Goal: Task Accomplishment & Management: Manage account settings

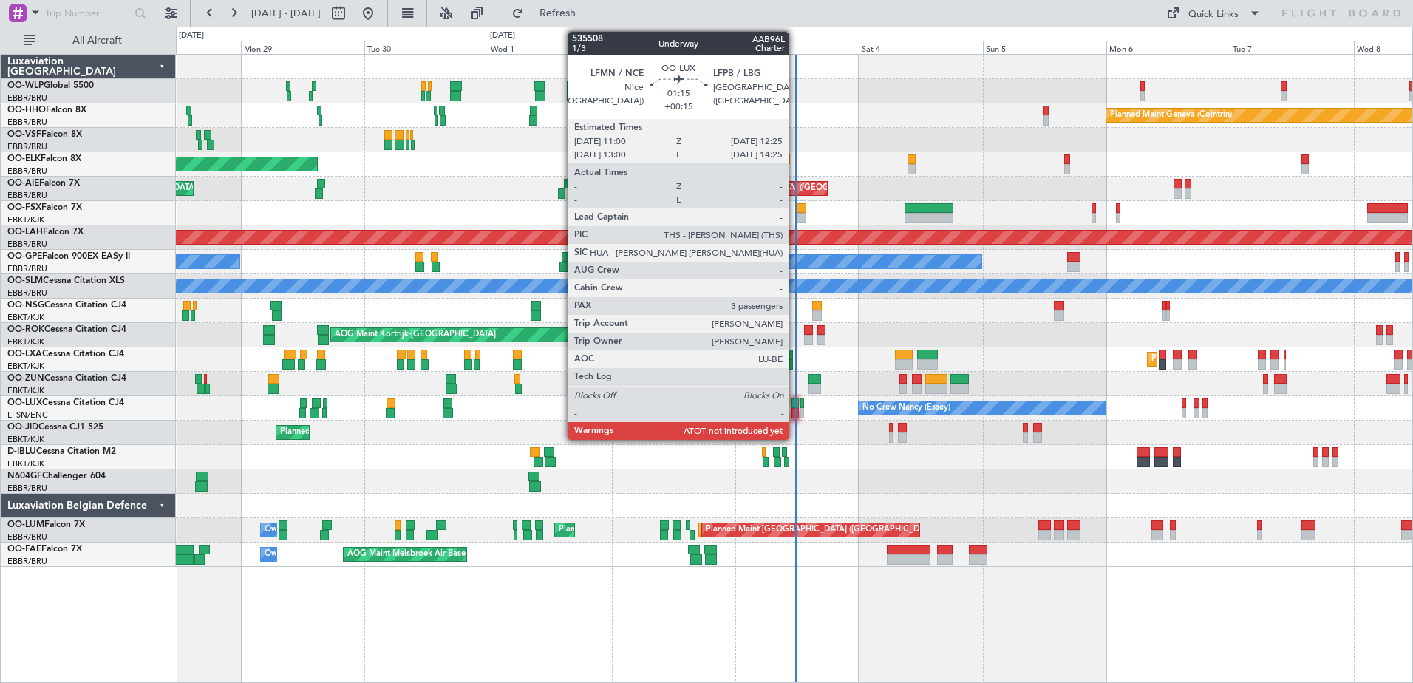
click at [795, 408] on div at bounding box center [795, 413] width 7 height 10
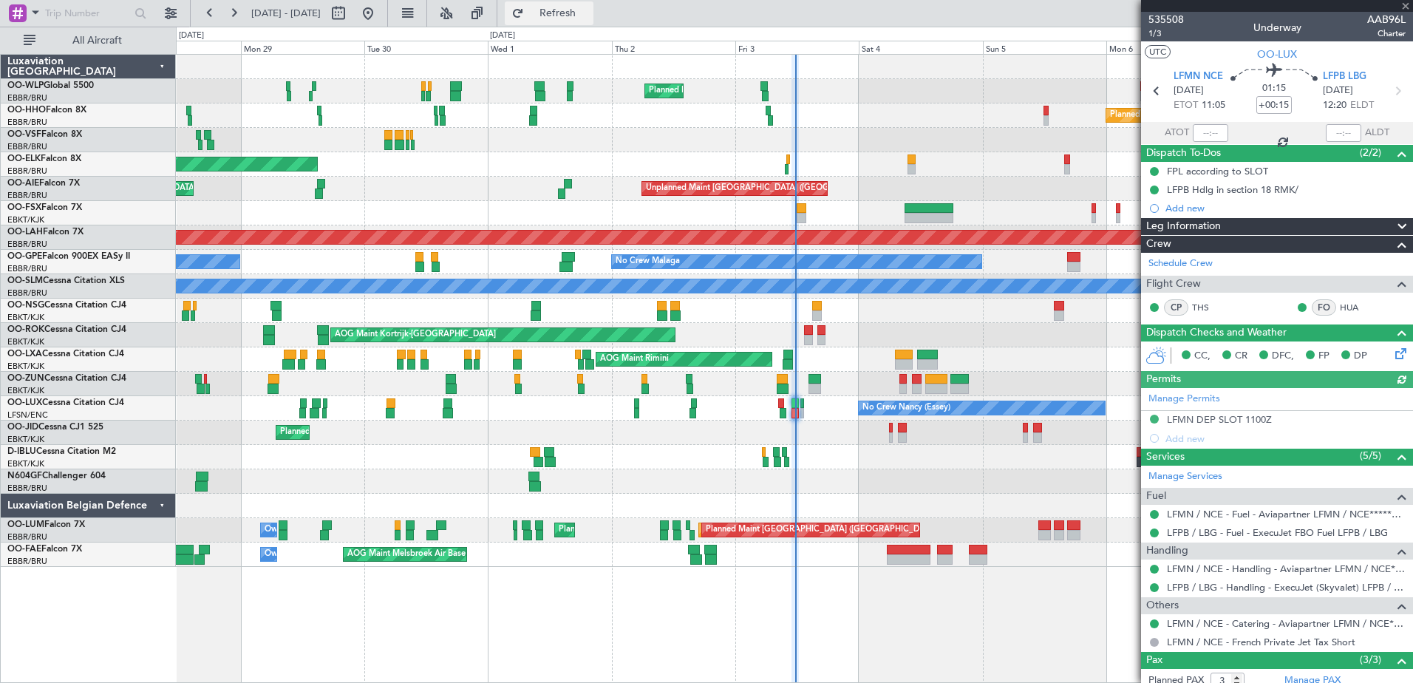
click at [589, 8] on span "Refresh" at bounding box center [558, 13] width 62 height 10
type input "11:26"
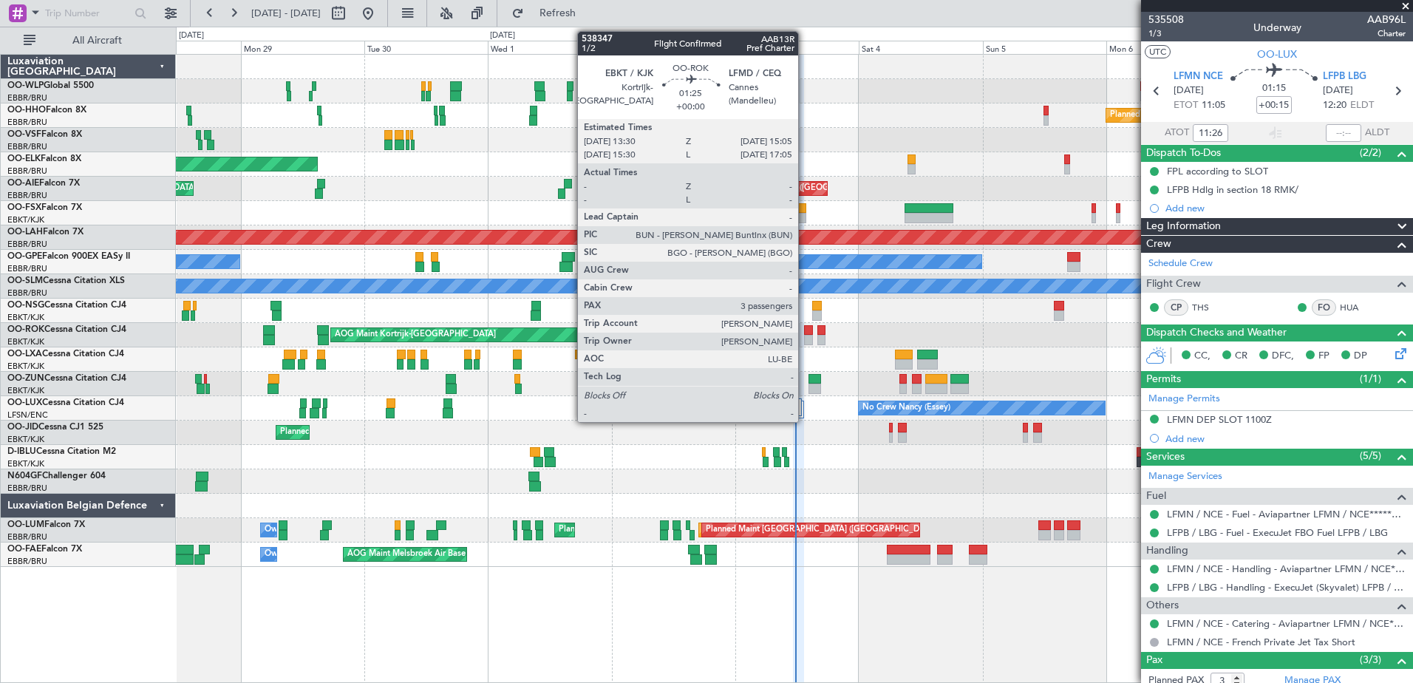
click at [805, 334] on div at bounding box center [808, 330] width 9 height 10
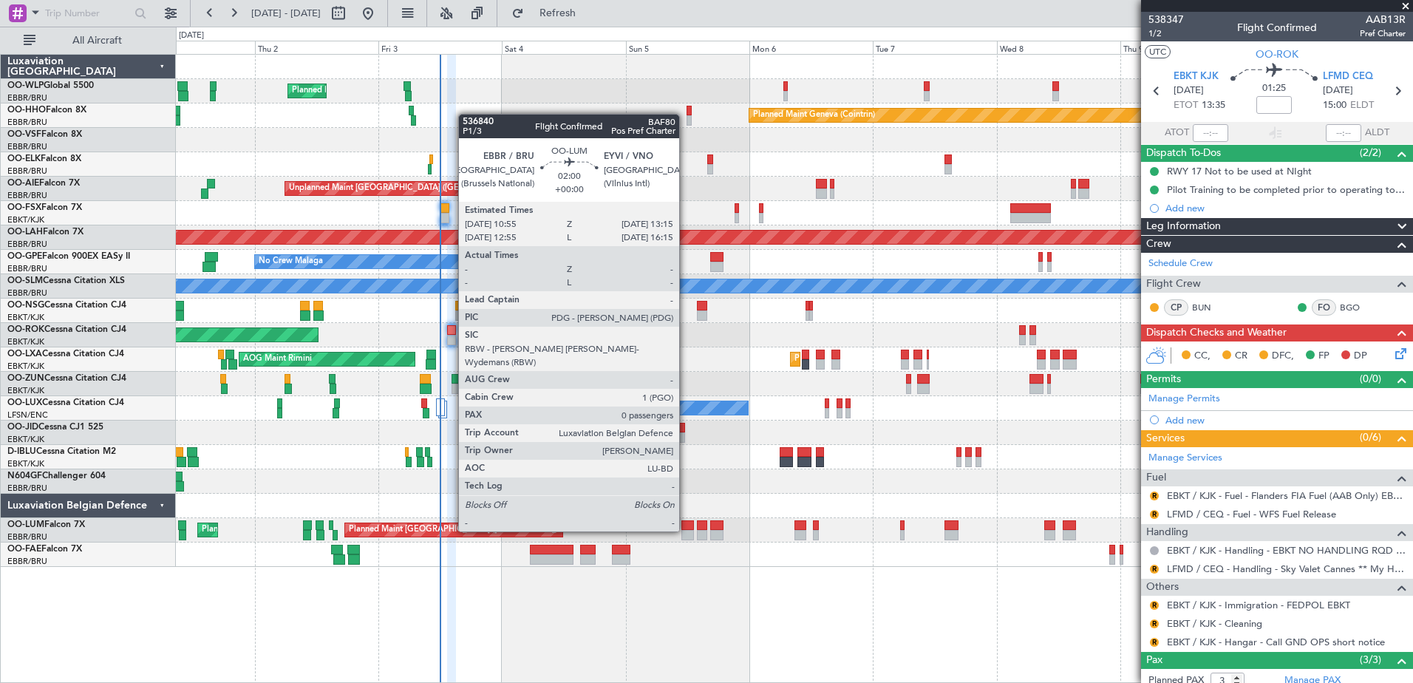
click at [686, 532] on div at bounding box center [688, 535] width 13 height 10
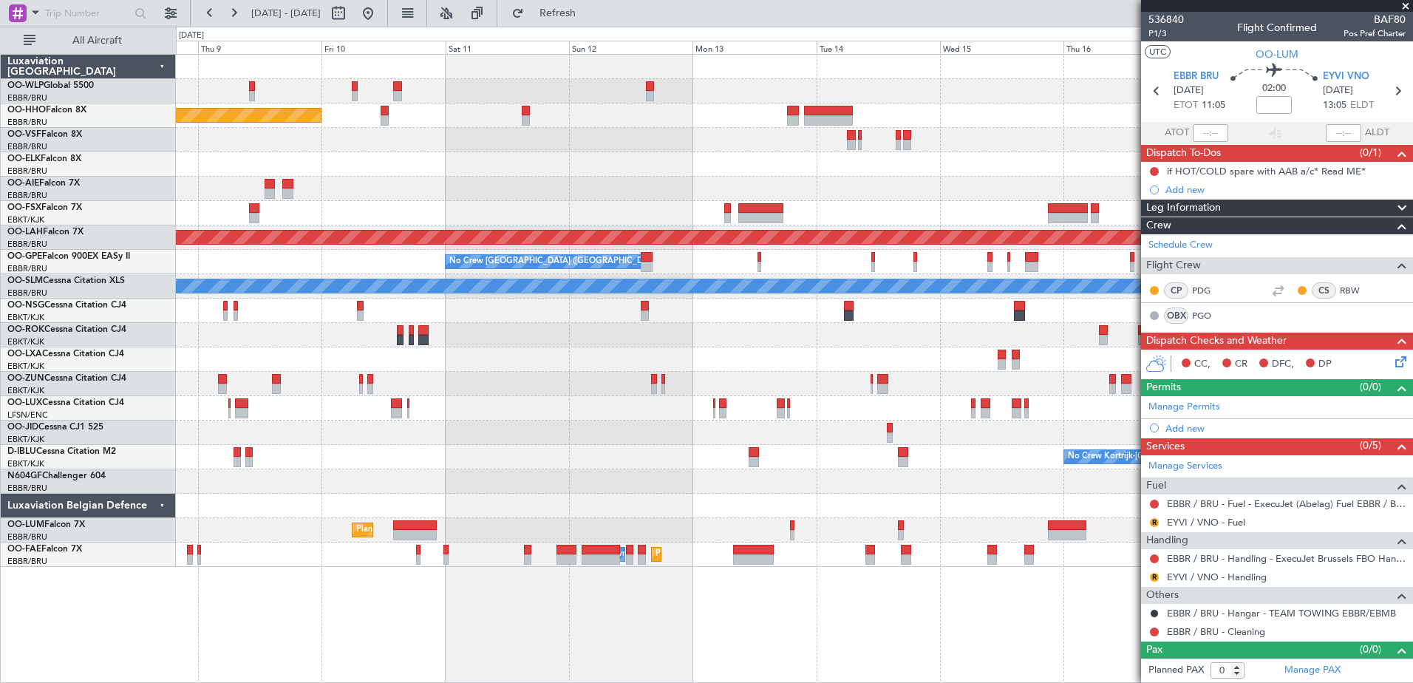
click at [13, 98] on div "Planned Maint Geneva (Cointrin) Planned Maint Alton-st Louis (St Louis Regl) No…" at bounding box center [706, 355] width 1413 height 656
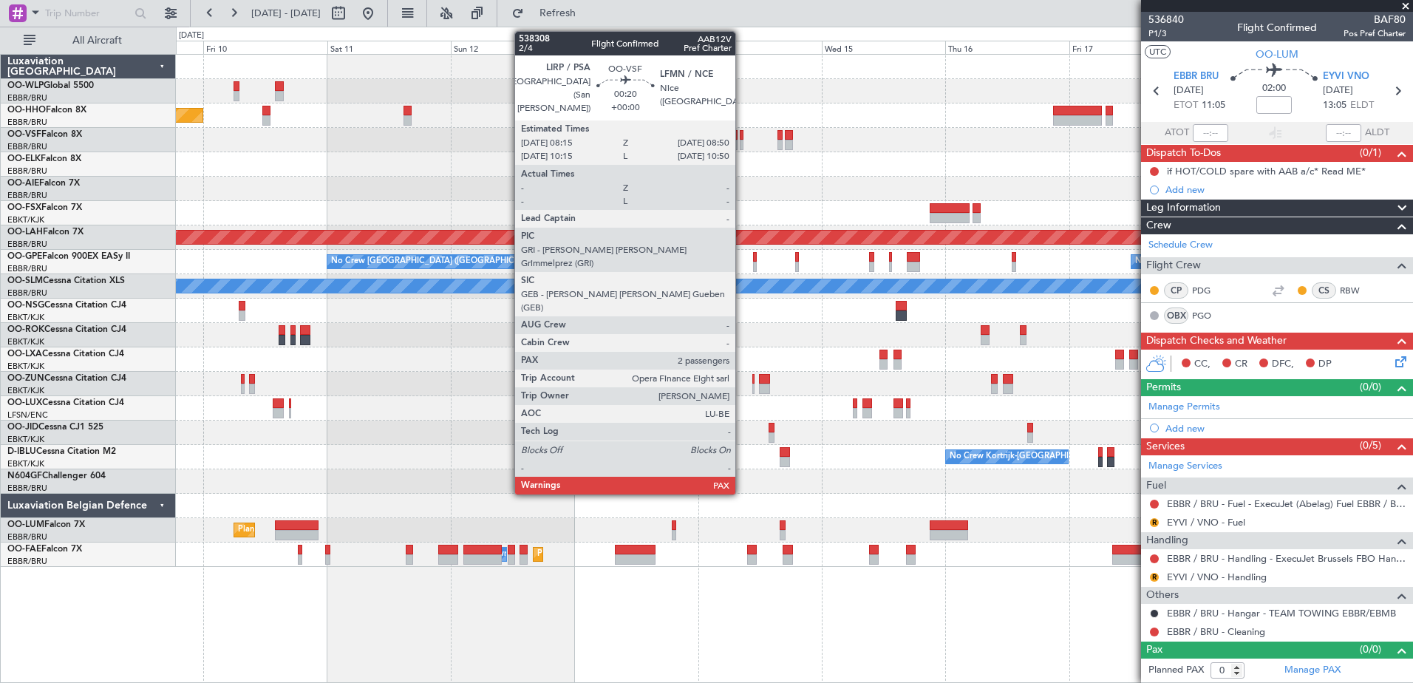
click at [742, 138] on div at bounding box center [742, 135] width 4 height 10
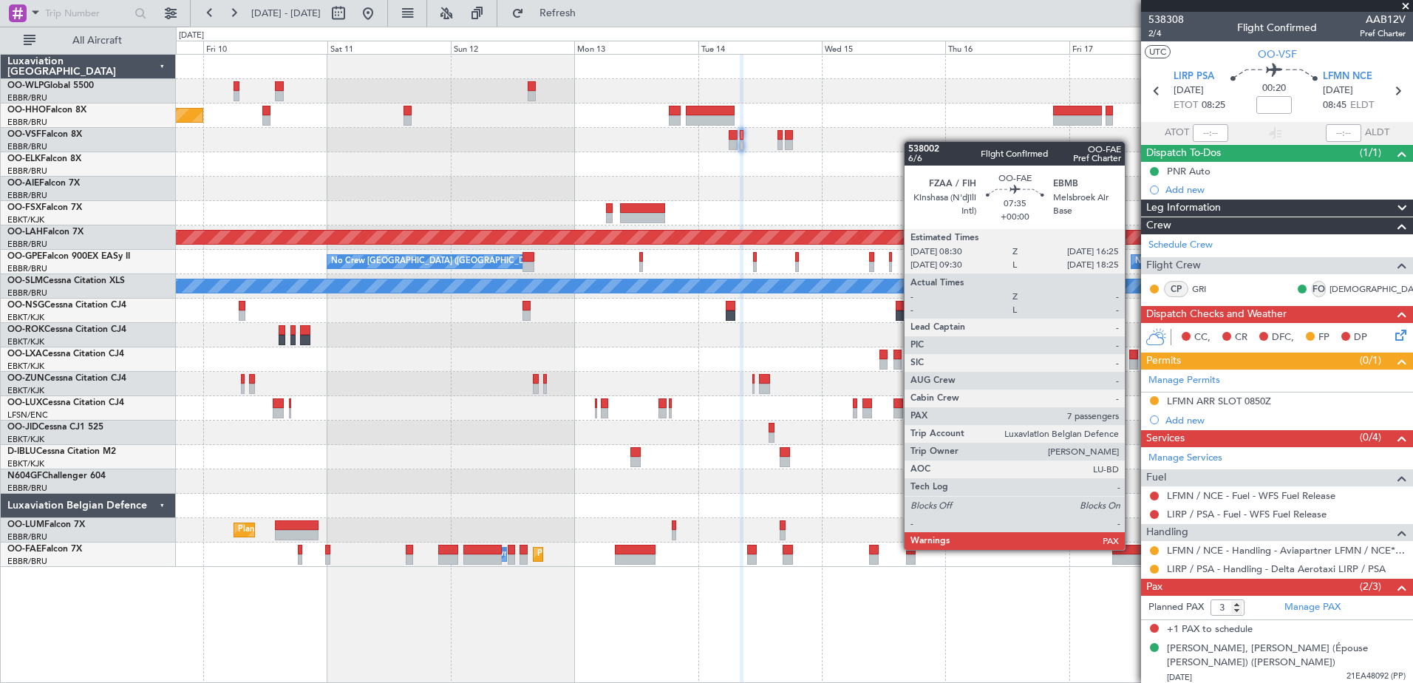
drag, startPoint x: 1155, startPoint y: 548, endPoint x: 1132, endPoint y: 549, distance: 22.9
click at [1132, 549] on fb-app "09 Oct 2025 - 19 Oct 2025 Refresh Quick Links All Aircraft Planned Maint Geneva…" at bounding box center [706, 347] width 1413 height 672
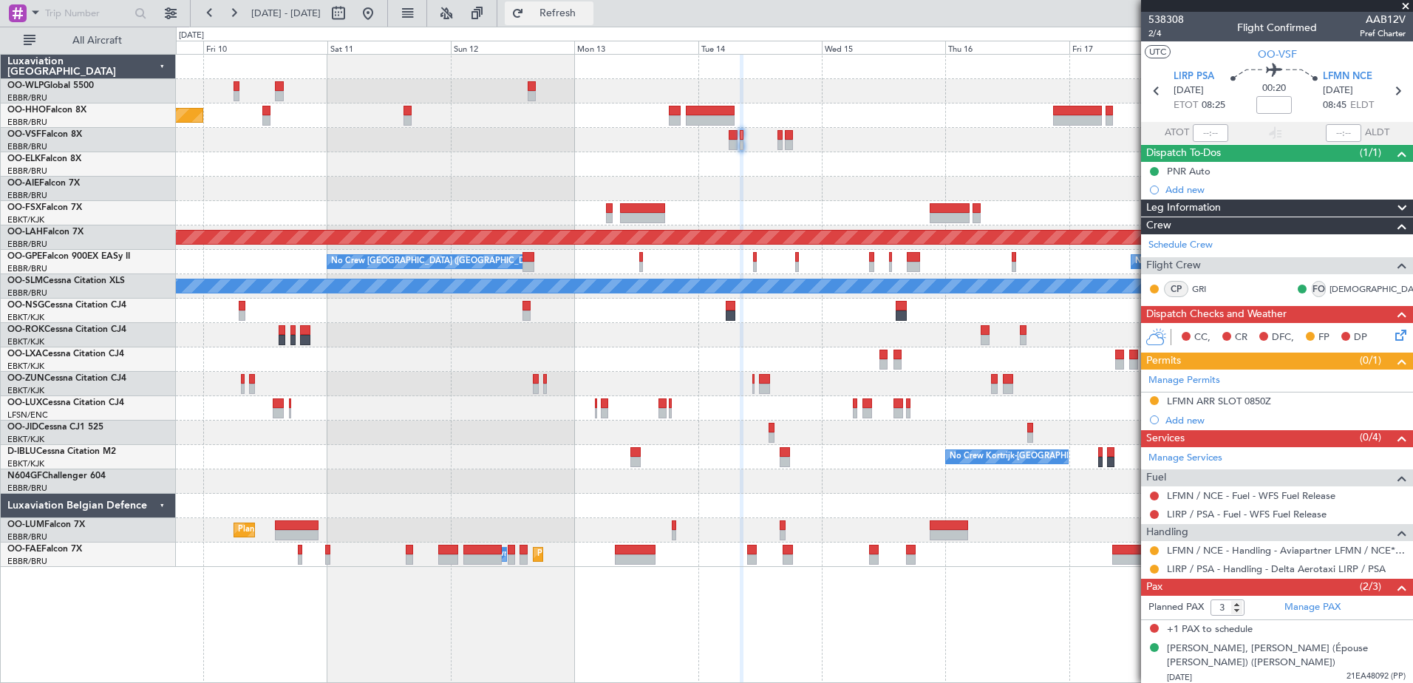
click at [589, 12] on span "Refresh" at bounding box center [558, 13] width 62 height 10
click at [1156, 498] on button at bounding box center [1154, 496] width 9 height 9
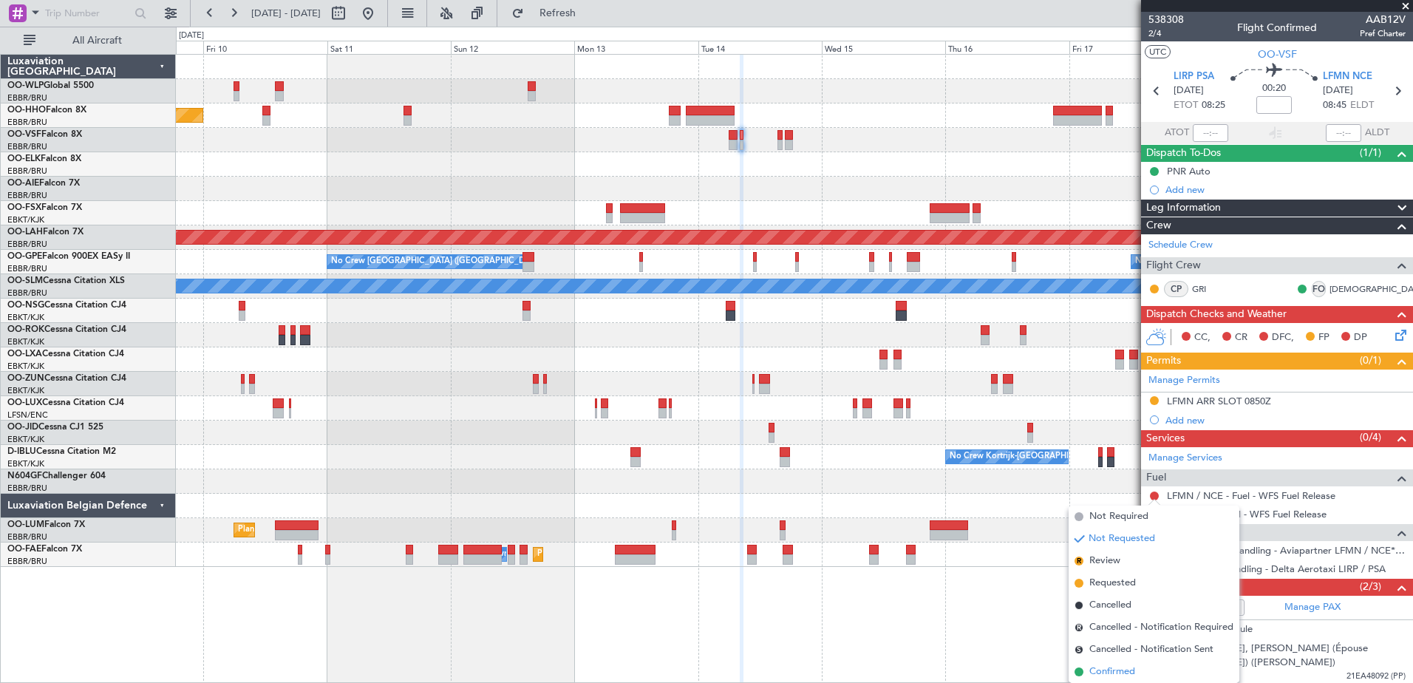
click at [1111, 663] on li "Confirmed" at bounding box center [1154, 672] width 171 height 22
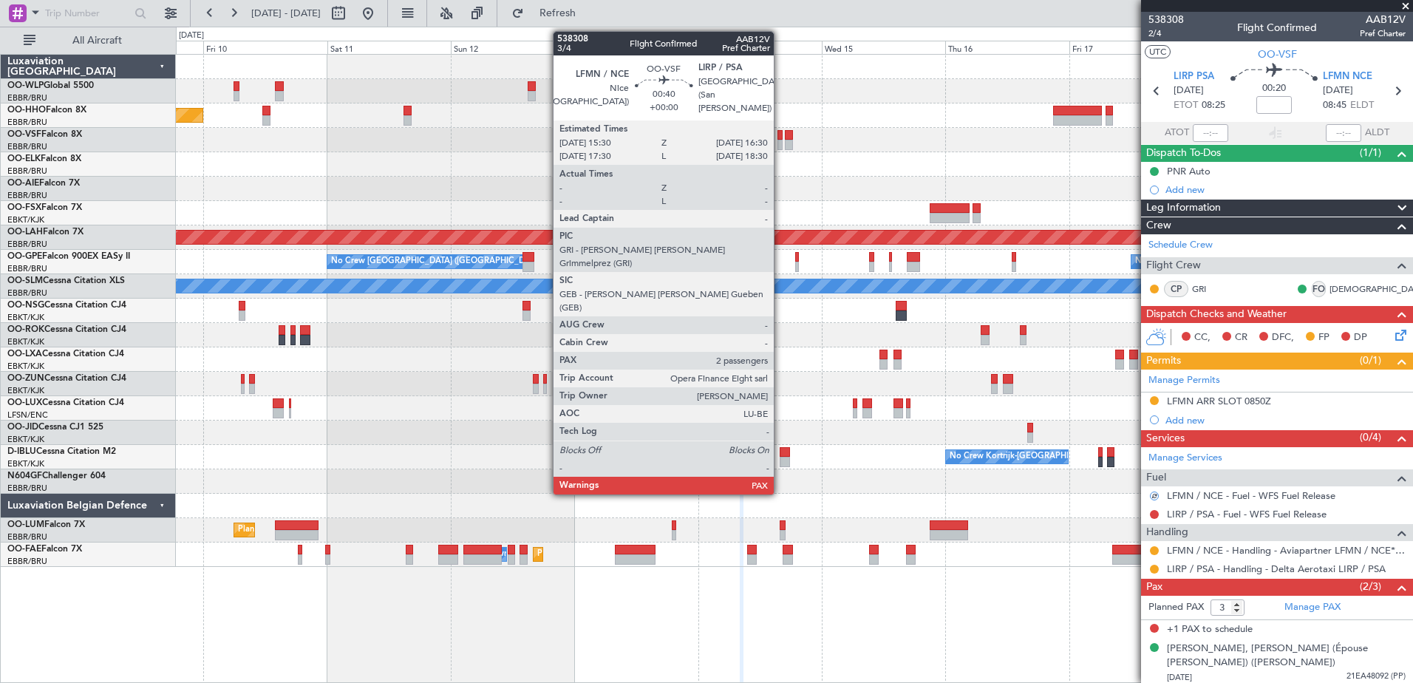
click at [781, 142] on div at bounding box center [780, 145] width 5 height 10
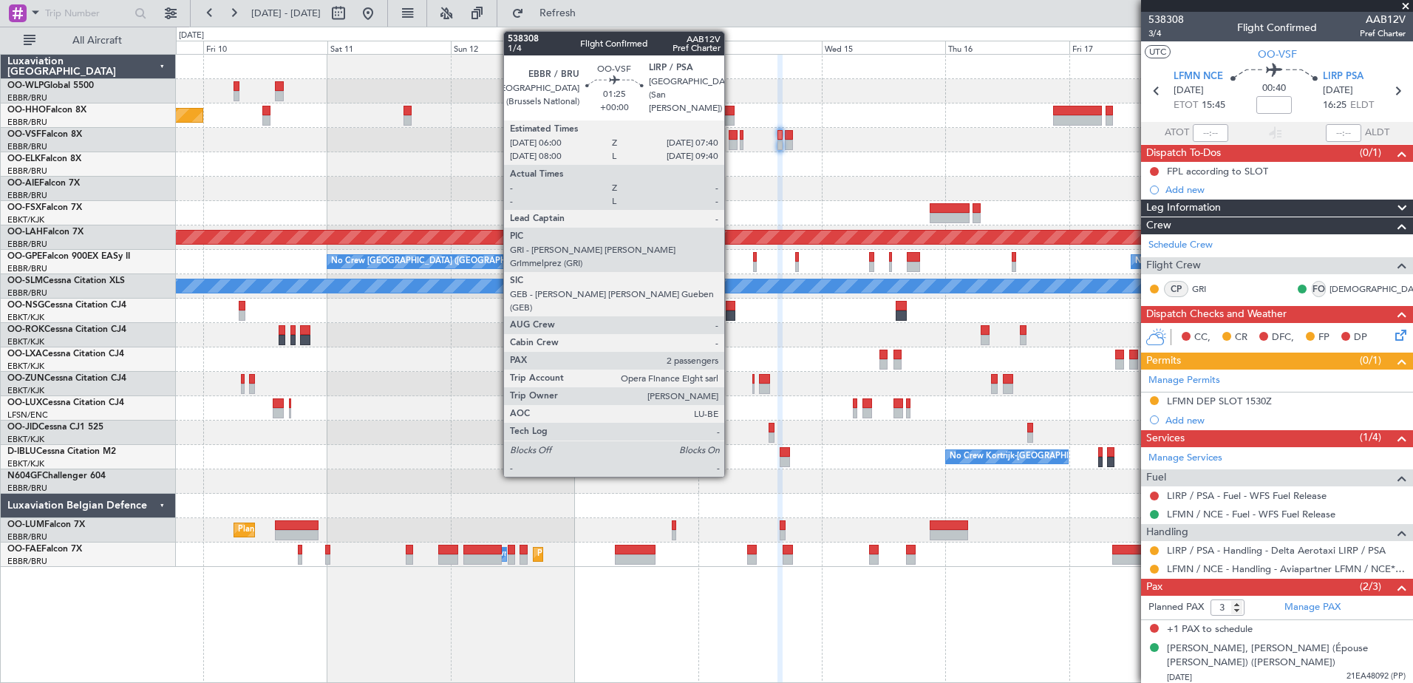
click at [731, 134] on div at bounding box center [733, 135] width 9 height 10
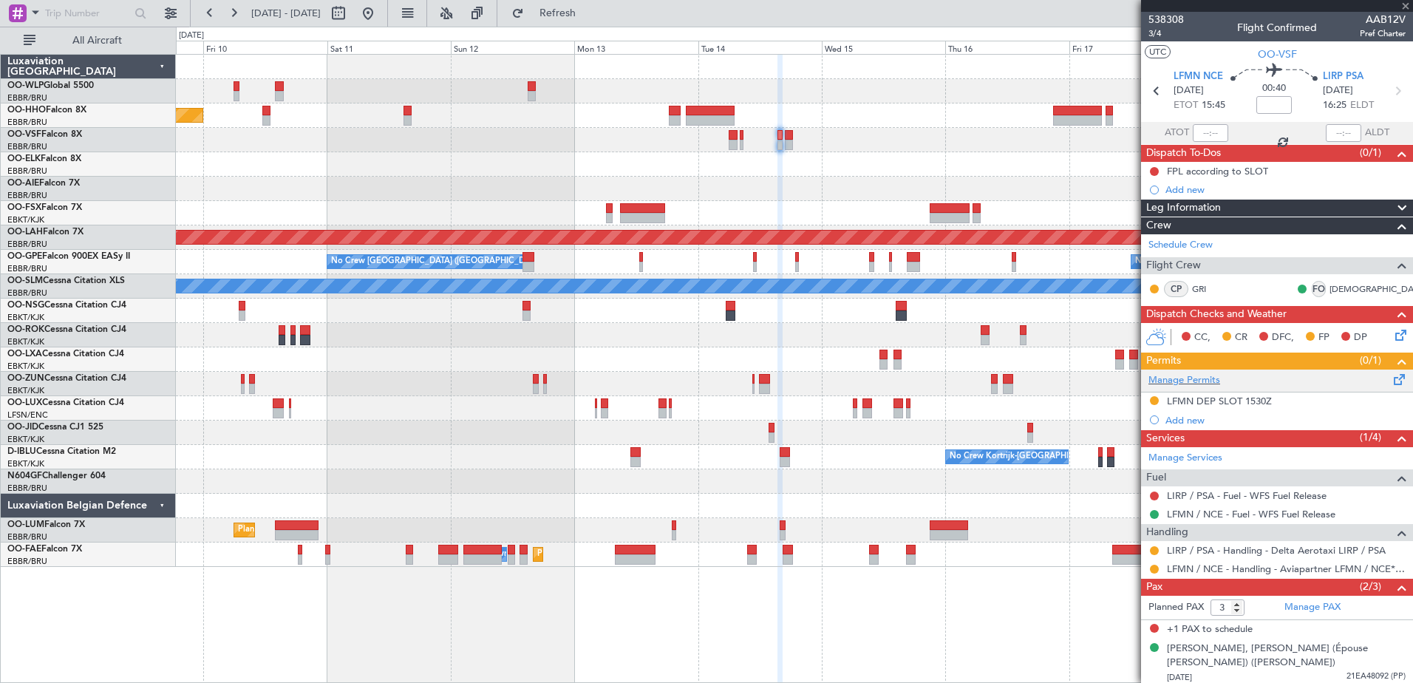
type input "2"
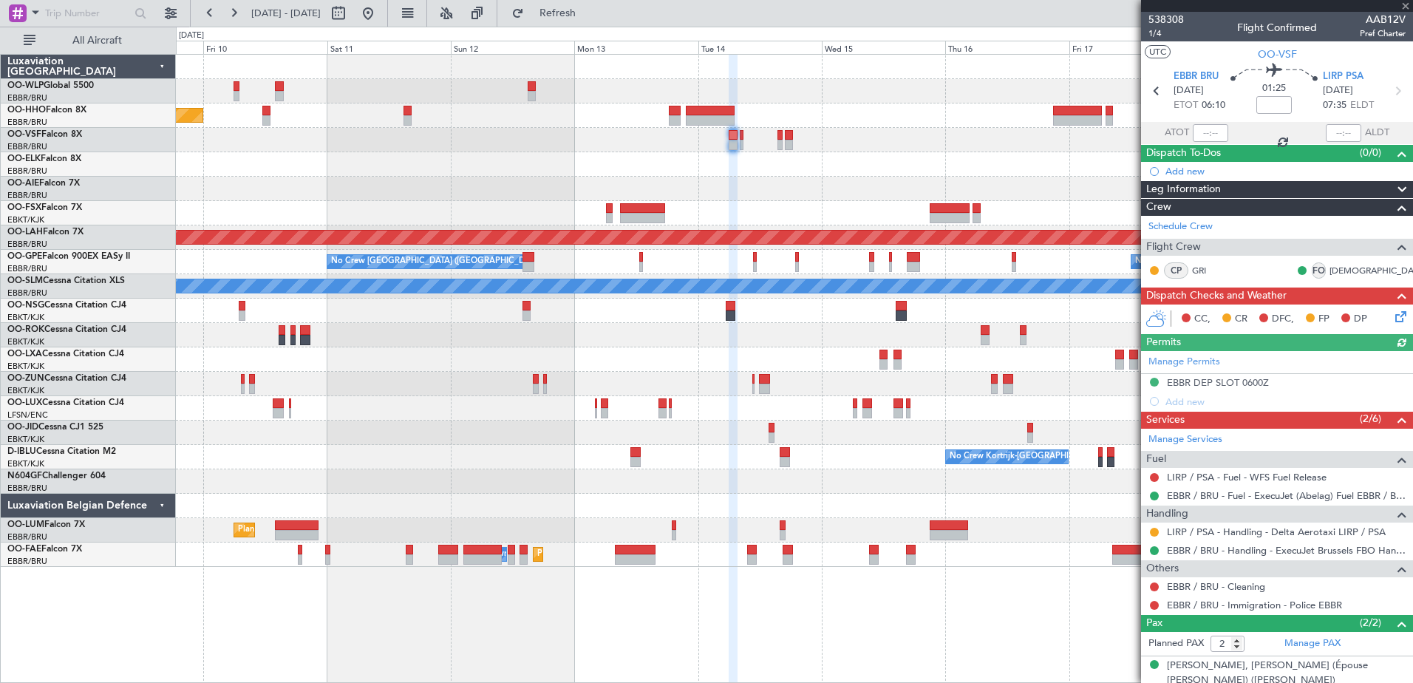
click at [1249, 376] on div "Manage Permits EBBR DEP SLOT 0600Z Add new" at bounding box center [1277, 381] width 272 height 60
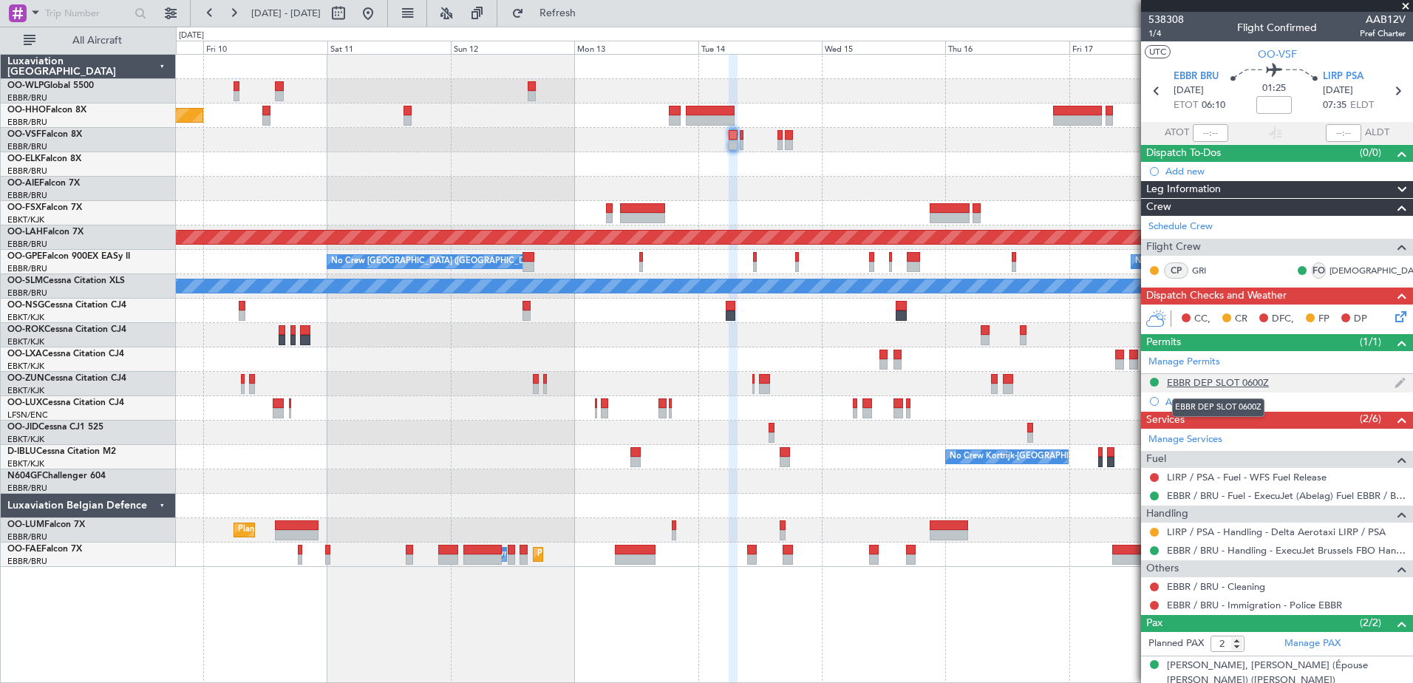
click at [1238, 380] on div "EBBR DEP SLOT 0600Z" at bounding box center [1218, 382] width 102 height 13
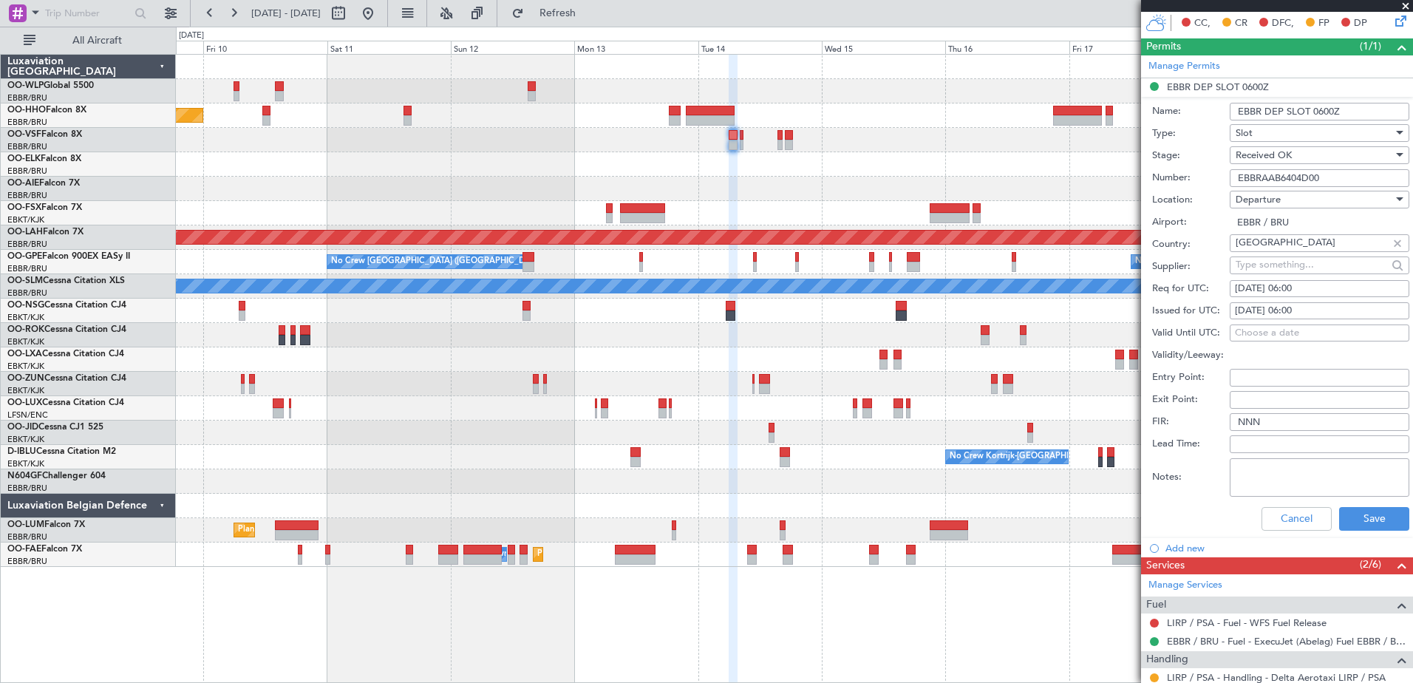
scroll to position [370, 0]
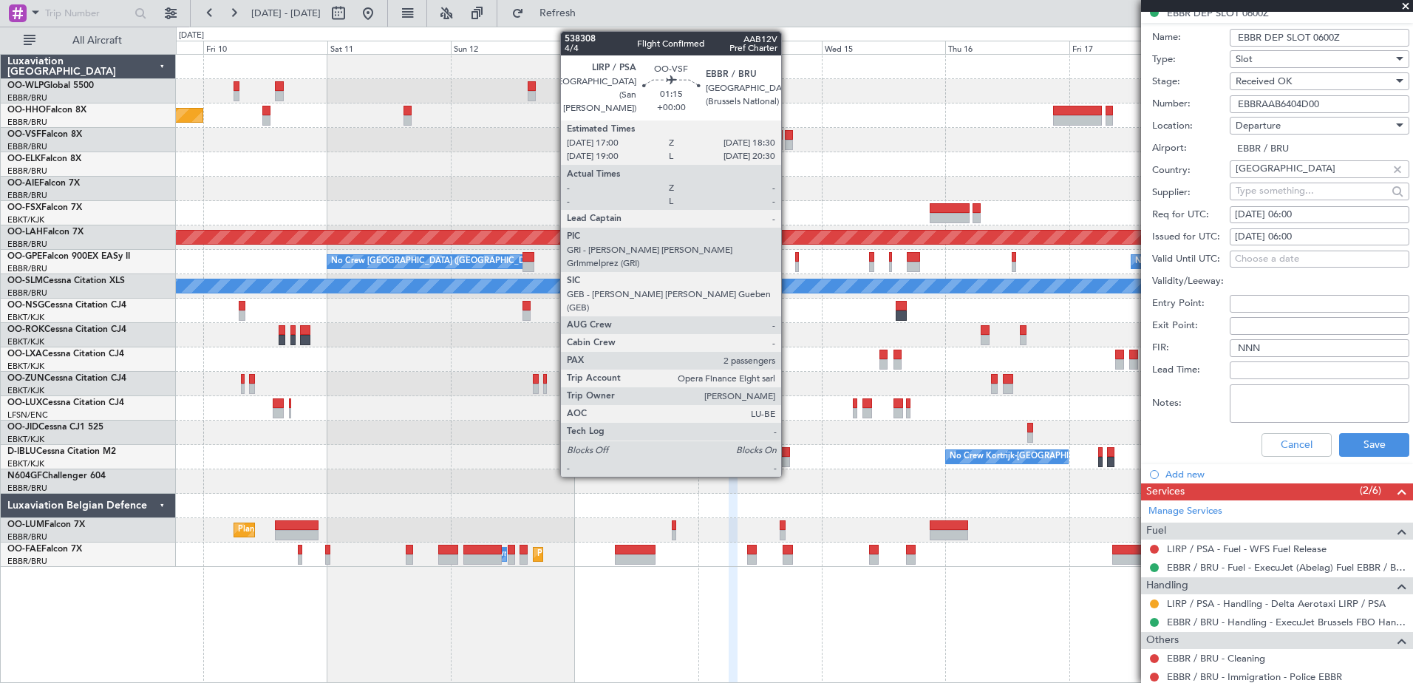
click at [788, 146] on div at bounding box center [789, 145] width 8 height 10
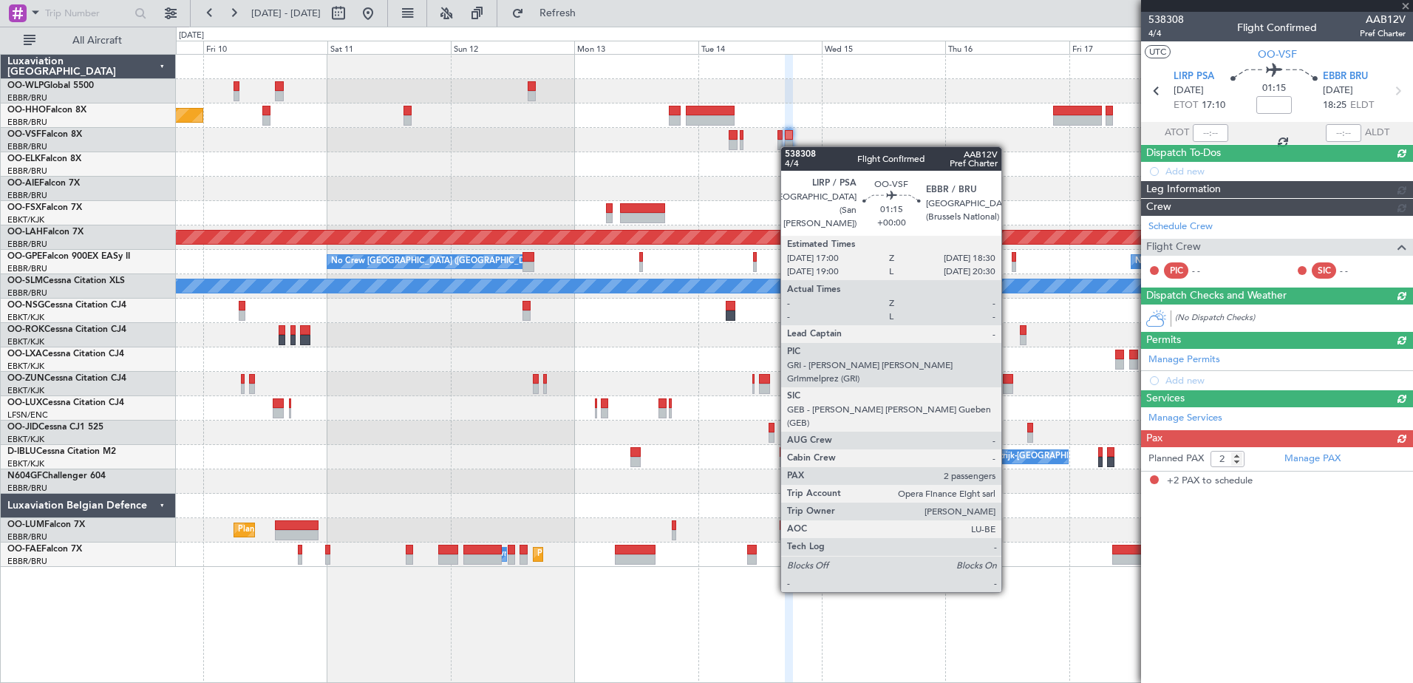
scroll to position [0, 0]
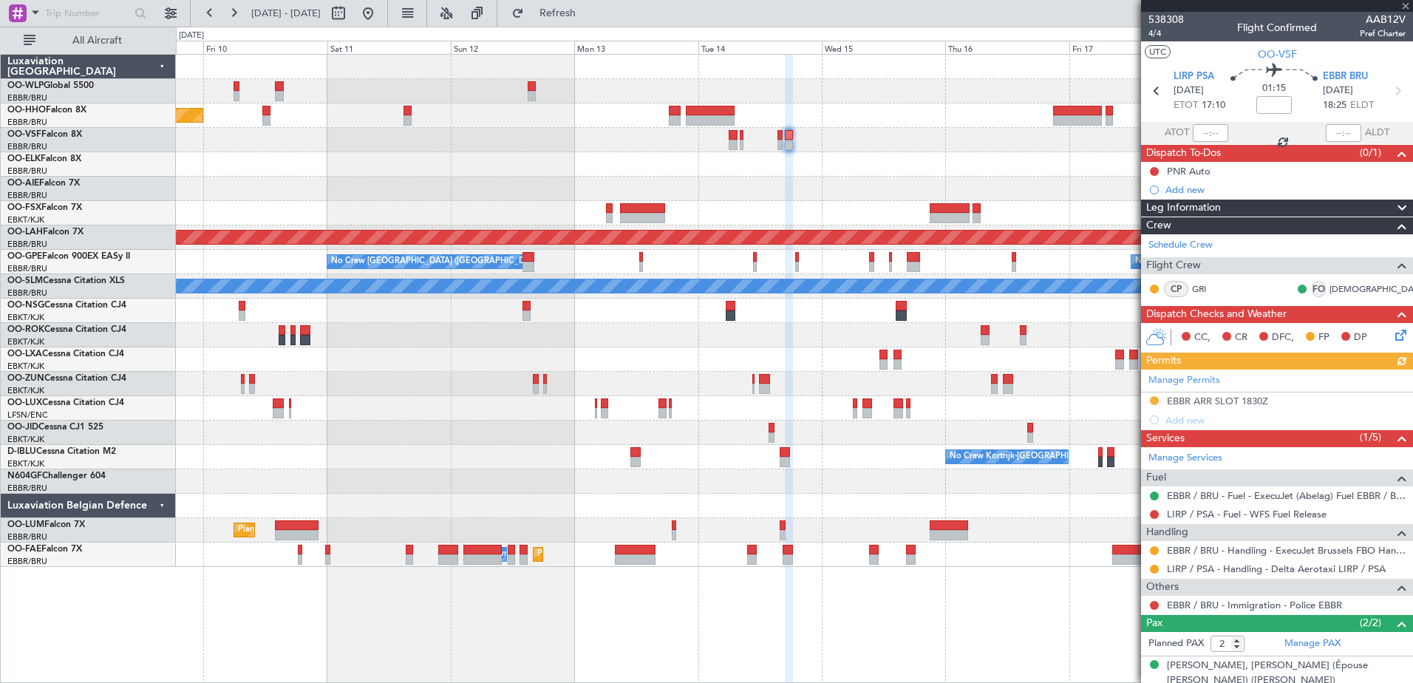
click at [1236, 393] on div "Manage Permits EBBR ARR SLOT 1830Z Add new" at bounding box center [1277, 400] width 272 height 60
click at [1153, 546] on button at bounding box center [1154, 550] width 9 height 9
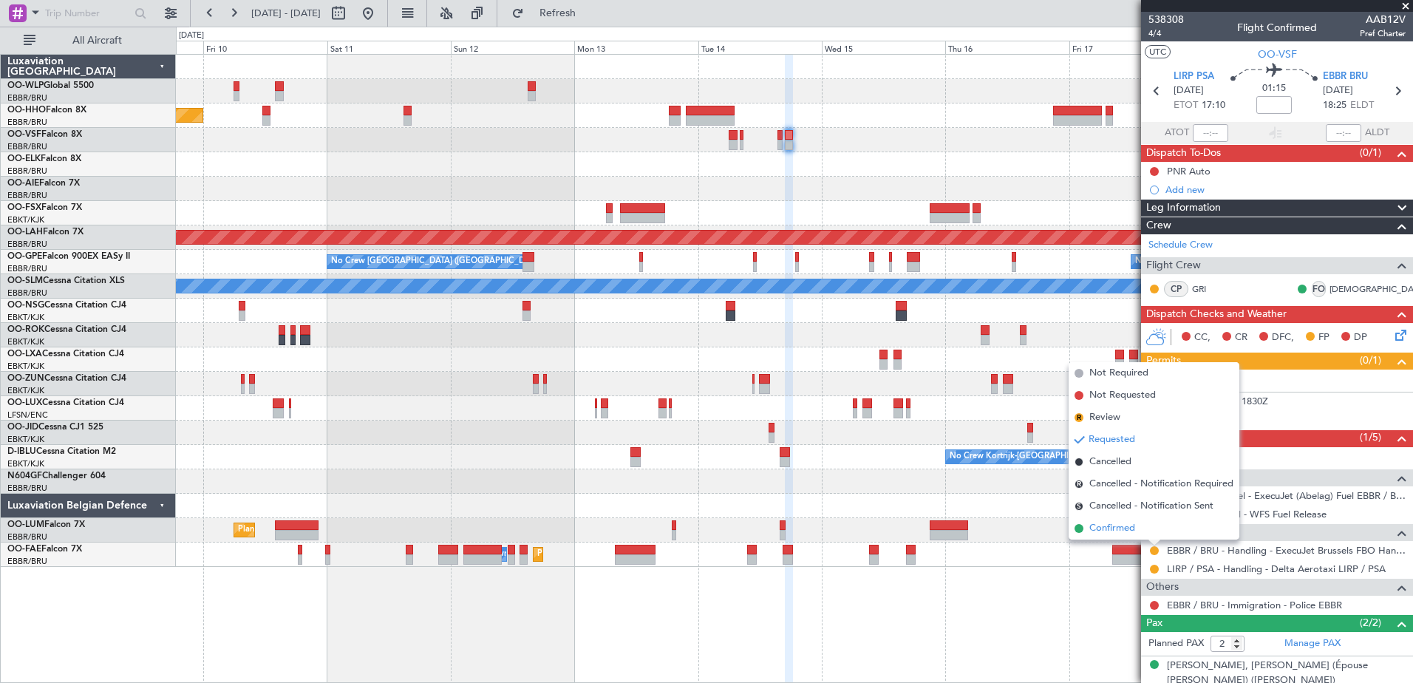
click at [1116, 532] on span "Confirmed" at bounding box center [1113, 528] width 46 height 15
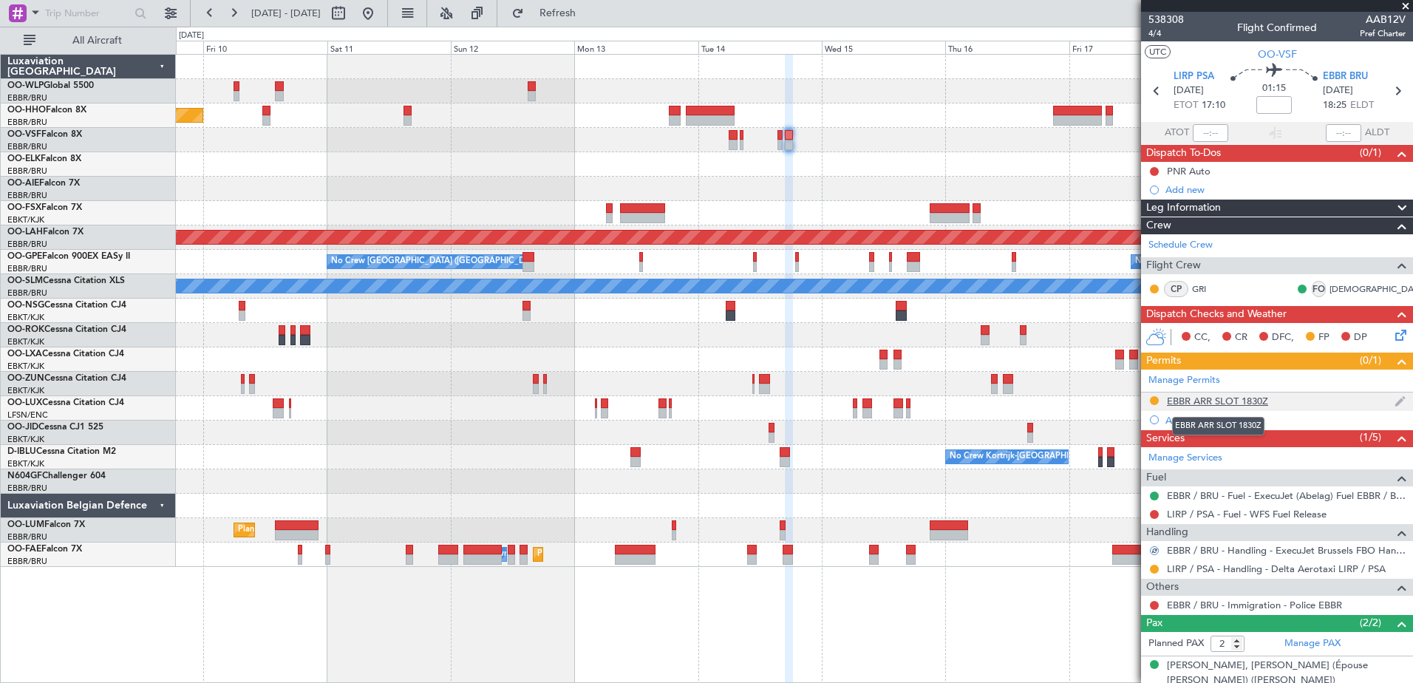
click at [1235, 404] on div "EBBR ARR SLOT 1830Z" at bounding box center [1217, 401] width 101 height 13
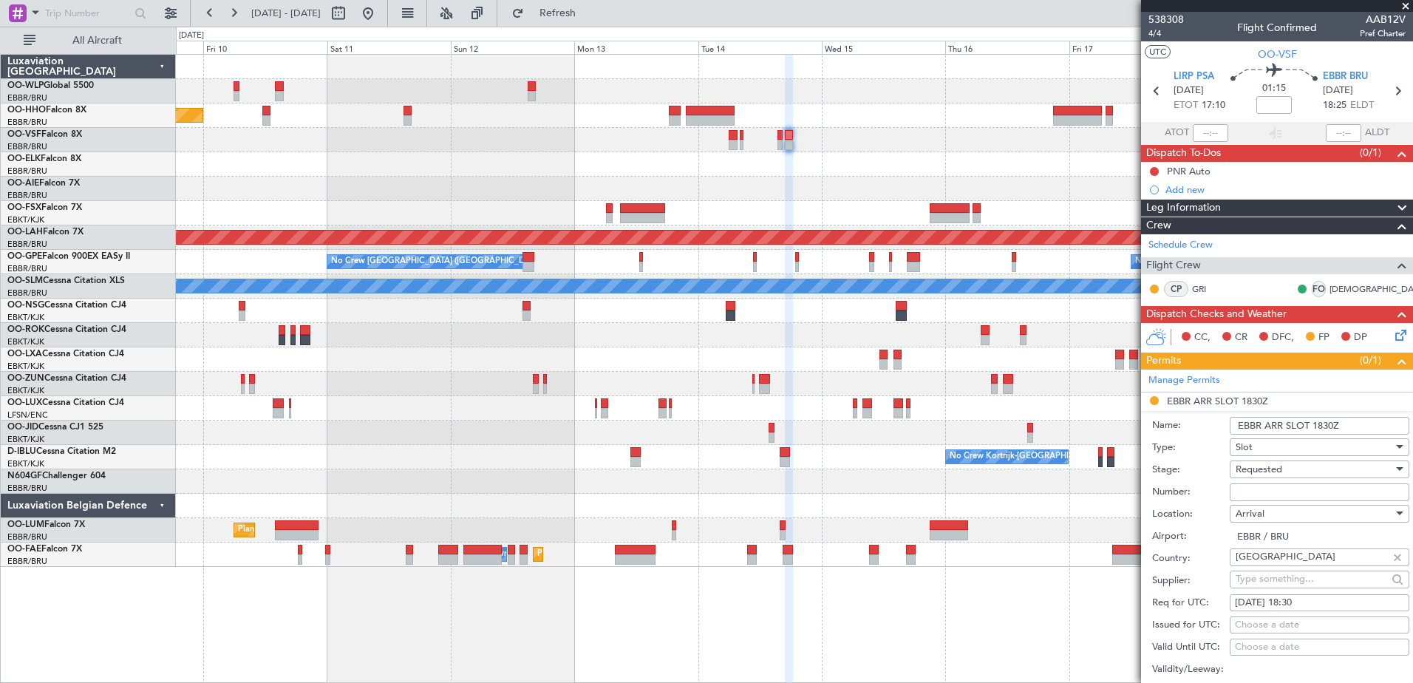
click at [1249, 492] on input "Number:" at bounding box center [1320, 492] width 180 height 18
paste input "EBBRAAB6405A"
type input "EBBRAAB6405A00"
click at [1275, 470] on span "Requested" at bounding box center [1259, 469] width 47 height 13
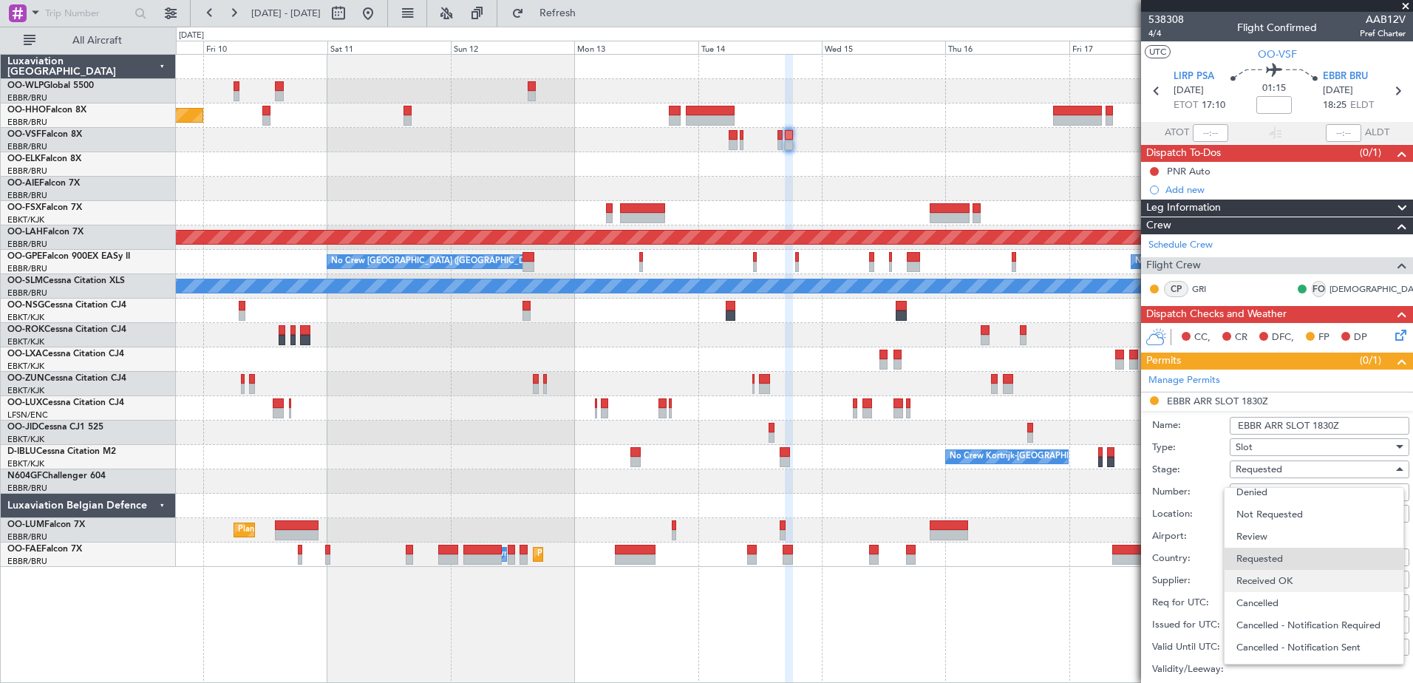
click at [1300, 588] on span "Received OK" at bounding box center [1314, 581] width 155 height 22
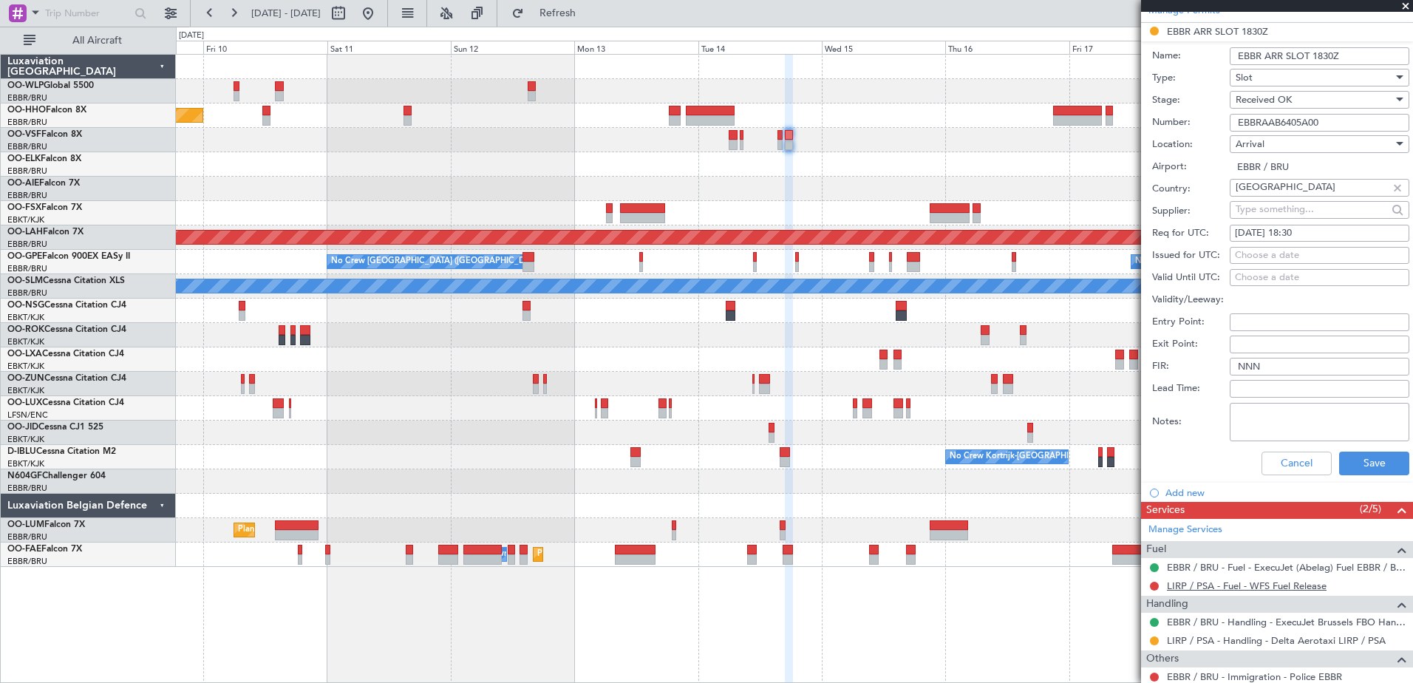
scroll to position [444, 0]
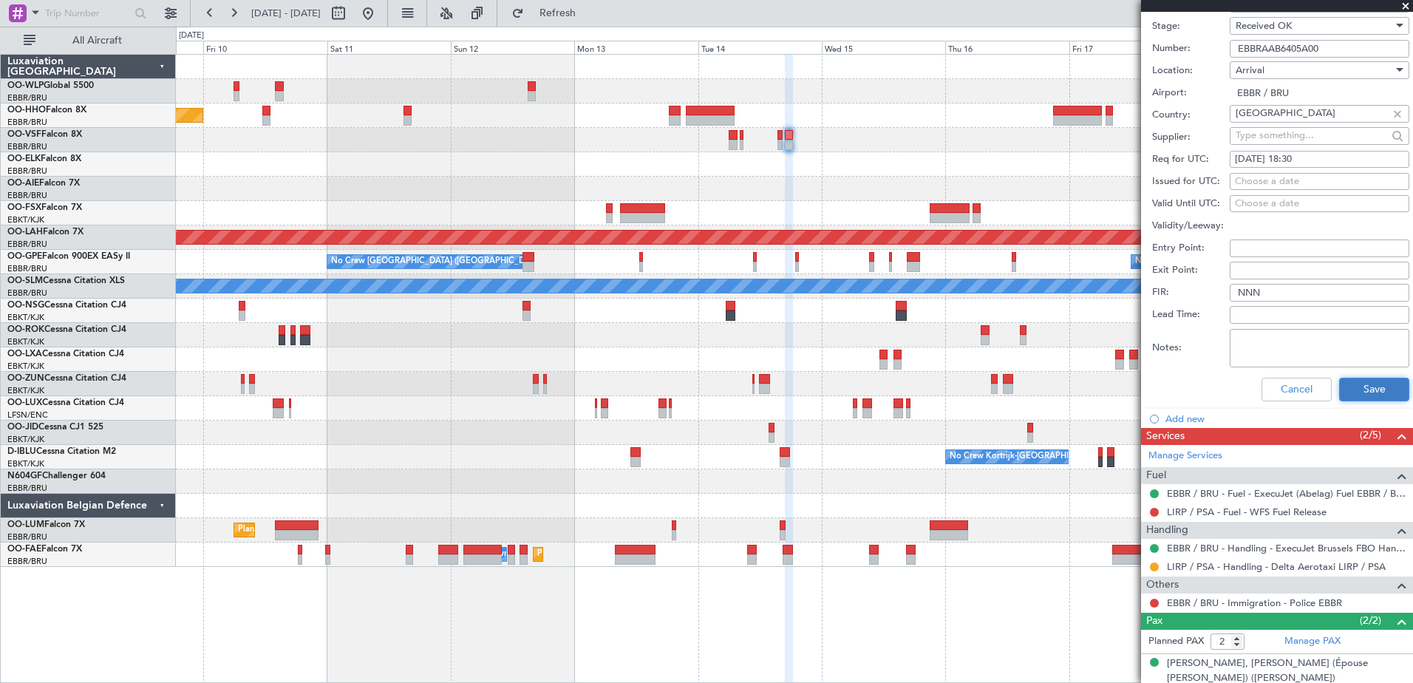
click at [1357, 378] on button "Save" at bounding box center [1375, 390] width 70 height 24
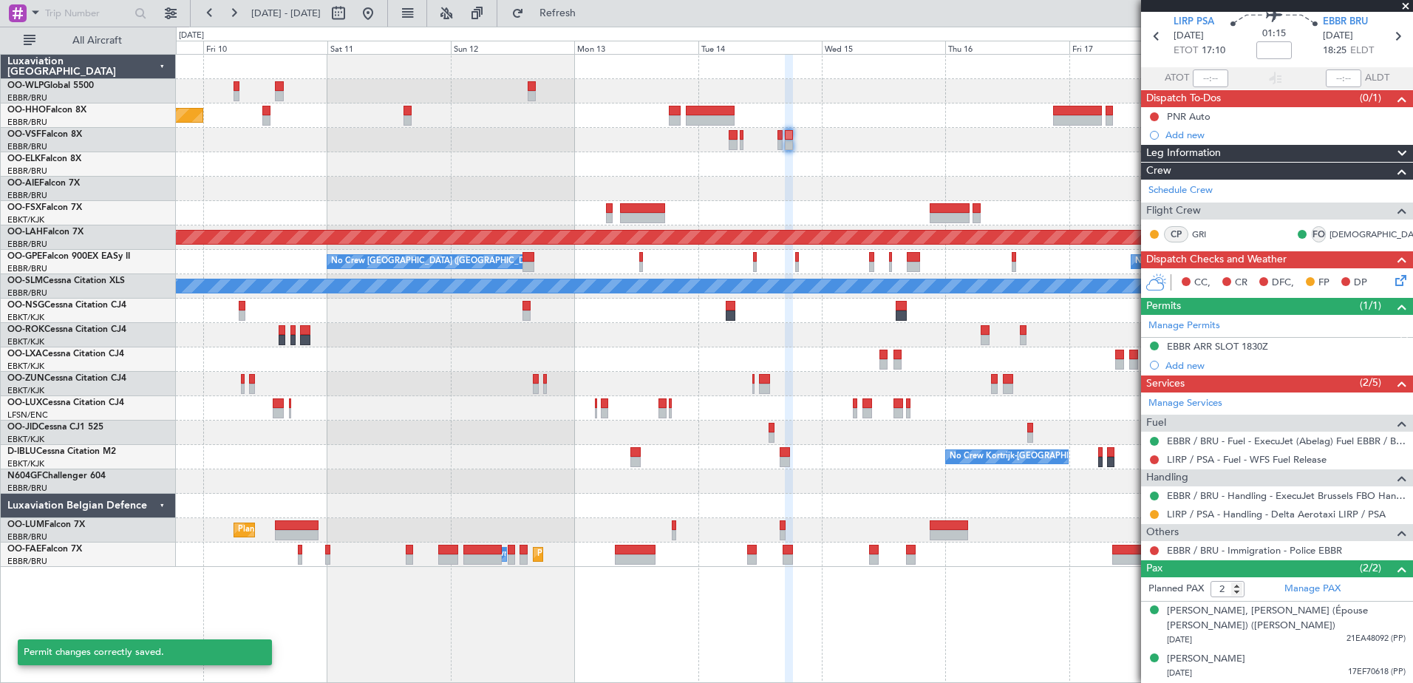
scroll to position [2, 0]
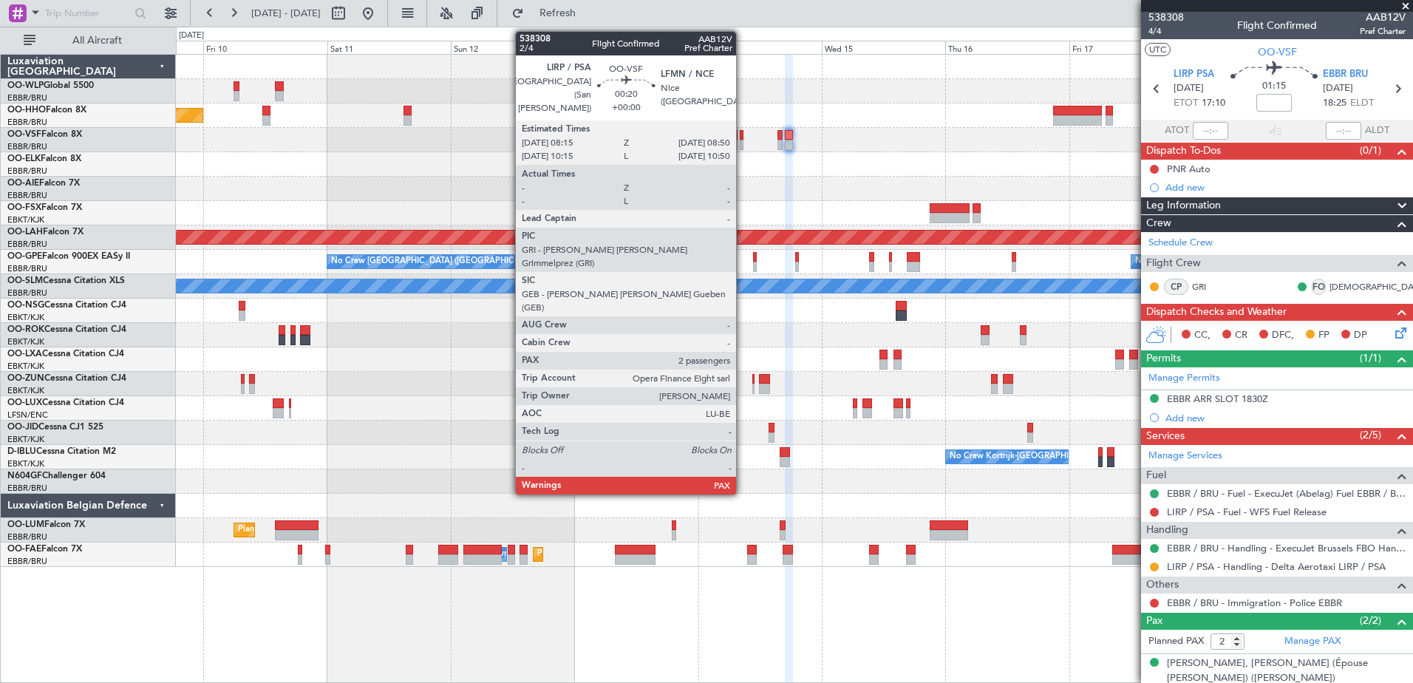
click at [743, 136] on div at bounding box center [742, 135] width 4 height 10
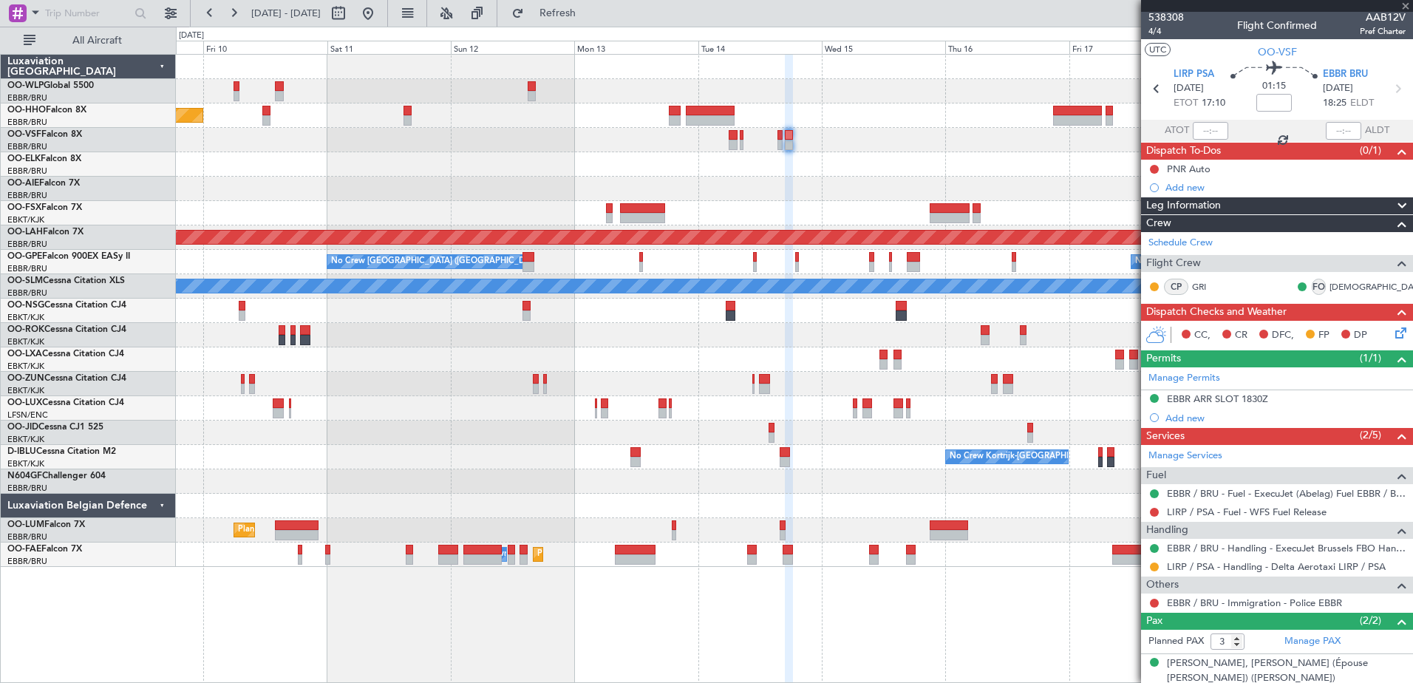
scroll to position [0, 0]
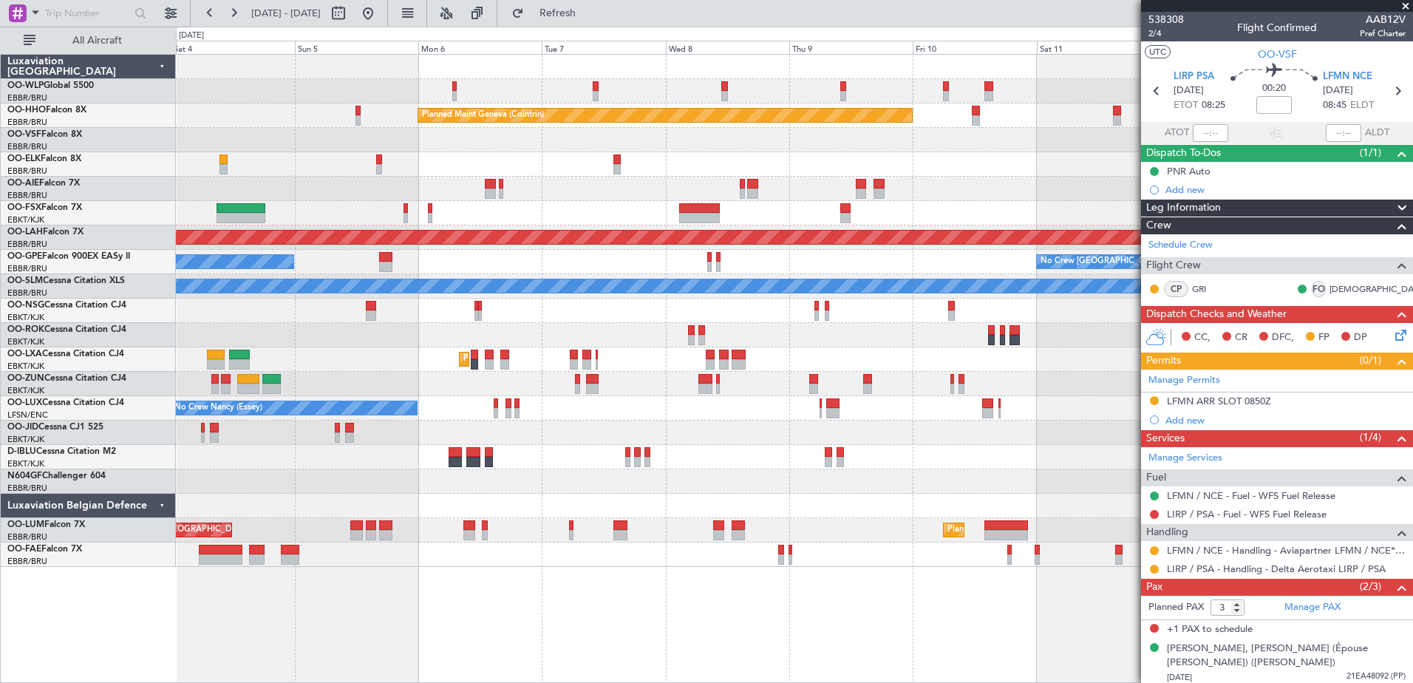
click at [1134, 564] on div "Planned Maint Milan (Linate) Planned Maint Geneva (Cointrin) Unplanned Maint Lo…" at bounding box center [794, 311] width 1237 height 512
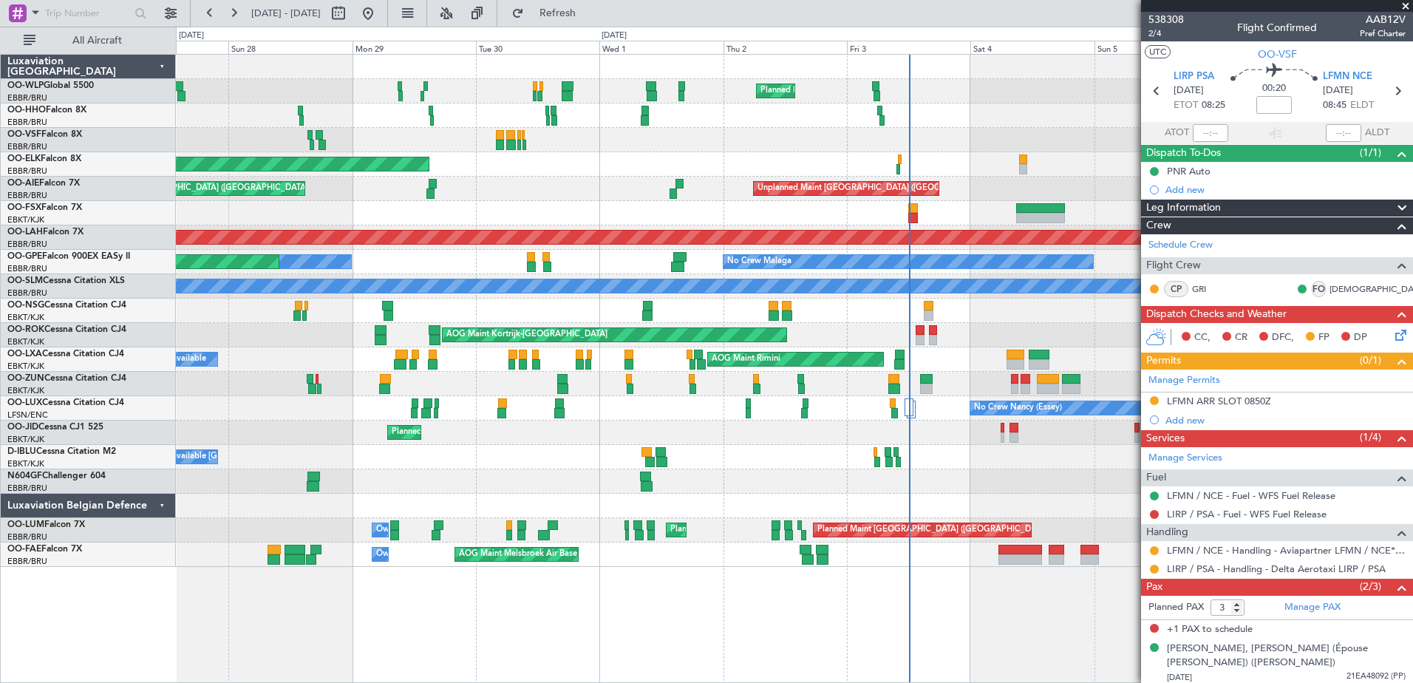
click at [1195, 634] on fb-app "04 Oct 2025 - 14 Oct 2025 Refresh Quick Links All Aircraft Planned Maint Milan …" at bounding box center [706, 347] width 1413 height 672
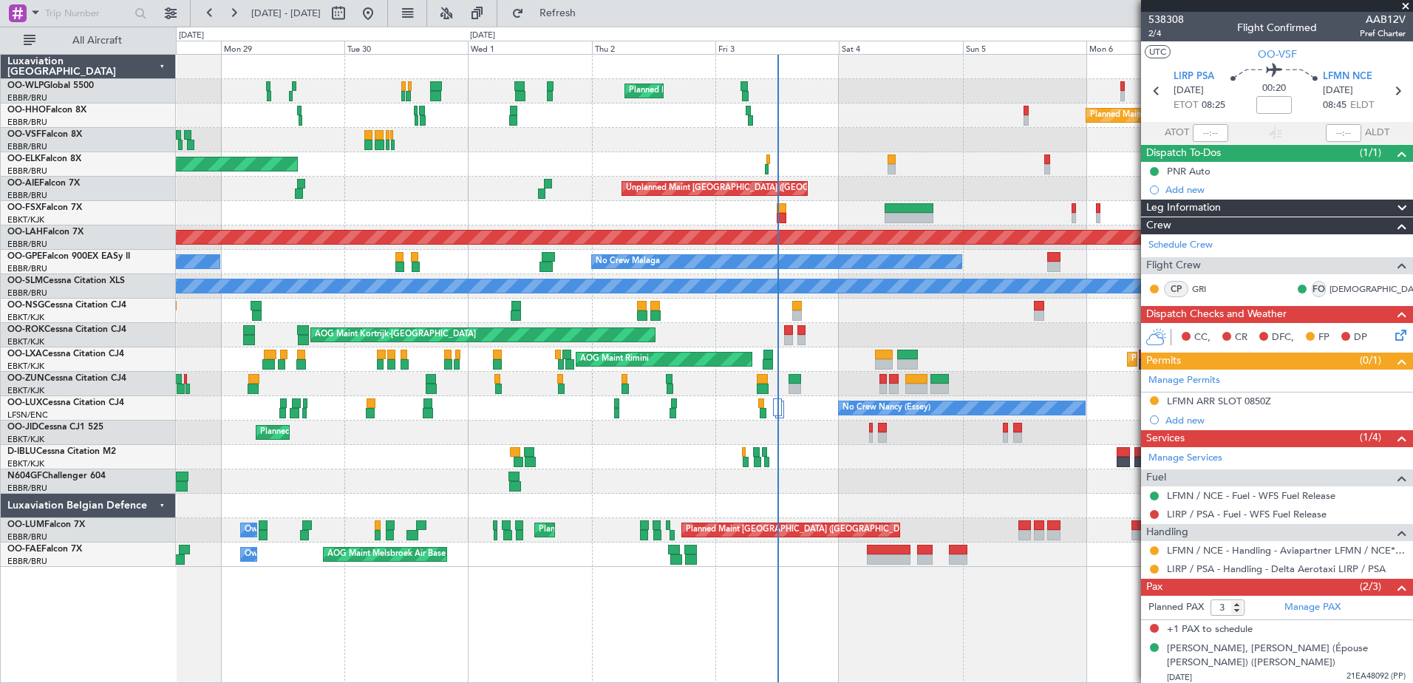
click at [870, 475] on div at bounding box center [794, 481] width 1237 height 24
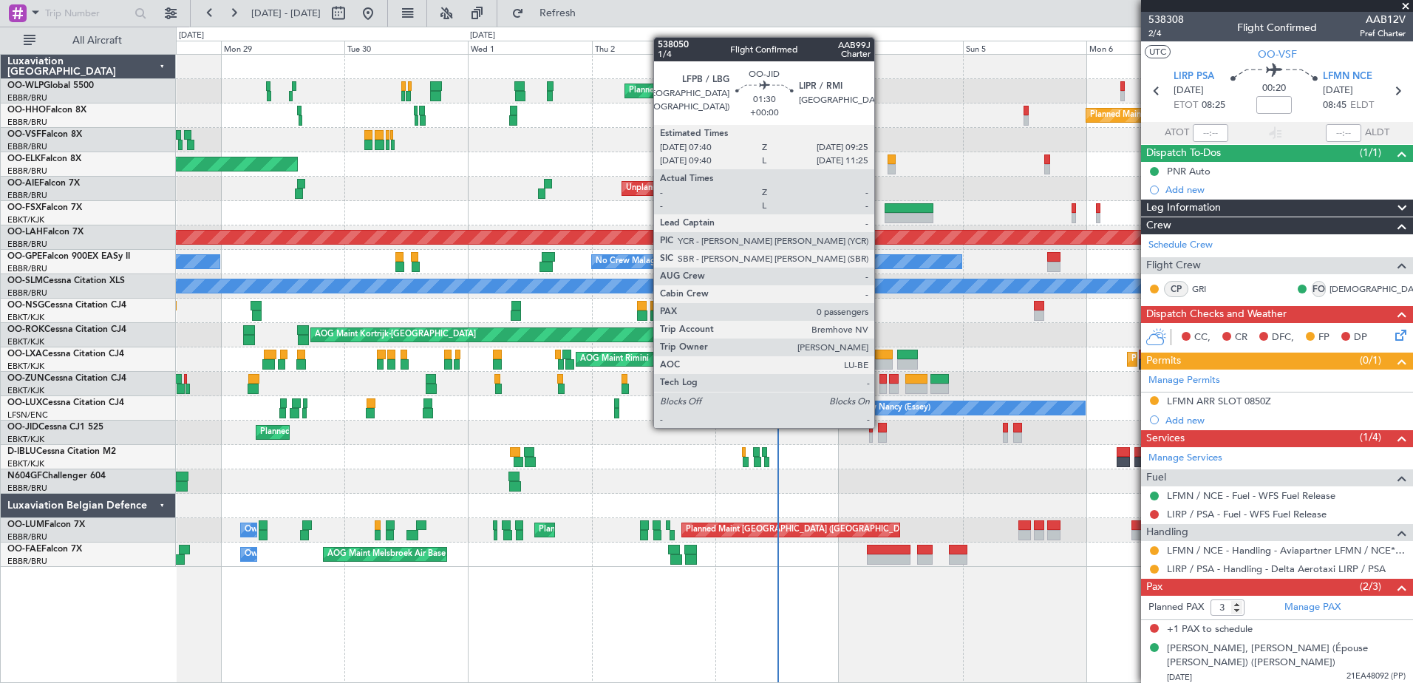
click at [881, 427] on div at bounding box center [883, 428] width 10 height 10
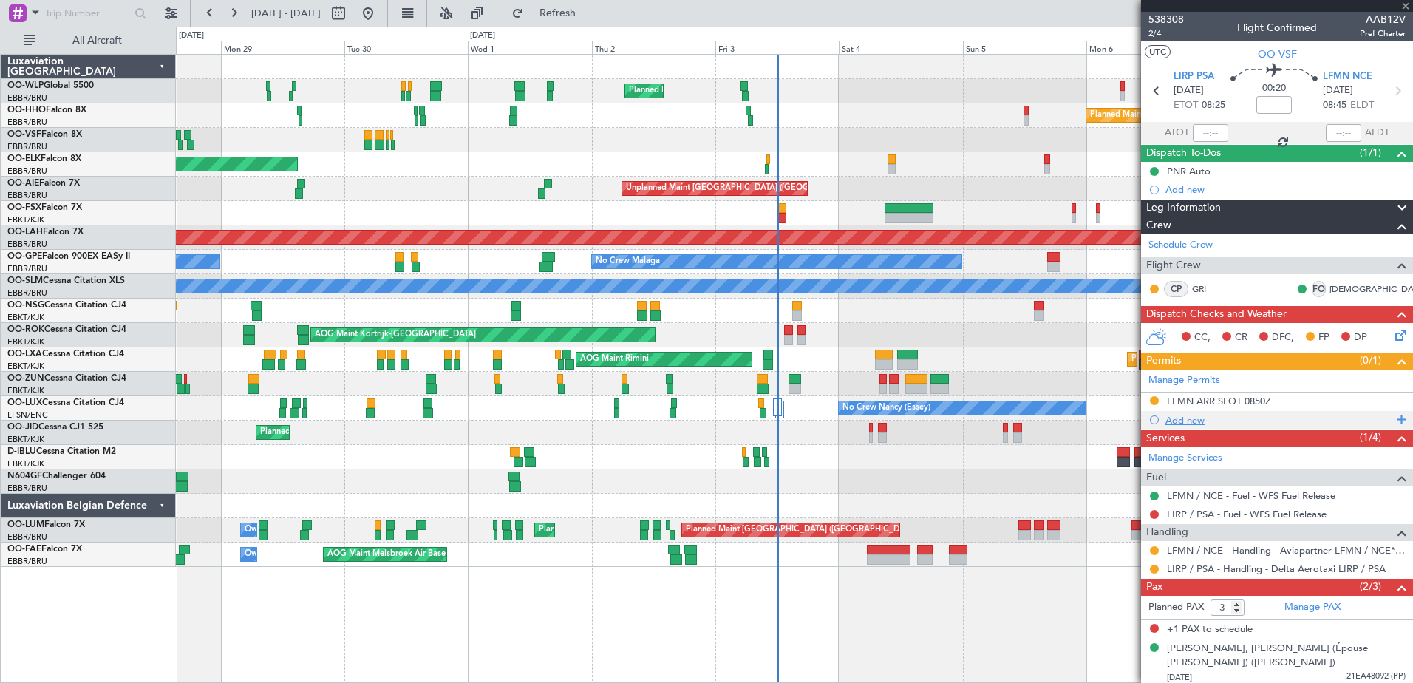
type input "0"
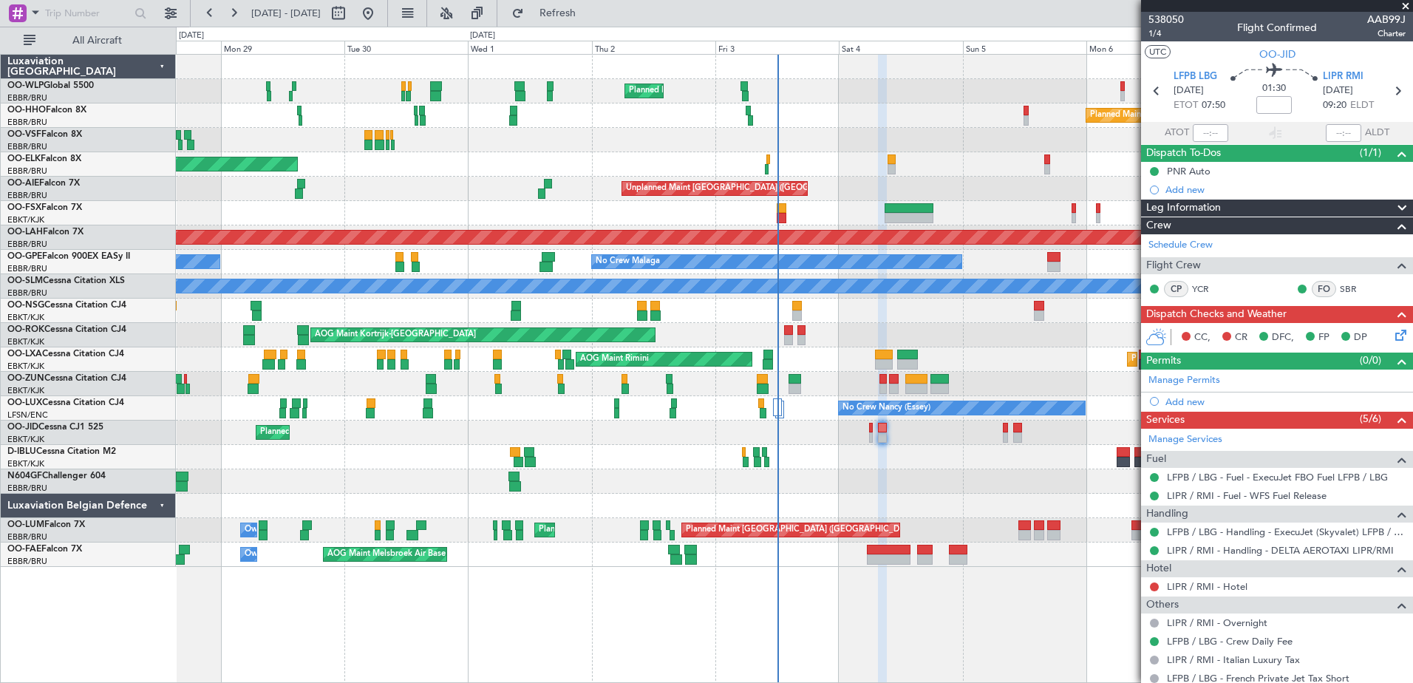
scroll to position [46, 0]
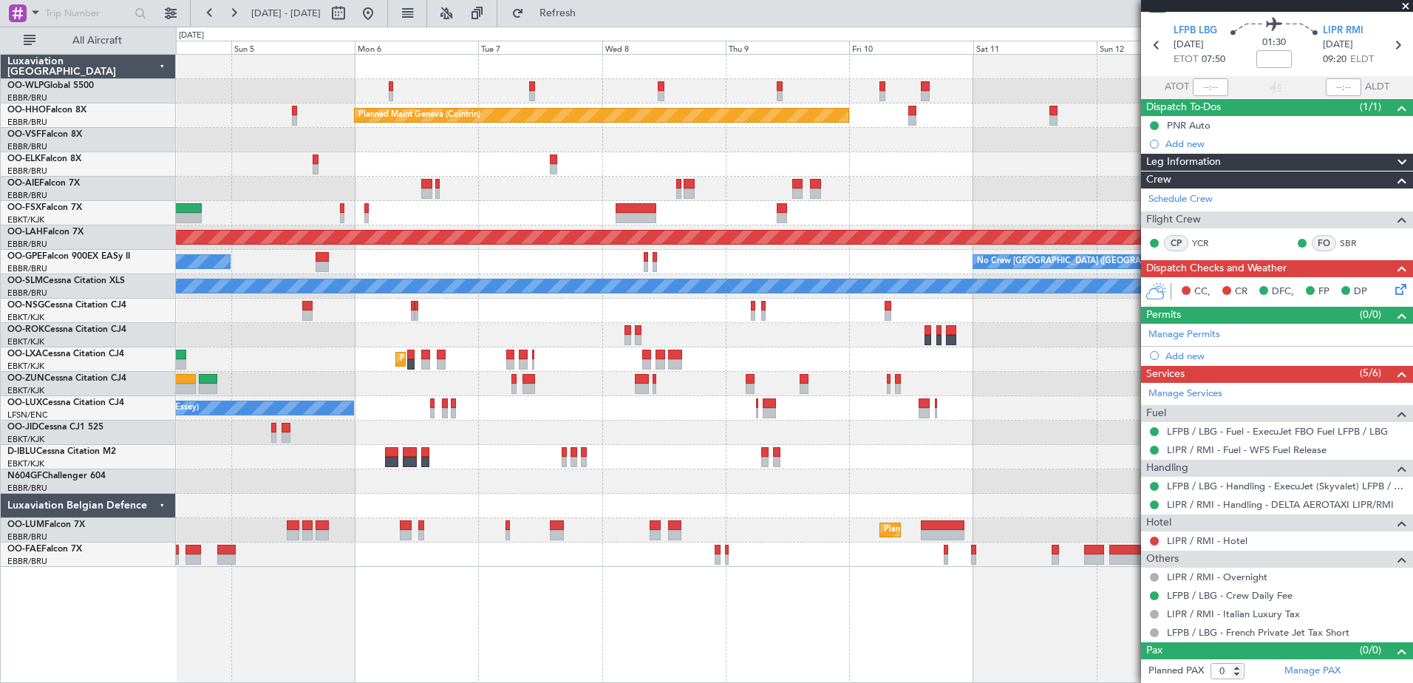
click at [410, 270] on div "No Crew Malaga No Crew Brussels (Brussels National)" at bounding box center [794, 262] width 1237 height 24
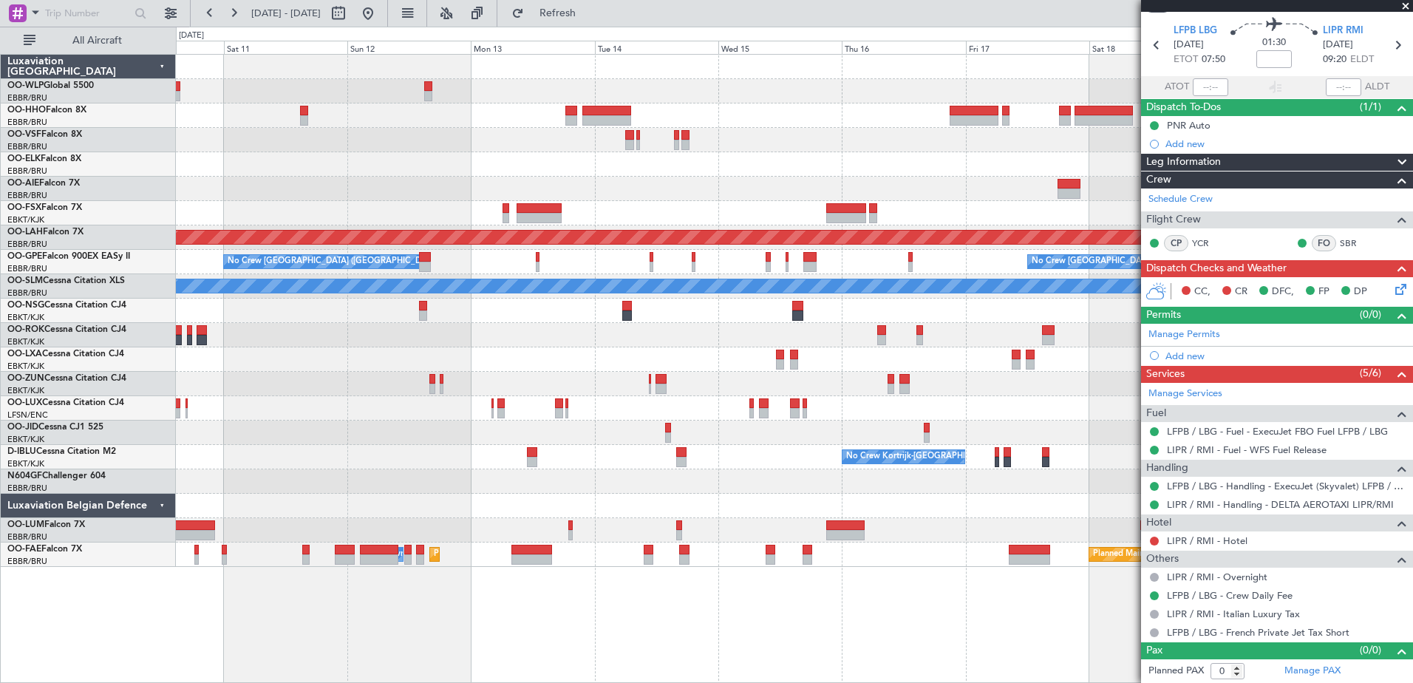
click at [91, 234] on div "Planned Maint Geneva (Cointrin) Planned Maint Alton-st Louis (St Louis Regl) No…" at bounding box center [706, 355] width 1413 height 656
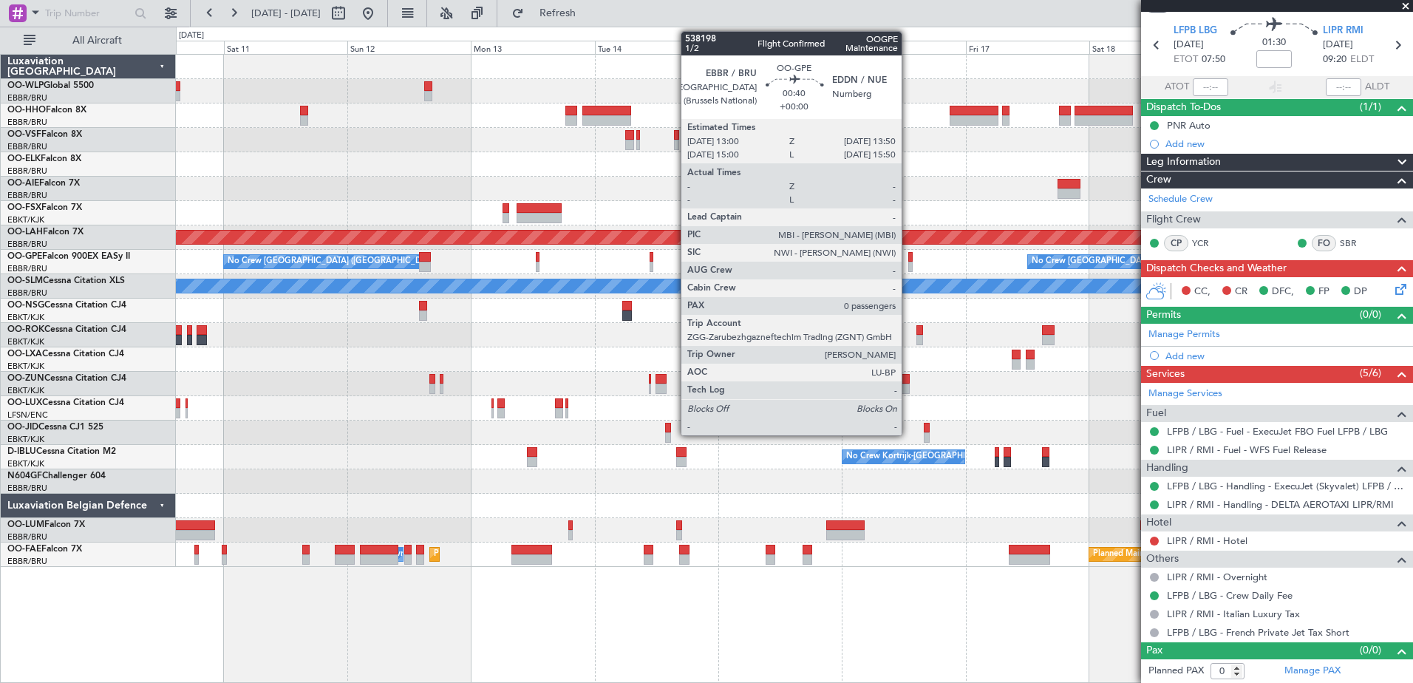
click at [909, 269] on div at bounding box center [911, 267] width 4 height 10
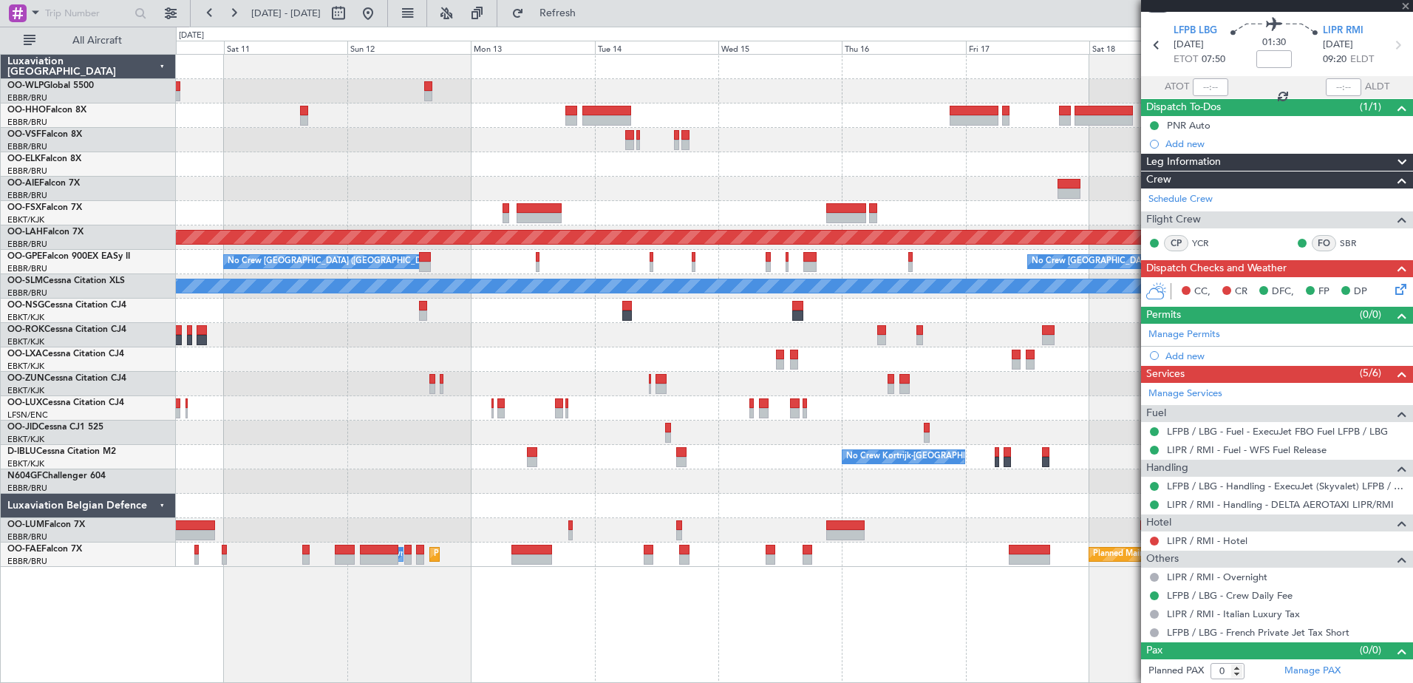
scroll to position [0, 0]
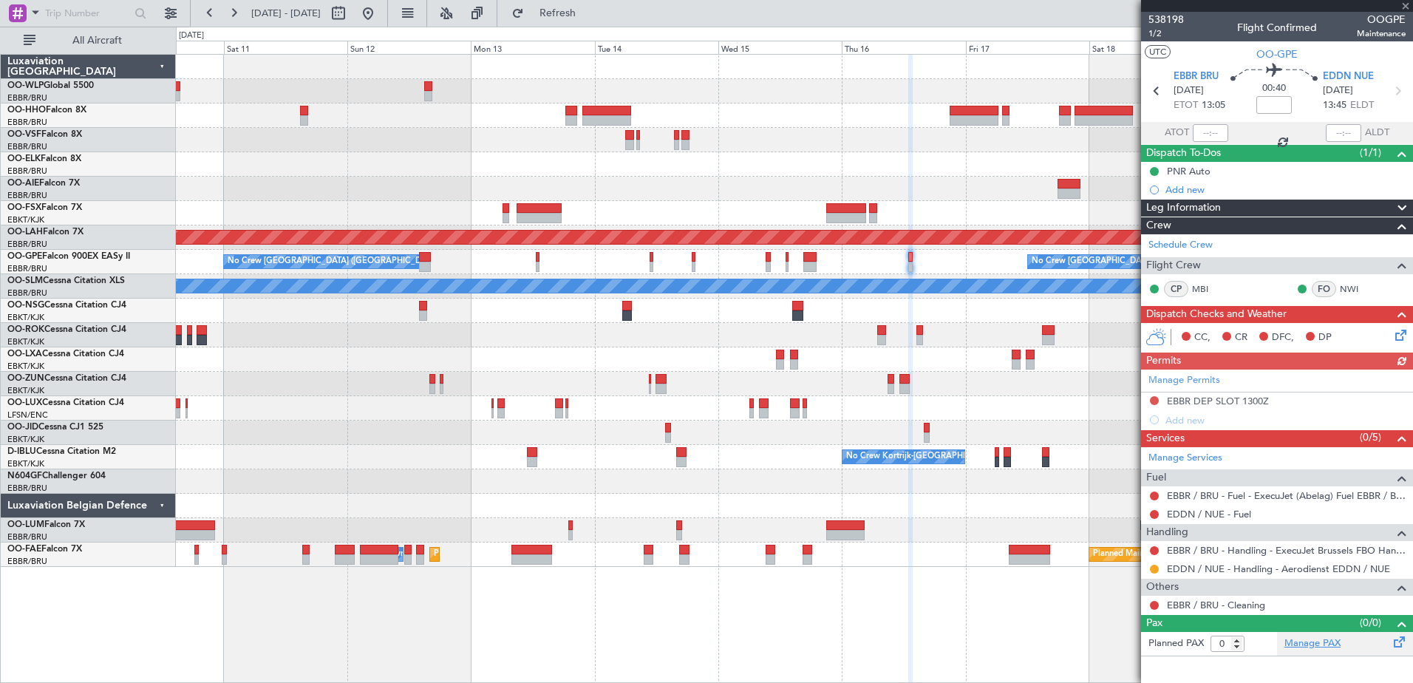
click at [1320, 644] on link "Manage PAX" at bounding box center [1313, 644] width 56 height 15
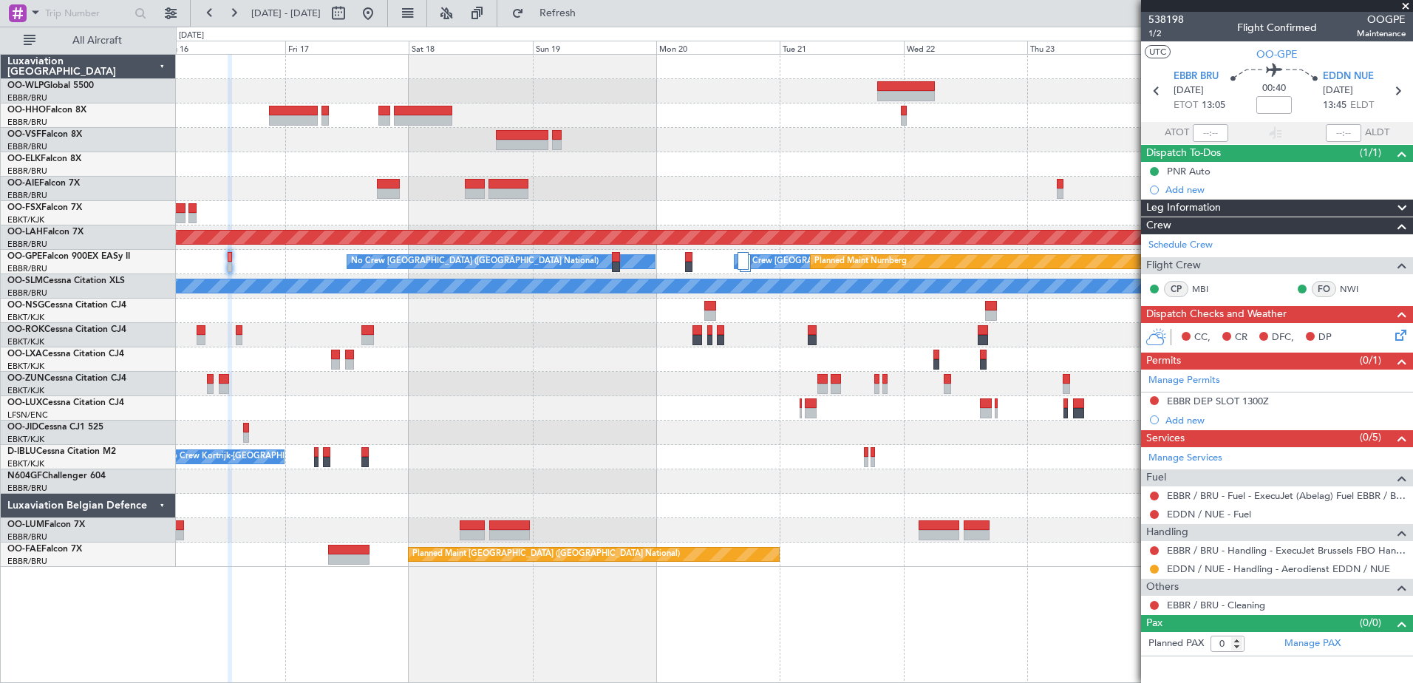
click at [270, 150] on div "- - FIMP 17:00 Z EBLG 05:10 Z Planned Maint Alton-st Louis (St Louis Regl) No C…" at bounding box center [794, 311] width 1237 height 512
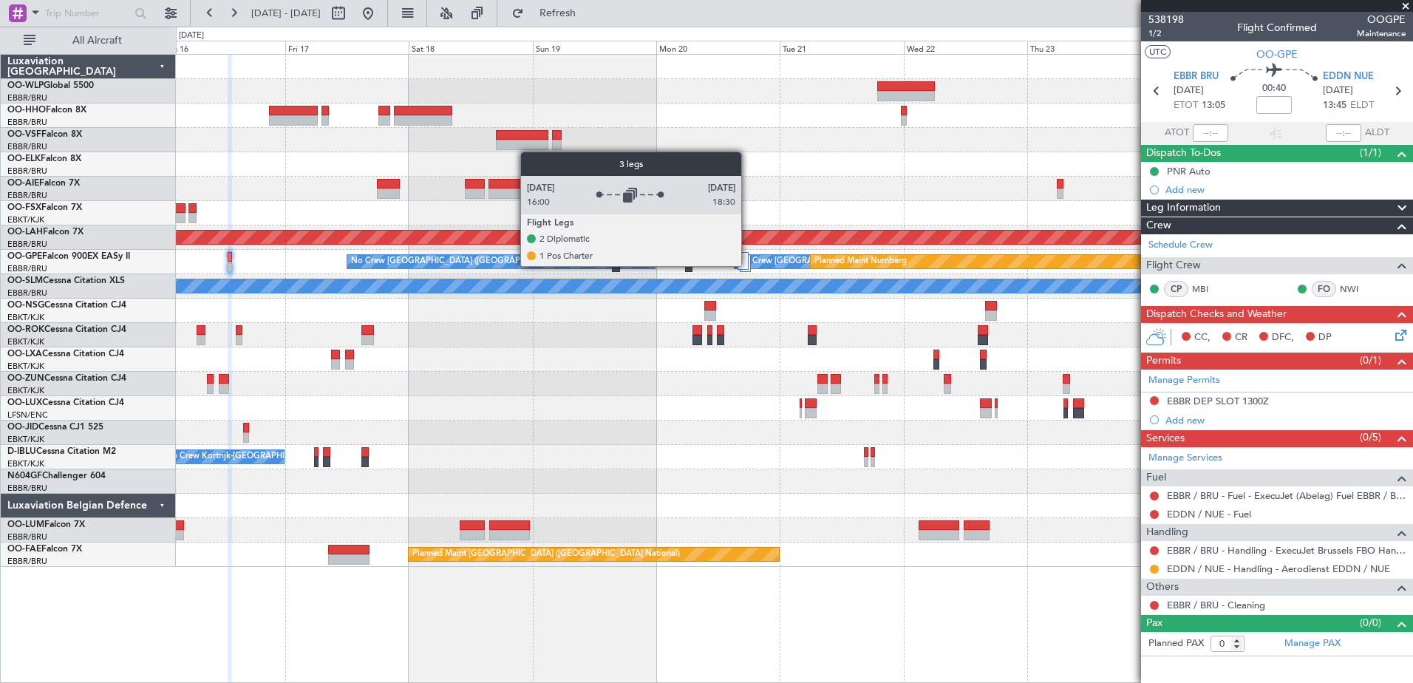
click at [748, 265] on div at bounding box center [743, 261] width 11 height 18
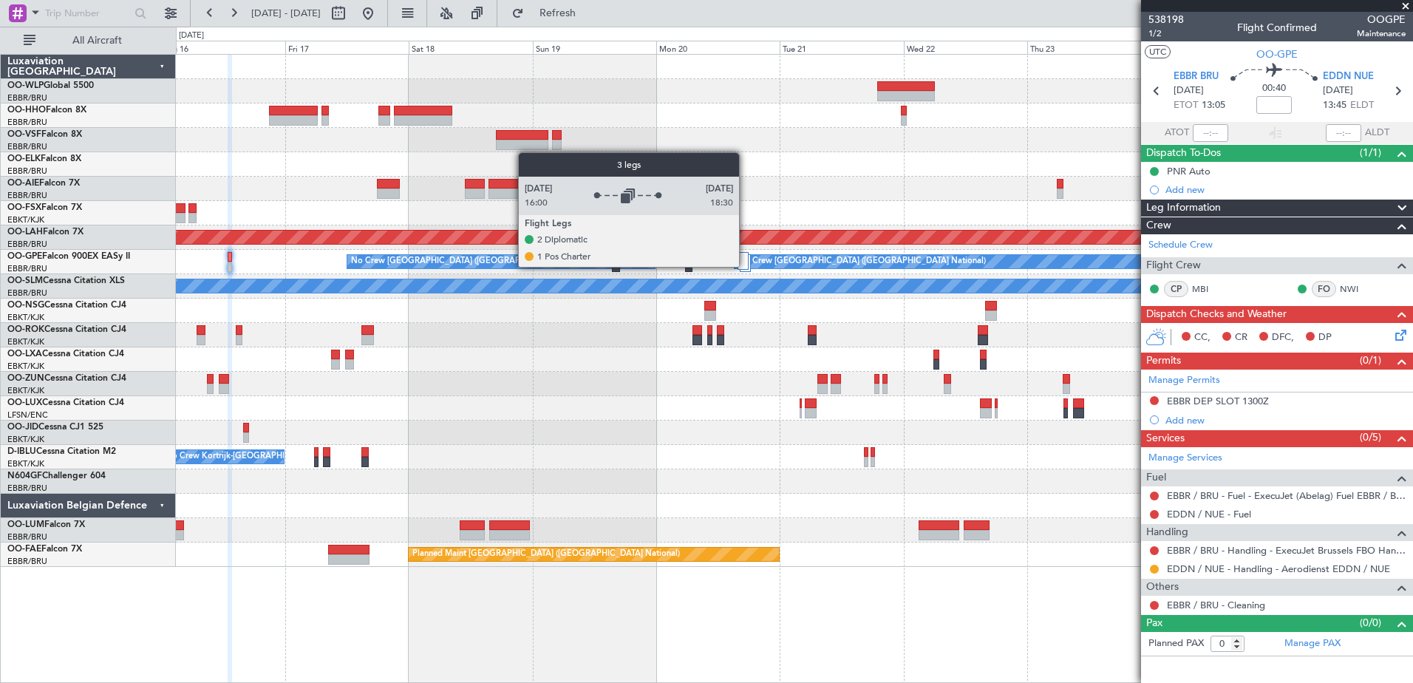
click at [746, 266] on div at bounding box center [743, 261] width 11 height 18
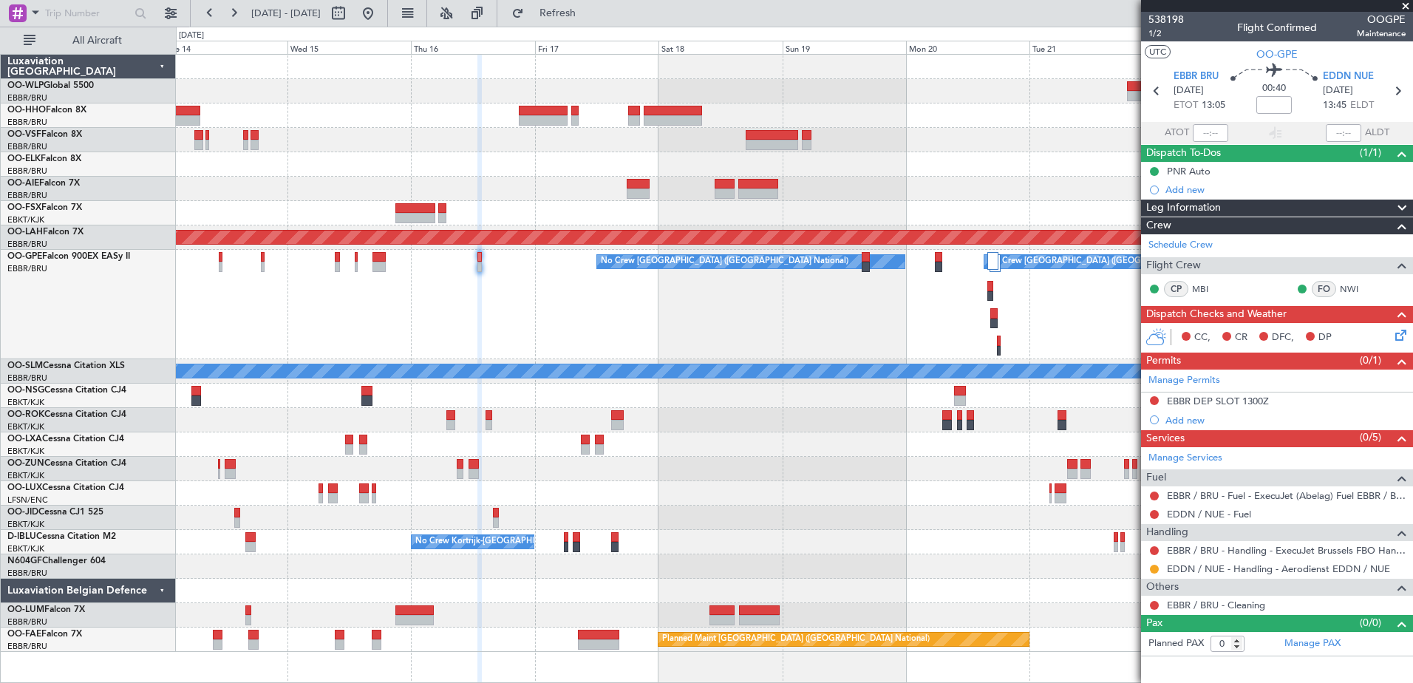
click at [764, 353] on div "Planned Maint Nurnberg No Crew Brussels (Brussels National) No Crew Brussels (B…" at bounding box center [794, 304] width 1237 height 109
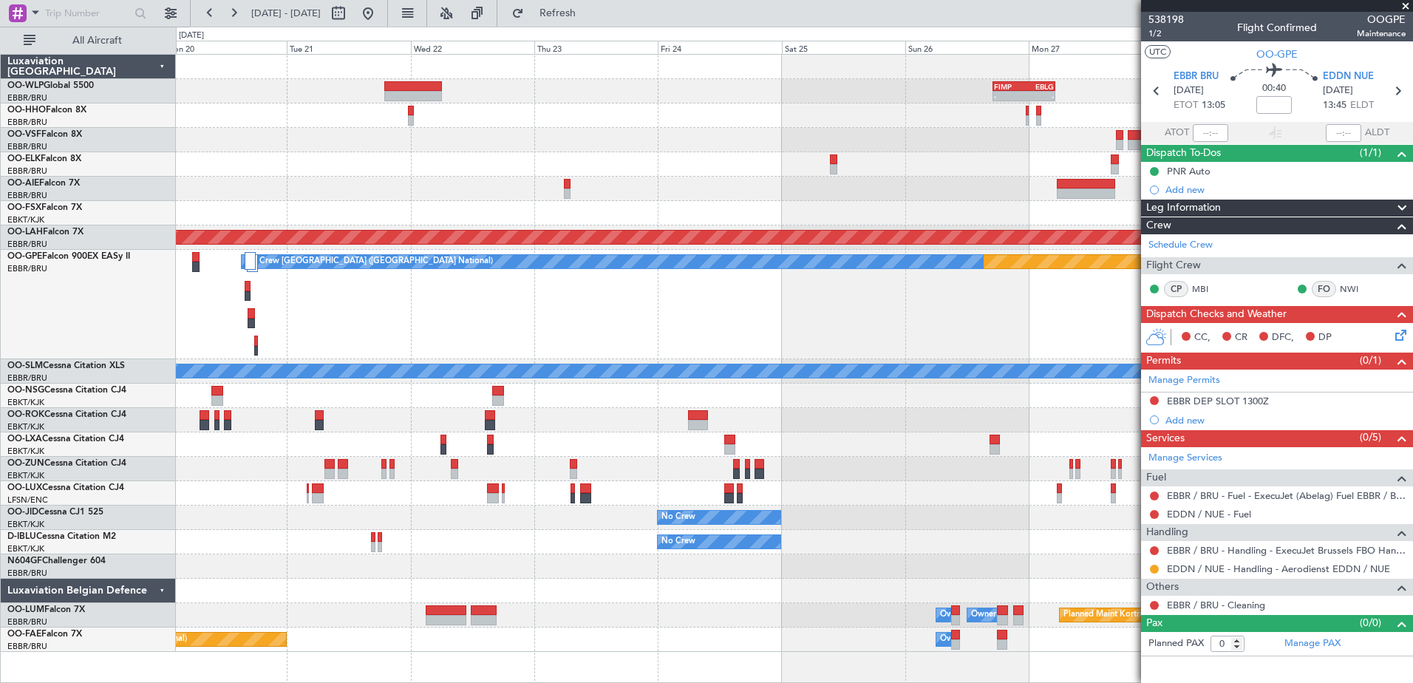
click at [0, 199] on html "14 Oct 2025 - 24 Oct 2025 Refresh Quick Links All Aircraft - - FIMP 17:00 Z EBL…" at bounding box center [706, 341] width 1413 height 683
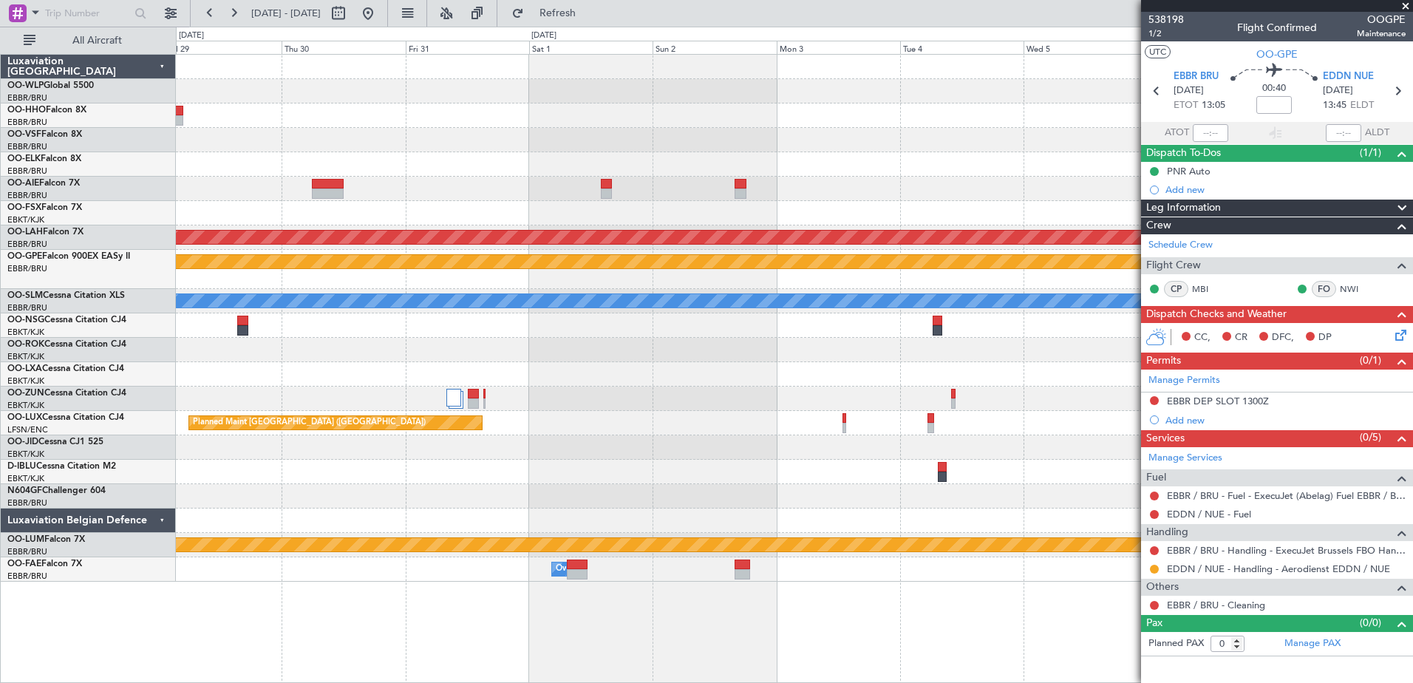
click at [230, 279] on div "- - FIMP 17:00 Z EBLG 05:10 Z Planned Maint Alton-st Louis (St Louis Regl) Plan…" at bounding box center [794, 318] width 1237 height 527
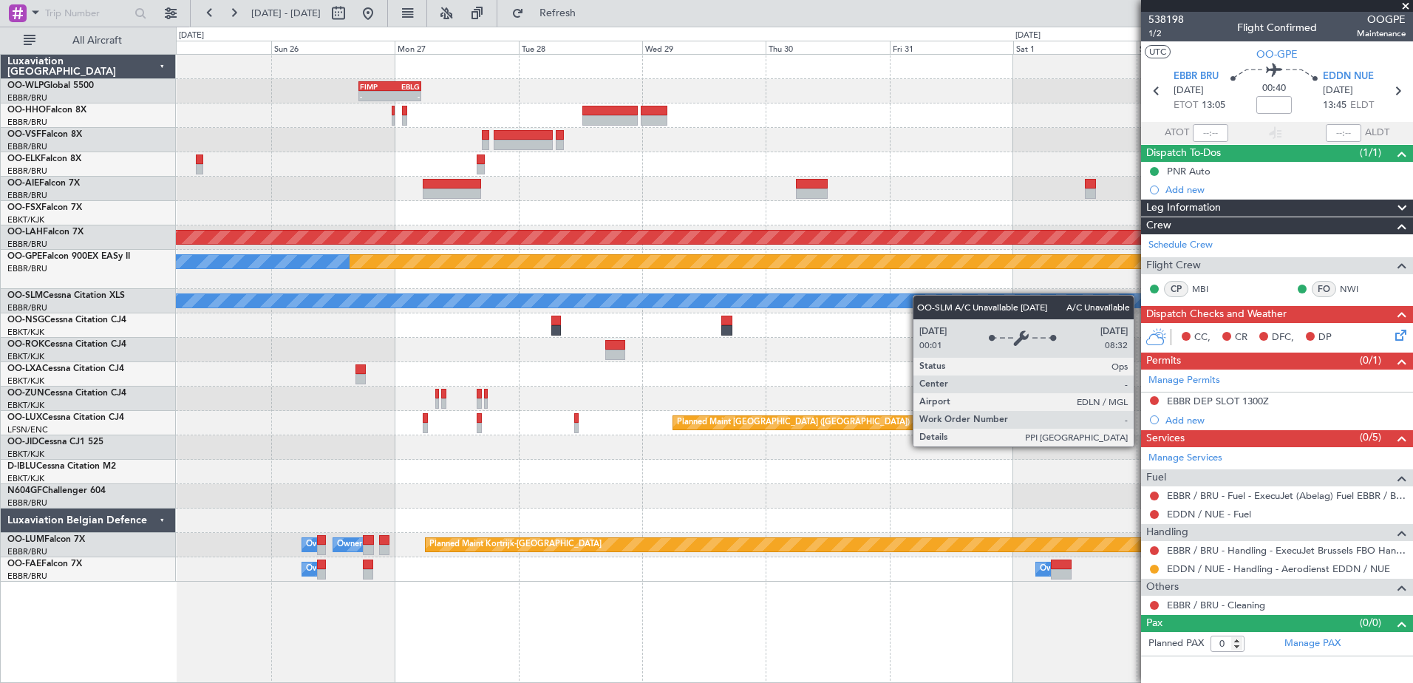
click at [1055, 306] on div "- - FIMP 17:00 Z EBLG 05:10 Z Planned Maint Alton-st Louis (St Louis Regl) Plan…" at bounding box center [794, 318] width 1237 height 527
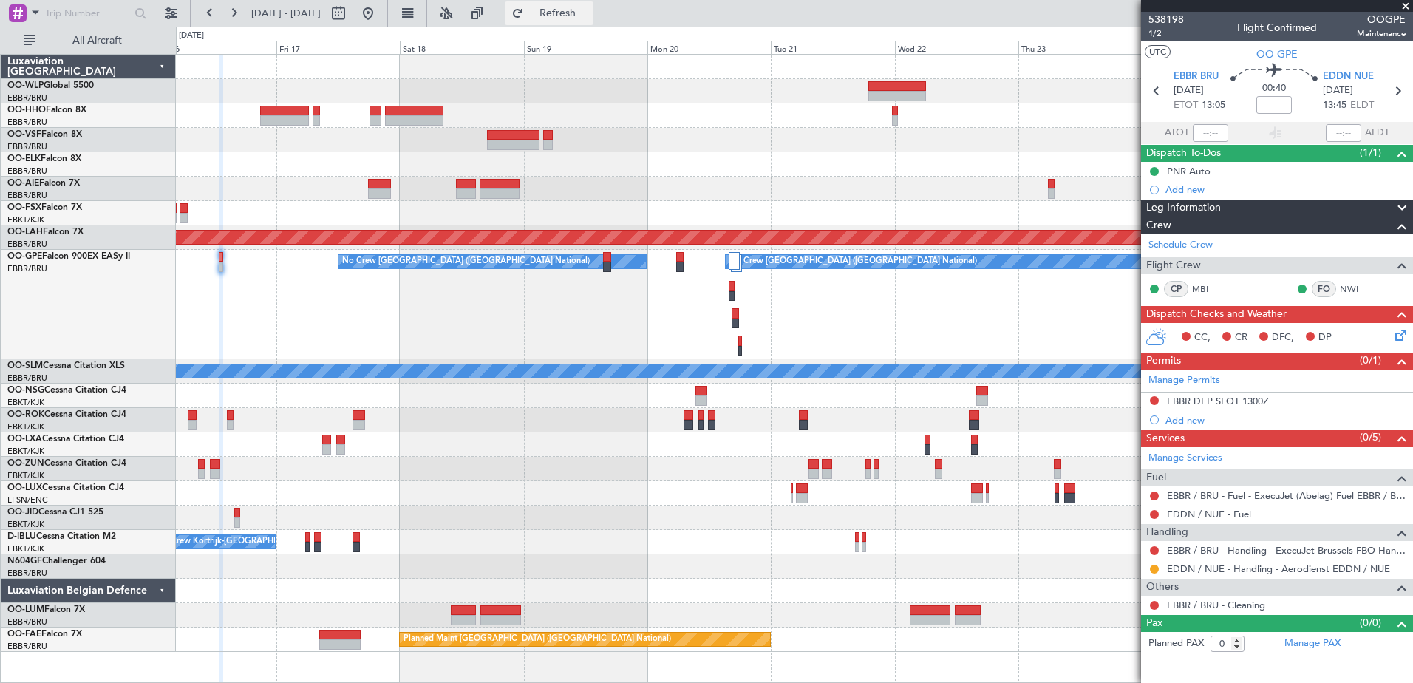
click at [568, 9] on button "Refresh" at bounding box center [549, 13] width 89 height 24
click at [1206, 78] on span "EBBR BRU" at bounding box center [1196, 76] width 45 height 15
click at [570, 10] on button "Refresh" at bounding box center [549, 13] width 89 height 24
click at [1322, 641] on link "Manage PAX" at bounding box center [1313, 644] width 56 height 15
click at [572, 11] on button "Refresh" at bounding box center [549, 13] width 89 height 24
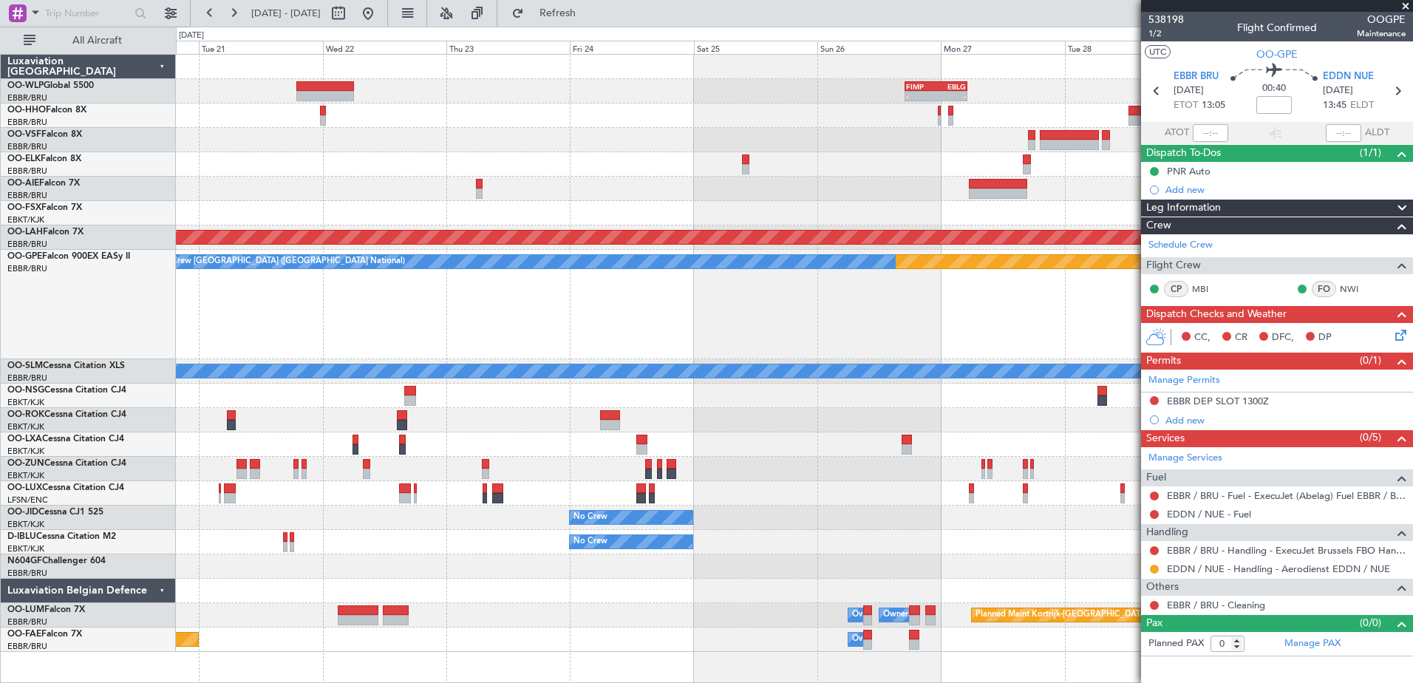
click at [86, 154] on div "- - FIMP 17:00 Z EBLG 05:10 Z Planned Maint Alton-st Louis (St Louis Regl) Plan…" at bounding box center [706, 355] width 1413 height 656
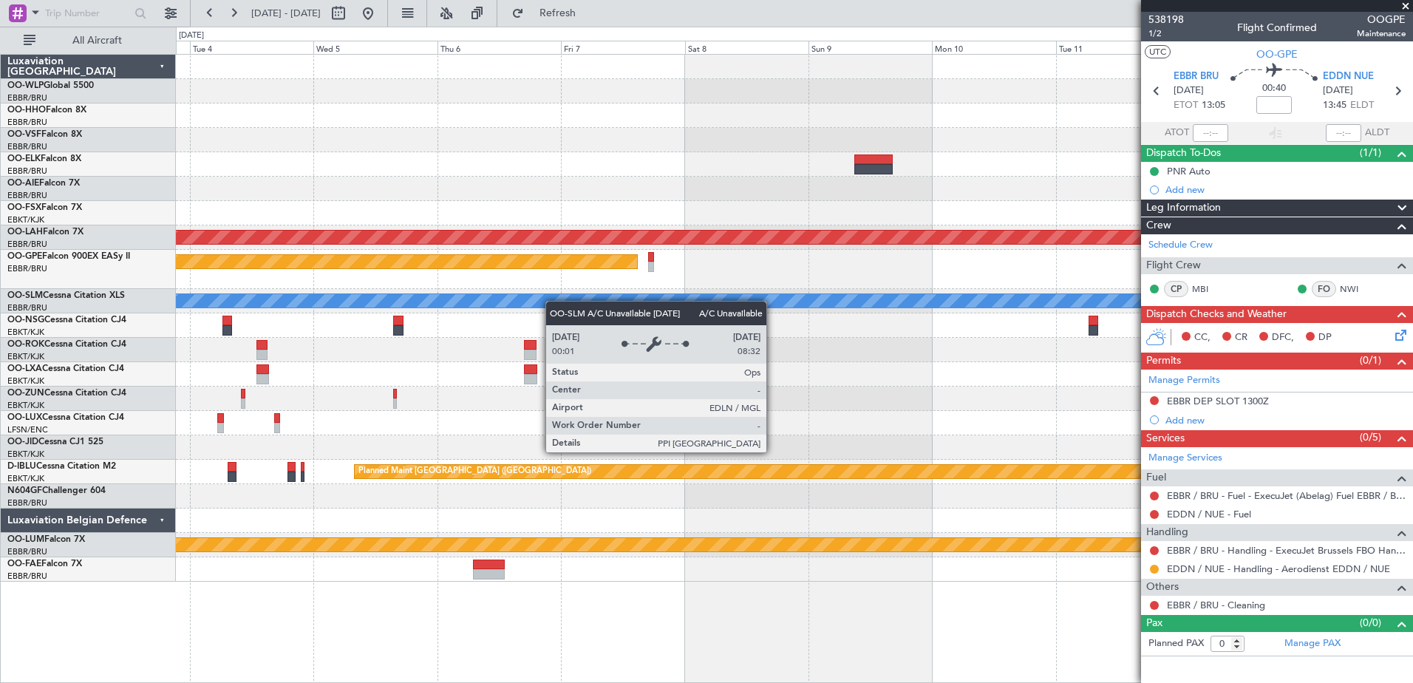
click at [993, 347] on div "Planned Maint Alton-st Louis (St Louis Regl) Planned Maint Nurnberg A/C Unavail…" at bounding box center [794, 318] width 1237 height 527
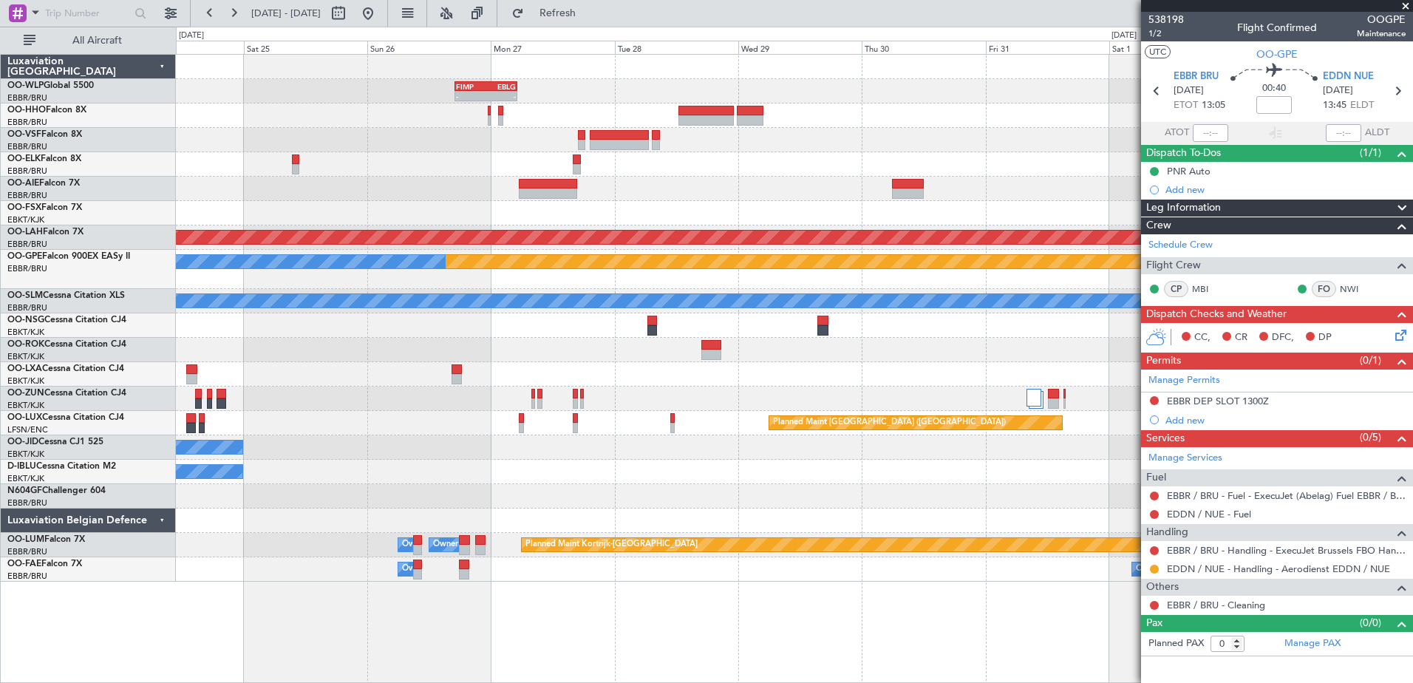
click at [1157, 345] on body "31 Oct 2025 - 10 Nov 2025 Refresh Quick Links All Aircraft - - FIMP 17:00 Z EBL…" at bounding box center [706, 341] width 1413 height 683
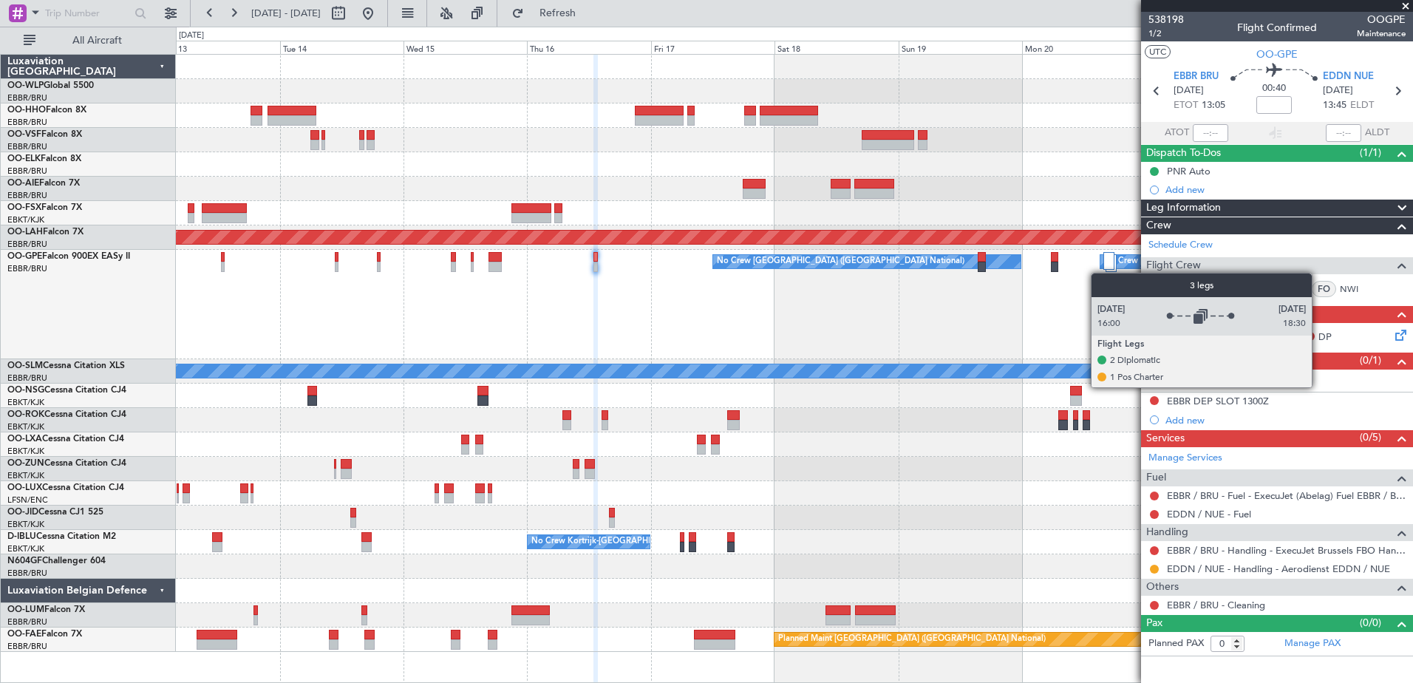
click at [1104, 274] on div "Planned Maint Alton-st Louis (St Louis Regl) Planned Maint Nurnberg No Crew Bru…" at bounding box center [794, 353] width 1237 height 597
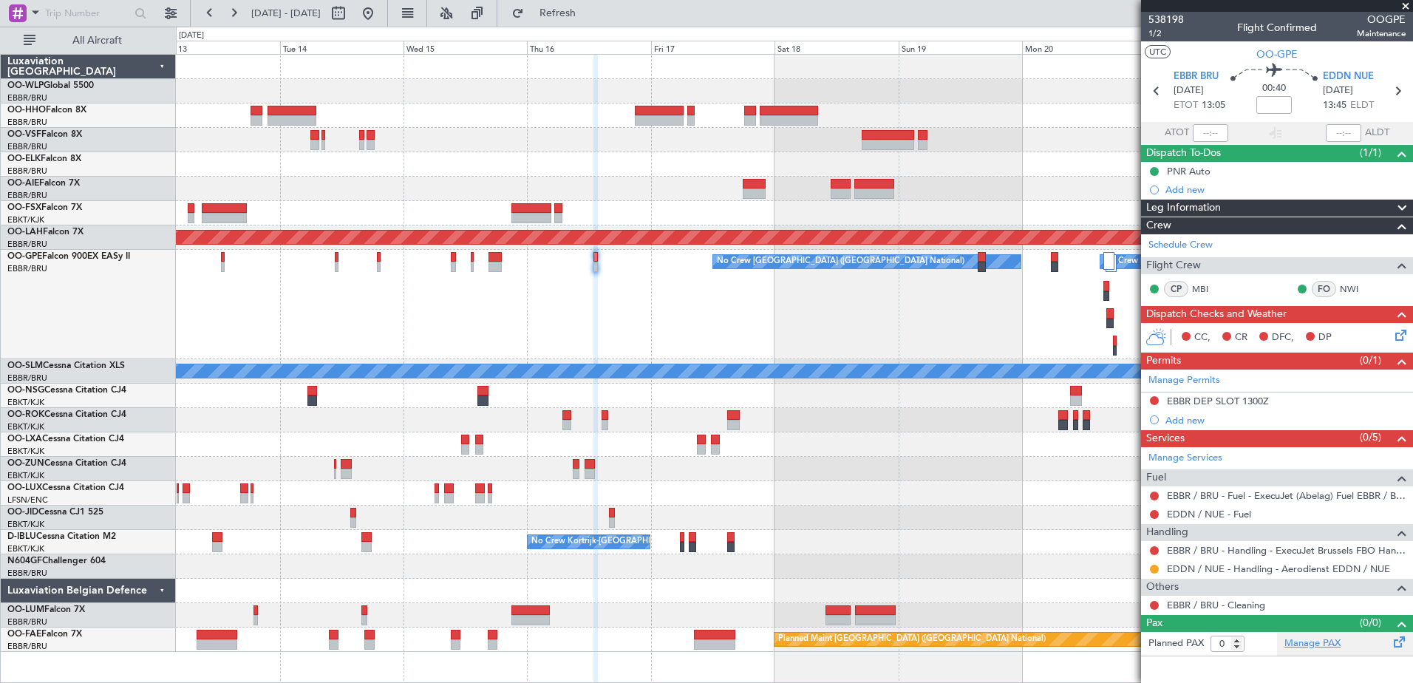
click at [1318, 646] on link "Manage PAX" at bounding box center [1313, 644] width 56 height 15
click at [587, 17] on span "Refresh" at bounding box center [558, 13] width 62 height 10
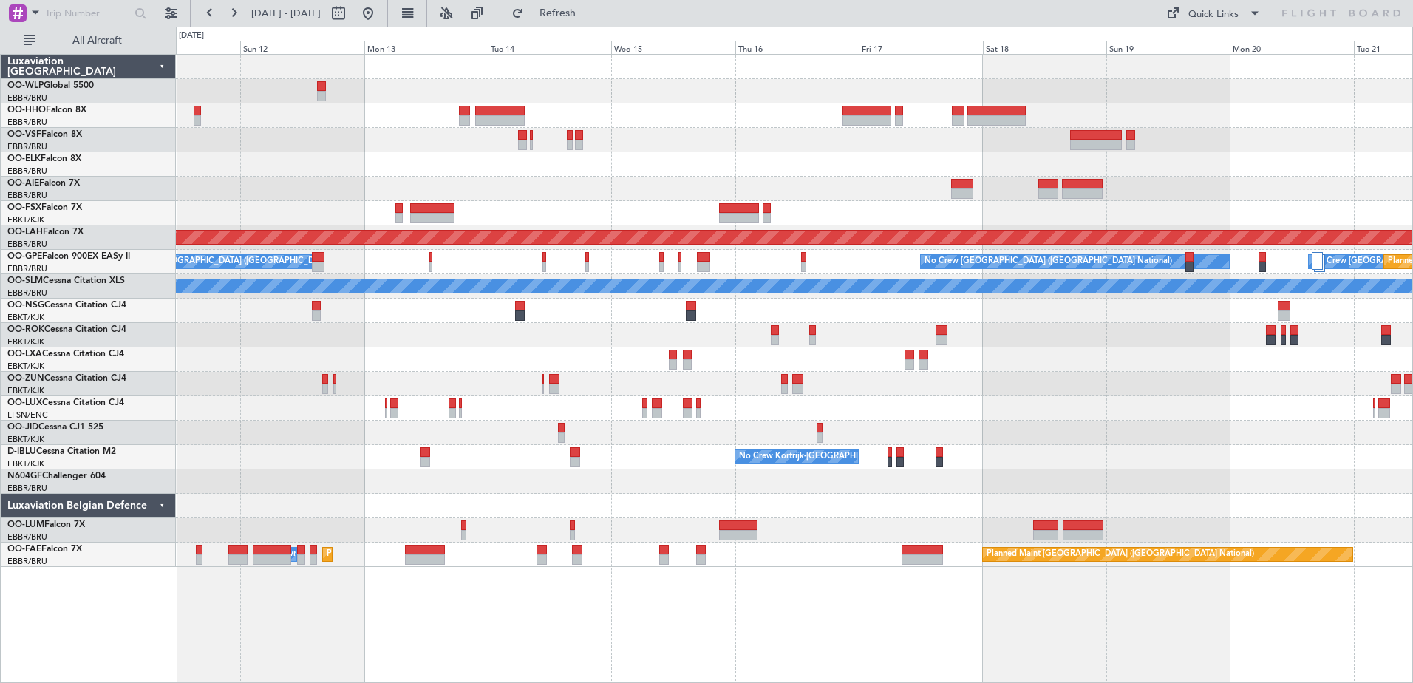
click at [503, 262] on div "No Crew Brussels (Brussels National) No Crew Brussels (Brussels National) No Cr…" at bounding box center [794, 262] width 1237 height 24
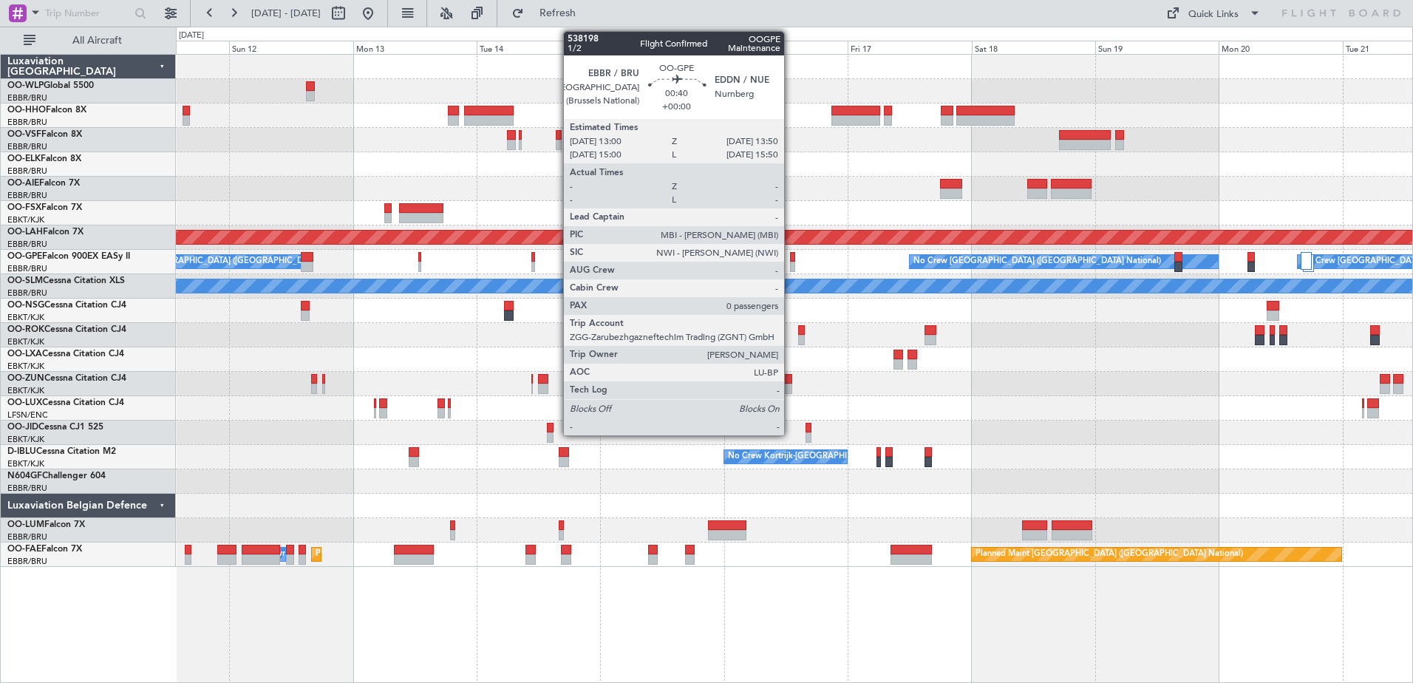
click at [791, 261] on div at bounding box center [792, 257] width 4 height 10
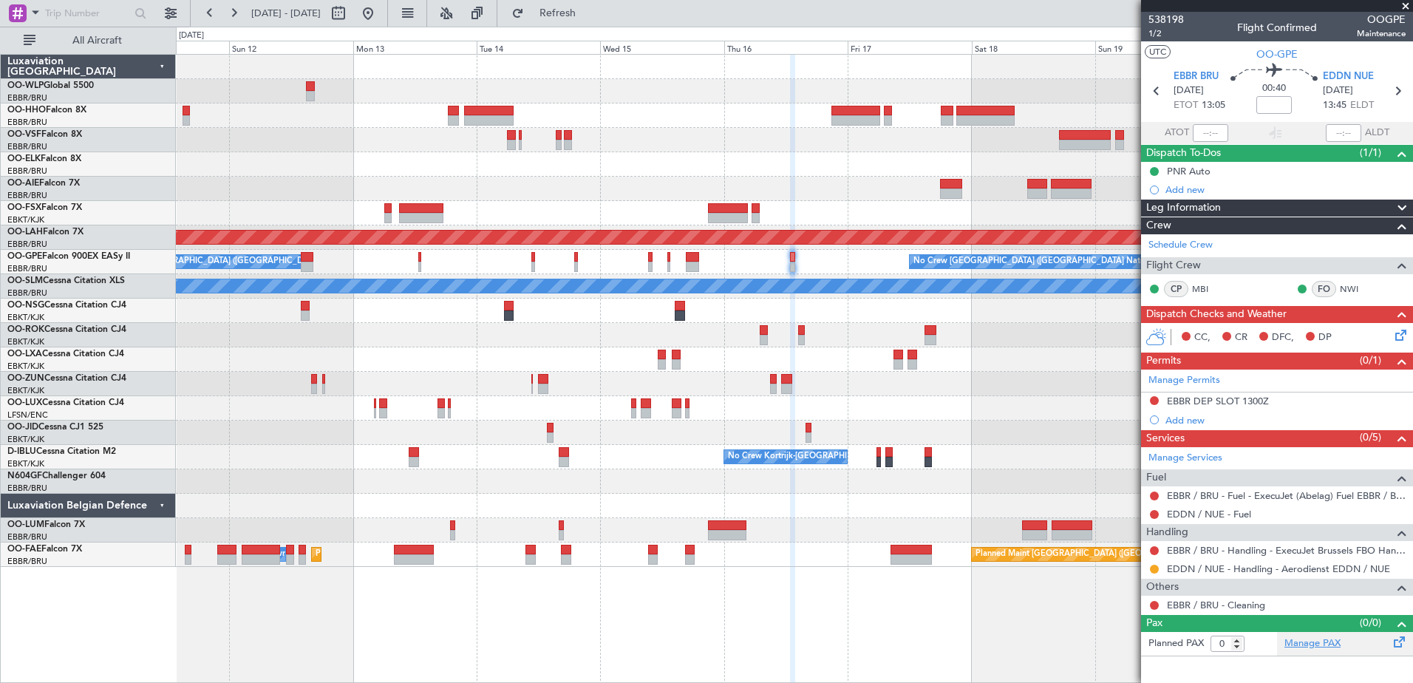
click at [1318, 645] on link "Manage PAX" at bounding box center [1313, 644] width 56 height 15
click at [1303, 422] on fb-app "11 Oct 2025 - 21 Oct 2025 Refresh Quick Links All Aircraft Planned Maint Geneva…" at bounding box center [706, 347] width 1413 height 672
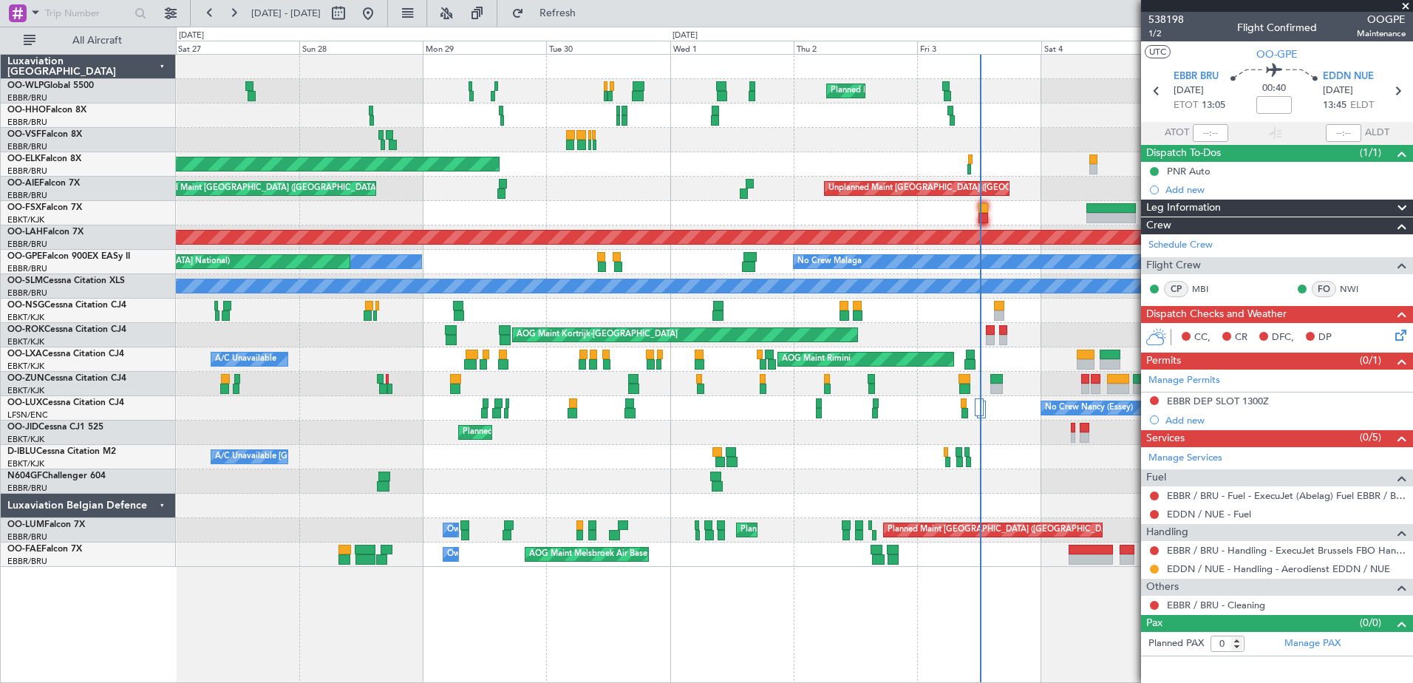
click at [1413, 486] on html "05 Oct 2025 - 15 Oct 2025 Refresh Quick Links All Aircraft Planned Maint Milan …" at bounding box center [706, 341] width 1413 height 683
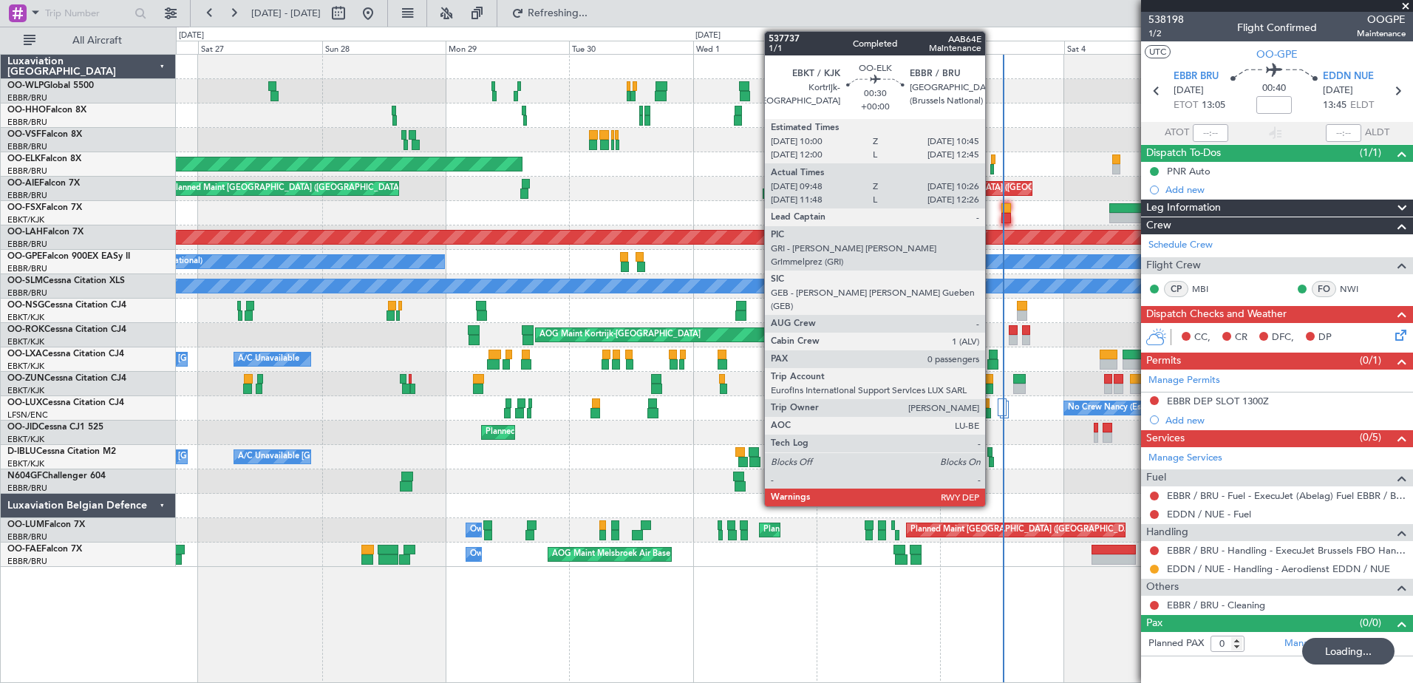
click at [992, 169] on div at bounding box center [993, 169] width 4 height 10
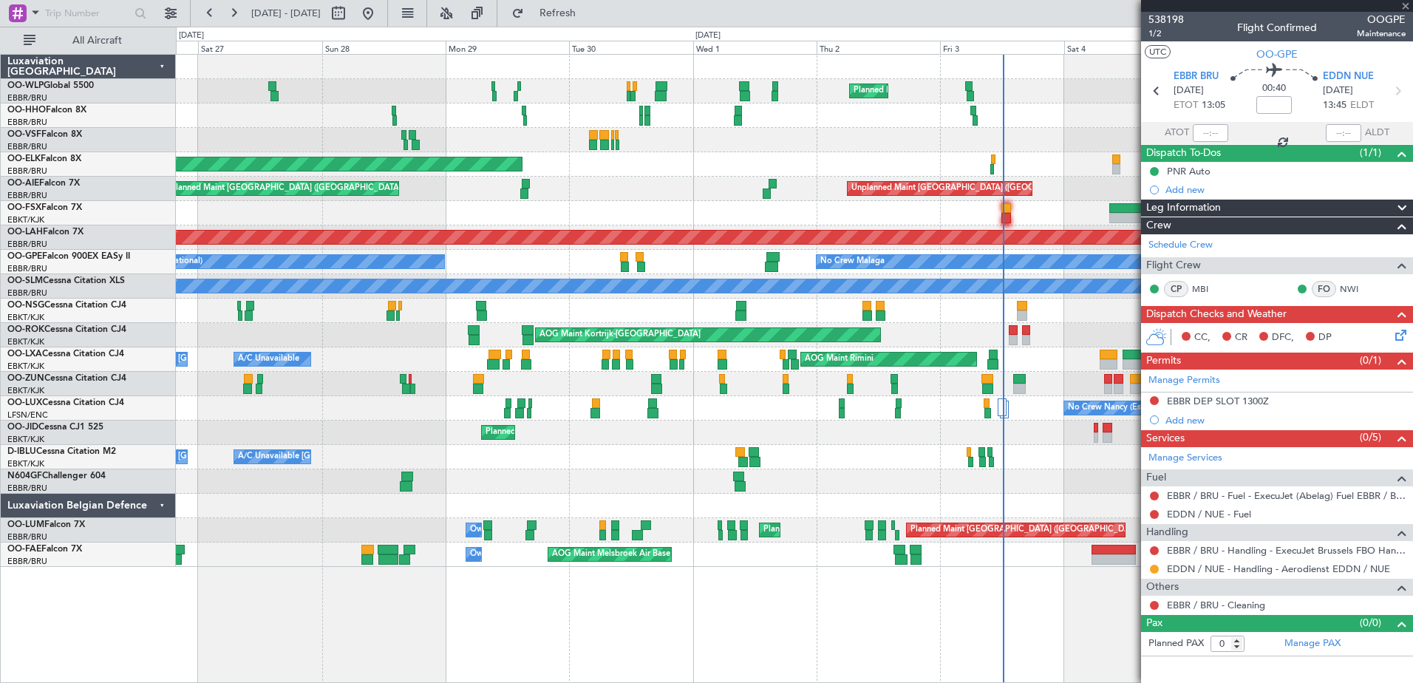
type input "09:58"
type input "10:21"
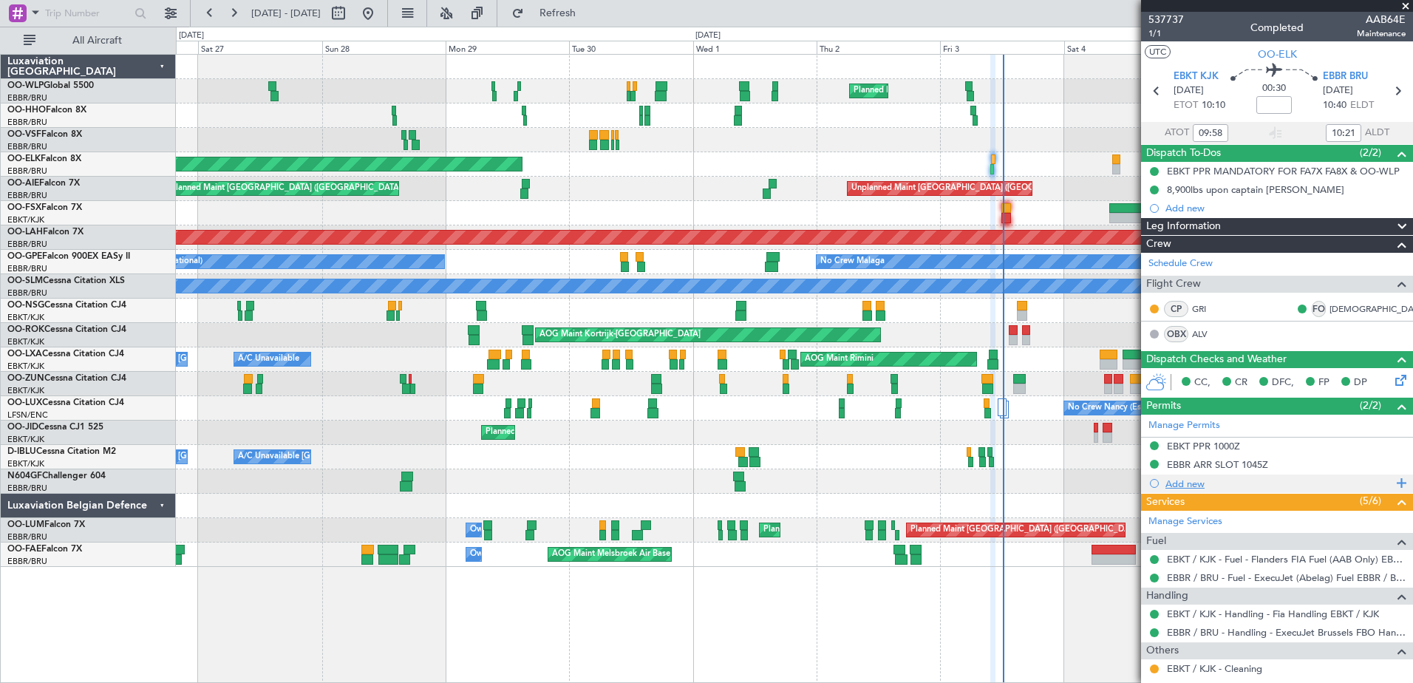
scroll to position [55, 0]
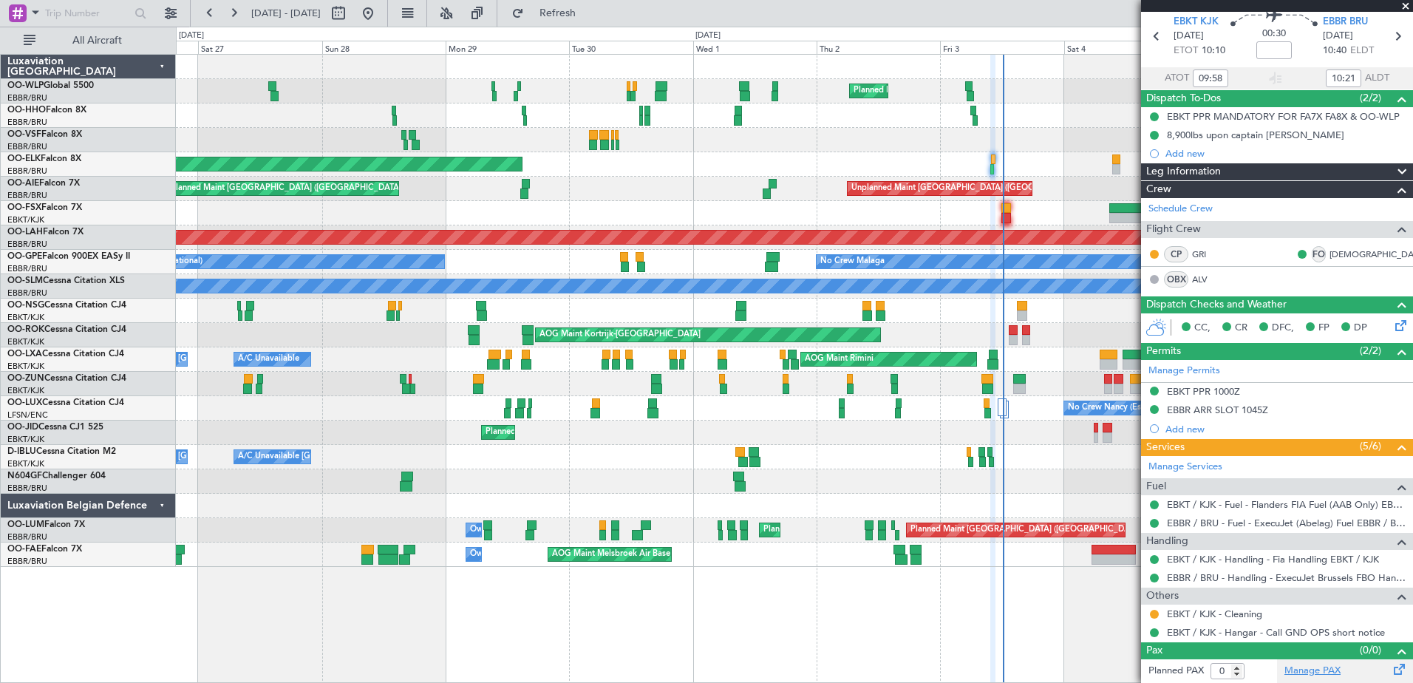
click at [1334, 668] on link "Manage PAX" at bounding box center [1313, 671] width 56 height 15
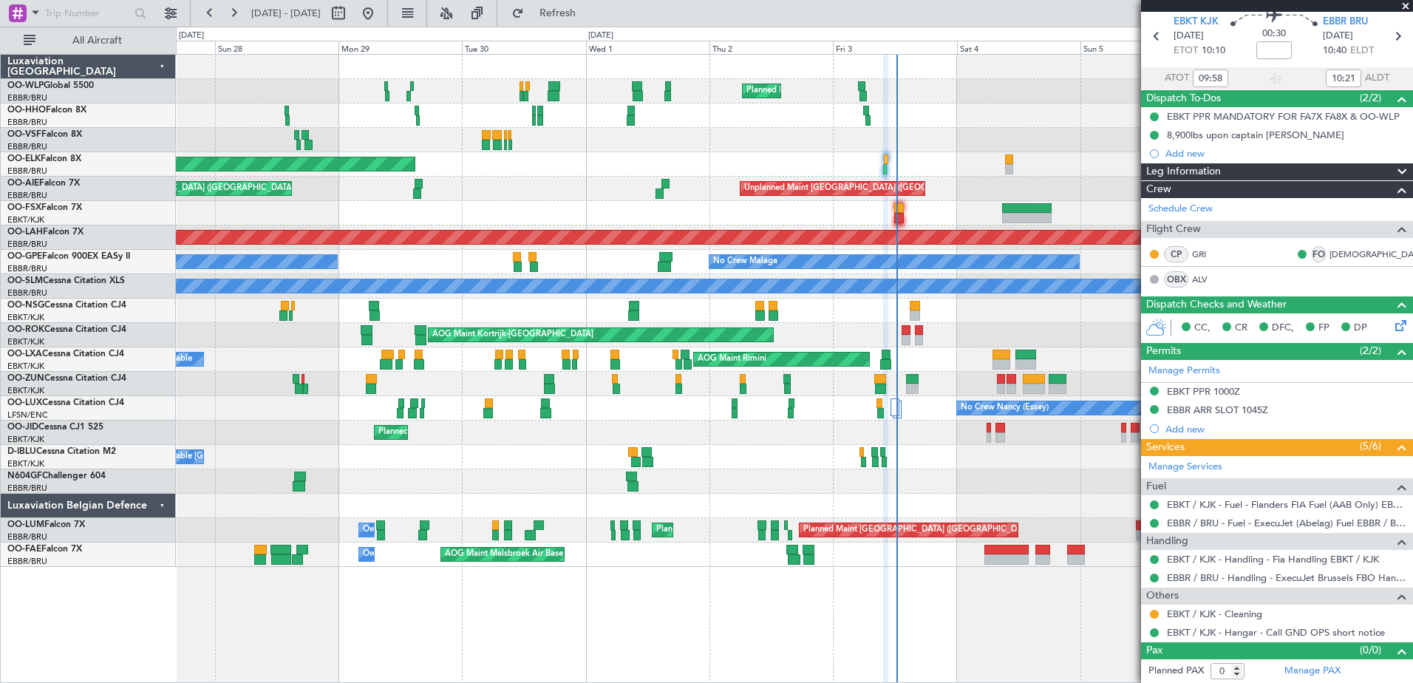
click at [981, 513] on div at bounding box center [794, 506] width 1237 height 24
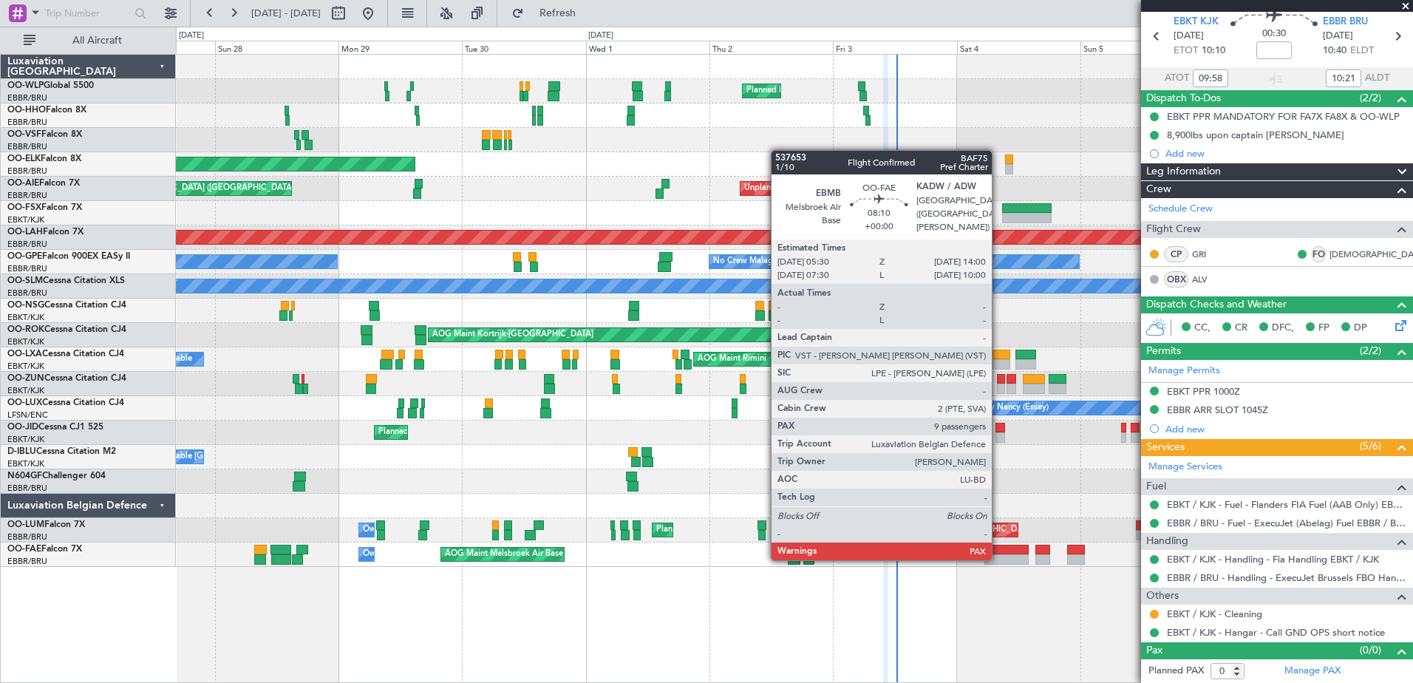
click at [1000, 559] on div at bounding box center [1007, 559] width 44 height 10
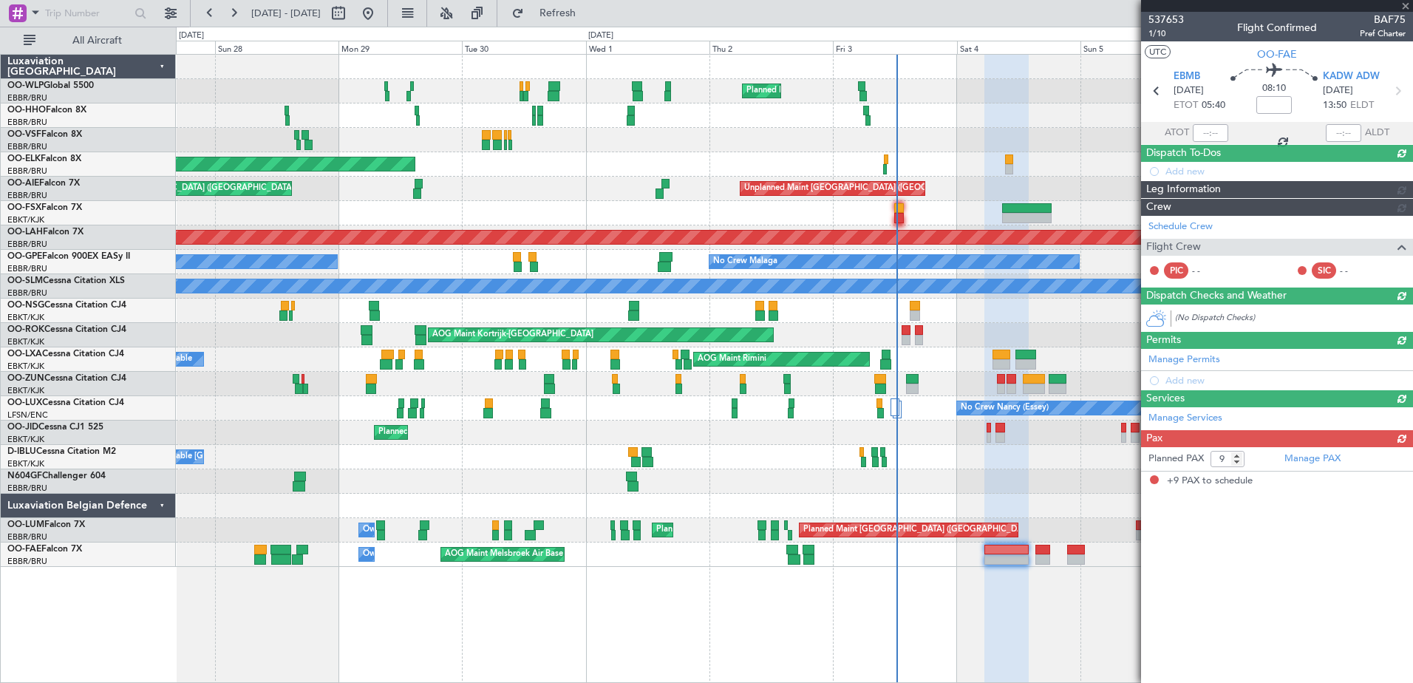
scroll to position [0, 0]
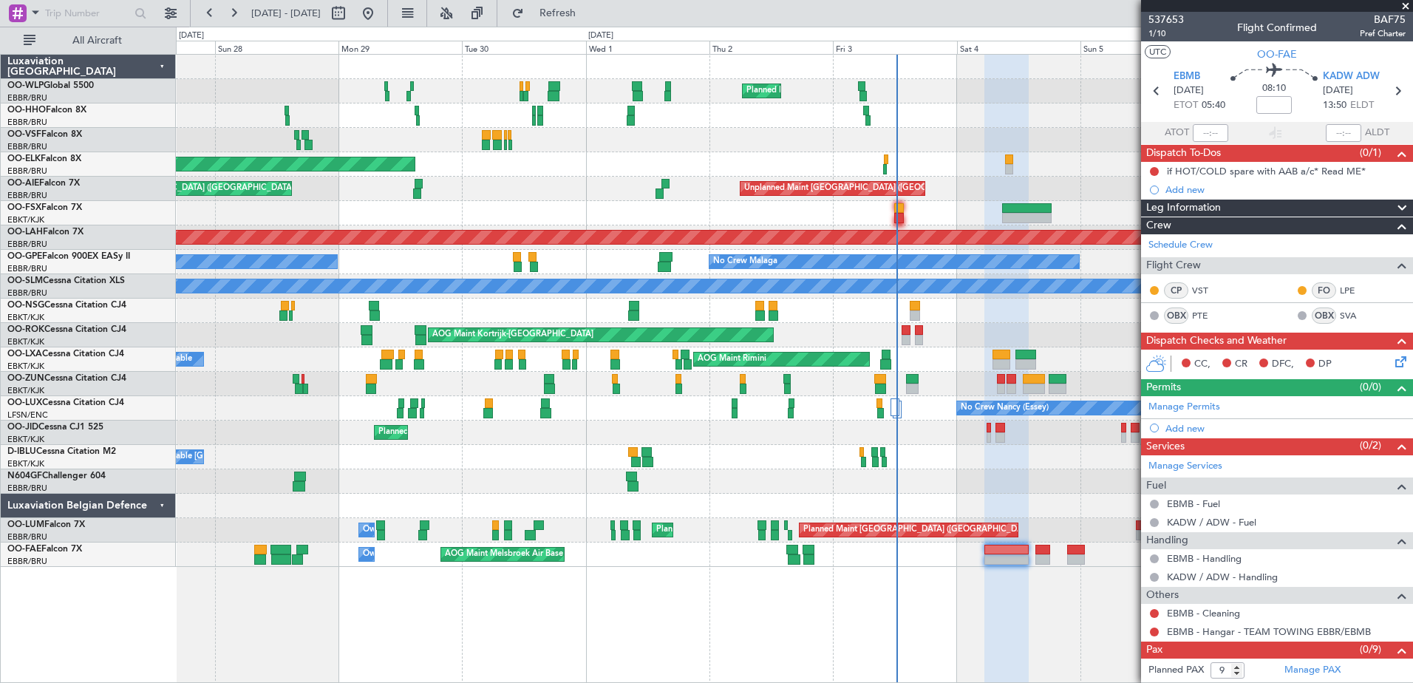
click at [656, 610] on div "Planned Maint Milan (Linate) Planned Maint Geneva (Cointrin) Planned Maint Gene…" at bounding box center [795, 368] width 1238 height 629
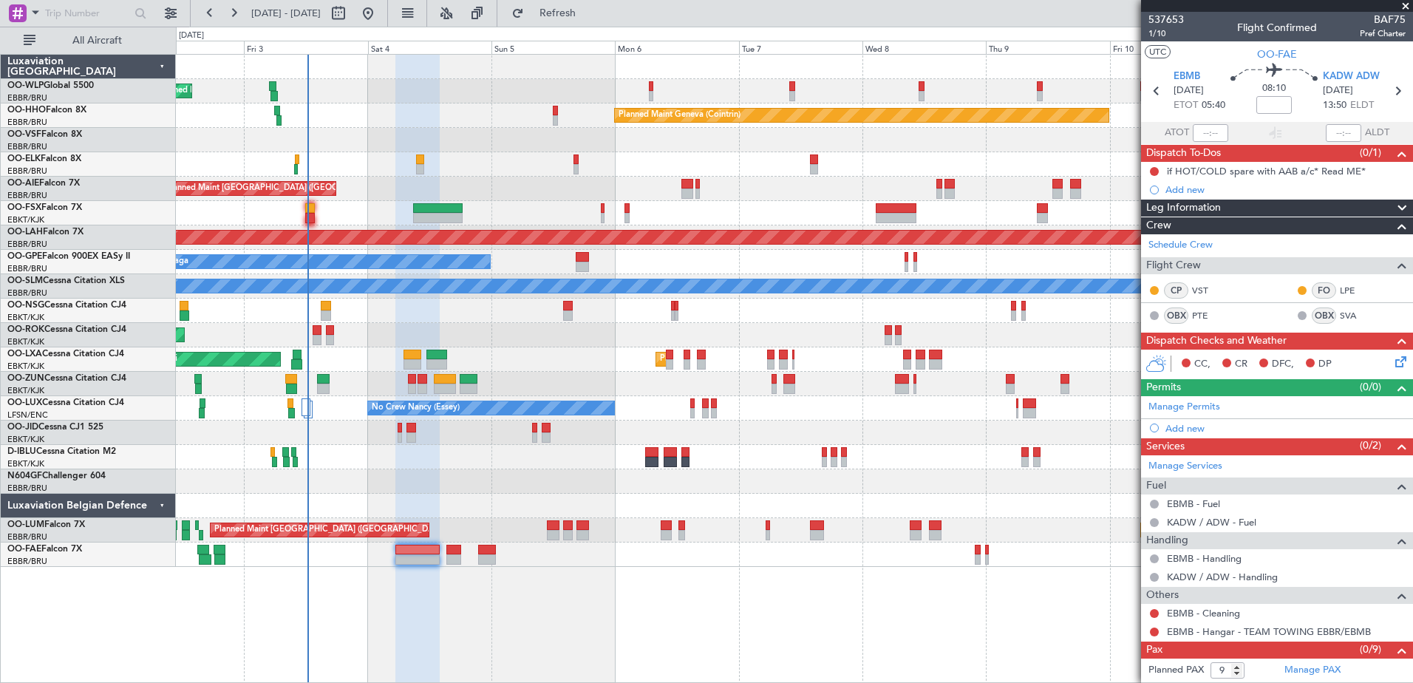
click at [286, 479] on div at bounding box center [794, 481] width 1237 height 24
click at [589, 16] on span "Refresh" at bounding box center [558, 13] width 62 height 10
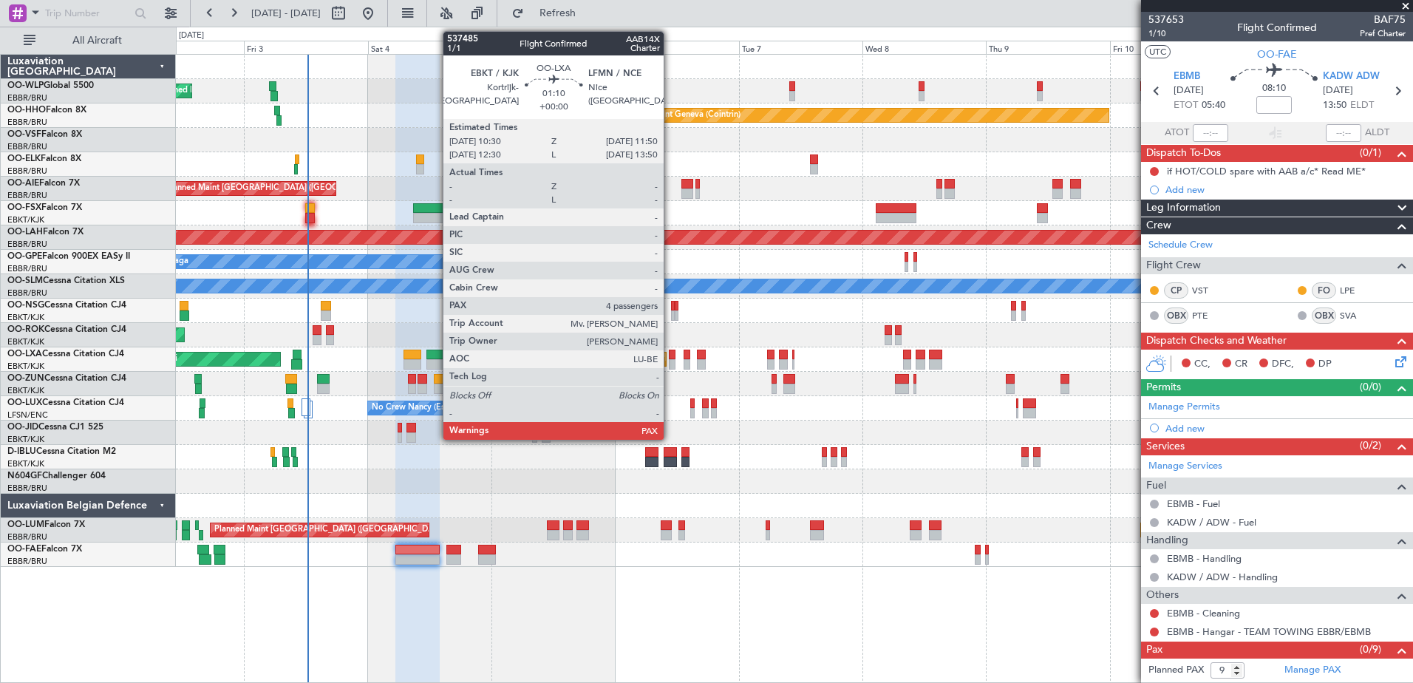
click at [671, 360] on div at bounding box center [672, 364] width 7 height 10
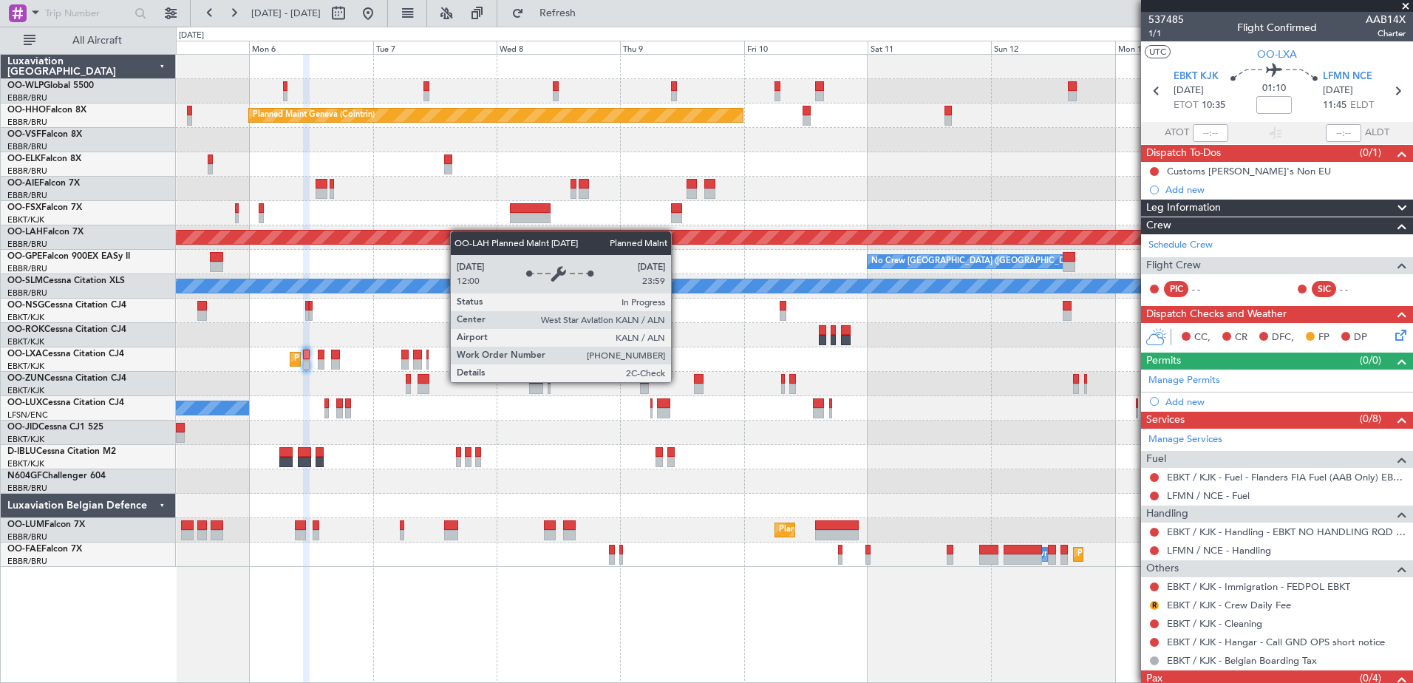
click at [432, 235] on div "Planned Maint Geneva (Cointrin) Unplanned Maint London (Farnborough) Planned Ma…" at bounding box center [794, 311] width 1237 height 512
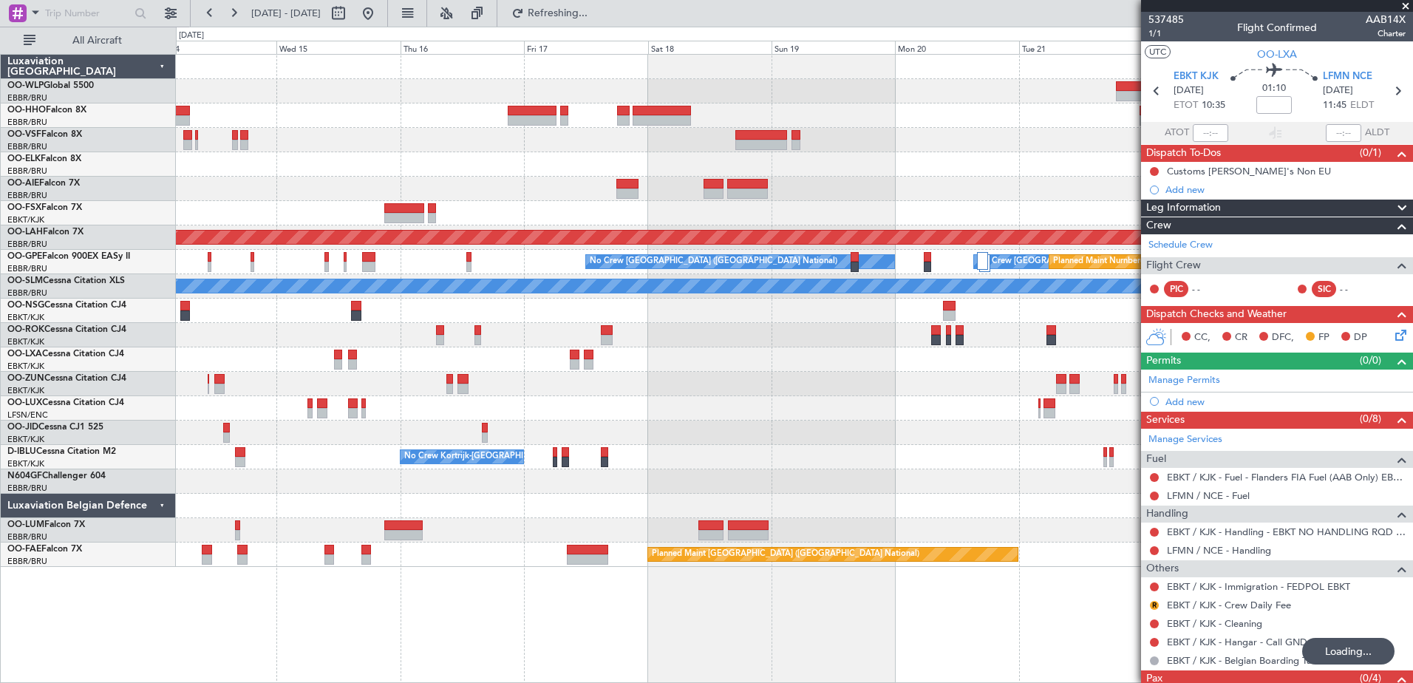
click at [833, 374] on div "Planned Maint Alton-st Louis (St Louis Regl) No Crew Brussels (Brussels Nationa…" at bounding box center [794, 311] width 1237 height 512
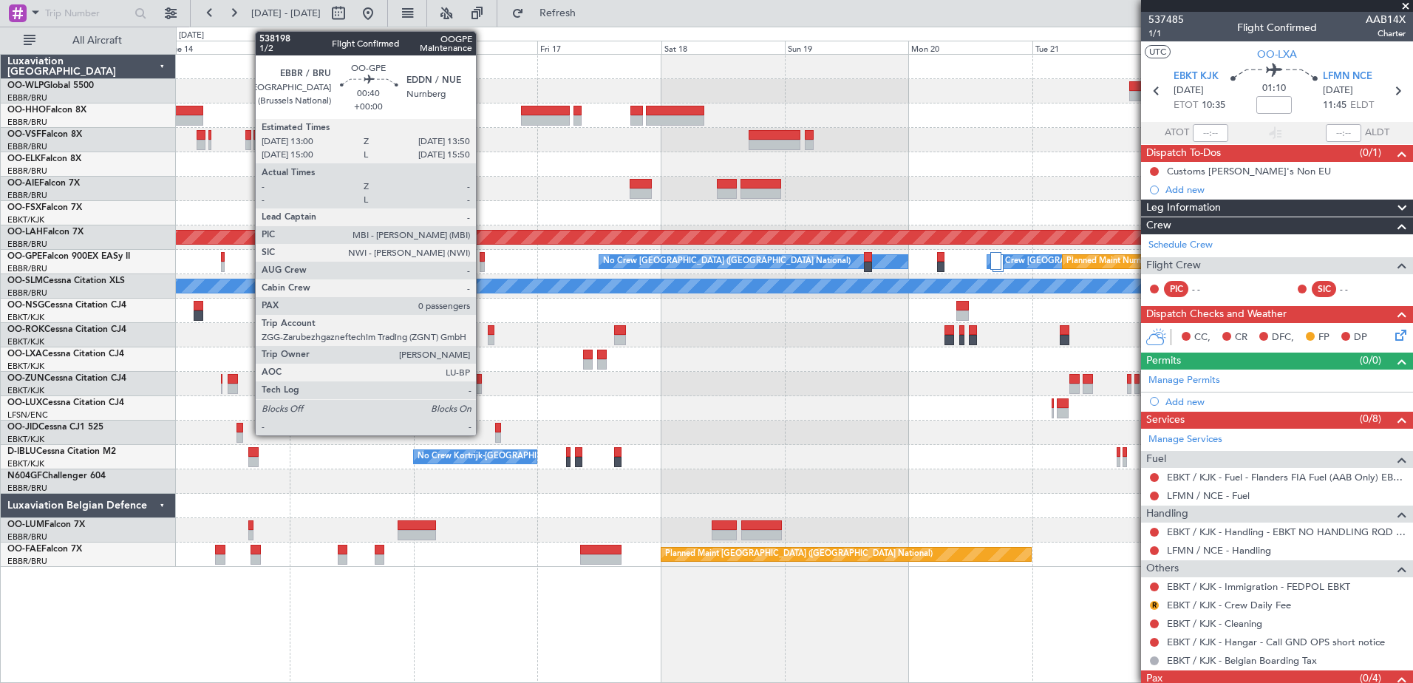
click at [483, 257] on div at bounding box center [482, 257] width 4 height 10
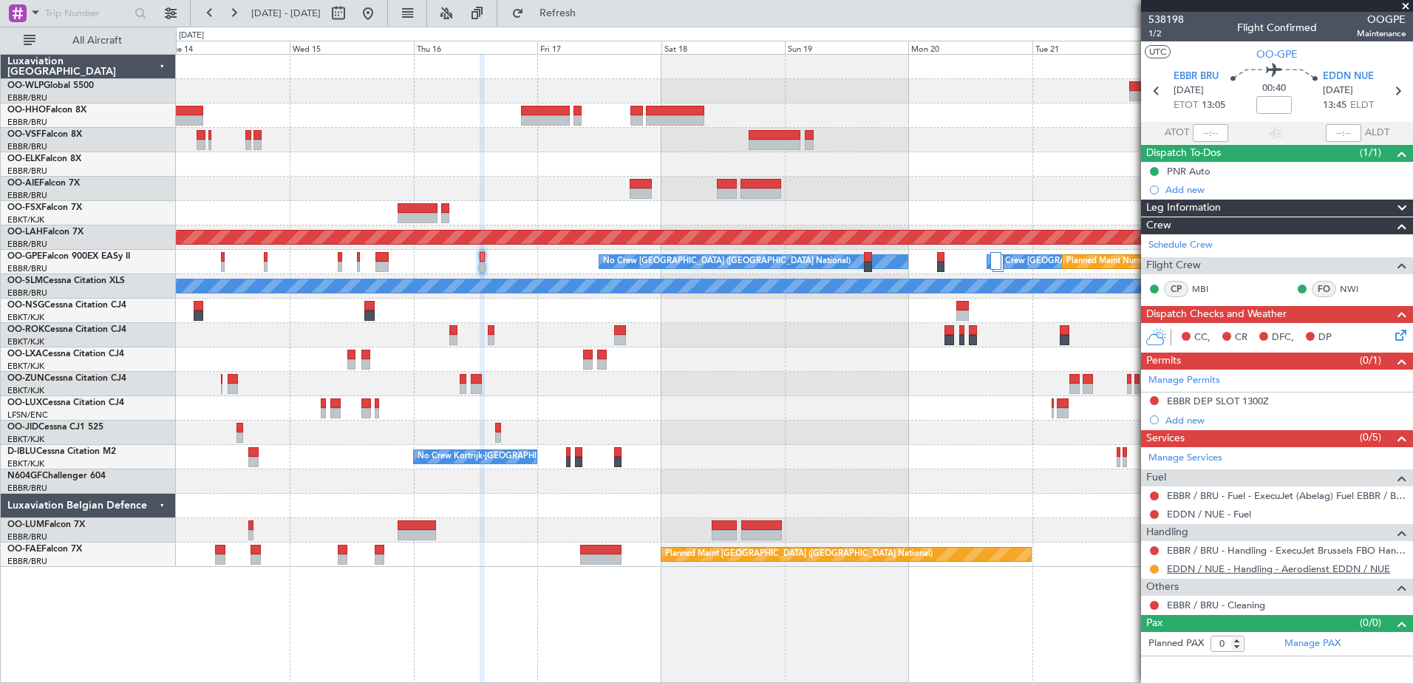
click at [1280, 568] on link "EDDN / NUE - Handling - Aerodienst EDDN / NUE" at bounding box center [1278, 569] width 223 height 13
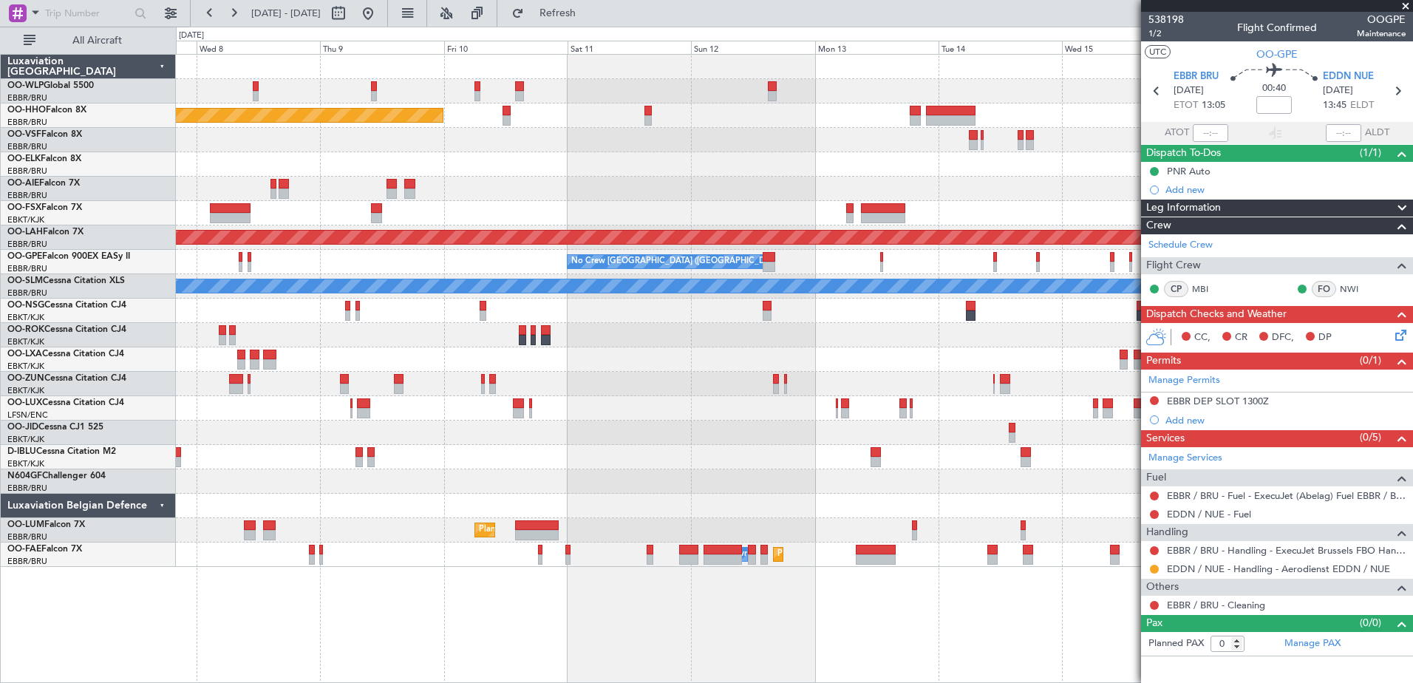
click at [1096, 482] on div at bounding box center [794, 481] width 1237 height 24
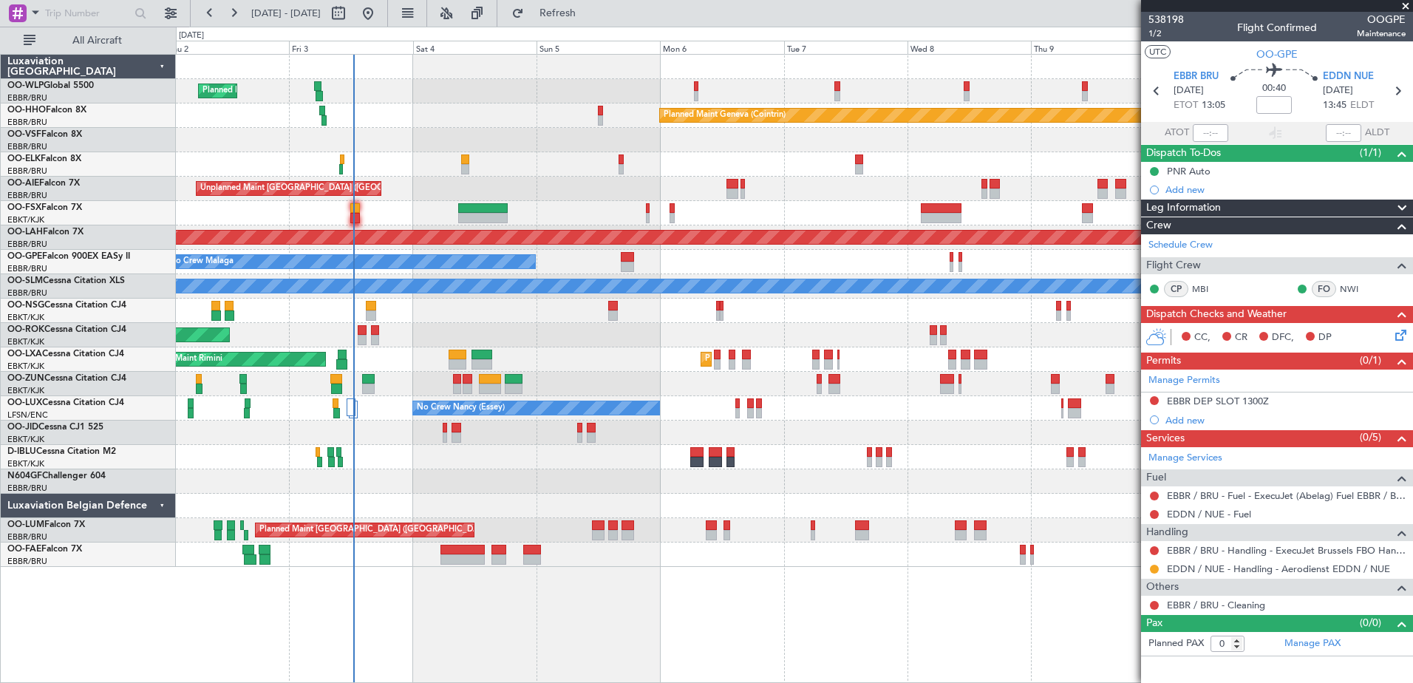
click at [577, 570] on div "Planned Maint Milan (Linate) Planned Maint Geneva (Cointrin) Planned Maint Kort…" at bounding box center [795, 368] width 1238 height 629
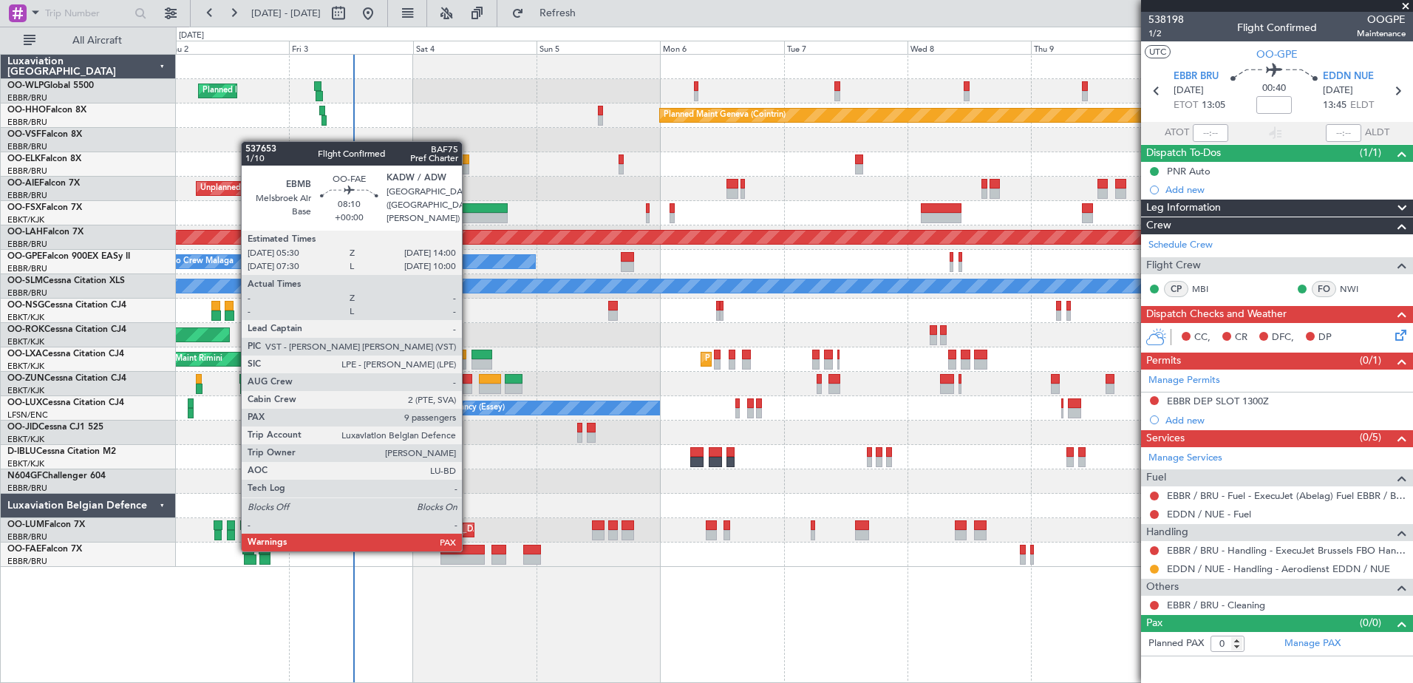
click at [469, 550] on div at bounding box center [463, 550] width 44 height 10
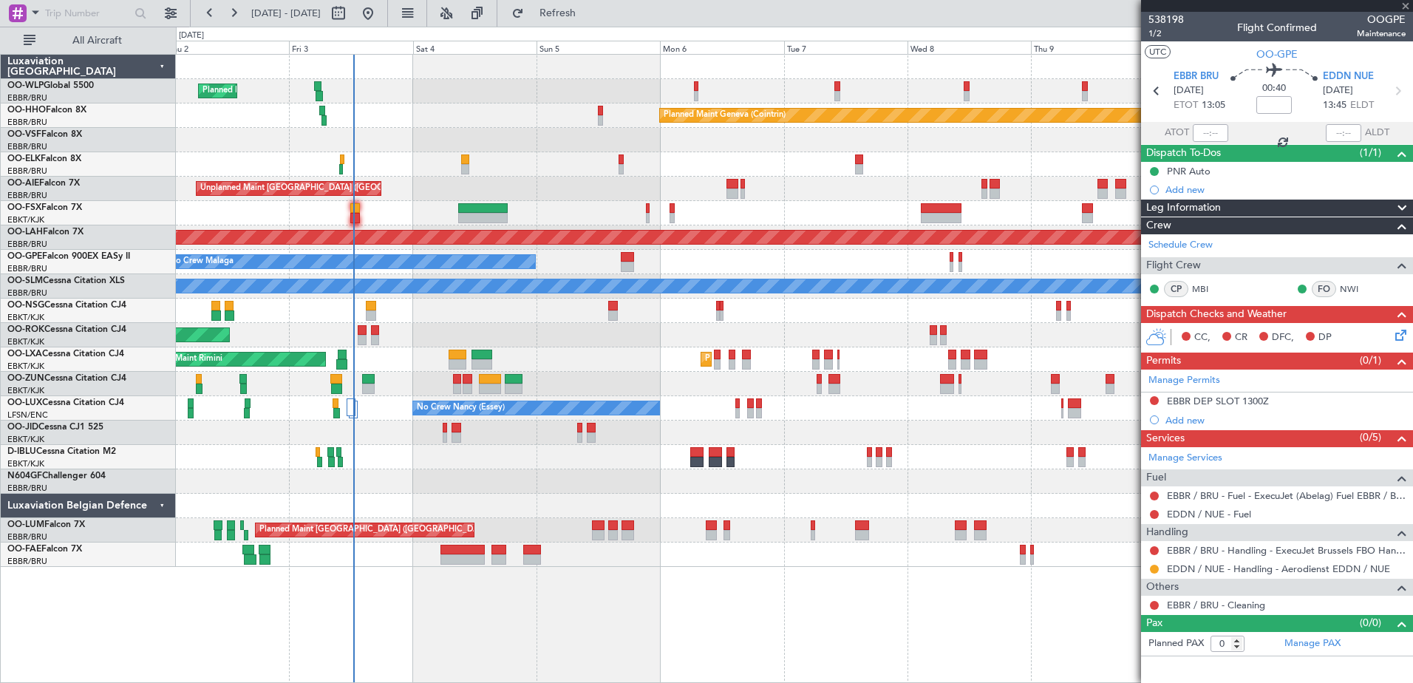
type input "9"
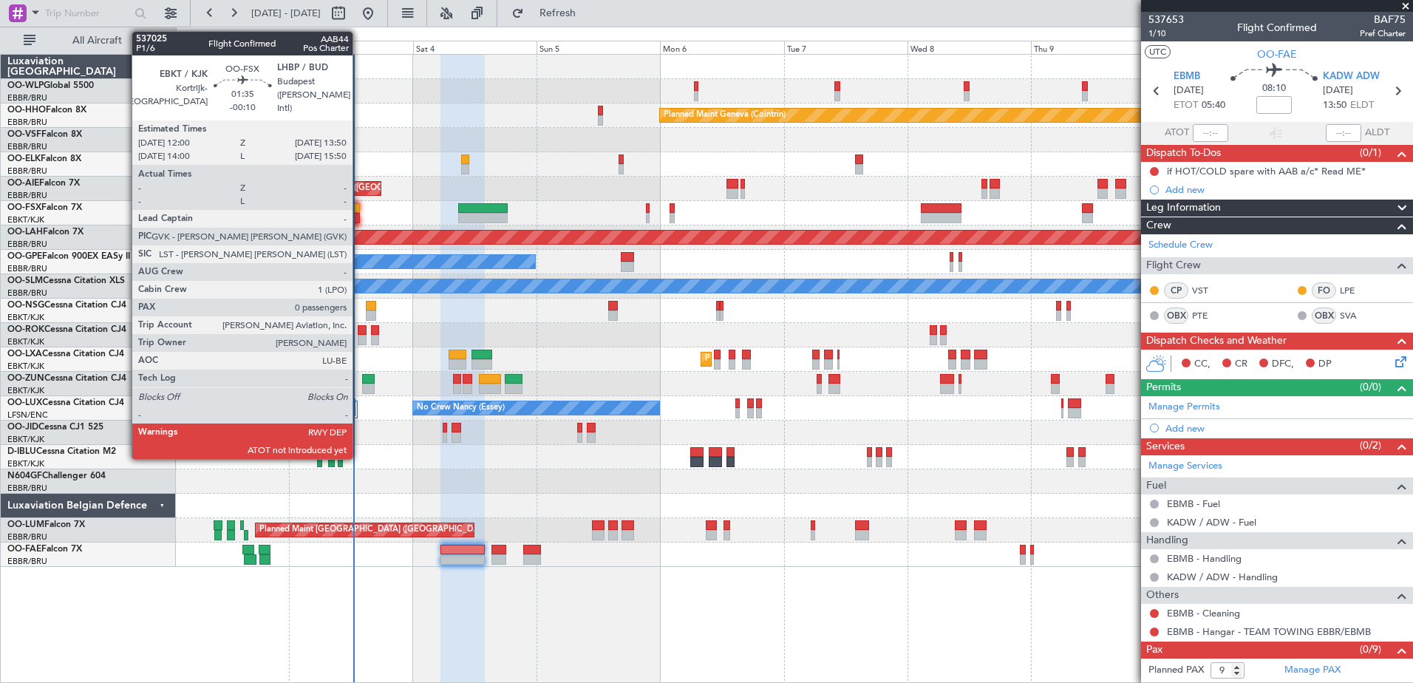
click at [359, 214] on div at bounding box center [355, 218] width 10 height 10
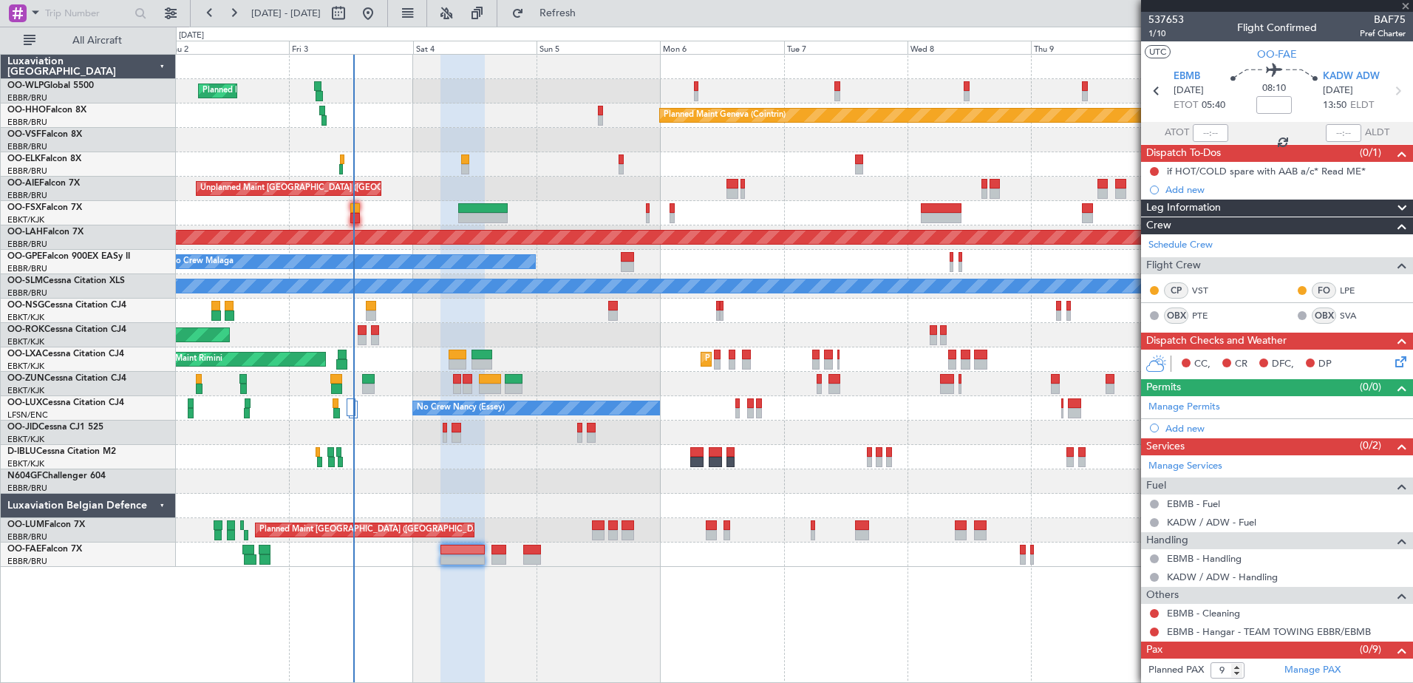
type input "-00:10"
type input "0"
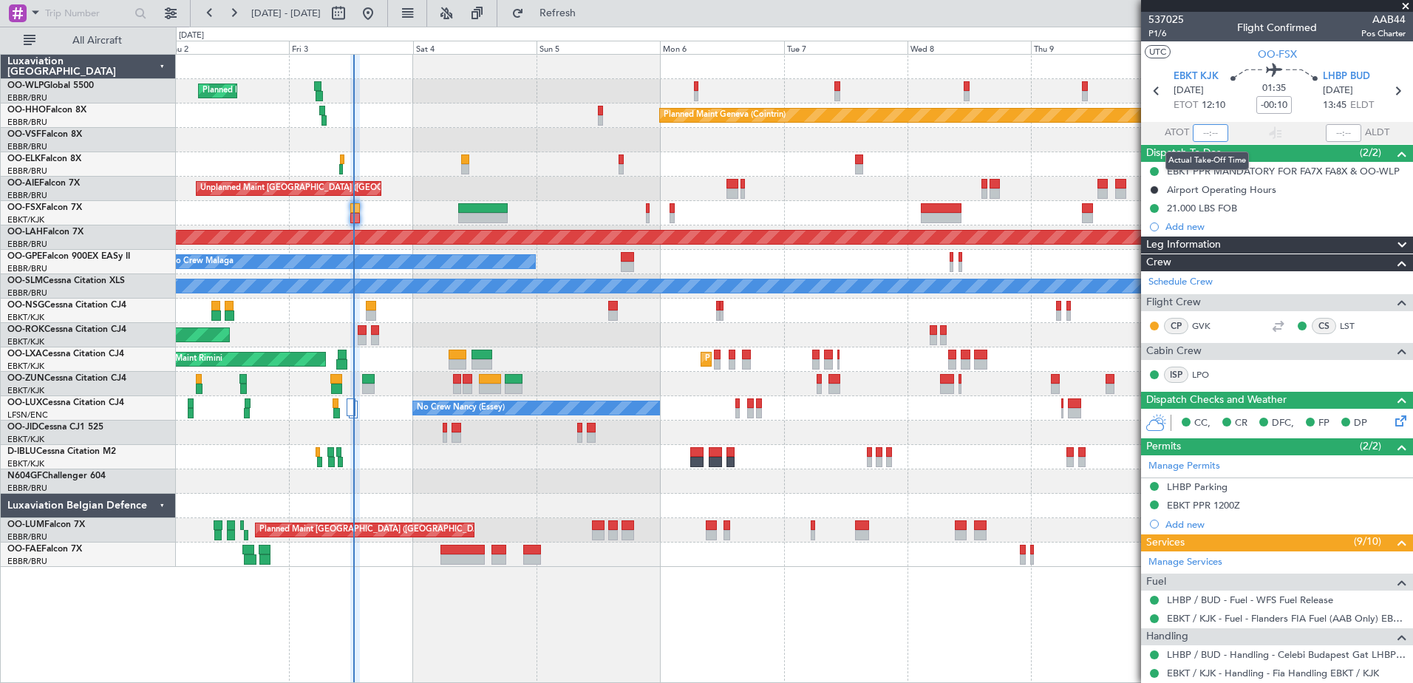
click at [1194, 132] on input "text" at bounding box center [1210, 133] width 35 height 18
type input "12:30"
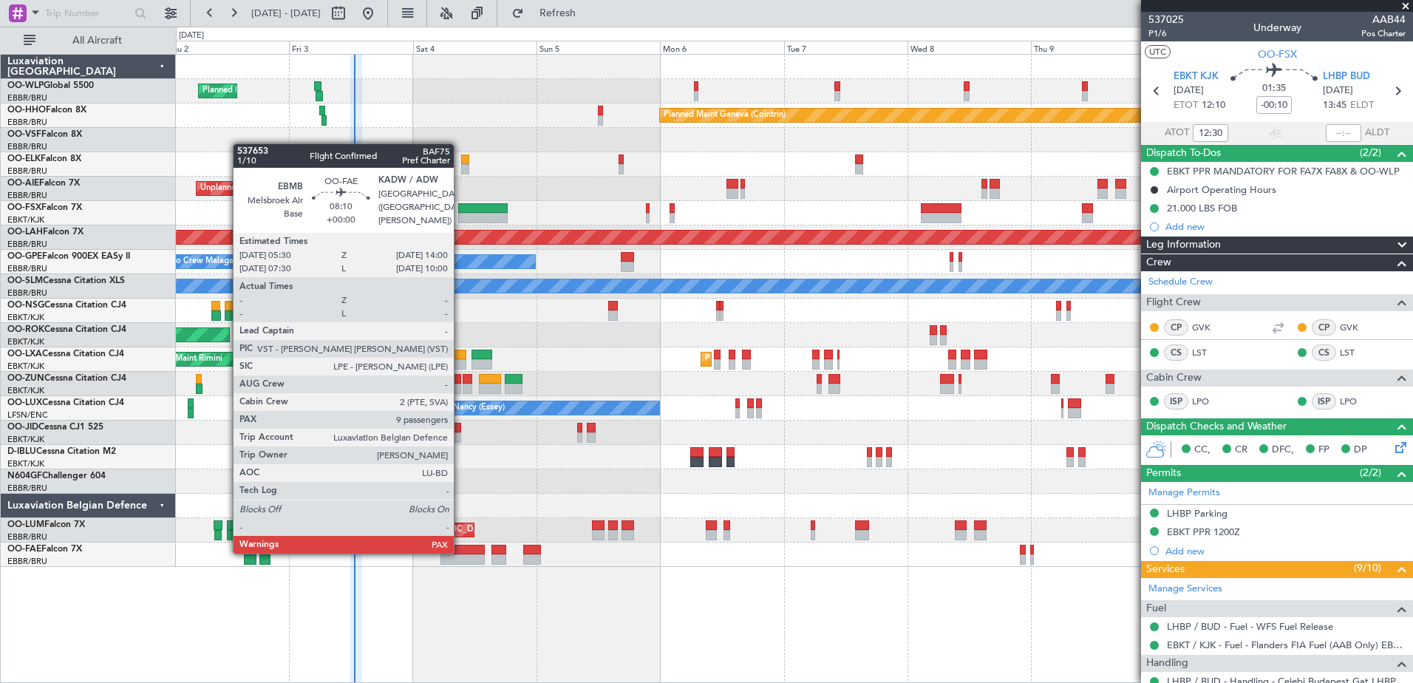
click at [461, 552] on div at bounding box center [463, 550] width 44 height 10
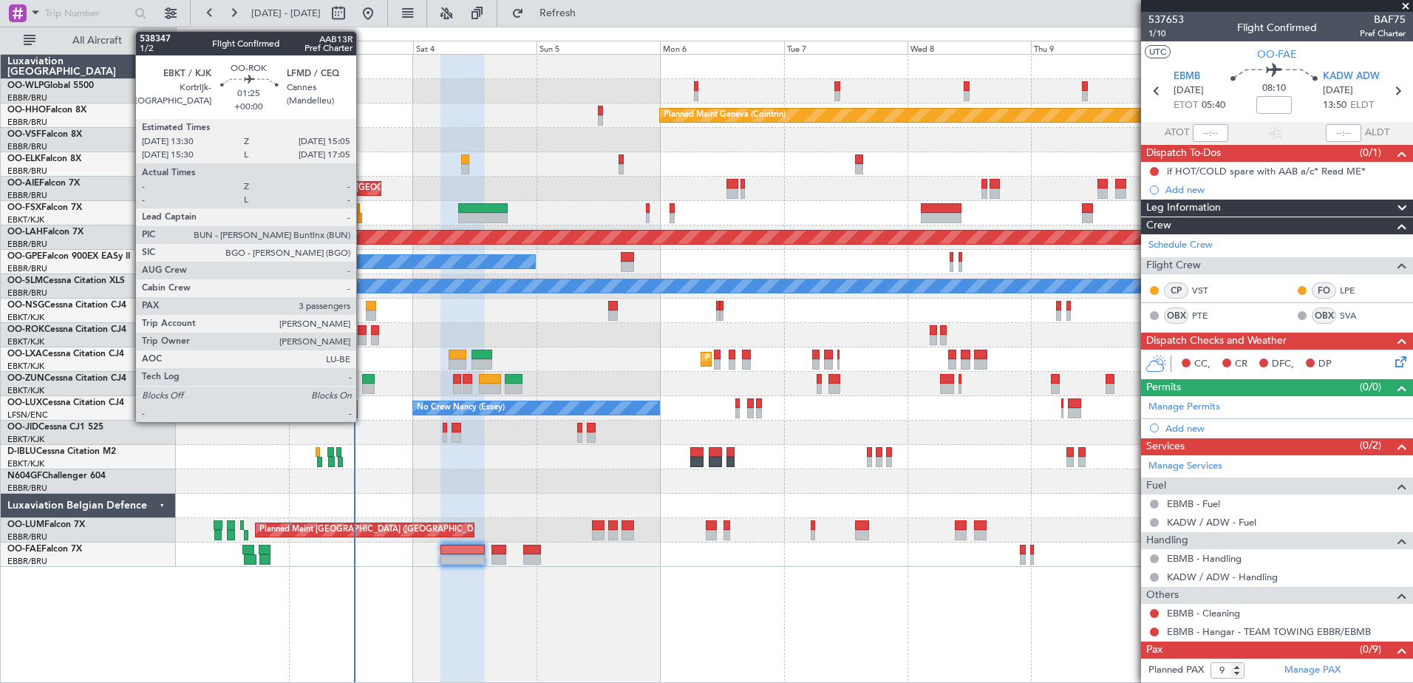
click at [363, 340] on div at bounding box center [362, 340] width 9 height 10
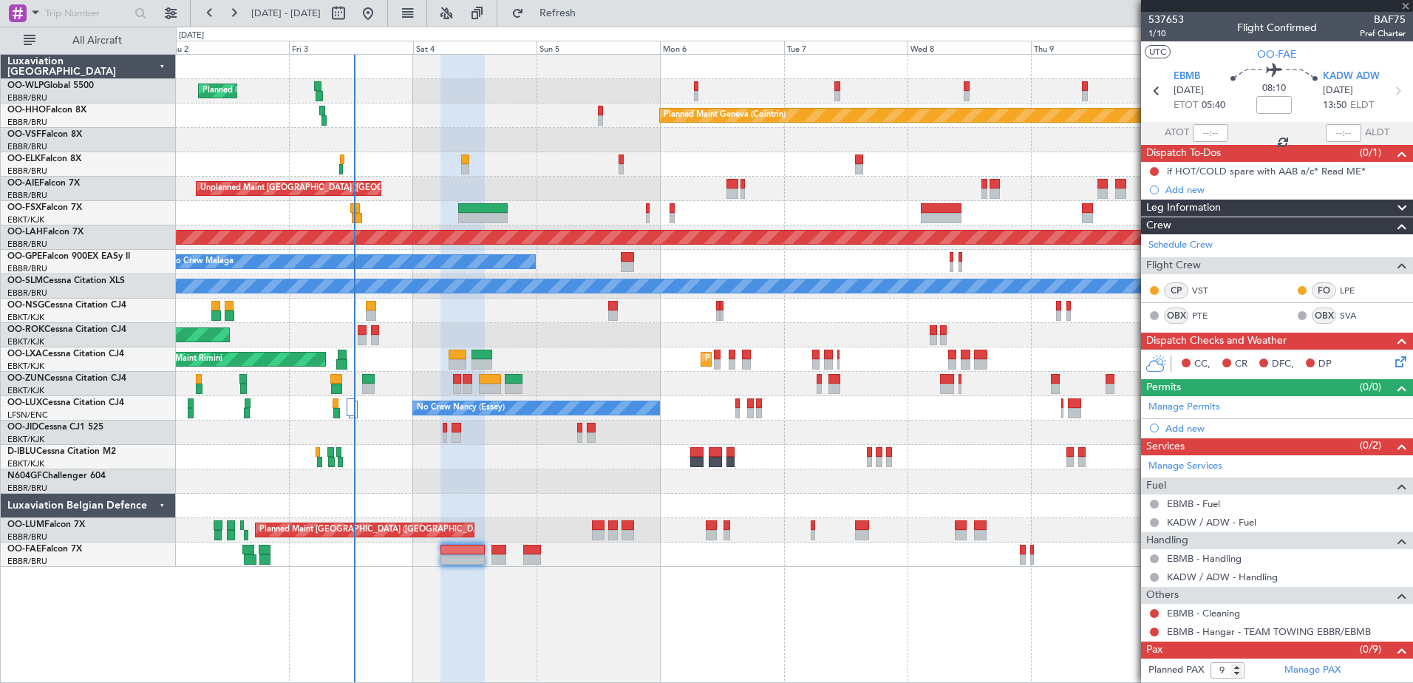
type input "3"
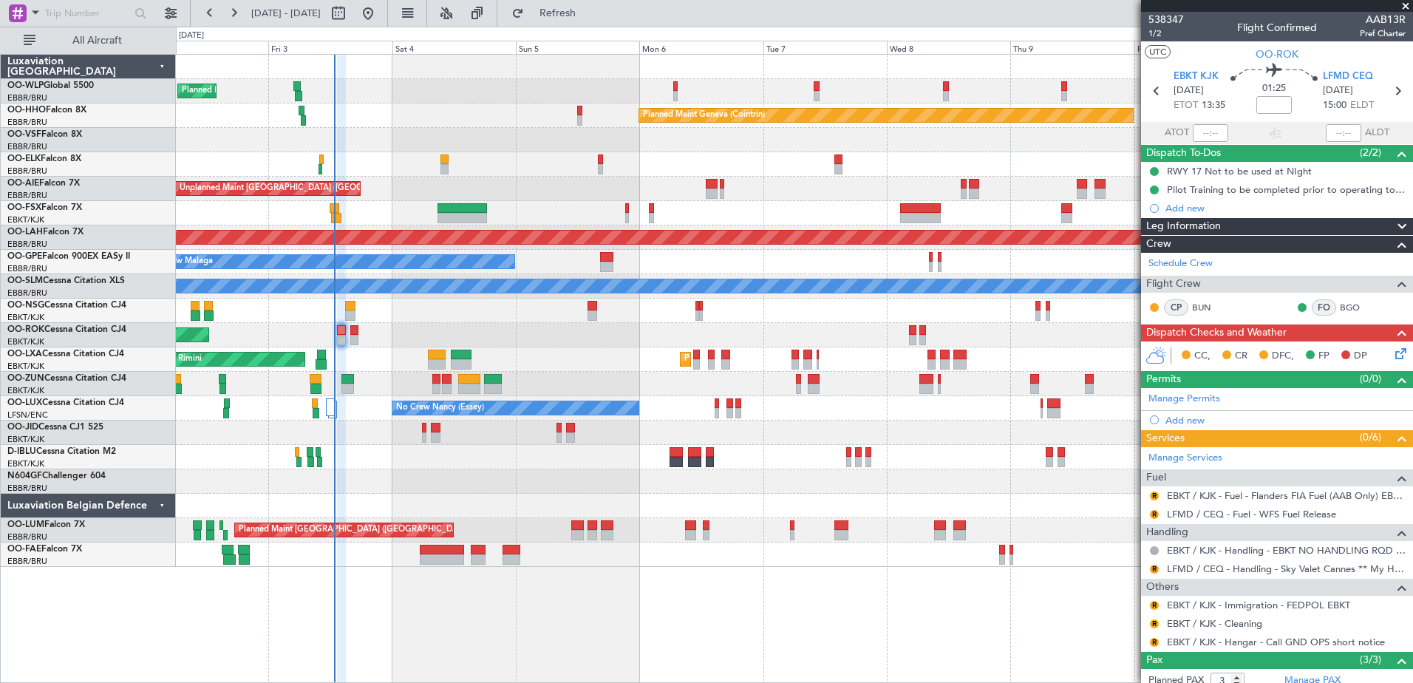
click at [438, 329] on div "AOG Maint Kortrijk-[GEOGRAPHIC_DATA]" at bounding box center [794, 335] width 1237 height 24
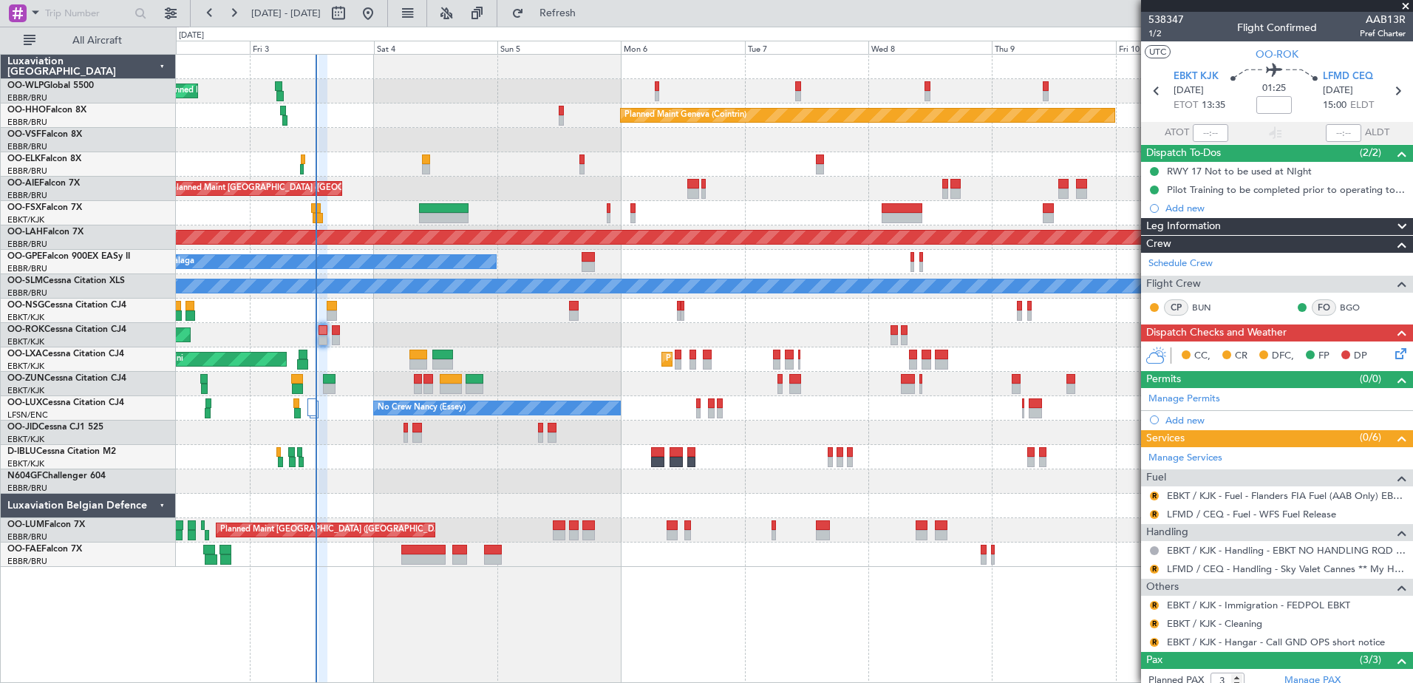
click at [415, 313] on div at bounding box center [794, 311] width 1237 height 24
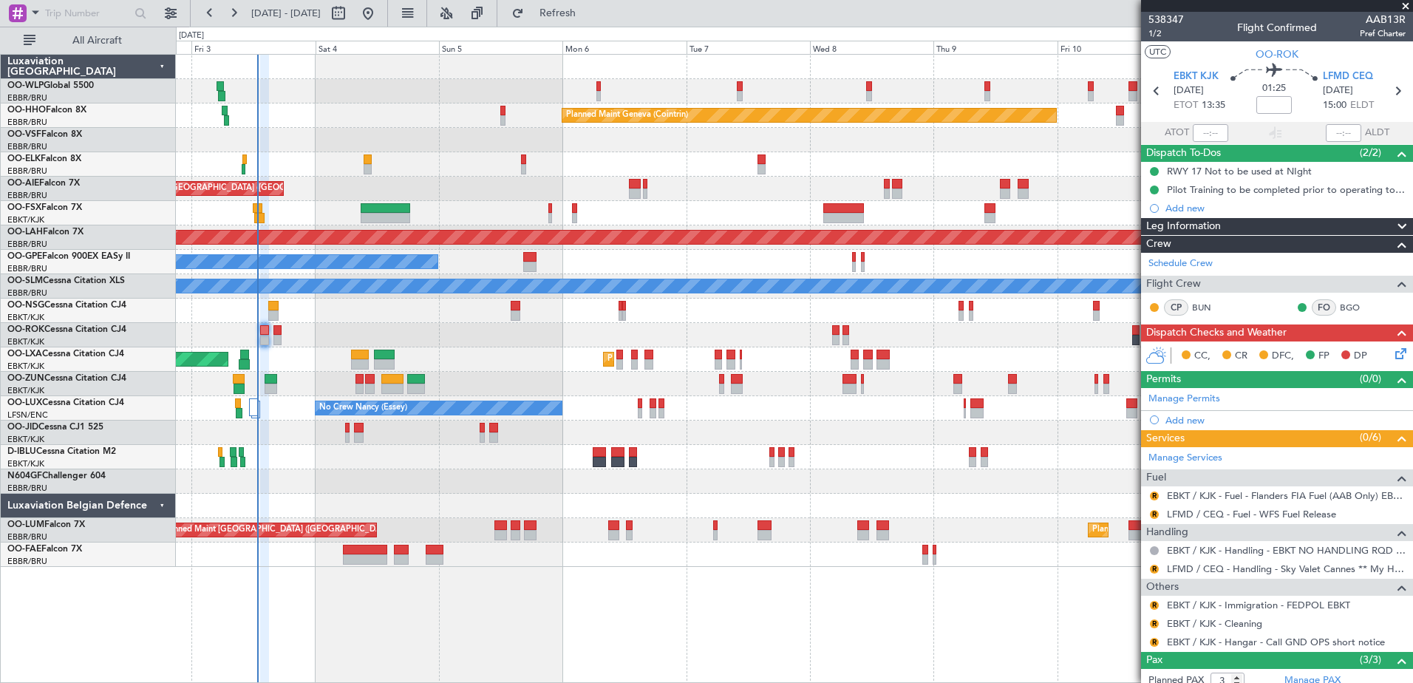
click at [288, 364] on div "AOG Maint Rimini Planned Maint [GEOGRAPHIC_DATA]-[GEOGRAPHIC_DATA]" at bounding box center [794, 359] width 1237 height 24
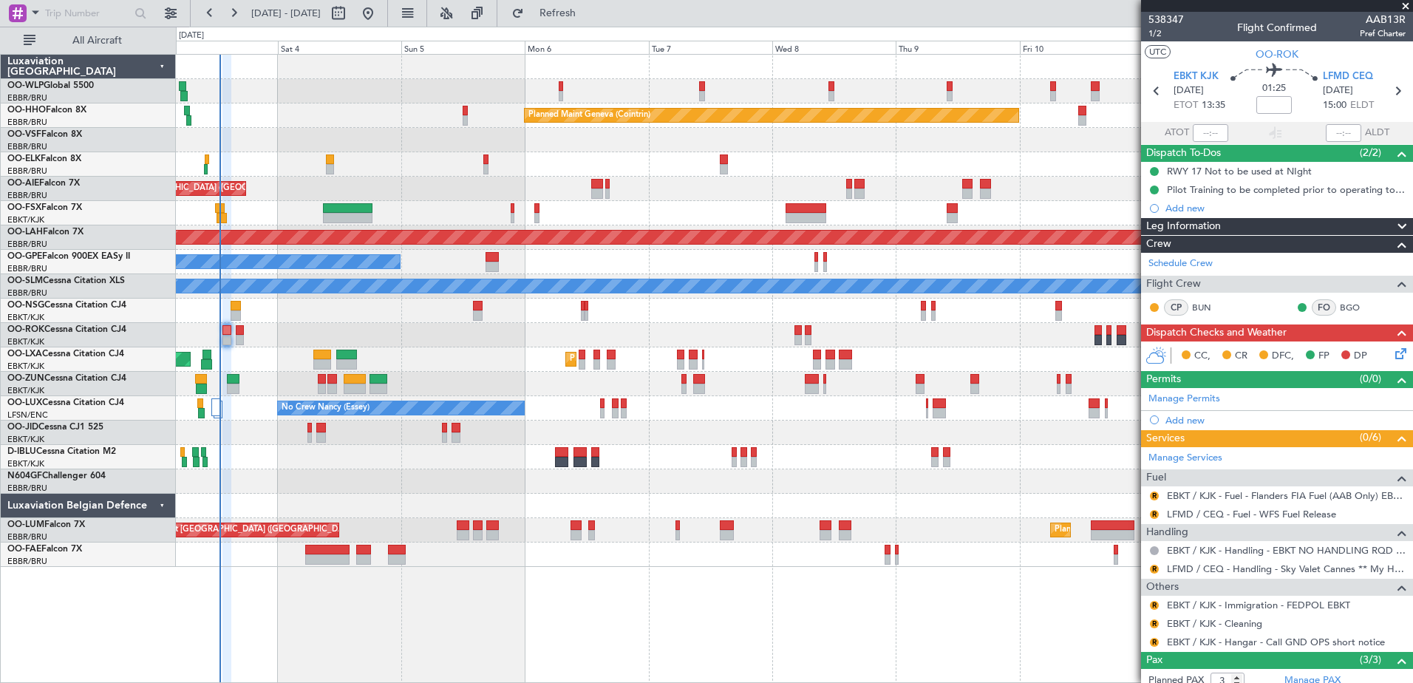
click at [340, 327] on div "Planned Maint Milan (Linate) Planned Maint Geneva (Cointrin) Unplanned Maint Lo…" at bounding box center [794, 311] width 1237 height 512
click at [309, 118] on div "Planned Maint Geneva (Cointrin)" at bounding box center [794, 115] width 1237 height 24
click at [589, 10] on span "Refresh" at bounding box center [558, 13] width 62 height 10
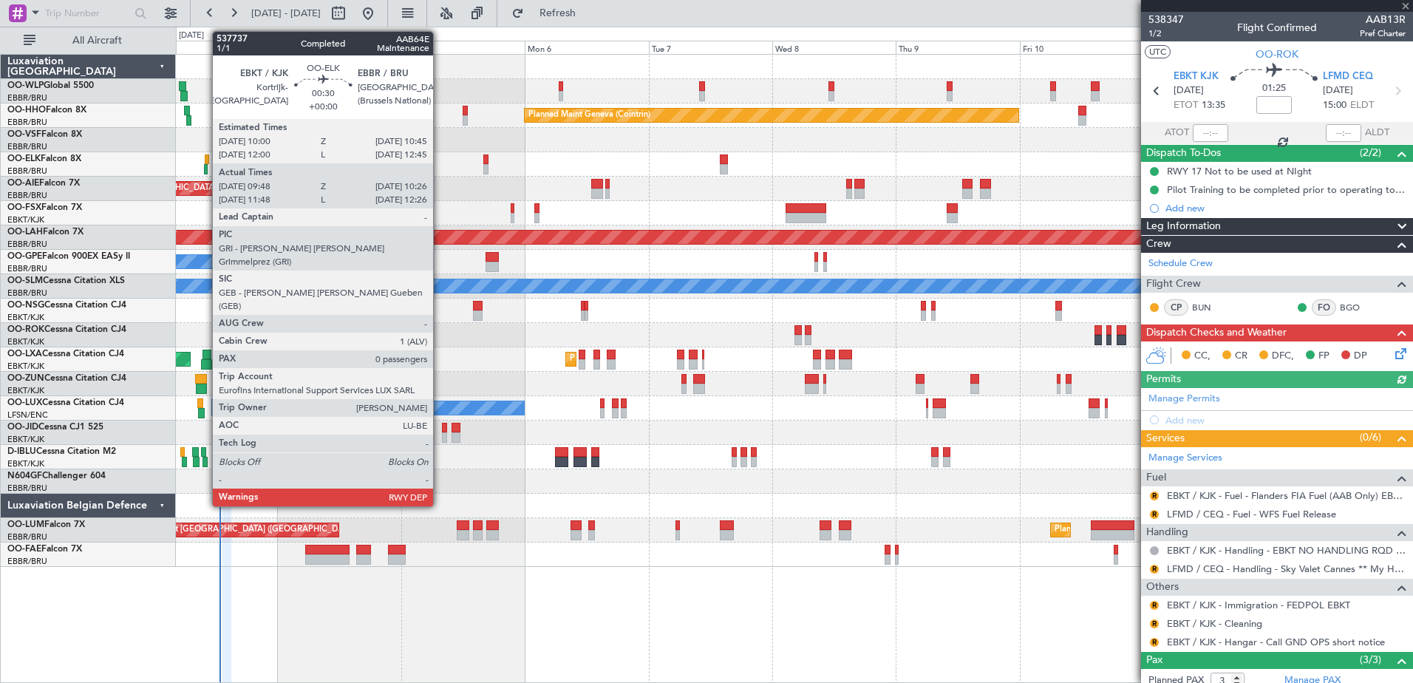
click at [205, 164] on div at bounding box center [206, 169] width 4 height 10
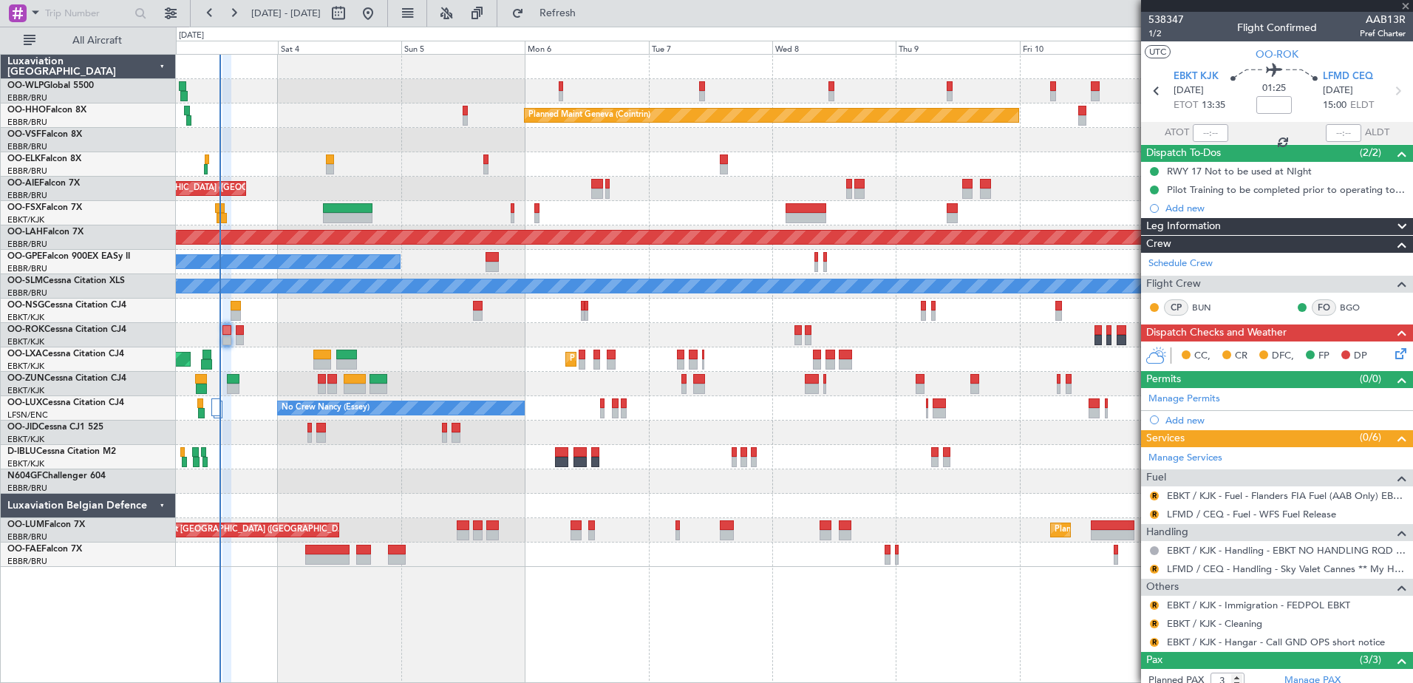
type input "09:58"
type input "10:21"
type input "0"
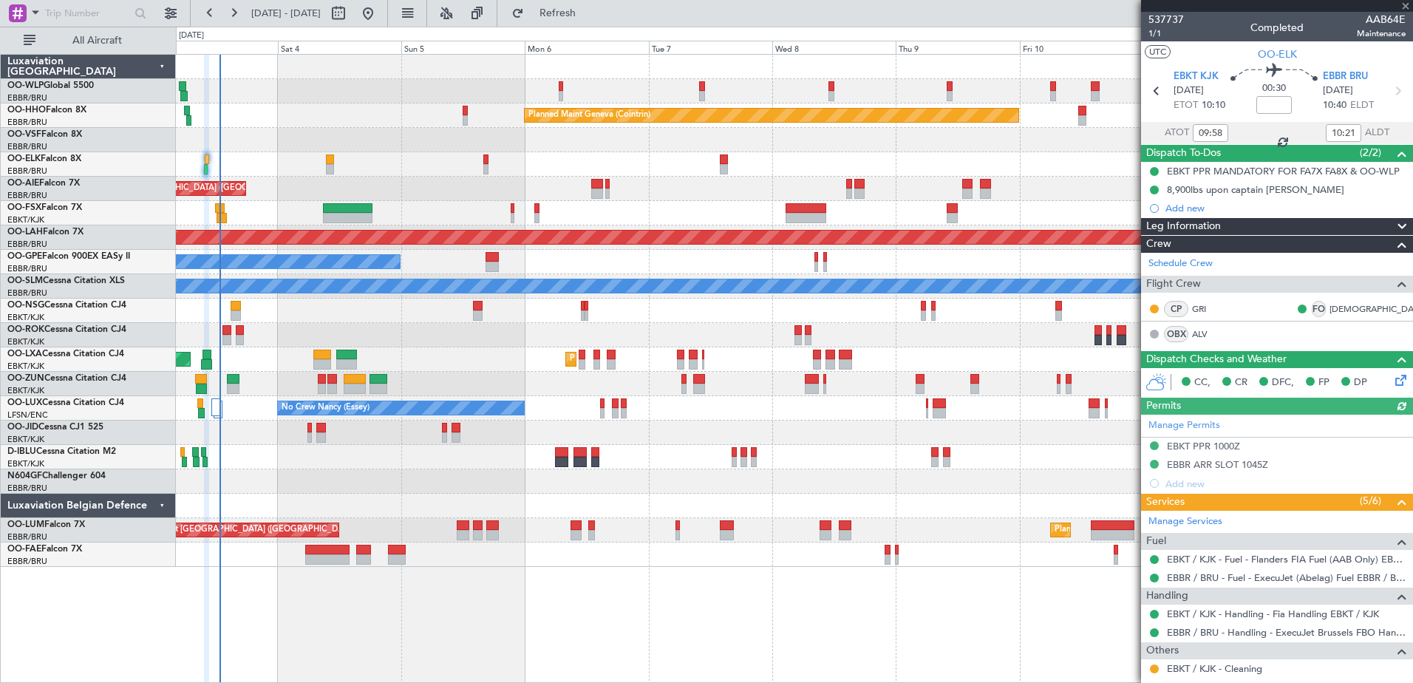
scroll to position [55, 0]
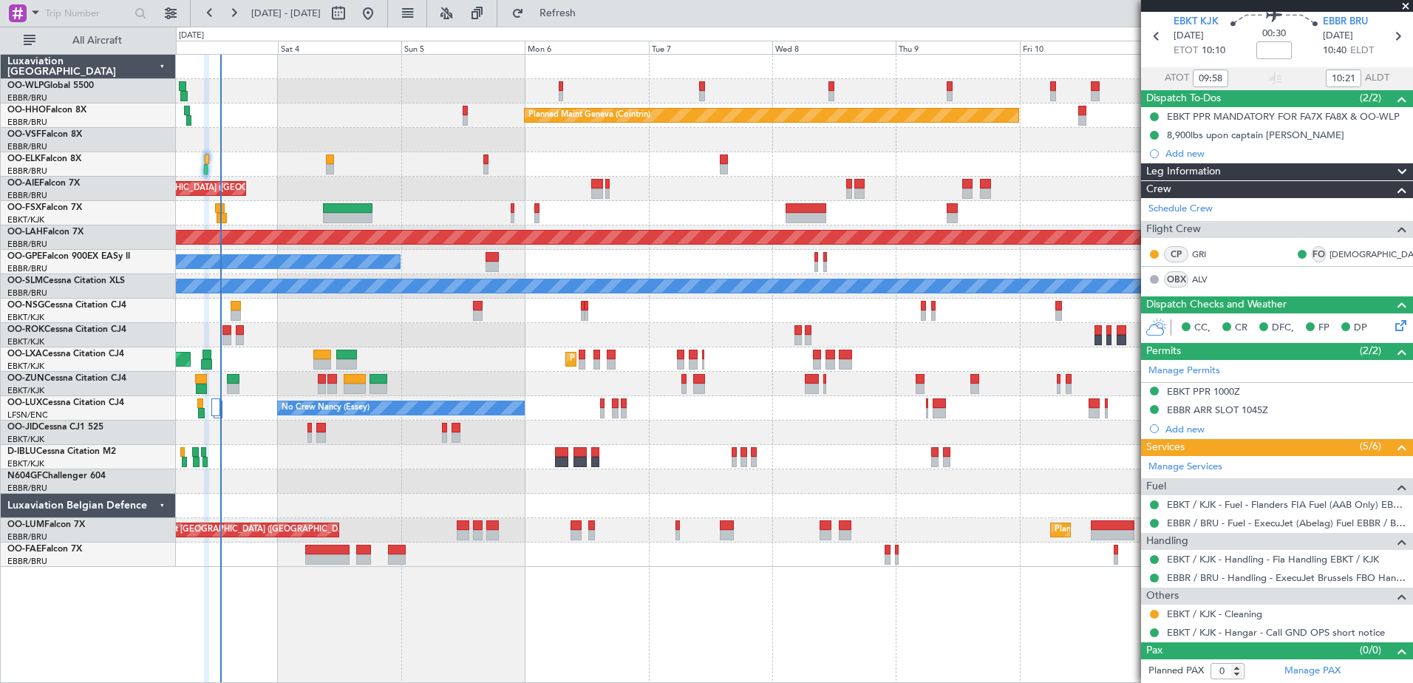
click at [257, 471] on div at bounding box center [794, 481] width 1237 height 24
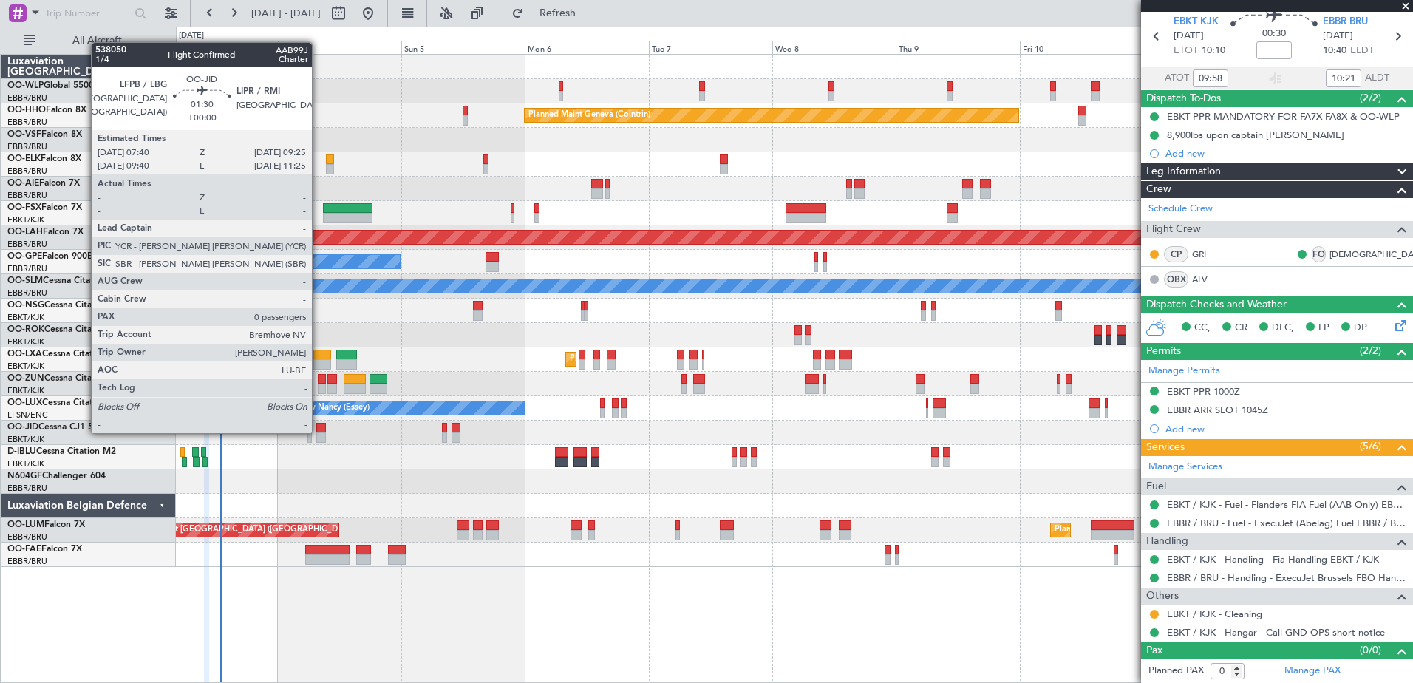
click at [319, 432] on div at bounding box center [321, 428] width 10 height 10
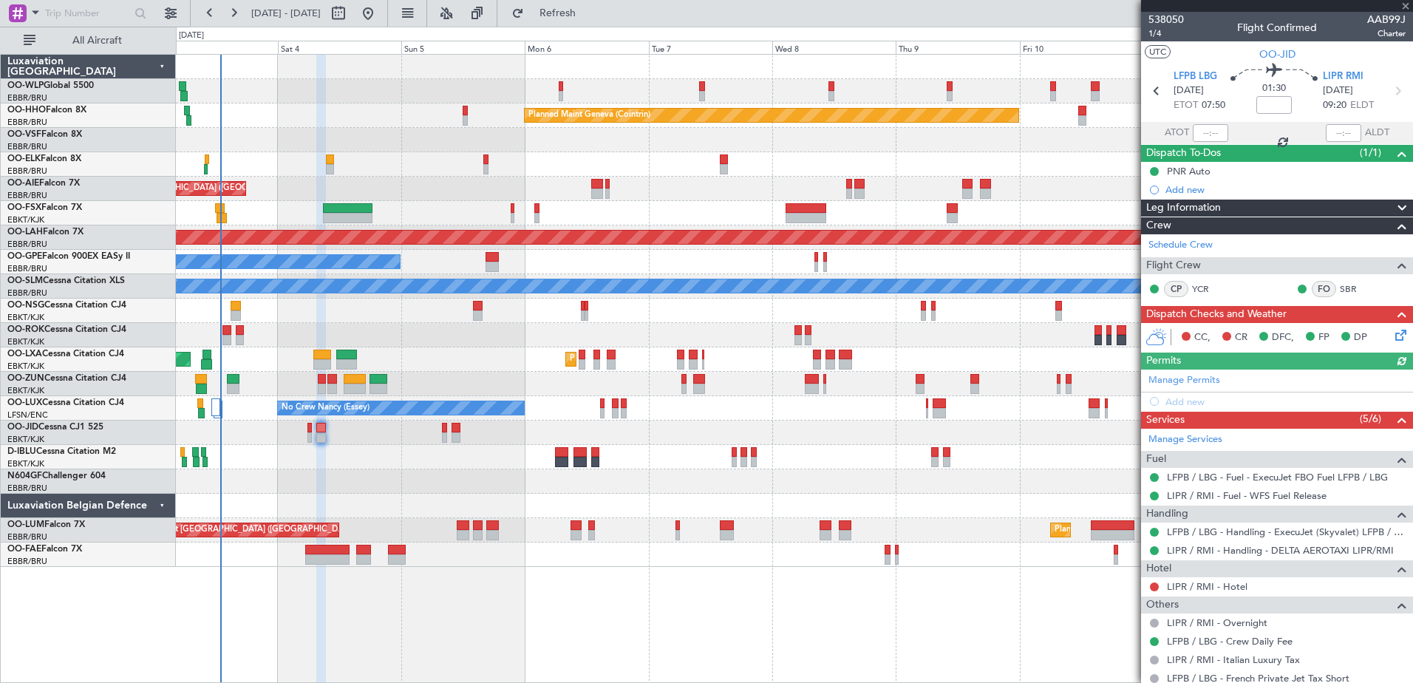
scroll to position [46, 0]
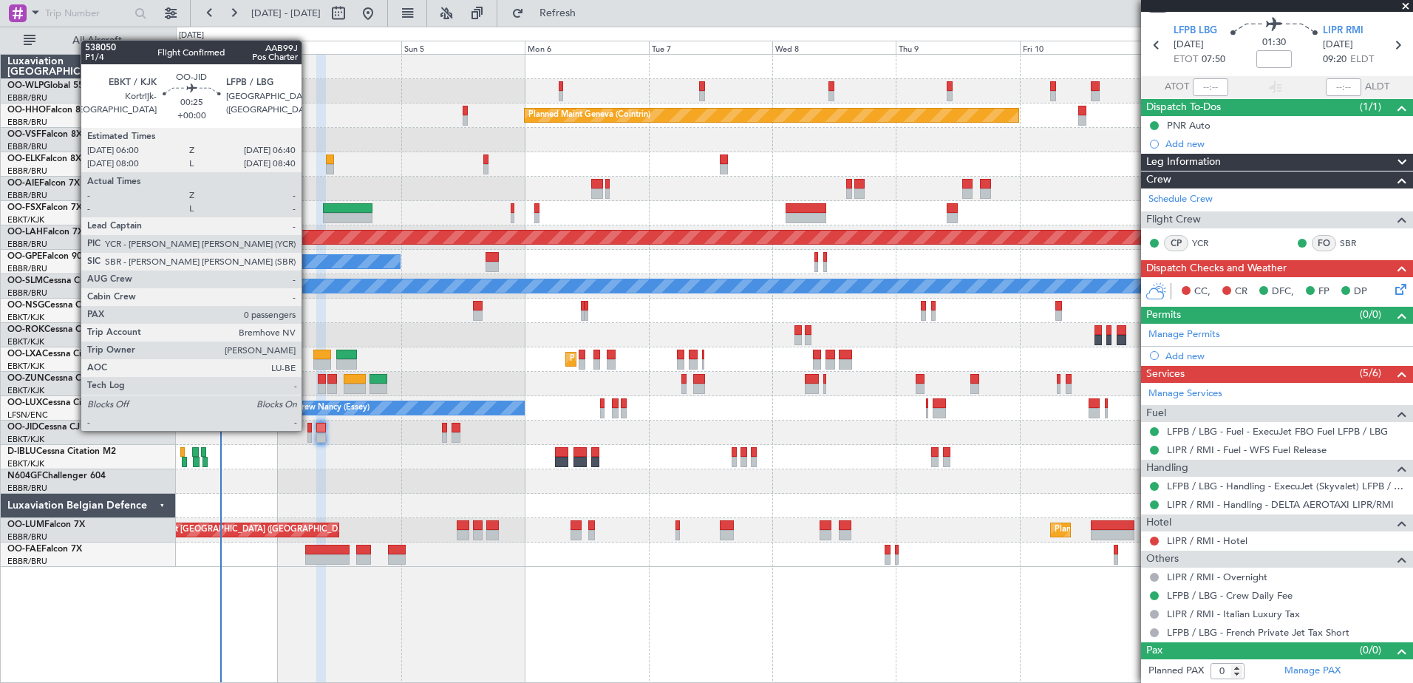
click at [308, 430] on div at bounding box center [310, 428] width 4 height 10
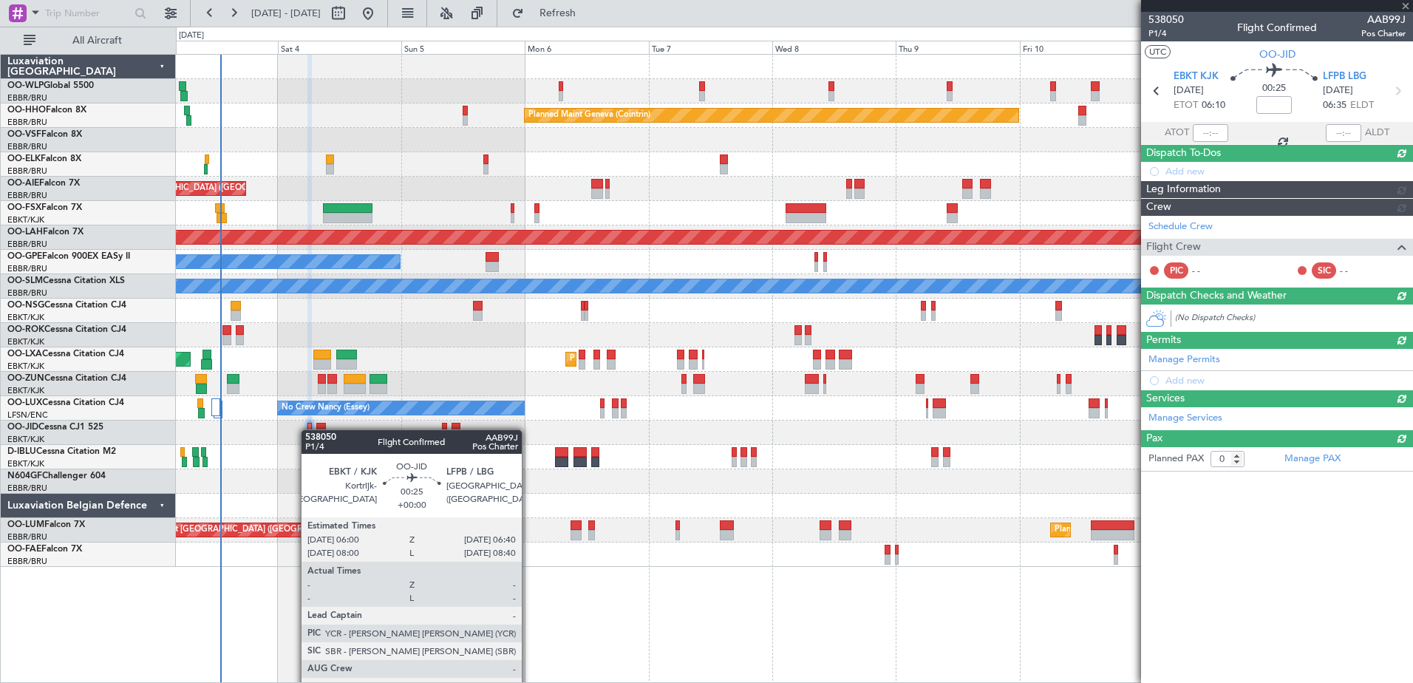
scroll to position [0, 0]
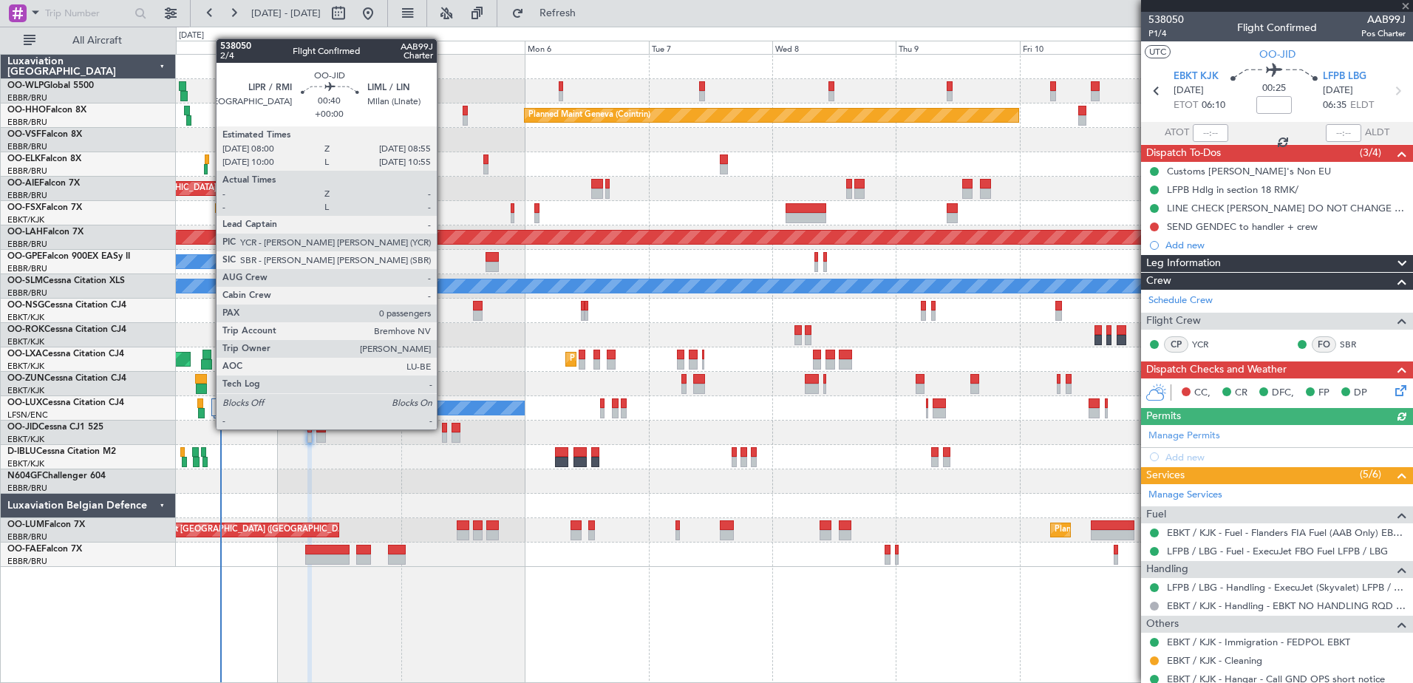
click at [444, 428] on div at bounding box center [444, 428] width 5 height 10
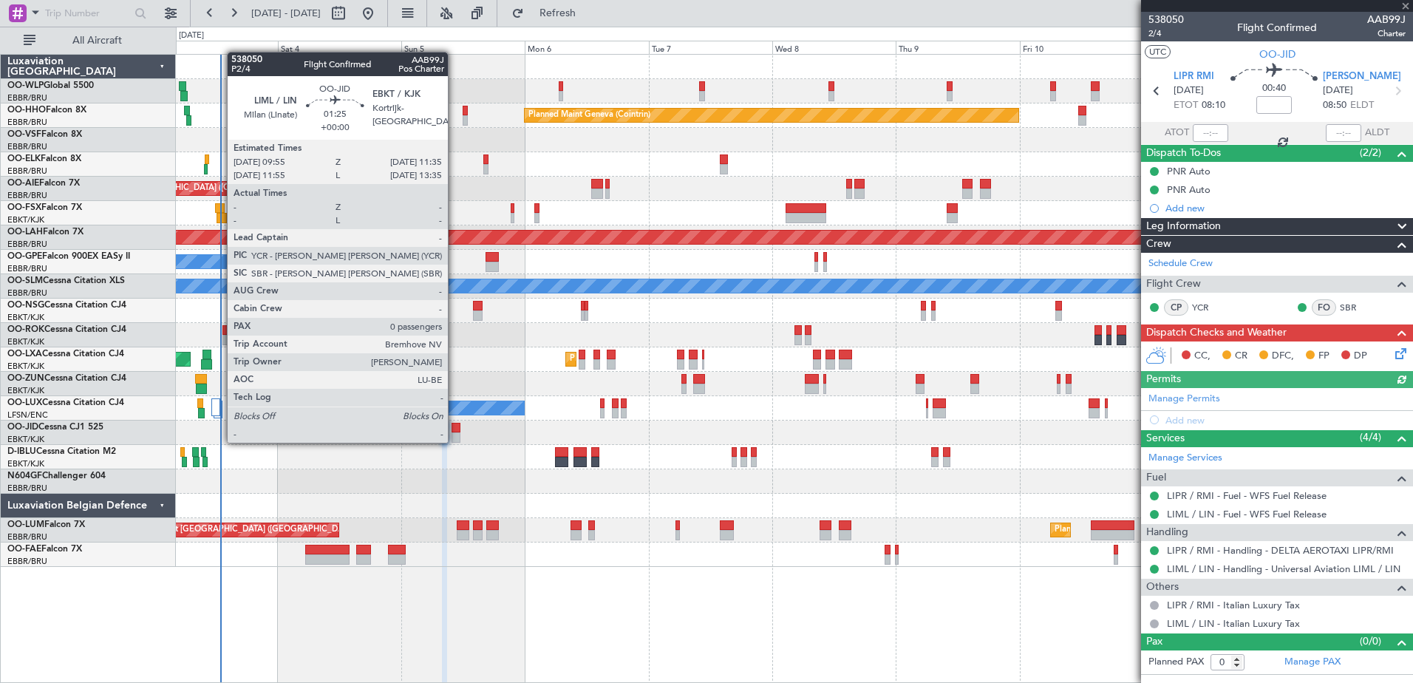
click at [455, 441] on div at bounding box center [456, 437] width 9 height 10
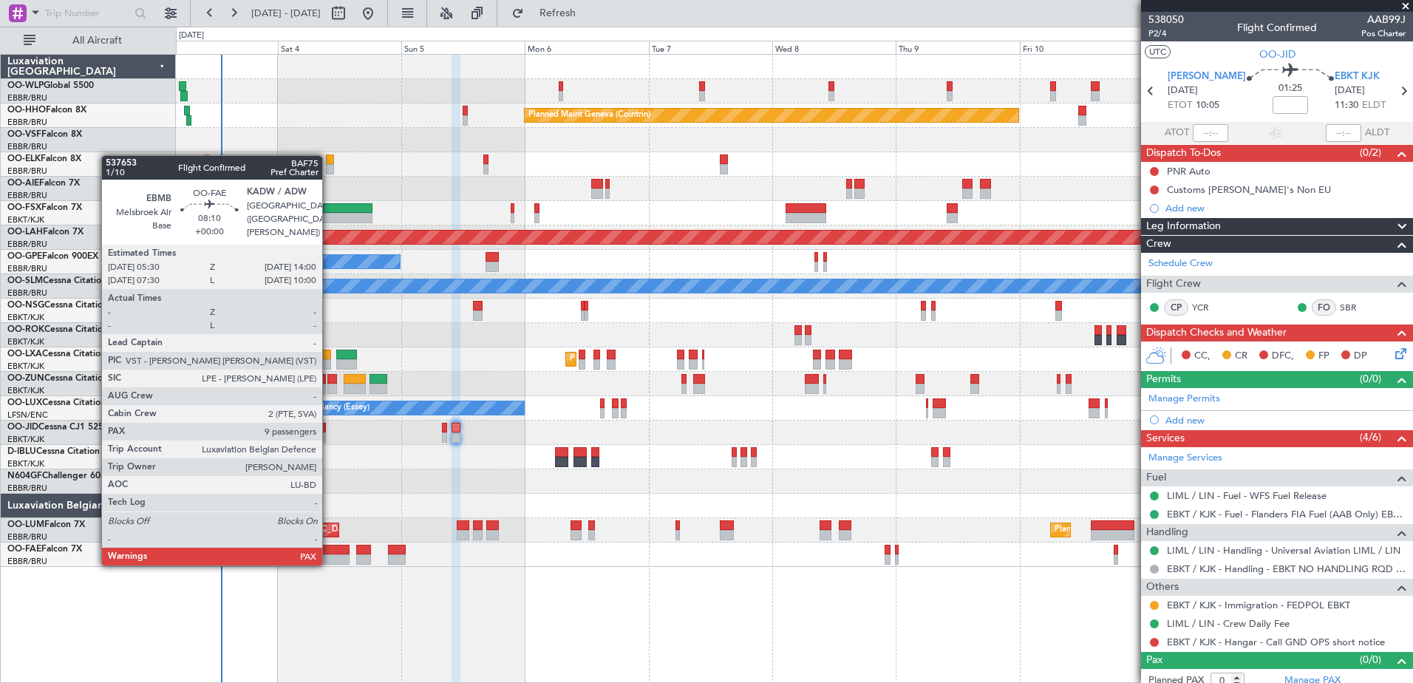
click at [329, 564] on div at bounding box center [327, 559] width 44 height 10
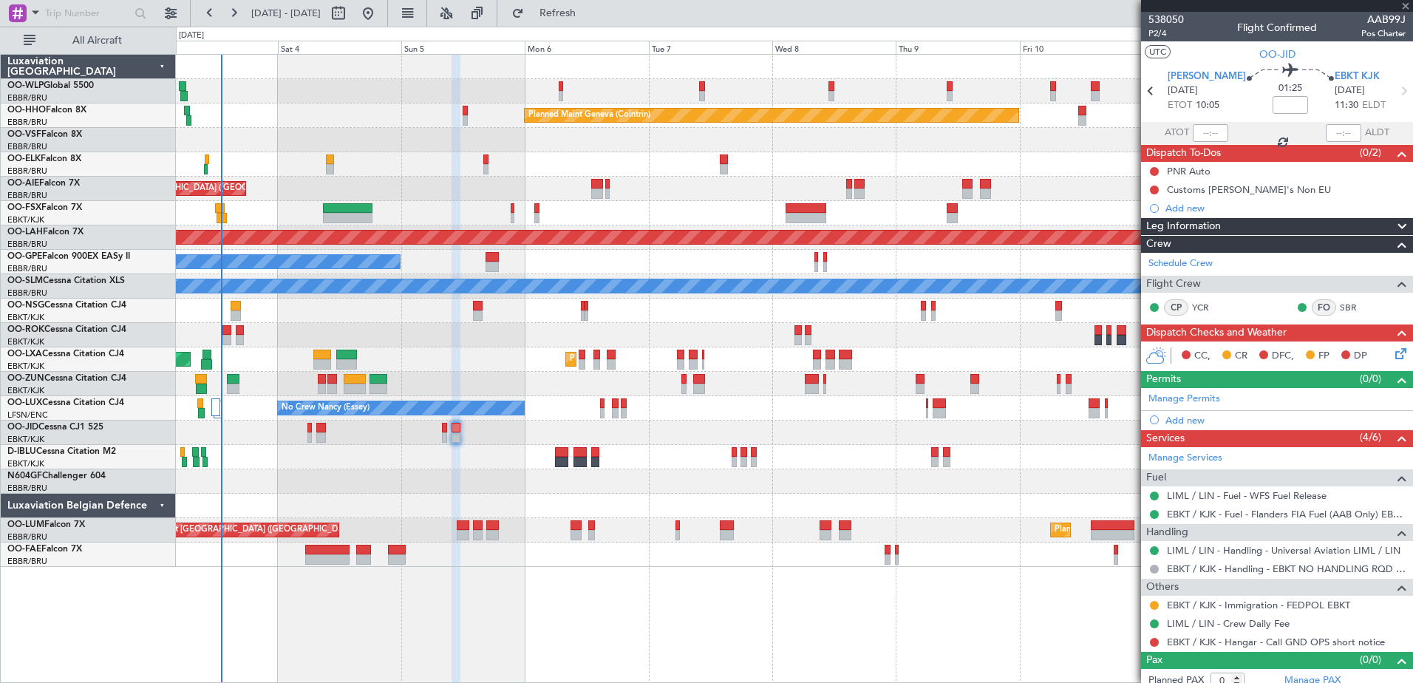
type input "9"
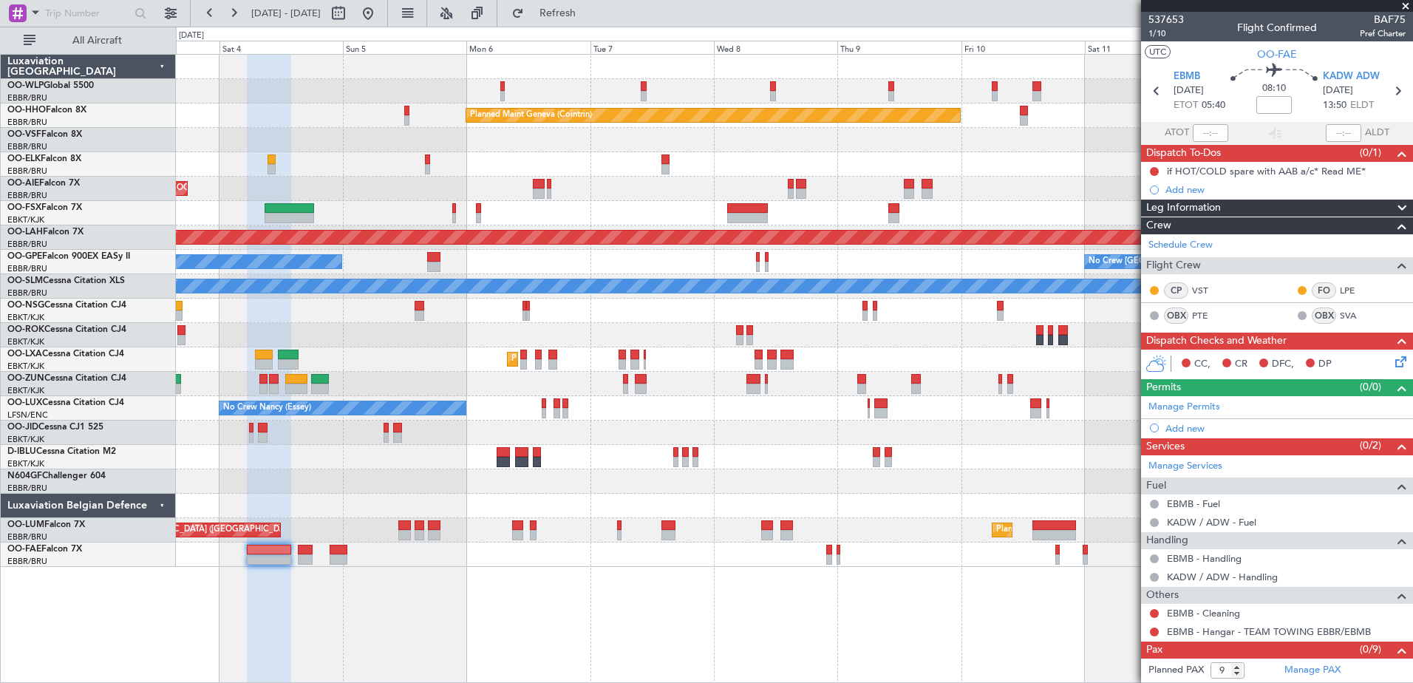
click at [424, 569] on div "Planned Maint Milan (Linate) Planned Maint Geneva (Cointrin) Unplanned Maint Lo…" at bounding box center [795, 368] width 1238 height 629
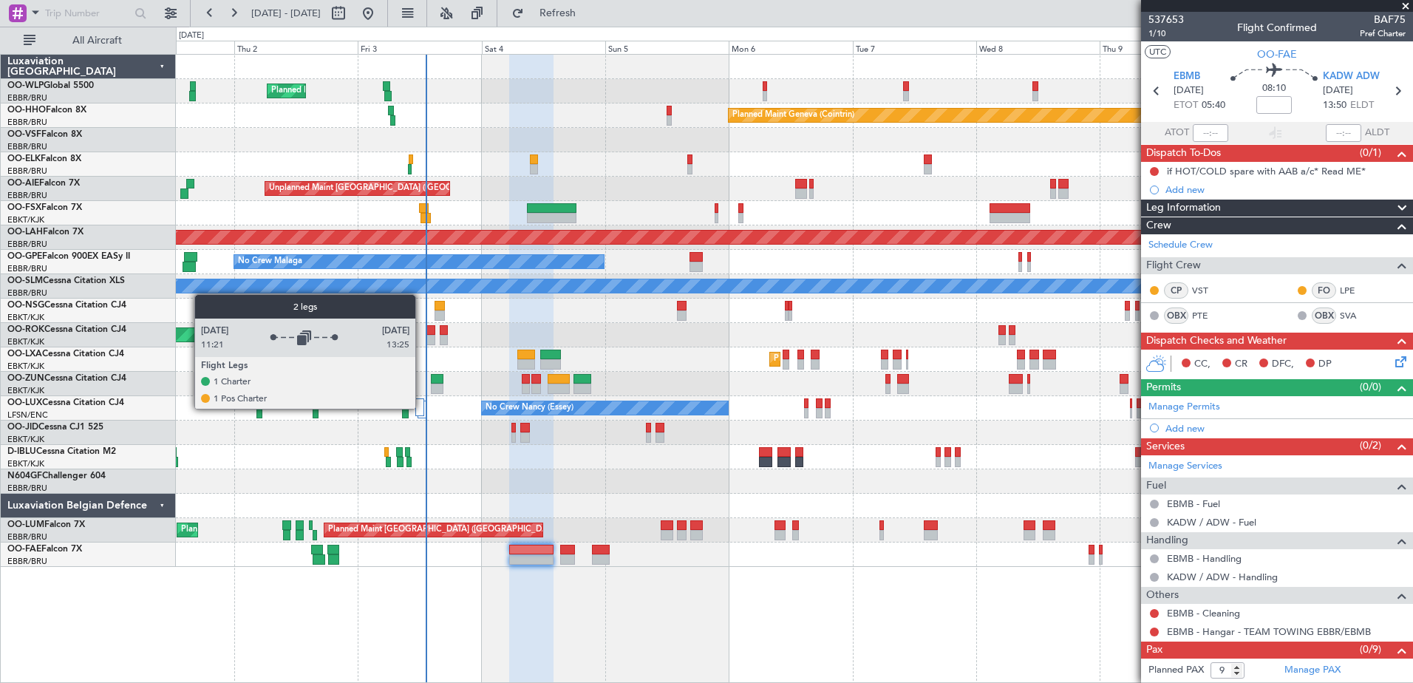
click at [422, 408] on div at bounding box center [419, 407] width 9 height 18
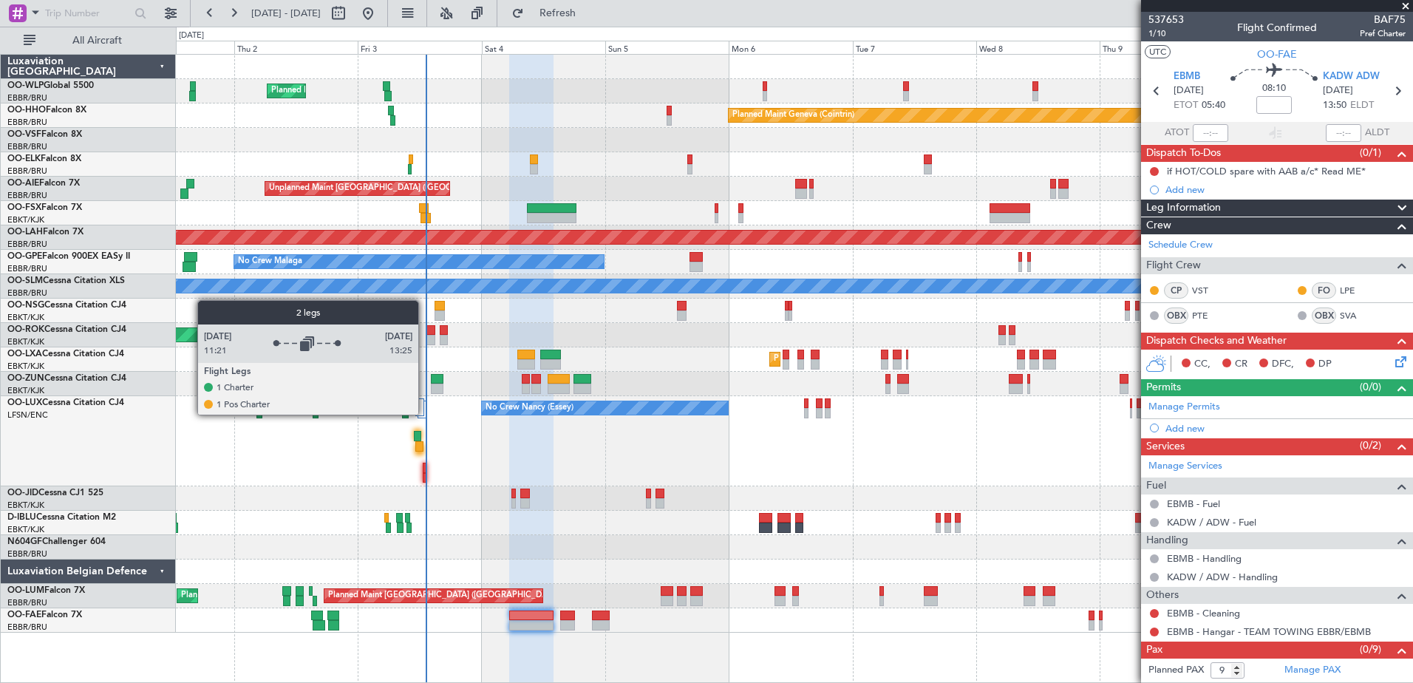
click at [425, 414] on div at bounding box center [422, 410] width 9 height 18
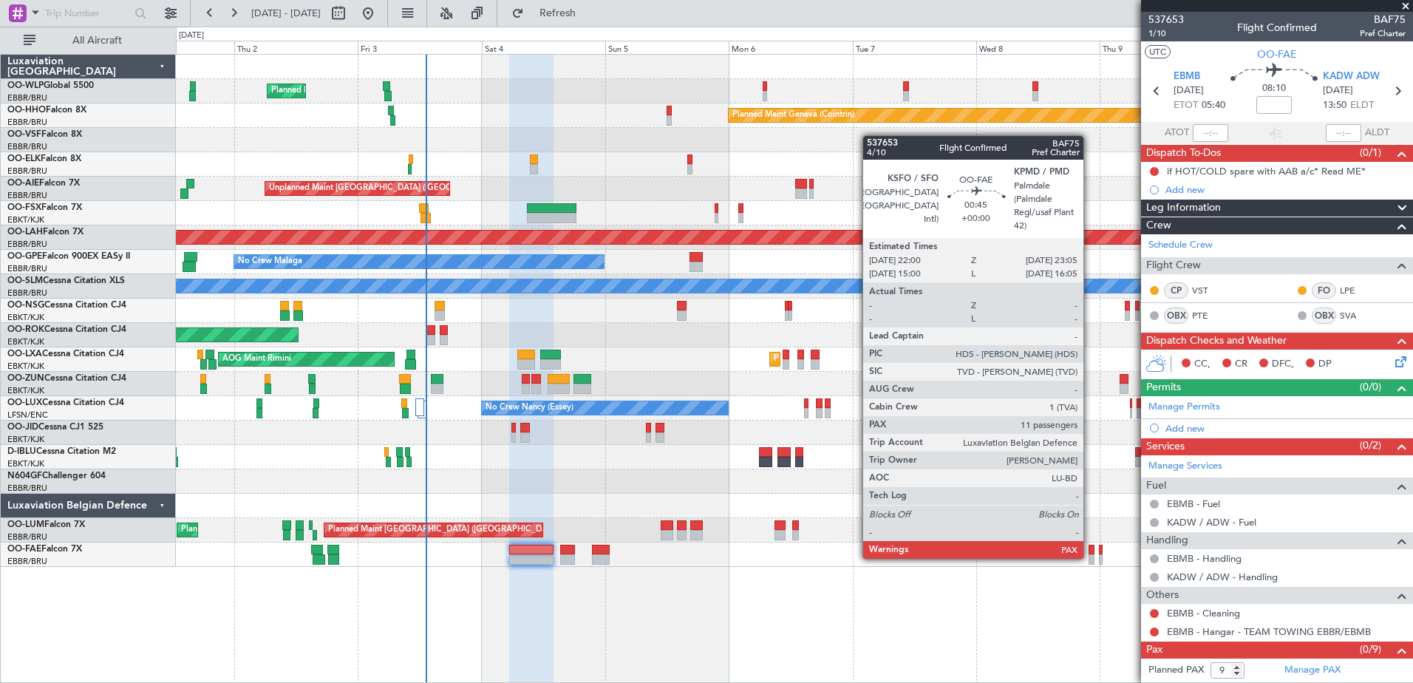
click at [1090, 557] on div at bounding box center [1092, 559] width 6 height 10
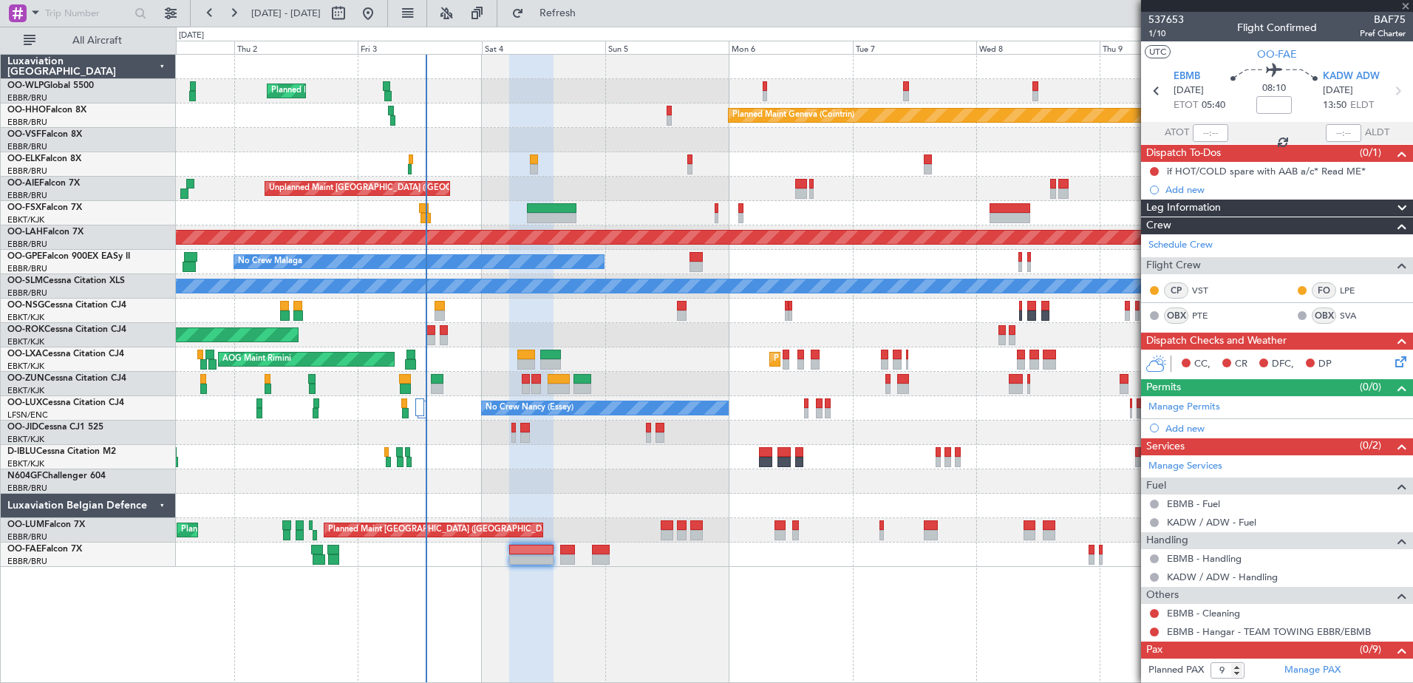
type input "11"
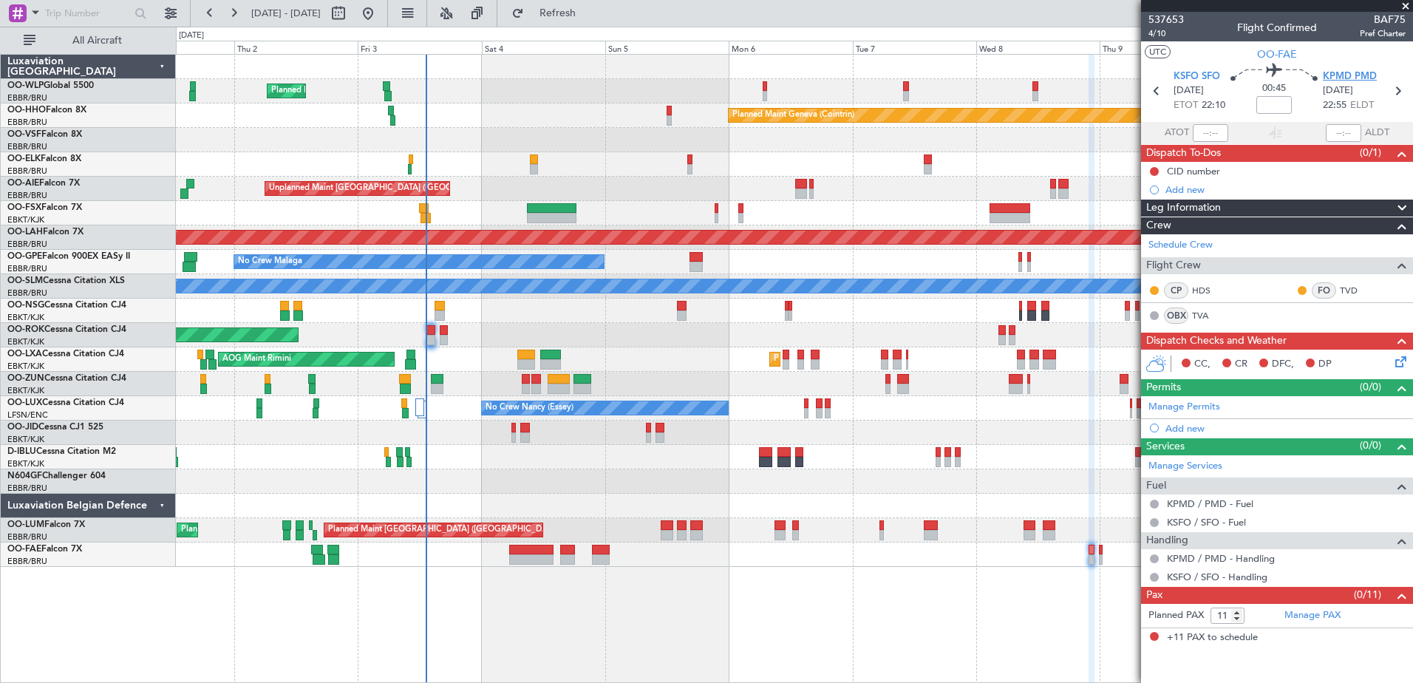
click at [1352, 71] on span "KPMD PMD" at bounding box center [1350, 76] width 54 height 15
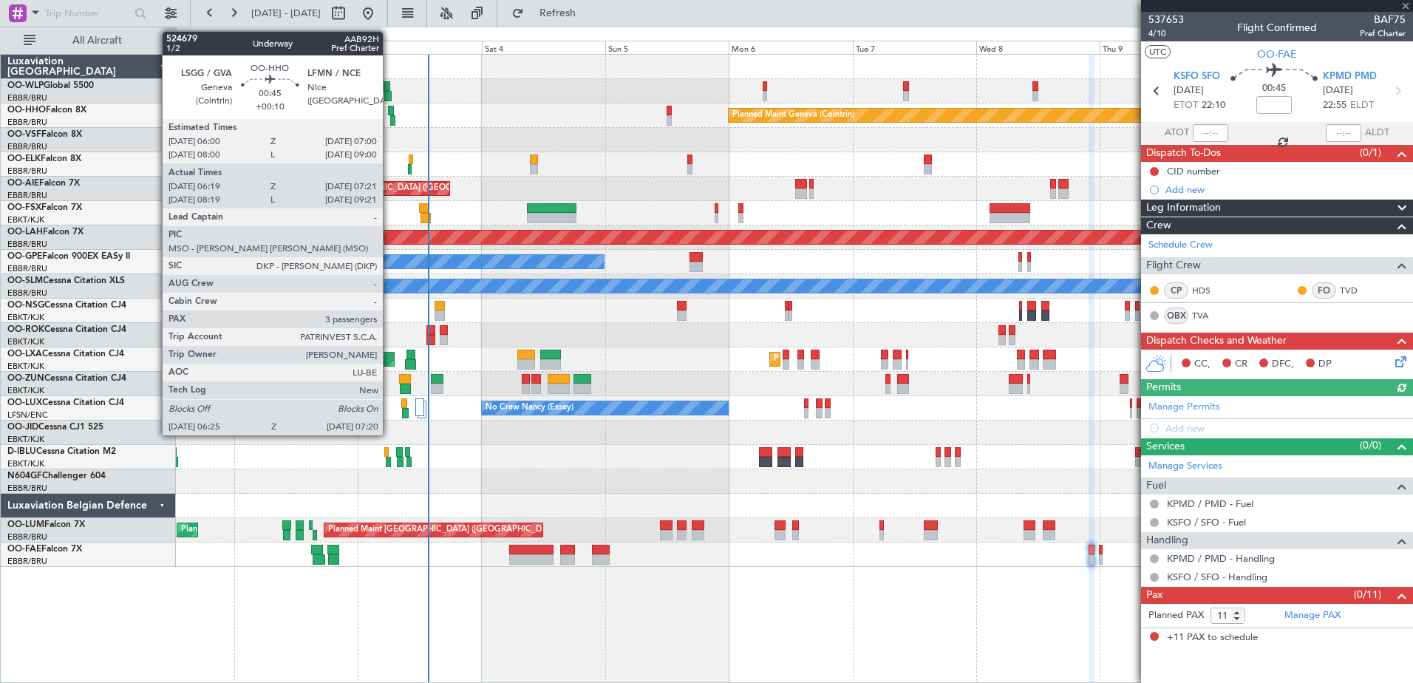
click at [390, 109] on div at bounding box center [390, 111] width 5 height 10
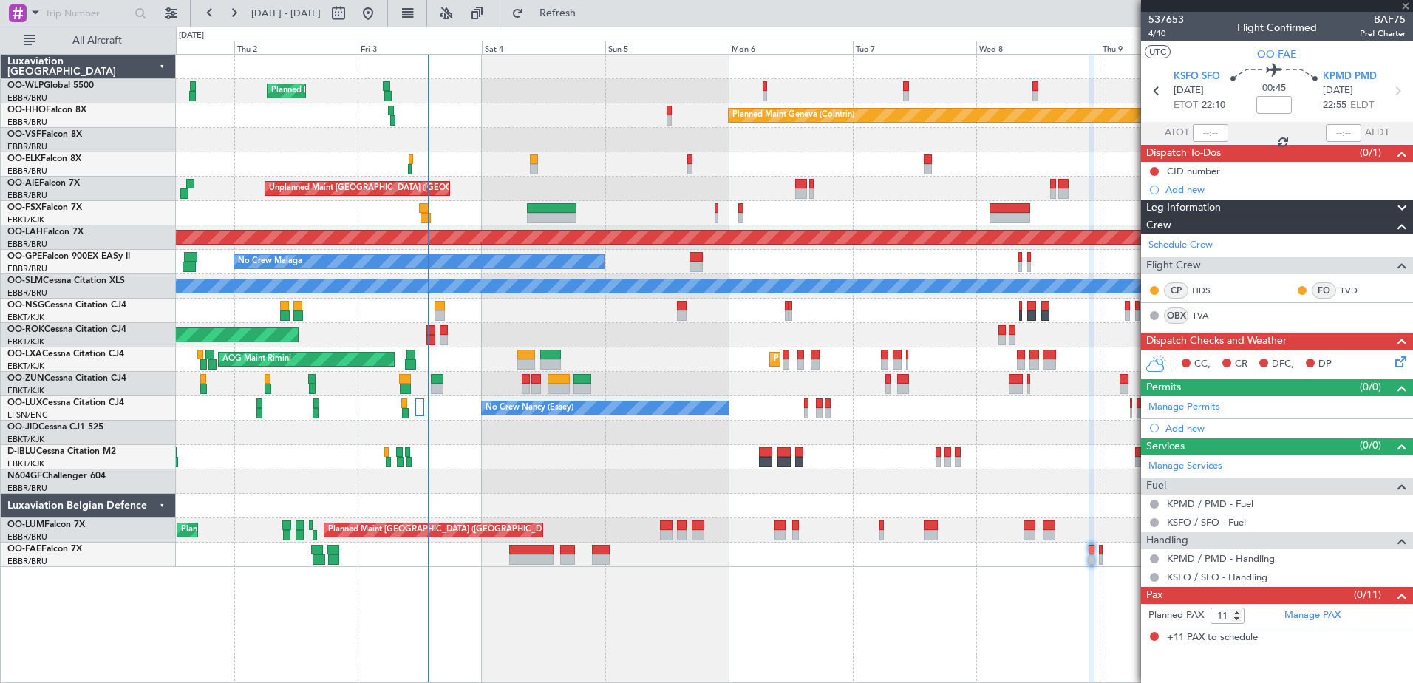
type input "+00:10"
type input "06:29"
type input "07:16"
type input "3"
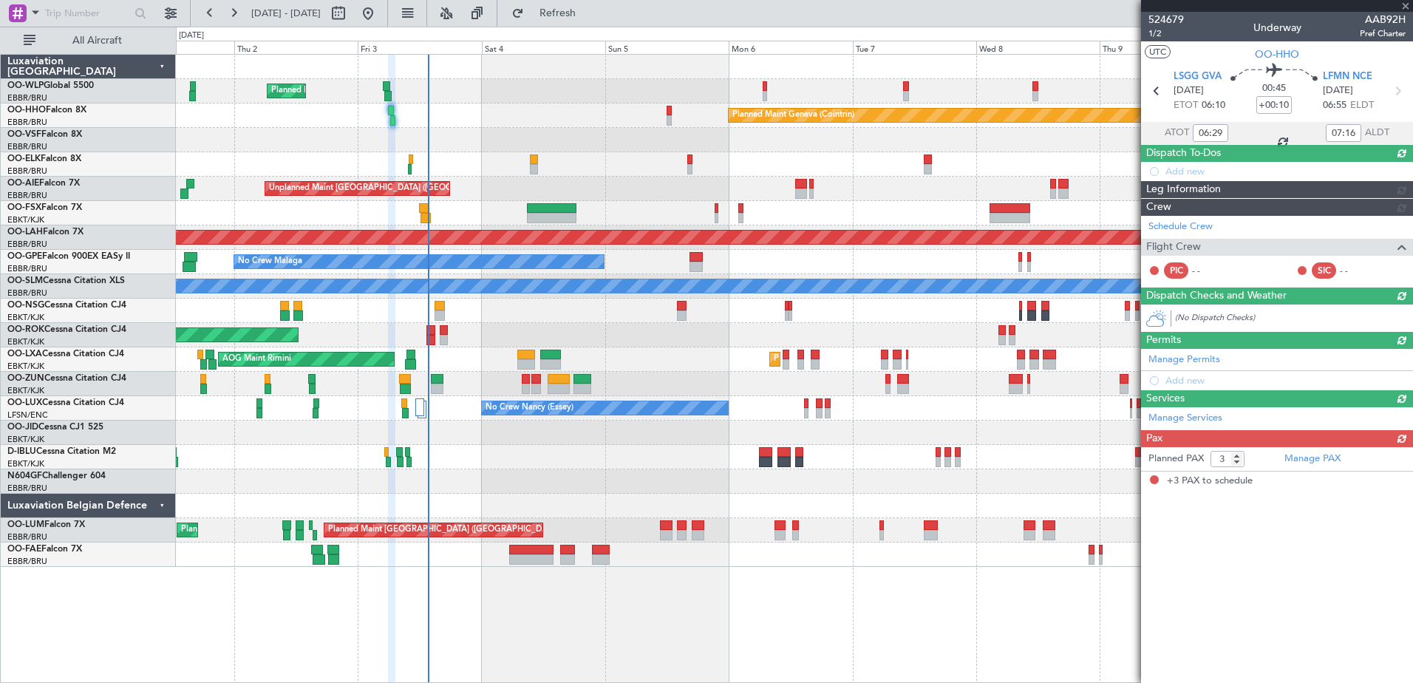
type input "08:29"
type input "09:16"
type input "06:29"
type input "07:16"
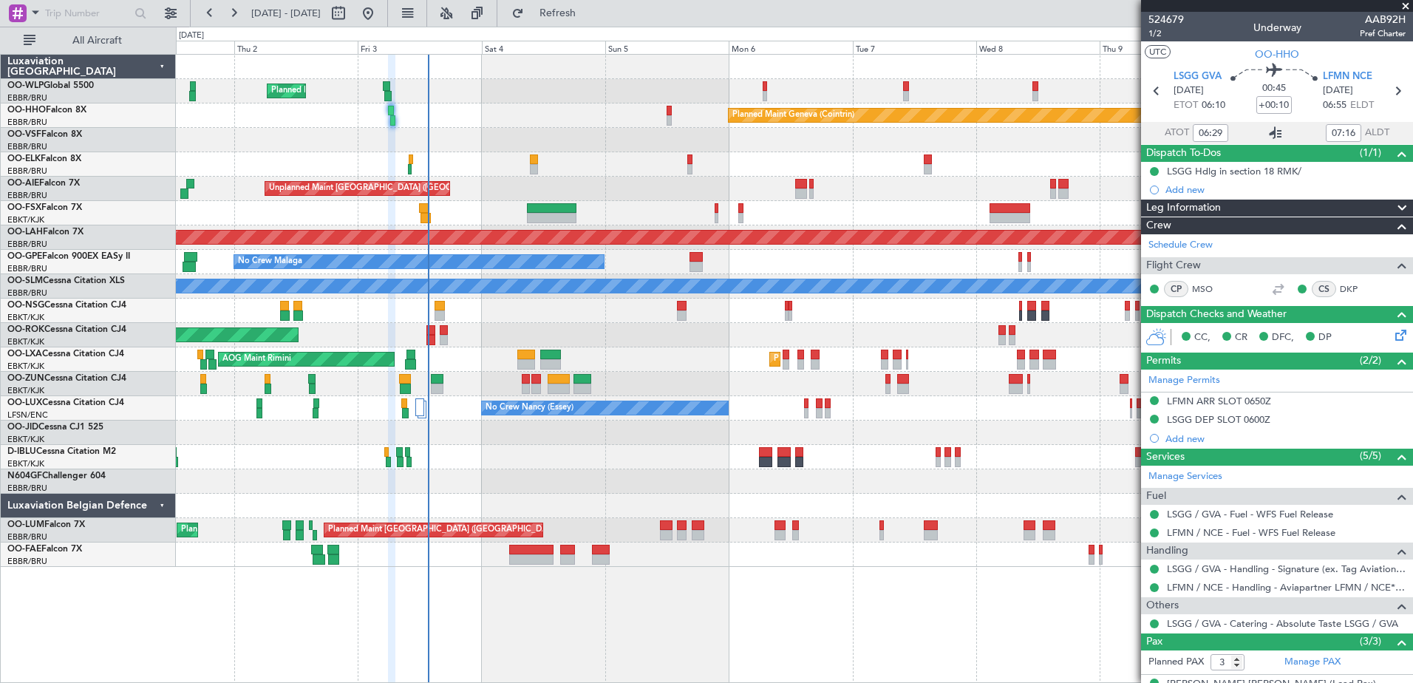
click at [1268, 134] on icon at bounding box center [1276, 133] width 18 height 18
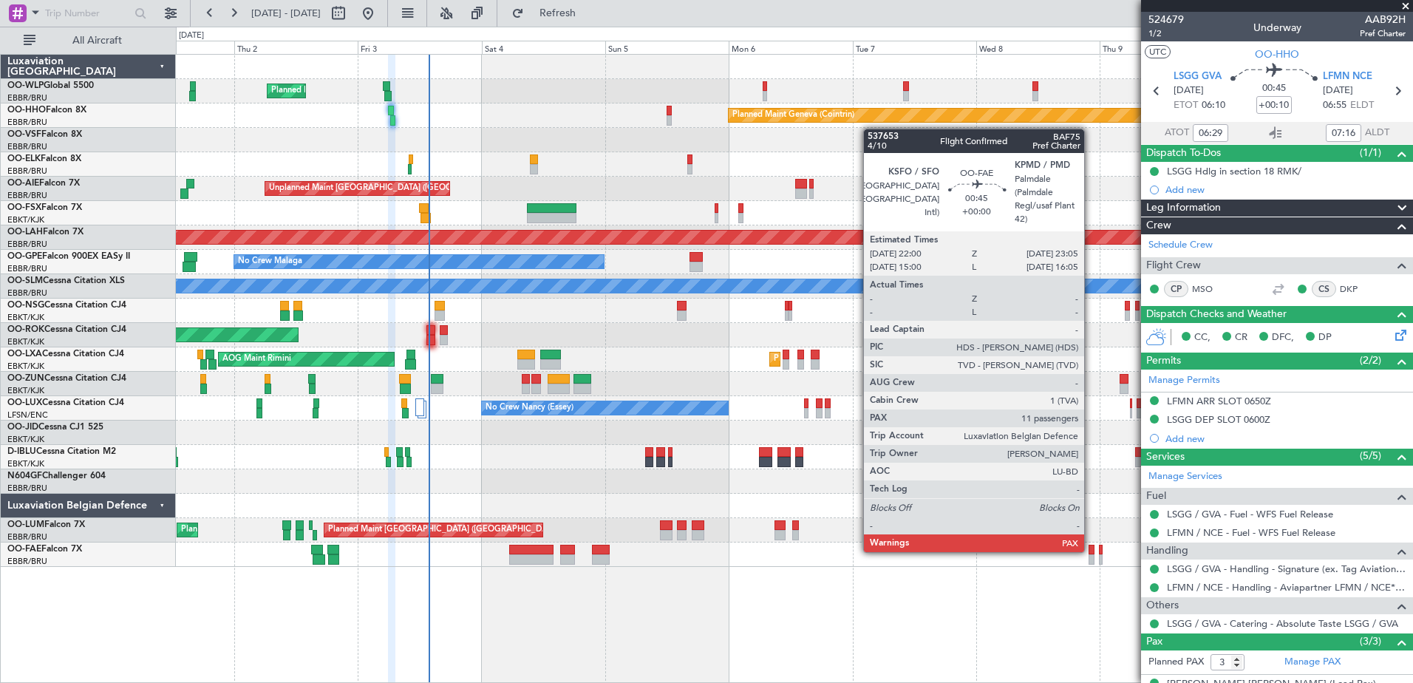
click at [1091, 551] on div at bounding box center [1092, 550] width 6 height 10
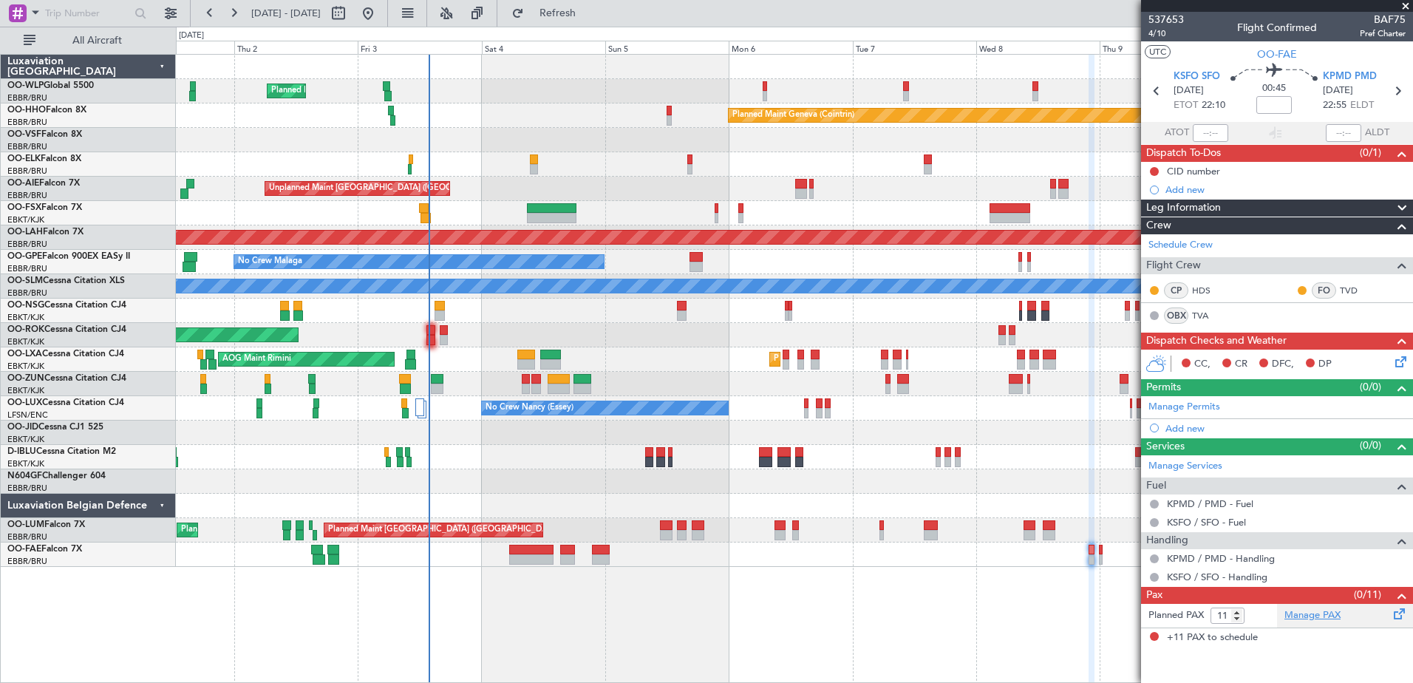
click at [1338, 615] on link "Manage PAX" at bounding box center [1313, 615] width 56 height 15
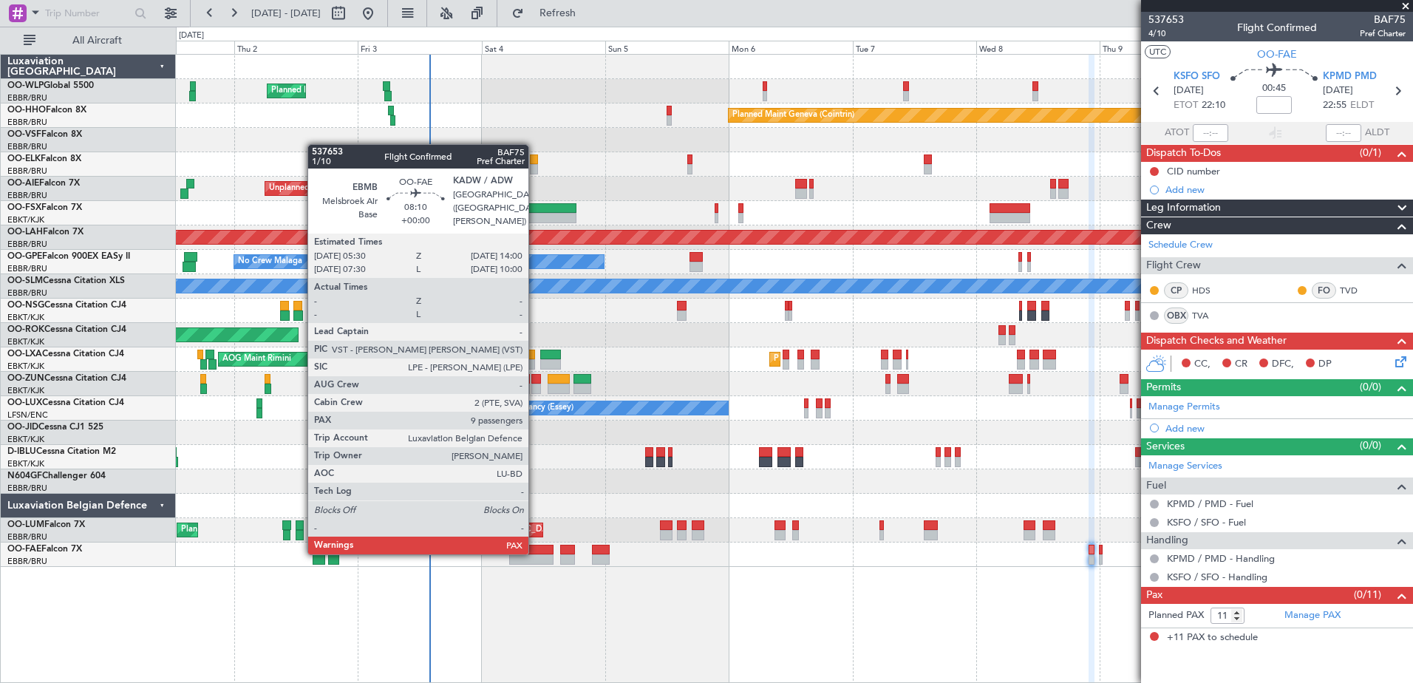
click at [534, 553] on div at bounding box center [531, 550] width 44 height 10
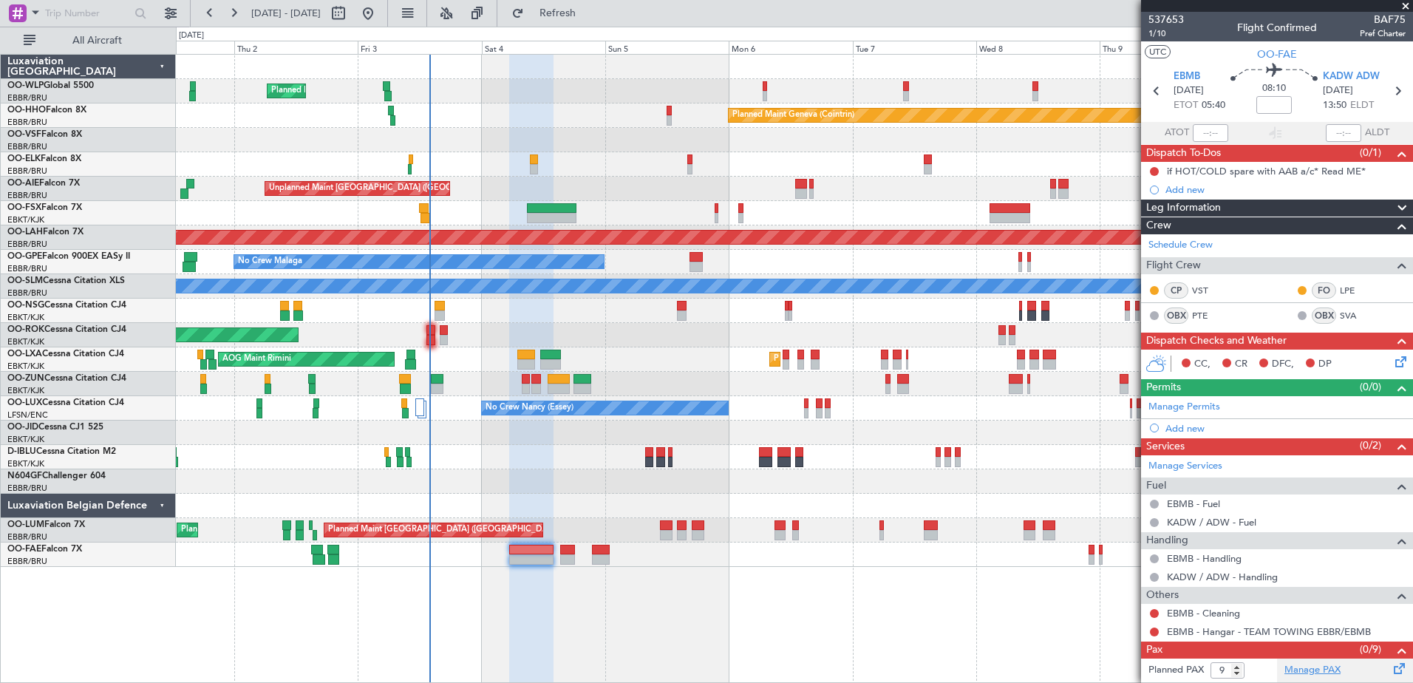
click at [1315, 670] on link "Manage PAX" at bounding box center [1313, 670] width 56 height 15
click at [589, 18] on span "Refresh" at bounding box center [558, 13] width 62 height 10
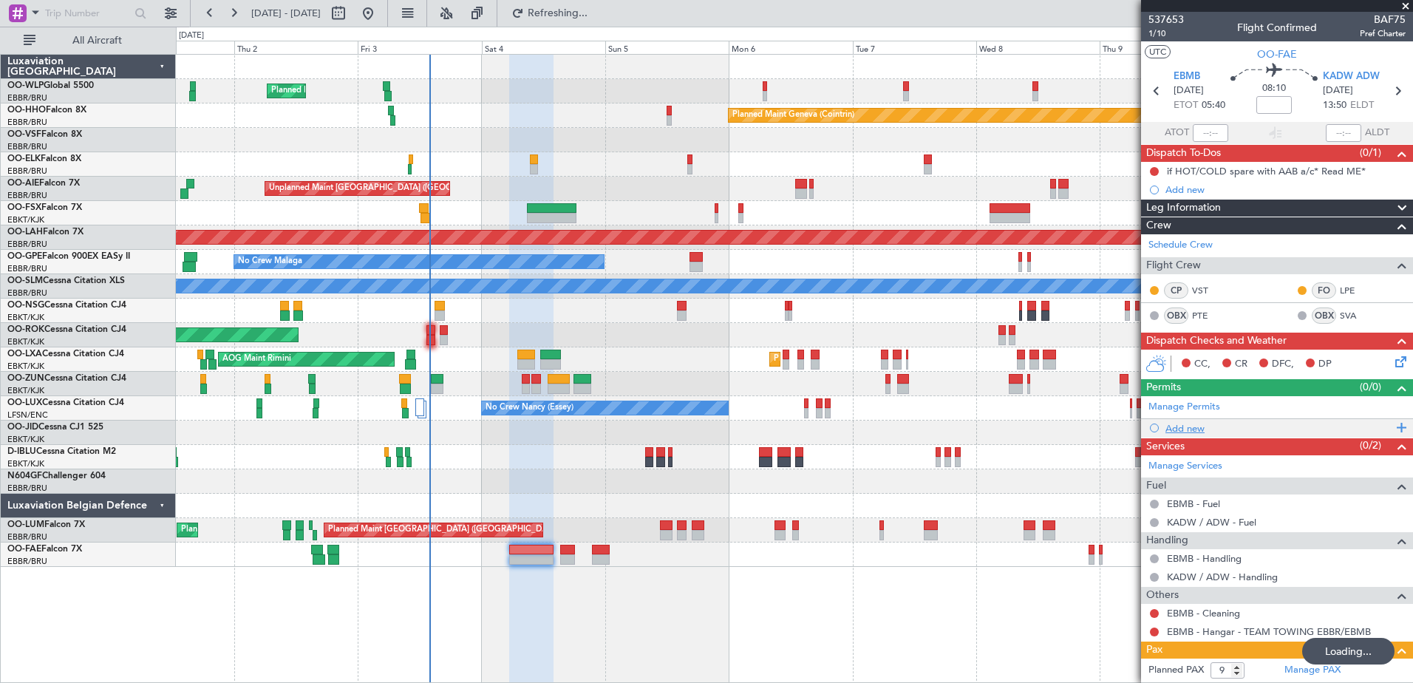
scroll to position [279, 0]
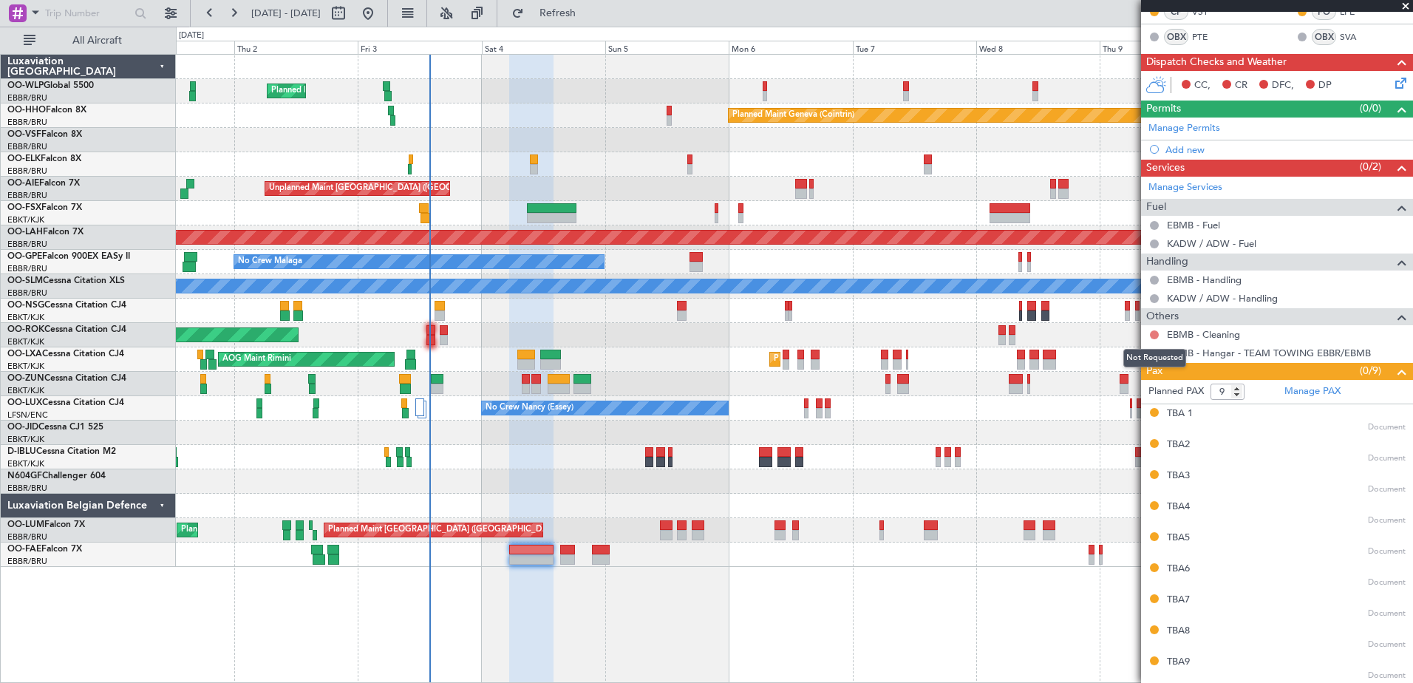
click at [1155, 335] on button at bounding box center [1154, 334] width 9 height 9
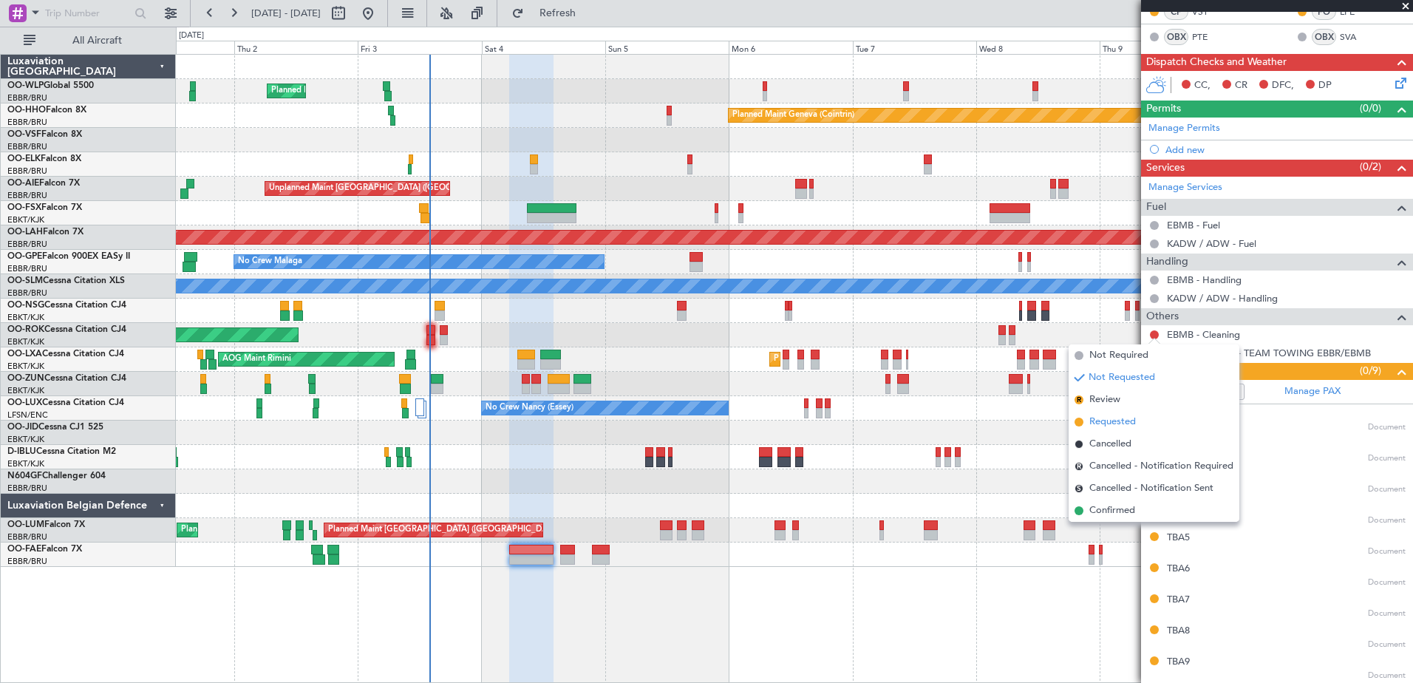
click at [1140, 421] on li "Requested" at bounding box center [1154, 422] width 171 height 22
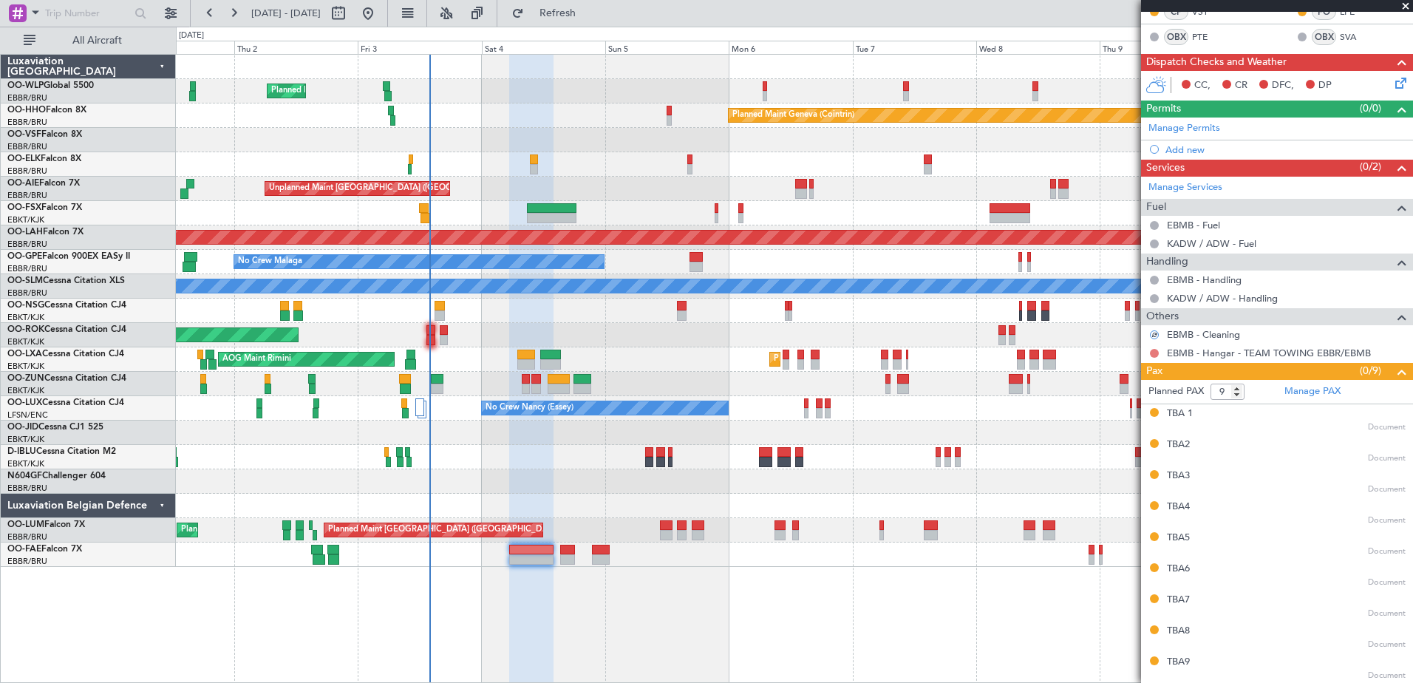
click at [1155, 356] on button at bounding box center [1154, 353] width 9 height 9
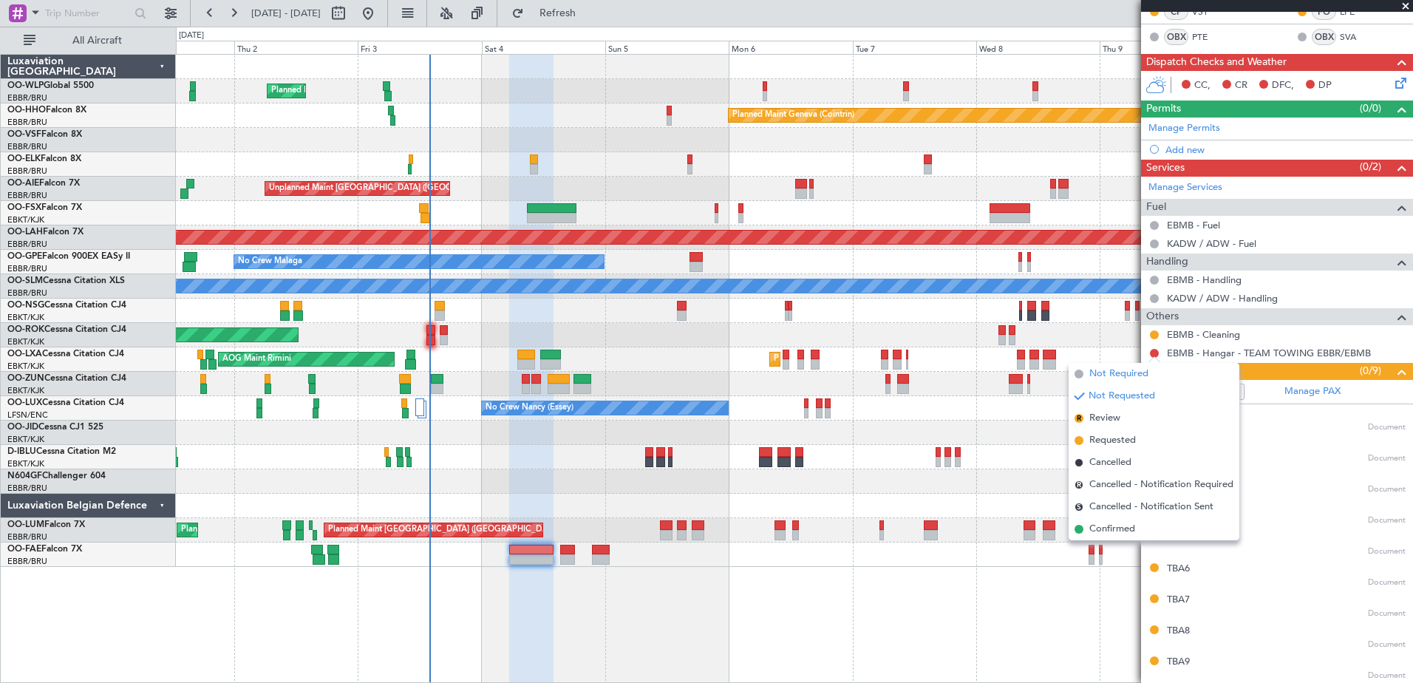
click at [1128, 370] on span "Not Required" at bounding box center [1119, 374] width 59 height 15
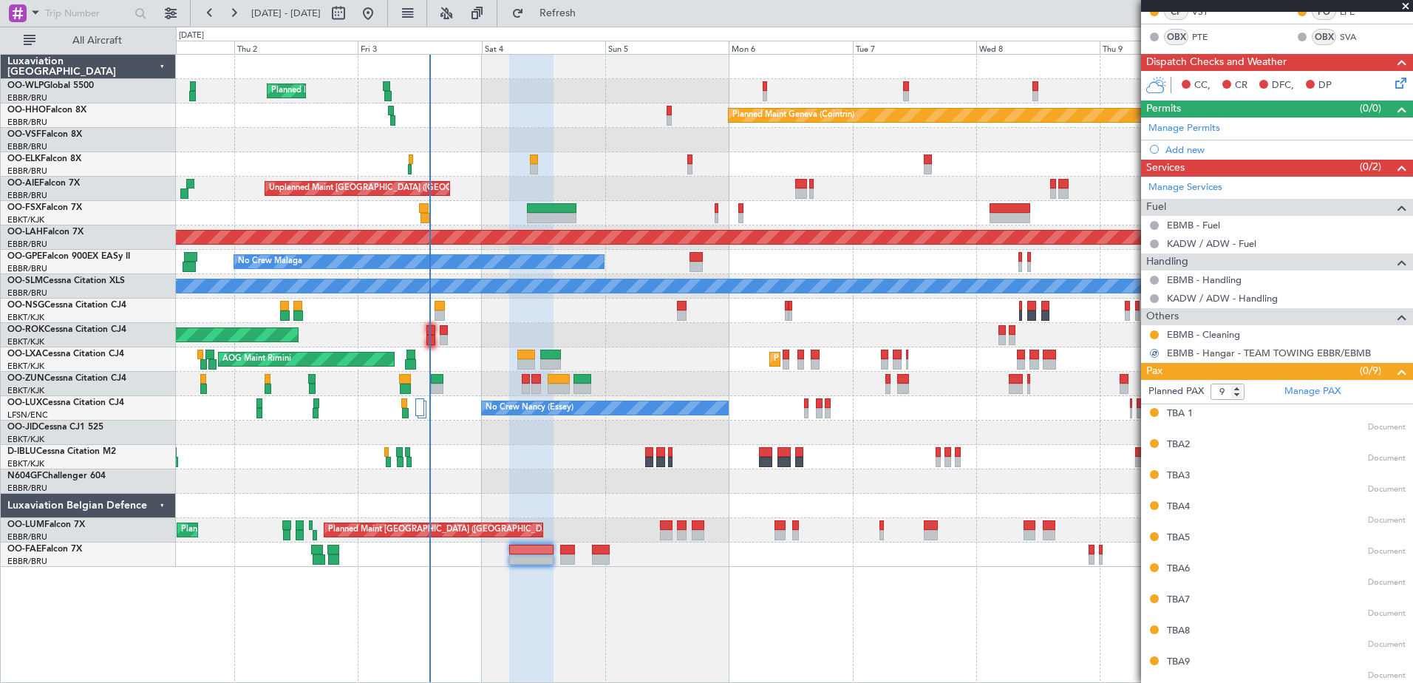
click at [1393, 85] on icon at bounding box center [1399, 81] width 12 height 12
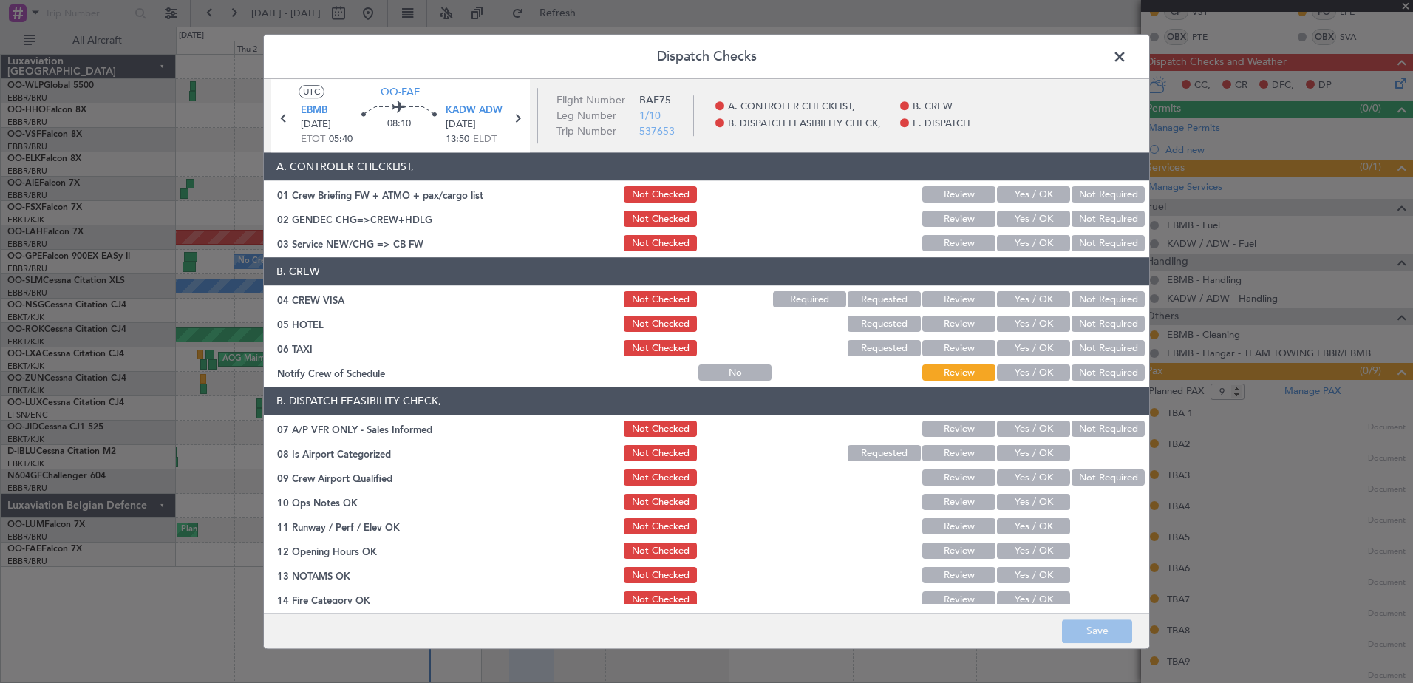
click at [1031, 371] on button "Yes / OK" at bounding box center [1033, 373] width 73 height 16
click at [1082, 351] on button "Not Required" at bounding box center [1108, 349] width 73 height 16
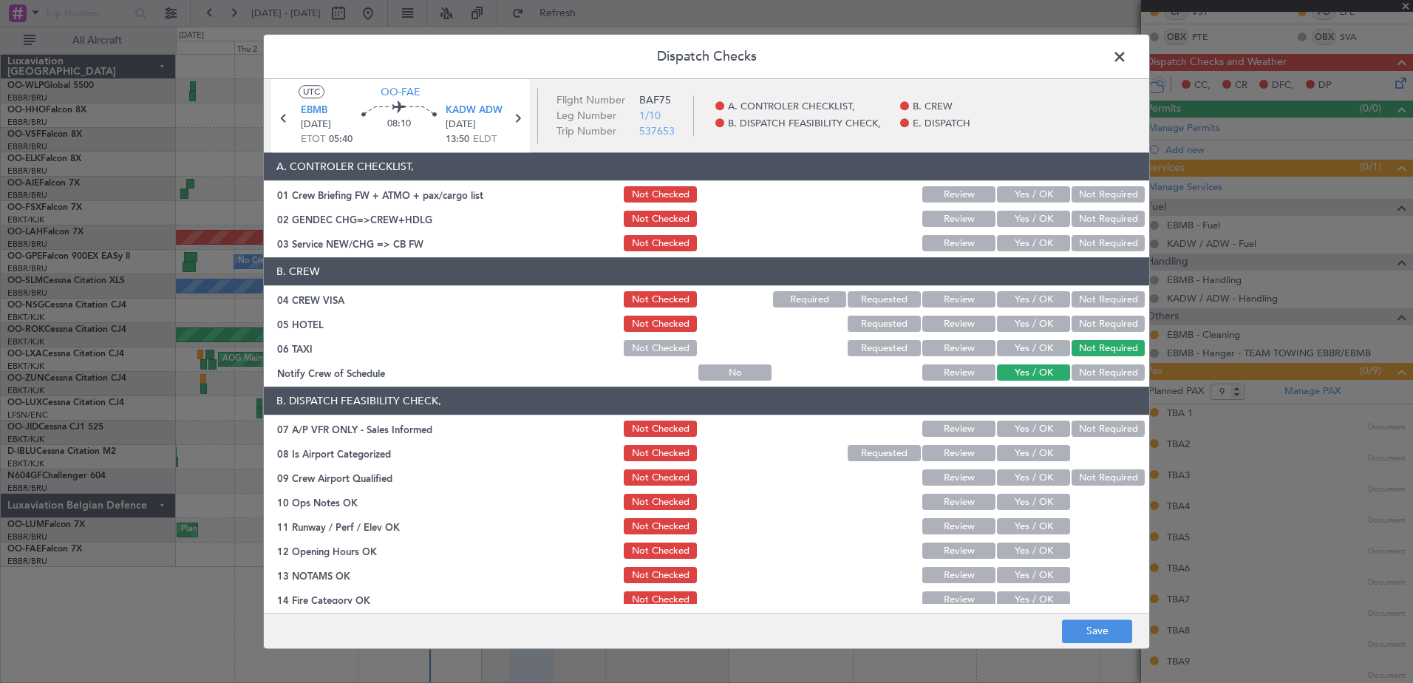
click at [1093, 317] on button "Not Required" at bounding box center [1108, 324] width 73 height 16
click at [1093, 296] on button "Not Required" at bounding box center [1108, 300] width 73 height 16
click at [1033, 242] on button "Yes / OK" at bounding box center [1033, 244] width 73 height 16
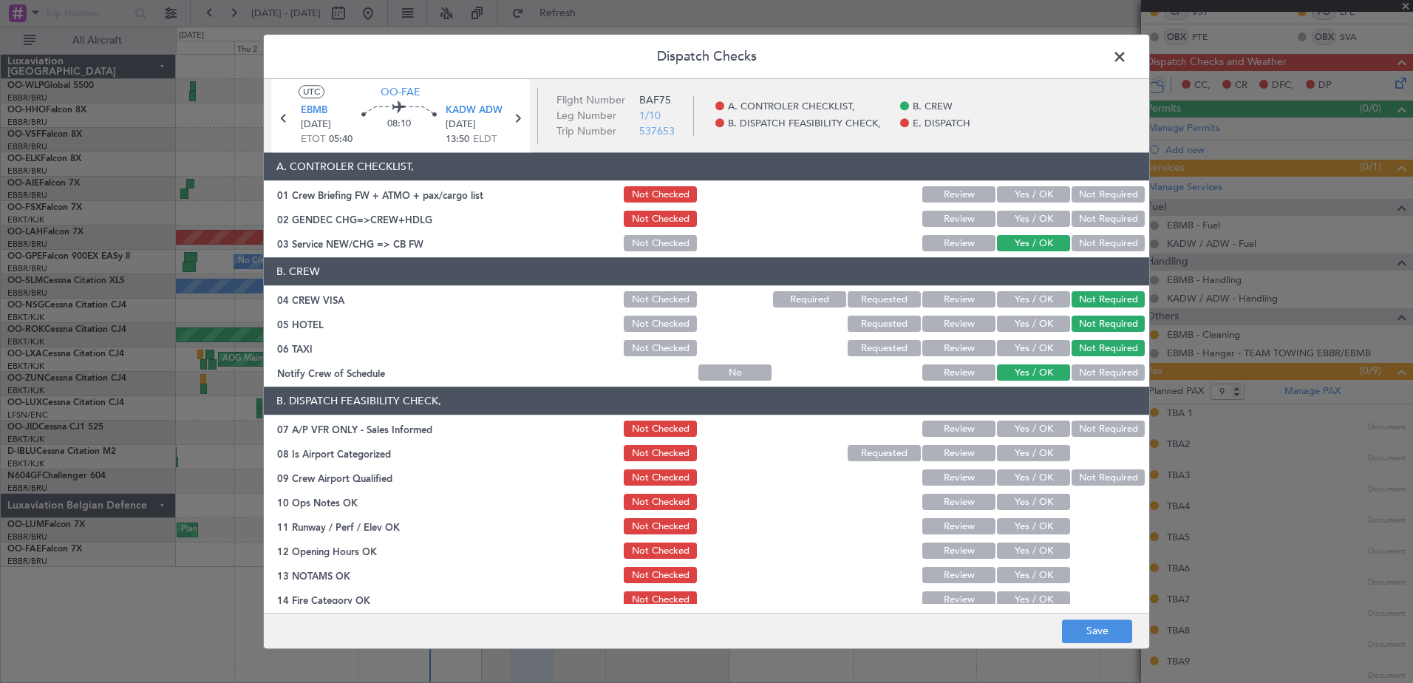
click at [1087, 217] on button "Not Required" at bounding box center [1108, 219] width 73 height 16
click at [1089, 421] on div "Not Required" at bounding box center [1107, 429] width 75 height 21
click at [1085, 430] on button "Not Required" at bounding box center [1108, 429] width 73 height 16
click at [1051, 456] on button "Yes / OK" at bounding box center [1033, 454] width 73 height 16
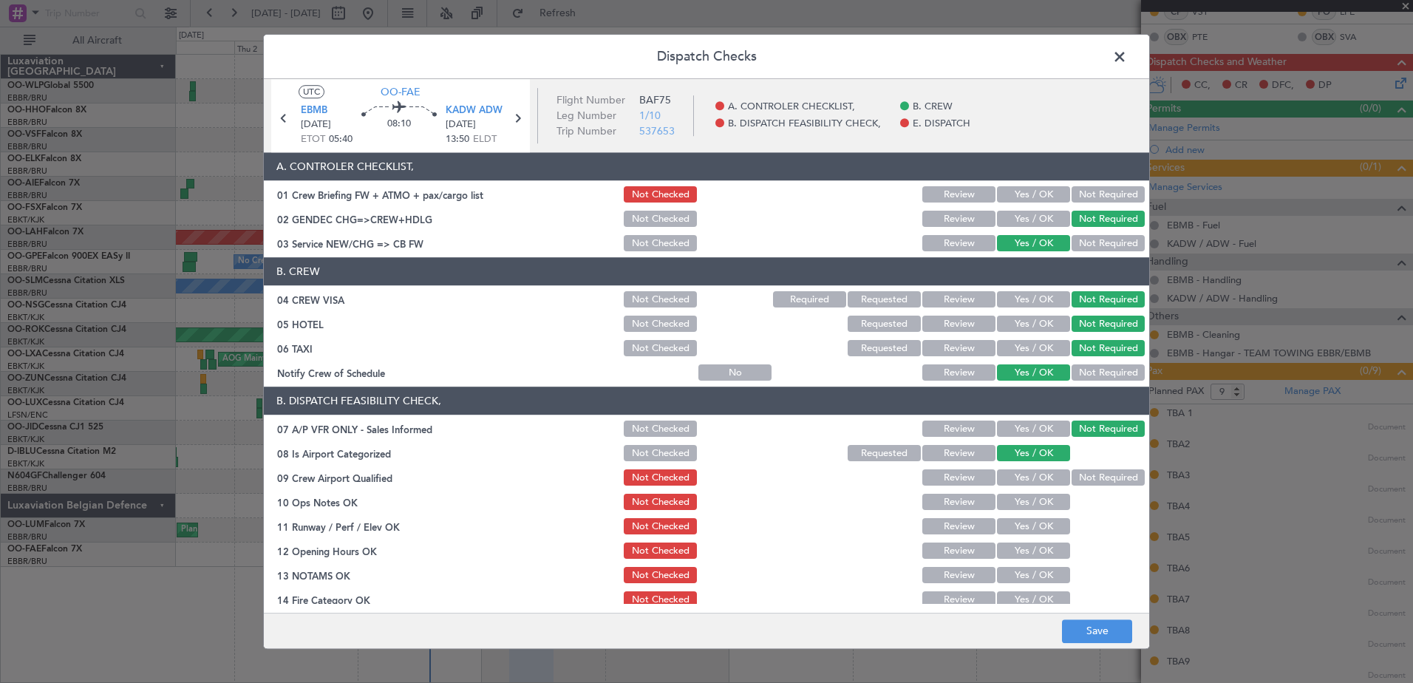
click at [1078, 470] on button "Not Required" at bounding box center [1108, 478] width 73 height 16
click at [1025, 498] on button "Yes / OK" at bounding box center [1033, 503] width 73 height 16
click at [1028, 523] on button "Yes / OK" at bounding box center [1033, 527] width 73 height 16
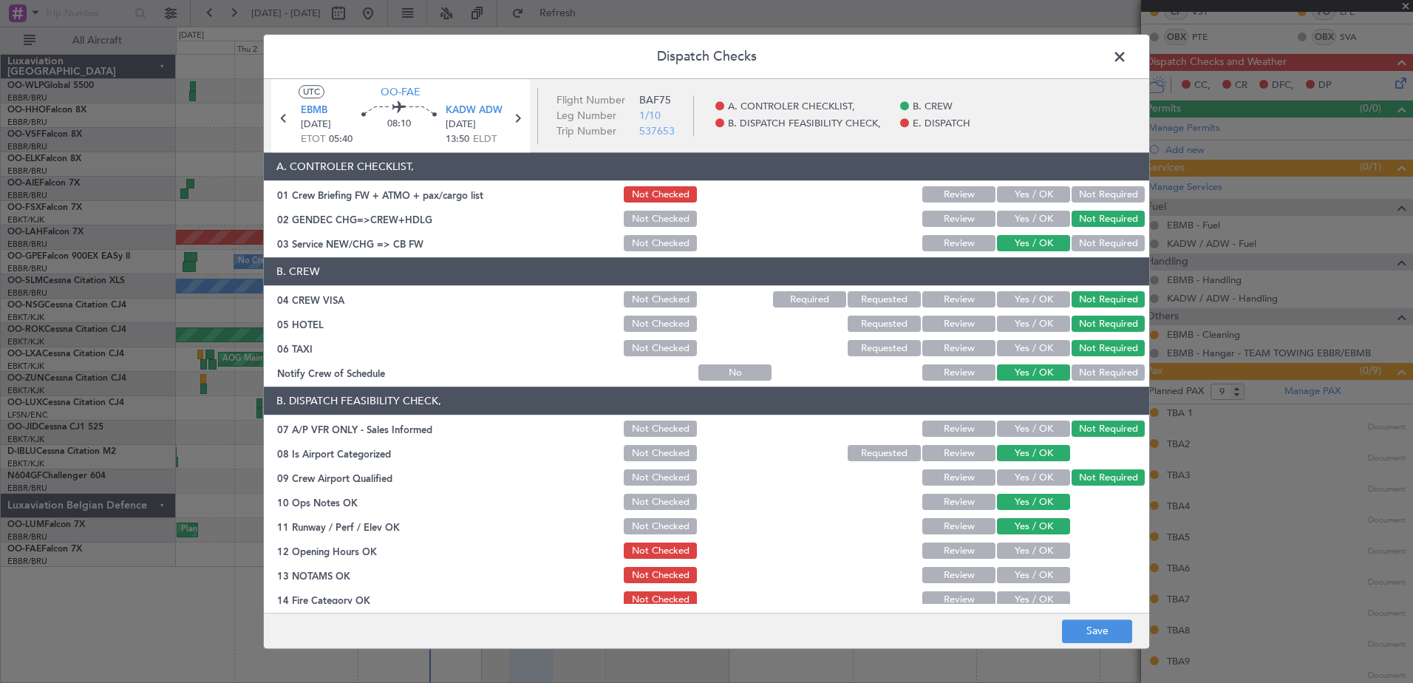
click at [1031, 553] on button "Yes / OK" at bounding box center [1033, 551] width 73 height 16
click at [1037, 581] on button "Yes / OK" at bounding box center [1033, 576] width 73 height 16
click at [1038, 590] on div "Yes / OK" at bounding box center [1032, 600] width 75 height 21
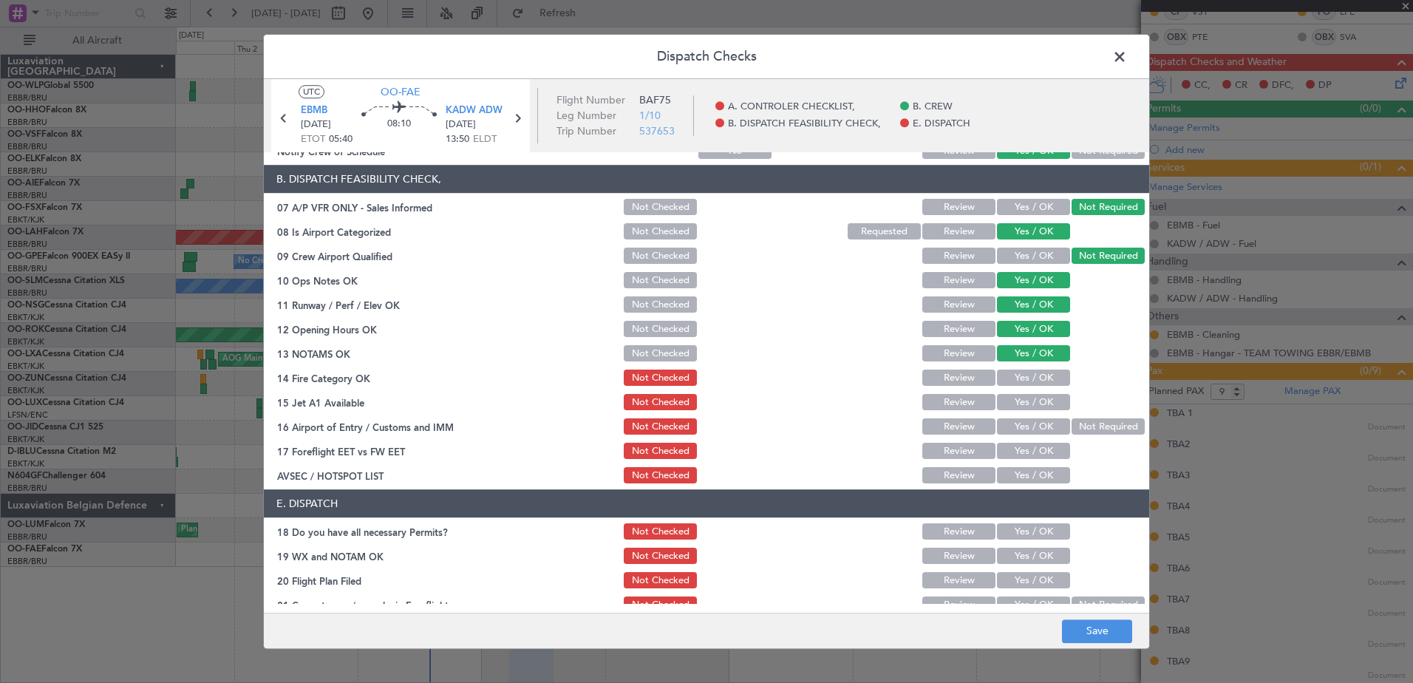
click at [1049, 373] on button "Yes / OK" at bounding box center [1033, 378] width 73 height 16
click at [1039, 398] on button "Yes / OK" at bounding box center [1033, 403] width 73 height 16
click at [1072, 425] on button "Not Required" at bounding box center [1108, 427] width 73 height 16
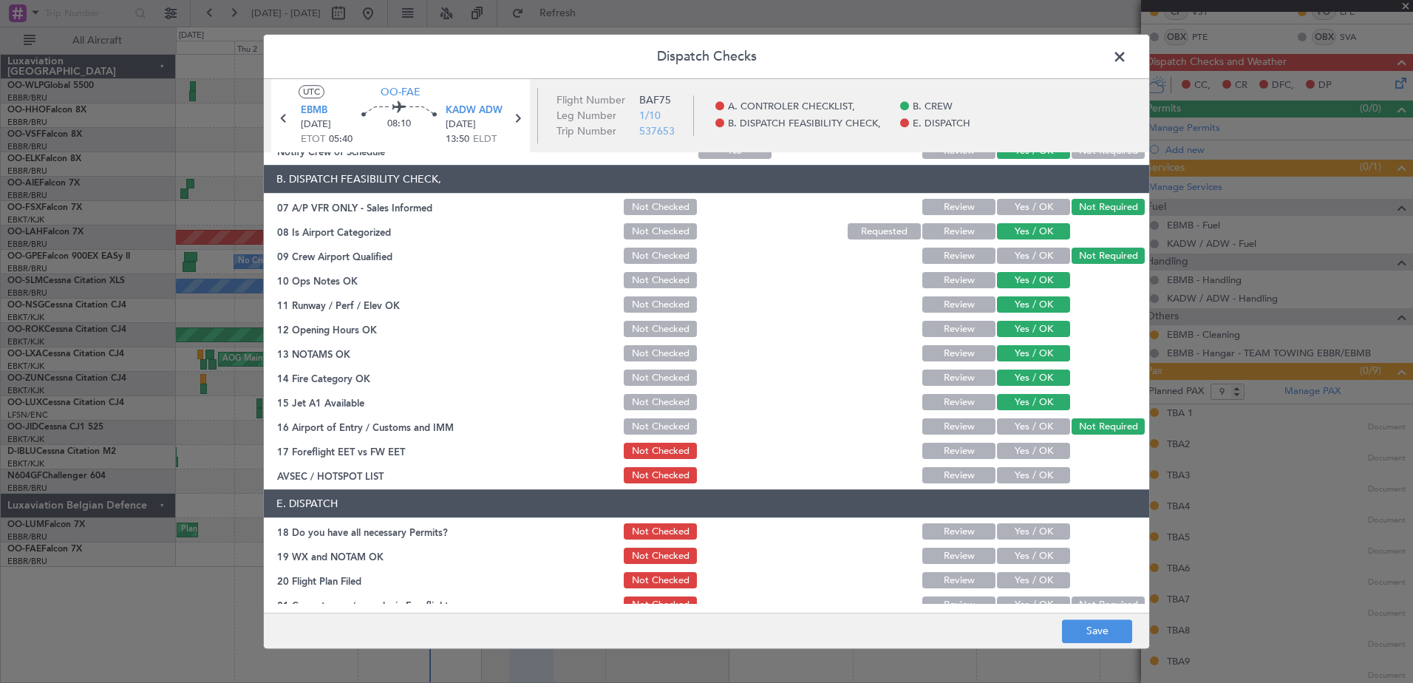
click at [1043, 431] on button "Yes / OK" at bounding box center [1033, 427] width 73 height 16
click at [1040, 448] on button "Yes / OK" at bounding box center [1033, 452] width 73 height 16
click at [1034, 471] on button "Yes / OK" at bounding box center [1033, 476] width 73 height 16
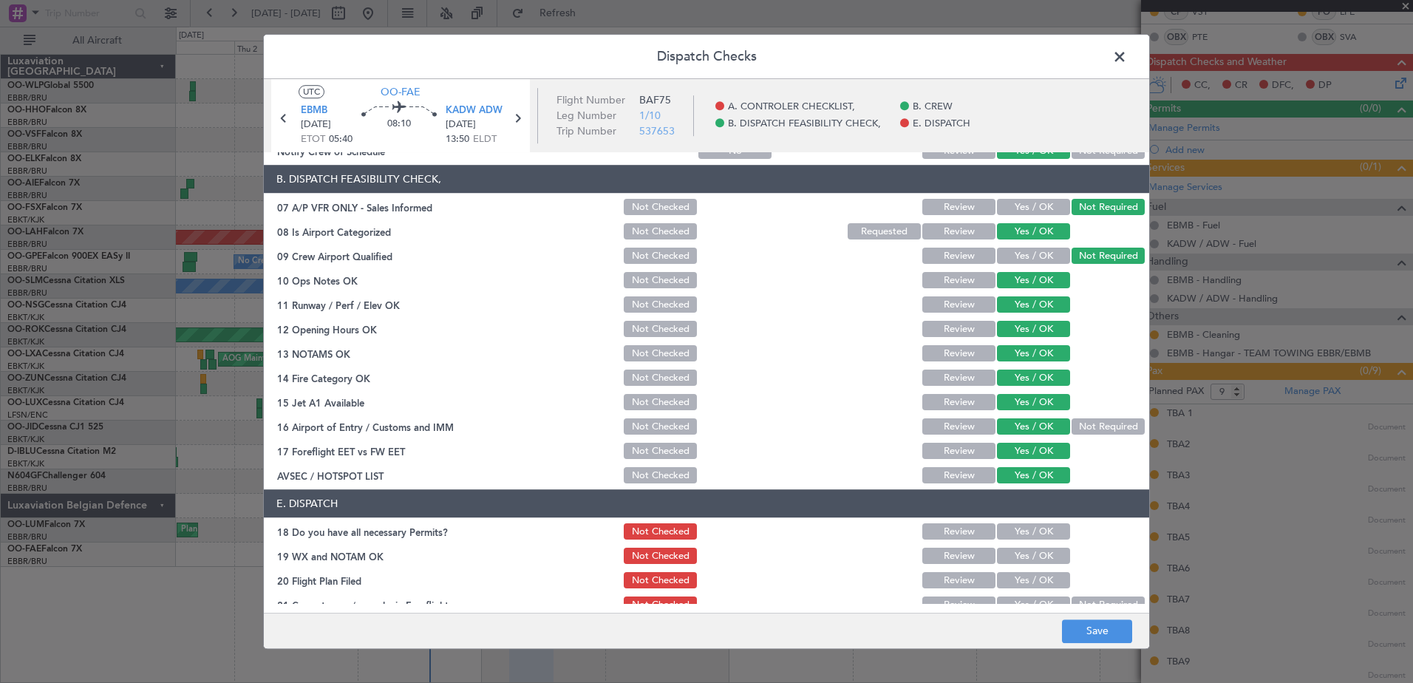
click at [1033, 527] on button "Yes / OK" at bounding box center [1033, 532] width 73 height 16
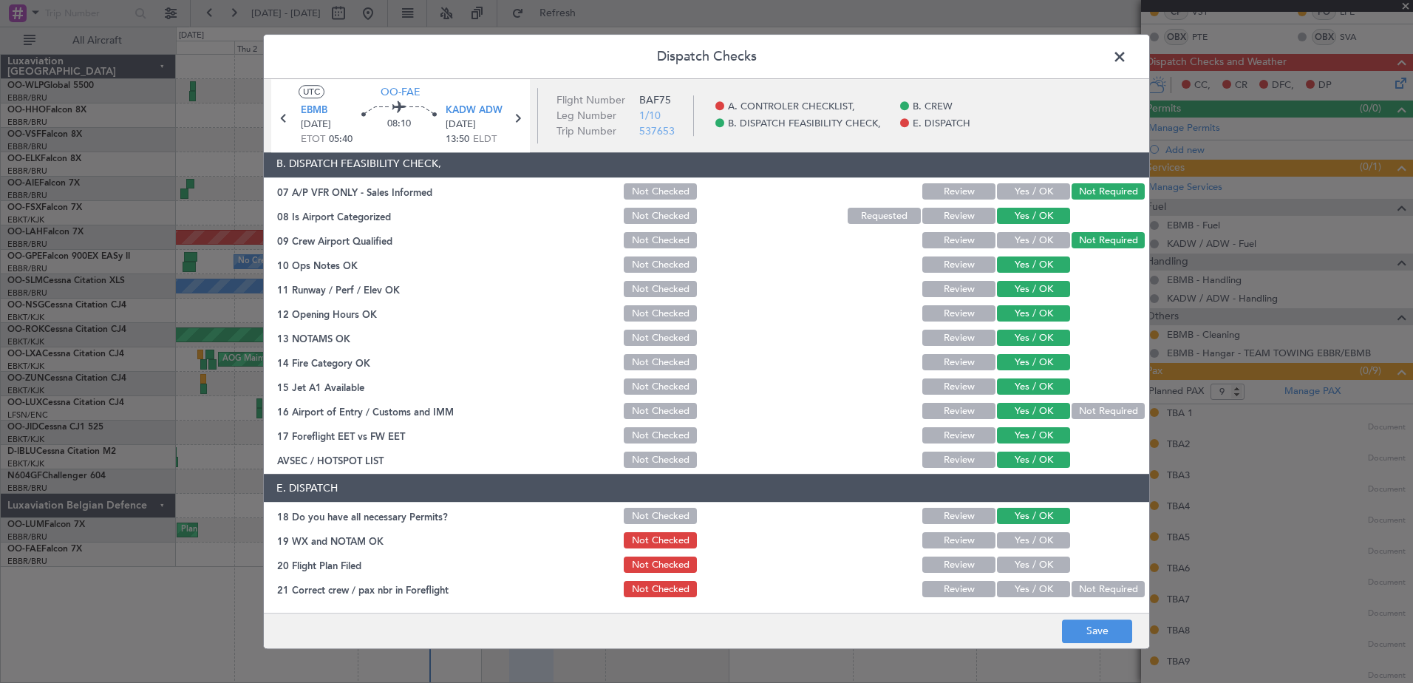
click at [1023, 540] on button "Yes / OK" at bounding box center [1033, 541] width 73 height 16
click at [1035, 586] on button "Yes / OK" at bounding box center [1033, 590] width 73 height 16
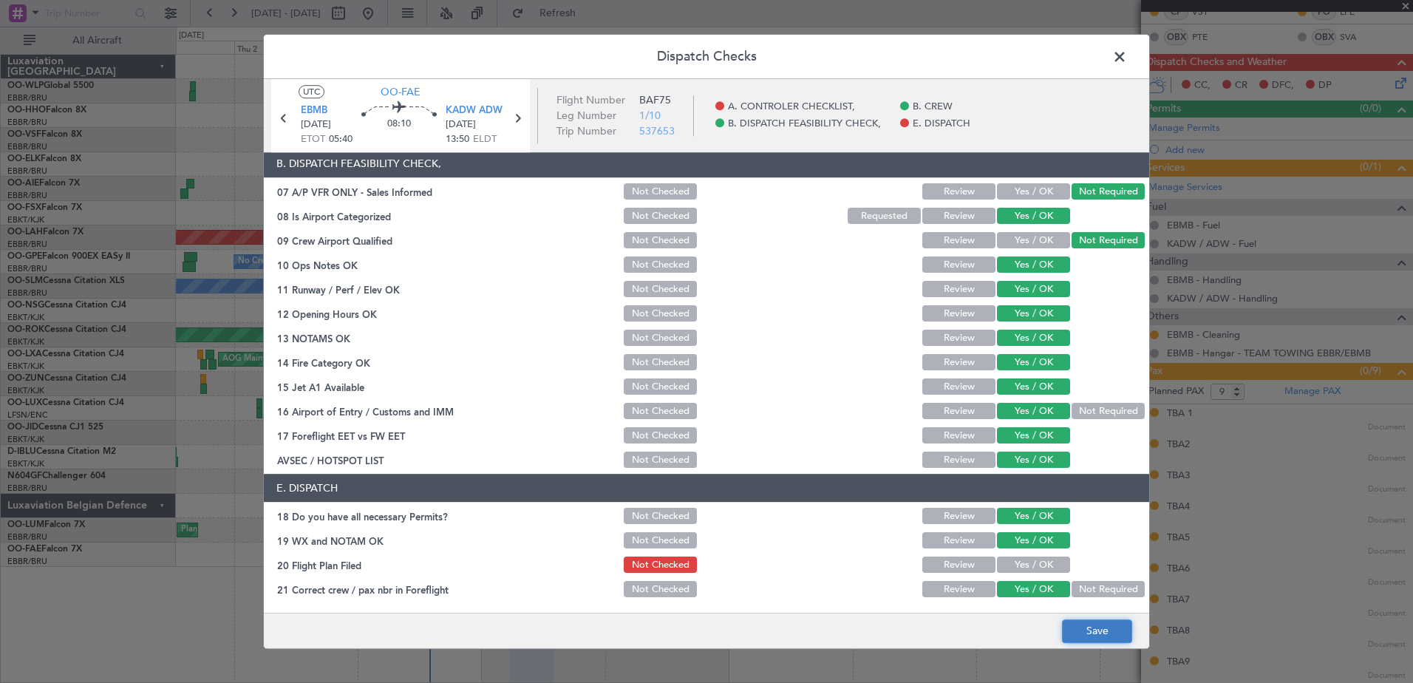
click at [1113, 629] on button "Save" at bounding box center [1097, 632] width 70 height 24
click at [1127, 55] on span at bounding box center [1127, 61] width 0 height 30
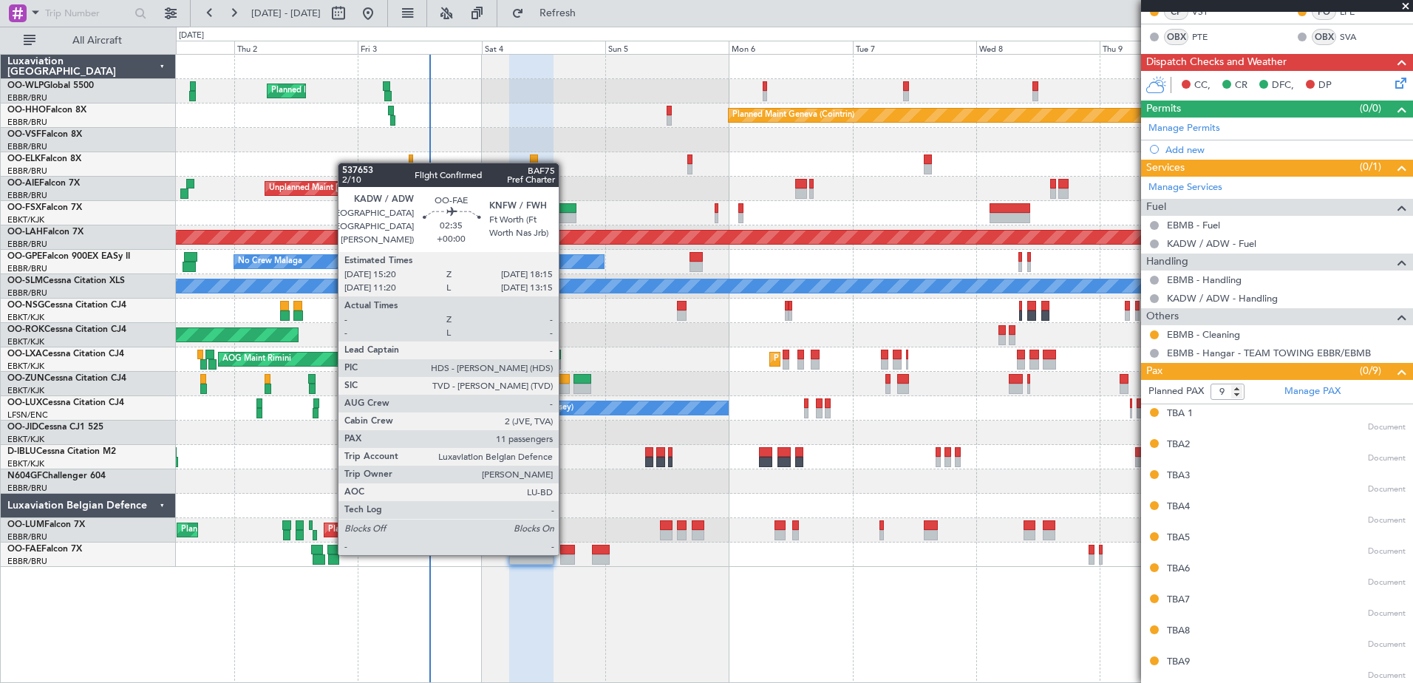
click at [566, 554] on div at bounding box center [568, 550] width 16 height 10
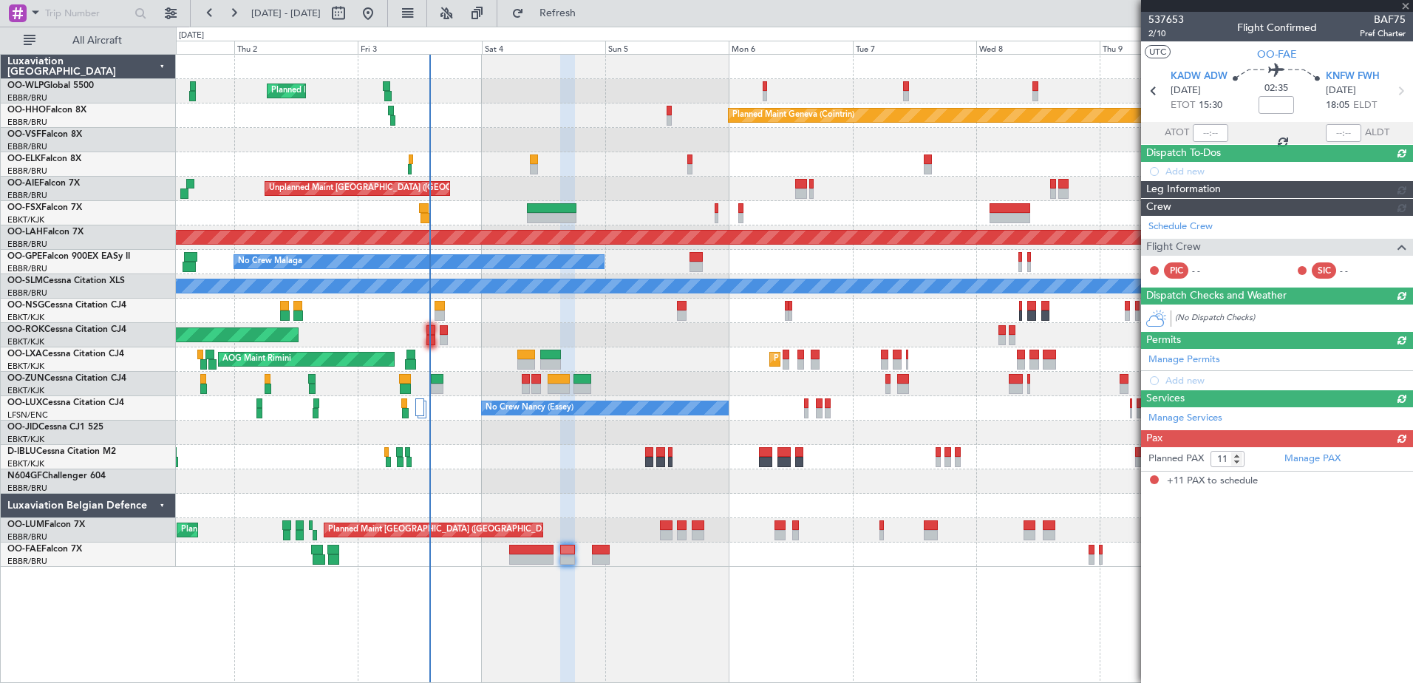
scroll to position [0, 0]
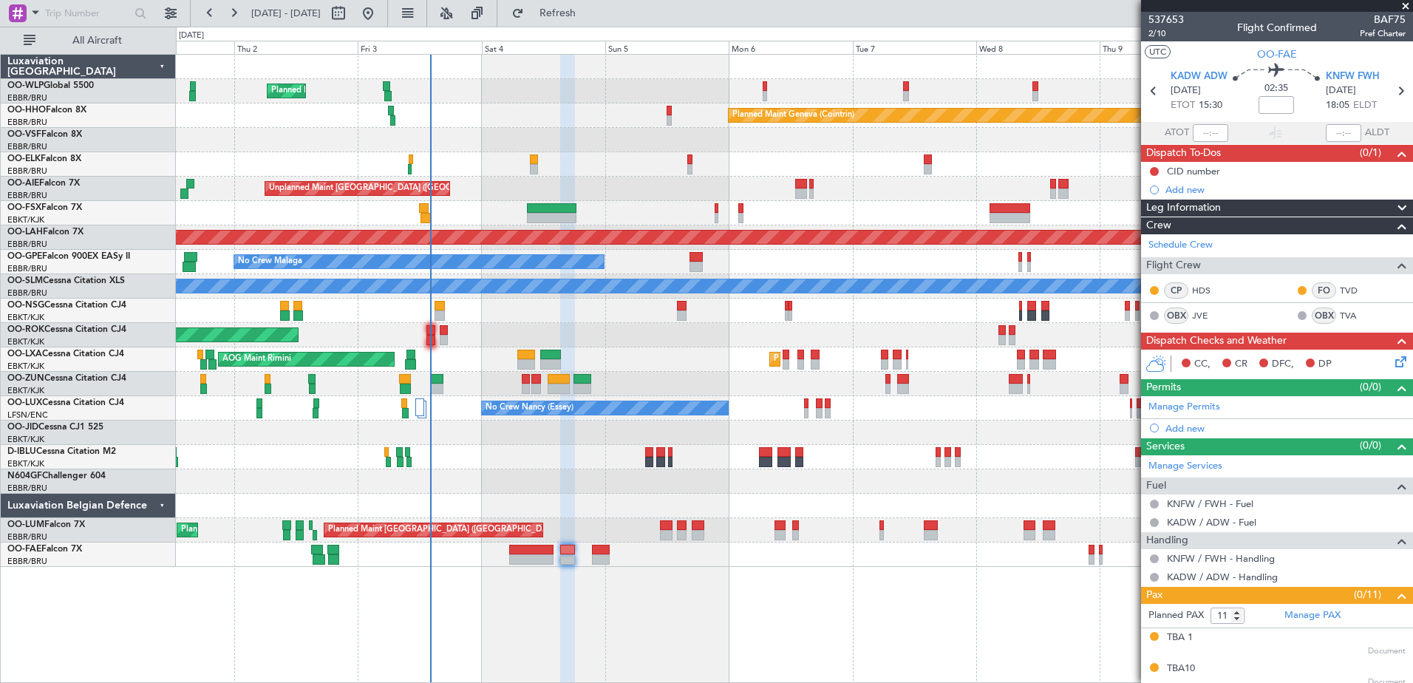
click at [305, 136] on div at bounding box center [794, 140] width 1237 height 24
click at [1345, 314] on link "TVA" at bounding box center [1356, 315] width 33 height 13
click at [303, 134] on div at bounding box center [794, 140] width 1237 height 24
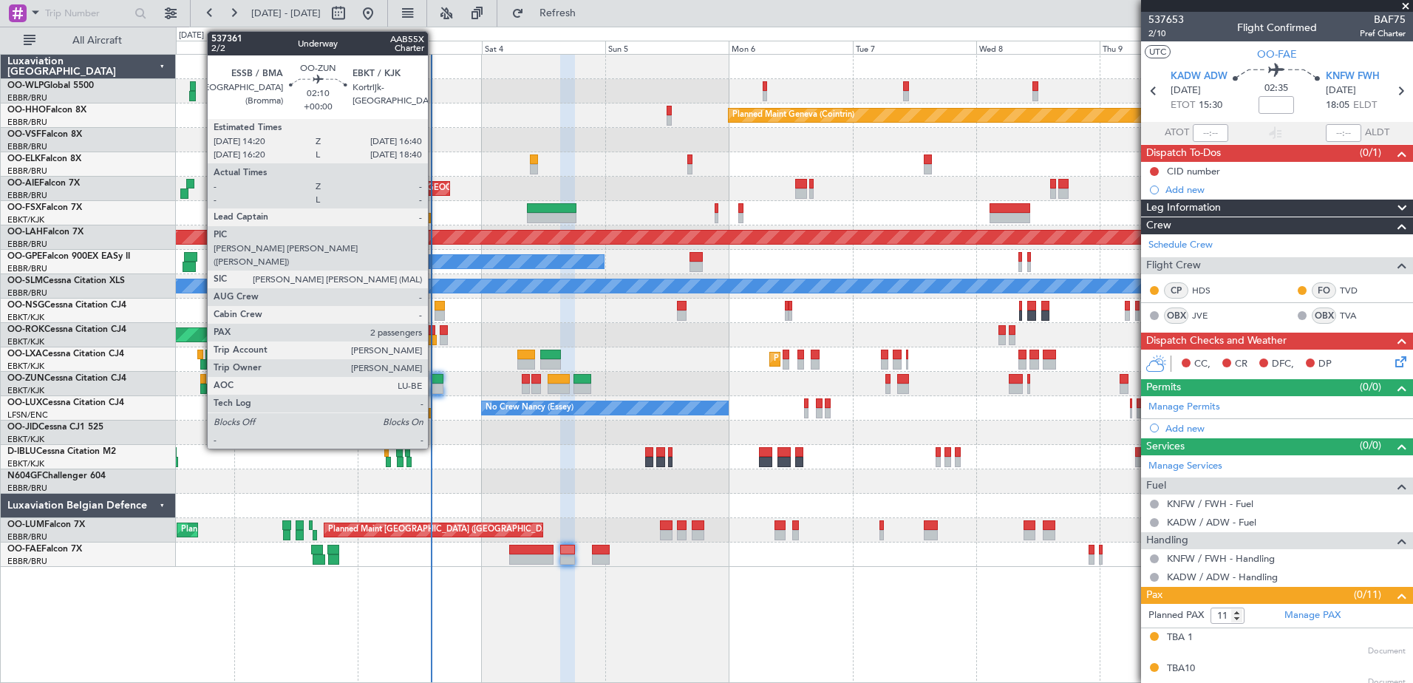
click at [435, 390] on div at bounding box center [437, 389] width 13 height 10
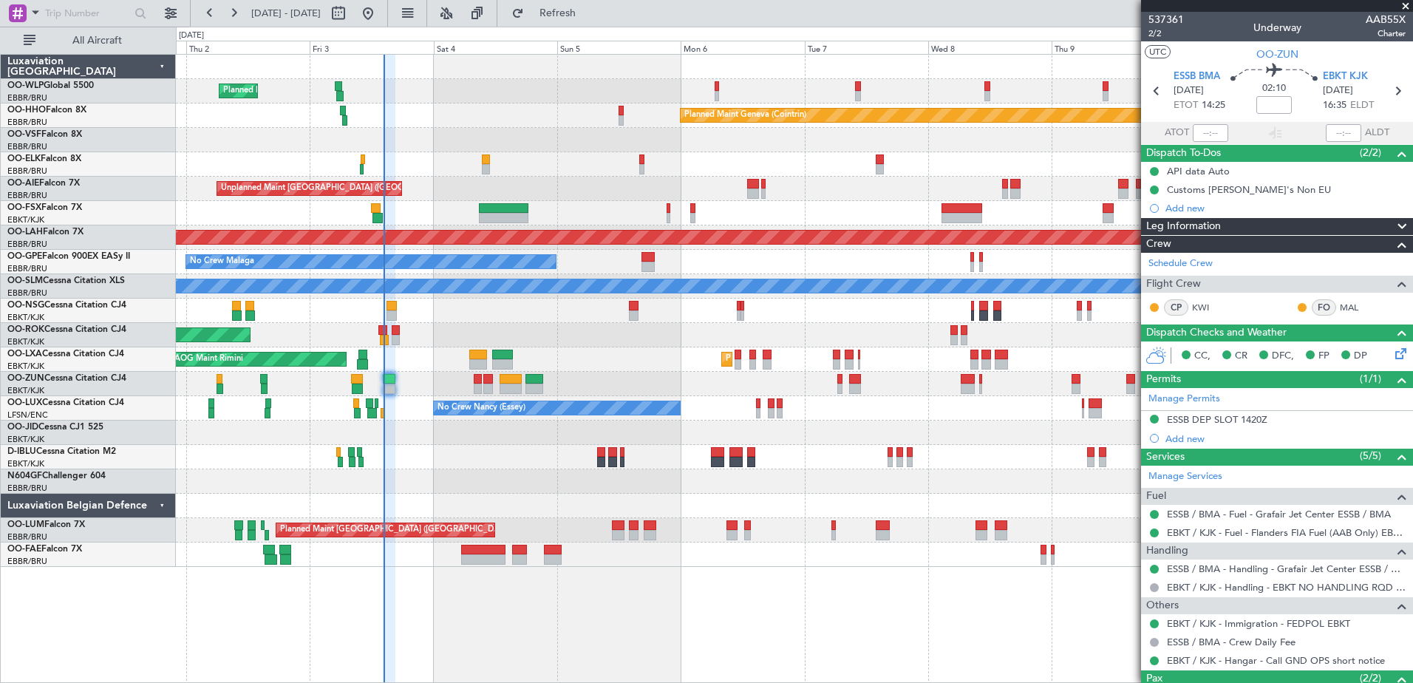
click at [648, 357] on div "Planned Maint Kortrijk-Wevelgem AOG Maint Rimini" at bounding box center [794, 359] width 1237 height 24
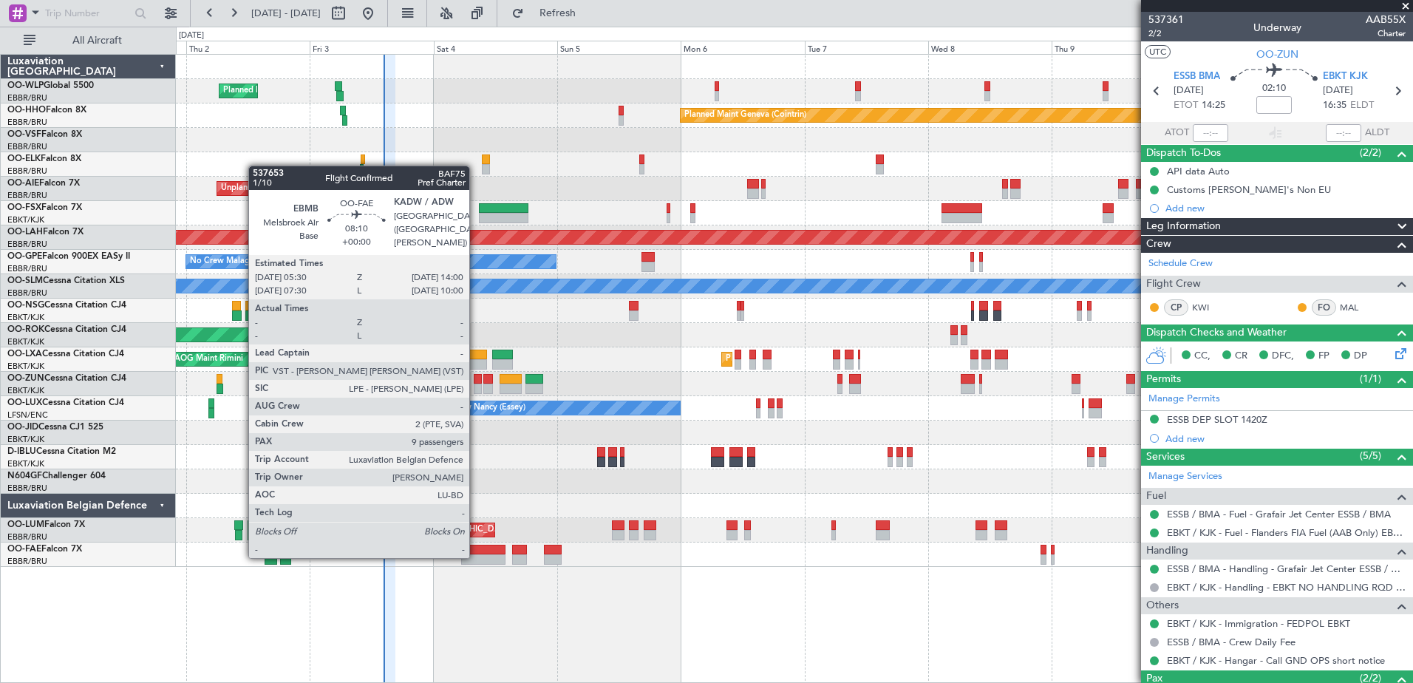
click at [476, 557] on div at bounding box center [483, 559] width 44 height 10
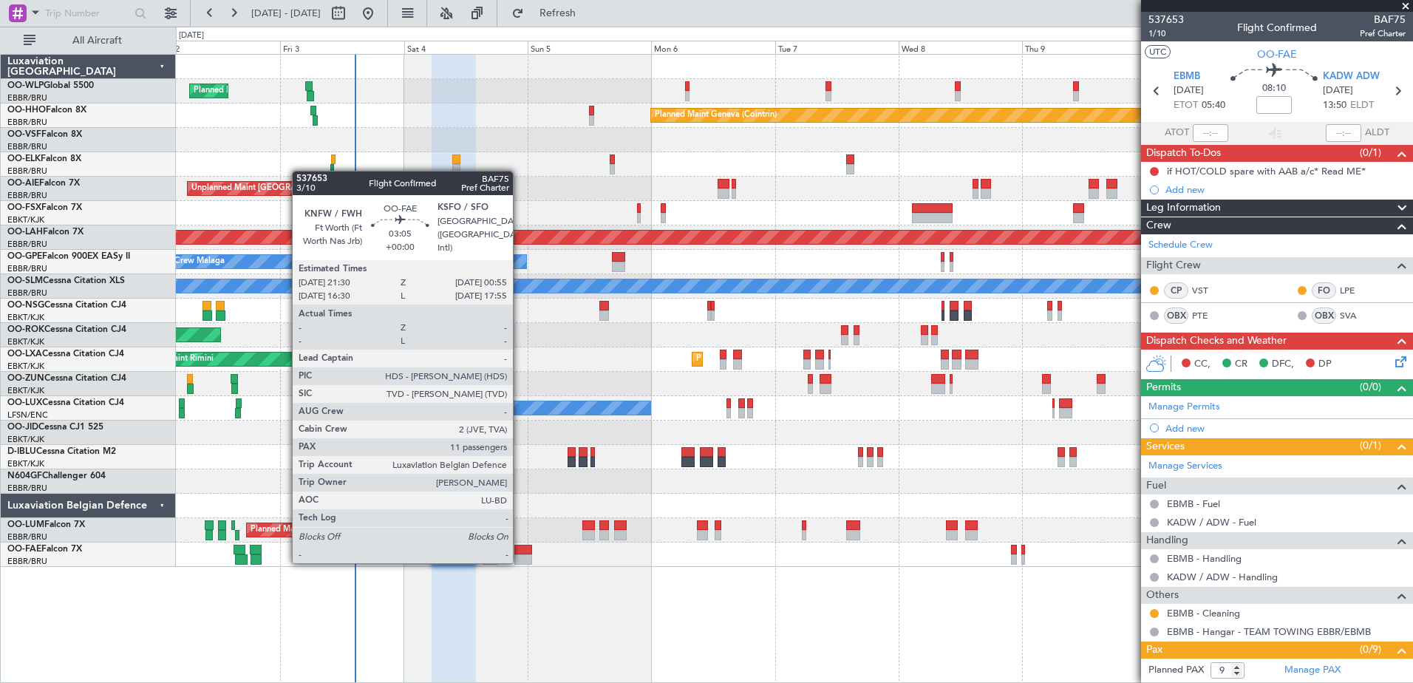
click at [520, 562] on div at bounding box center [524, 559] width 18 height 10
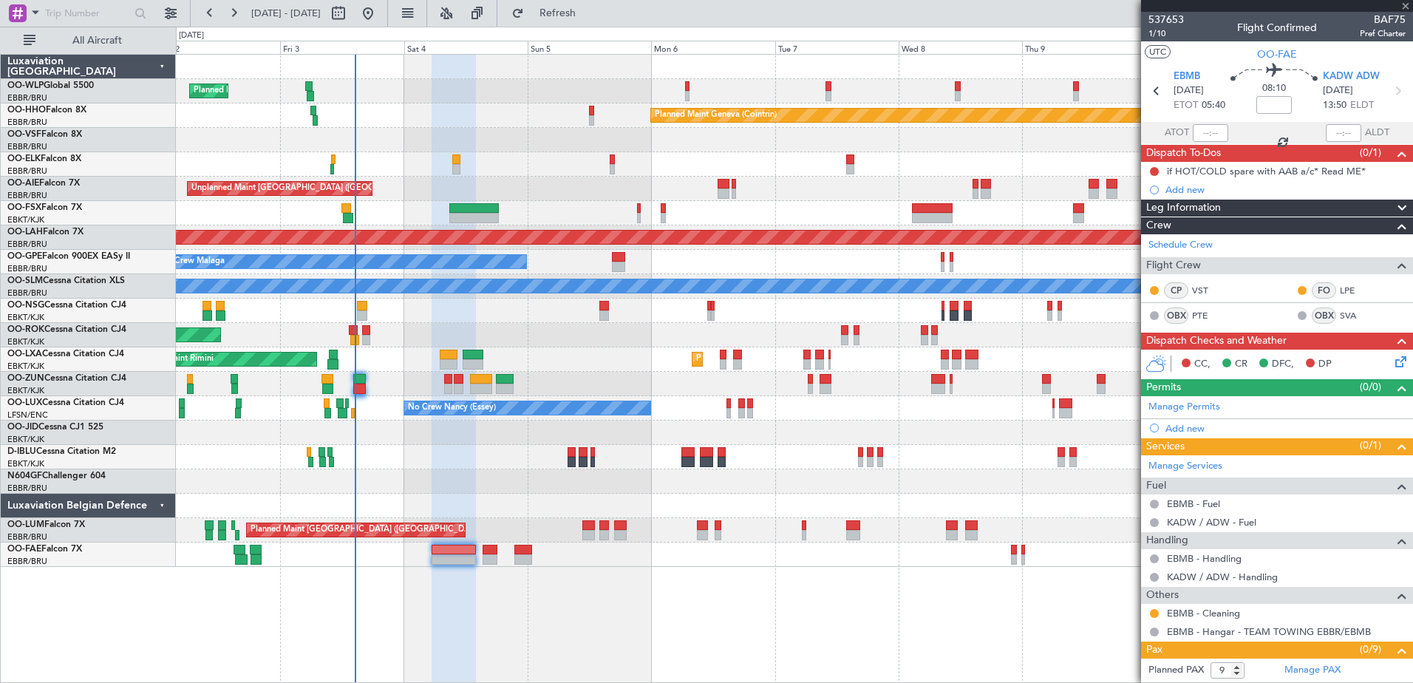
type input "11"
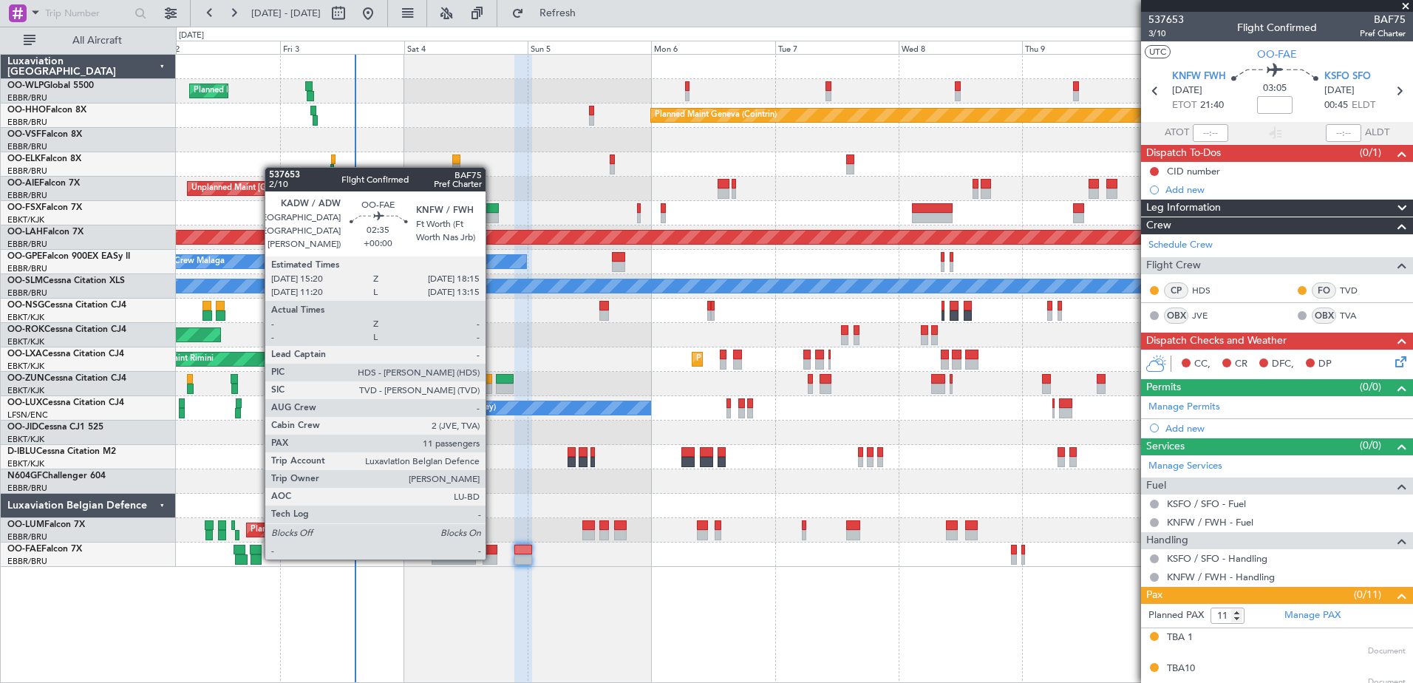
click at [492, 558] on div at bounding box center [491, 559] width 16 height 10
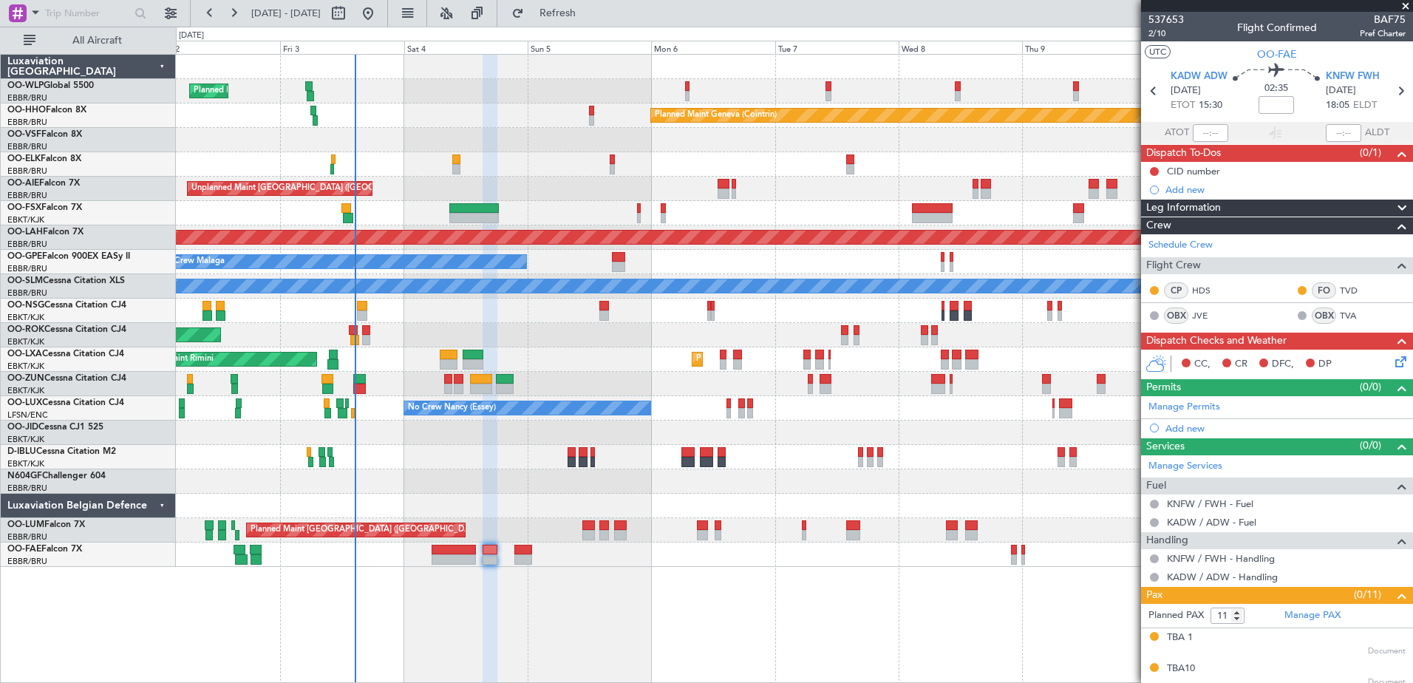
scroll to position [74, 0]
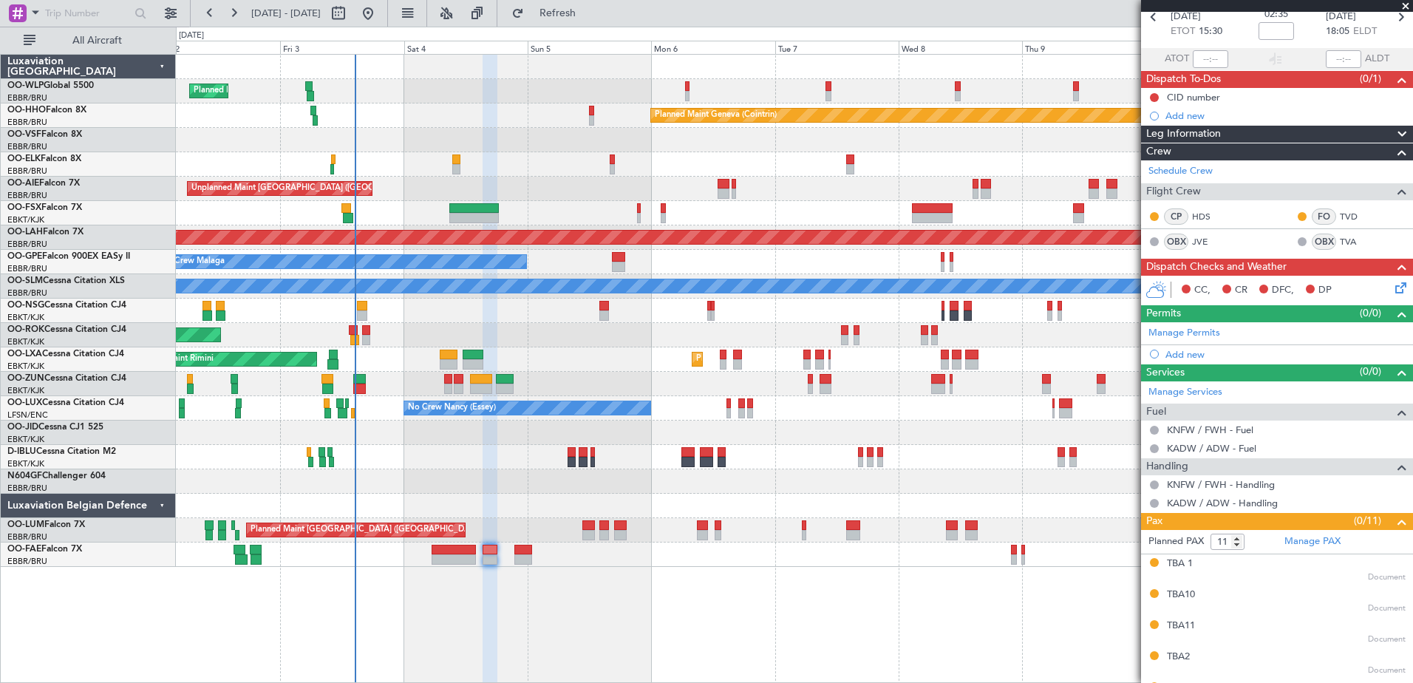
click at [1393, 286] on icon at bounding box center [1399, 285] width 12 height 12
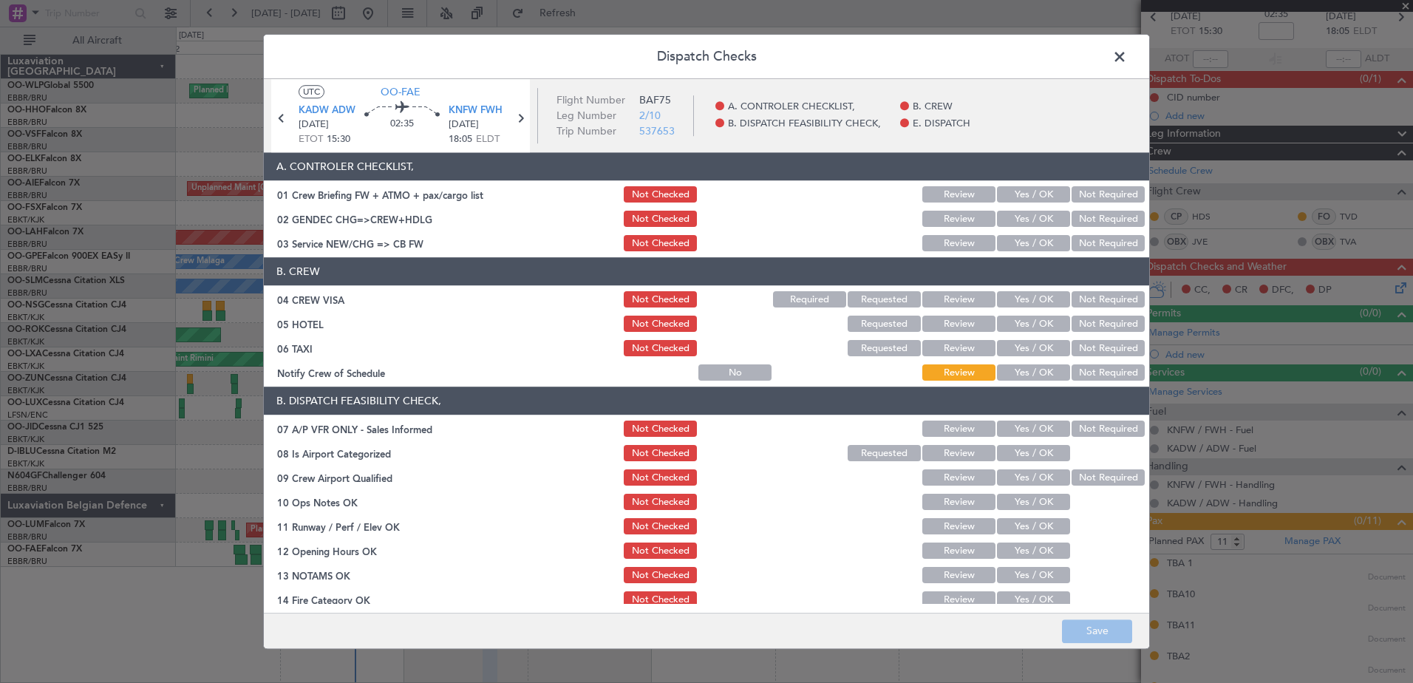
drag, startPoint x: 1034, startPoint y: 370, endPoint x: 1050, endPoint y: 358, distance: 20.1
click at [1035, 370] on button "Yes / OK" at bounding box center [1033, 373] width 73 height 16
click at [1084, 347] on button "Not Required" at bounding box center [1108, 349] width 73 height 16
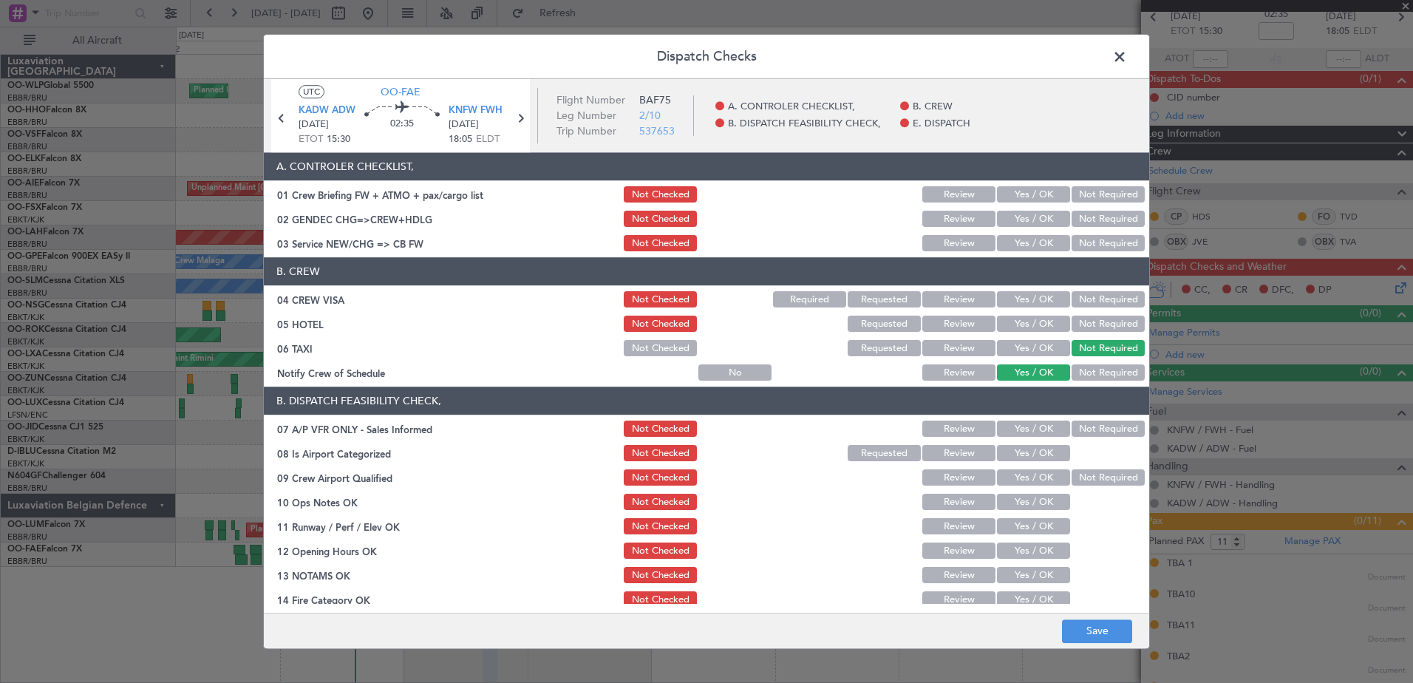
click at [1091, 323] on button "Not Required" at bounding box center [1108, 324] width 73 height 16
click at [1087, 301] on button "Not Required" at bounding box center [1108, 300] width 73 height 16
click at [1036, 251] on button "Yes / OK" at bounding box center [1033, 244] width 73 height 16
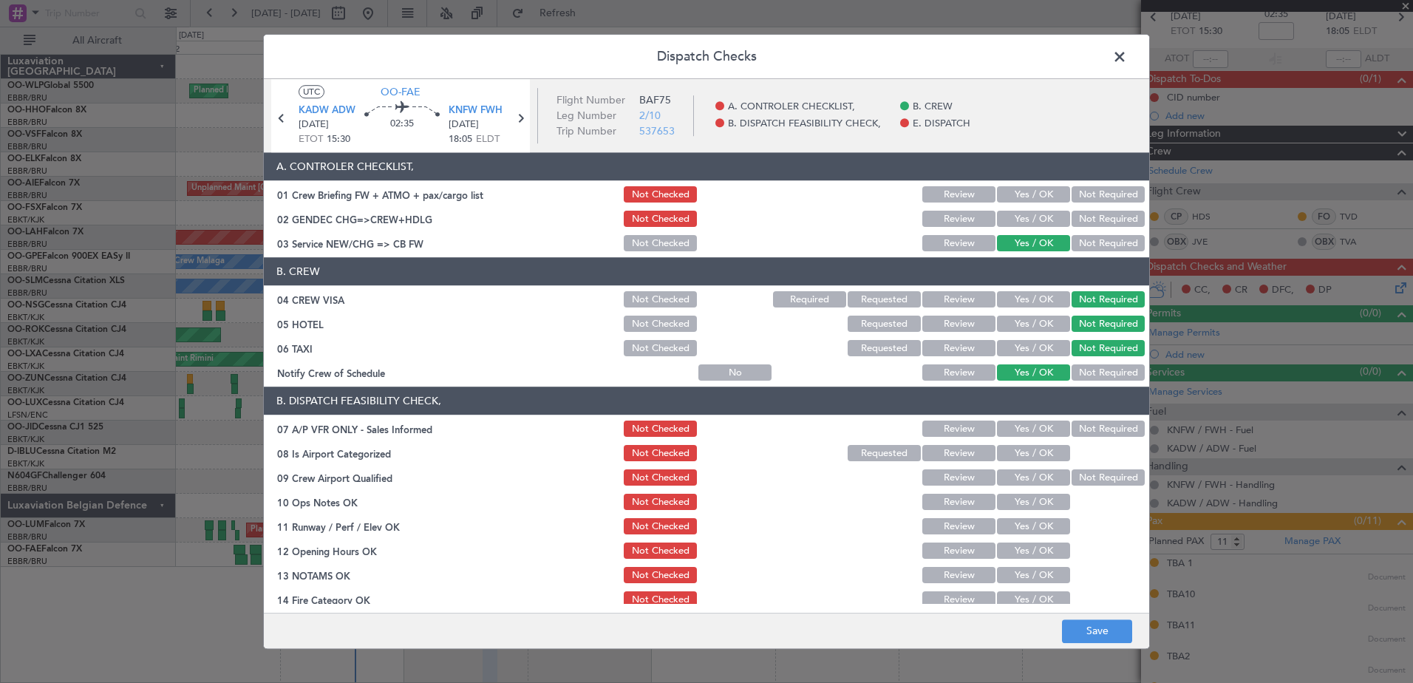
click at [1106, 215] on button "Not Required" at bounding box center [1108, 219] width 73 height 16
click at [1082, 425] on button "Not Required" at bounding box center [1108, 429] width 73 height 16
click at [1036, 457] on button "Yes / OK" at bounding box center [1033, 454] width 73 height 16
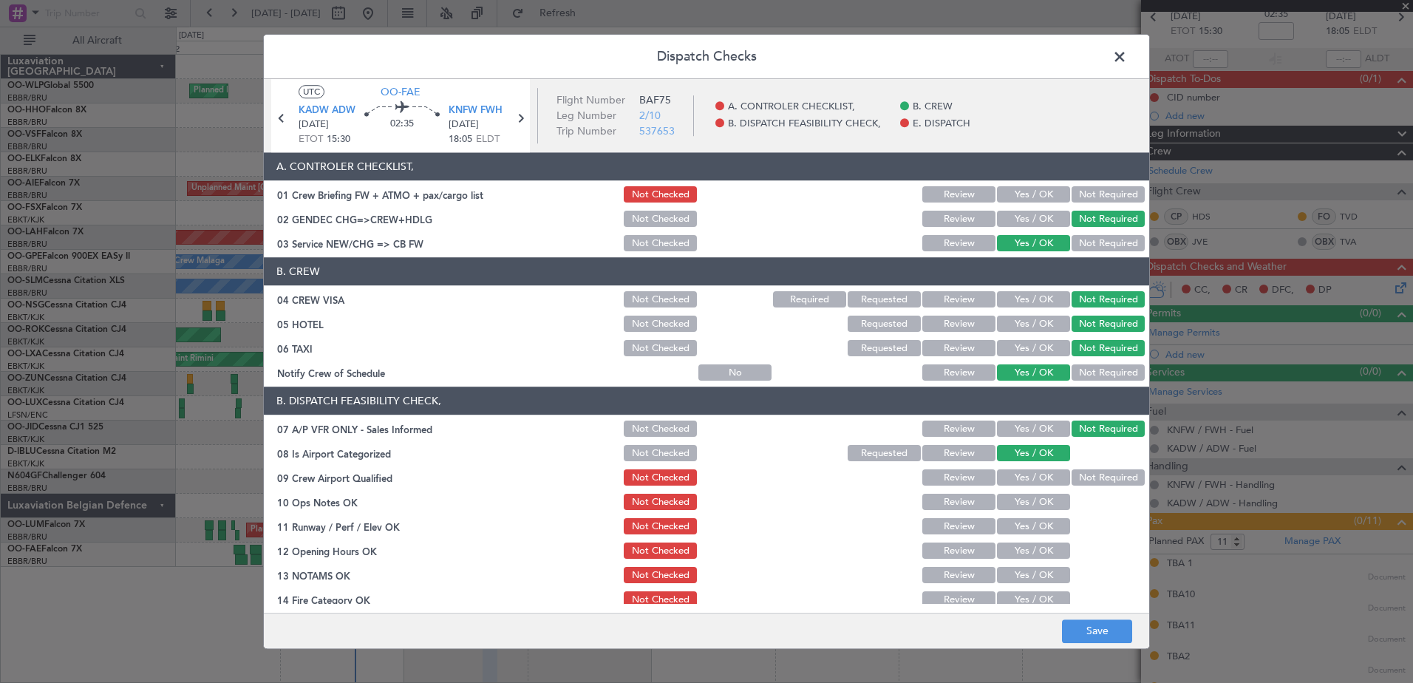
click at [1072, 470] on button "Not Required" at bounding box center [1108, 478] width 73 height 16
click at [1042, 509] on button "Yes / OK" at bounding box center [1033, 503] width 73 height 16
click at [1033, 523] on button "Yes / OK" at bounding box center [1033, 527] width 73 height 16
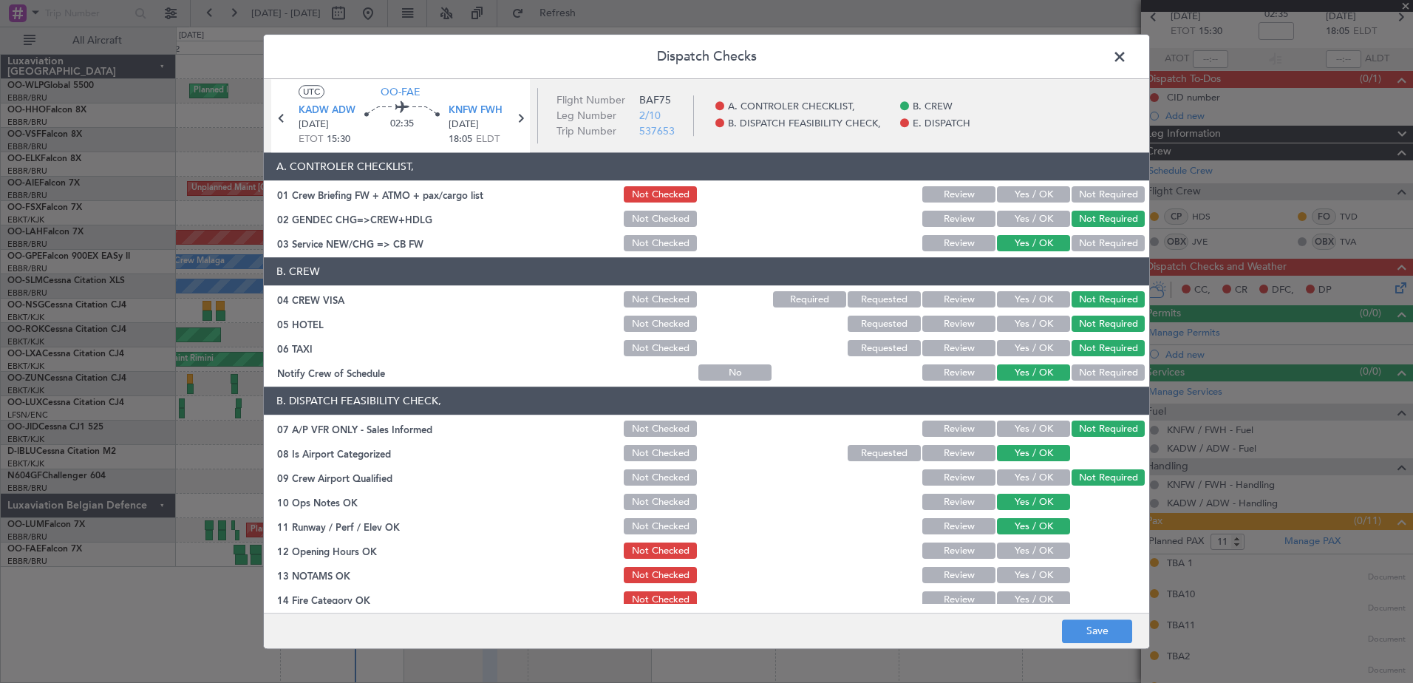
drag, startPoint x: 1032, startPoint y: 546, endPoint x: 1031, endPoint y: 556, distance: 10.4
click at [1031, 549] on button "Yes / OK" at bounding box center [1033, 551] width 73 height 16
drag, startPoint x: 1028, startPoint y: 575, endPoint x: 1026, endPoint y: 594, distance: 18.6
click at [1028, 577] on button "Yes / OK" at bounding box center [1033, 576] width 73 height 16
click at [1026, 594] on button "Yes / OK" at bounding box center [1033, 600] width 73 height 16
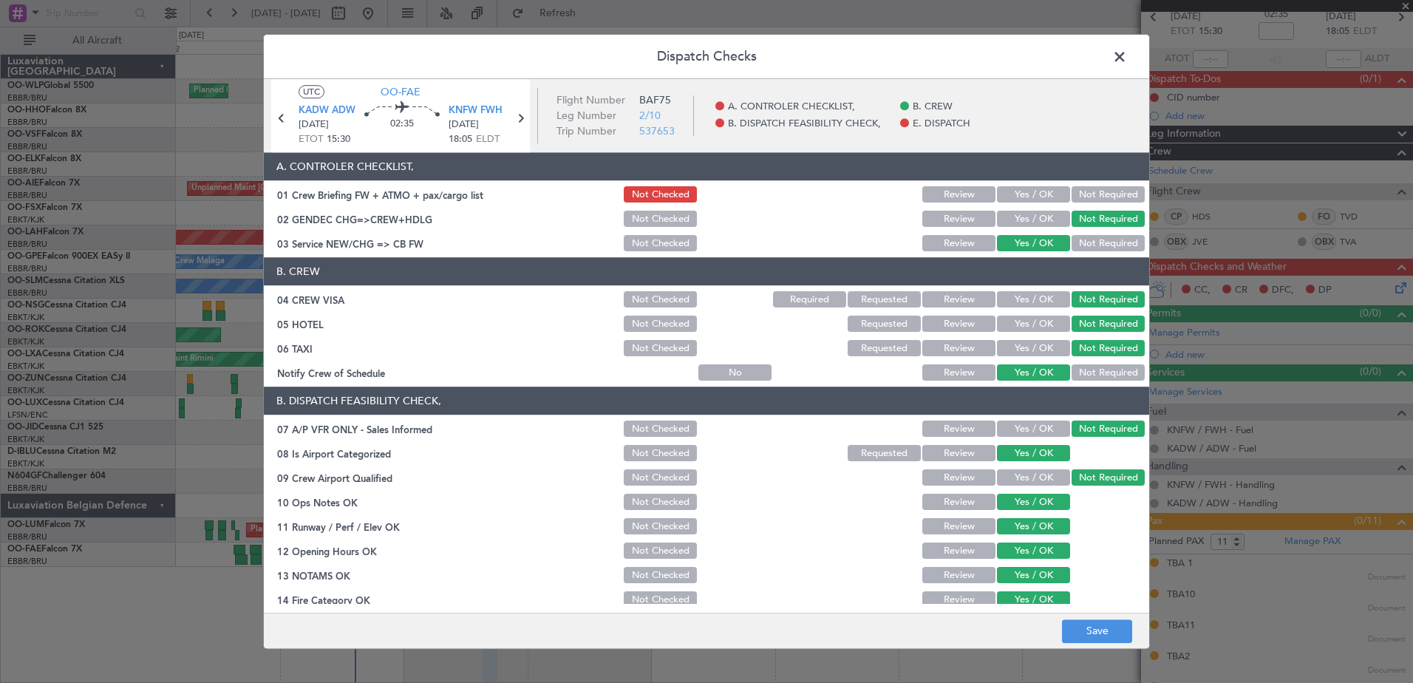
scroll to position [237, 0]
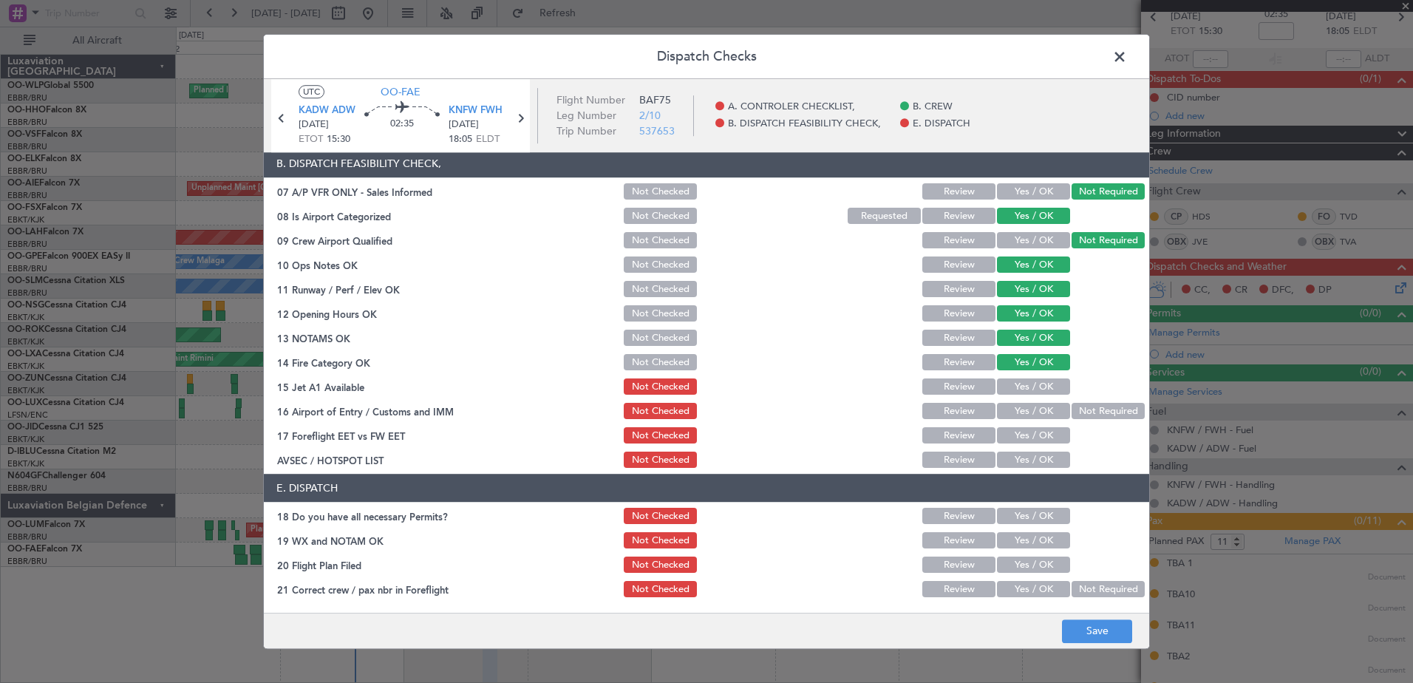
click at [1007, 384] on button "Yes / OK" at bounding box center [1033, 387] width 73 height 16
click at [1015, 421] on div "Yes / OK" at bounding box center [1032, 411] width 75 height 21
click at [1025, 413] on button "Yes / OK" at bounding box center [1033, 412] width 73 height 16
click at [1023, 432] on button "Yes / OK" at bounding box center [1033, 436] width 73 height 16
click at [1028, 464] on button "Yes / OK" at bounding box center [1033, 460] width 73 height 16
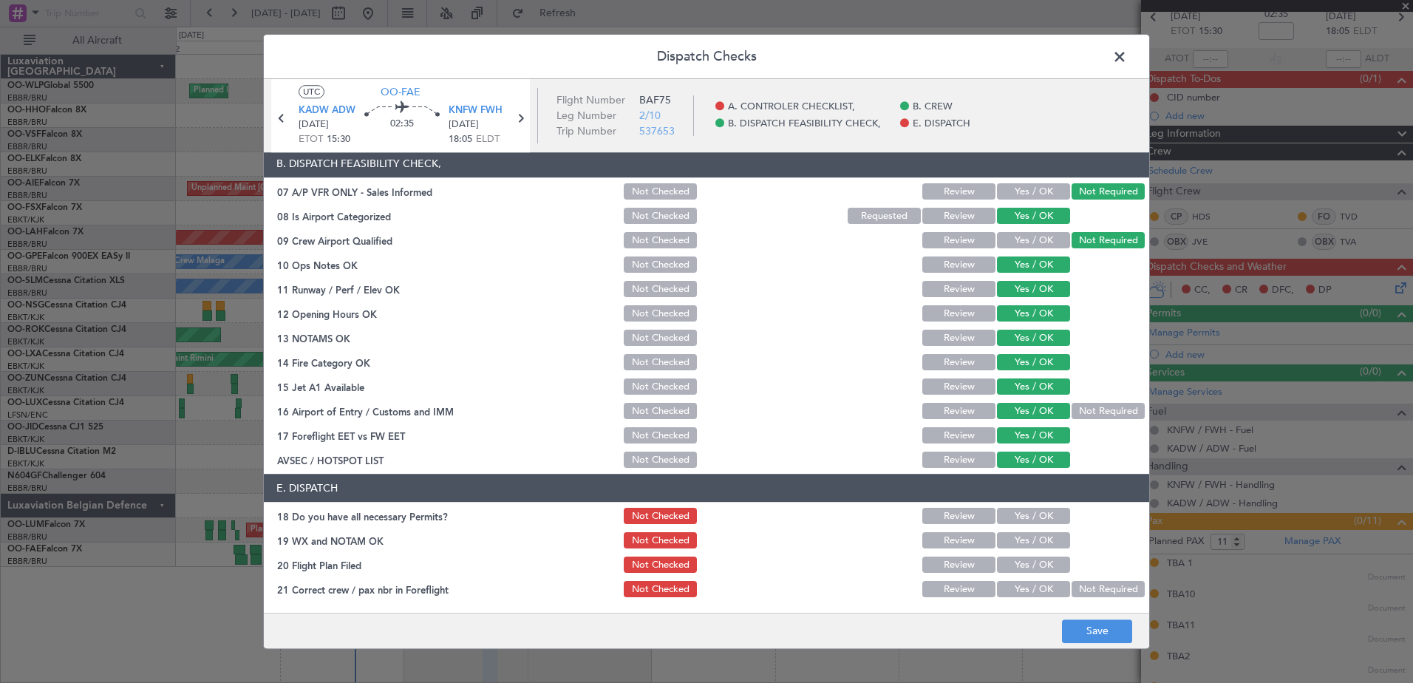
click at [1024, 518] on button "Yes / OK" at bounding box center [1033, 517] width 73 height 16
click at [1026, 538] on button "Yes / OK" at bounding box center [1033, 541] width 73 height 16
click at [1027, 586] on button "Yes / OK" at bounding box center [1033, 590] width 73 height 16
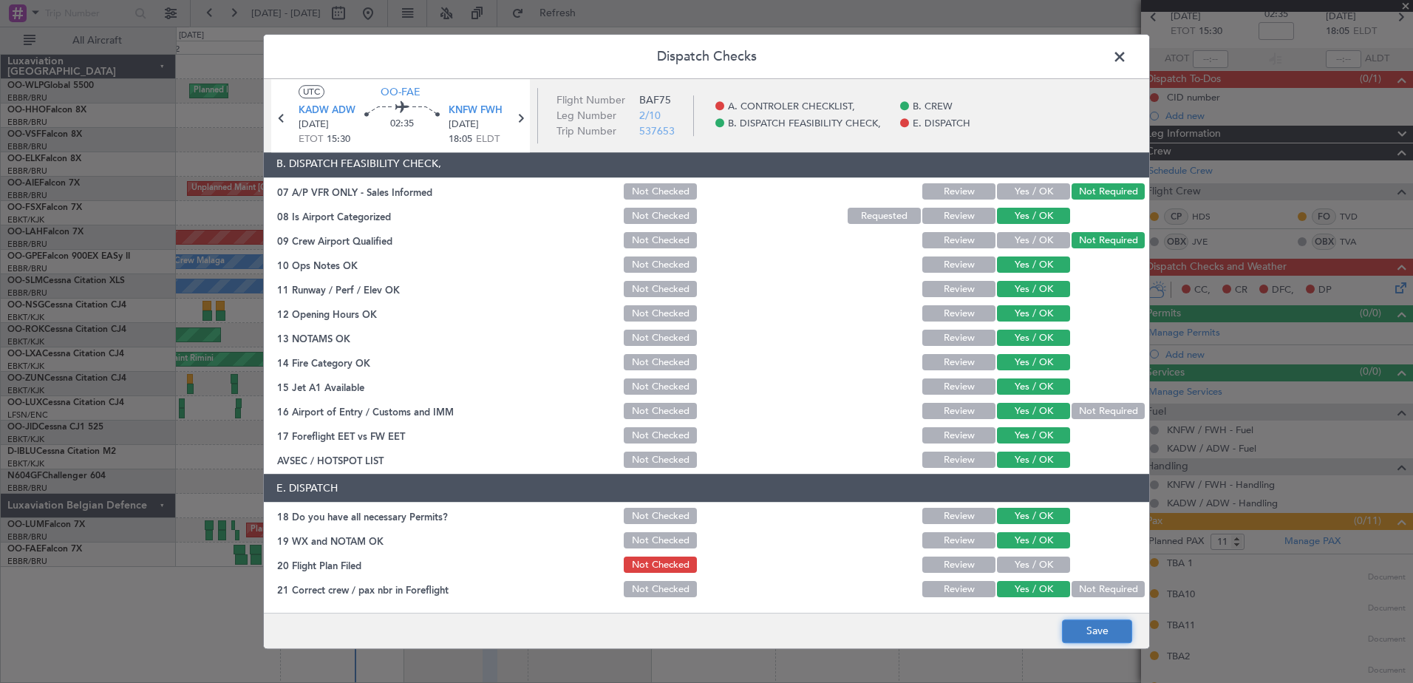
click at [1091, 634] on button "Save" at bounding box center [1097, 632] width 70 height 24
click at [1127, 63] on span at bounding box center [1127, 61] width 0 height 30
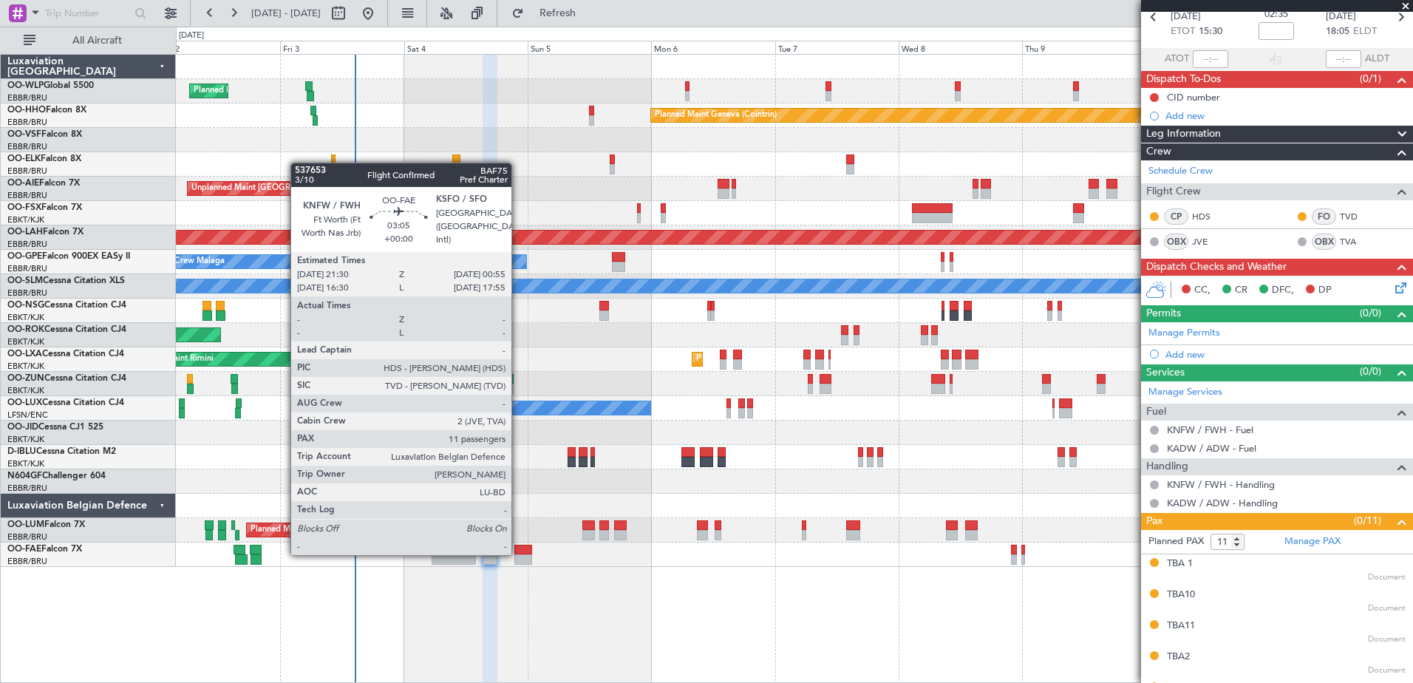
click at [518, 554] on div at bounding box center [524, 550] width 18 height 10
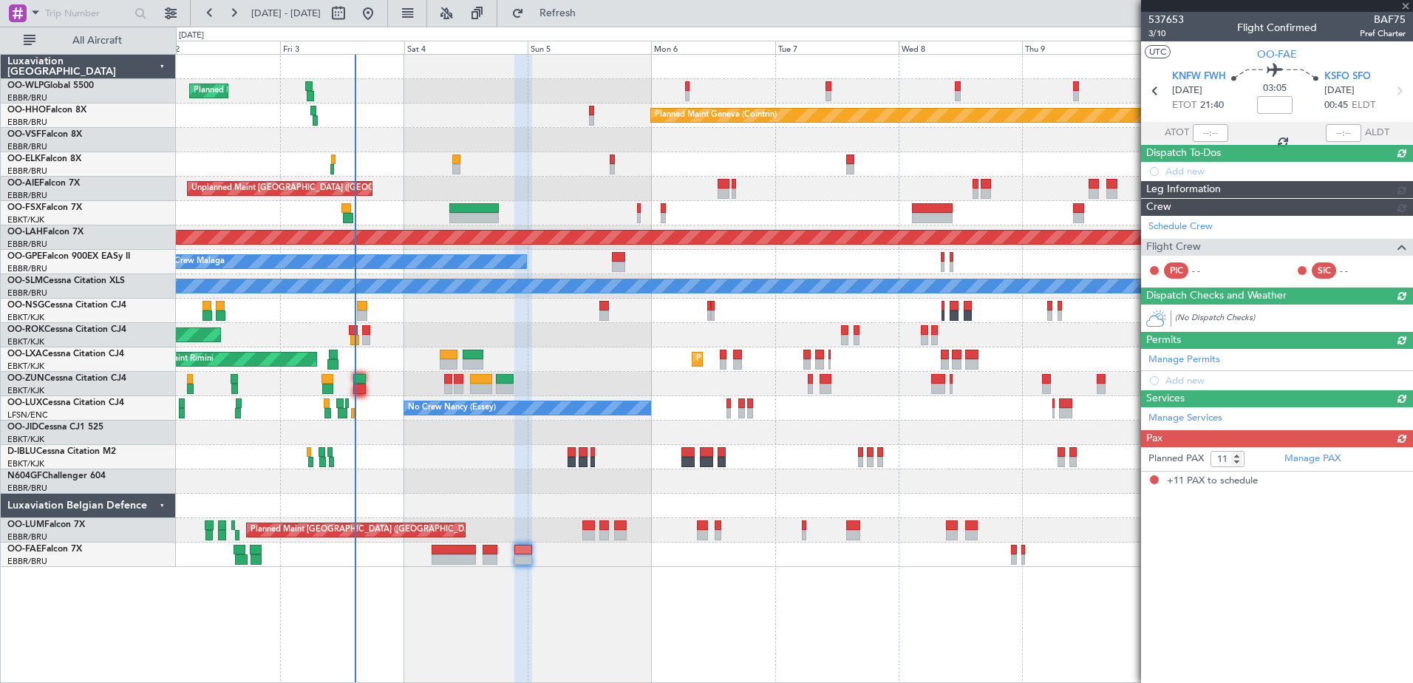
scroll to position [0, 0]
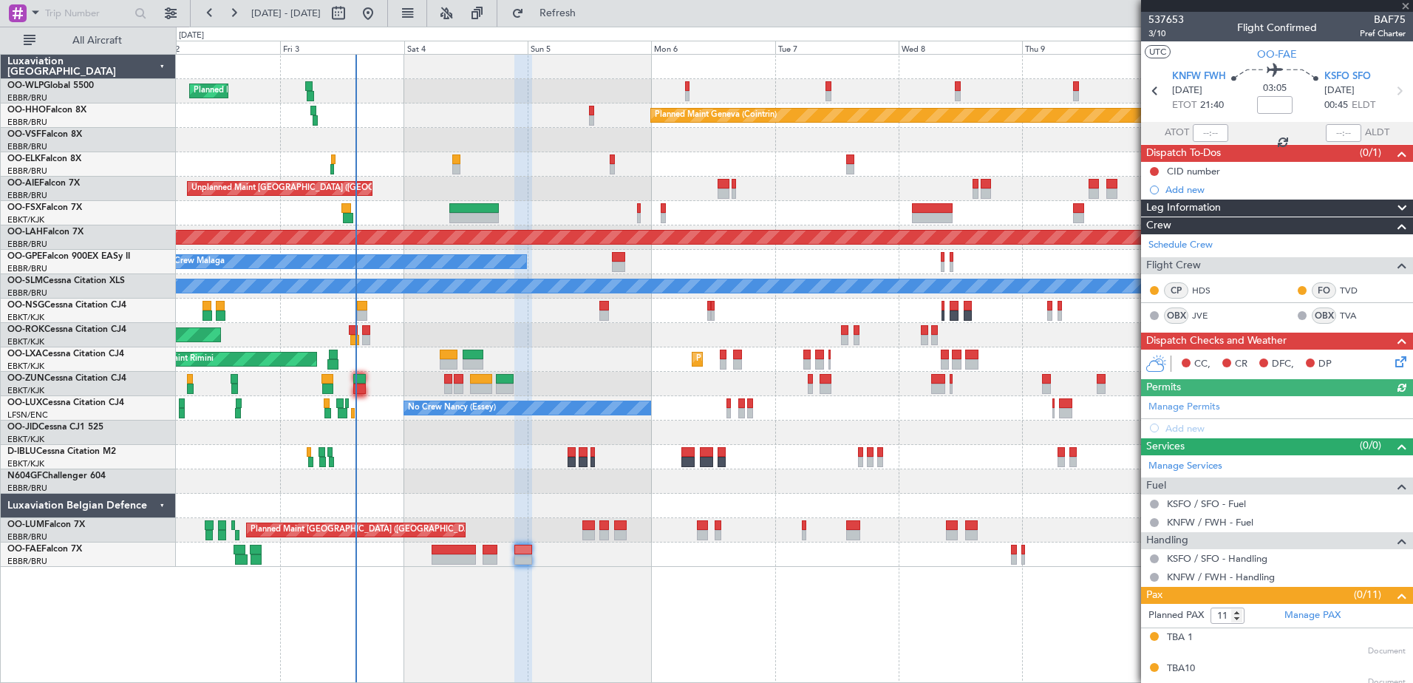
click at [367, 465] on div at bounding box center [794, 457] width 1237 height 24
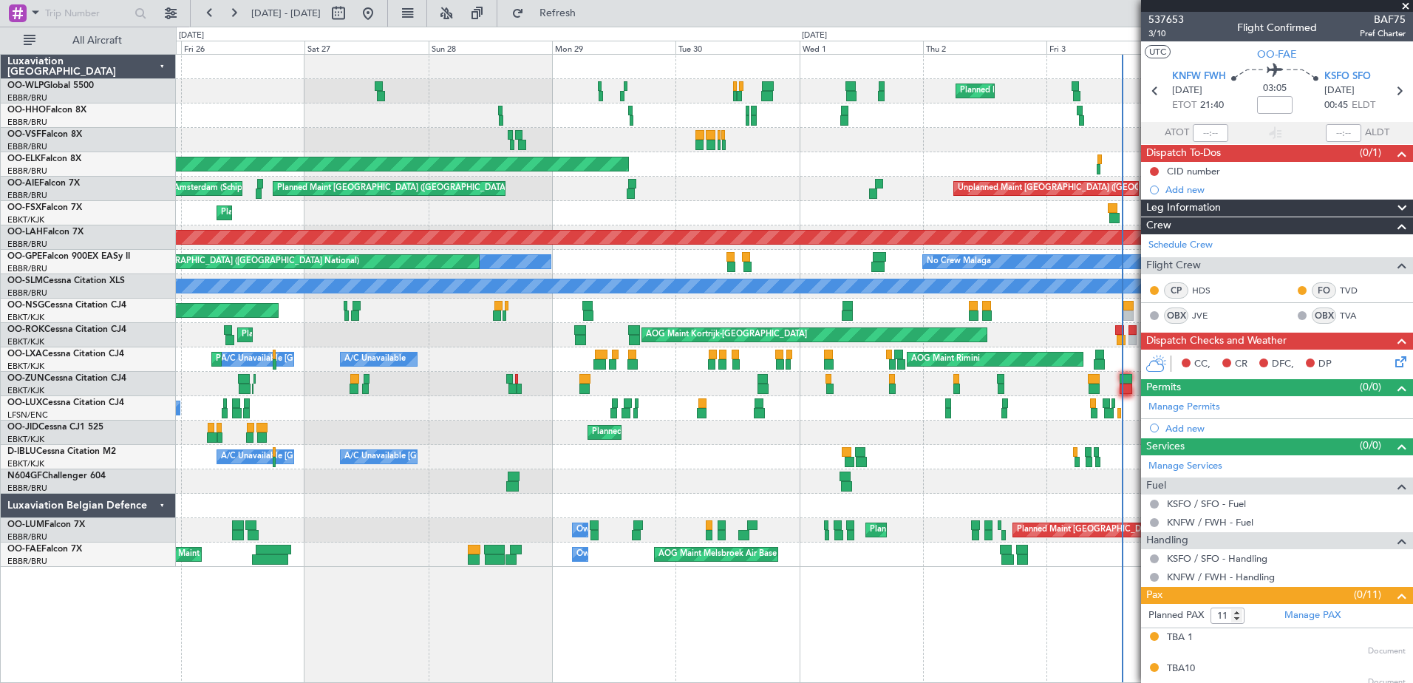
click at [1008, 639] on div "Planned Maint Milan (Linate) Planned Maint Geneva (Cointrin) Planned Maint Gene…" at bounding box center [795, 368] width 1238 height 629
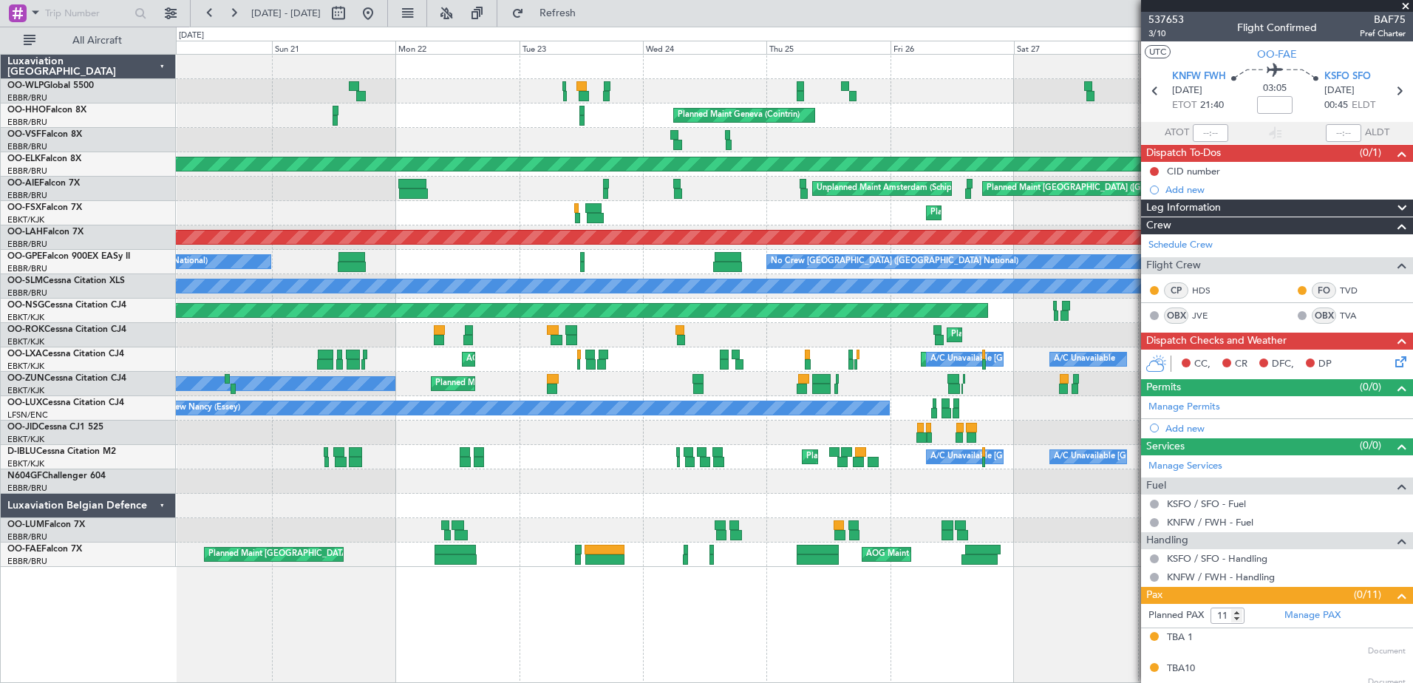
click at [1022, 545] on div "Planned Maint Milan (Linate) Planned Maint Geneva (Cointrin) AOG Maint Brussels…" at bounding box center [794, 311] width 1237 height 512
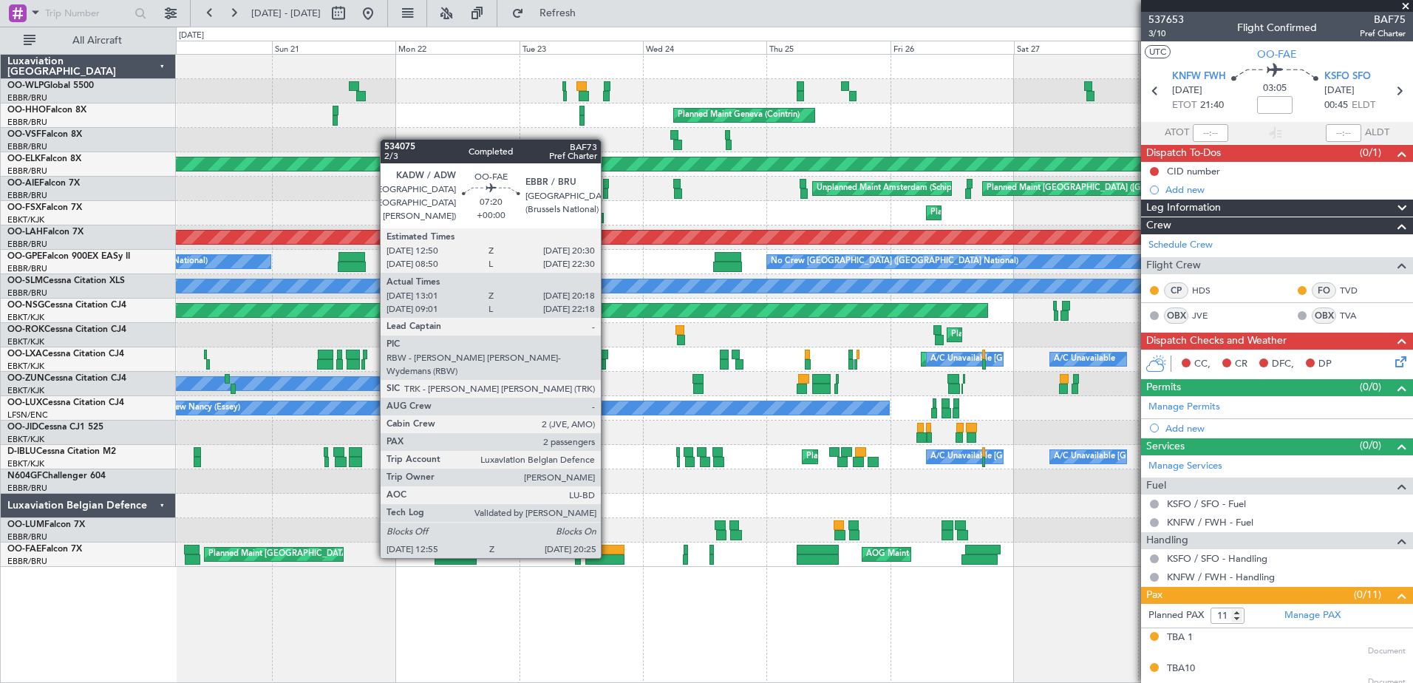
click at [608, 557] on div at bounding box center [605, 559] width 39 height 10
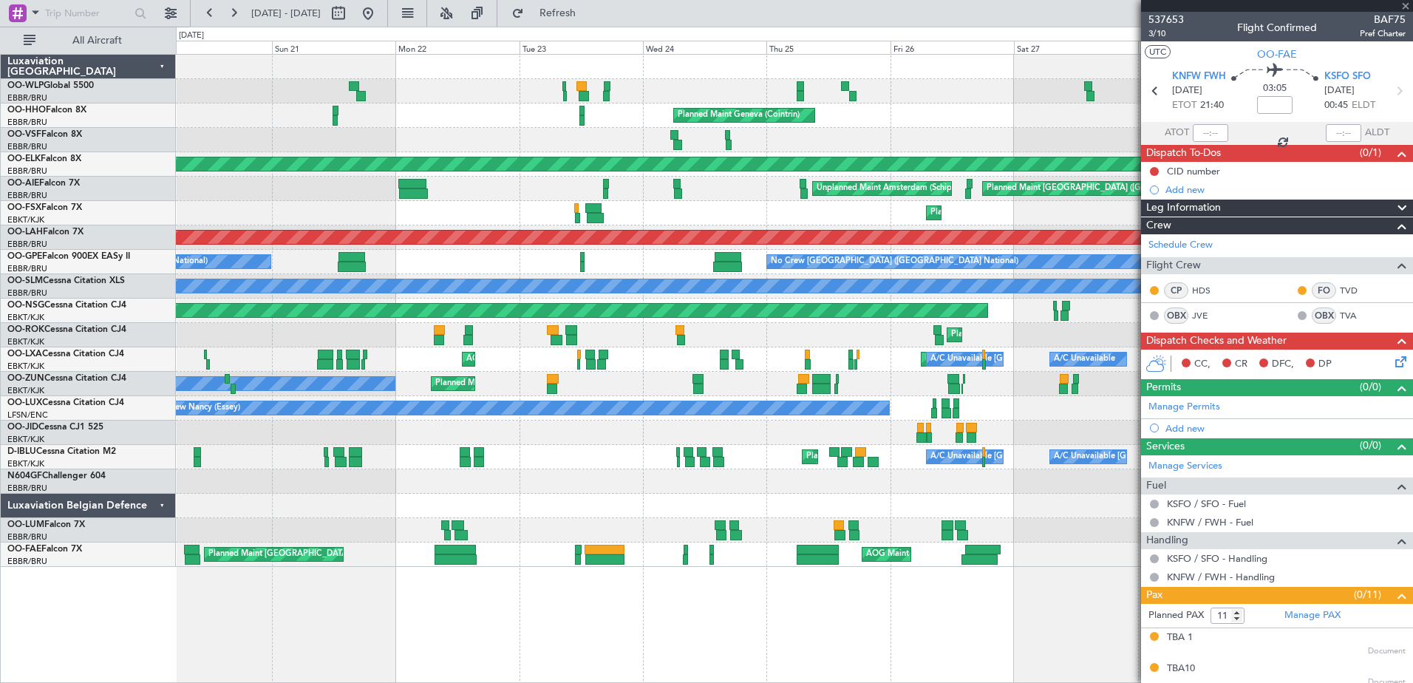
type input "13:11"
type input "20:08"
type input "2"
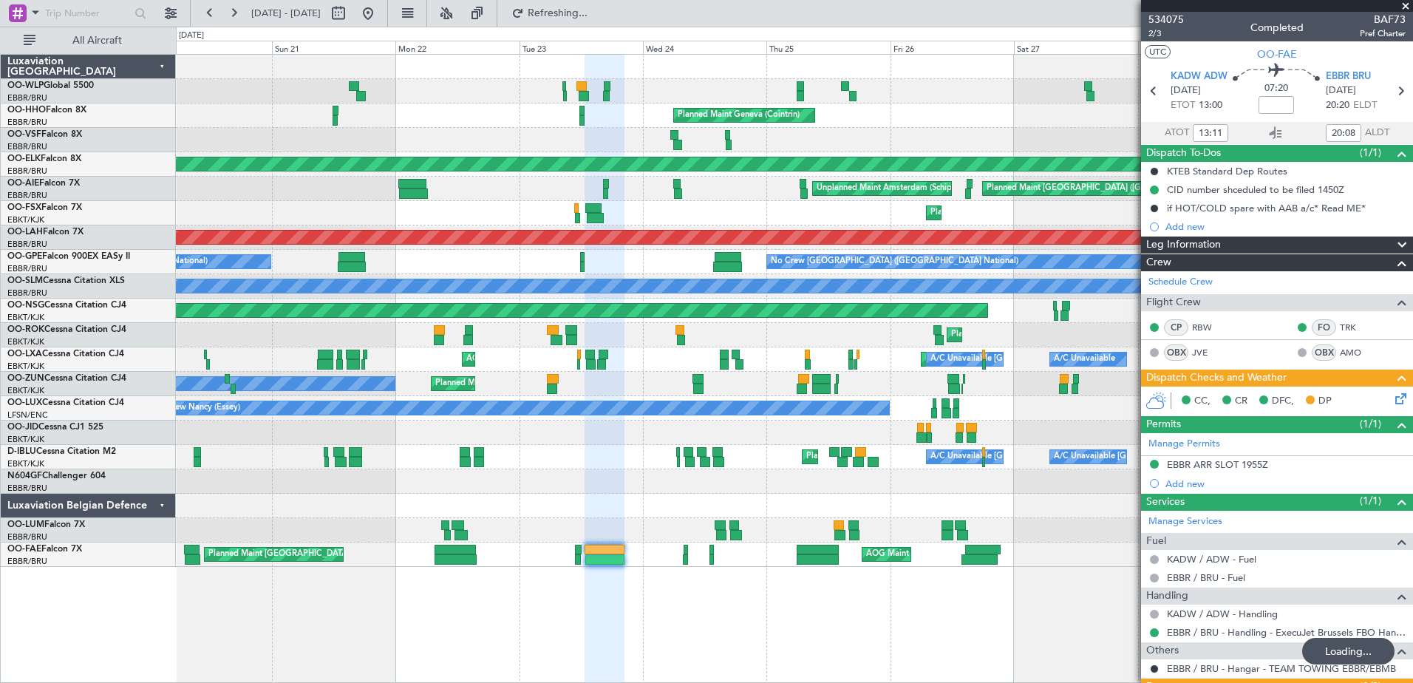
click at [472, 105] on div "Planned Maint Geneva (Cointrin)" at bounding box center [794, 115] width 1237 height 24
click at [380, 19] on button at bounding box center [368, 13] width 24 height 24
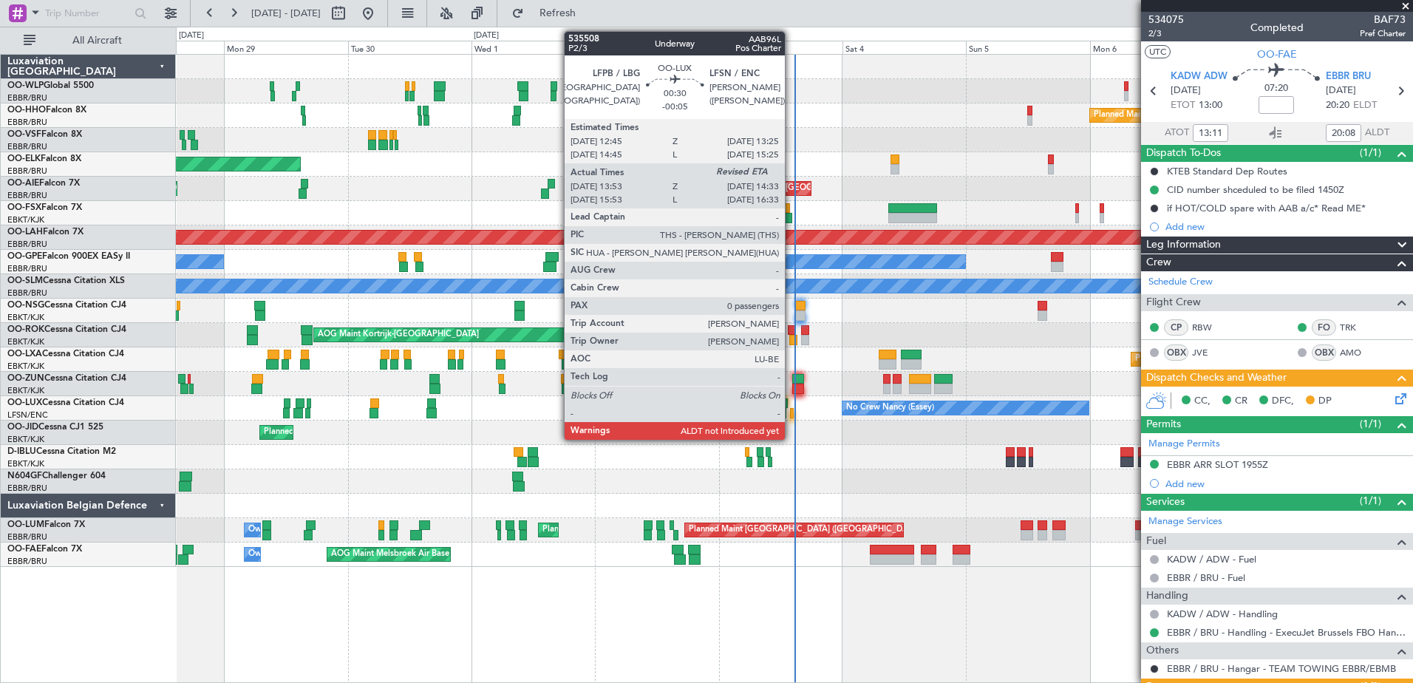
click at [792, 412] on div at bounding box center [792, 413] width 4 height 10
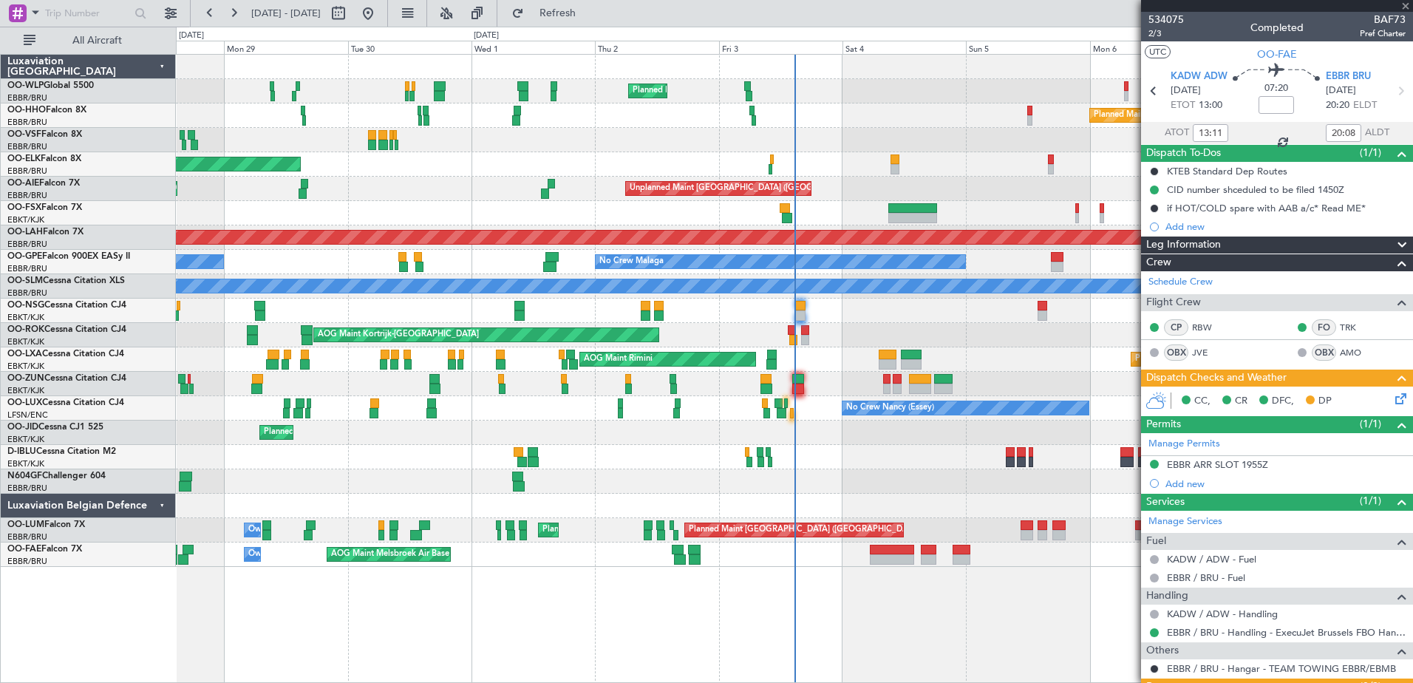
type input "-00:05"
type input "13:58"
type input "0"
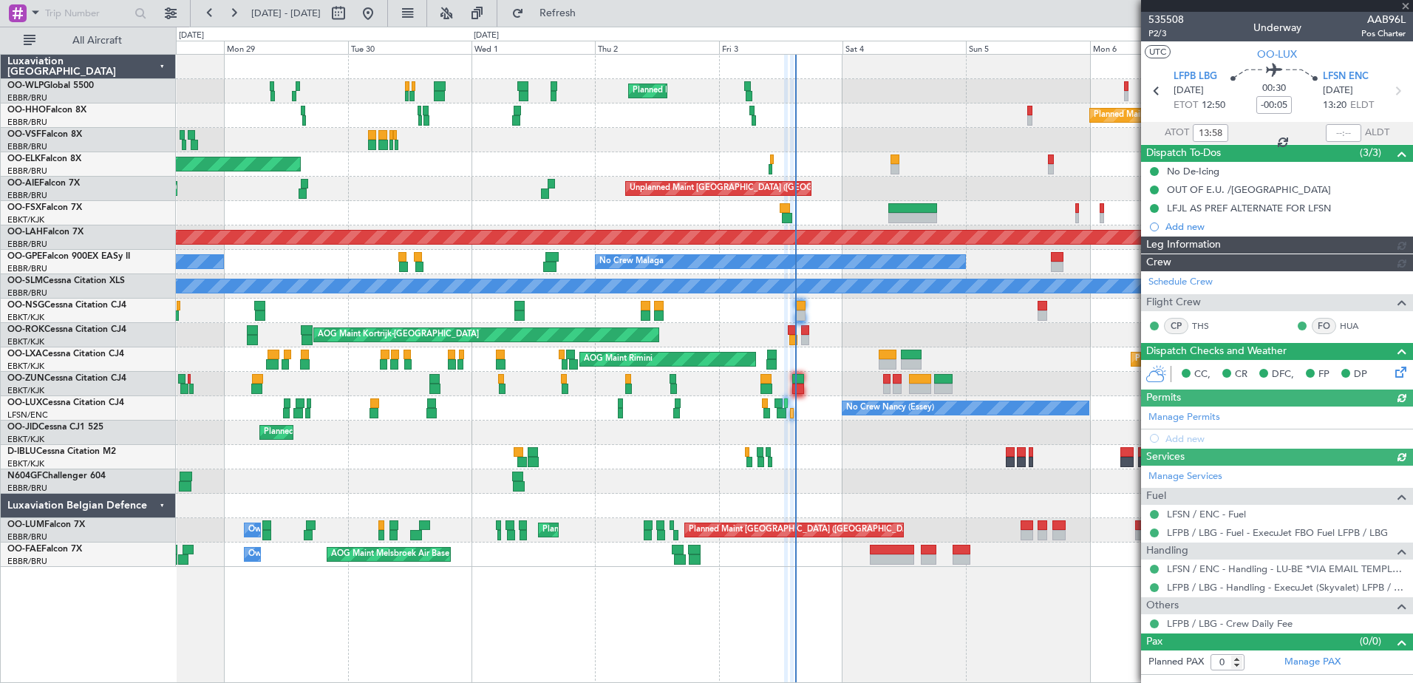
click at [398, 495] on div at bounding box center [794, 506] width 1237 height 24
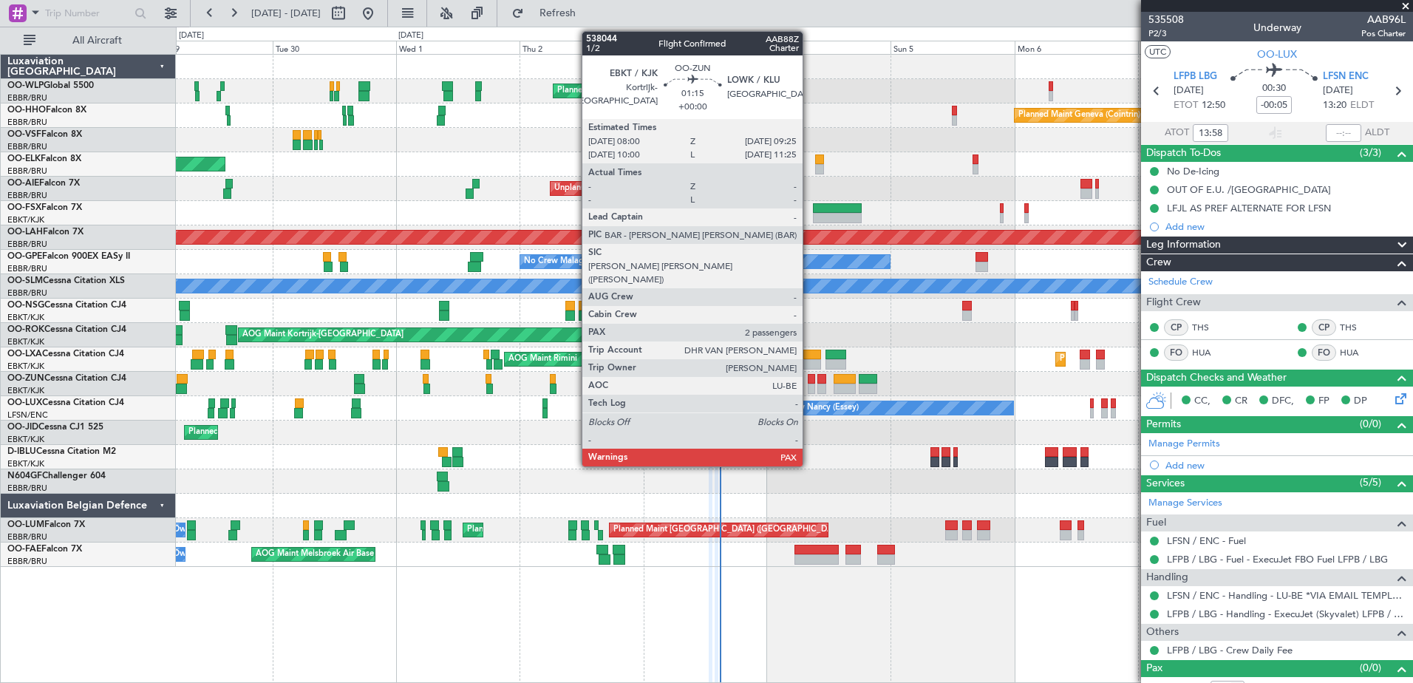
click at [810, 381] on div at bounding box center [811, 379] width 7 height 10
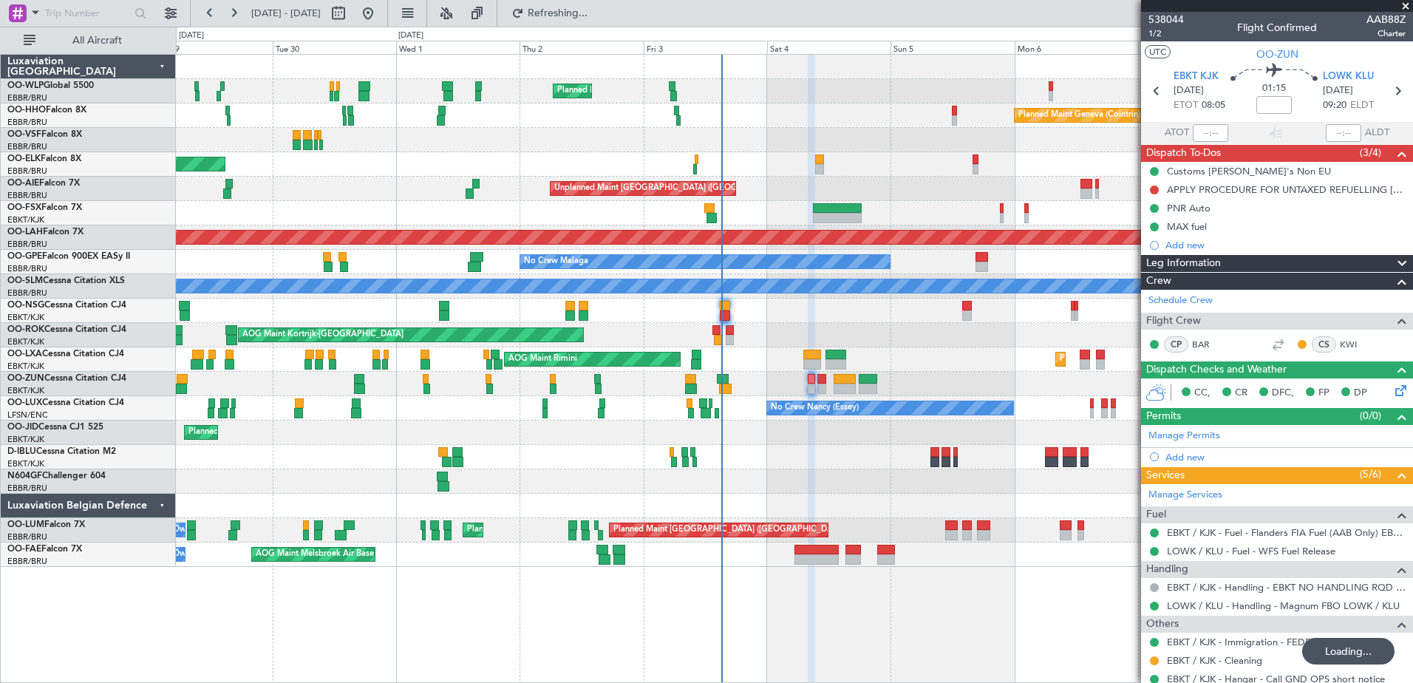
click at [515, 464] on div "A/C Unavailable Kortrijk-Wevelgem A/C Unavailable Brussels (Brussels National)" at bounding box center [794, 457] width 1237 height 24
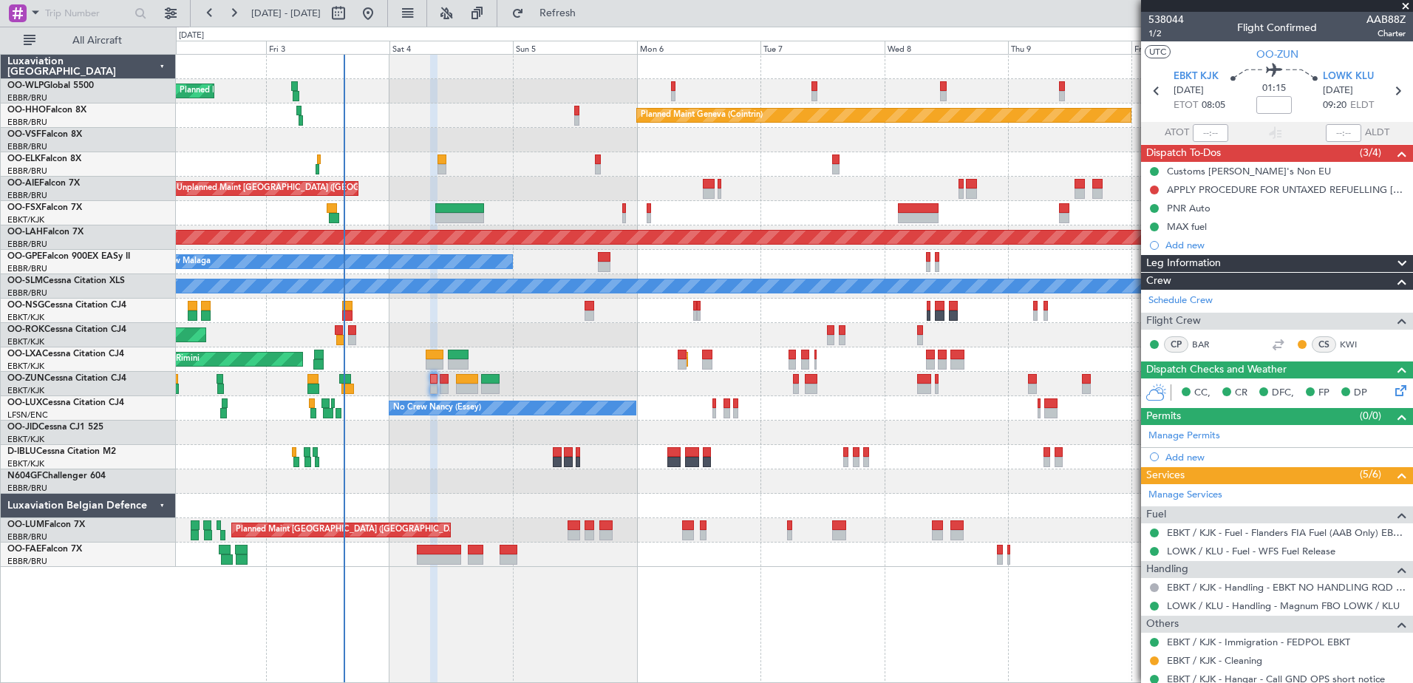
click at [601, 351] on div "Planned Maint Kortrijk-Wevelgem AOG Maint Rimini" at bounding box center [794, 359] width 1237 height 24
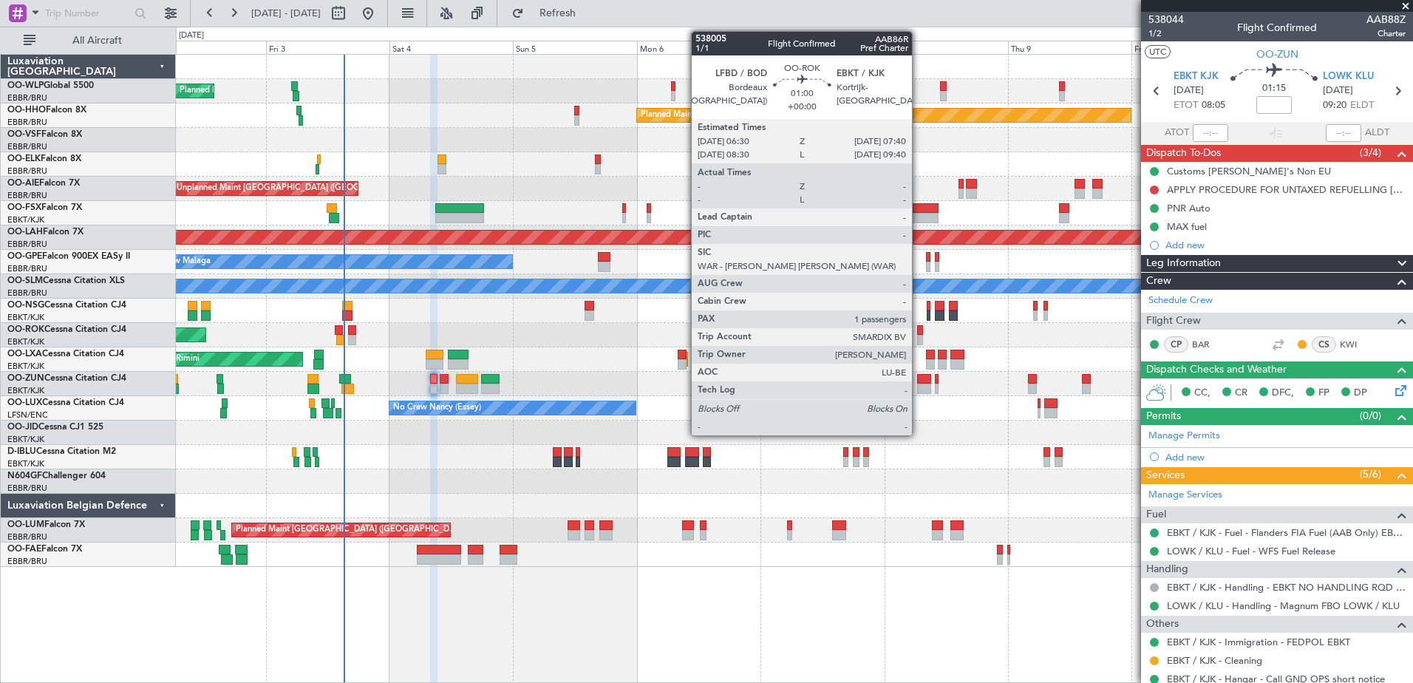
click at [919, 337] on div at bounding box center [920, 340] width 7 height 10
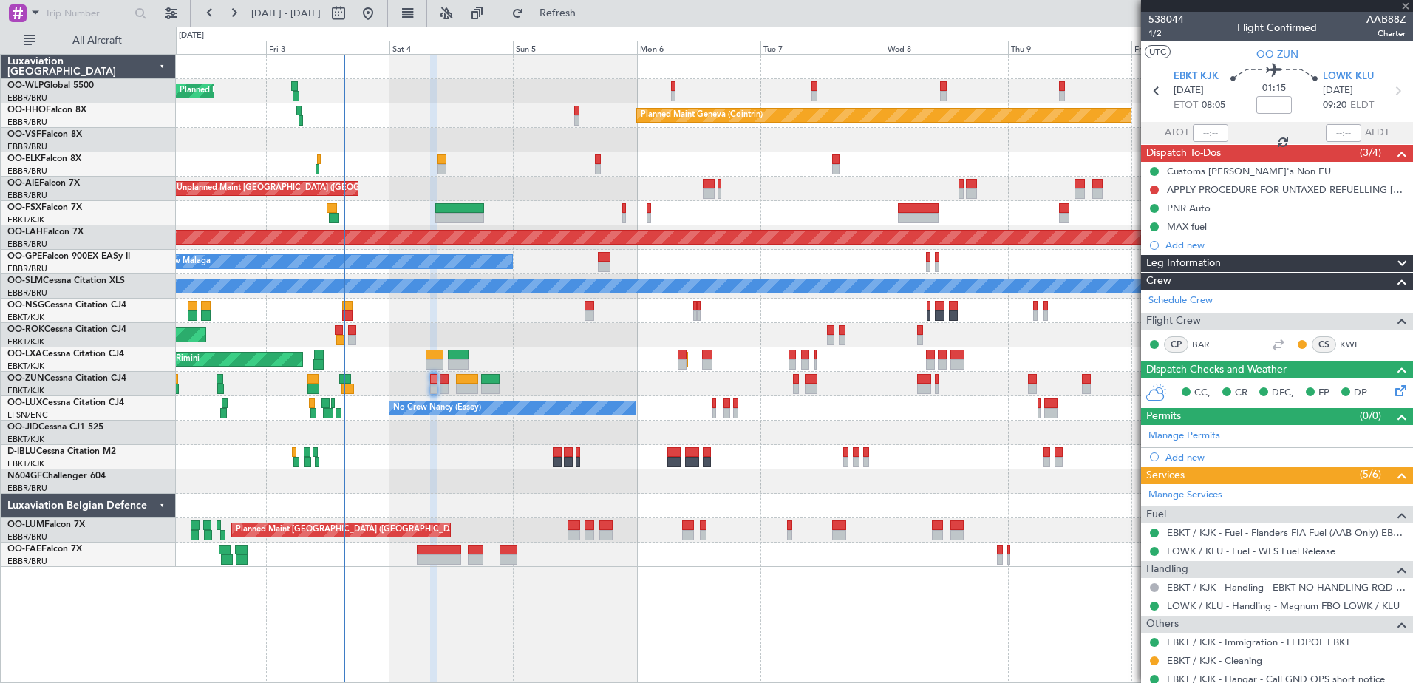
type input "1"
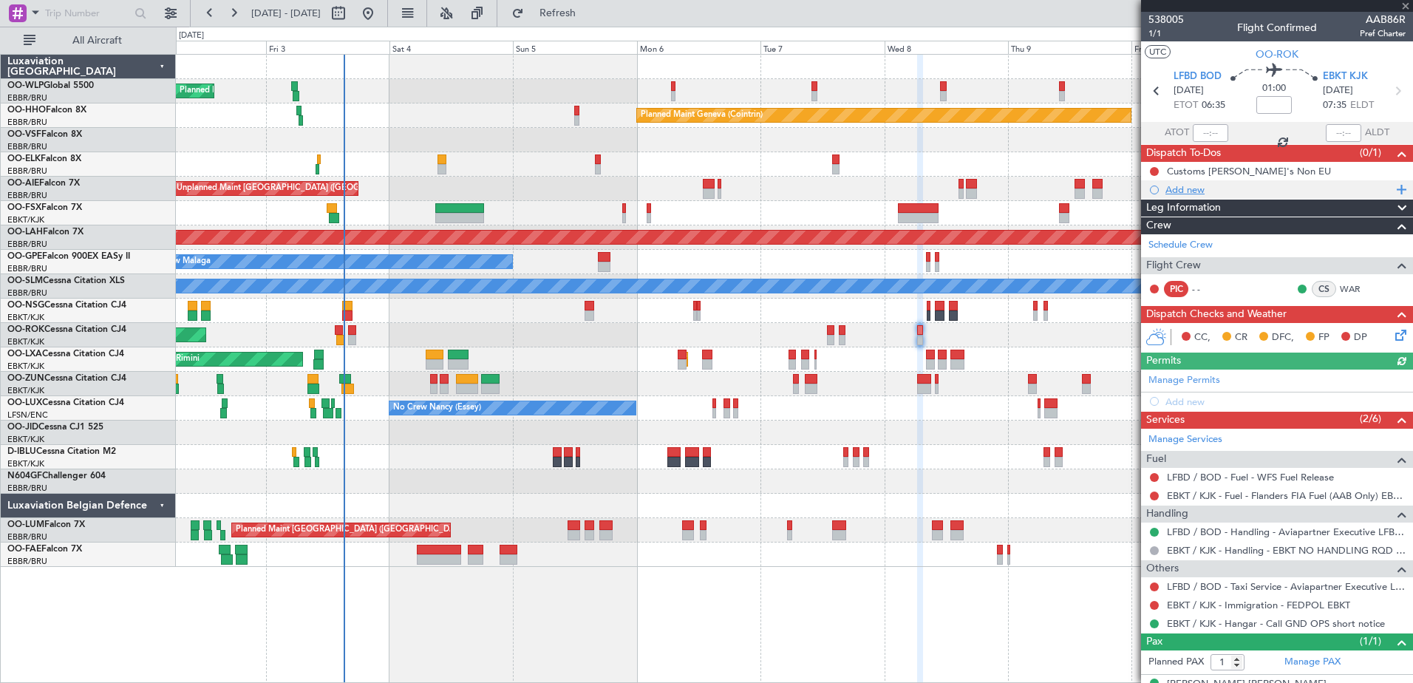
click at [1180, 194] on div "Add new" at bounding box center [1279, 189] width 227 height 13
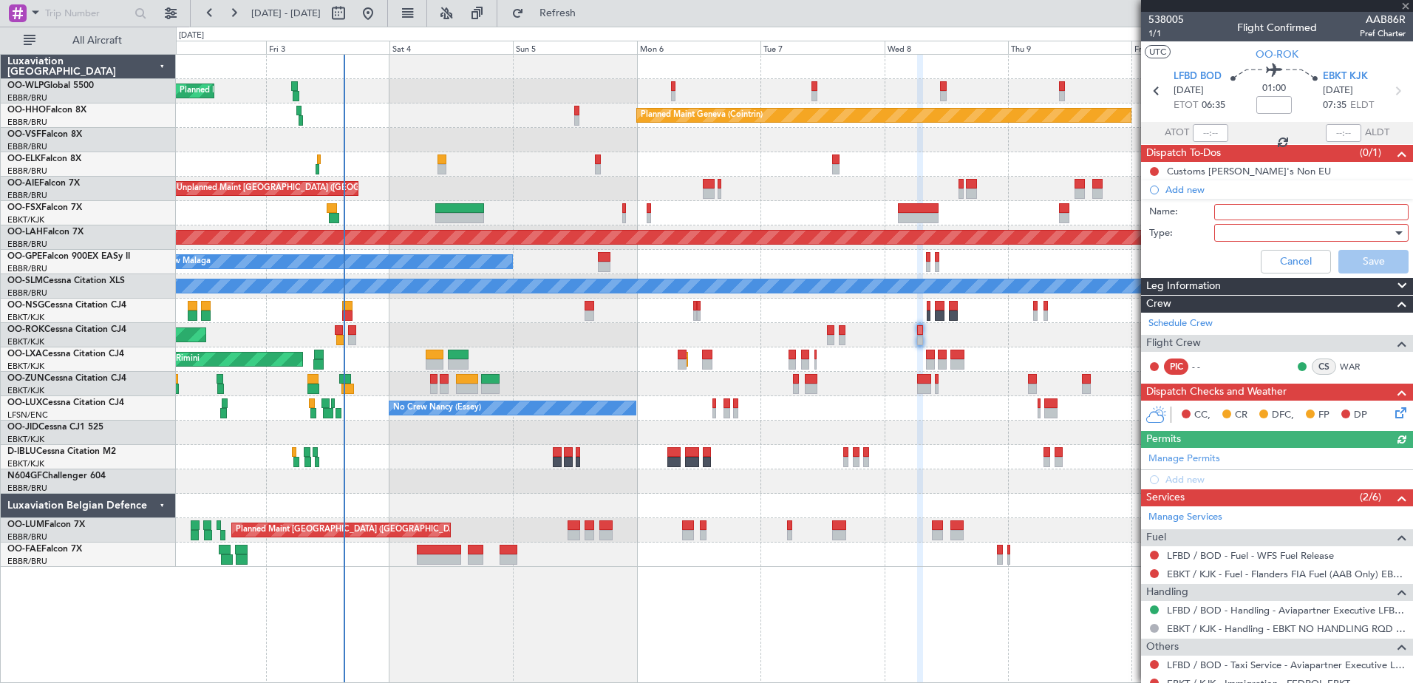
click at [1252, 208] on input "Name:" at bounding box center [1312, 212] width 194 height 16
click at [1222, 212] on input "karel as PIC" at bounding box center [1312, 212] width 194 height 16
type input "Karel as PIC"
click at [1237, 228] on div at bounding box center [1307, 233] width 172 height 22
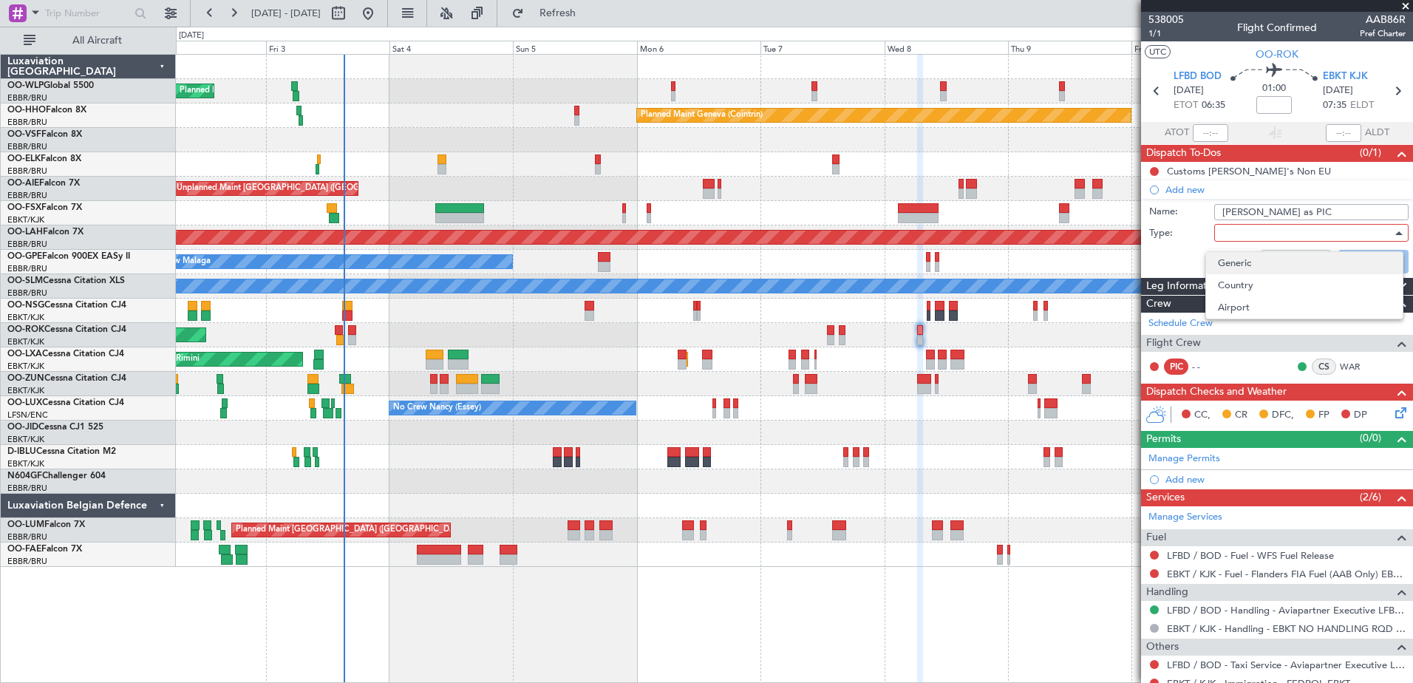
click at [1238, 261] on span "Generic" at bounding box center [1304, 263] width 173 height 22
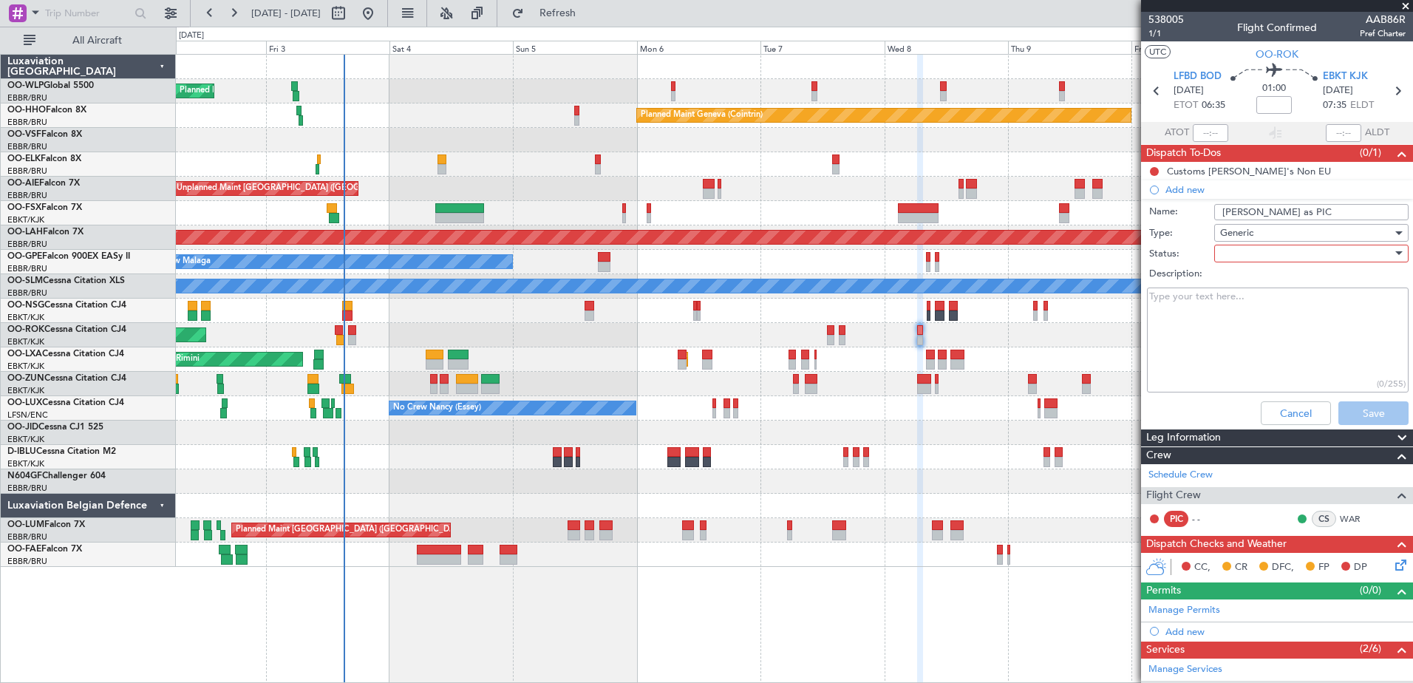
click at [1238, 261] on div at bounding box center [1307, 253] width 172 height 22
click at [1258, 299] on span "In Progress" at bounding box center [1304, 305] width 173 height 22
click at [1182, 303] on textarea "Description:" at bounding box center [1278, 341] width 262 height 106
type textarea "Nele will fix the issue on monday"
click at [1369, 418] on button "Save" at bounding box center [1374, 413] width 70 height 24
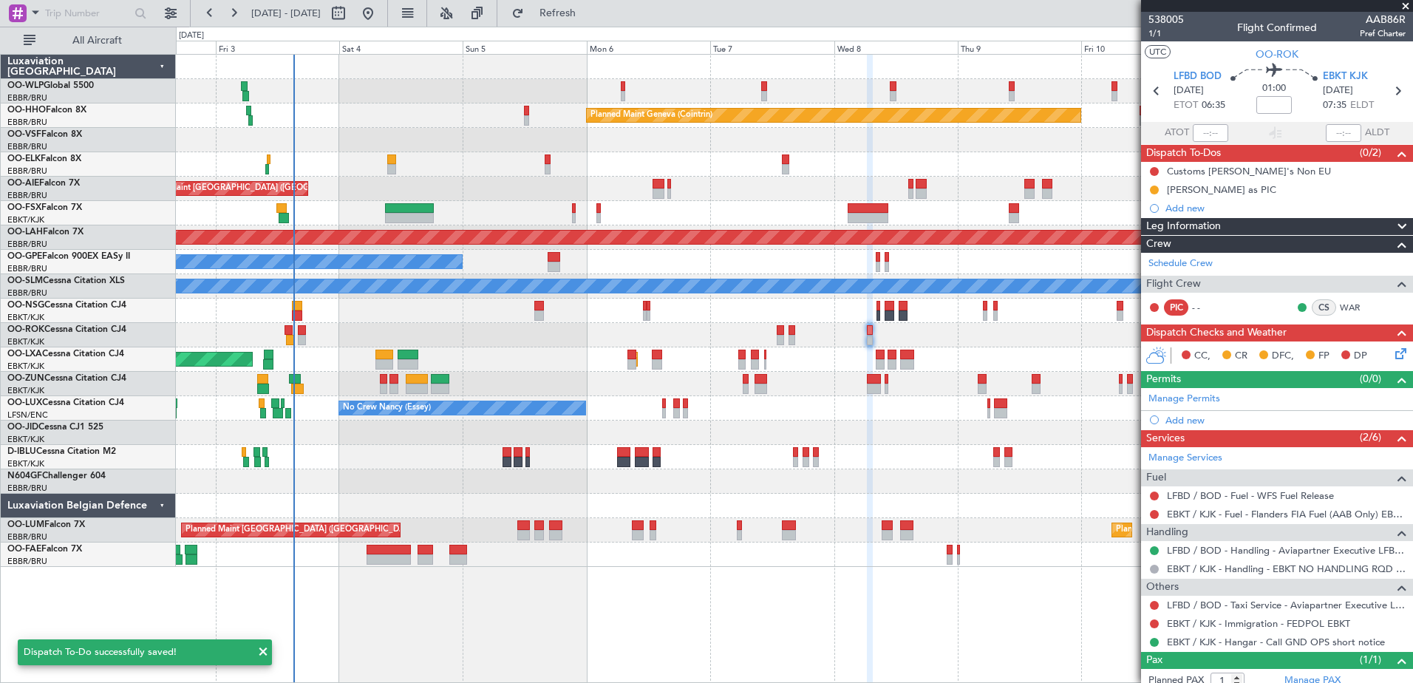
click at [794, 445] on div "Planned Maint Milan (Linate) Planned Maint Geneva (Cointrin) Unplanned Maint Lo…" at bounding box center [794, 311] width 1237 height 512
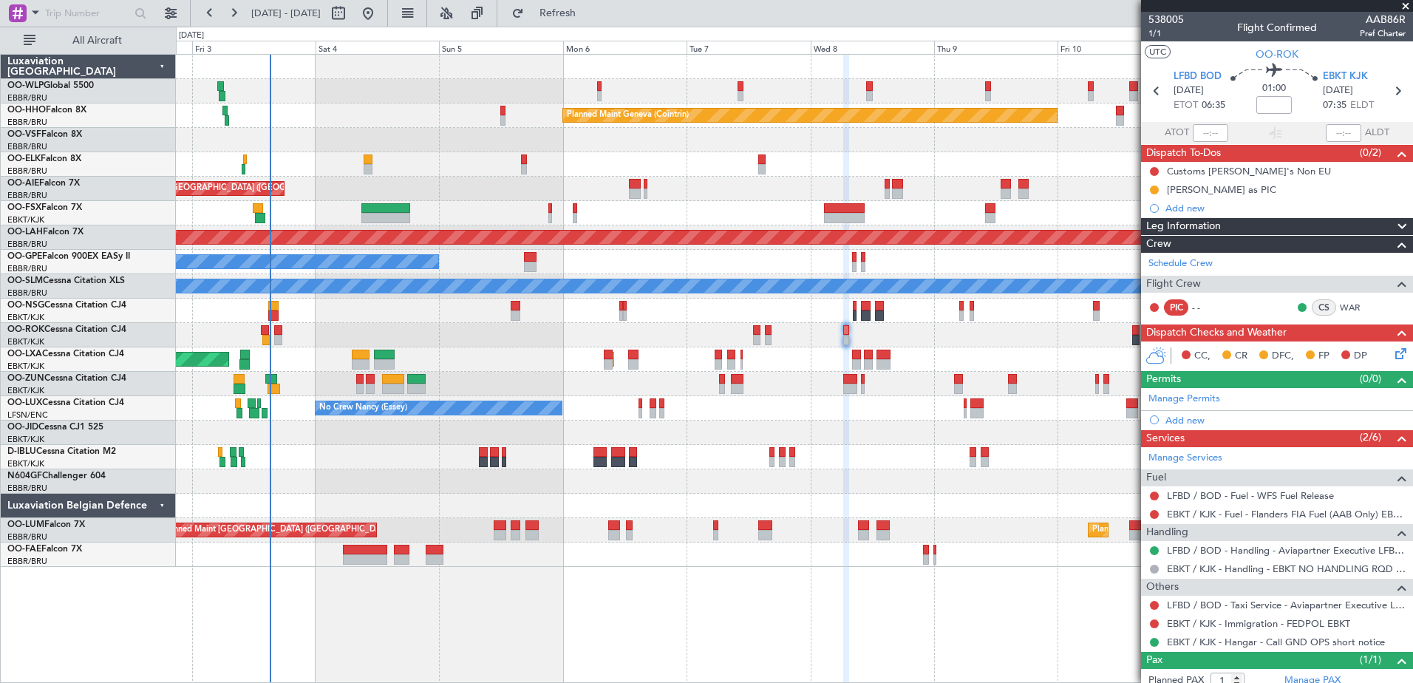
click at [906, 345] on div "AOG Maint Kortrijk-[GEOGRAPHIC_DATA]" at bounding box center [794, 335] width 1237 height 24
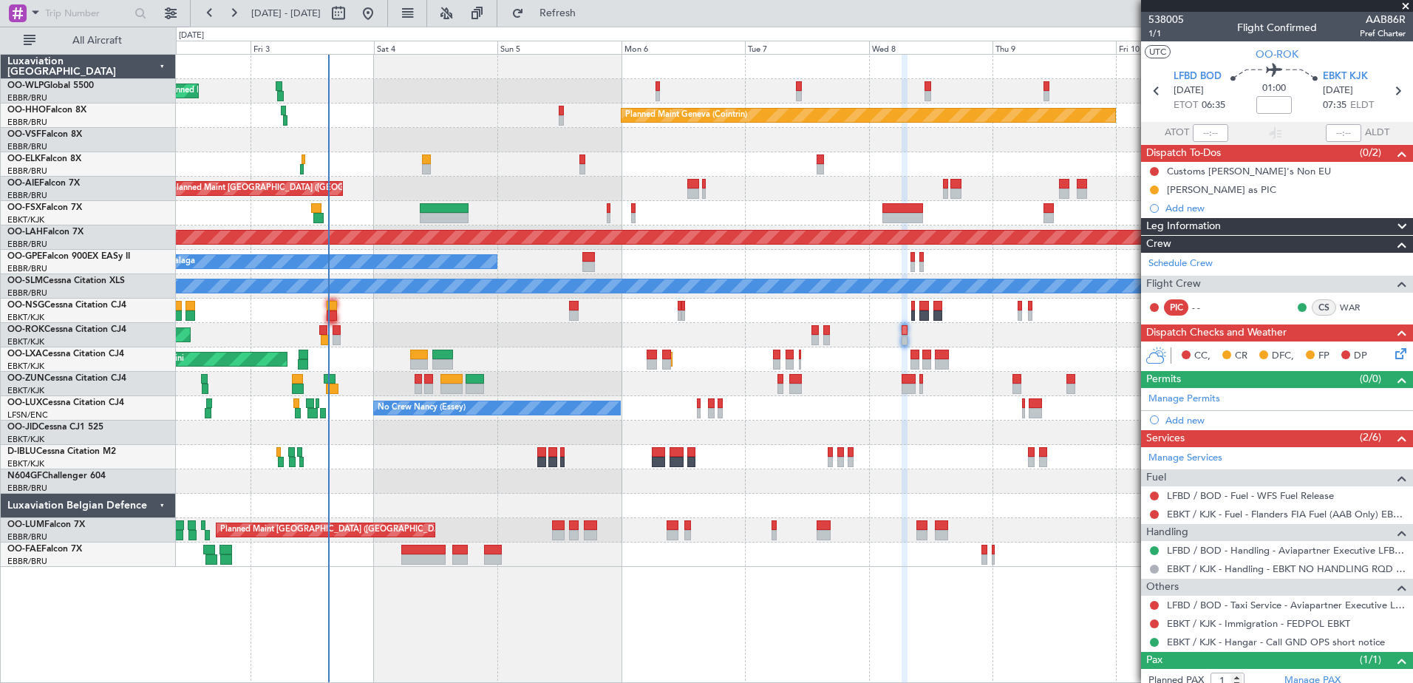
click at [336, 364] on div "AOG Maint Rimini Planned Maint Kortrijk-Wevelgem" at bounding box center [794, 359] width 1237 height 24
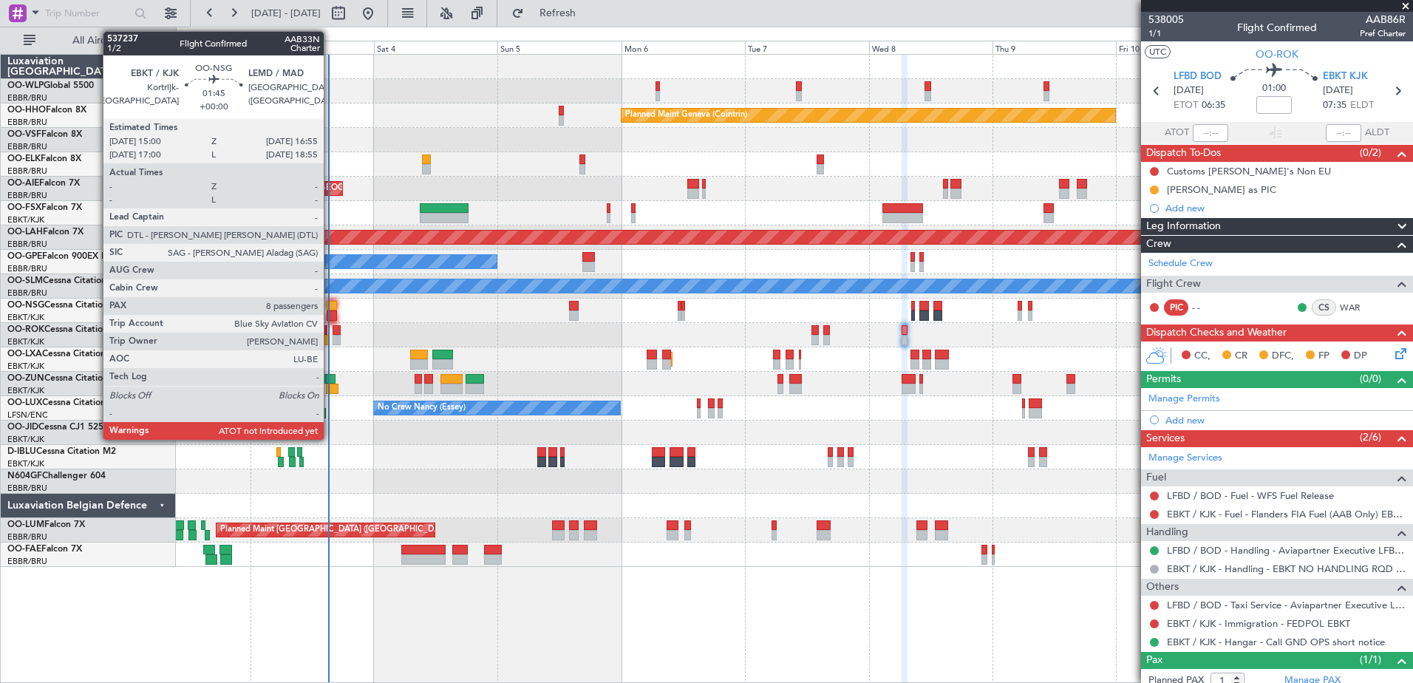
click at [330, 311] on div at bounding box center [332, 315] width 10 height 10
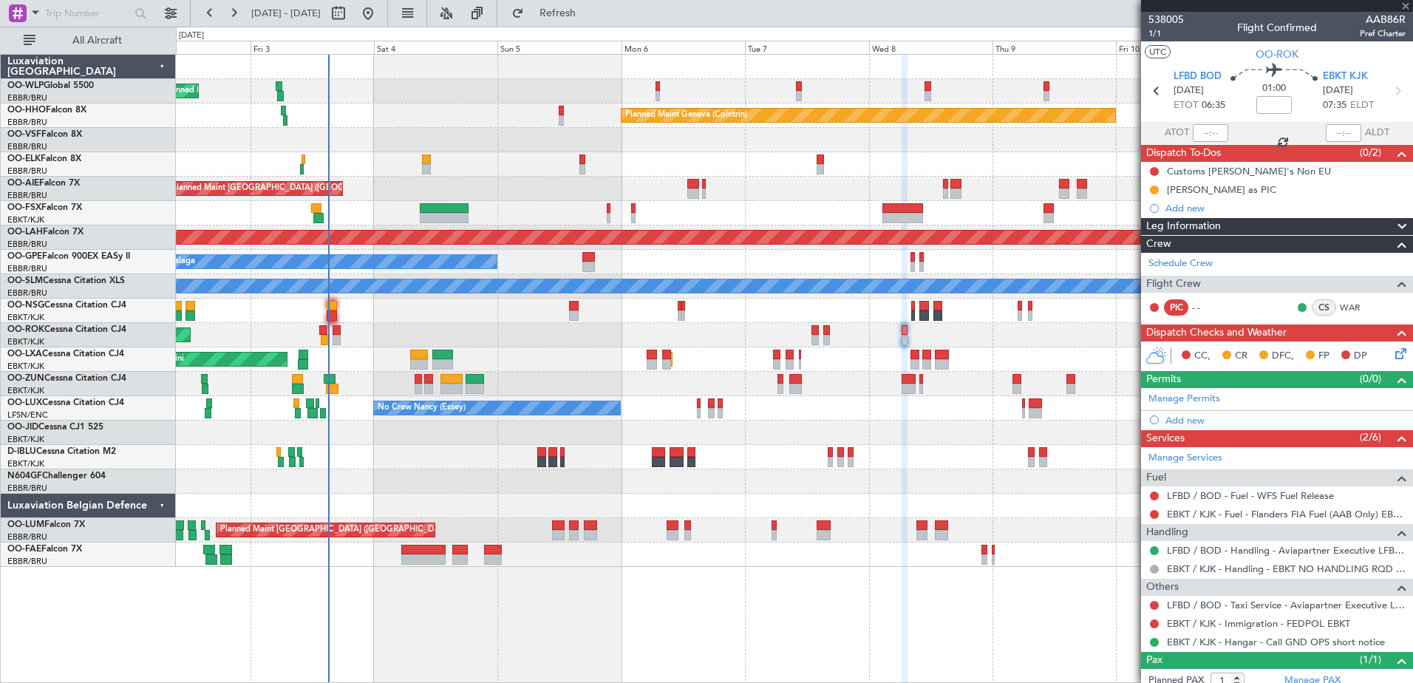
type input "8"
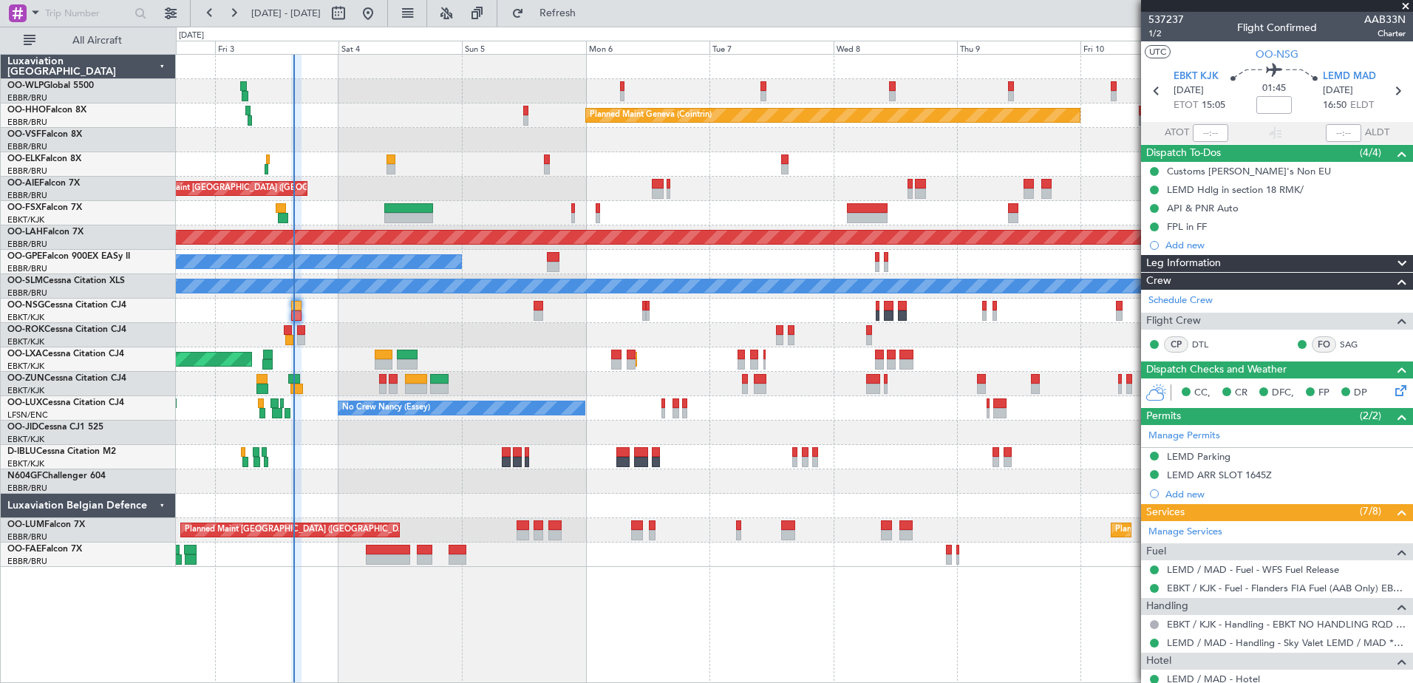
click at [362, 322] on div at bounding box center [794, 311] width 1237 height 24
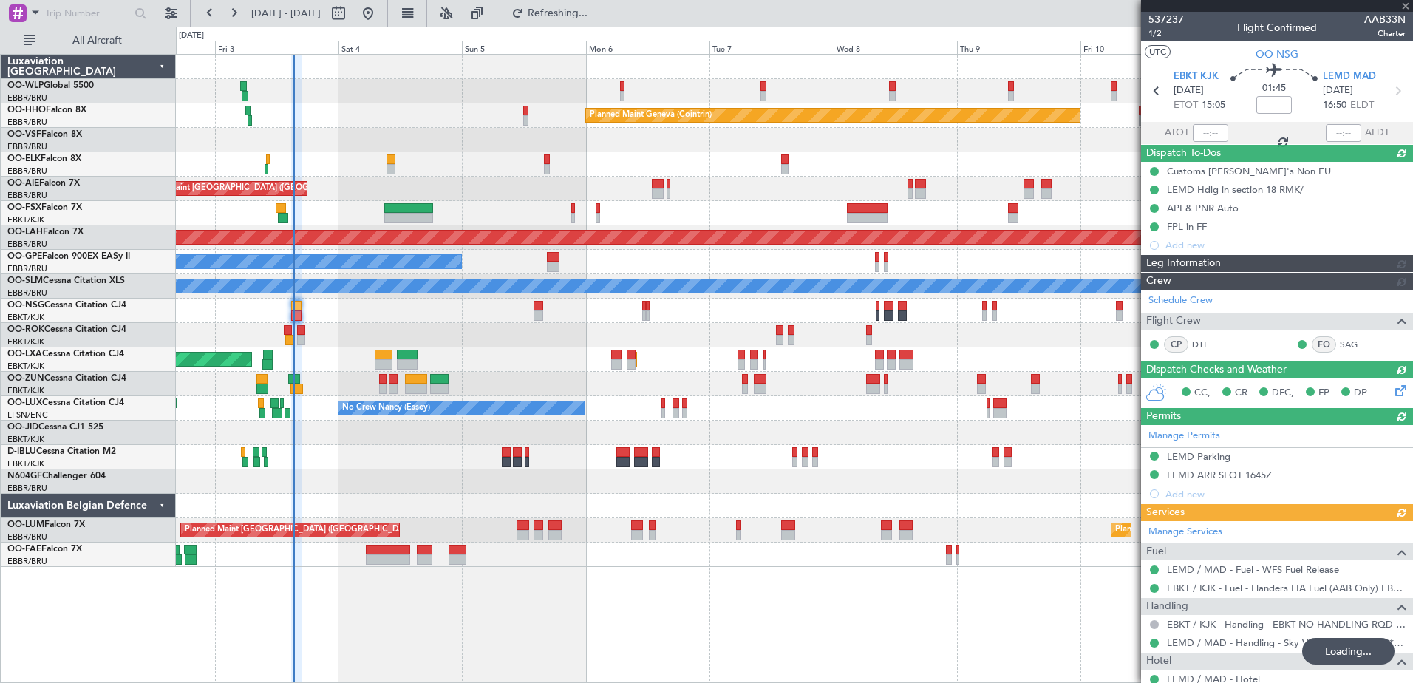
type input "15:11"
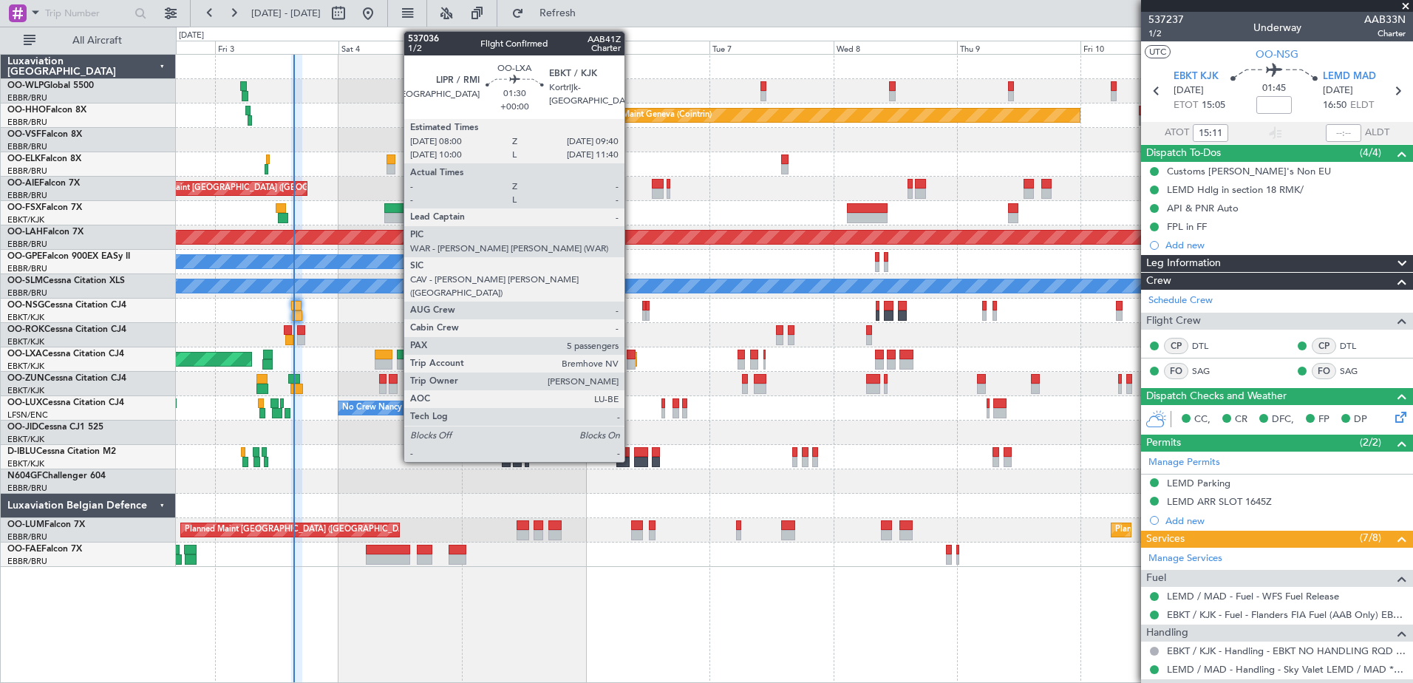
click at [631, 361] on div at bounding box center [631, 364] width 9 height 10
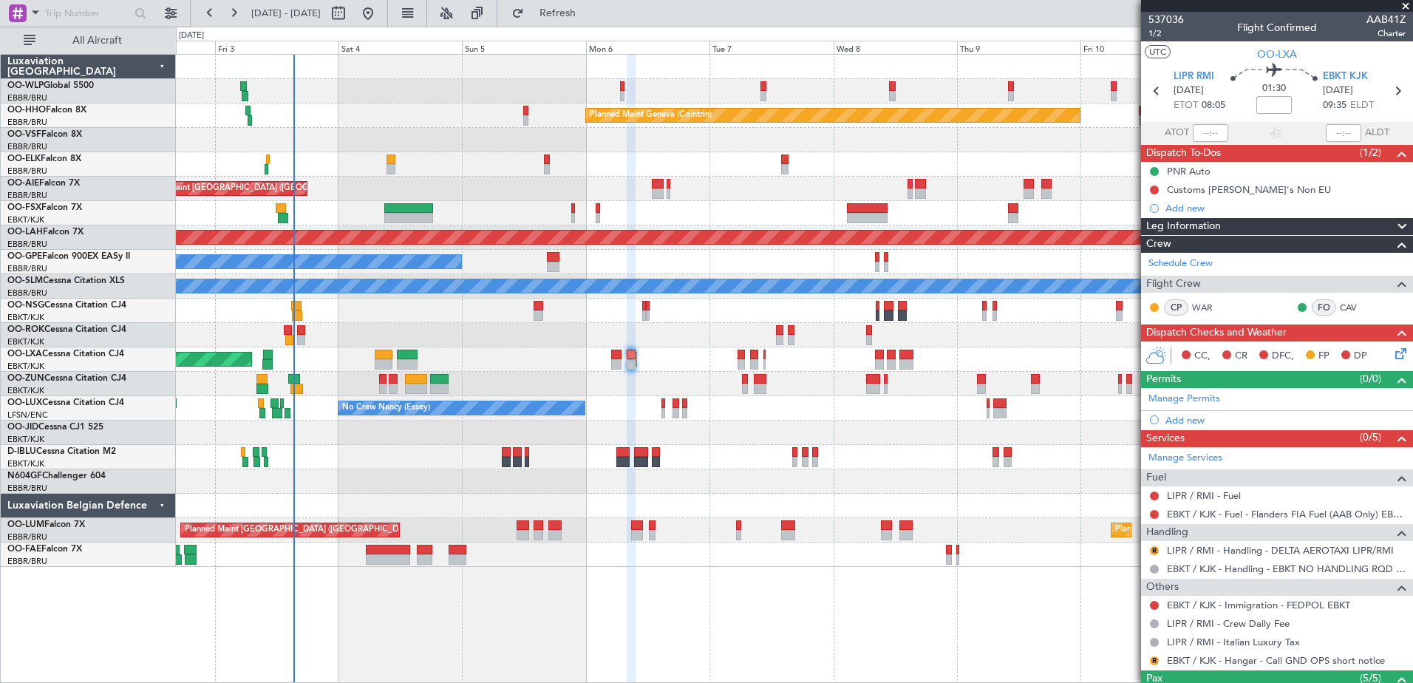
click at [364, 110] on div "Planned Maint Geneva (Cointrin)" at bounding box center [794, 115] width 1237 height 24
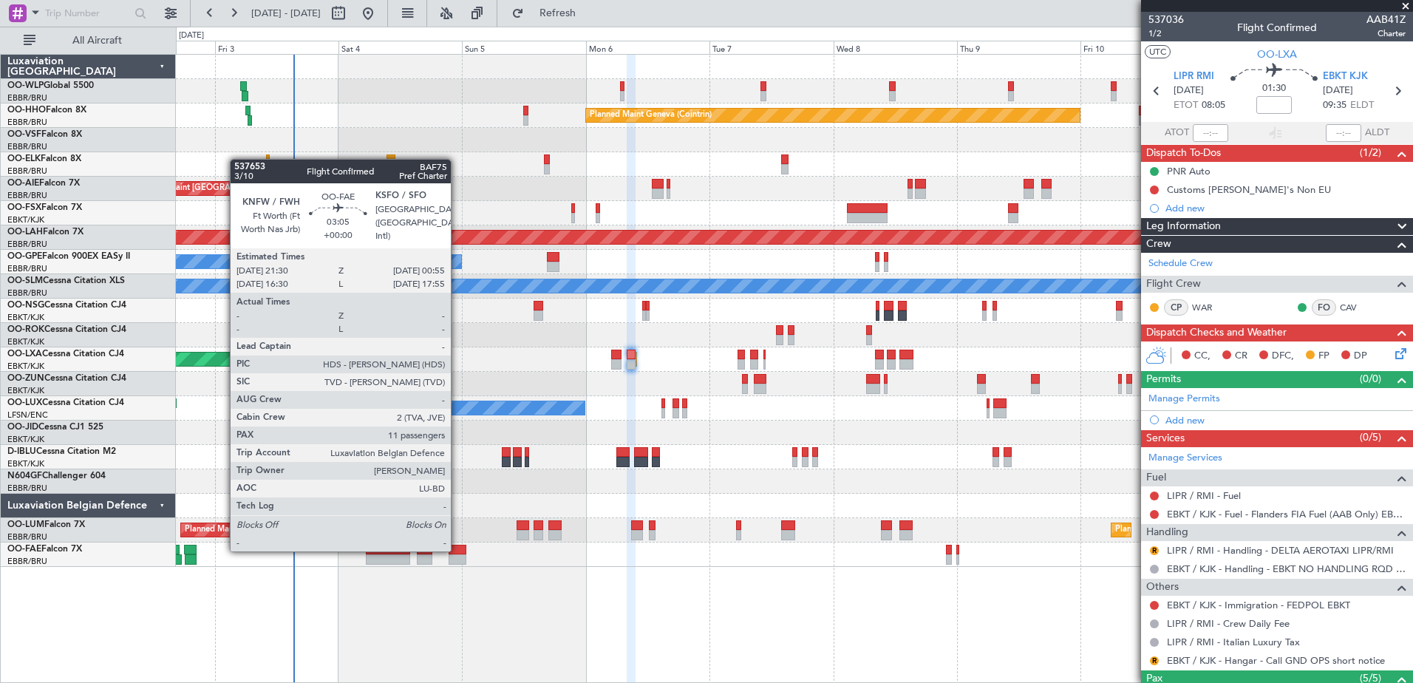
click at [458, 550] on div at bounding box center [458, 550] width 18 height 10
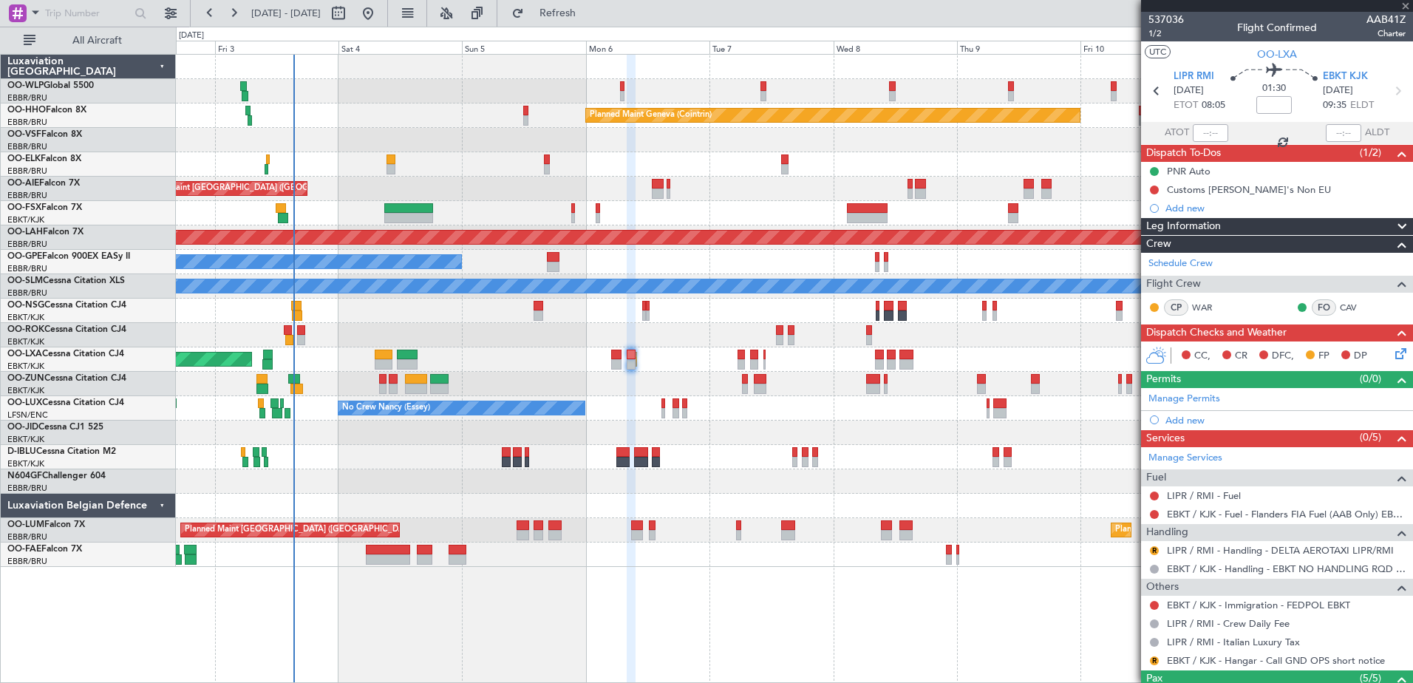
type input "11"
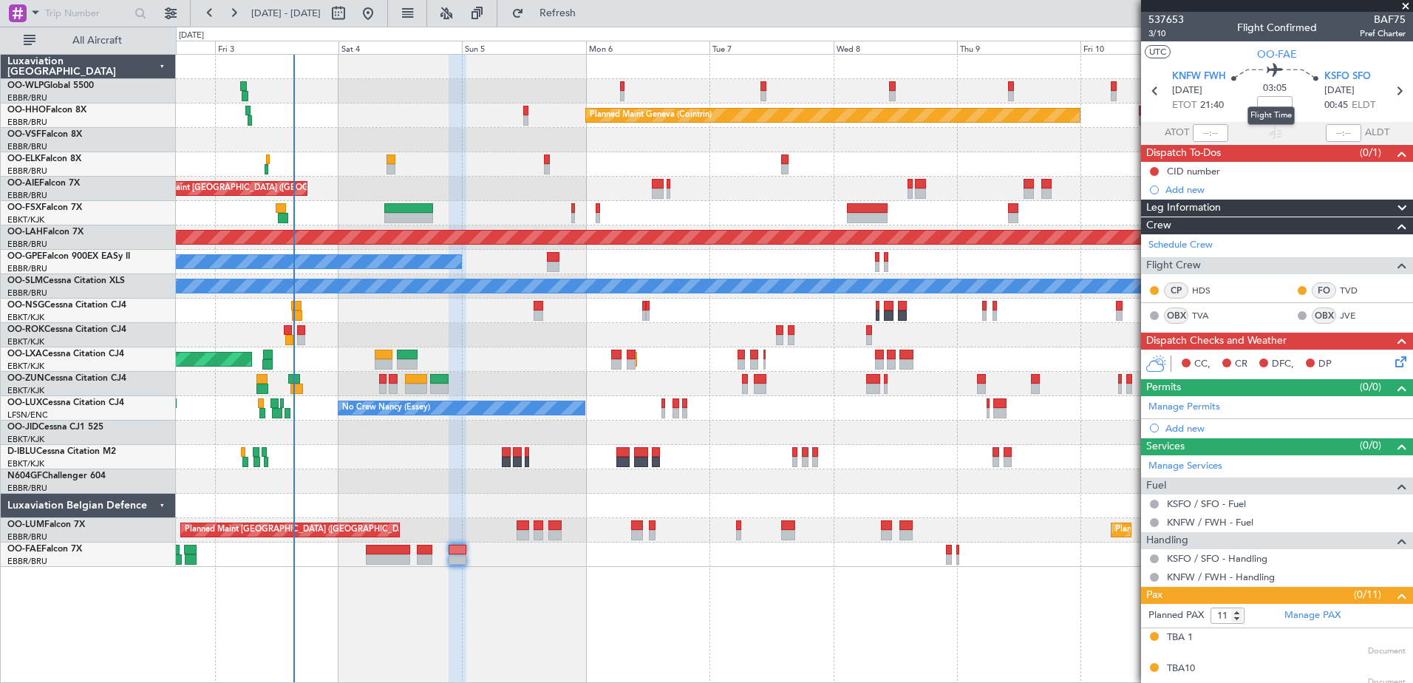
click at [1279, 105] on mat-tooltip-component "Flight Time" at bounding box center [1272, 115] width 68 height 39
click at [1264, 106] on input at bounding box center [1275, 105] width 35 height 18
type input "+00:05"
click at [1393, 364] on icon at bounding box center [1399, 359] width 12 height 12
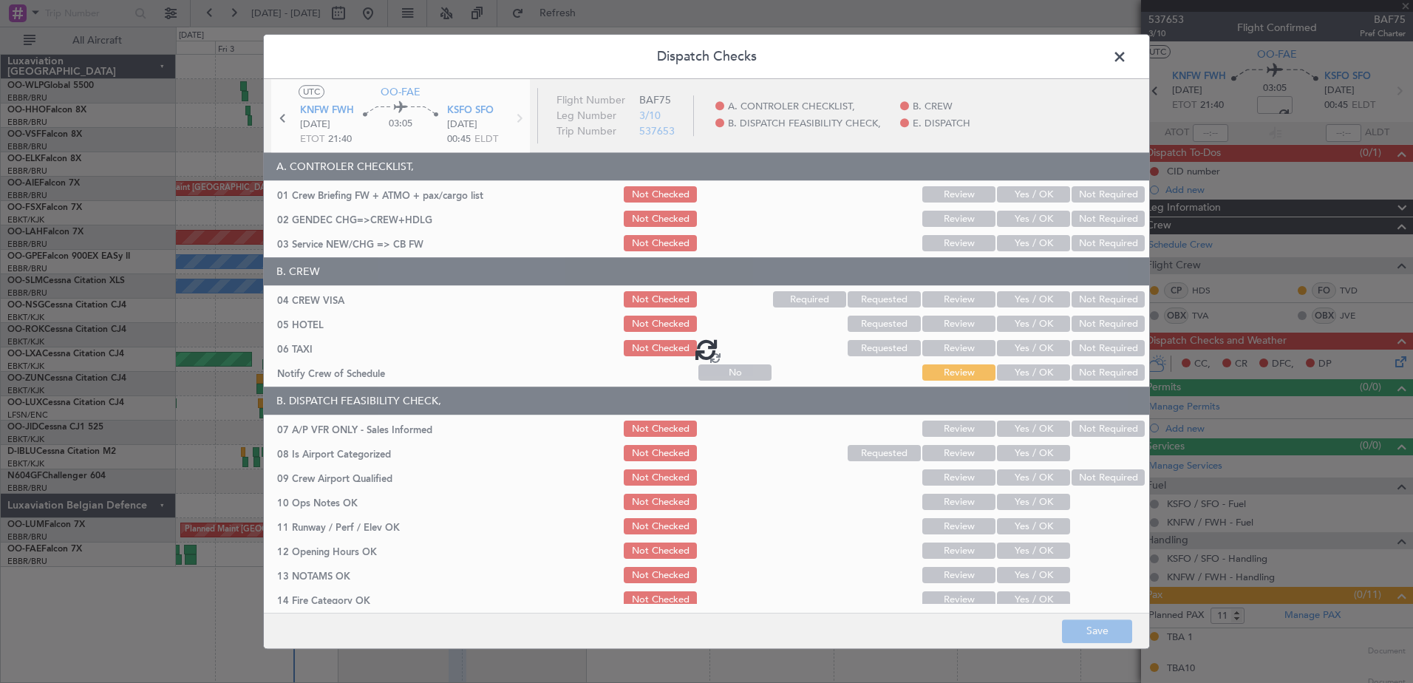
click at [1028, 378] on div at bounding box center [707, 349] width 886 height 540
type input "+00:05"
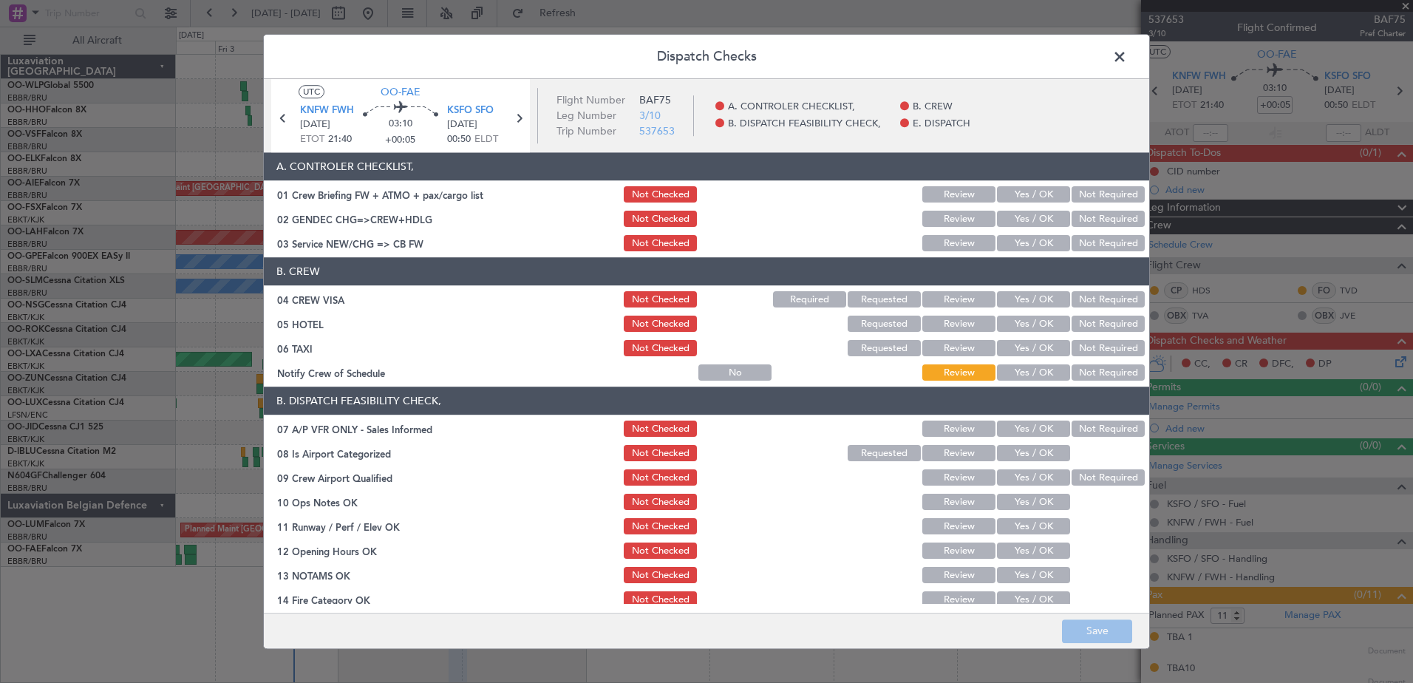
click at [1026, 376] on button "Yes / OK" at bounding box center [1033, 373] width 73 height 16
click at [1085, 347] on button "Not Required" at bounding box center [1108, 349] width 73 height 16
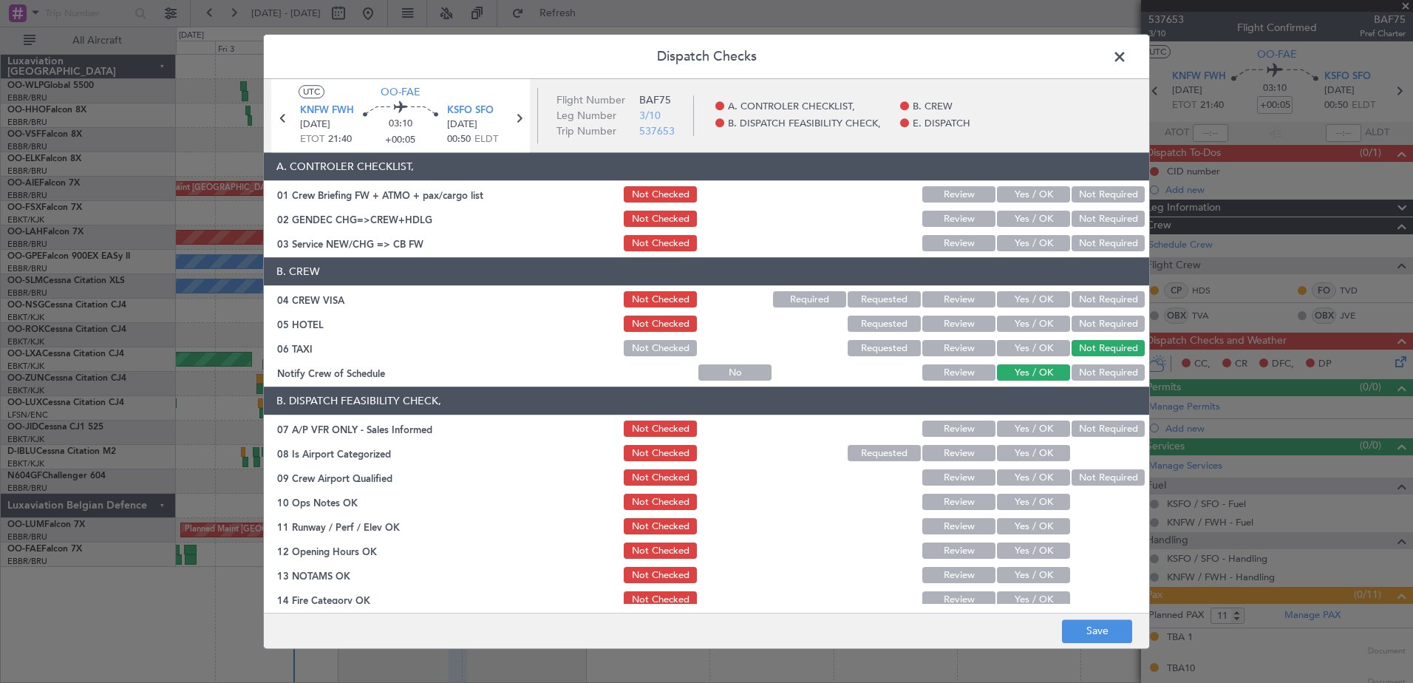
click at [1096, 322] on button "Not Required" at bounding box center [1108, 324] width 73 height 16
drag, startPoint x: 1093, startPoint y: 296, endPoint x: 1087, endPoint y: 287, distance: 10.3
click at [1091, 296] on button "Not Required" at bounding box center [1108, 300] width 73 height 16
drag, startPoint x: 1033, startPoint y: 248, endPoint x: 1040, endPoint y: 228, distance: 21.3
click at [1032, 242] on button "Yes / OK" at bounding box center [1033, 244] width 73 height 16
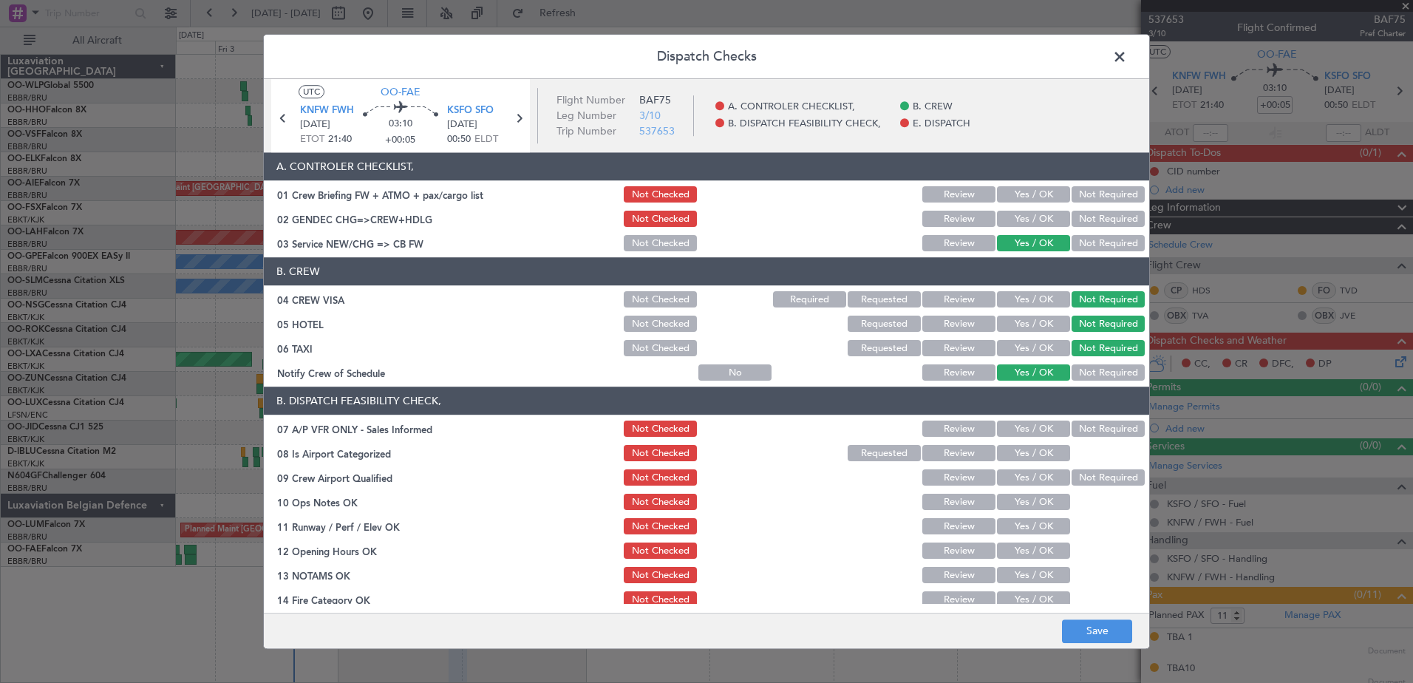
click at [1073, 216] on button "Not Required" at bounding box center [1108, 219] width 73 height 16
click at [1108, 419] on div "Not Required" at bounding box center [1107, 429] width 75 height 21
click at [1106, 427] on button "Not Required" at bounding box center [1108, 429] width 73 height 16
click at [1039, 444] on div "Yes / OK" at bounding box center [1032, 454] width 75 height 21
click at [1042, 455] on button "Yes / OK" at bounding box center [1033, 454] width 73 height 16
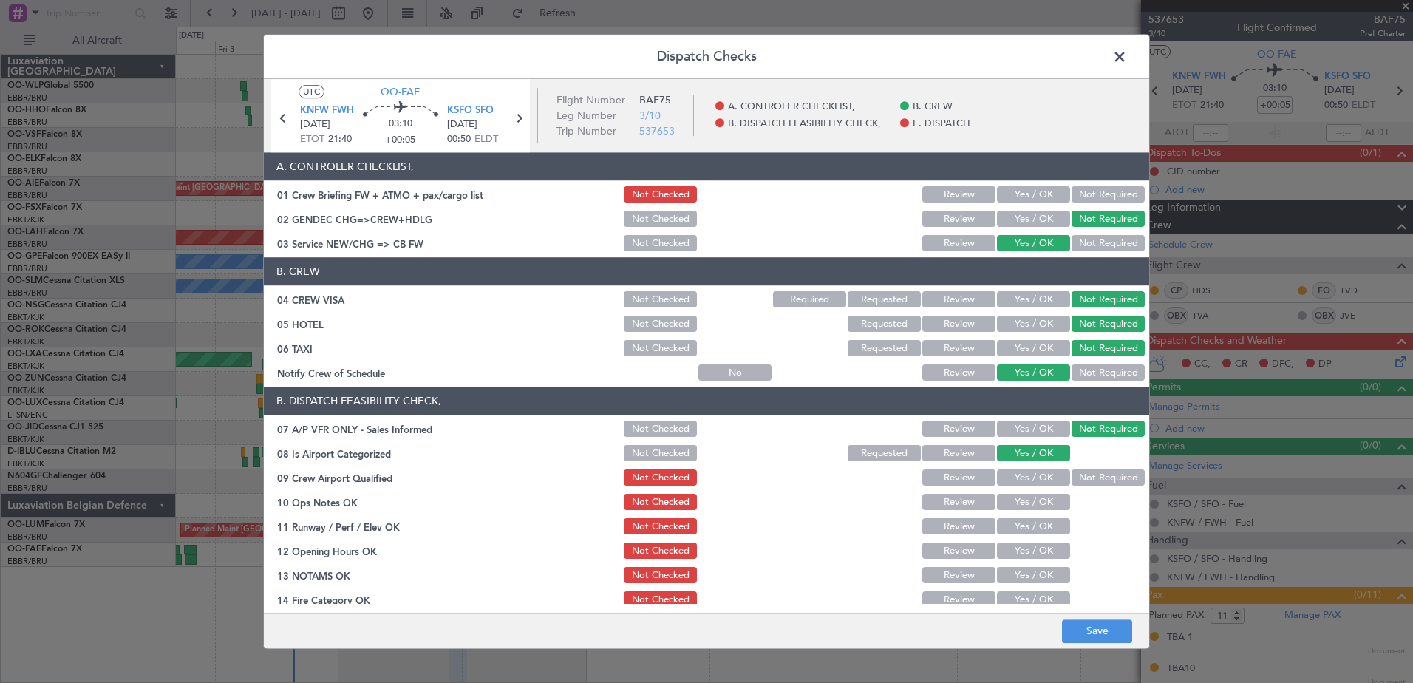
click at [1076, 475] on button "Not Required" at bounding box center [1108, 478] width 73 height 16
click at [1038, 493] on div "Yes / OK" at bounding box center [1032, 502] width 75 height 21
click at [1037, 503] on button "Yes / OK" at bounding box center [1033, 503] width 73 height 16
click at [1039, 532] on button "Yes / OK" at bounding box center [1033, 527] width 73 height 16
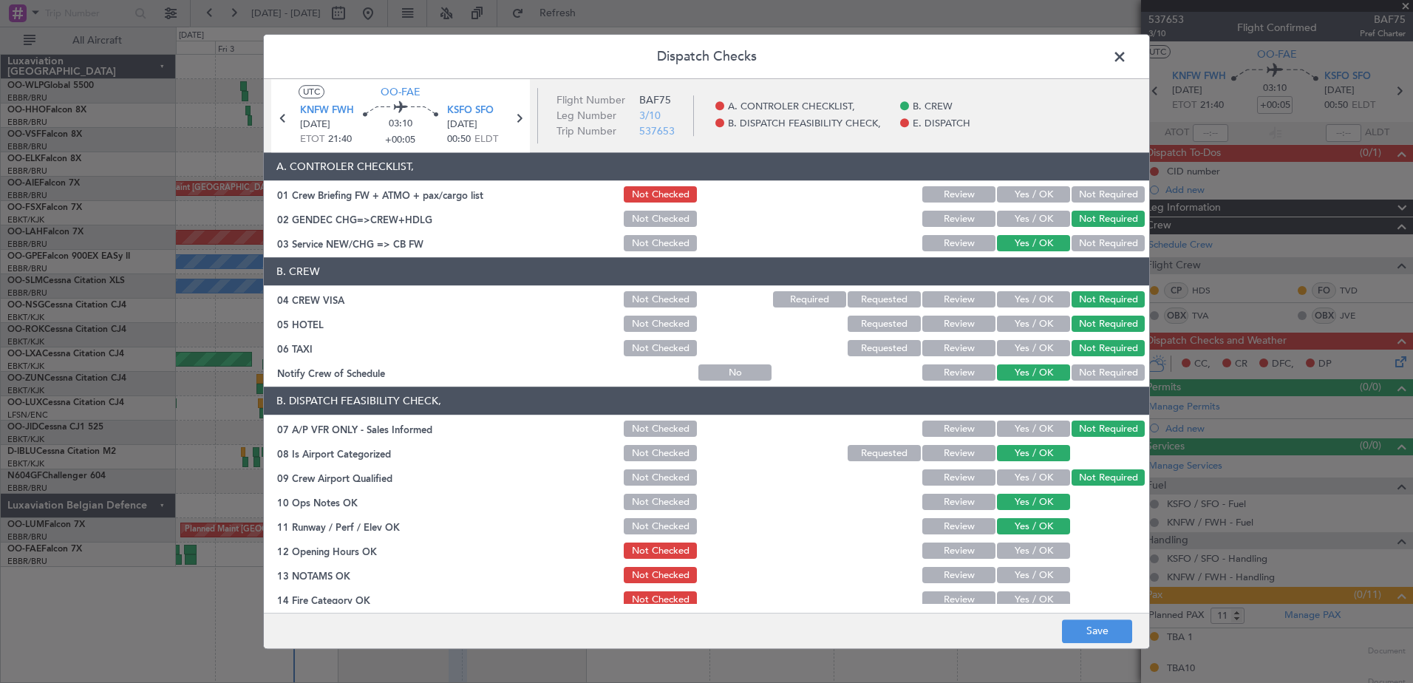
click at [1040, 549] on button "Yes / OK" at bounding box center [1033, 551] width 73 height 16
click at [1044, 575] on button "Yes / OK" at bounding box center [1033, 576] width 73 height 16
click at [1042, 595] on button "Yes / OK" at bounding box center [1033, 600] width 73 height 16
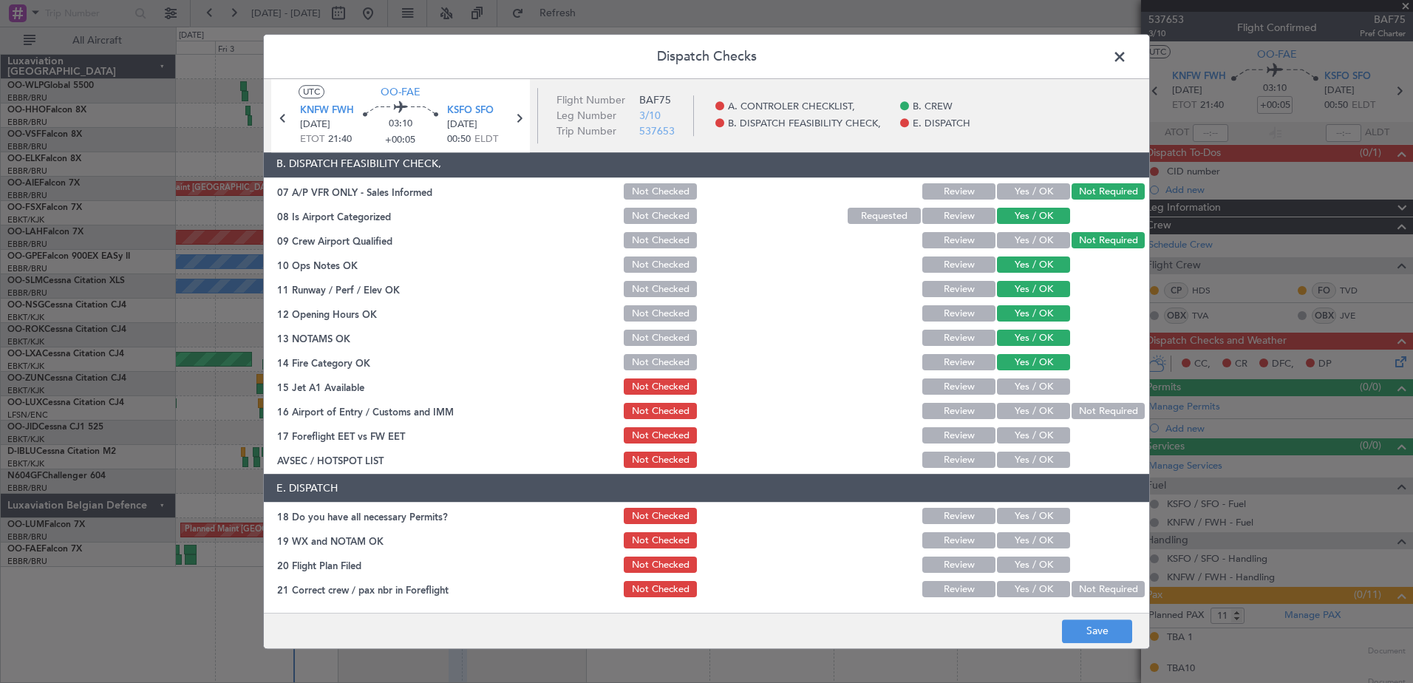
click at [1026, 390] on button "Yes / OK" at bounding box center [1033, 387] width 73 height 16
click at [1032, 413] on button "Yes / OK" at bounding box center [1033, 412] width 73 height 16
click at [1034, 434] on button "Yes / OK" at bounding box center [1033, 436] width 73 height 16
click at [1036, 461] on button "Yes / OK" at bounding box center [1033, 460] width 73 height 16
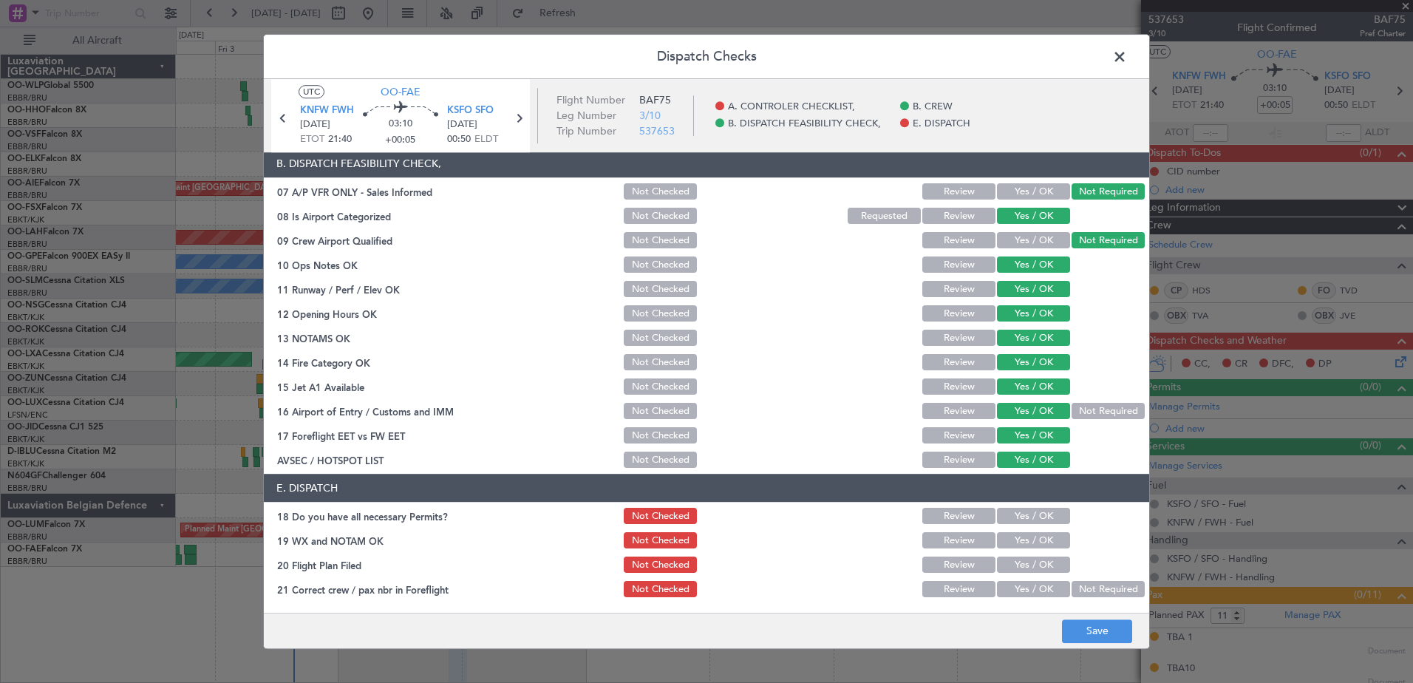
click at [1039, 513] on button "Yes / OK" at bounding box center [1033, 517] width 73 height 16
click at [1043, 545] on button "Yes / OK" at bounding box center [1033, 541] width 73 height 16
click at [1045, 563] on button "Yes / OK" at bounding box center [1033, 565] width 73 height 16
click at [947, 573] on button "Review" at bounding box center [959, 565] width 73 height 16
click at [1008, 587] on button "Yes / OK" at bounding box center [1033, 590] width 73 height 16
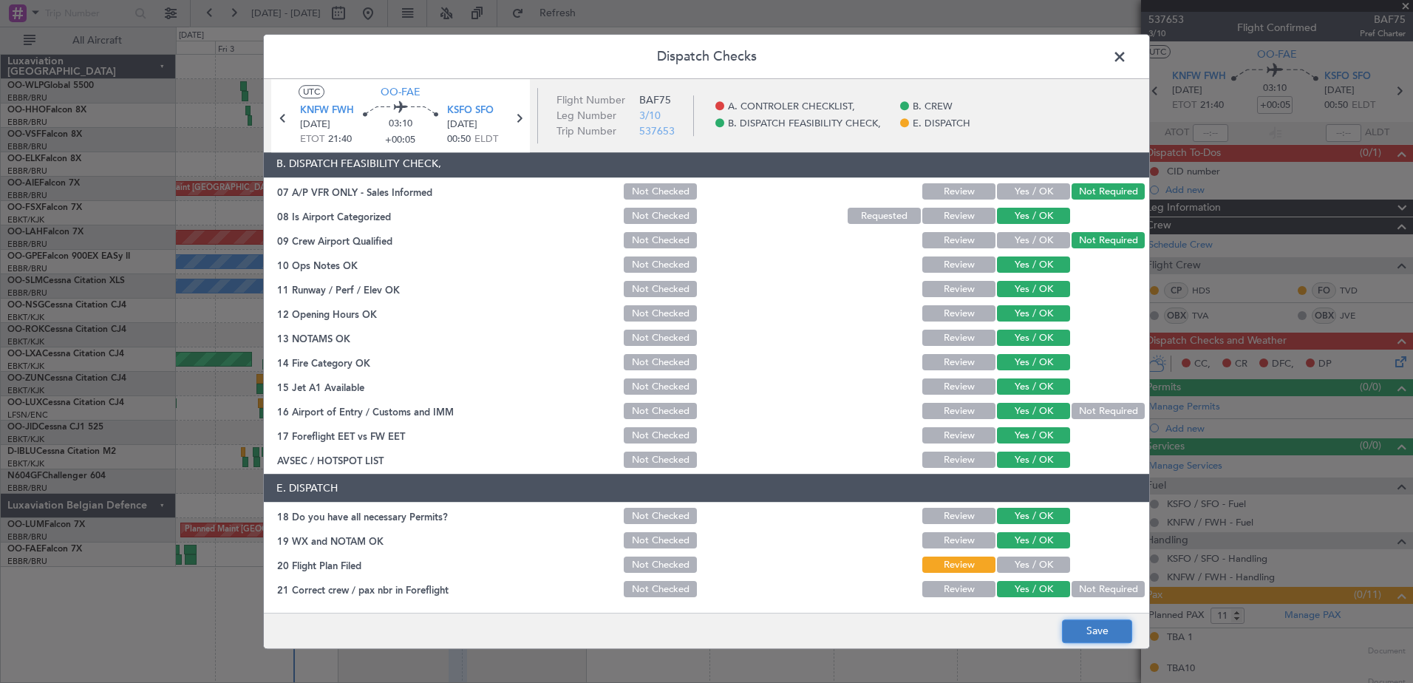
click at [1094, 636] on button "Save" at bounding box center [1097, 632] width 70 height 24
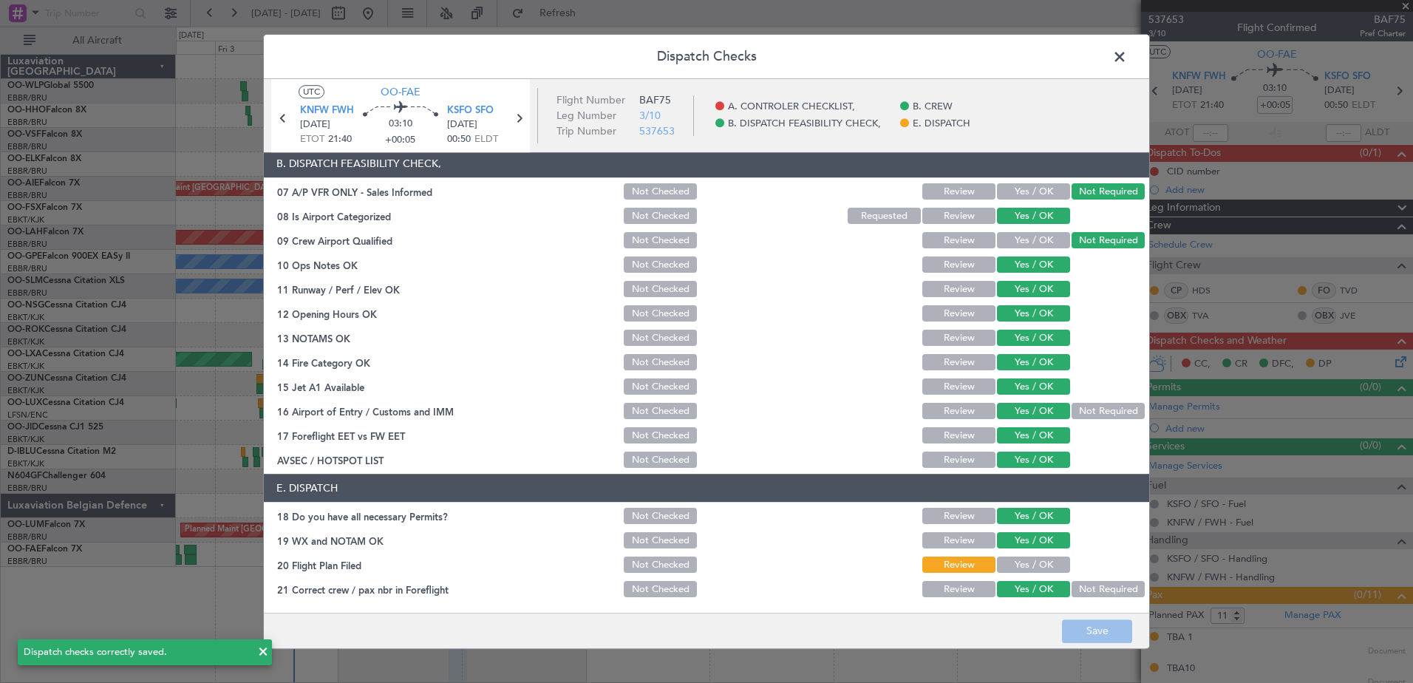
click at [1127, 65] on span at bounding box center [1127, 61] width 0 height 30
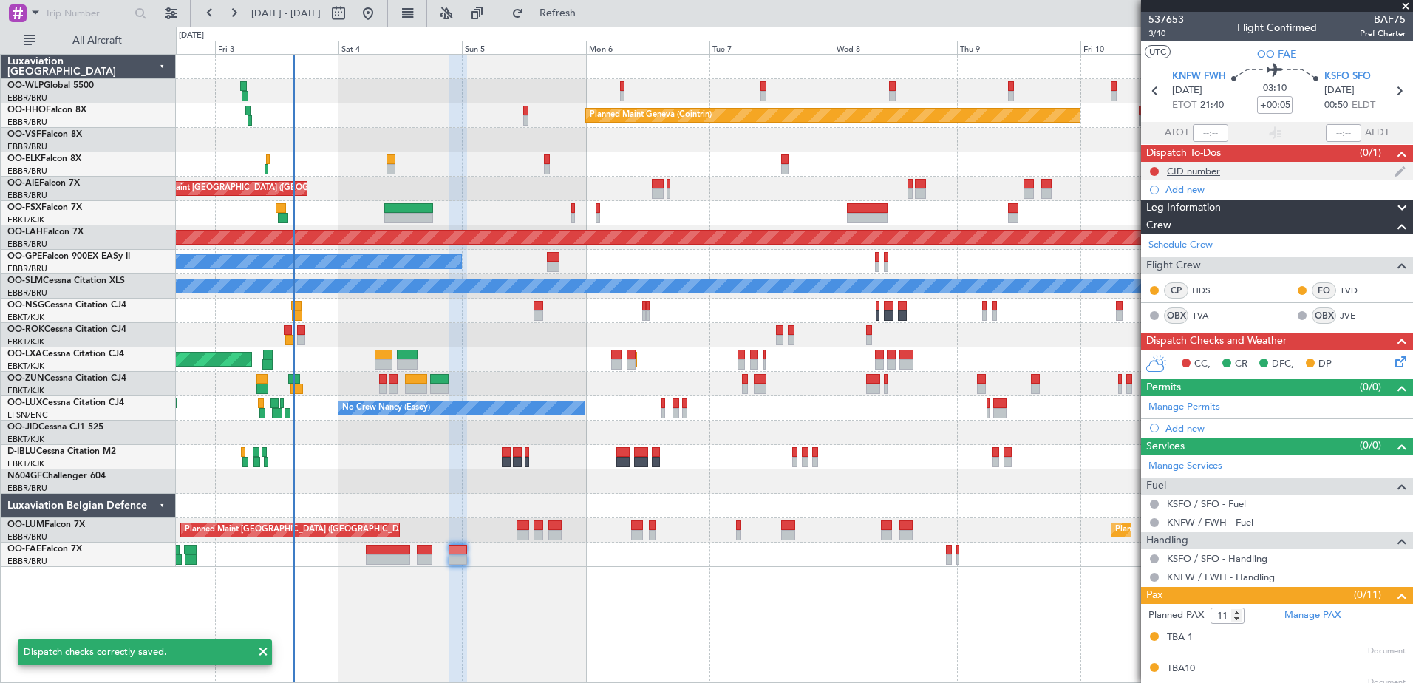
click at [1209, 175] on div "CID number" at bounding box center [1193, 171] width 53 height 13
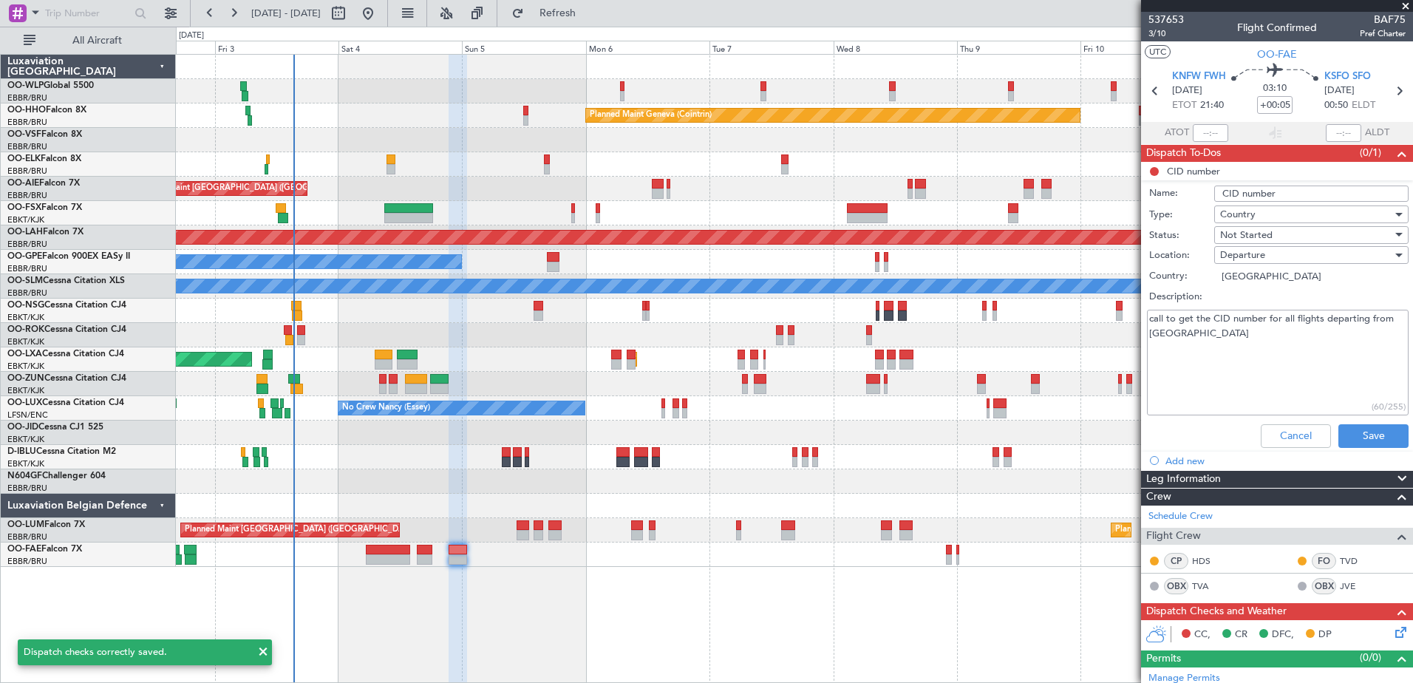
click at [1280, 191] on input "CID number" at bounding box center [1312, 194] width 194 height 16
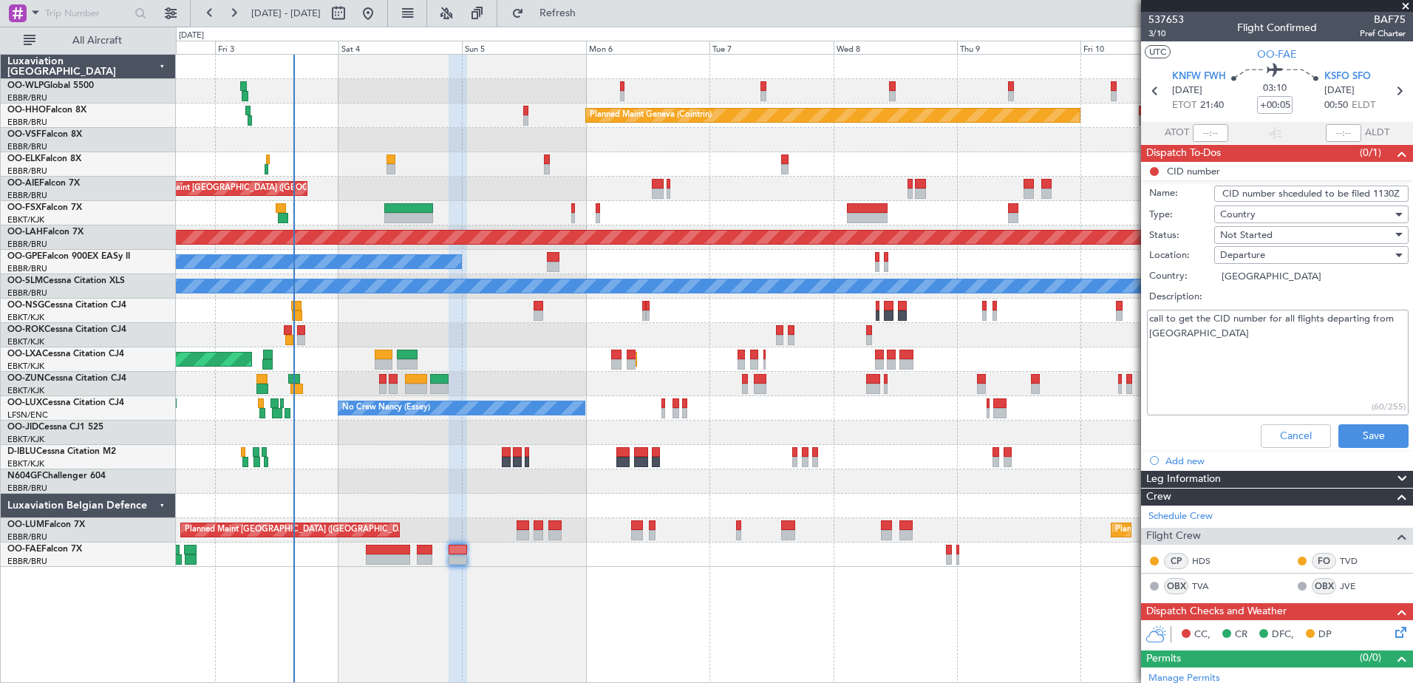
click at [1371, 193] on input "CID number shceduled to be filed 1130Z" at bounding box center [1312, 194] width 194 height 16
type input "CID number shceduled to be filed 2330Z"
click at [1329, 240] on div "Not Started" at bounding box center [1307, 235] width 172 height 22
click at [1284, 280] on span "In Progress" at bounding box center [1304, 287] width 173 height 22
click at [1358, 442] on button "Save" at bounding box center [1374, 436] width 70 height 24
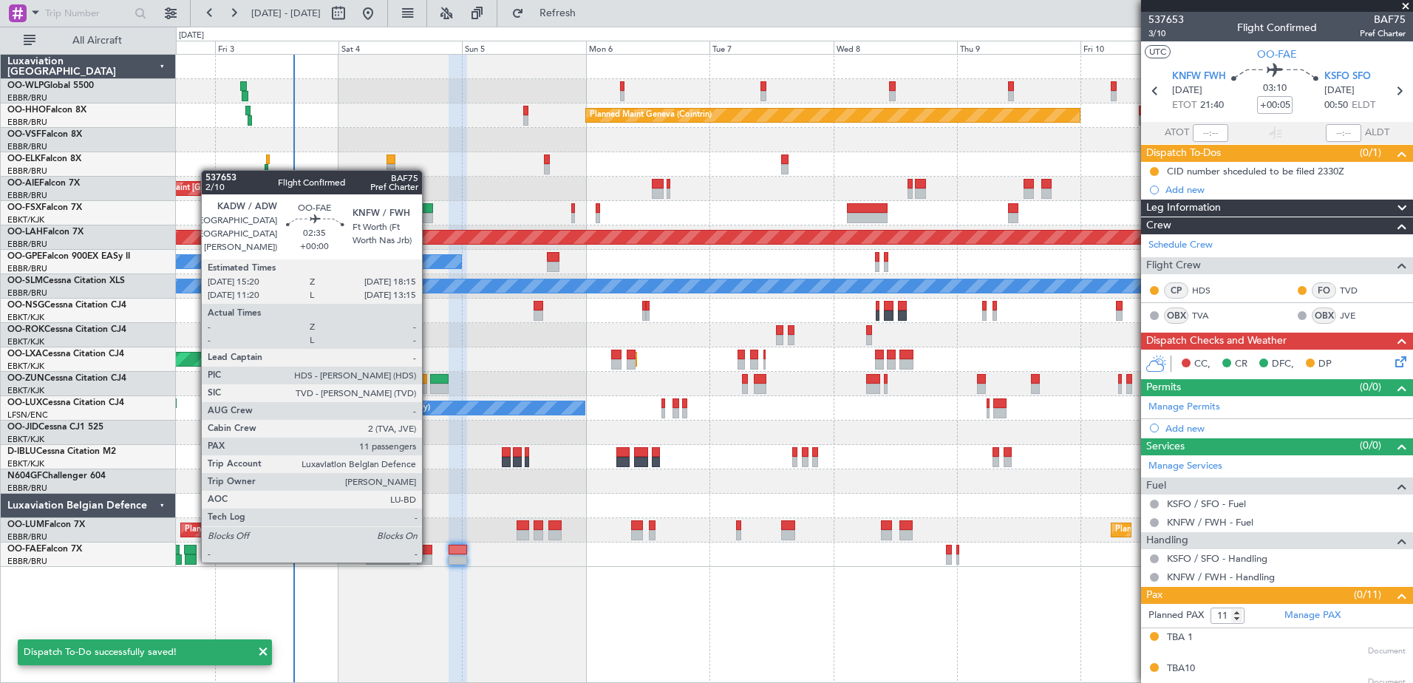
click at [429, 561] on div at bounding box center [425, 559] width 16 height 10
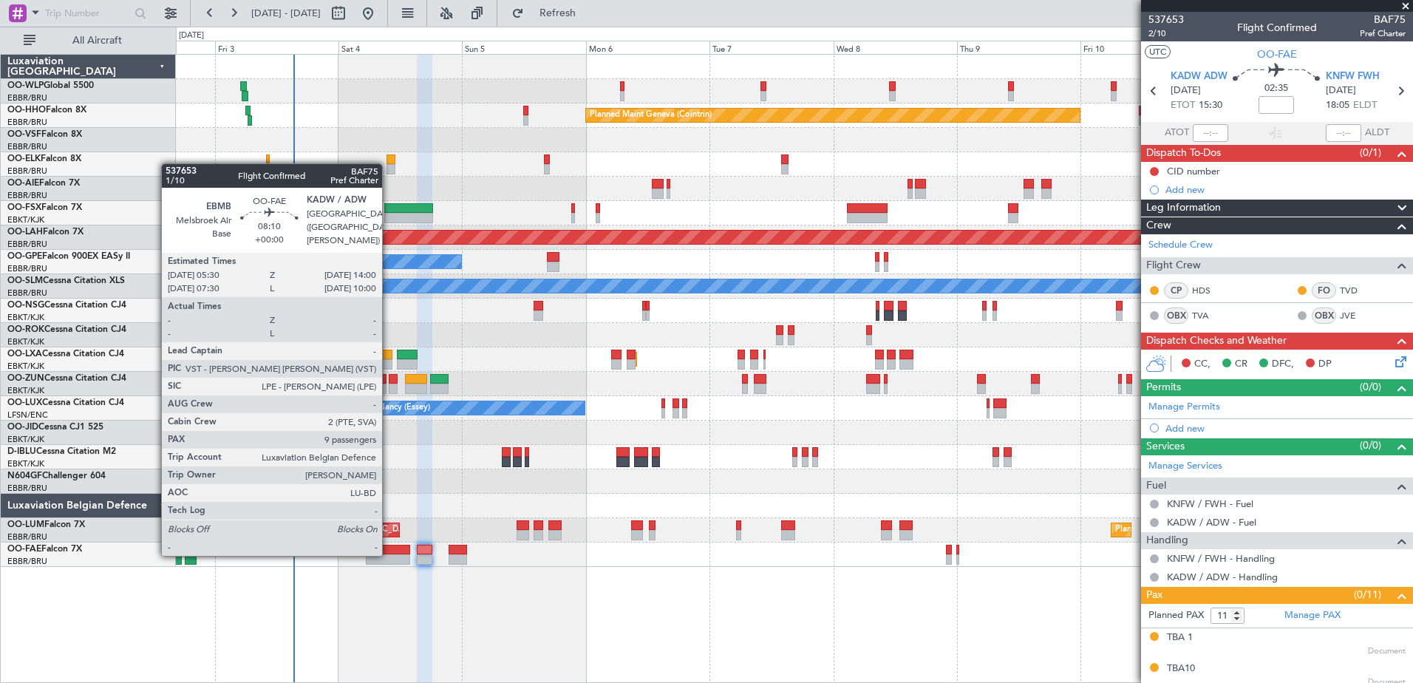
click at [389, 554] on div at bounding box center [388, 559] width 44 height 10
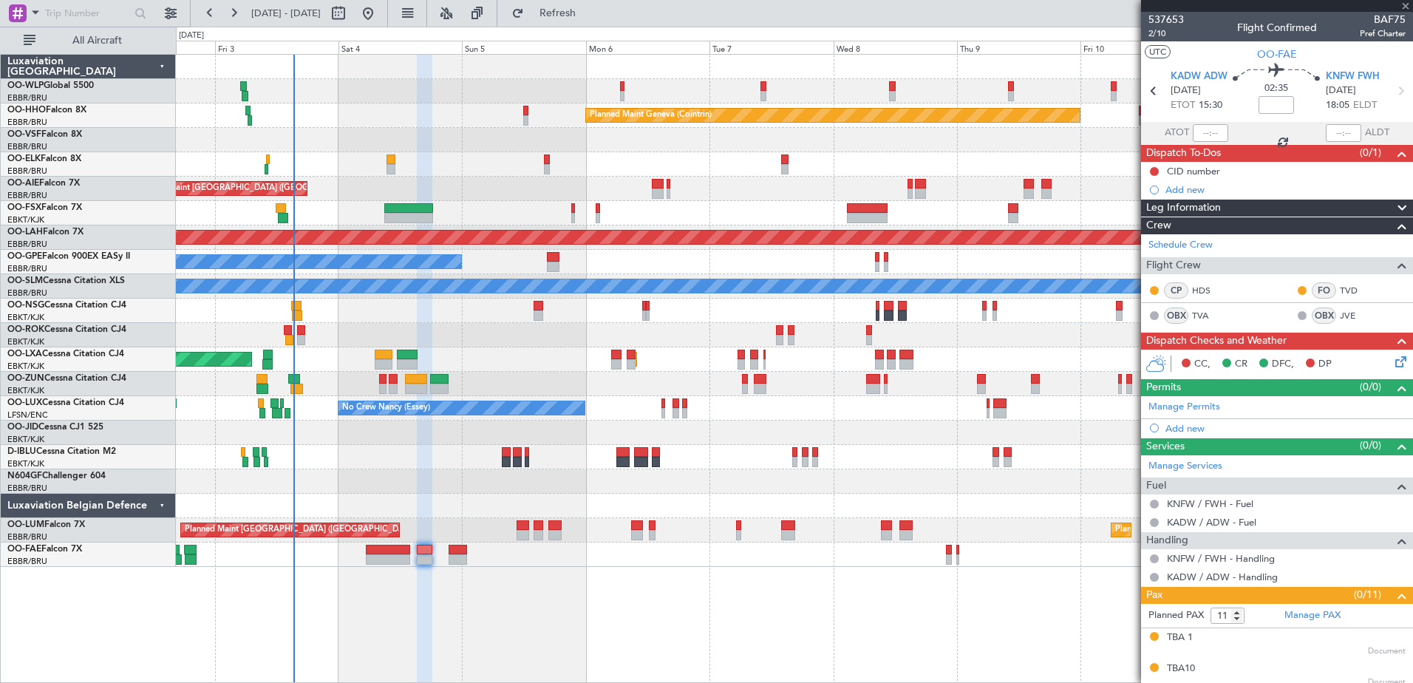
type input "9"
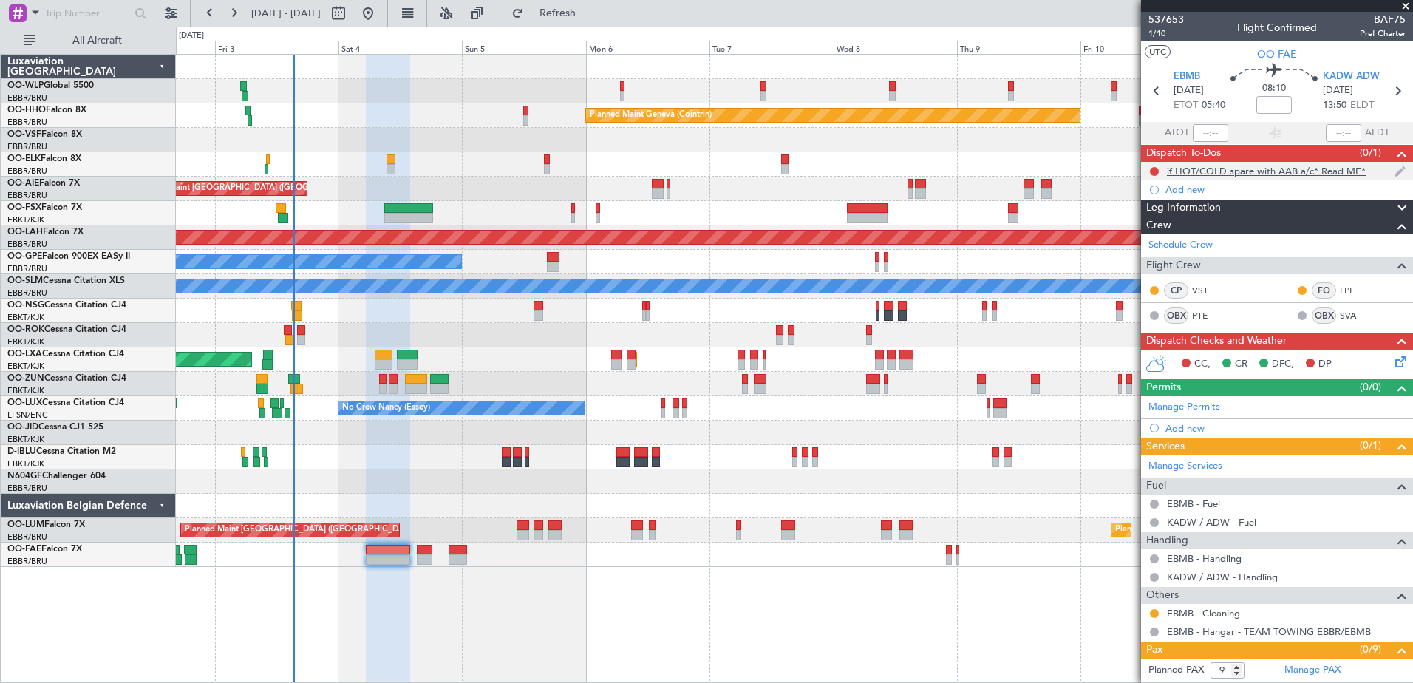
click at [1148, 175] on div "if HOT/COLD spare with AAB a/c* Read ME*" at bounding box center [1277, 171] width 272 height 18
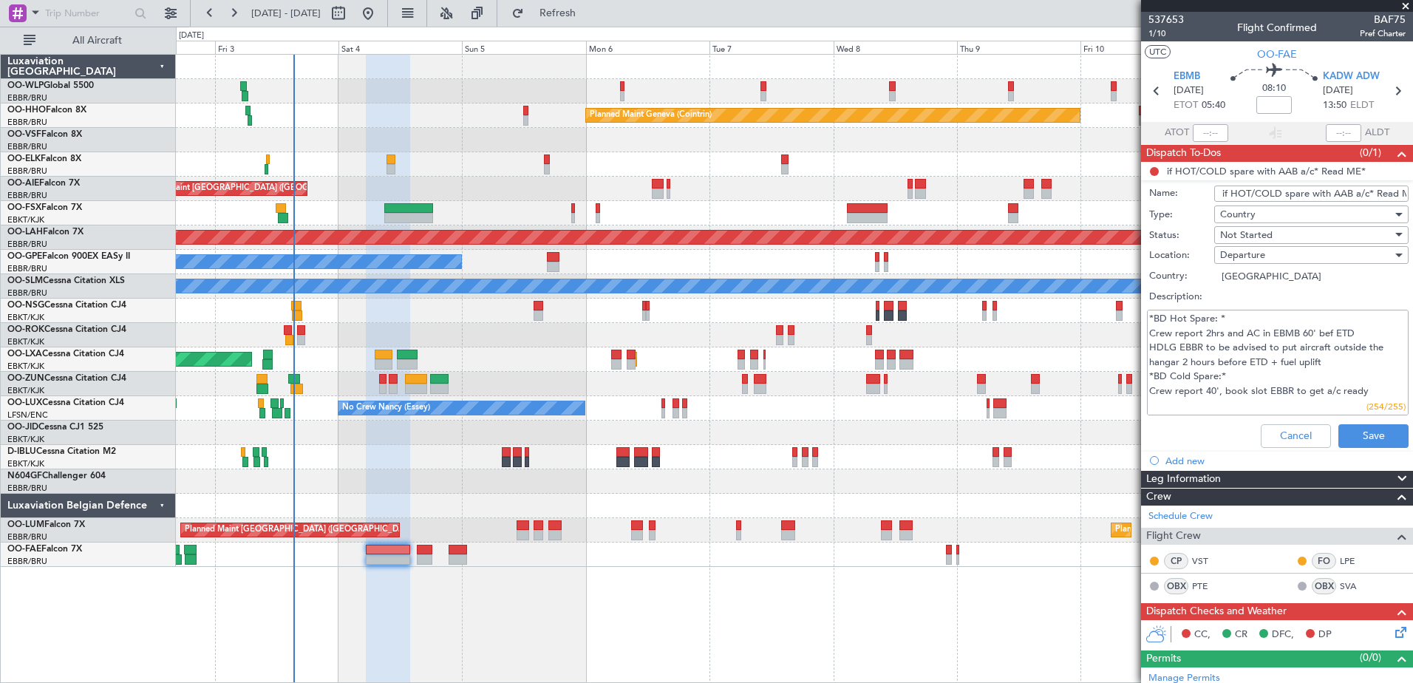
click at [1150, 170] on li "if HOT/COLD spare with AAB a/c* Read ME* Name: if HOT/COLD spare with AAB a/c* …" at bounding box center [1277, 308] width 272 height 292
click at [1246, 234] on span "Not Started" at bounding box center [1247, 234] width 52 height 13
click at [1261, 325] on span "Cancelled" at bounding box center [1304, 331] width 173 height 22
type textarea "*BD Hot Spare: * Crew report 2hrs and AC in EBMB 60' bef ETD HDLG EBBR to be ad…"
click at [1285, 439] on button "Cancel" at bounding box center [1296, 436] width 70 height 24
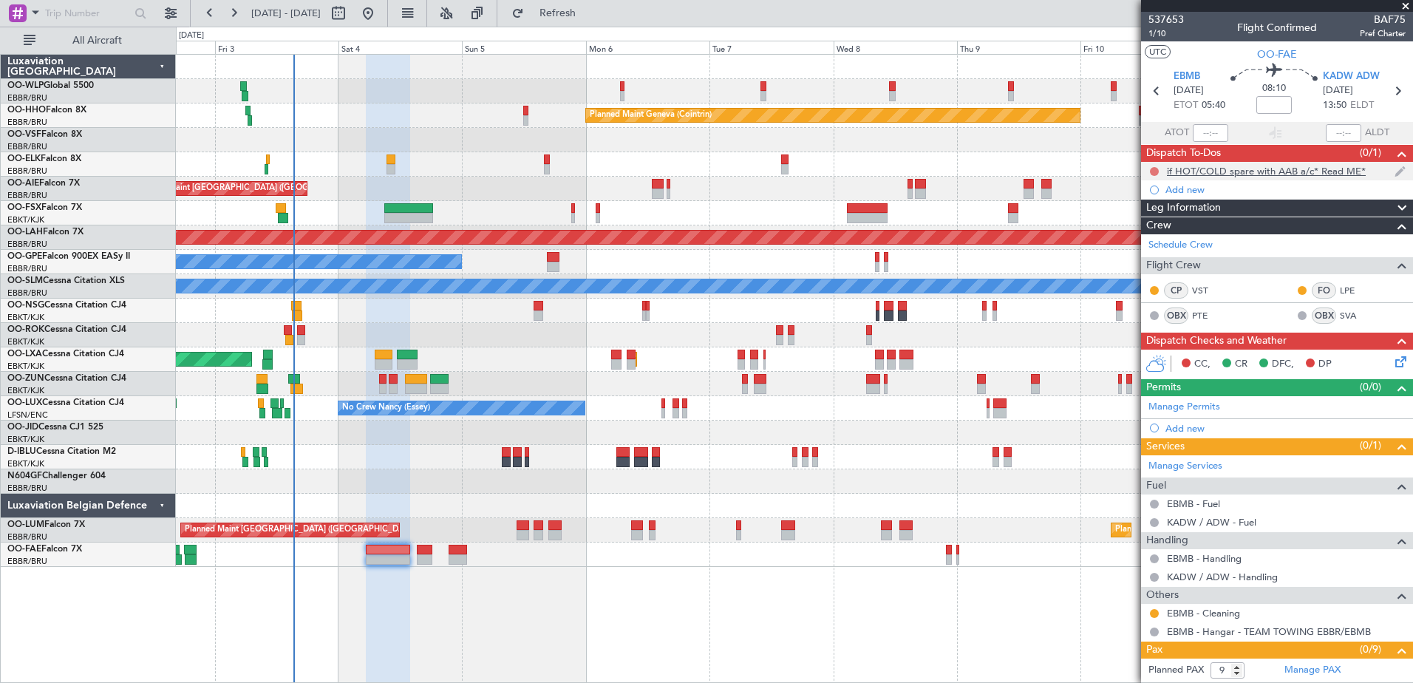
click at [1155, 169] on button at bounding box center [1154, 171] width 9 height 9
click at [1164, 257] on span "Cancelled" at bounding box center [1158, 258] width 42 height 15
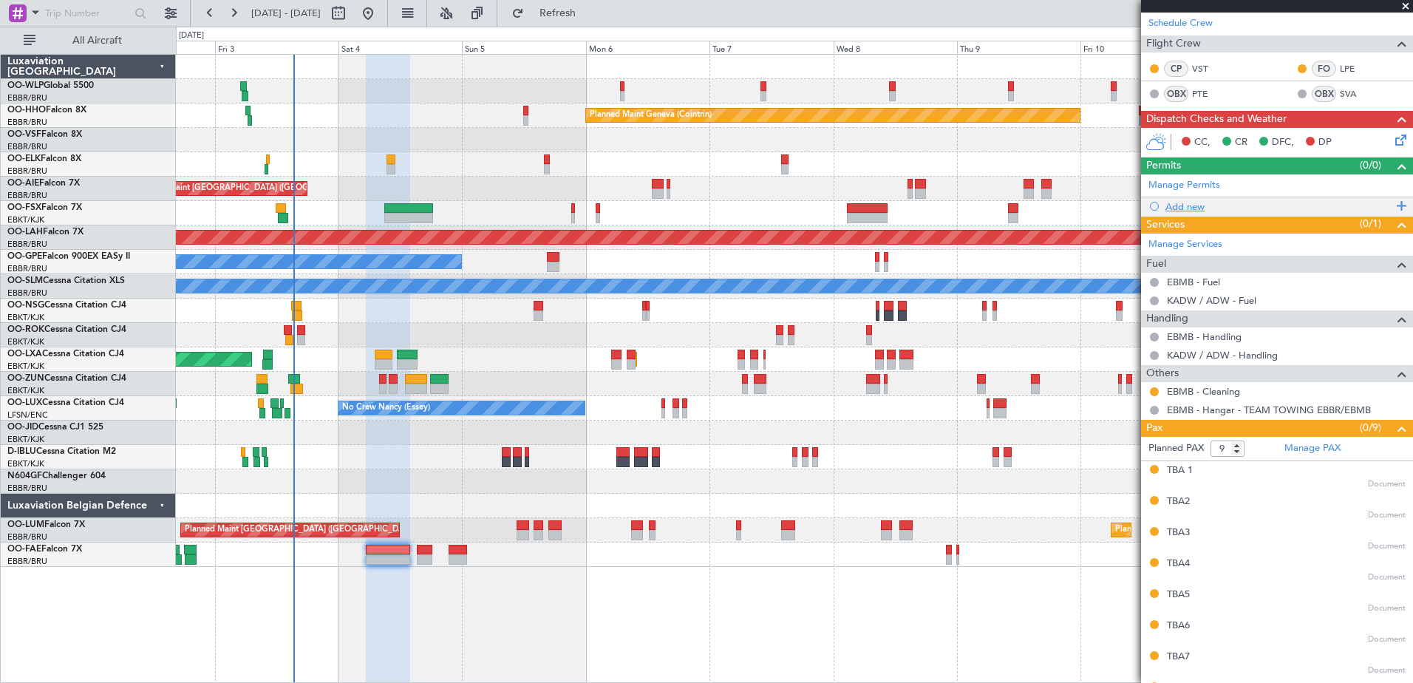
scroll to position [279, 0]
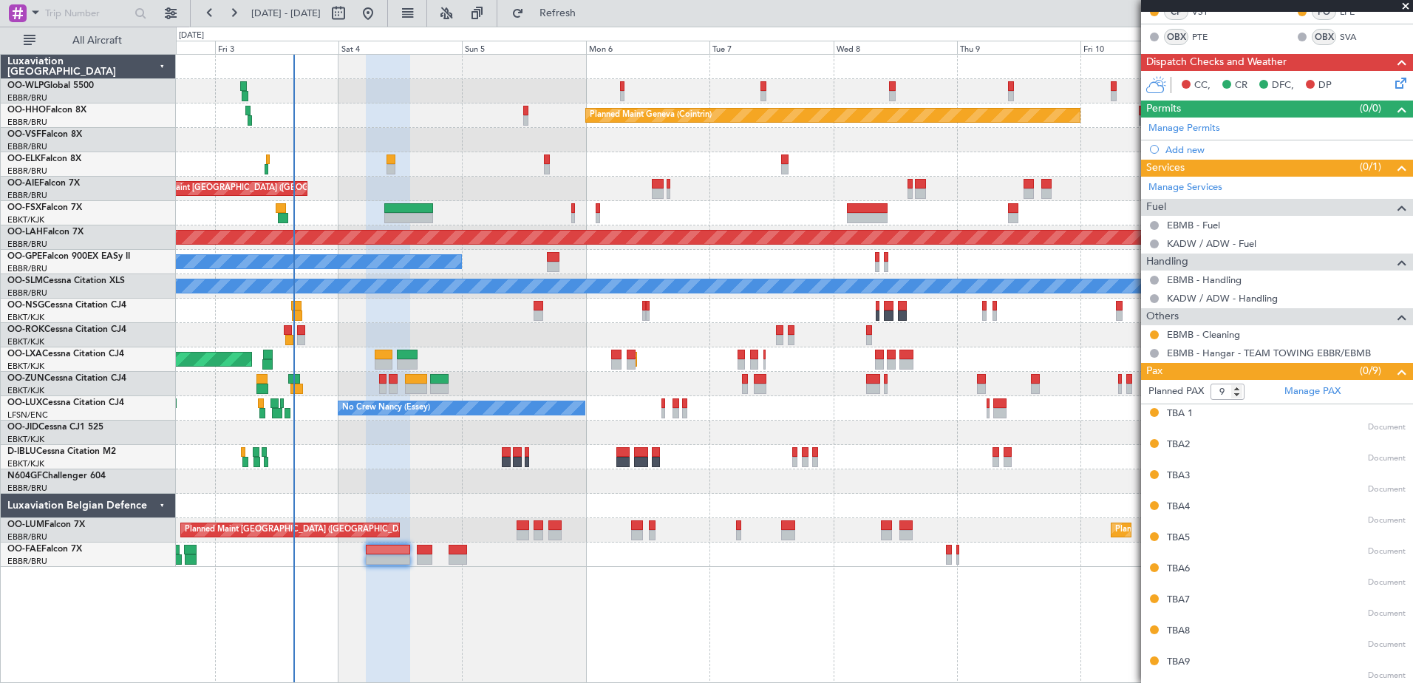
click at [1393, 83] on icon at bounding box center [1399, 81] width 12 height 12
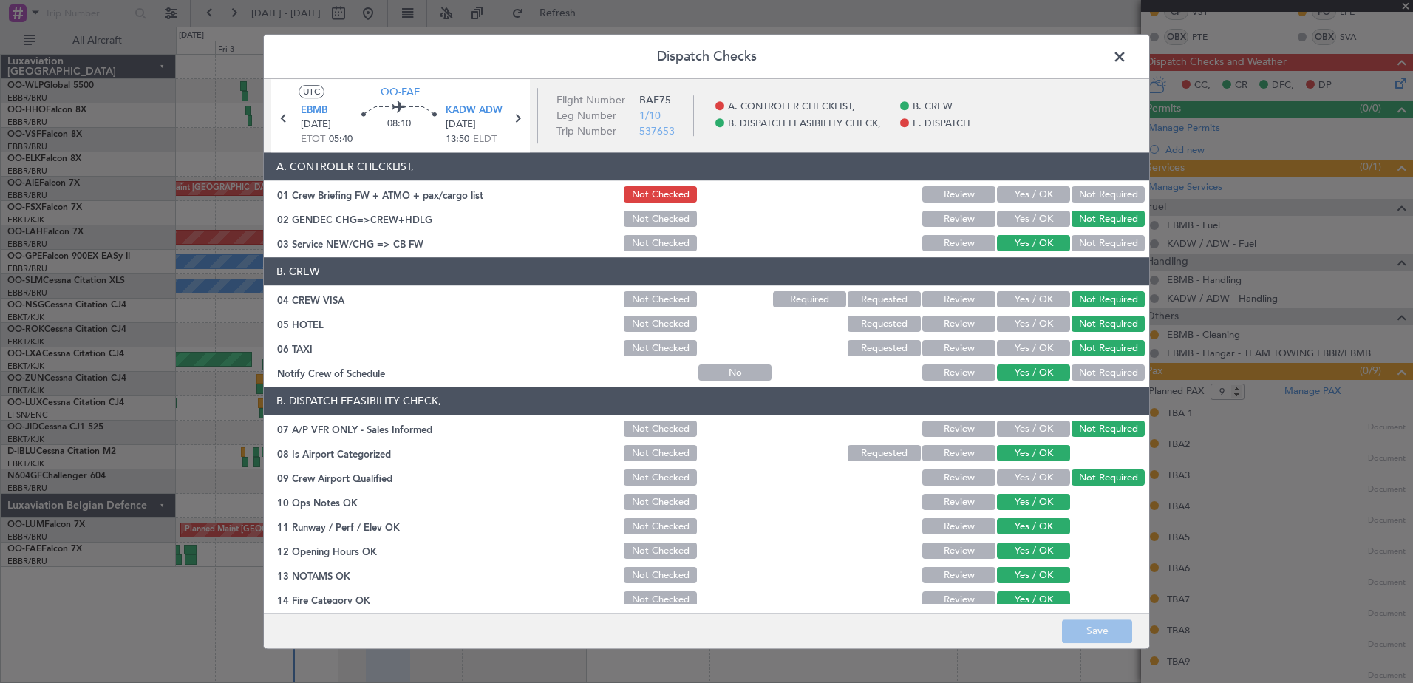
scroll to position [237, 0]
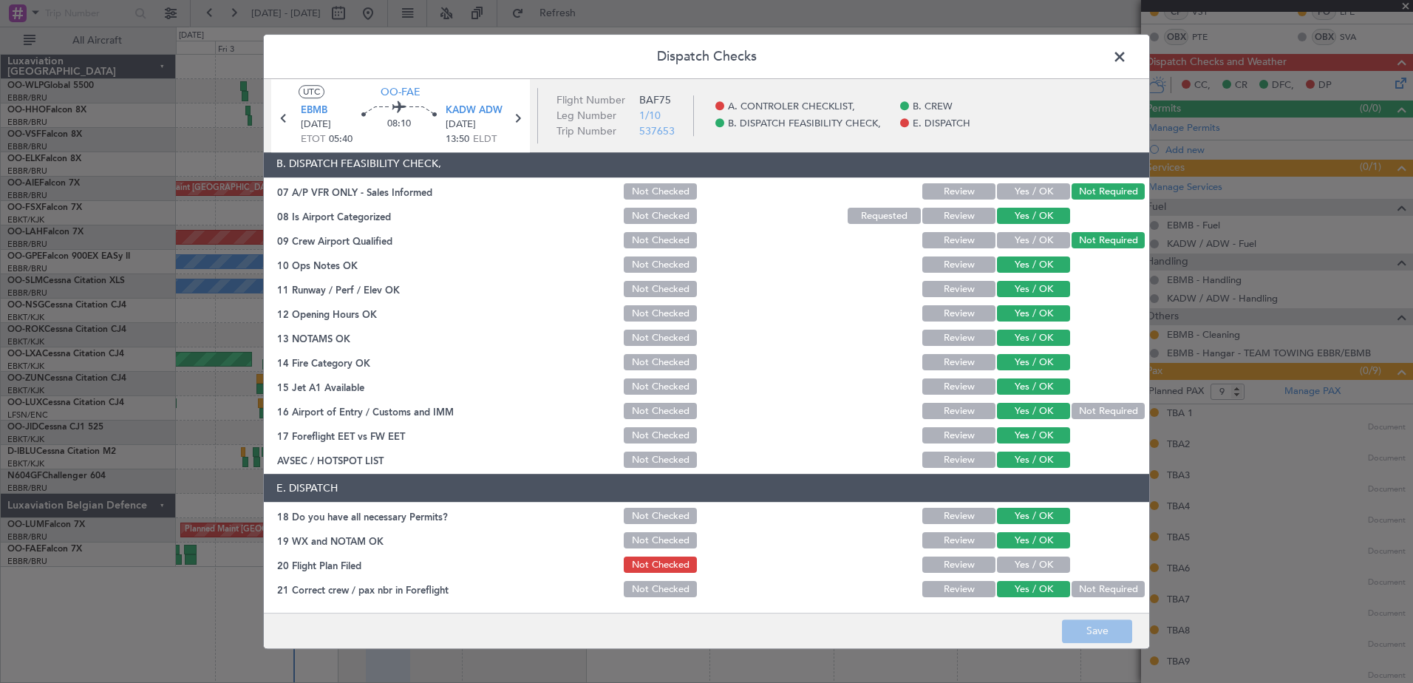
click at [1017, 563] on button "Yes / OK" at bounding box center [1033, 565] width 73 height 16
click at [1097, 624] on button "Save" at bounding box center [1097, 632] width 70 height 24
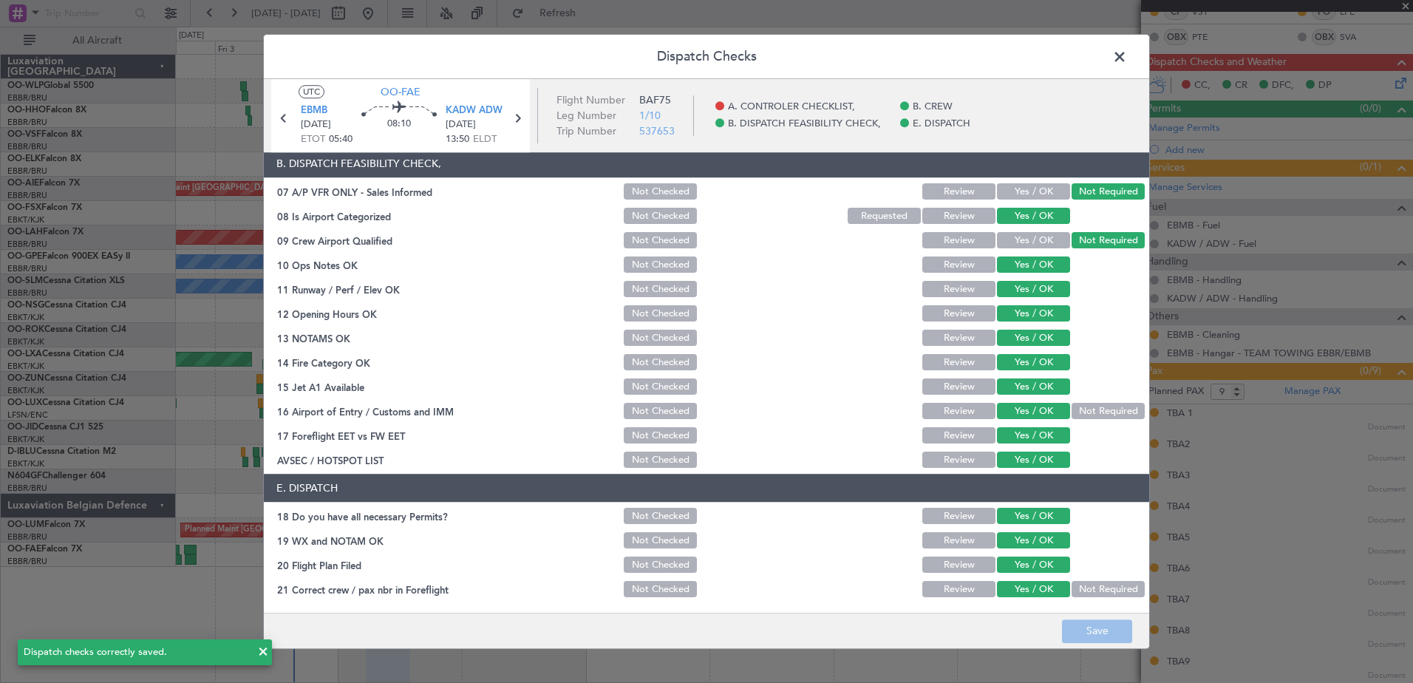
click at [1127, 57] on span at bounding box center [1127, 61] width 0 height 30
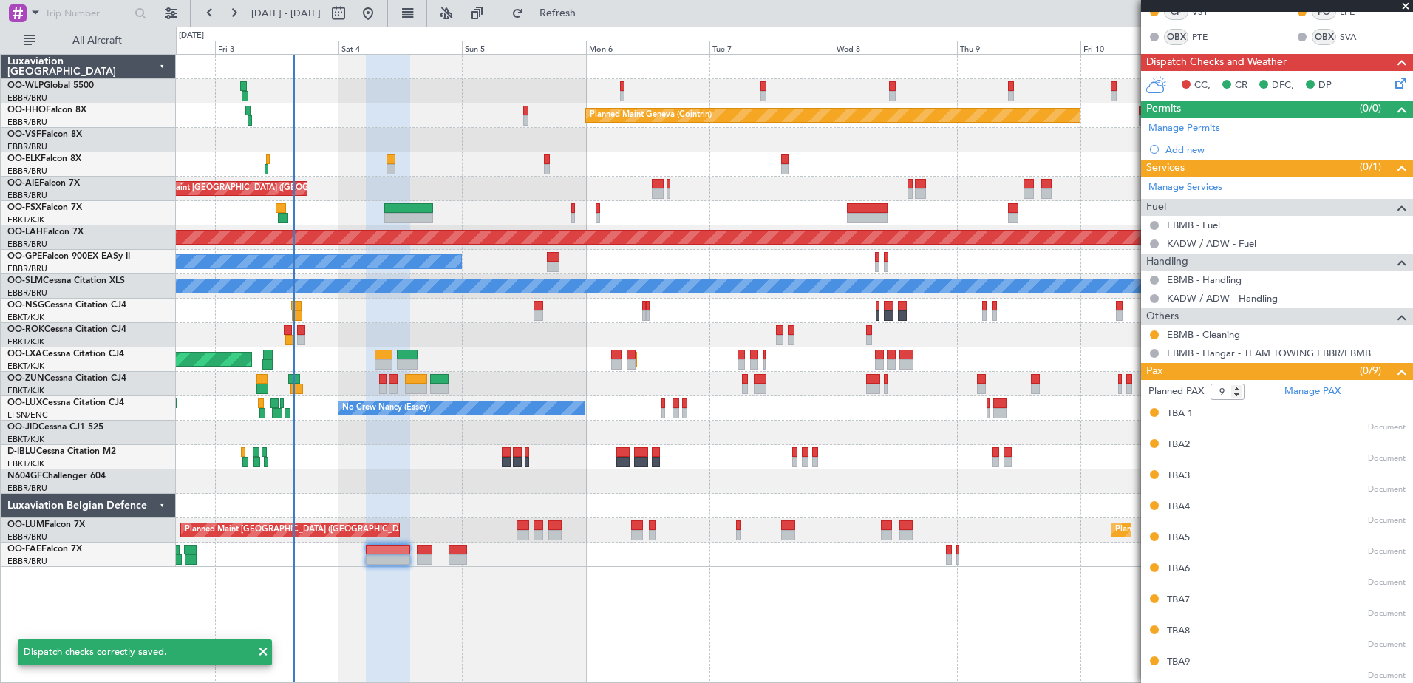
scroll to position [0, 0]
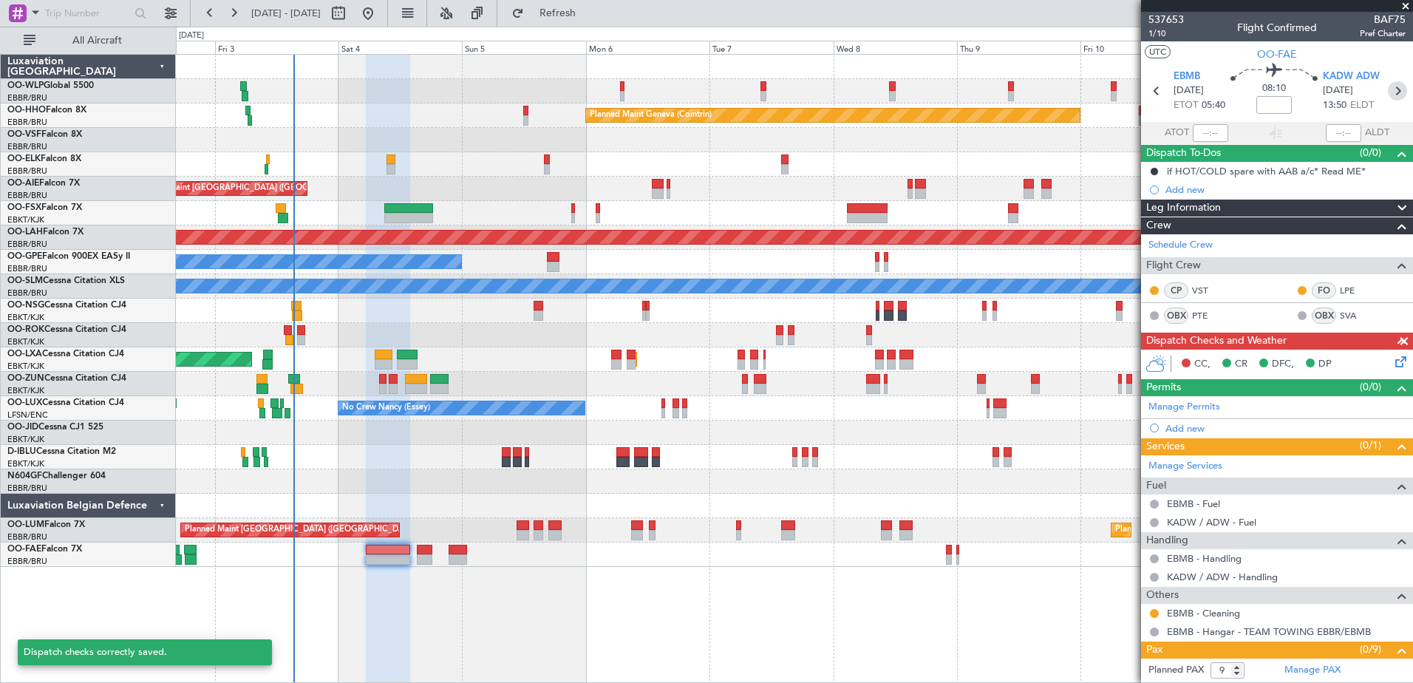
click at [1391, 92] on icon at bounding box center [1397, 90] width 19 height 19
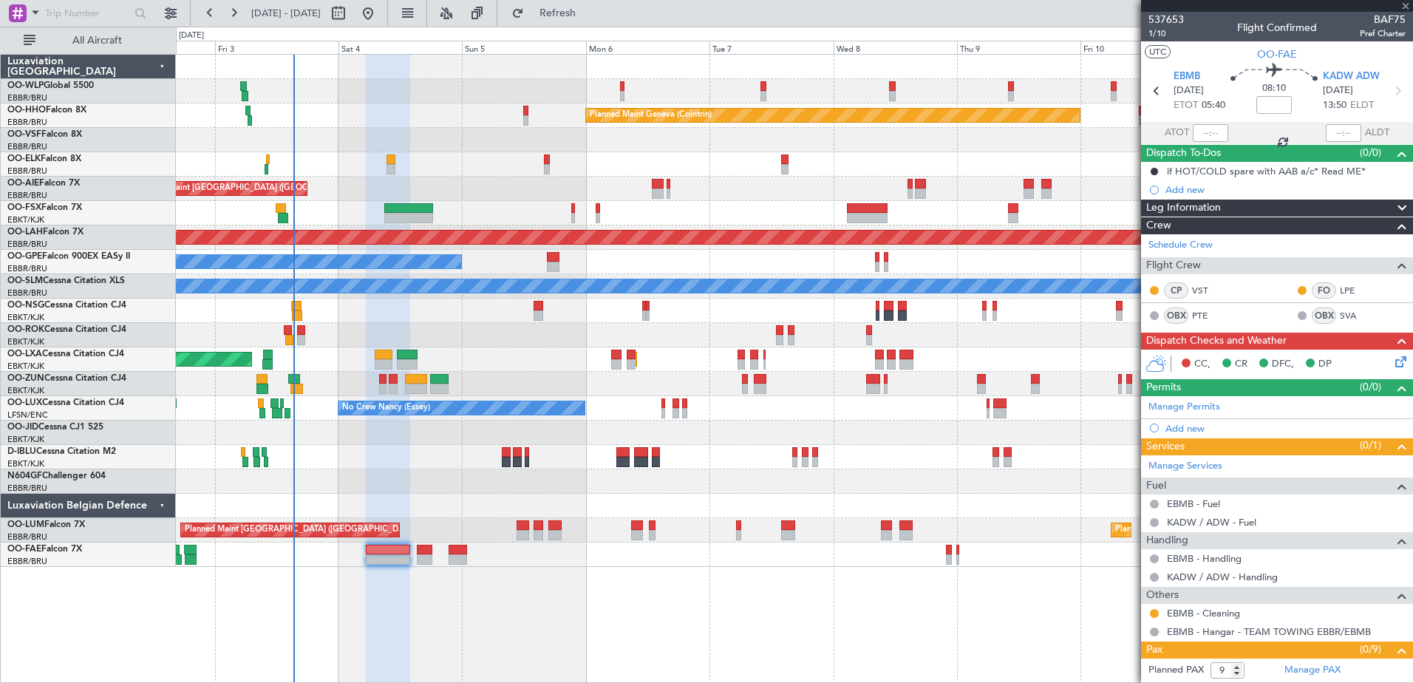
type input "11"
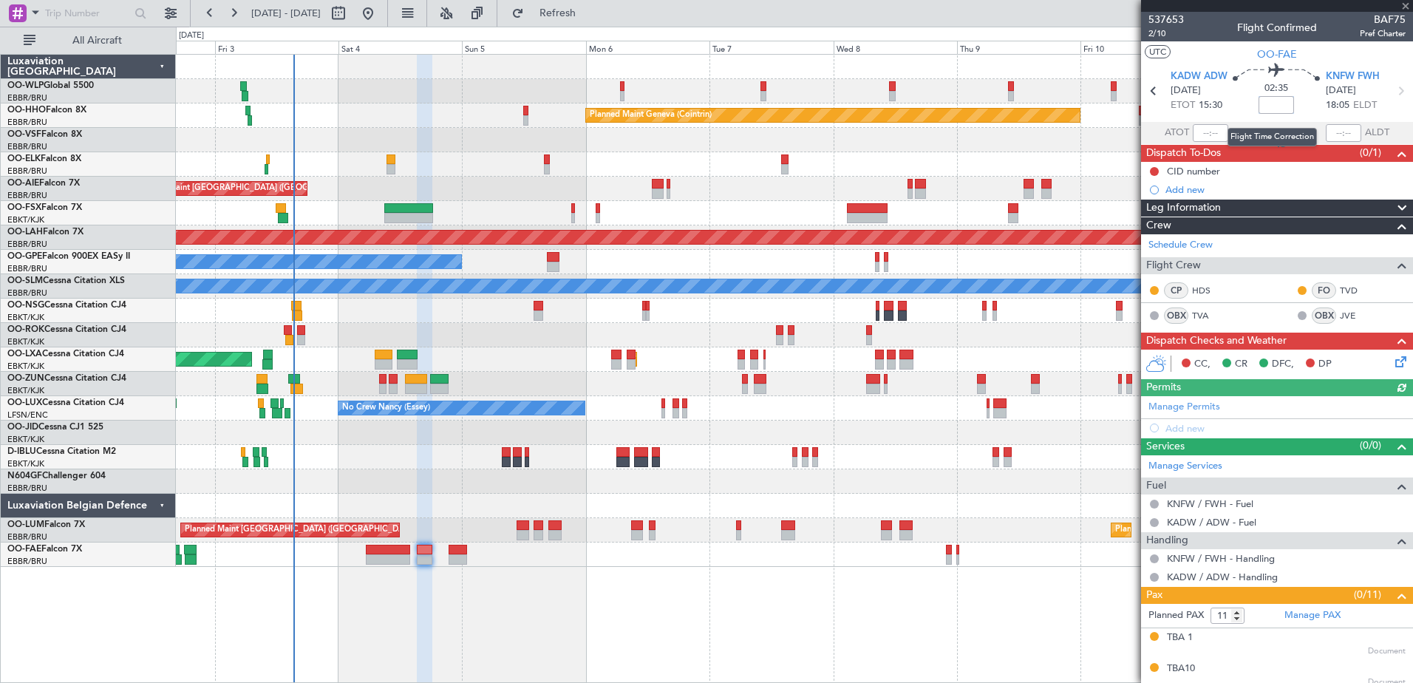
click at [1273, 101] on input at bounding box center [1276, 105] width 35 height 18
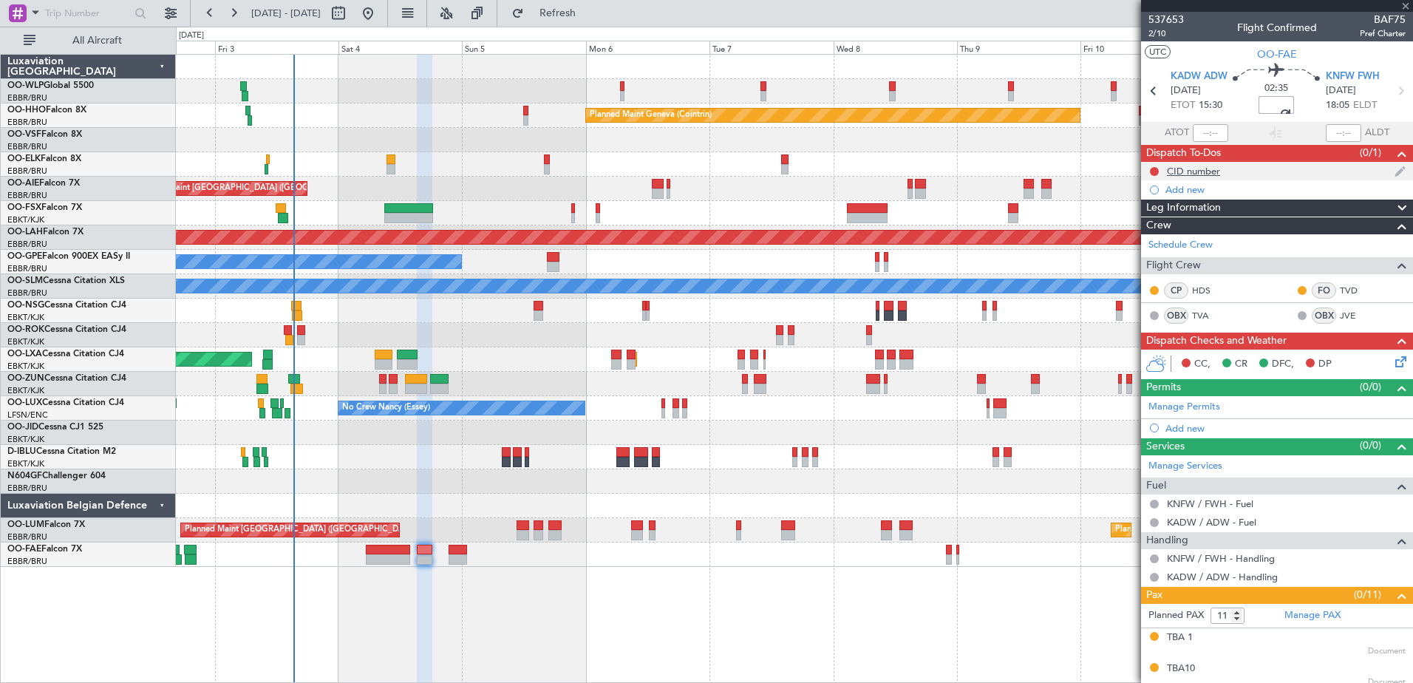
type input "-00:05"
click at [1205, 174] on div "CID number" at bounding box center [1193, 171] width 53 height 13
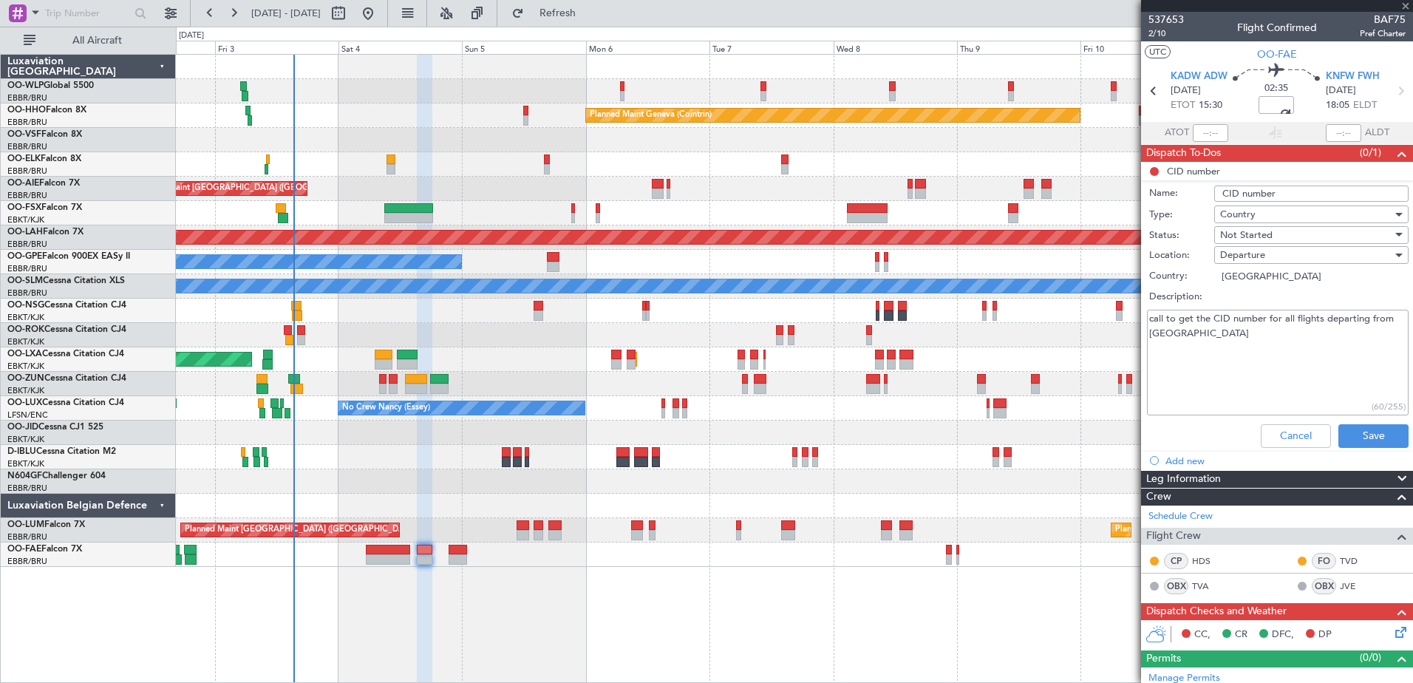
click at [1304, 197] on input "CID number" at bounding box center [1312, 194] width 194 height 16
click at [1374, 186] on input "CID number shceduled to be filed 2330Z" at bounding box center [1312, 194] width 194 height 16
type input "CID number shceduled to be filed 1720Z"
click at [1303, 234] on div "Not Started" at bounding box center [1307, 235] width 172 height 22
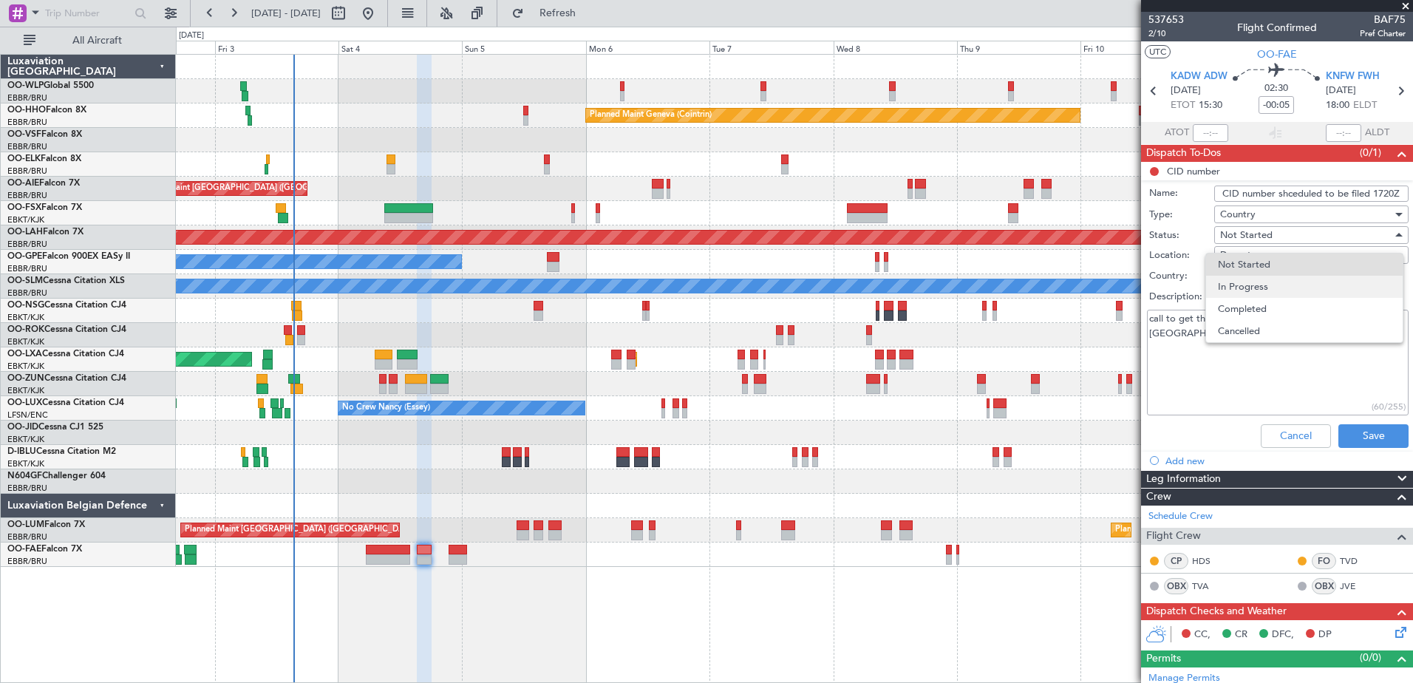
click at [1290, 288] on span "In Progress" at bounding box center [1304, 287] width 173 height 22
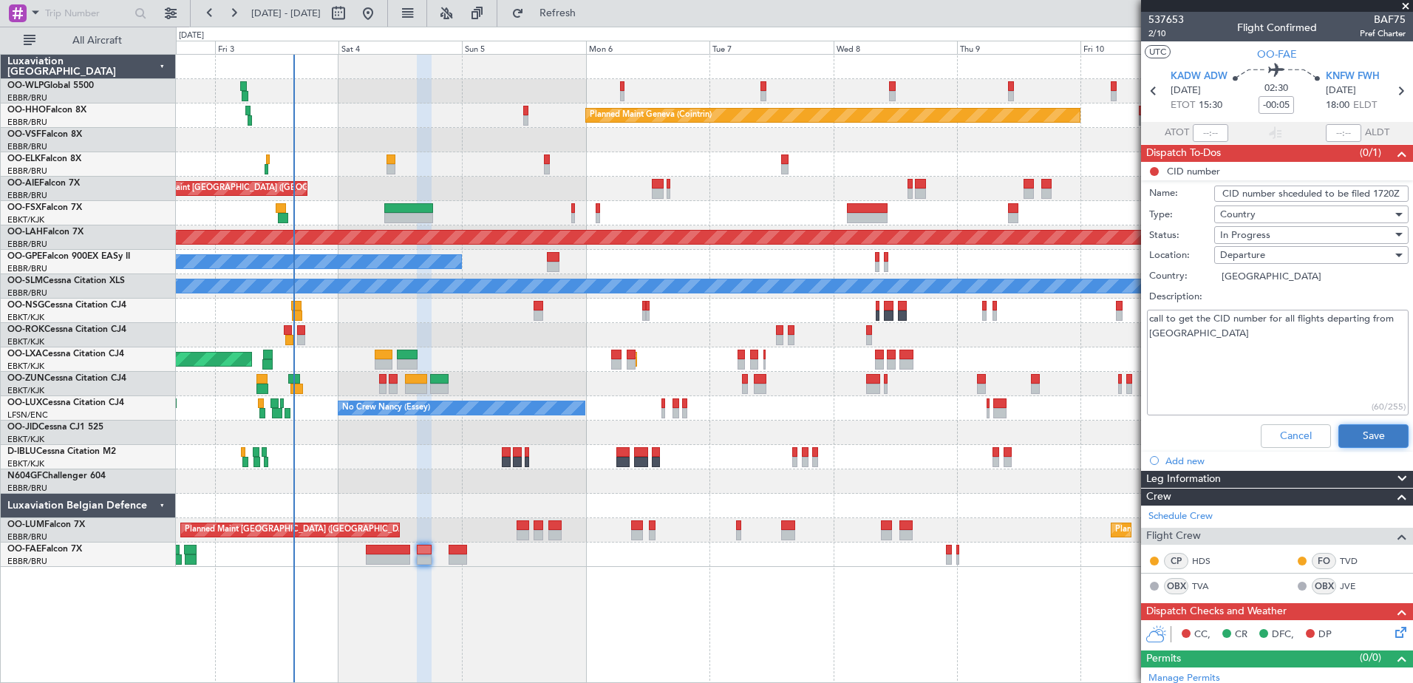
click at [1359, 433] on button "Save" at bounding box center [1374, 436] width 70 height 24
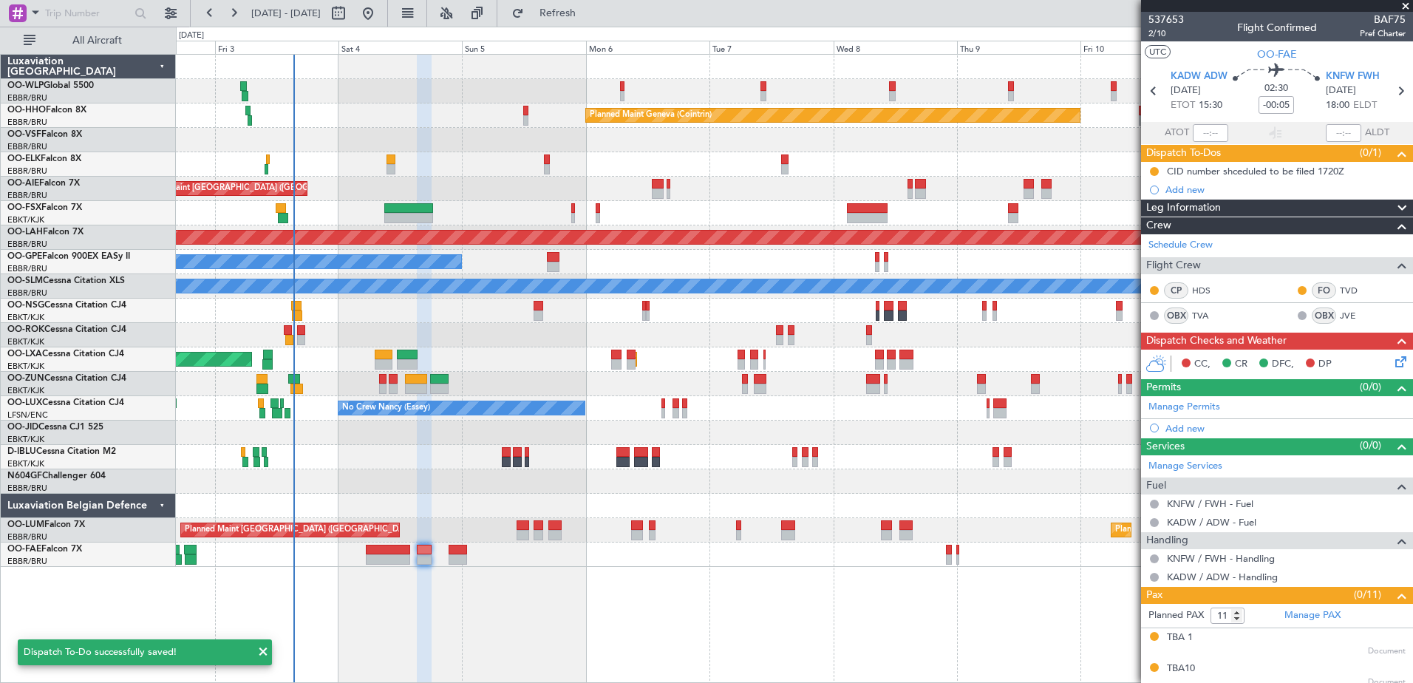
click at [1393, 357] on icon at bounding box center [1399, 359] width 12 height 12
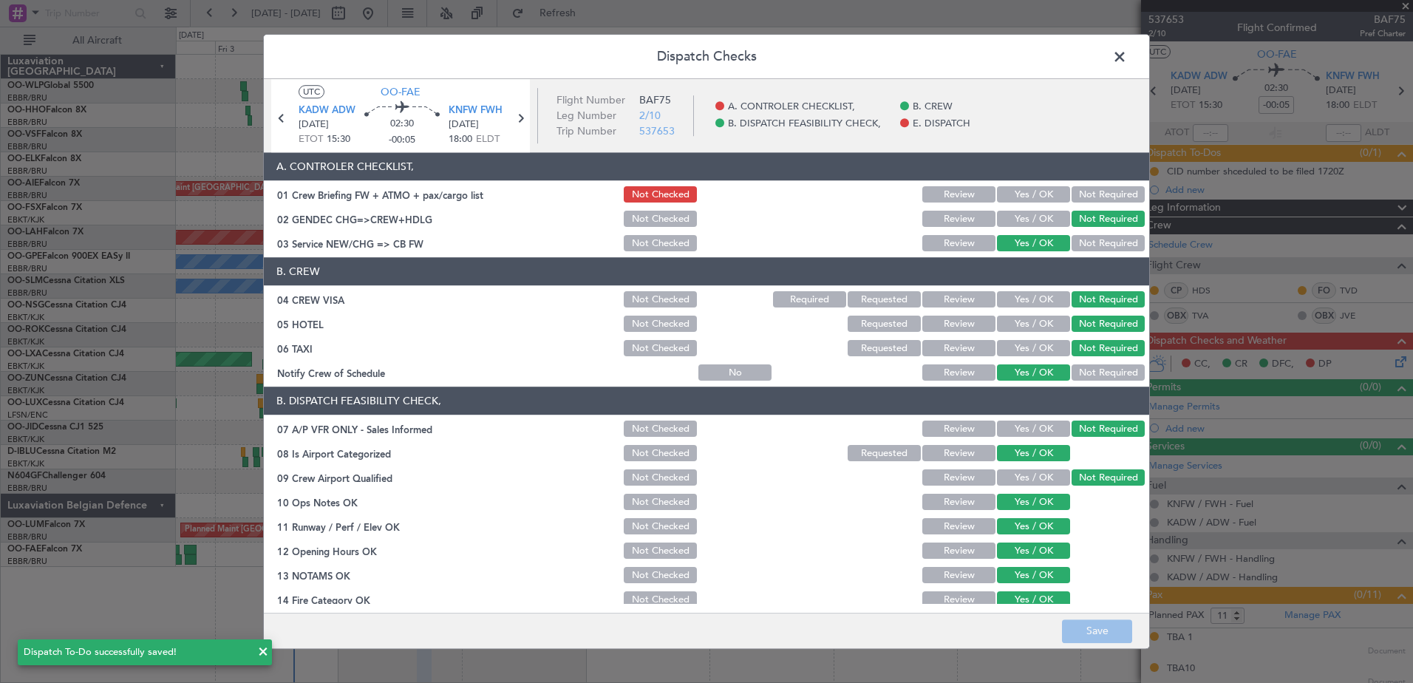
scroll to position [237, 0]
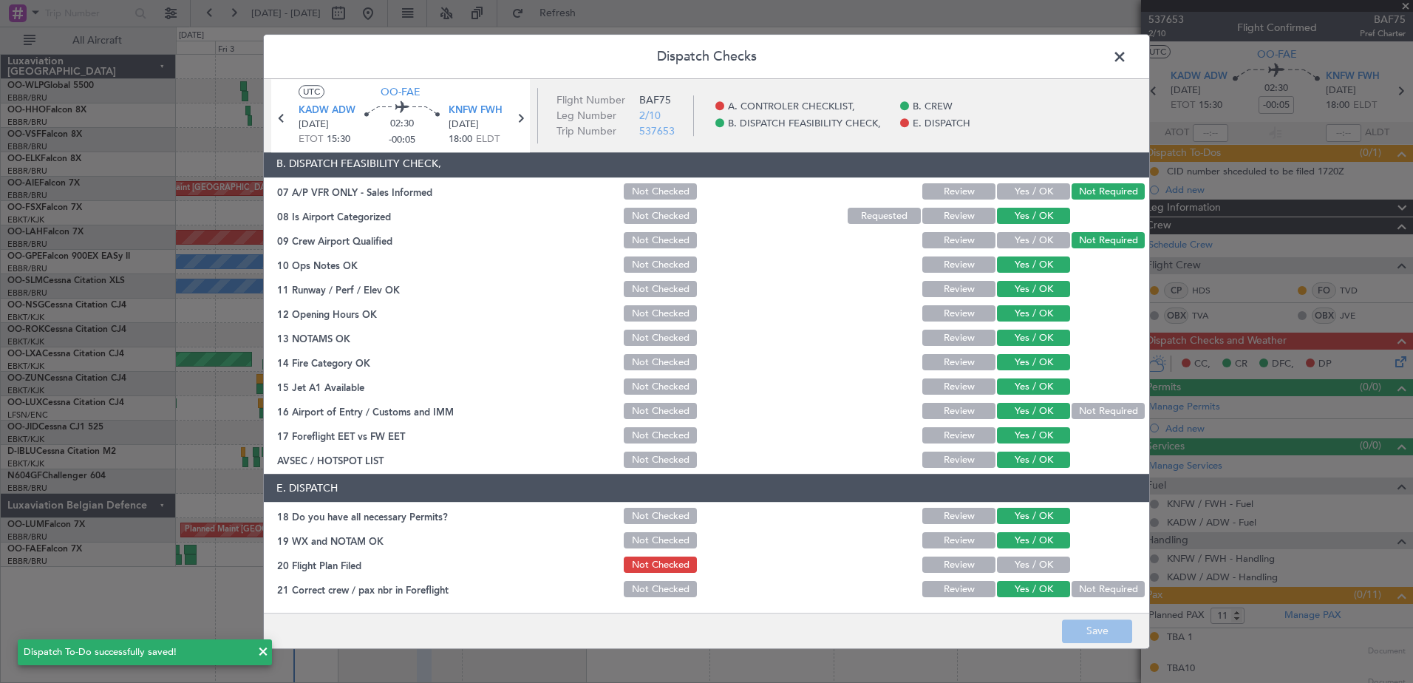
click at [963, 574] on div "Review" at bounding box center [957, 565] width 75 height 21
click at [970, 559] on button "Review" at bounding box center [959, 565] width 73 height 16
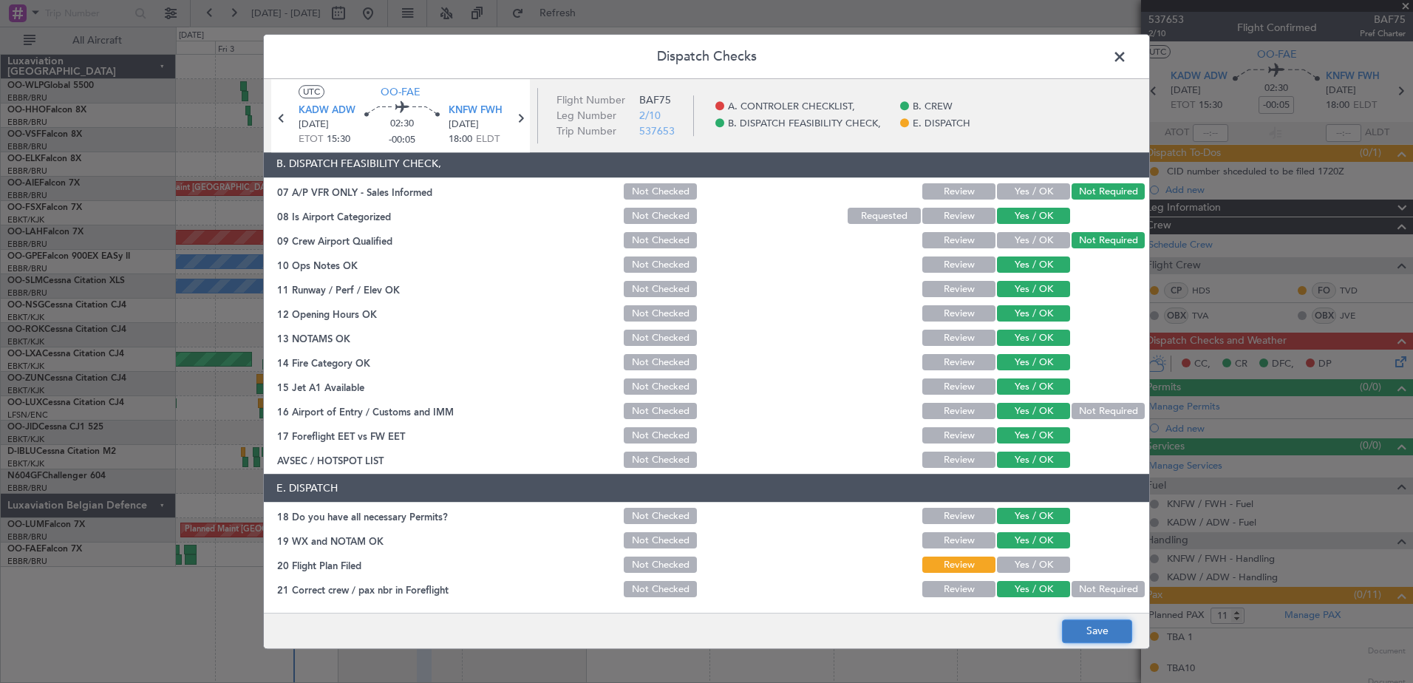
click at [1079, 631] on button "Save" at bounding box center [1097, 632] width 70 height 24
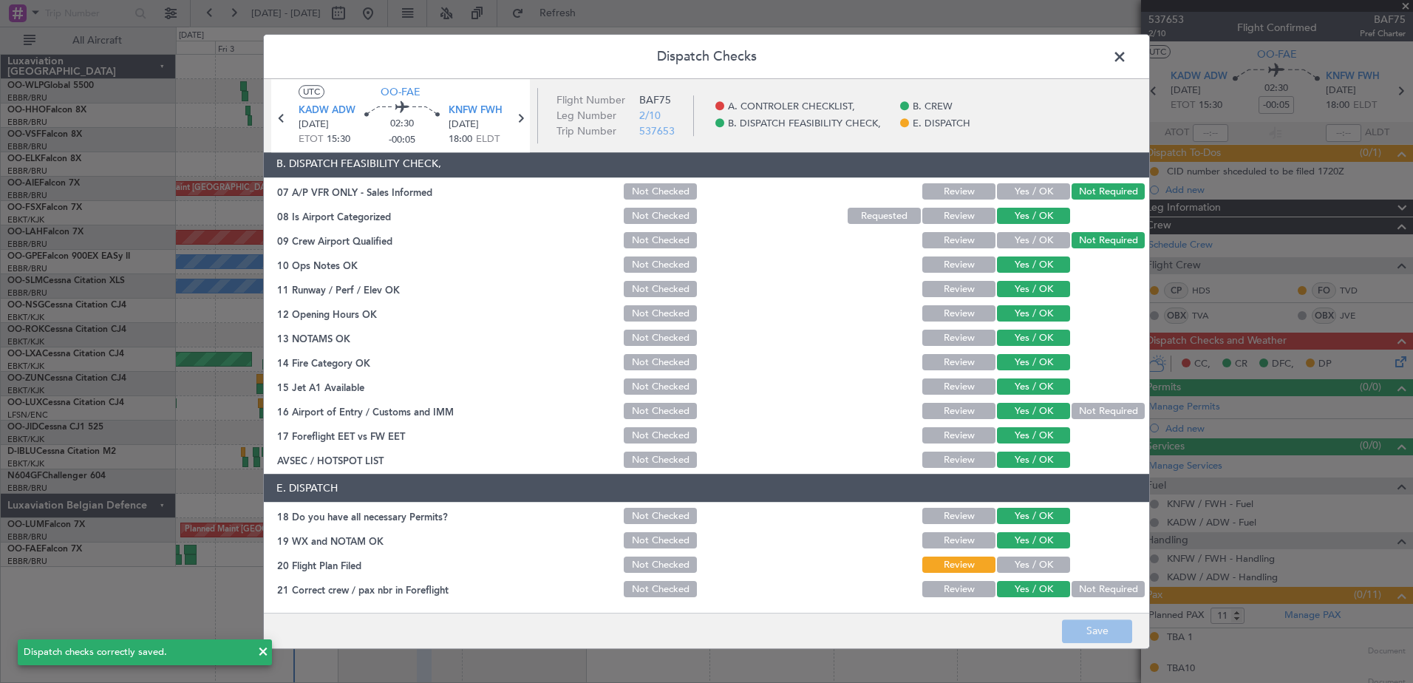
click at [1127, 52] on span at bounding box center [1127, 61] width 0 height 30
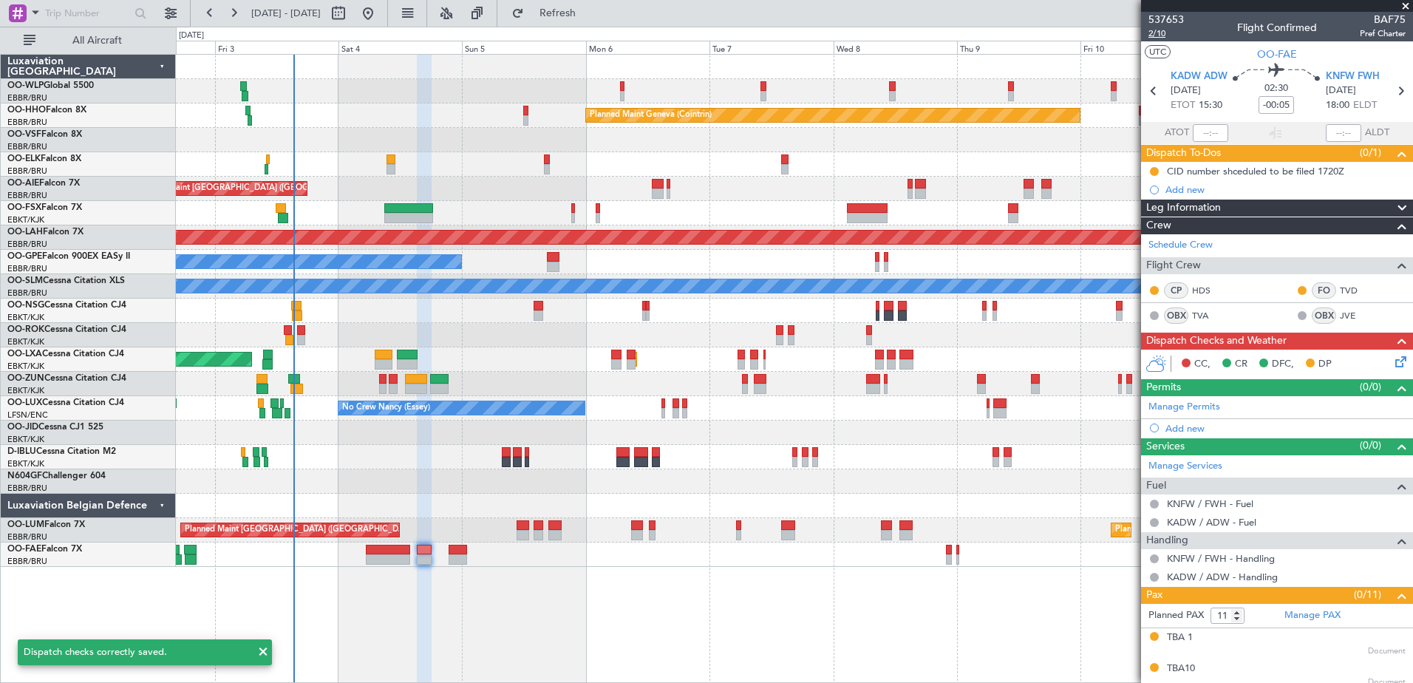
click at [1157, 34] on span "2/10" at bounding box center [1166, 33] width 35 height 13
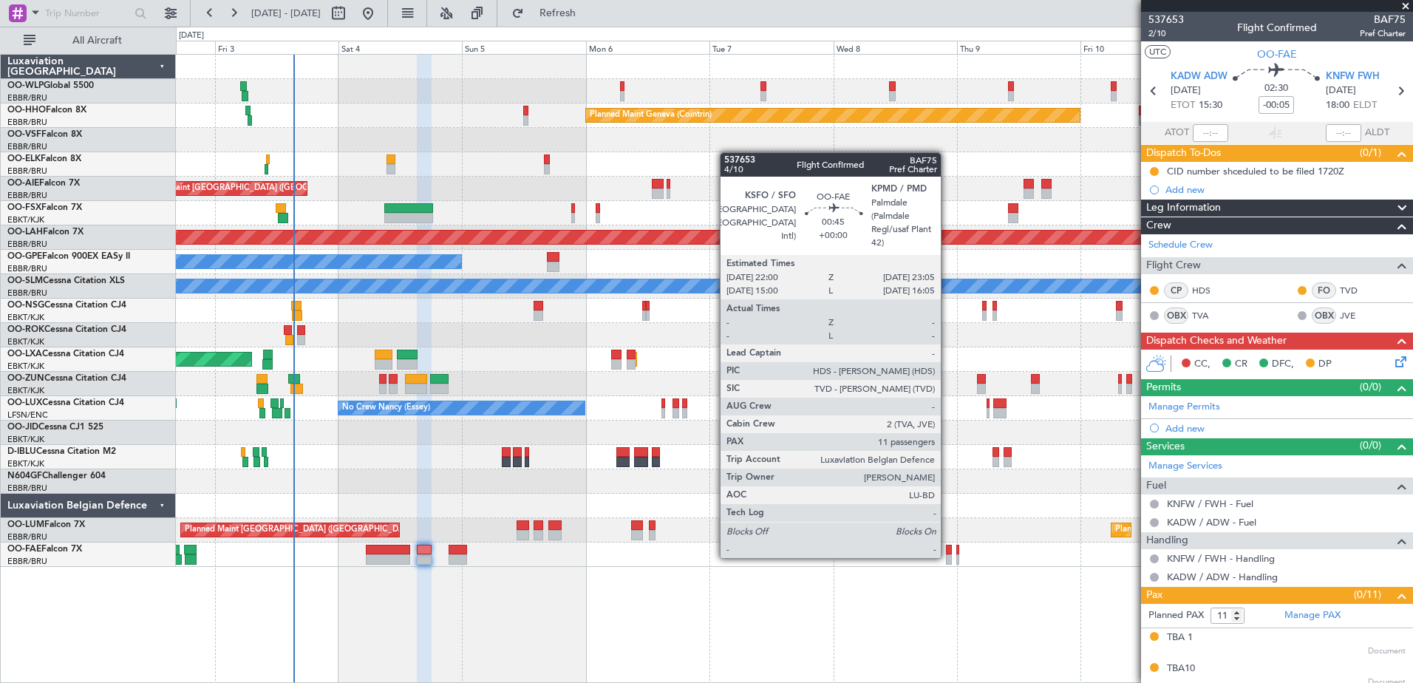
click at [948, 557] on div at bounding box center [949, 559] width 6 height 10
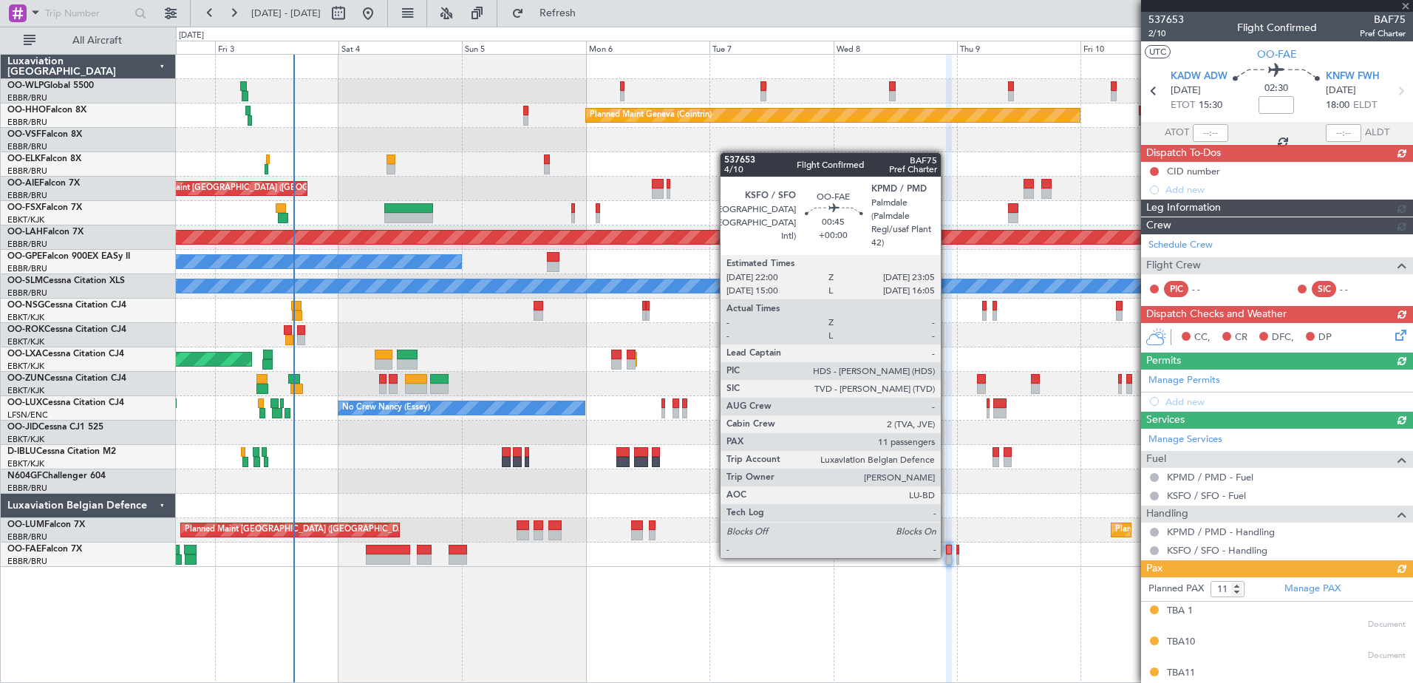
type input "-00:05"
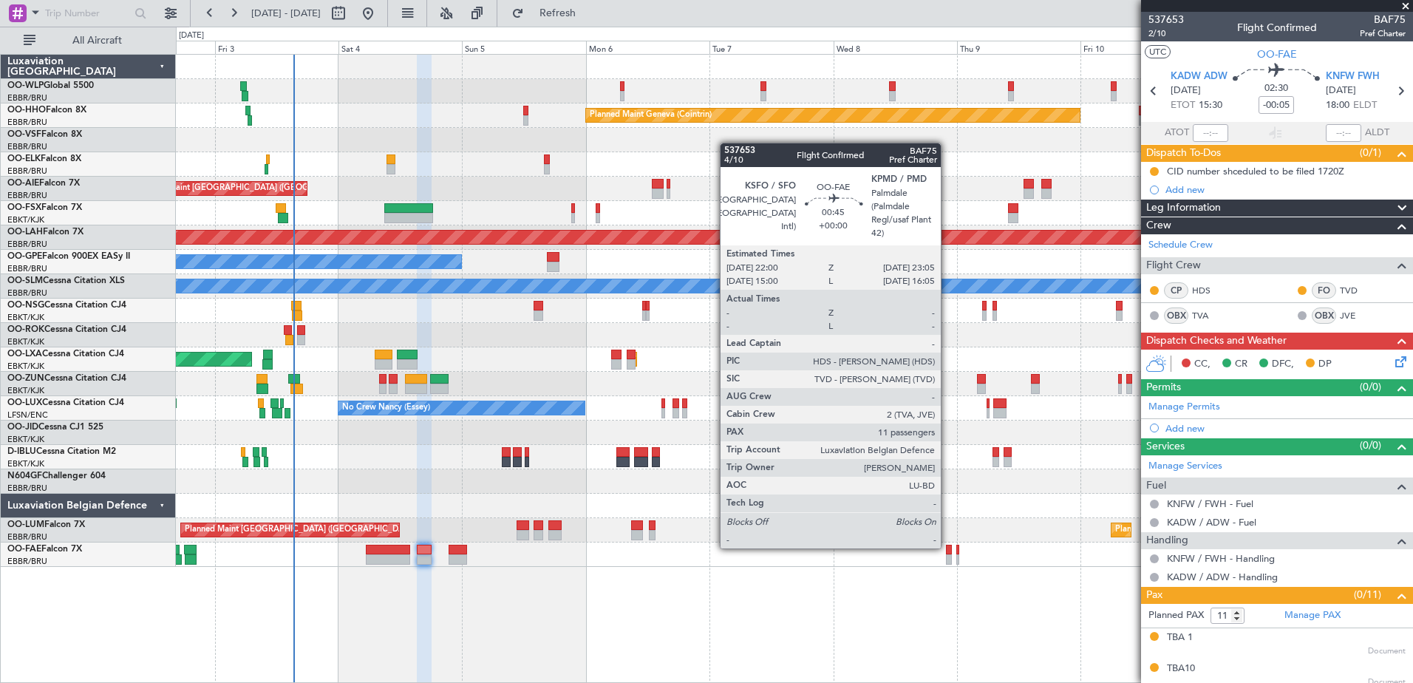
click at [948, 547] on div at bounding box center [949, 550] width 6 height 10
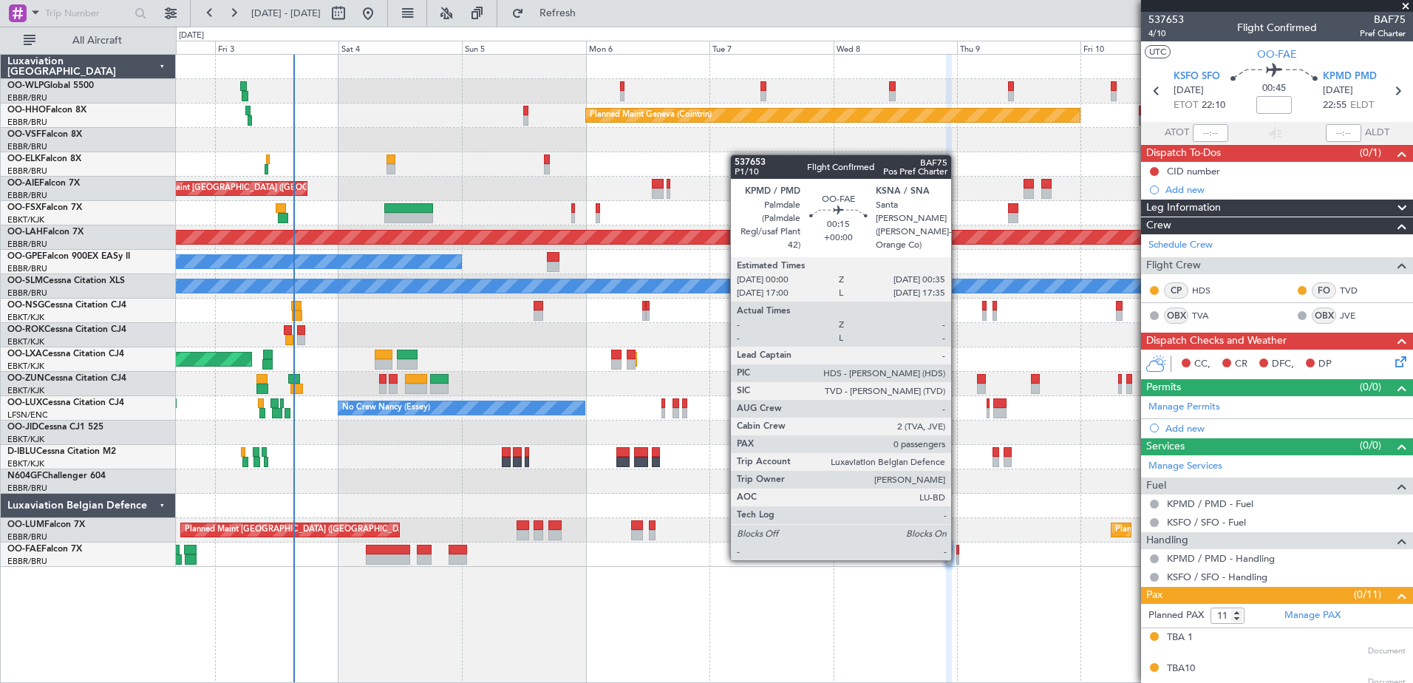
click at [958, 559] on div at bounding box center [959, 559] width 4 height 10
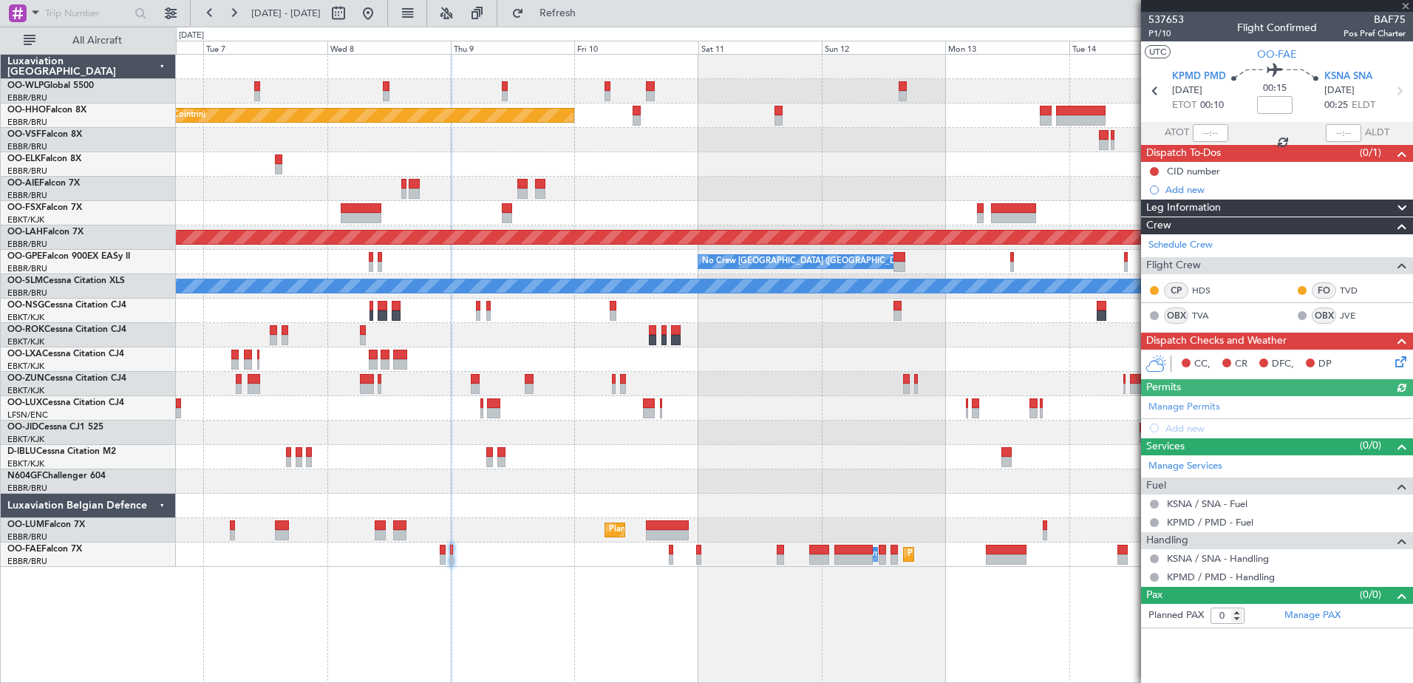
click at [540, 421] on div "Planned Maint Geneva (Cointrin) Planned Maint Alton-st Louis (St Louis Regl) No…" at bounding box center [794, 311] width 1237 height 512
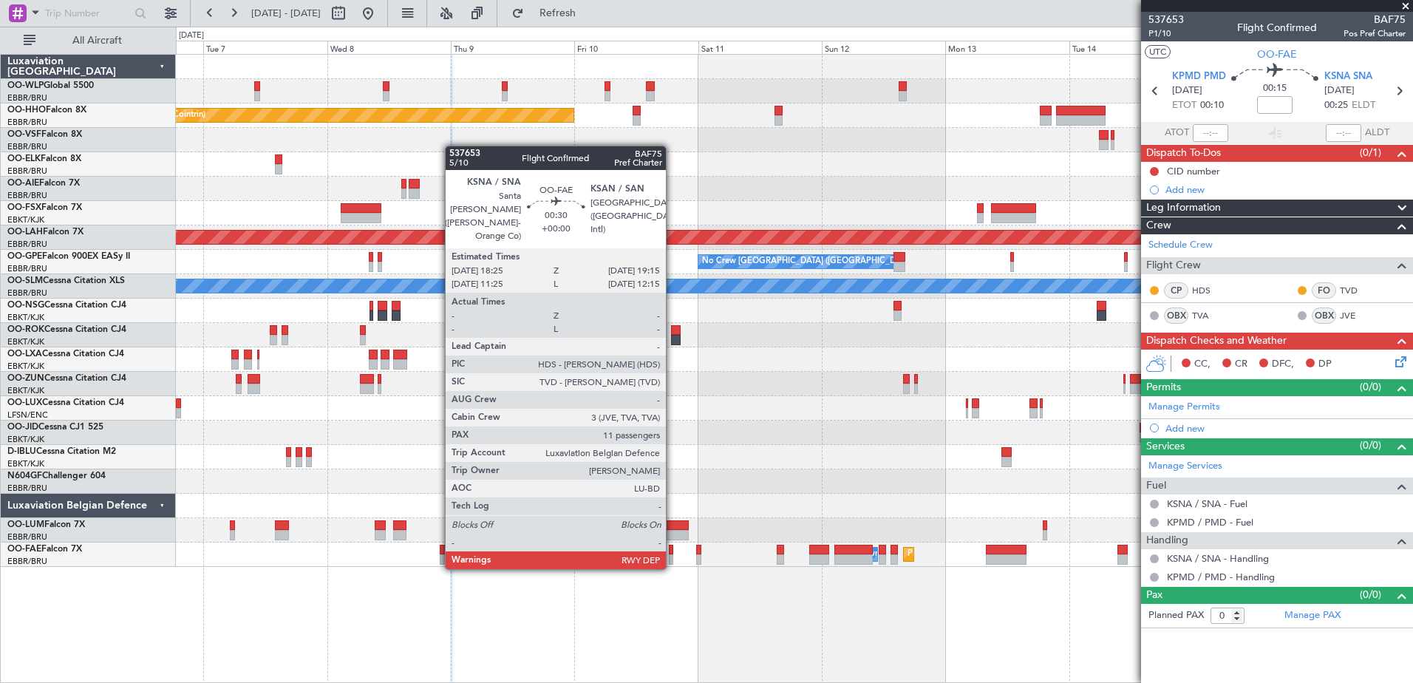
click at [673, 554] on div at bounding box center [671, 559] width 4 height 10
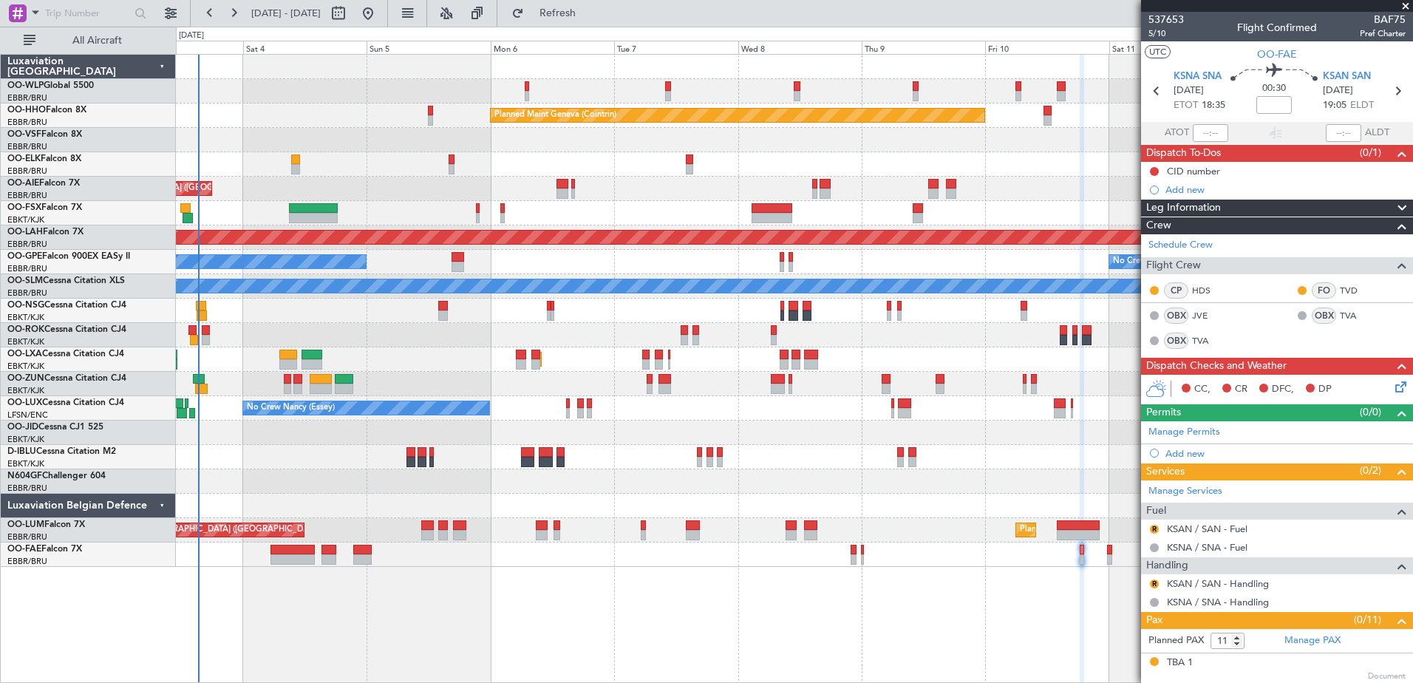
click at [847, 591] on div "Planned Maint Milan (Linate) Planned Maint Geneva (Cointrin) Unplanned Maint Lo…" at bounding box center [795, 368] width 1238 height 629
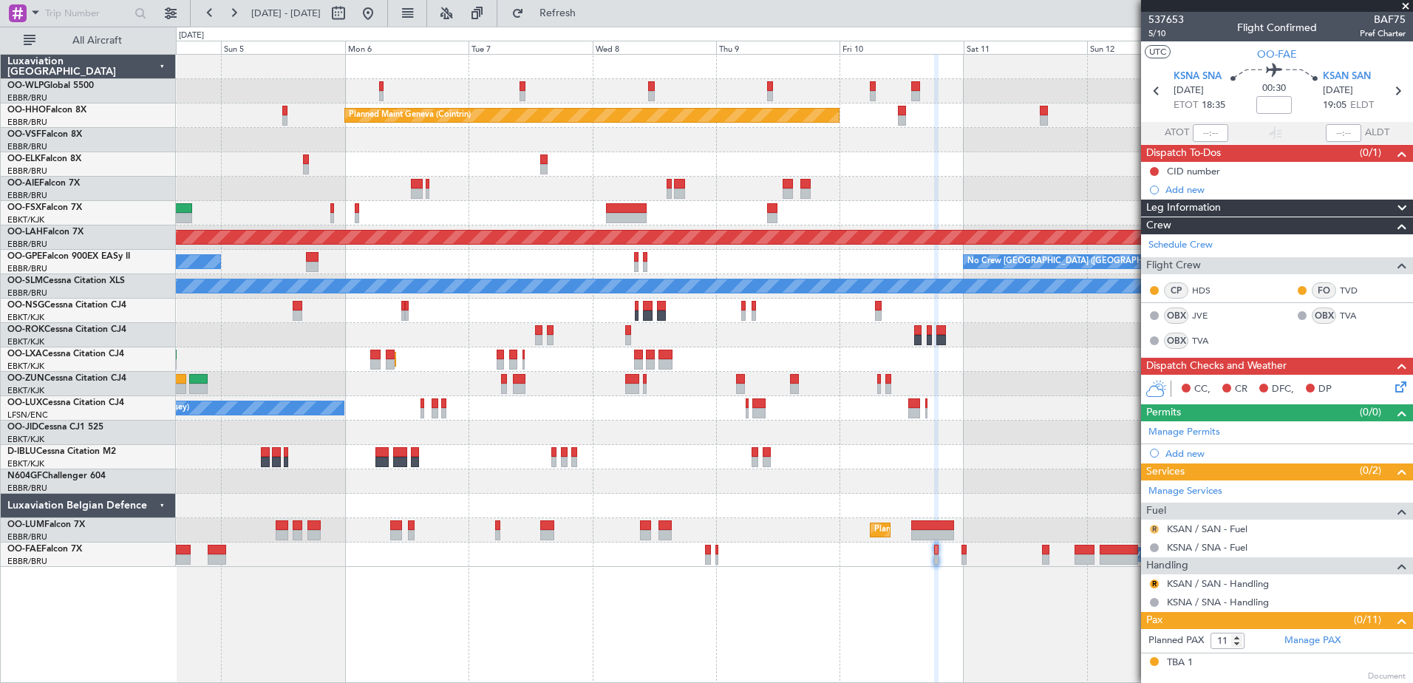
click at [1158, 528] on button "R" at bounding box center [1154, 529] width 9 height 9
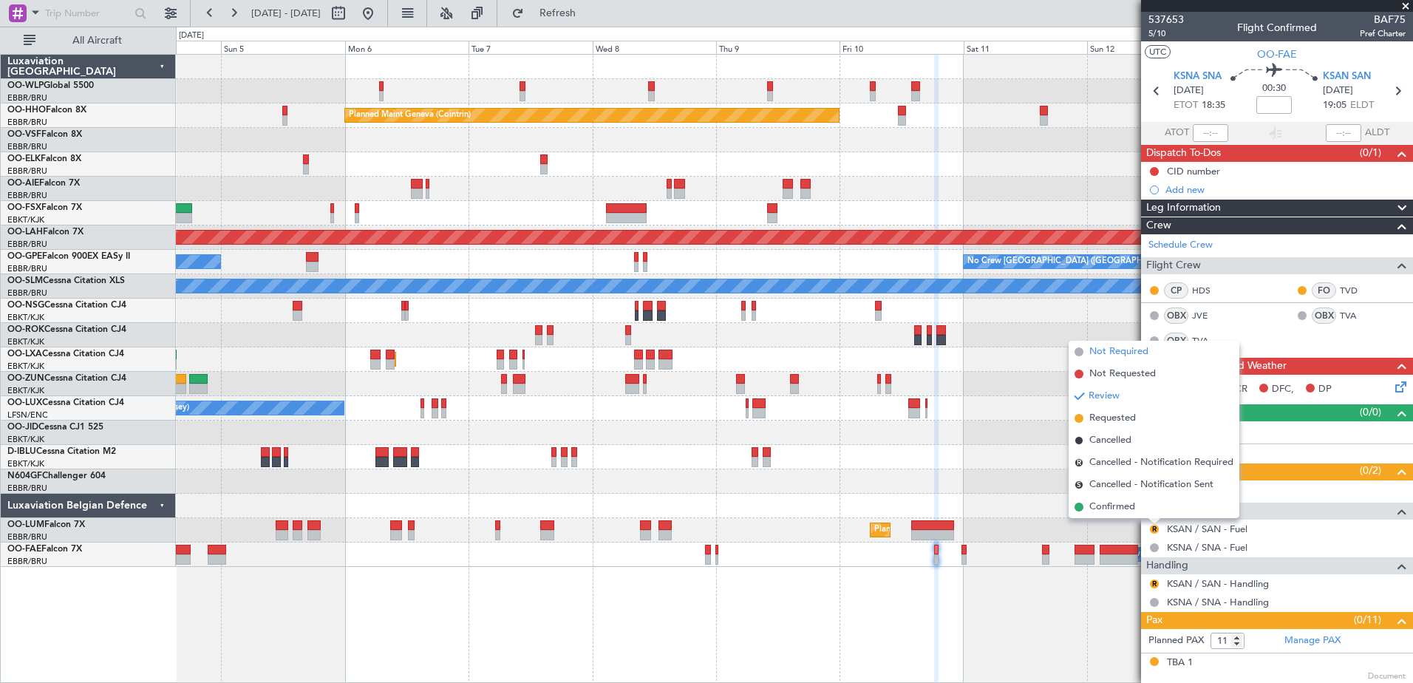
click at [1096, 349] on span "Not Required" at bounding box center [1119, 352] width 59 height 15
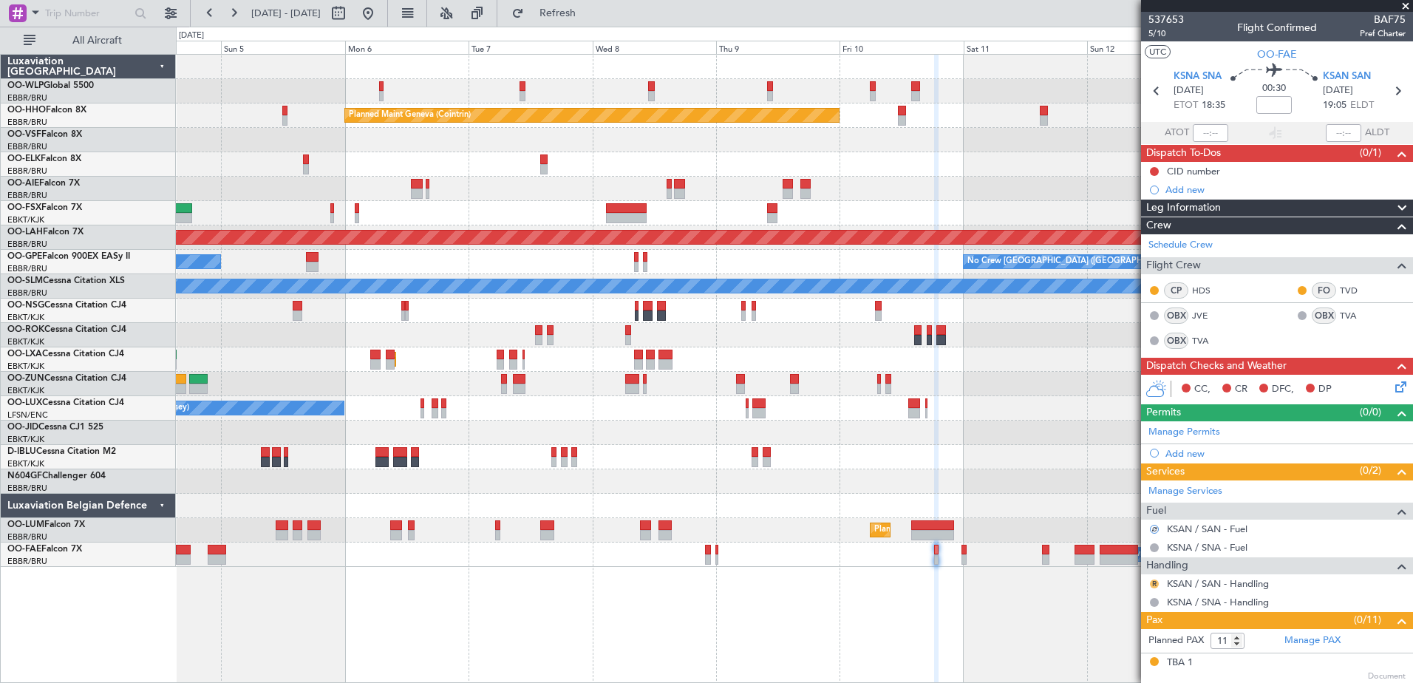
click at [1156, 583] on button "R" at bounding box center [1154, 584] width 9 height 9
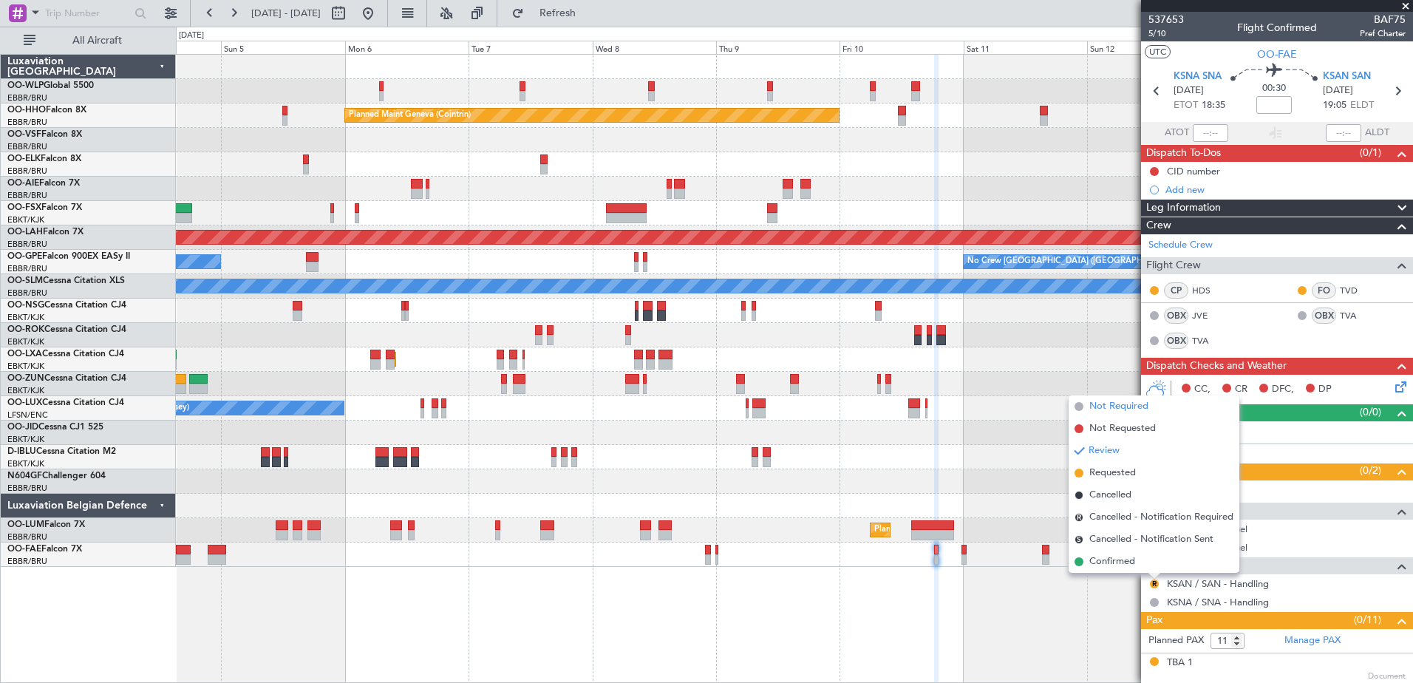
click at [1108, 408] on span "Not Required" at bounding box center [1119, 406] width 59 height 15
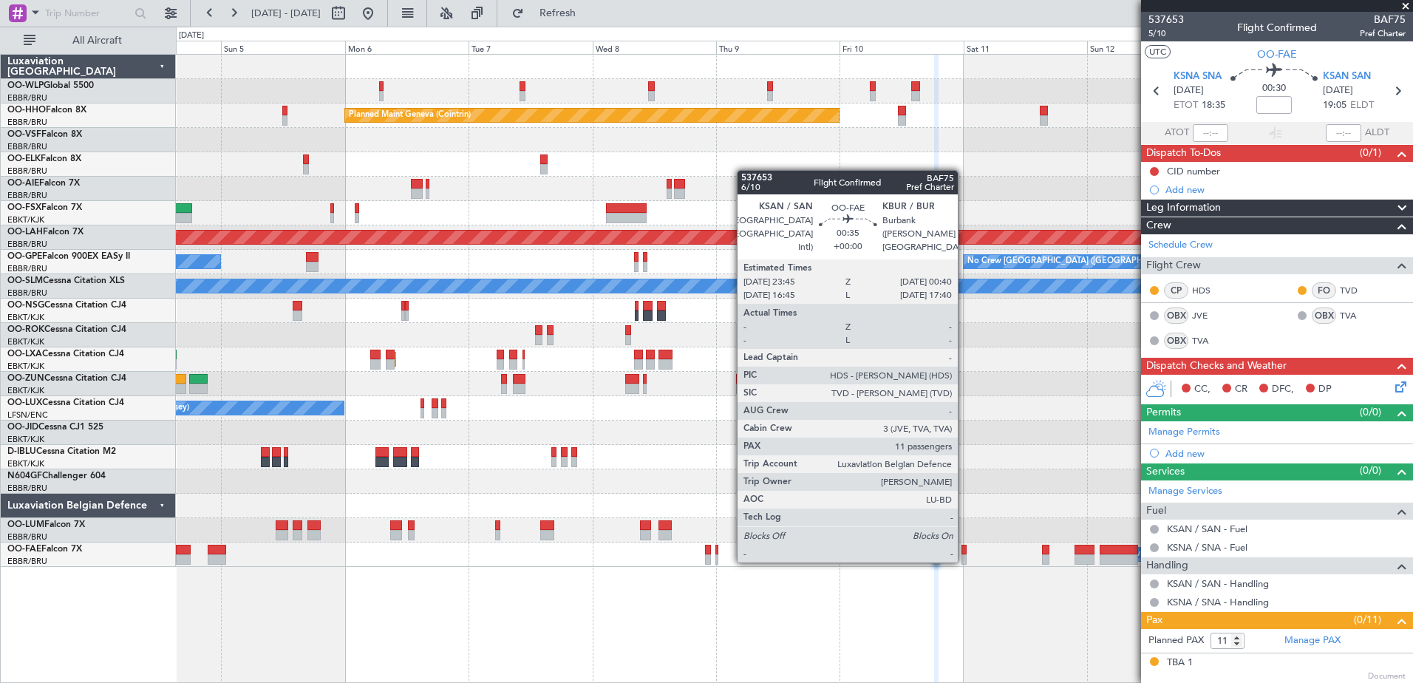
click at [965, 560] on div at bounding box center [964, 559] width 5 height 10
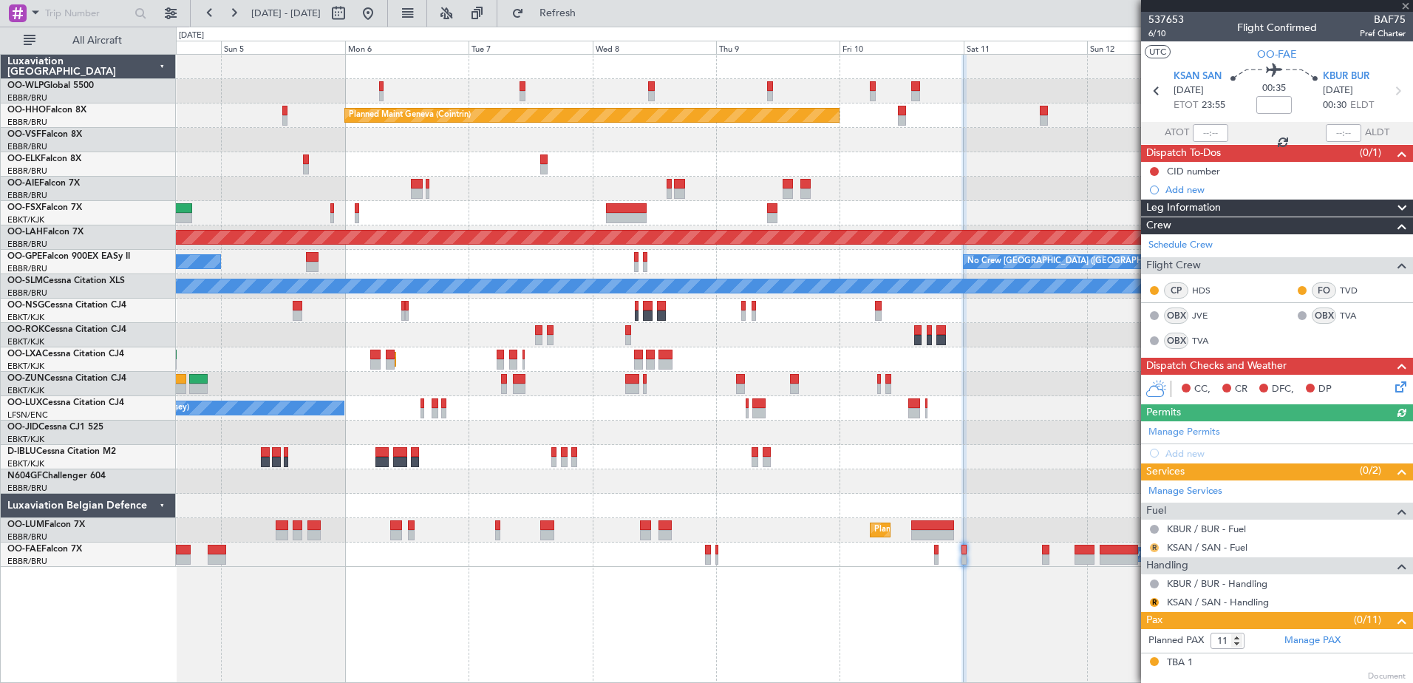
click at [1150, 546] on button "R" at bounding box center [1154, 547] width 9 height 9
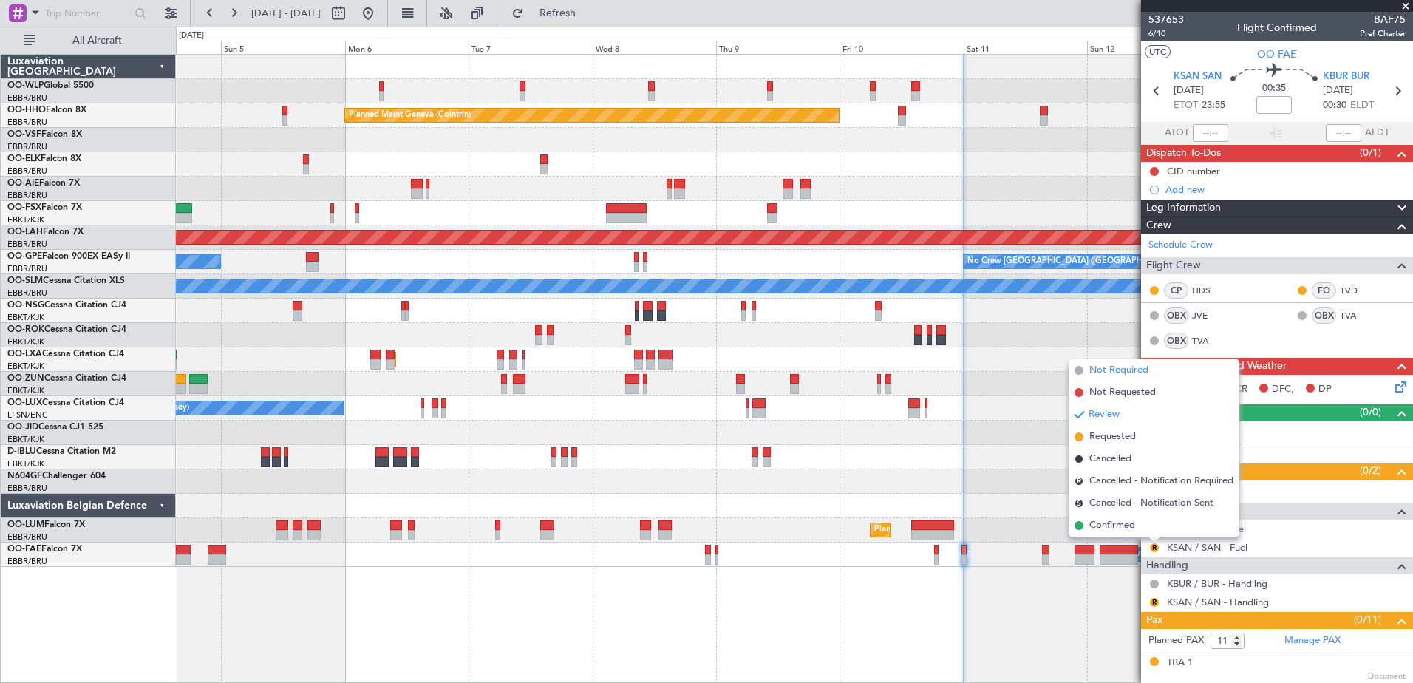
click at [1116, 366] on span "Not Required" at bounding box center [1119, 370] width 59 height 15
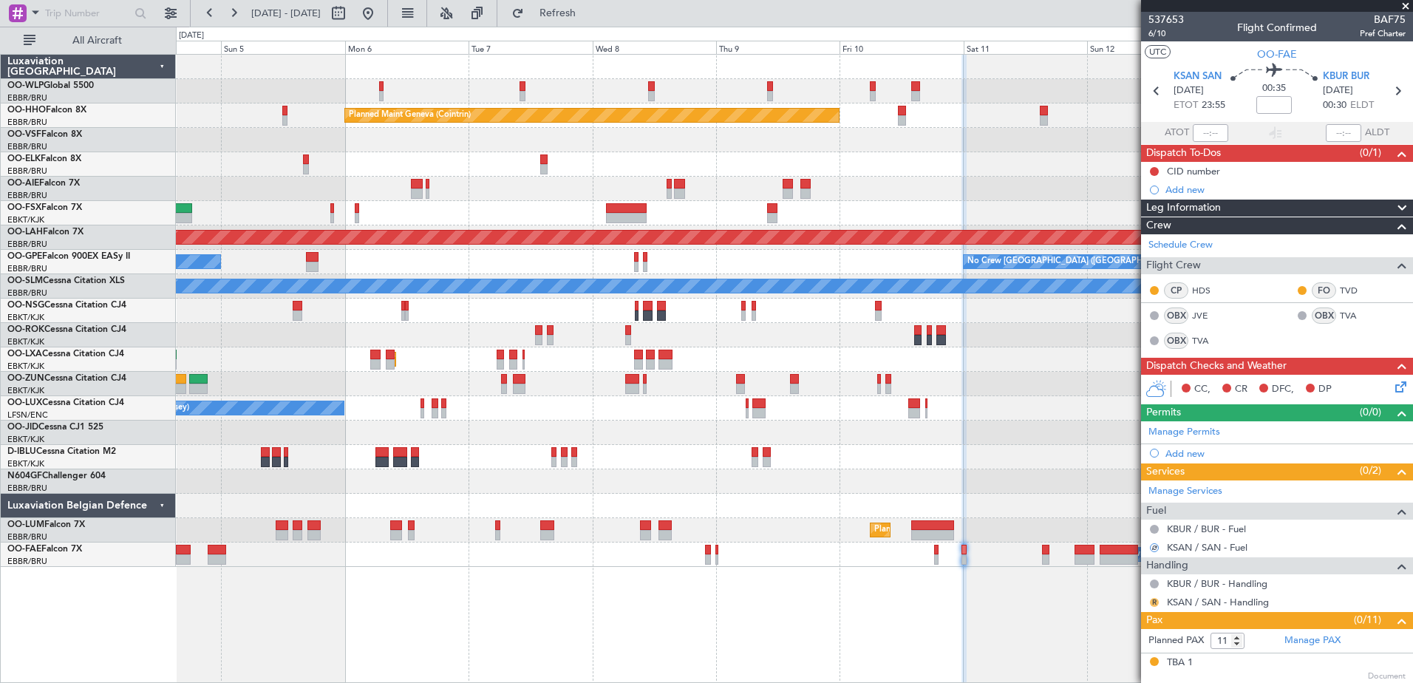
click at [1153, 600] on button "R" at bounding box center [1154, 602] width 9 height 9
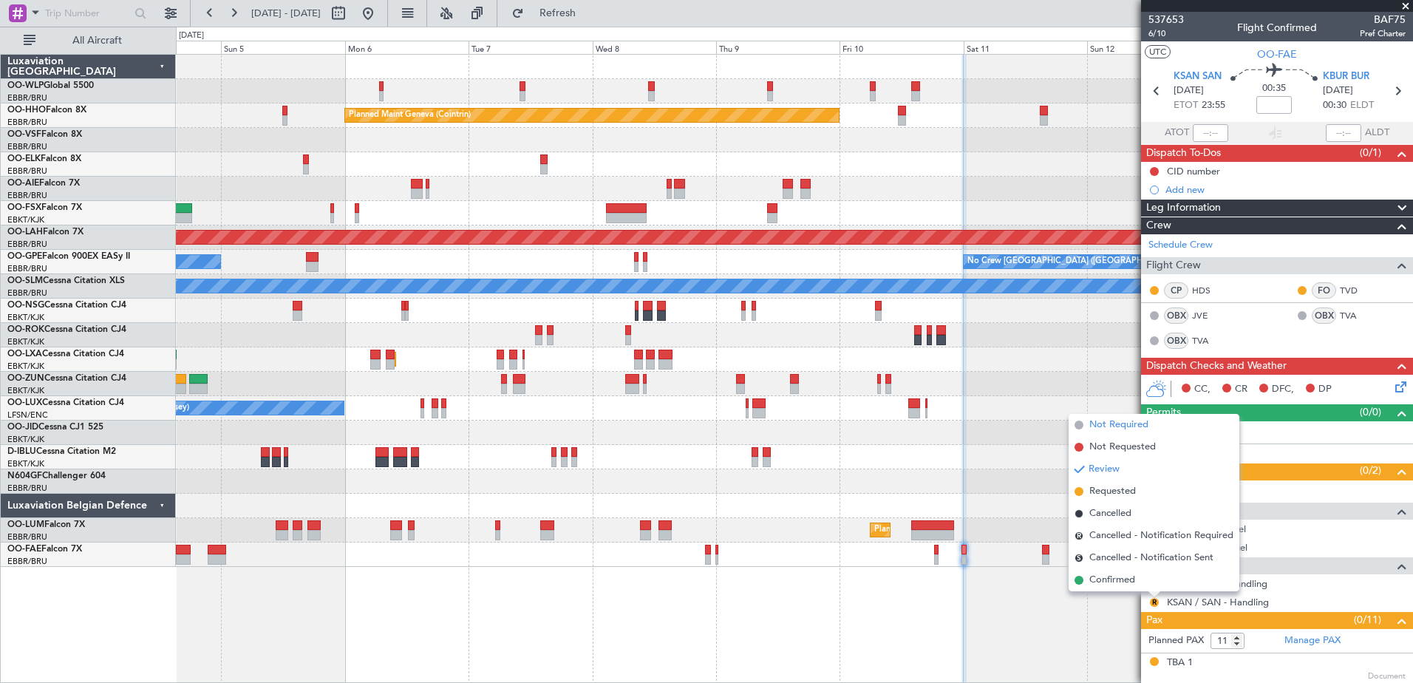
click at [1122, 425] on span "Not Required" at bounding box center [1119, 425] width 59 height 15
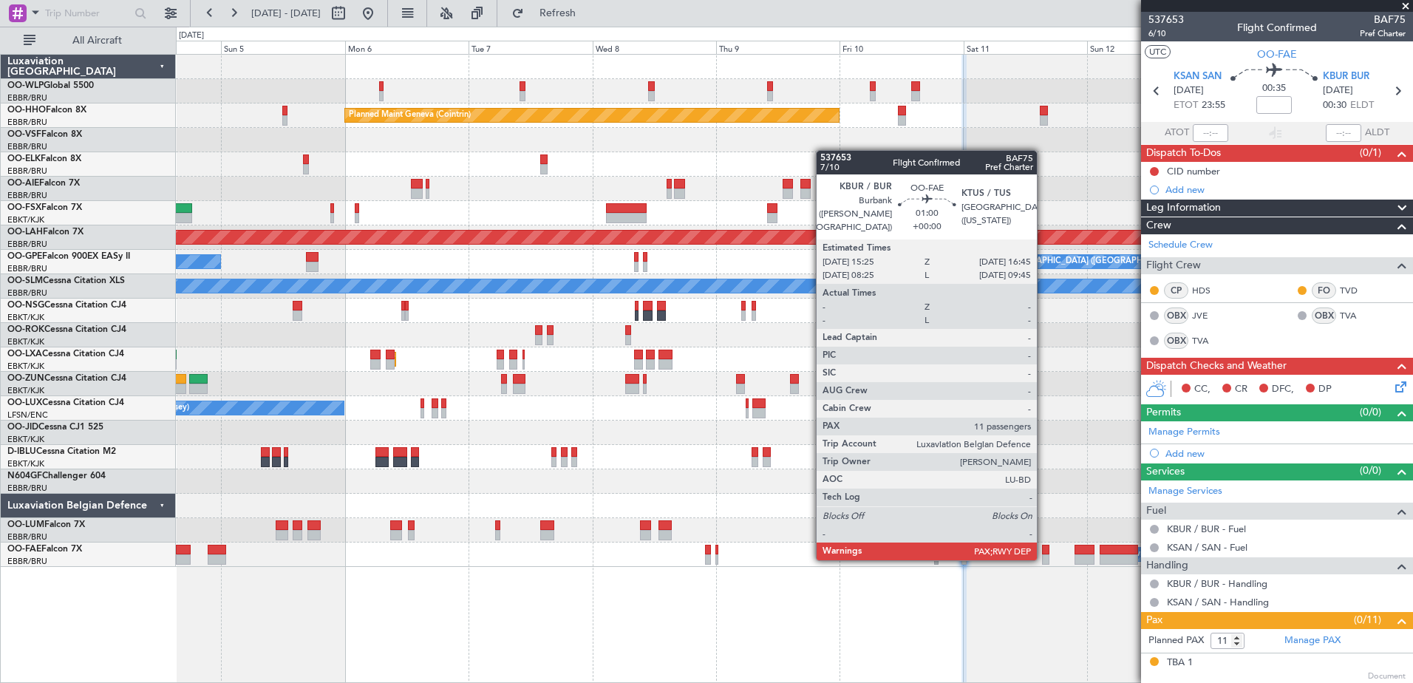
click at [1044, 557] on div at bounding box center [1045, 559] width 7 height 10
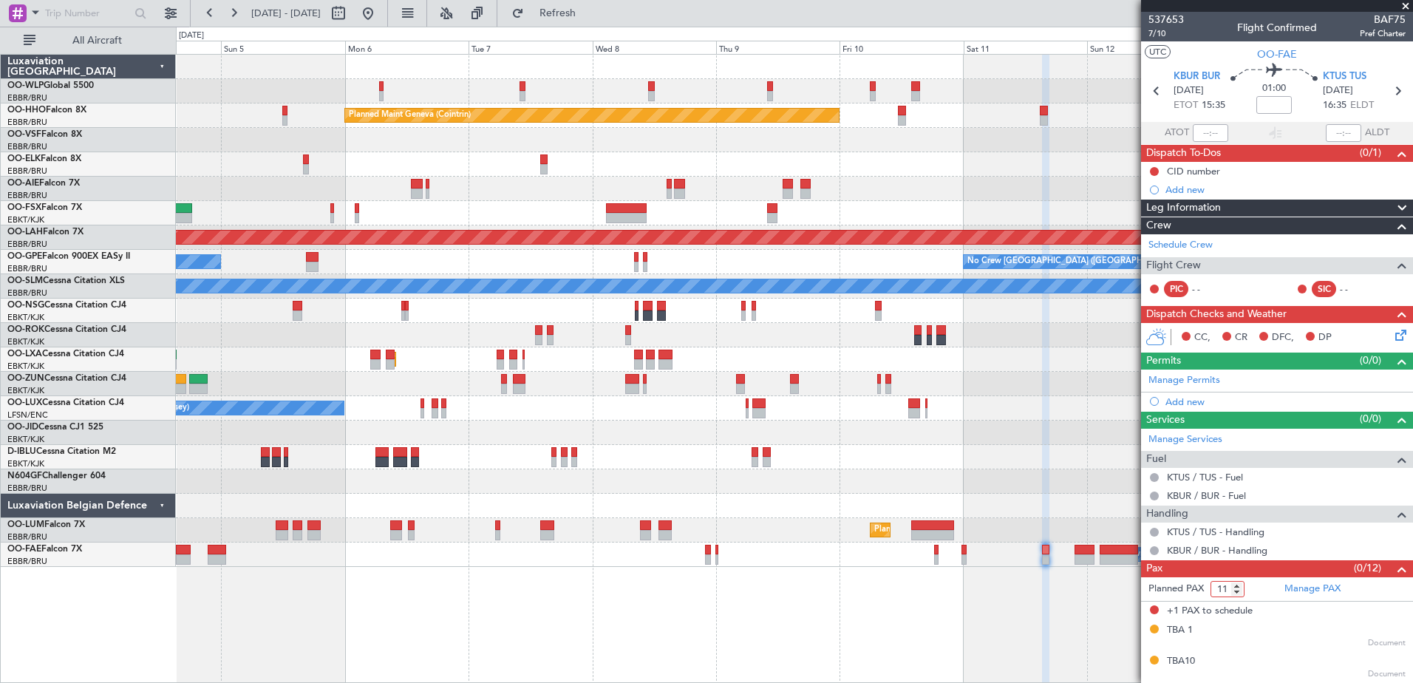
type input "11"
click at [1239, 591] on input "11" at bounding box center [1228, 589] width 34 height 16
click at [1258, 582] on mat-tooltip-component "Incomplete" at bounding box center [1272, 596] width 68 height 39
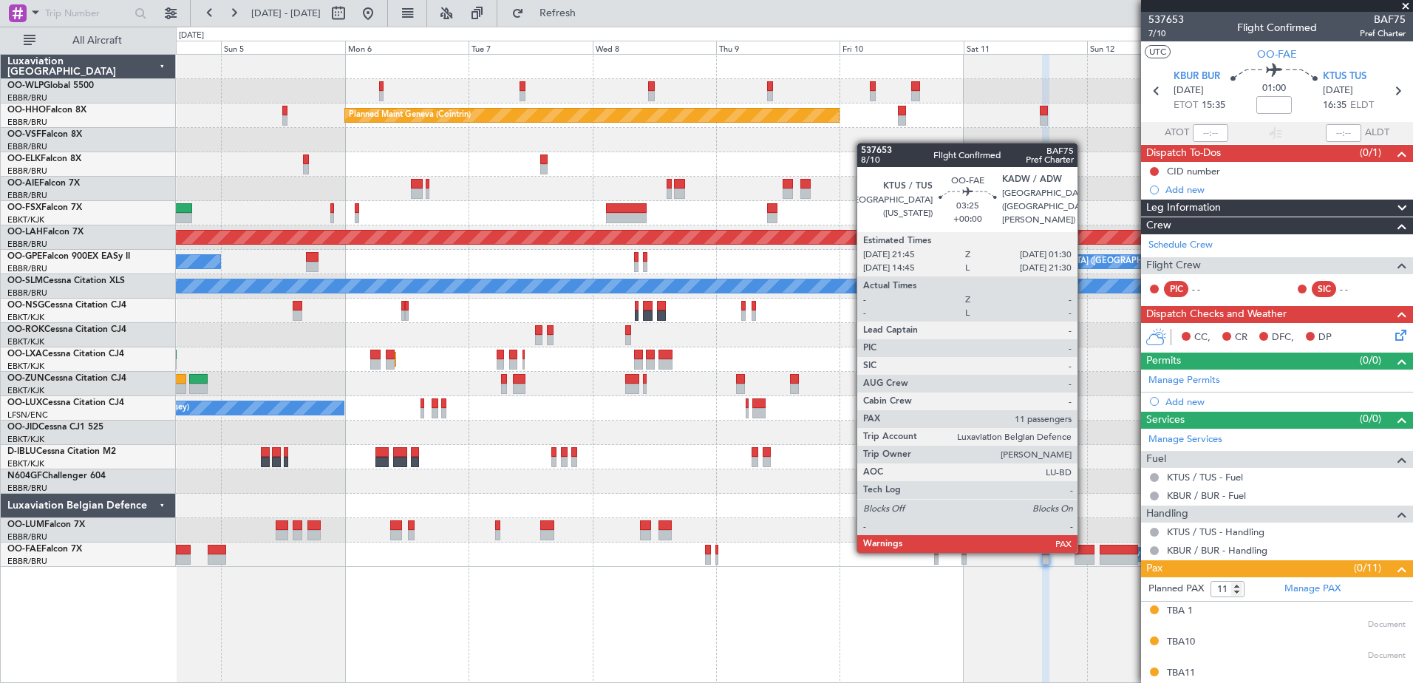
click at [1085, 552] on div at bounding box center [1085, 550] width 20 height 10
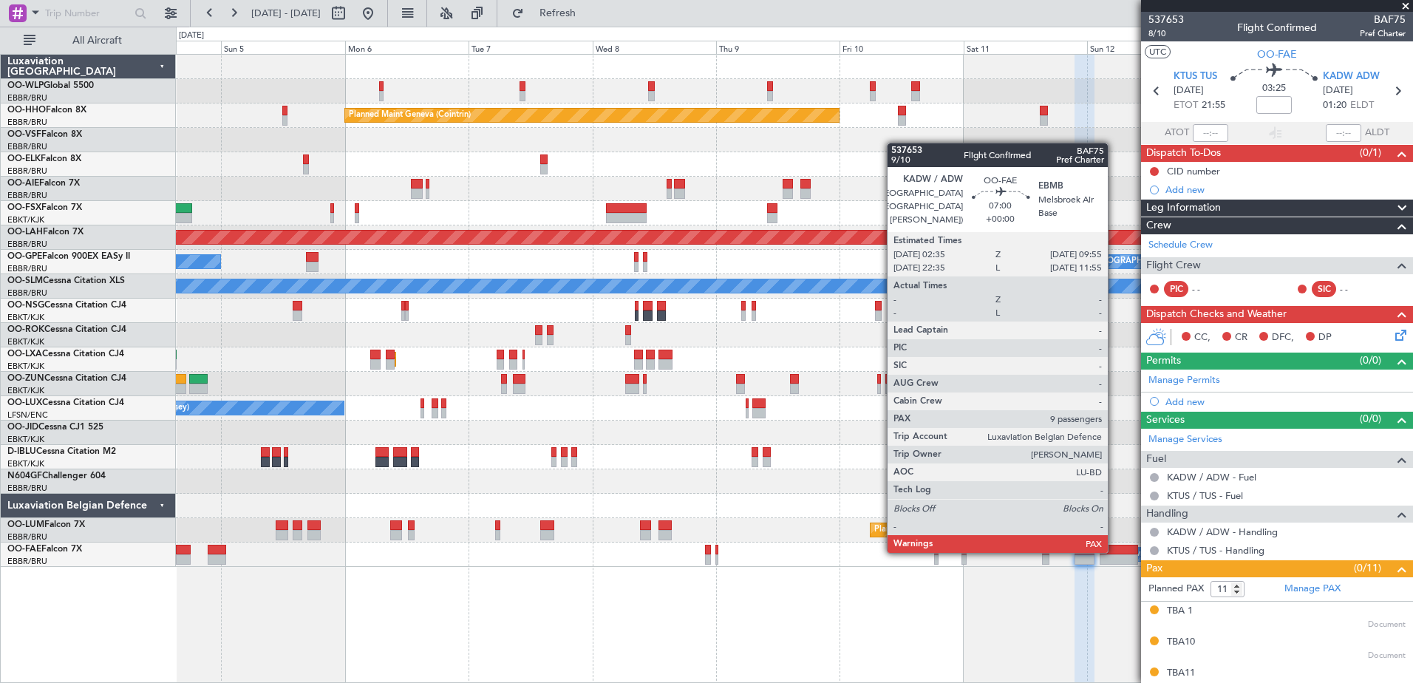
click at [1115, 552] on div at bounding box center [1119, 550] width 38 height 10
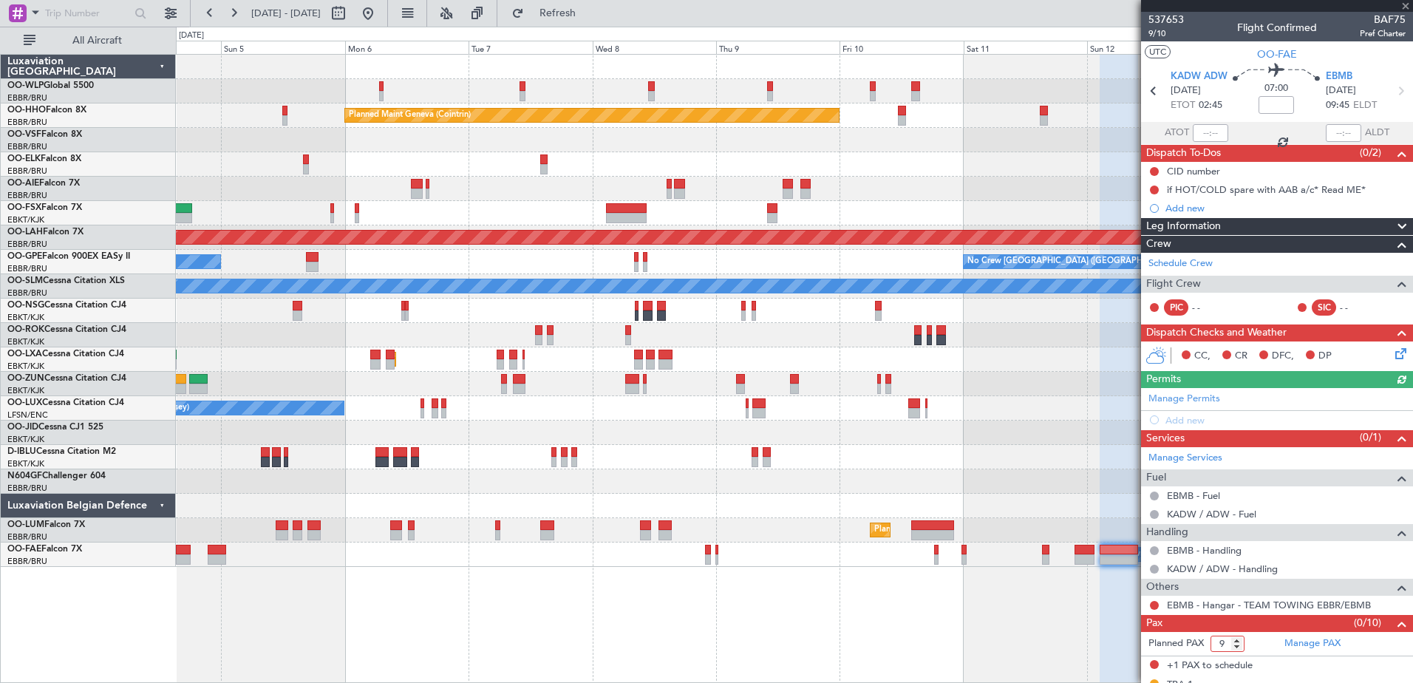
click at [1235, 645] on input "9" at bounding box center [1228, 644] width 34 height 16
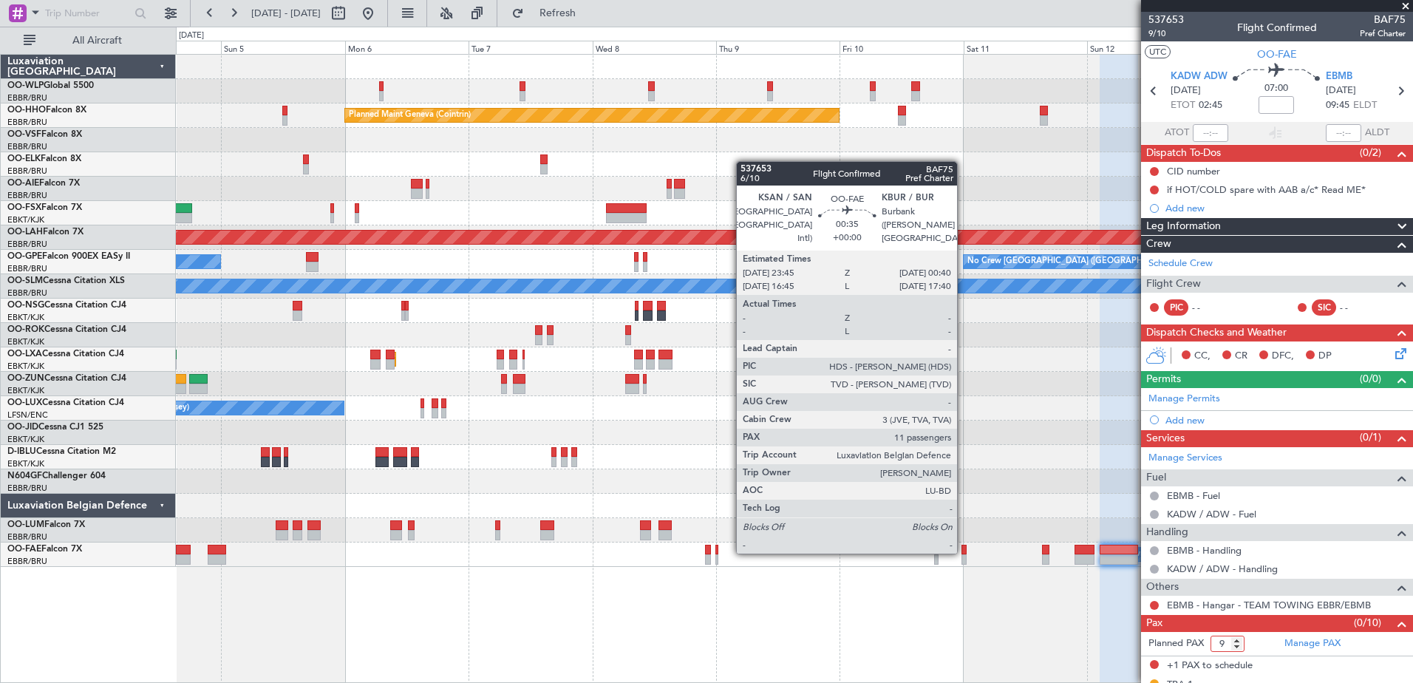
click at [964, 551] on div at bounding box center [964, 550] width 5 height 10
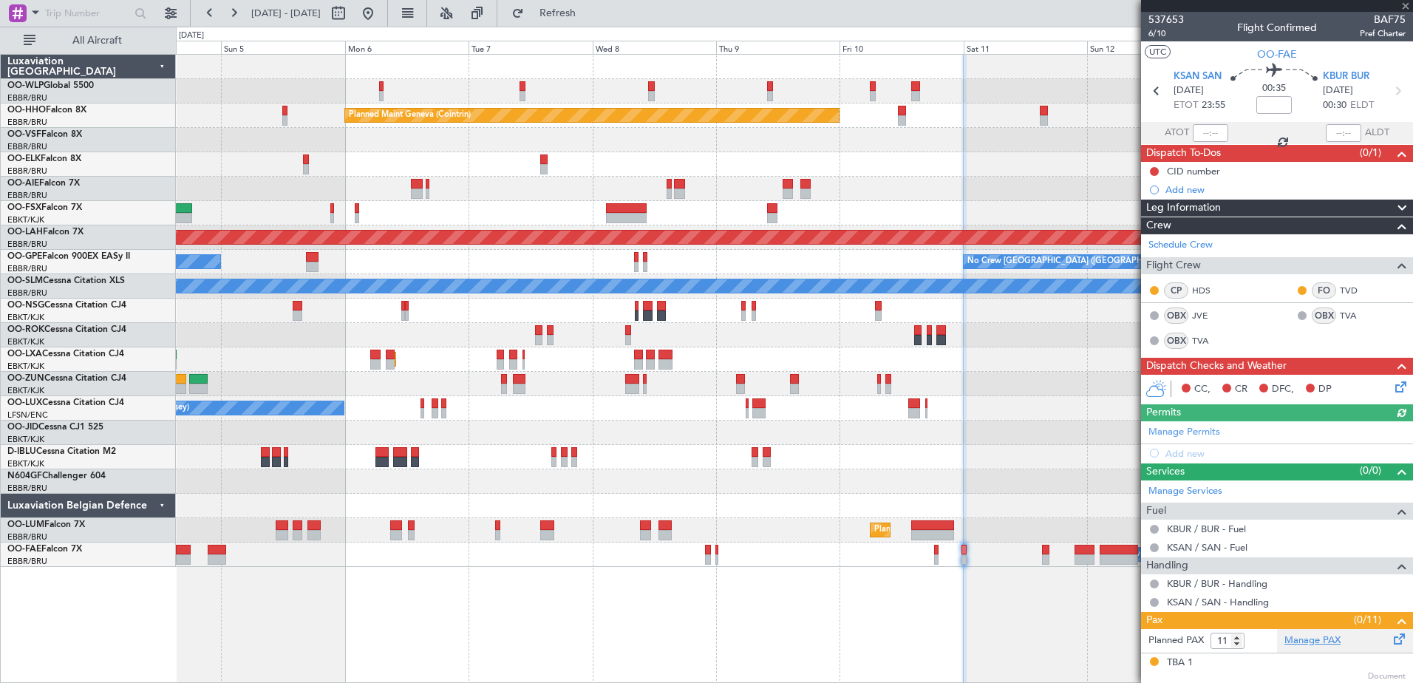
click at [1285, 637] on link "Manage PAX" at bounding box center [1313, 641] width 56 height 15
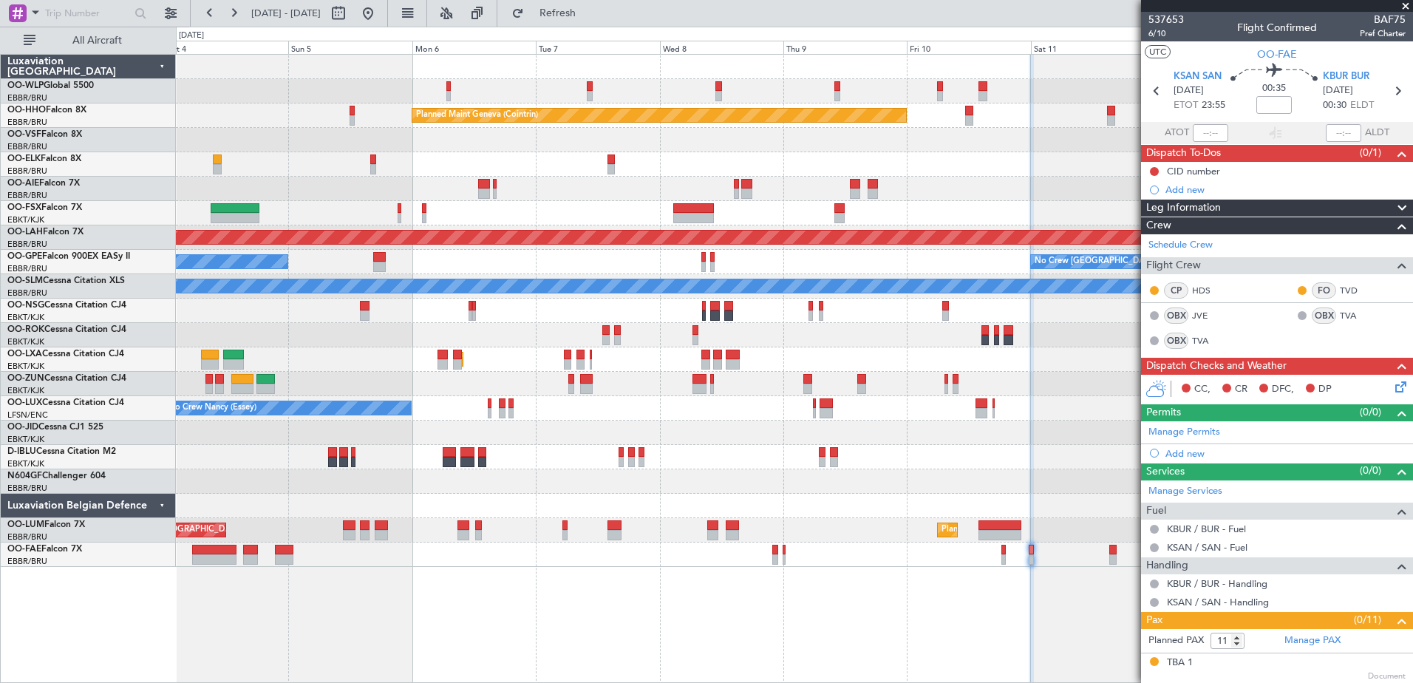
click at [662, 571] on div "Planned Maint Milan (Linate) Planned Maint Geneva (Cointrin) Unplanned Maint Lo…" at bounding box center [795, 368] width 1238 height 629
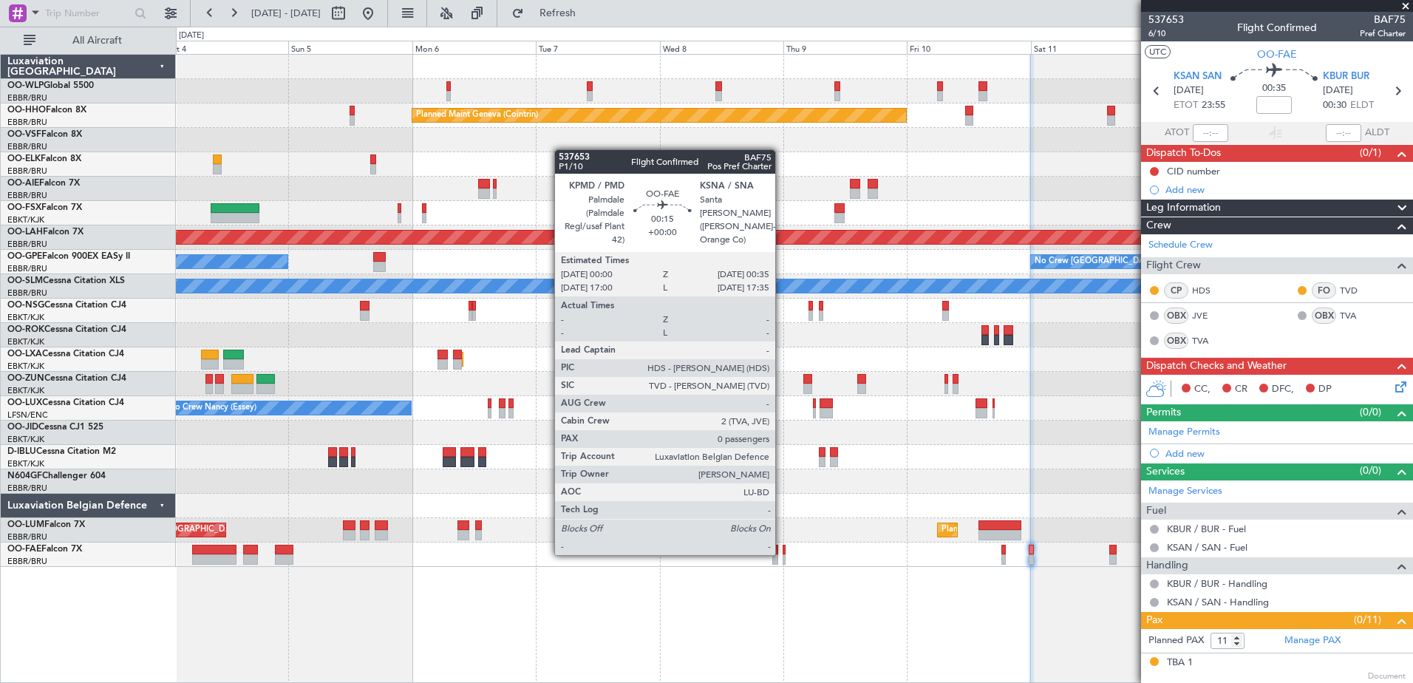
click at [783, 554] on div at bounding box center [785, 550] width 4 height 10
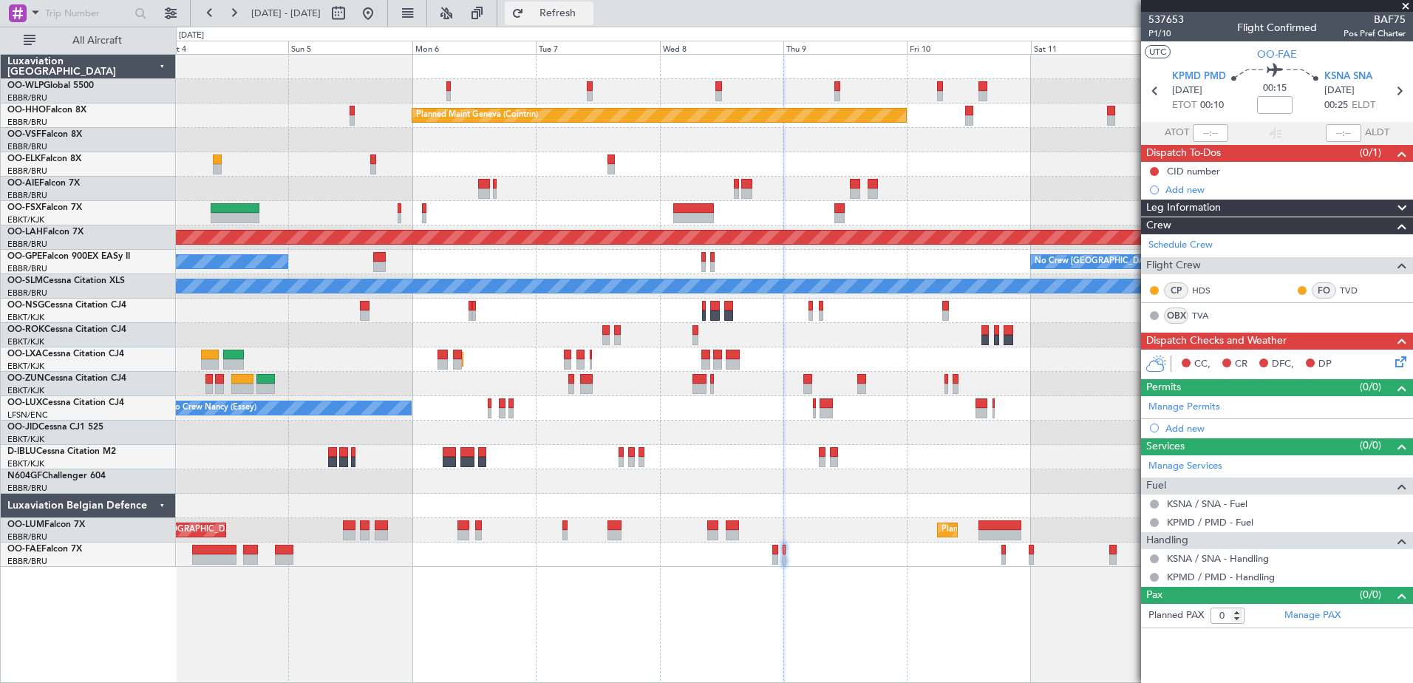
click at [577, 11] on span "Refresh" at bounding box center [558, 13] width 62 height 10
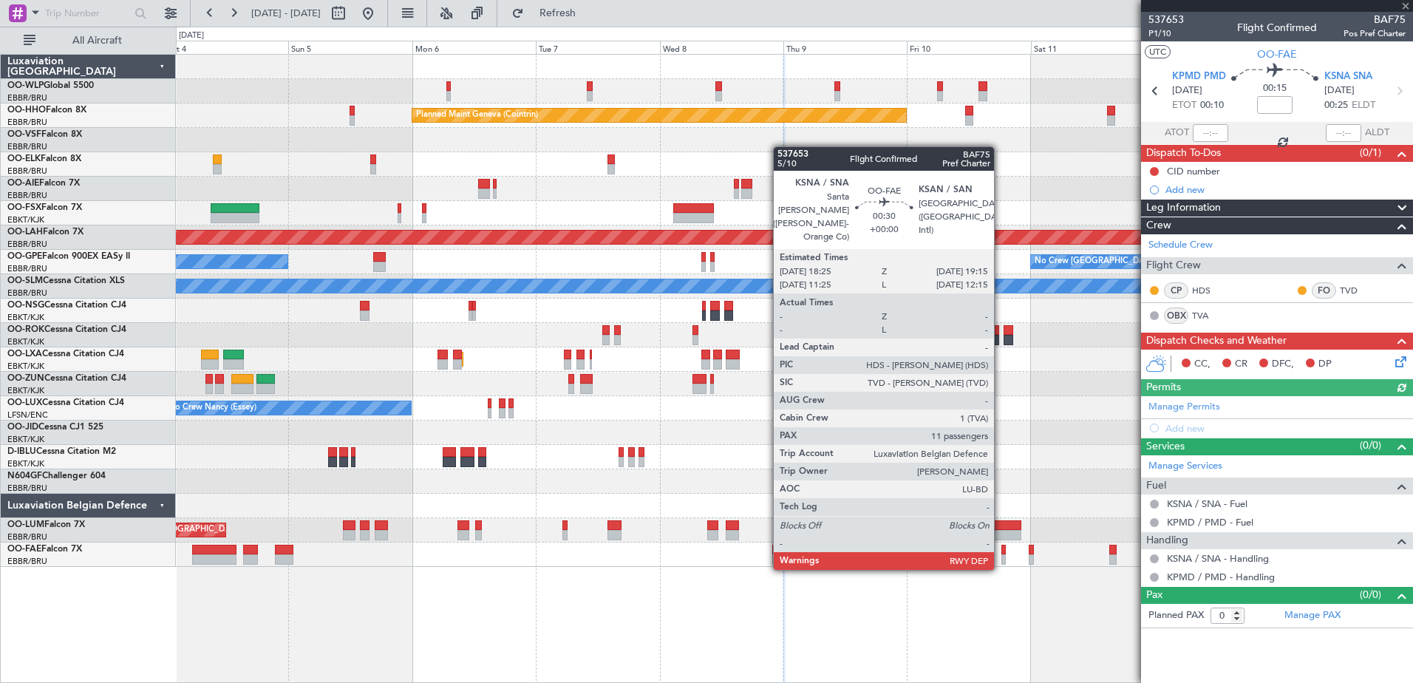
click at [1002, 555] on div at bounding box center [1004, 559] width 4 height 10
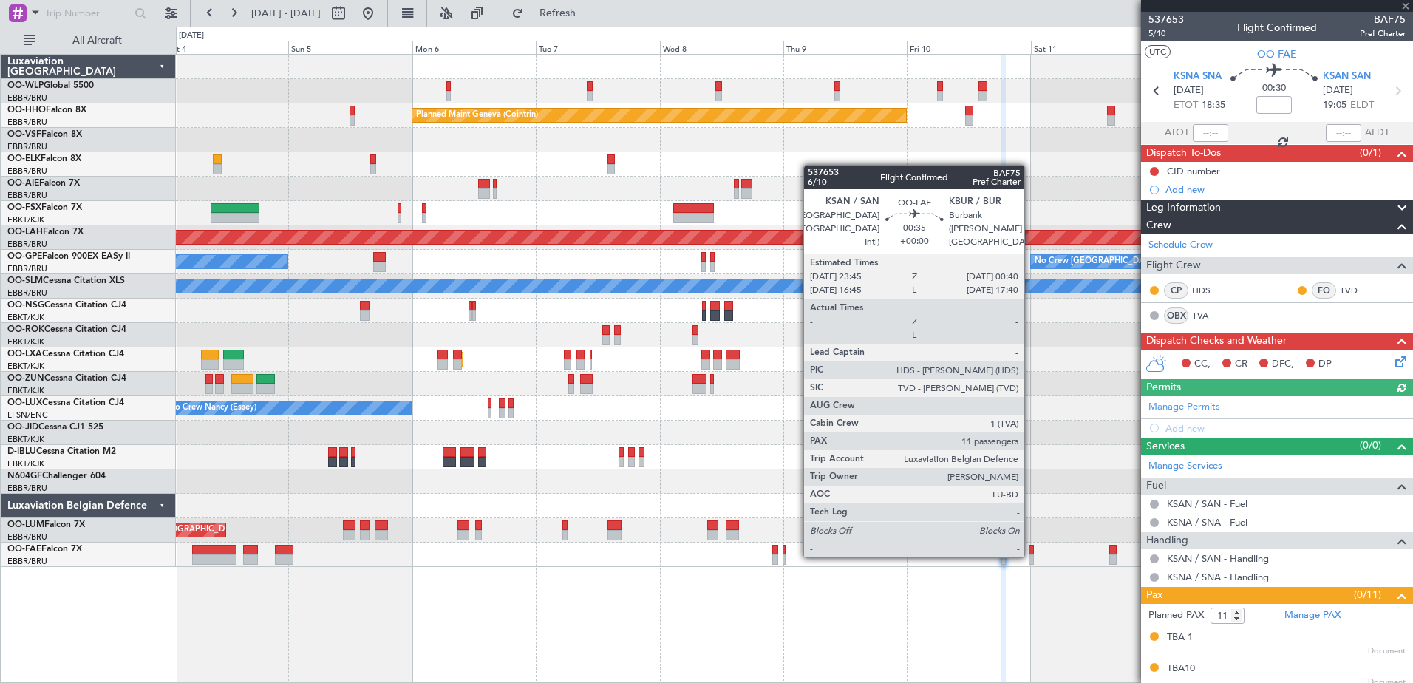
click at [1031, 554] on div at bounding box center [1031, 559] width 5 height 10
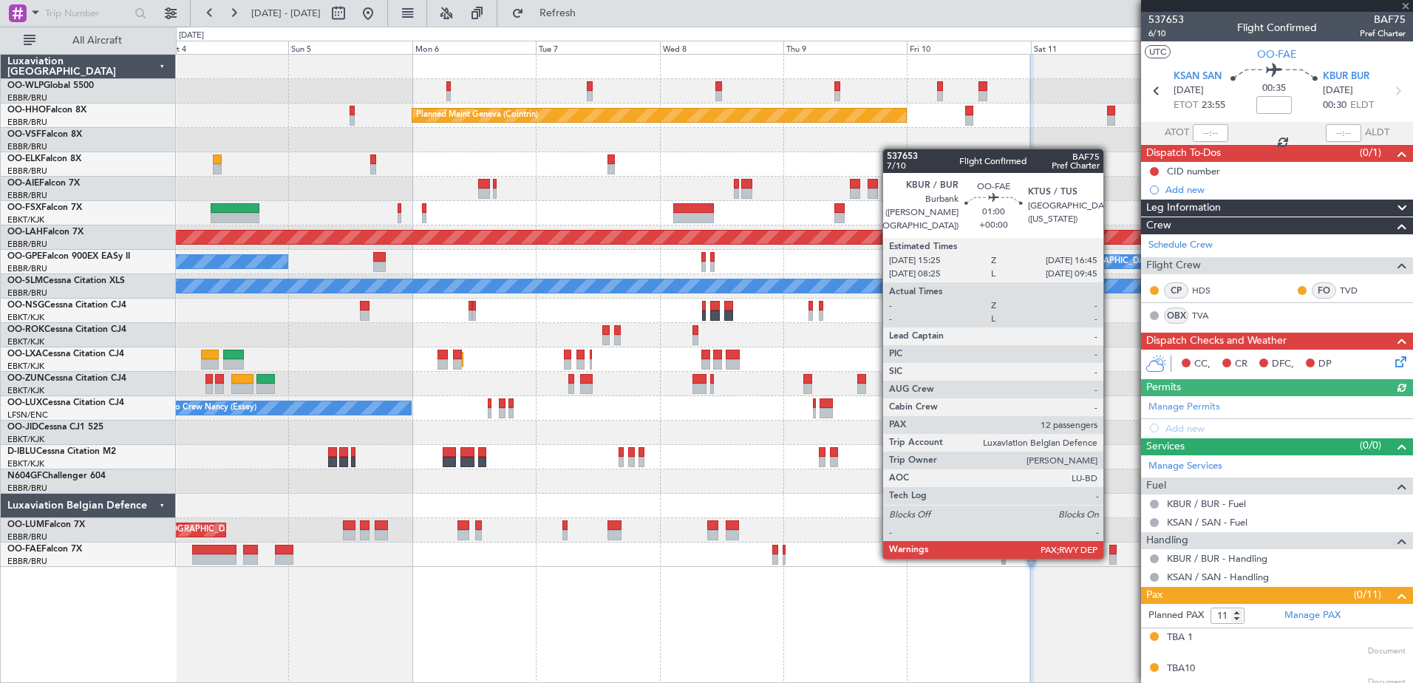
click at [1110, 556] on div at bounding box center [1113, 559] width 7 height 10
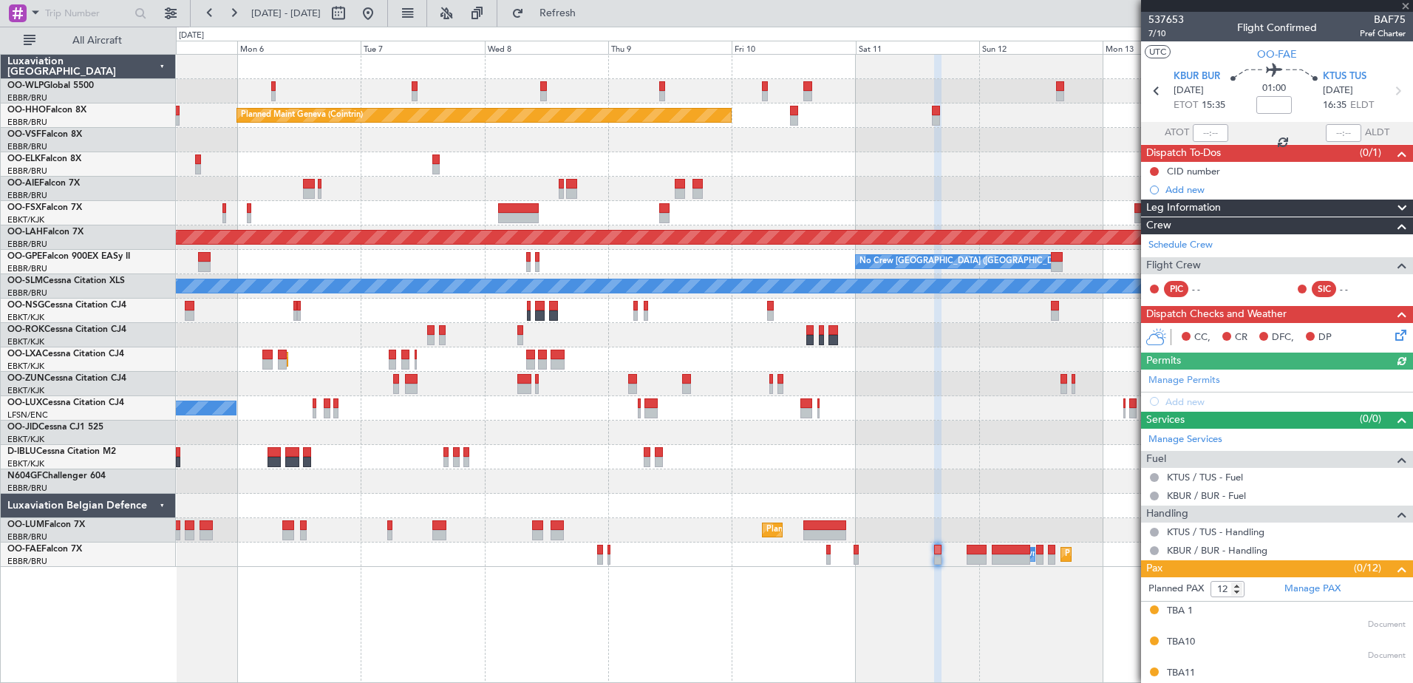
click at [916, 517] on div "Planned Maint Geneva (Cointrin) Unplanned Maint London (Farnborough) Planned Ma…" at bounding box center [794, 311] width 1237 height 512
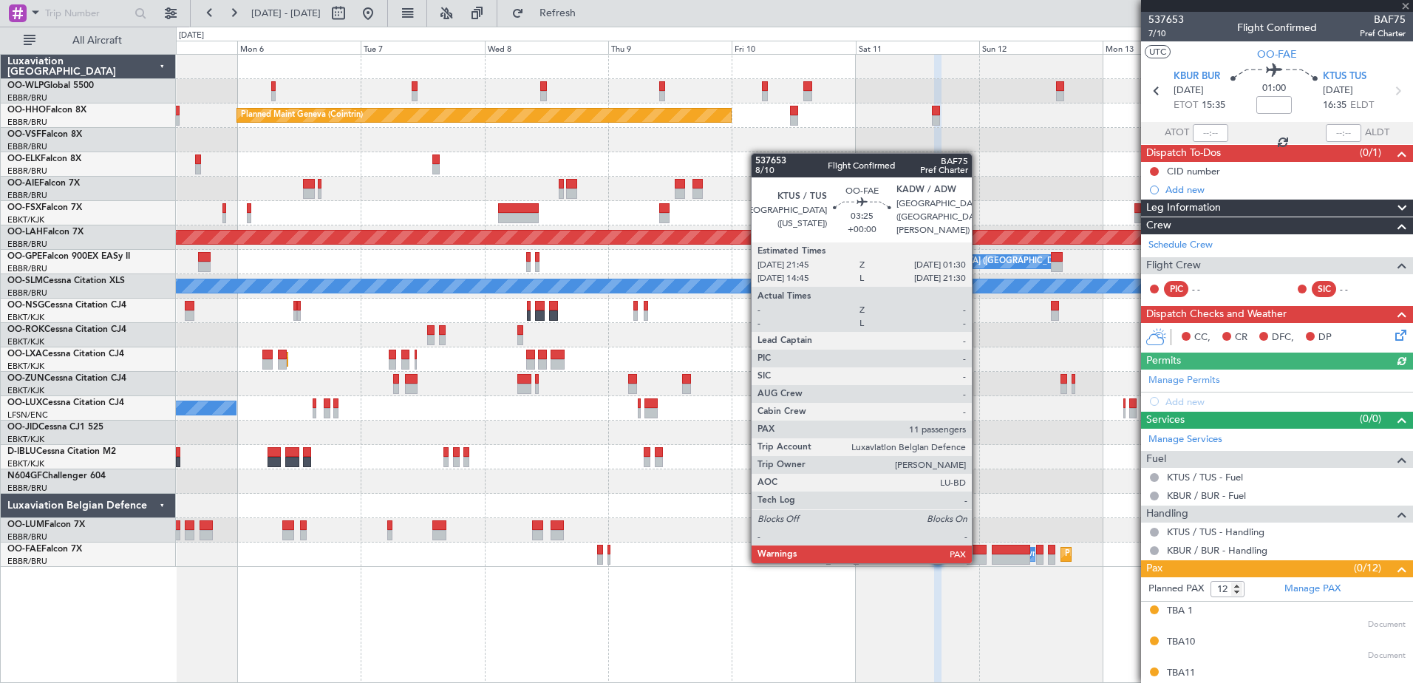
click at [979, 562] on div at bounding box center [977, 559] width 20 height 10
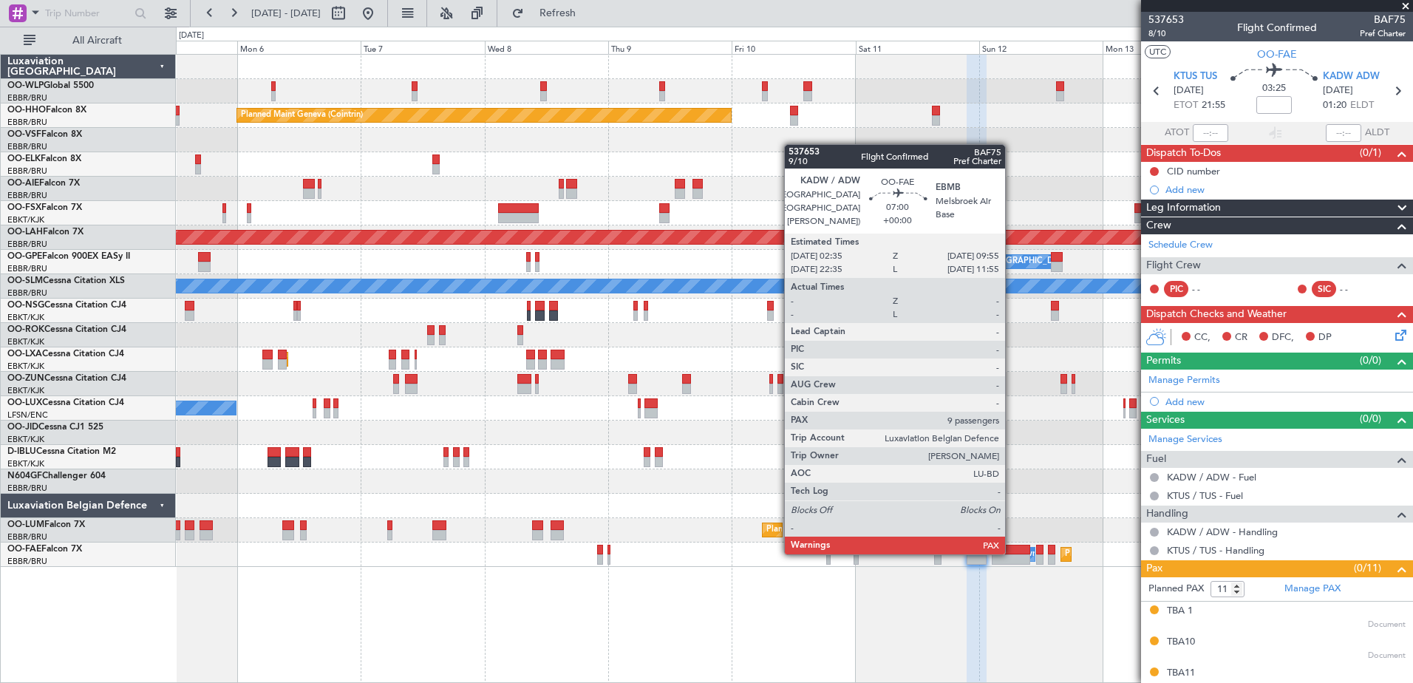
click at [1012, 553] on div at bounding box center [1011, 550] width 38 height 10
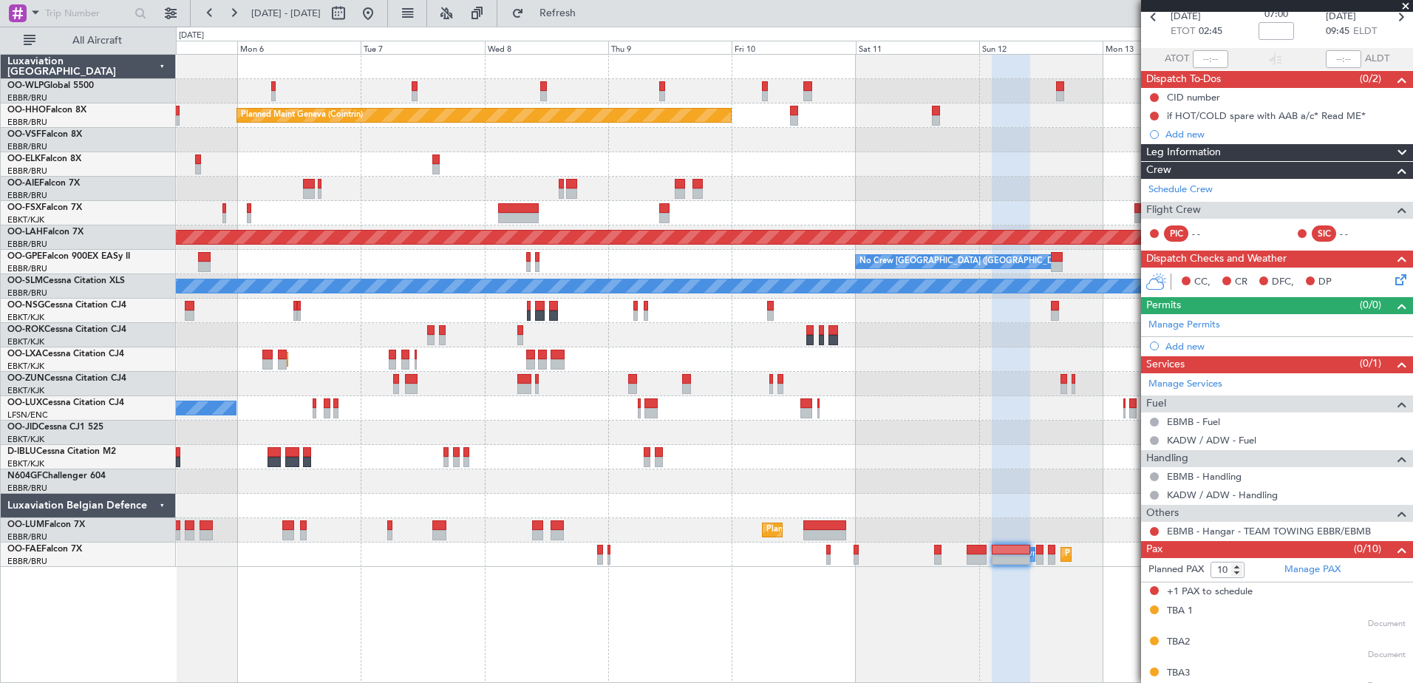
scroll to position [148, 0]
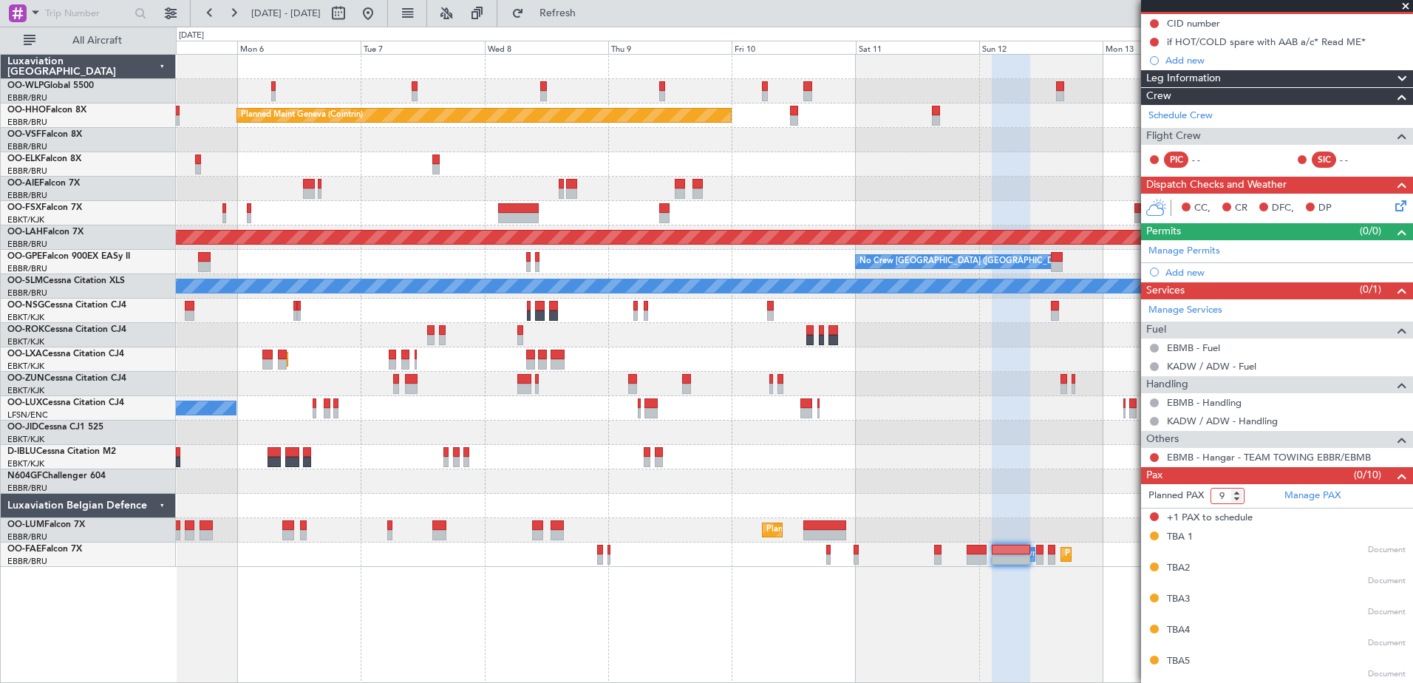
type input "9"
click at [1236, 499] on input "9" at bounding box center [1228, 496] width 34 height 16
click at [1255, 488] on form "Planned PAX" at bounding box center [1209, 496] width 136 height 24
click at [1155, 455] on button at bounding box center [1154, 457] width 9 height 9
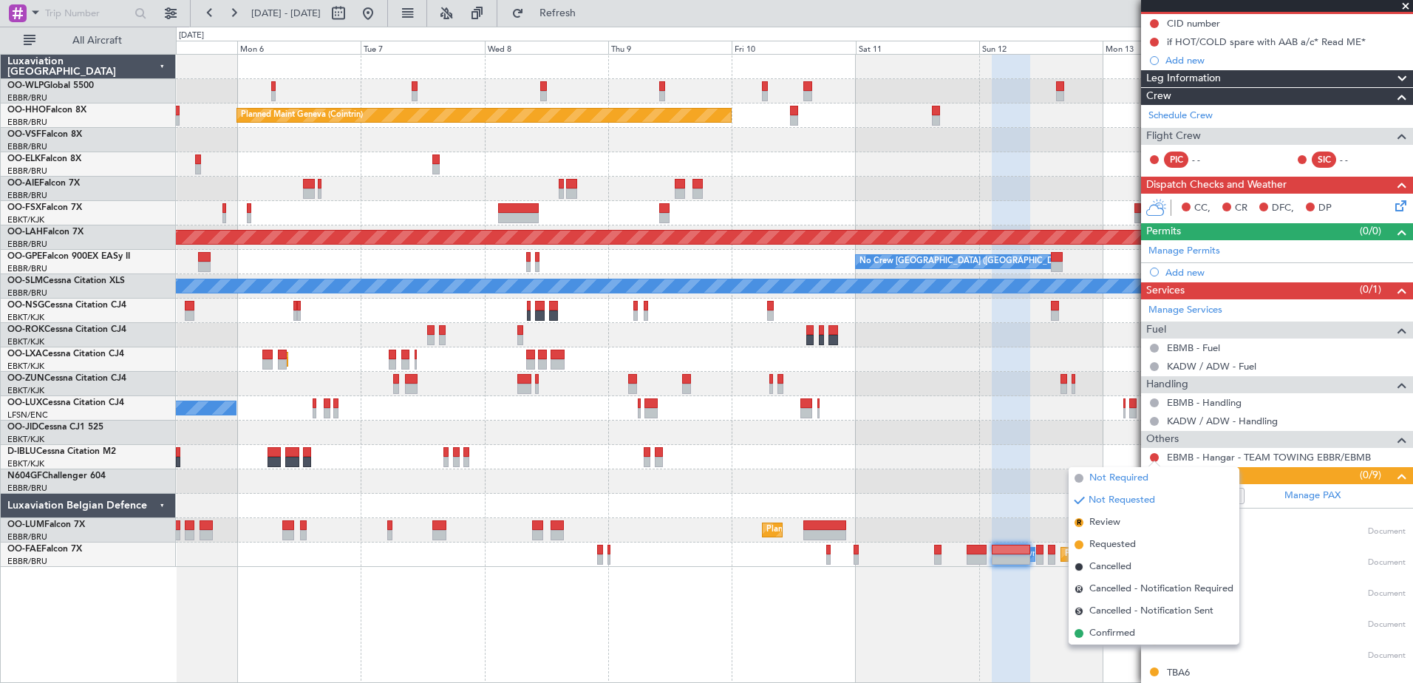
click at [1090, 478] on span "Not Required" at bounding box center [1119, 478] width 59 height 15
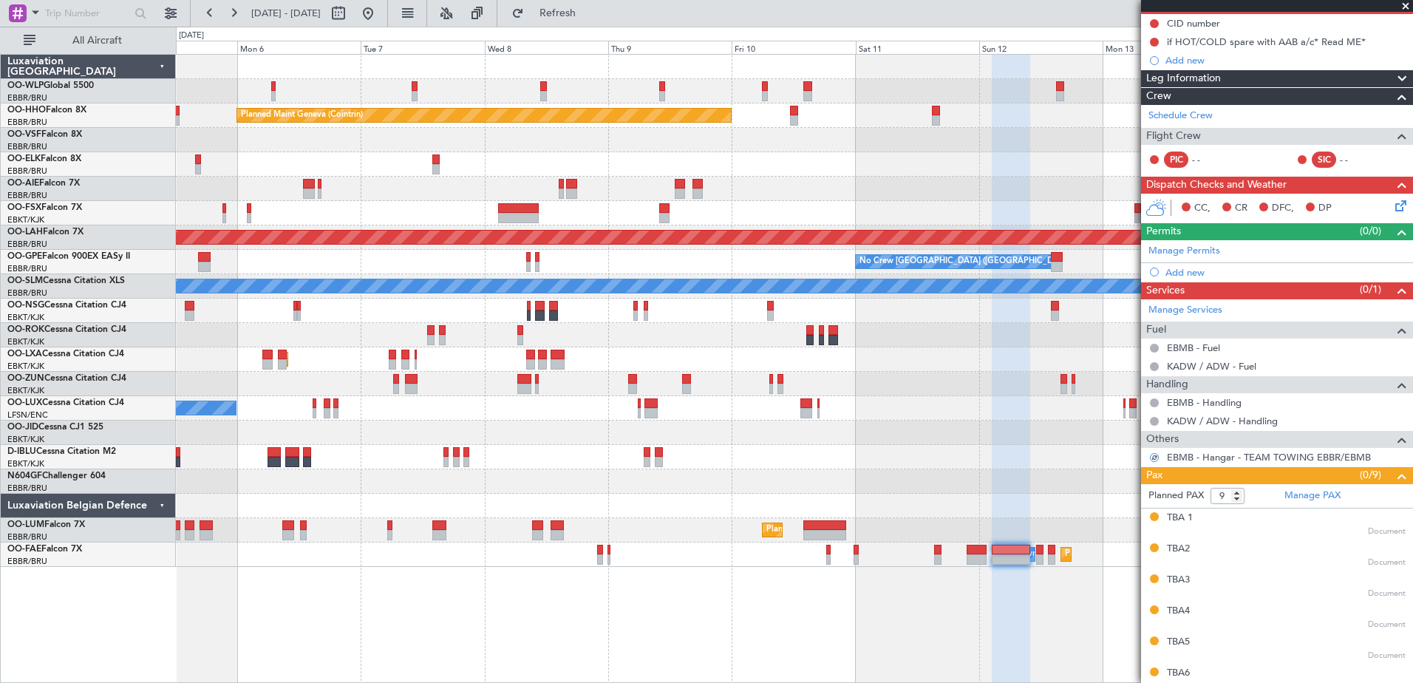
scroll to position [74, 0]
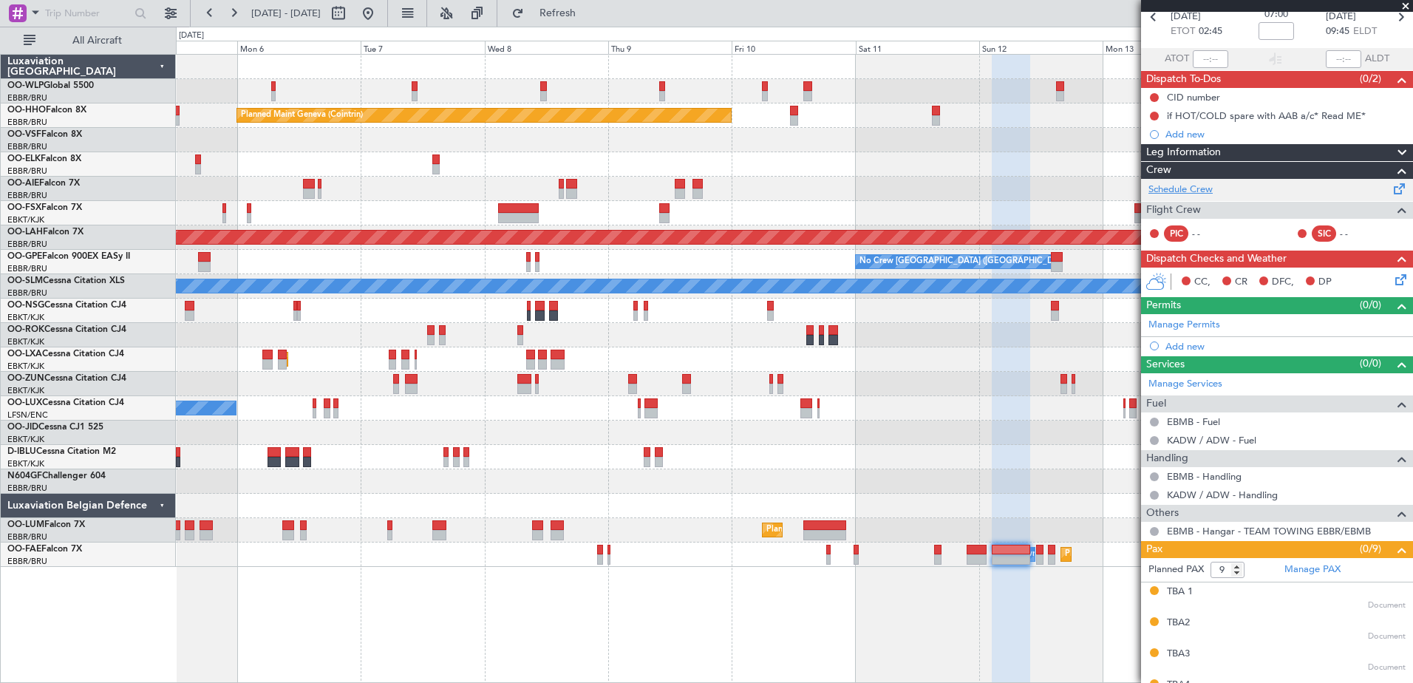
click at [1198, 194] on link "Schedule Crew" at bounding box center [1181, 190] width 64 height 15
click at [589, 18] on span "Refresh" at bounding box center [558, 13] width 62 height 10
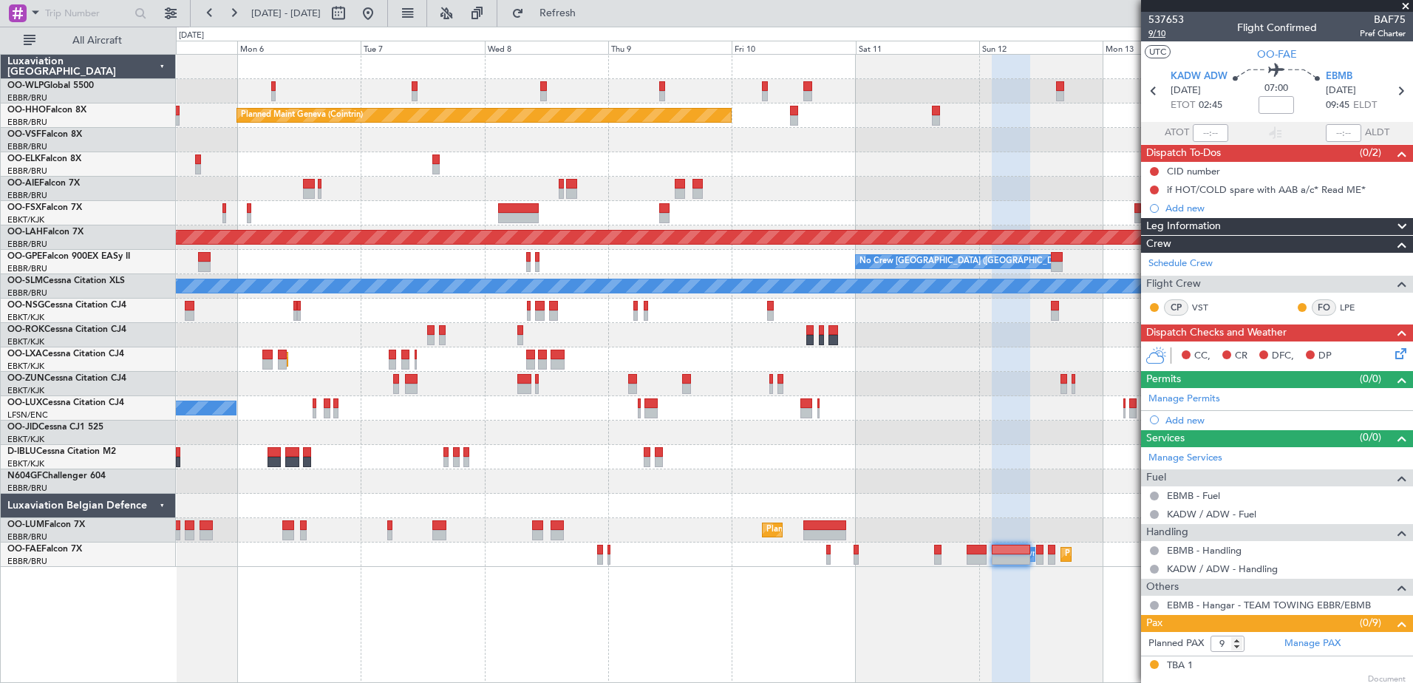
click at [1153, 35] on span "9/10" at bounding box center [1166, 33] width 35 height 13
click at [1379, 351] on div "CC, CR DFC, DP" at bounding box center [1283, 356] width 217 height 22
click at [1393, 351] on icon at bounding box center [1399, 351] width 12 height 12
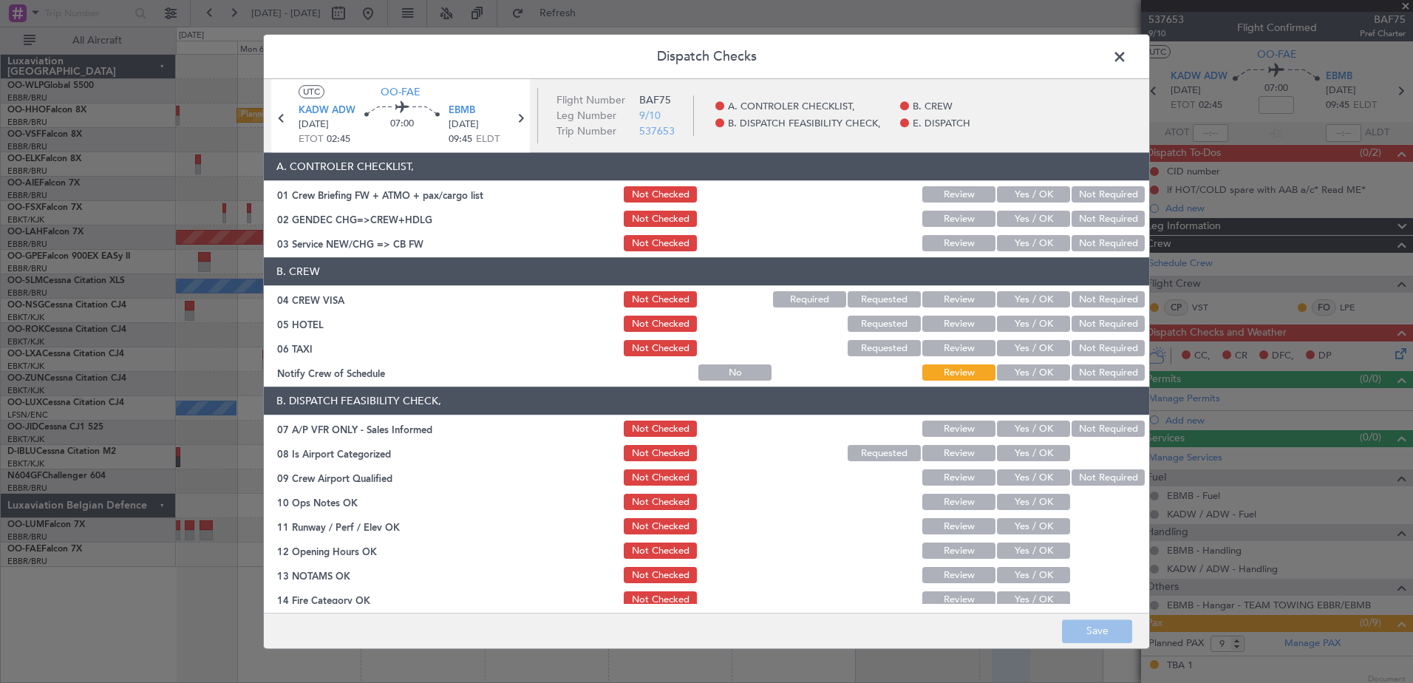
click at [1090, 299] on button "Not Required" at bounding box center [1108, 300] width 73 height 16
drag, startPoint x: 1087, startPoint y: 320, endPoint x: 1089, endPoint y: 342, distance: 21.5
click at [1087, 321] on button "Not Required" at bounding box center [1108, 324] width 73 height 16
click at [1091, 350] on button "Not Required" at bounding box center [1108, 349] width 73 height 16
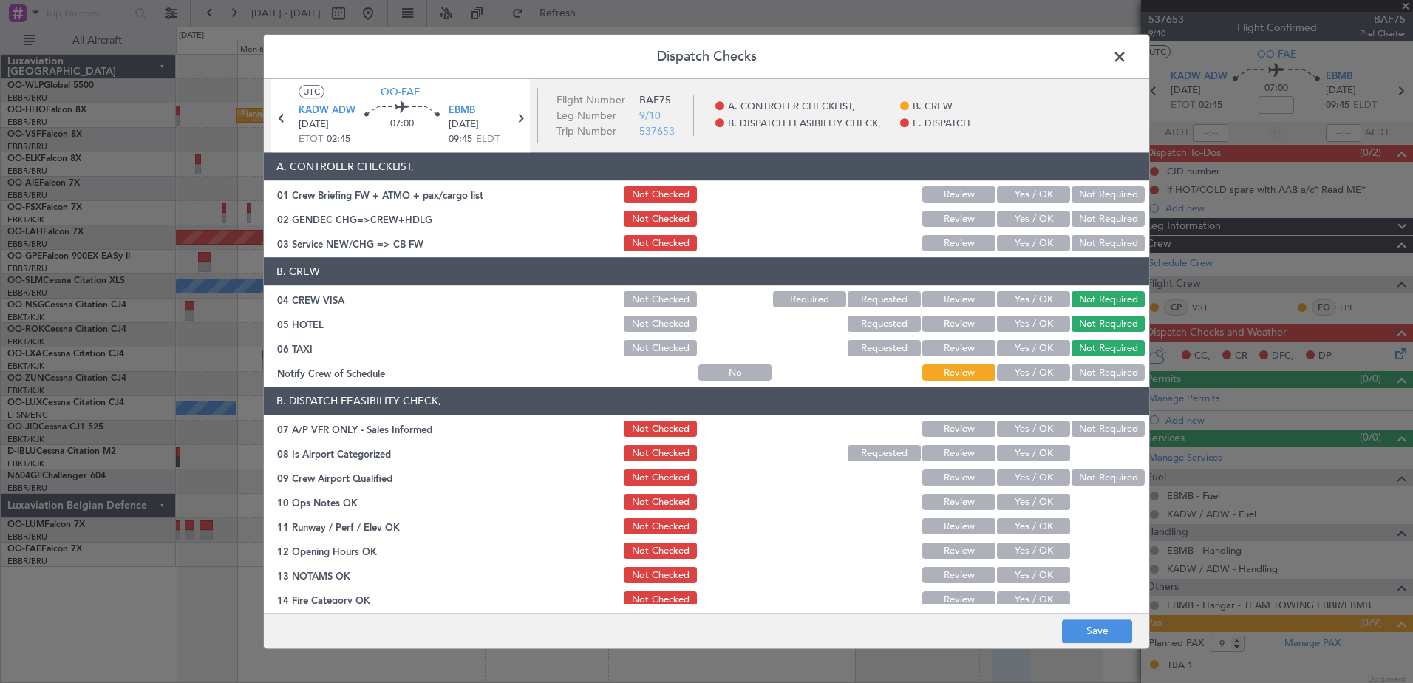
click at [1025, 370] on button "Yes / OK" at bounding box center [1033, 373] width 73 height 16
click at [1102, 245] on button "Not Required" at bounding box center [1108, 244] width 73 height 16
click at [1096, 220] on button "Not Required" at bounding box center [1108, 219] width 73 height 16
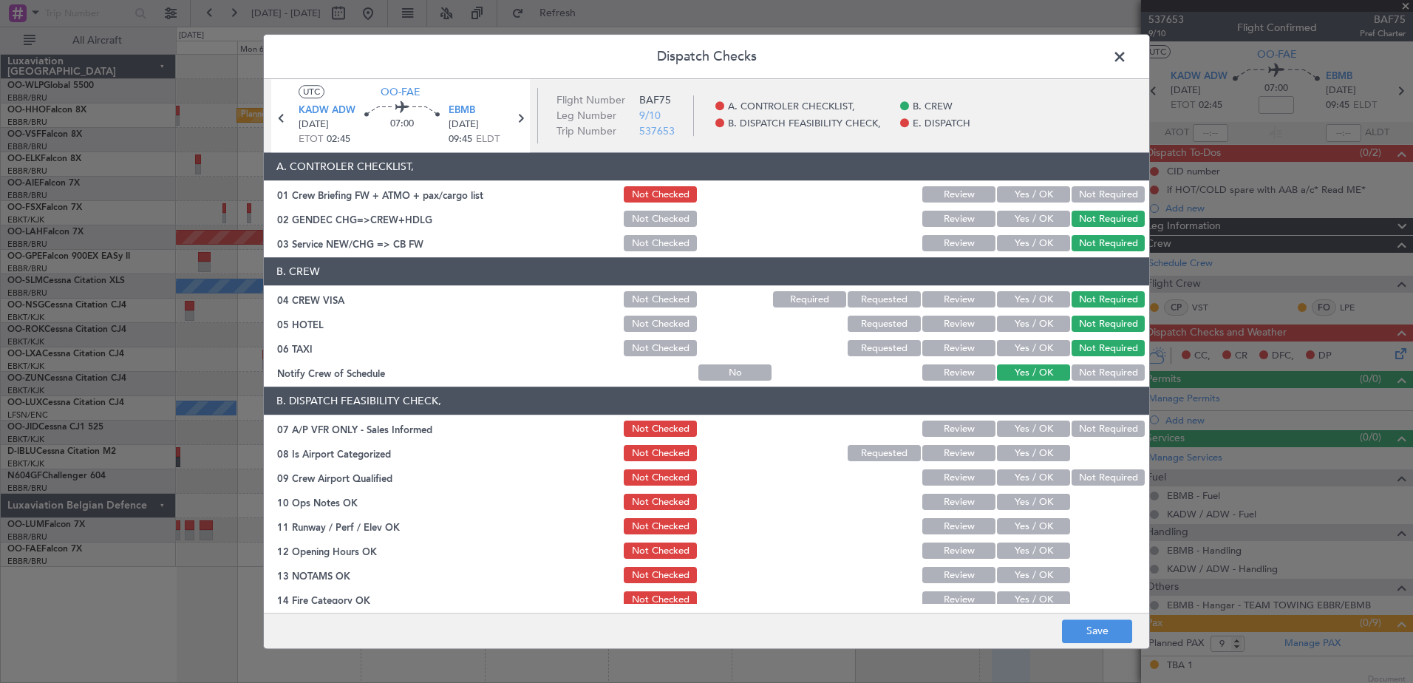
click at [1096, 191] on button "Not Required" at bounding box center [1108, 195] width 73 height 16
click at [1031, 191] on button "Yes / OK" at bounding box center [1033, 195] width 73 height 16
click at [1095, 632] on button "Save" at bounding box center [1097, 632] width 70 height 24
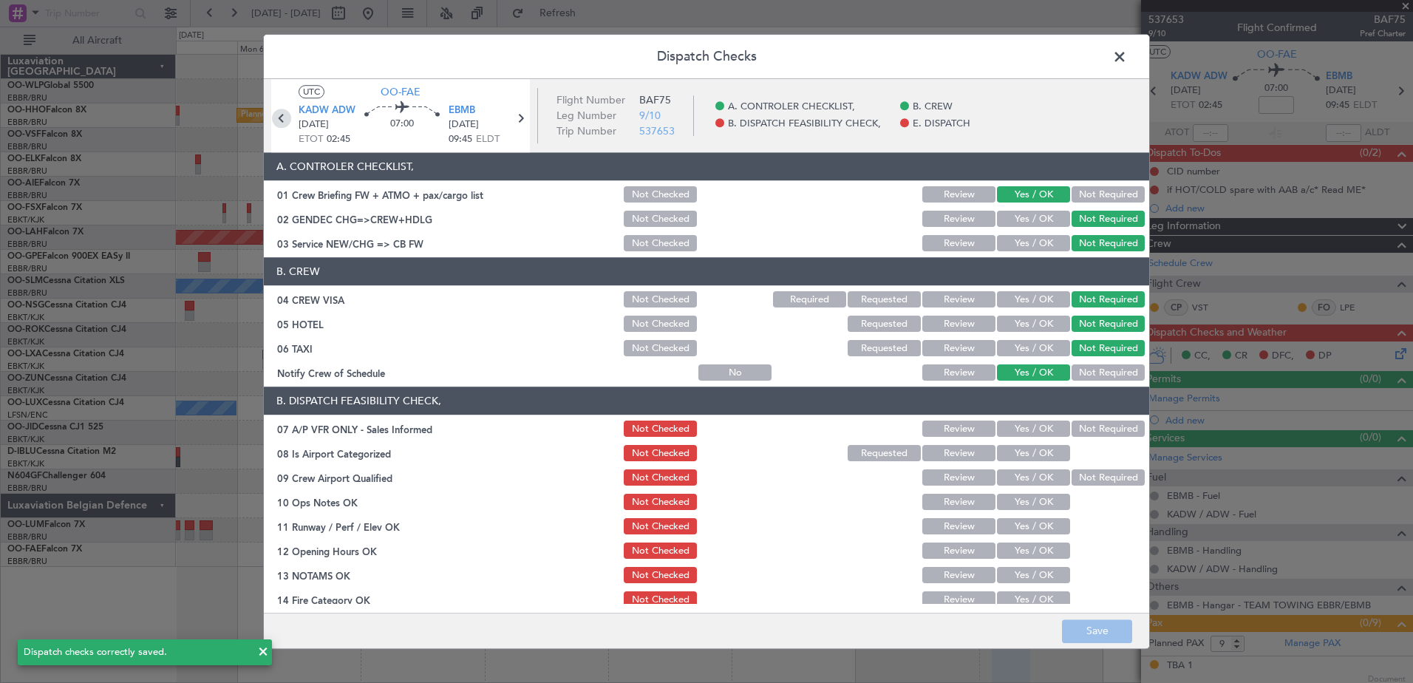
click at [274, 113] on icon at bounding box center [281, 118] width 19 height 19
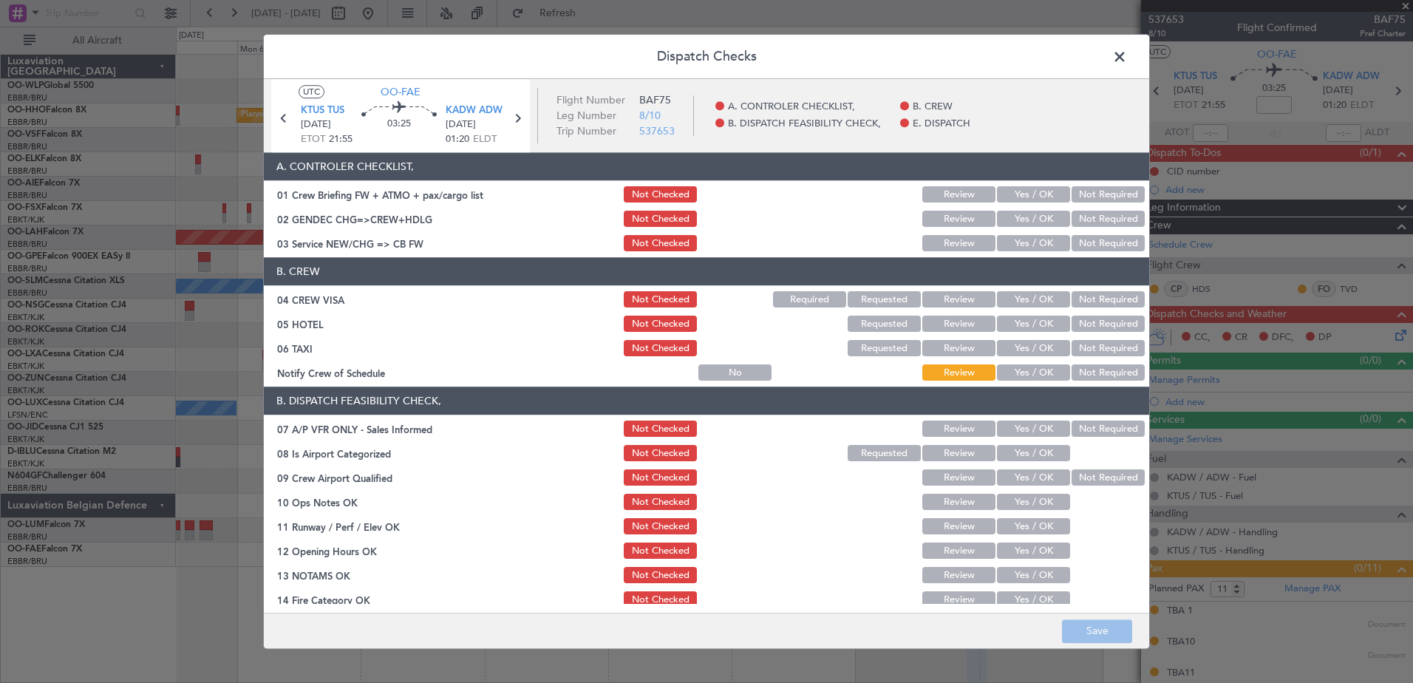
click at [1014, 370] on button "Yes / OK" at bounding box center [1033, 373] width 73 height 16
click at [1106, 343] on button "Not Required" at bounding box center [1108, 349] width 73 height 16
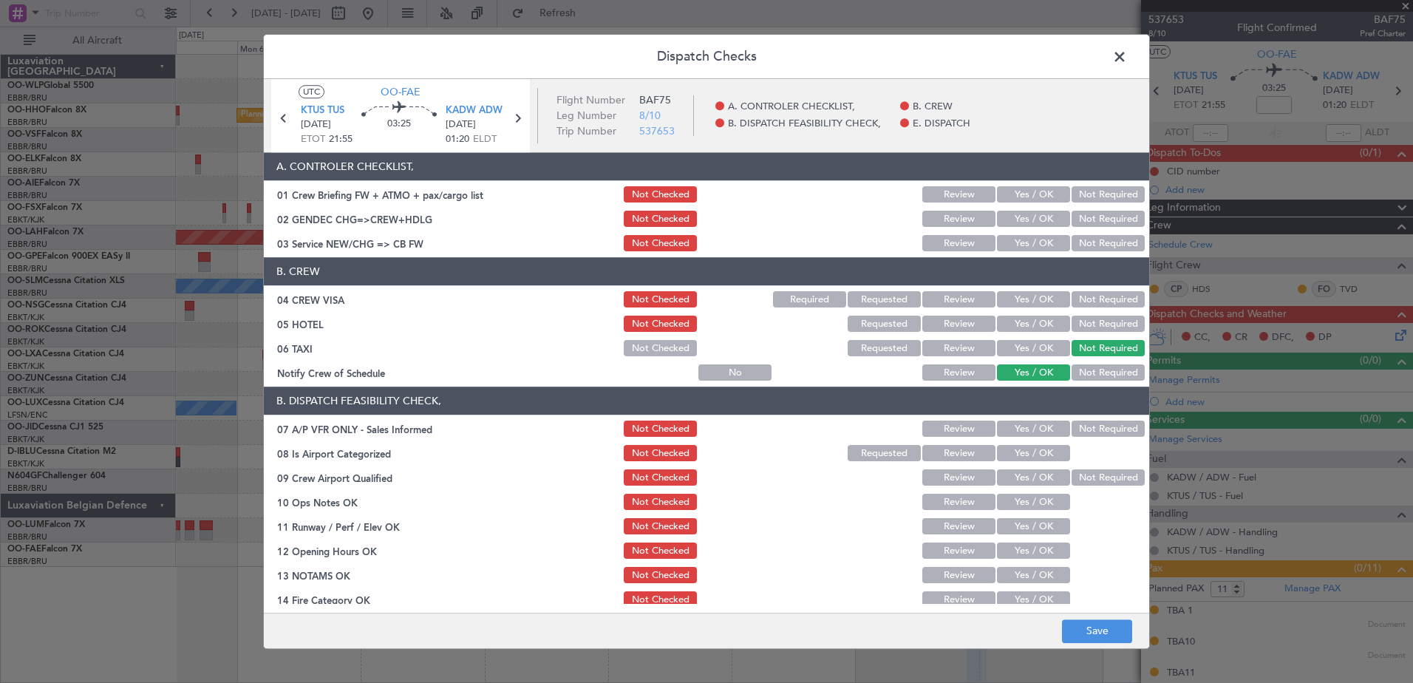
click at [1096, 320] on button "Not Required" at bounding box center [1108, 324] width 73 height 16
click at [1089, 295] on button "Not Required" at bounding box center [1108, 300] width 73 height 16
click at [1087, 239] on button "Not Required" at bounding box center [1108, 244] width 73 height 16
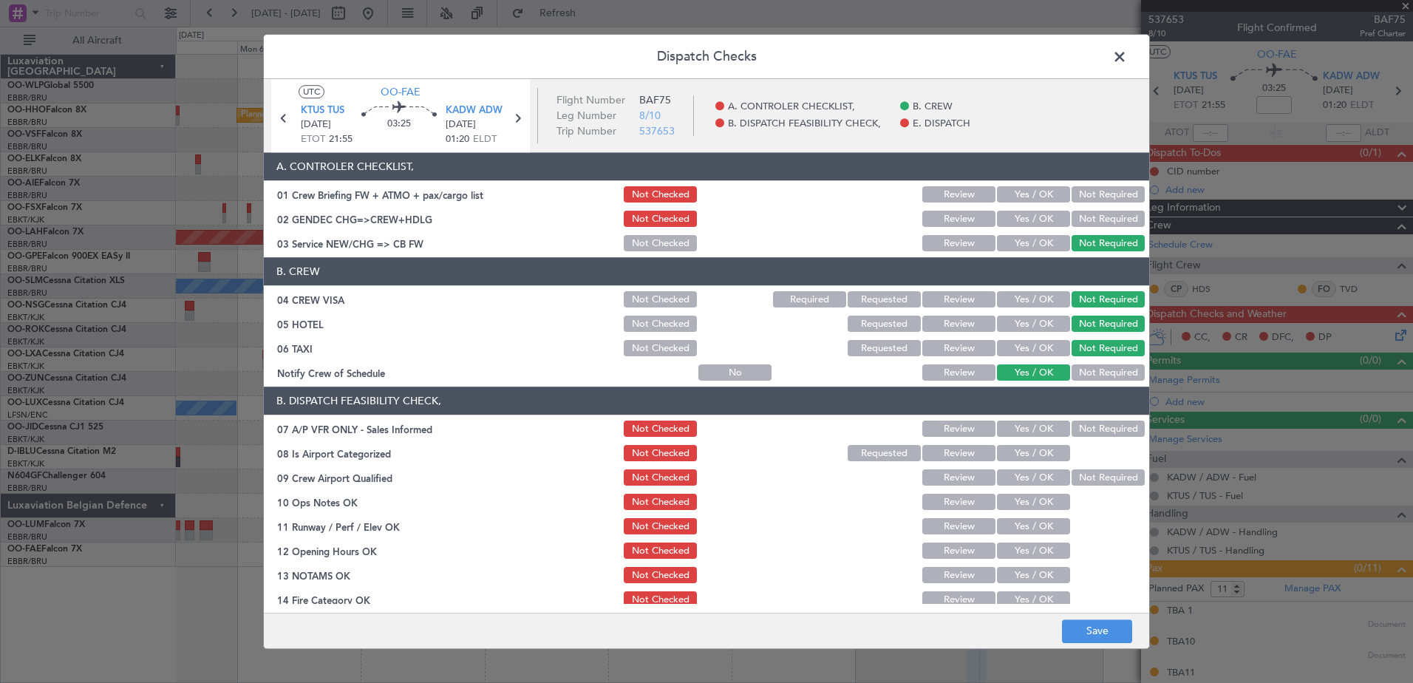
click at [1098, 219] on button "Not Required" at bounding box center [1108, 219] width 73 height 16
click at [1037, 191] on button "Yes / OK" at bounding box center [1033, 195] width 73 height 16
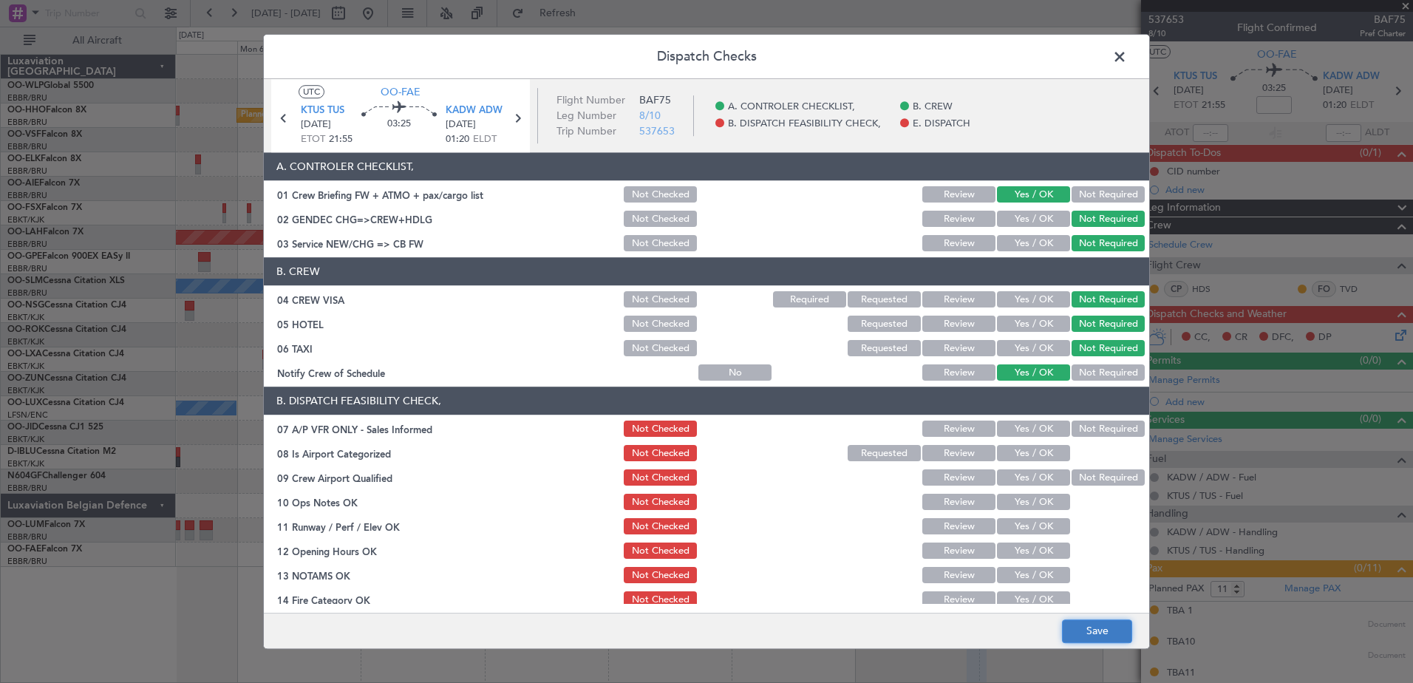
click at [1083, 628] on button "Save" at bounding box center [1097, 632] width 70 height 24
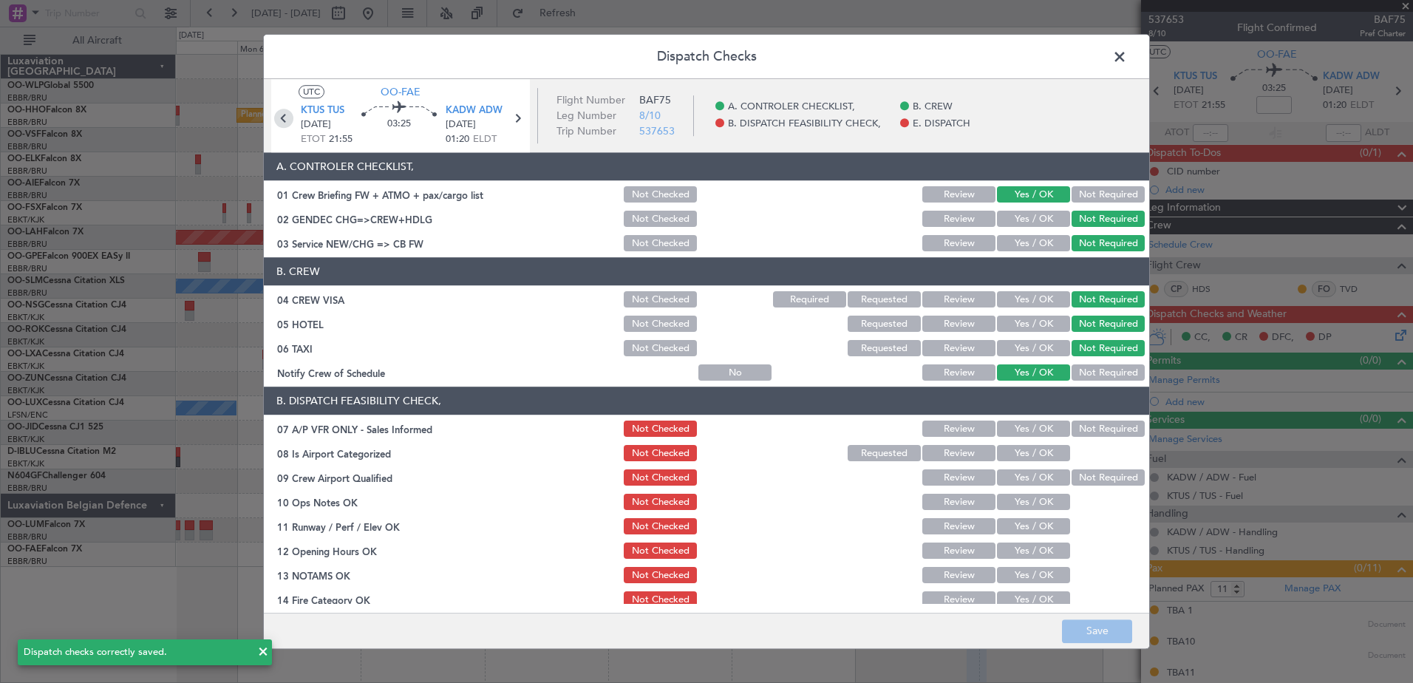
click at [279, 124] on icon at bounding box center [283, 118] width 19 height 19
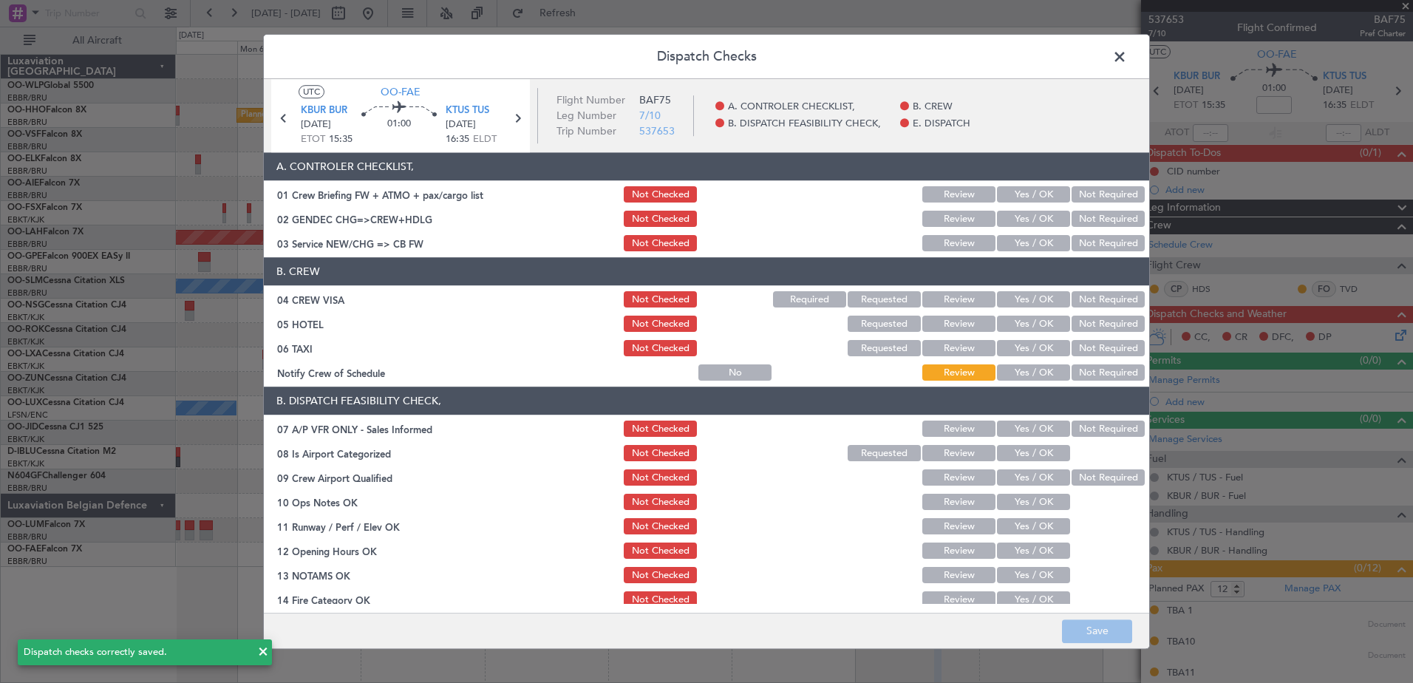
click at [1016, 375] on button "Yes / OK" at bounding box center [1033, 373] width 73 height 16
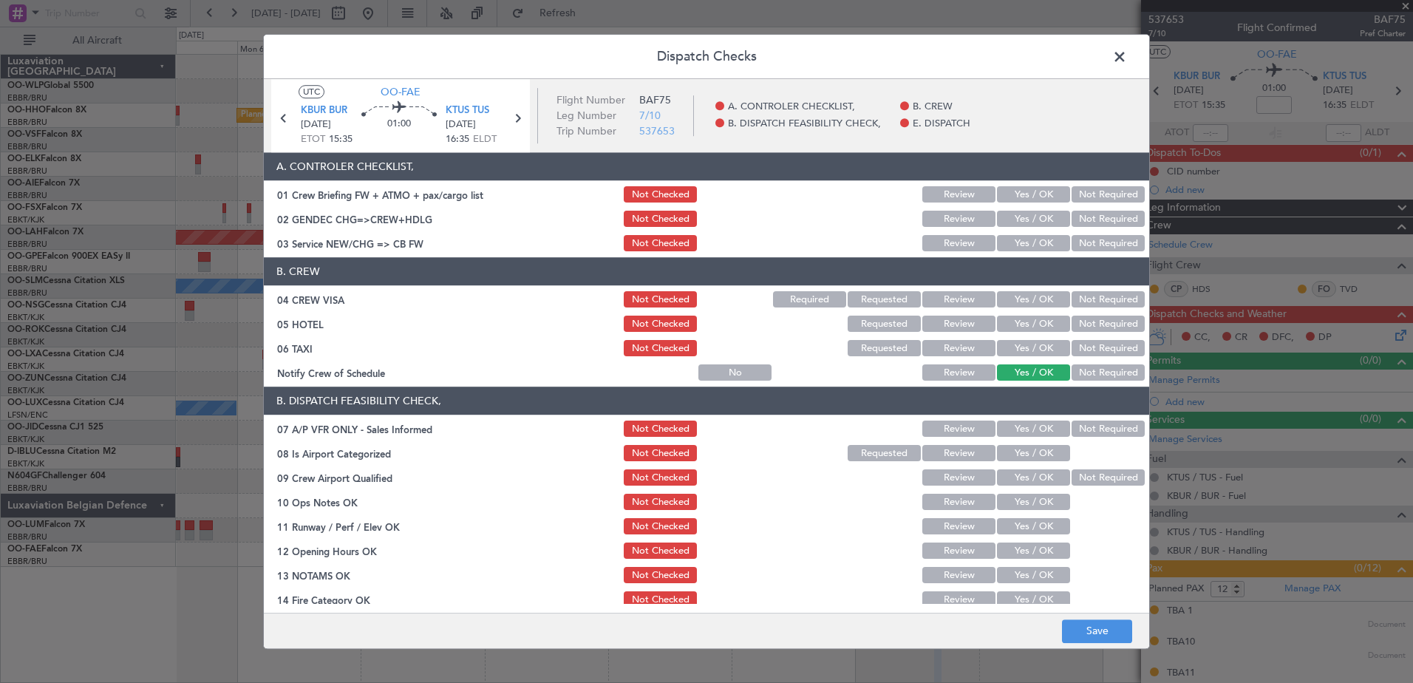
click at [1073, 339] on section "B. CREW 04 CREW VISA Not Checked Required Requested Review Yes / OK Not Require…" at bounding box center [707, 321] width 886 height 126
drag, startPoint x: 1073, startPoint y: 347, endPoint x: 1082, endPoint y: 338, distance: 12.5
click at [1076, 345] on button "Not Required" at bounding box center [1108, 349] width 73 height 16
click at [1093, 323] on button "Not Required" at bounding box center [1108, 324] width 73 height 16
click at [1097, 293] on button "Not Required" at bounding box center [1108, 300] width 73 height 16
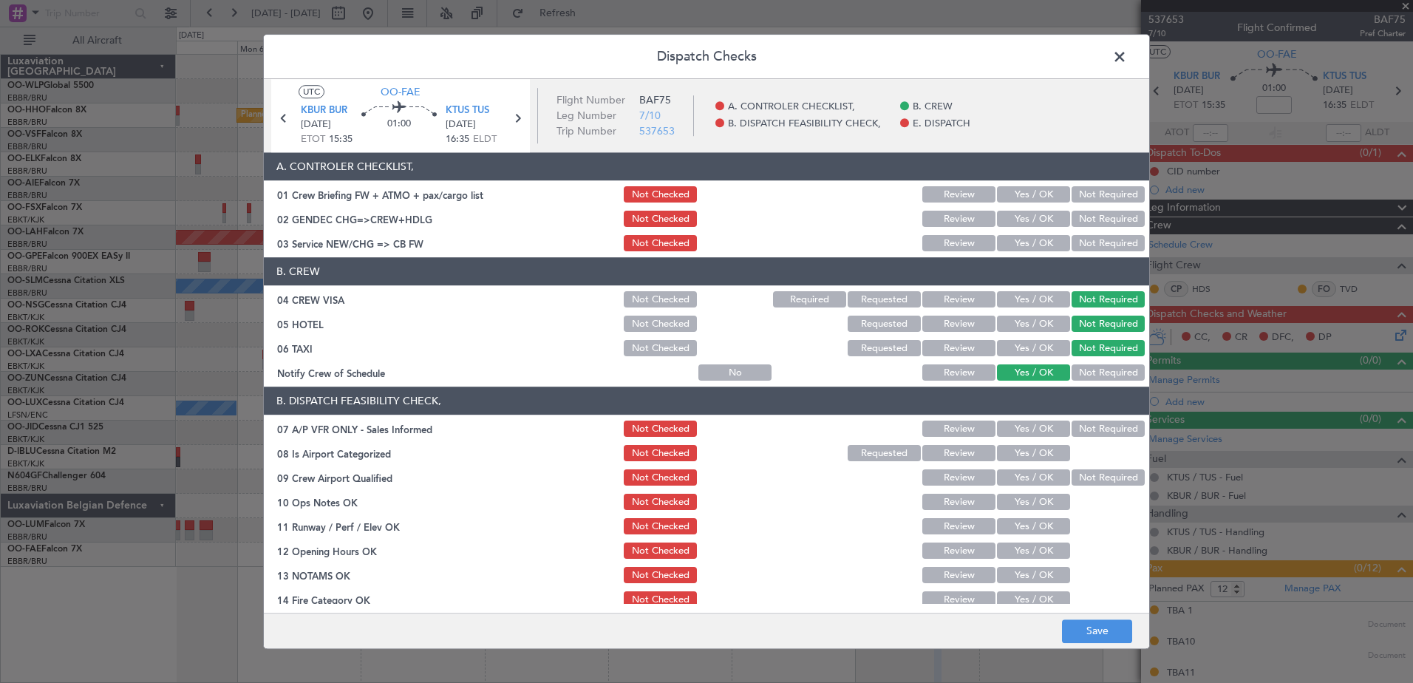
click at [1098, 239] on button "Not Required" at bounding box center [1108, 244] width 73 height 16
click at [1102, 223] on button "Not Required" at bounding box center [1108, 219] width 73 height 16
click at [1042, 193] on button "Yes / OK" at bounding box center [1033, 195] width 73 height 16
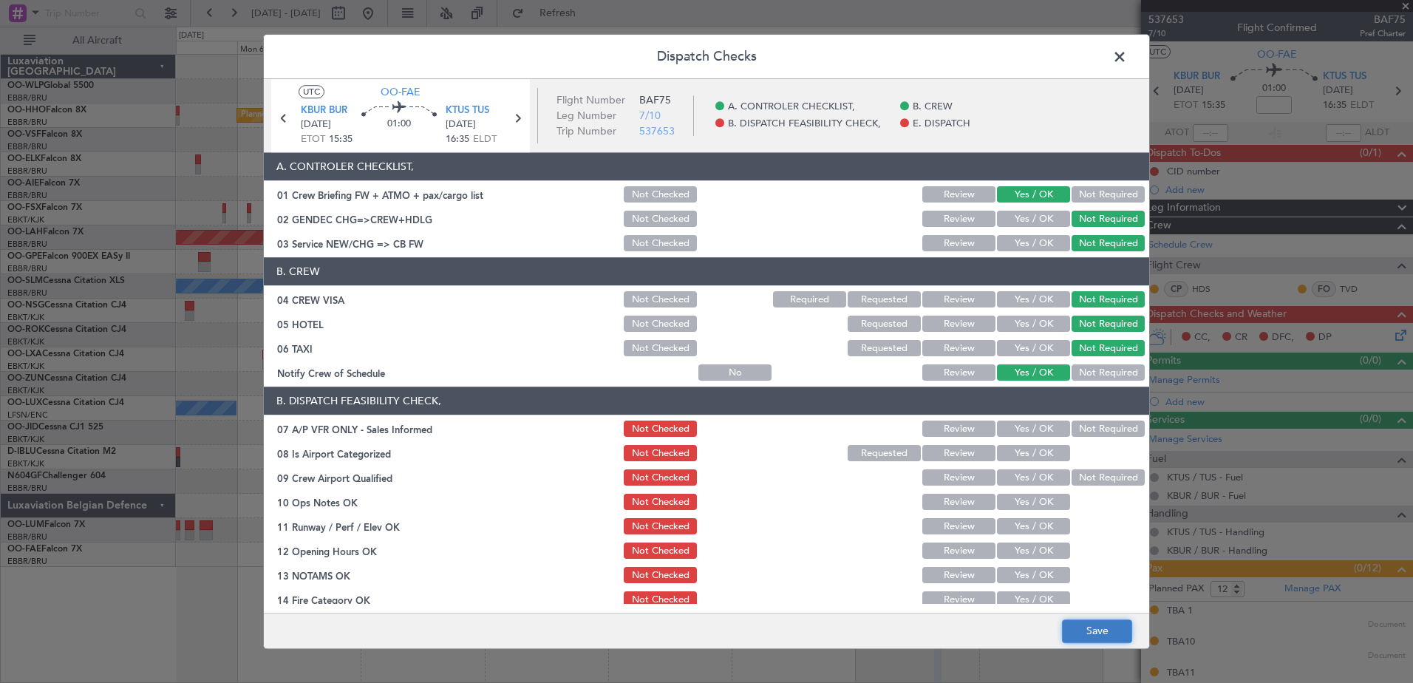
click at [1091, 628] on button "Save" at bounding box center [1097, 632] width 70 height 24
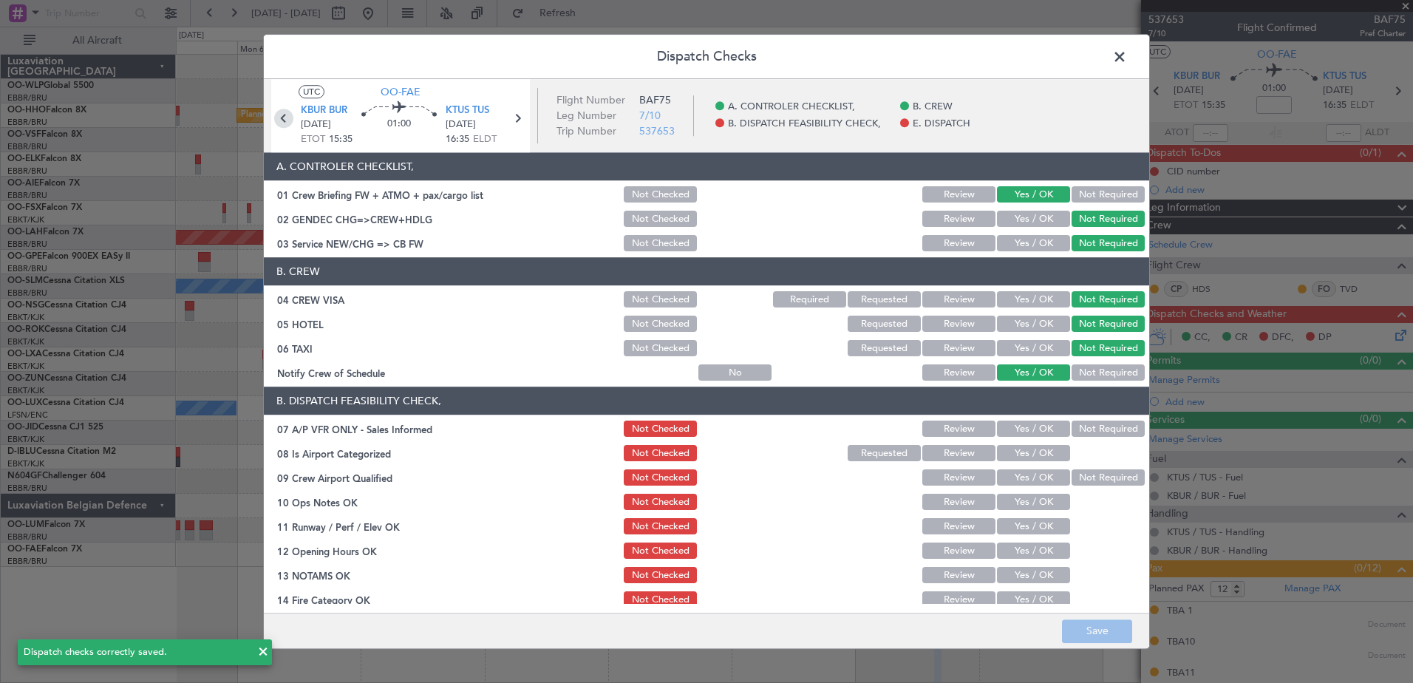
click at [286, 115] on icon at bounding box center [283, 118] width 19 height 19
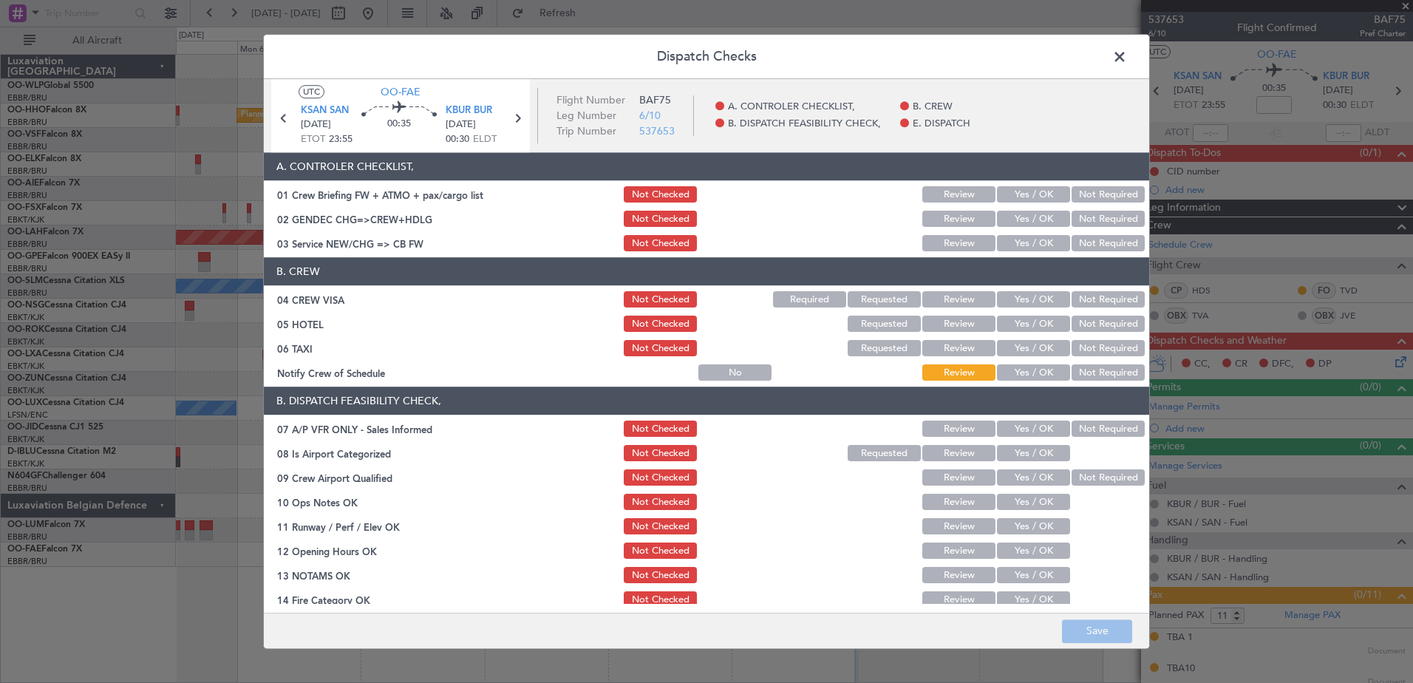
click at [1034, 373] on button "Yes / OK" at bounding box center [1033, 373] width 73 height 16
click at [1088, 347] on button "Not Required" at bounding box center [1108, 349] width 73 height 16
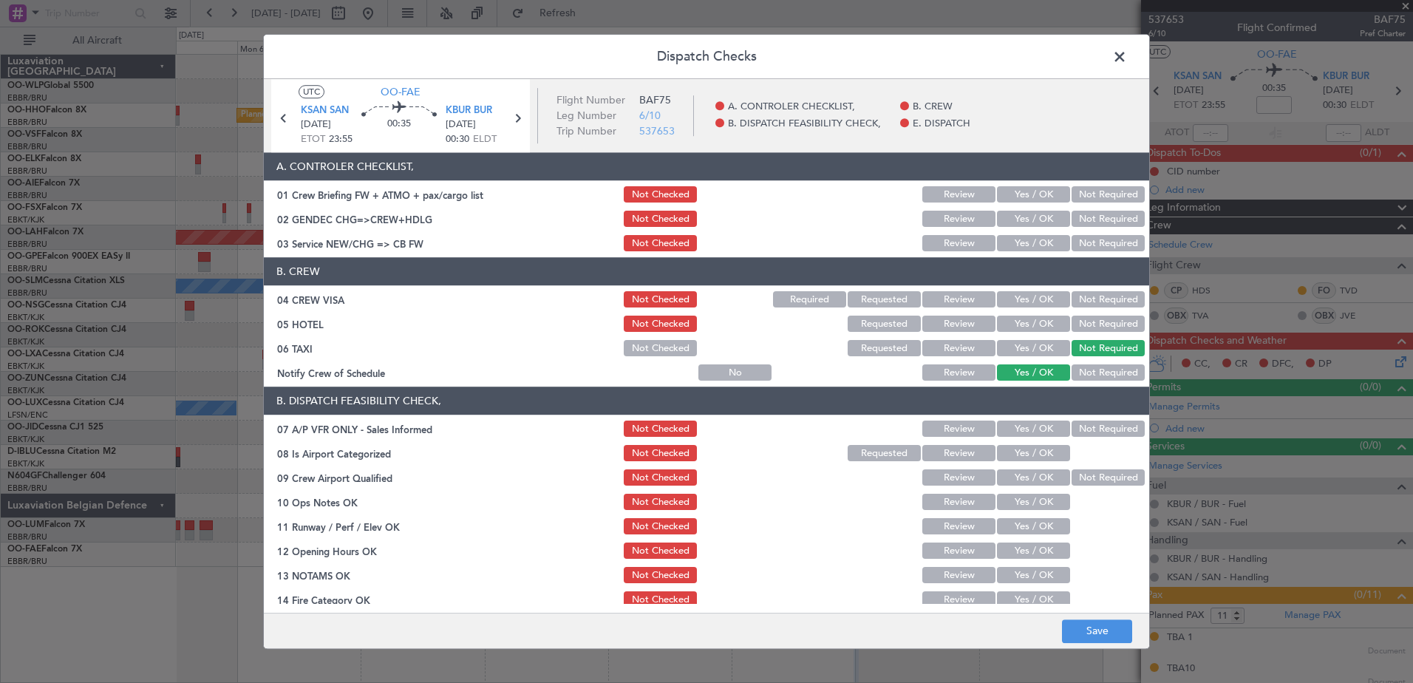
click at [1101, 324] on button "Not Required" at bounding box center [1108, 324] width 73 height 16
click at [1102, 303] on button "Not Required" at bounding box center [1108, 300] width 73 height 16
click at [1104, 248] on button "Not Required" at bounding box center [1108, 244] width 73 height 16
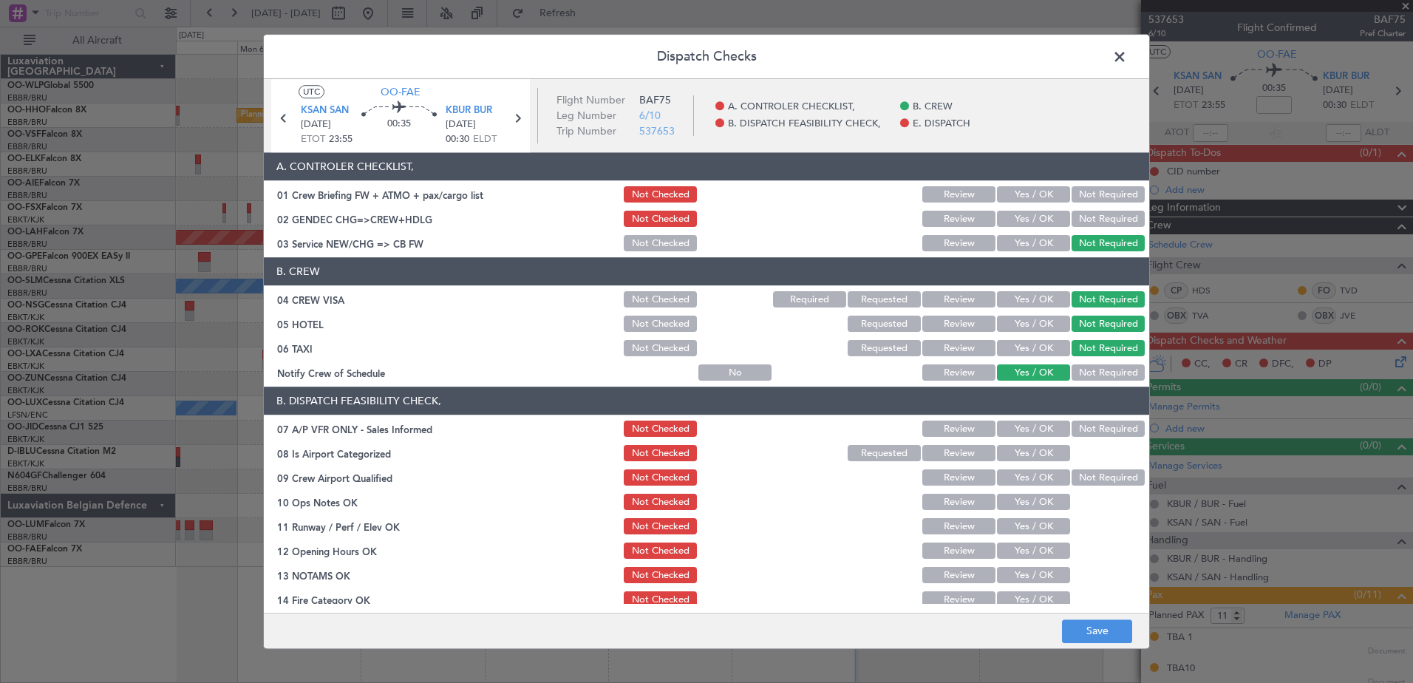
click at [1099, 216] on button "Not Required" at bounding box center [1108, 219] width 73 height 16
click at [1034, 192] on button "Yes / OK" at bounding box center [1033, 195] width 73 height 16
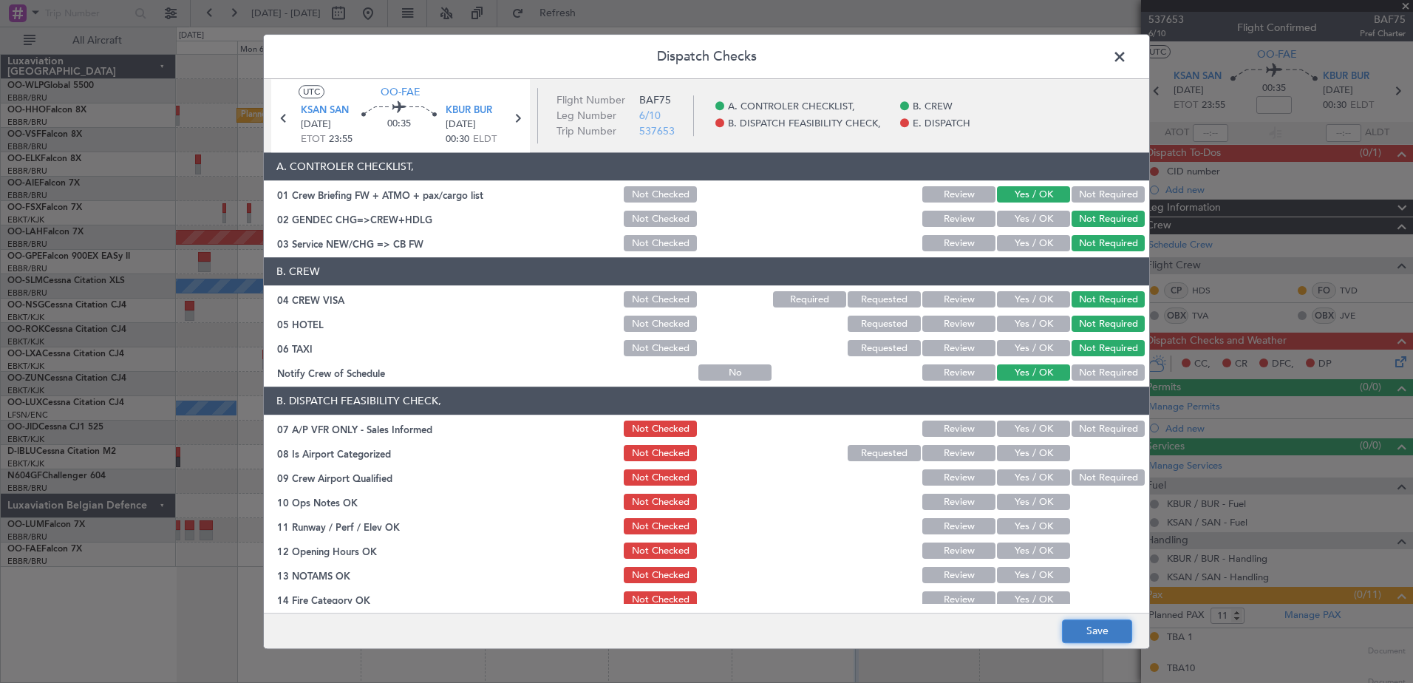
click at [1090, 622] on button "Save" at bounding box center [1097, 632] width 70 height 24
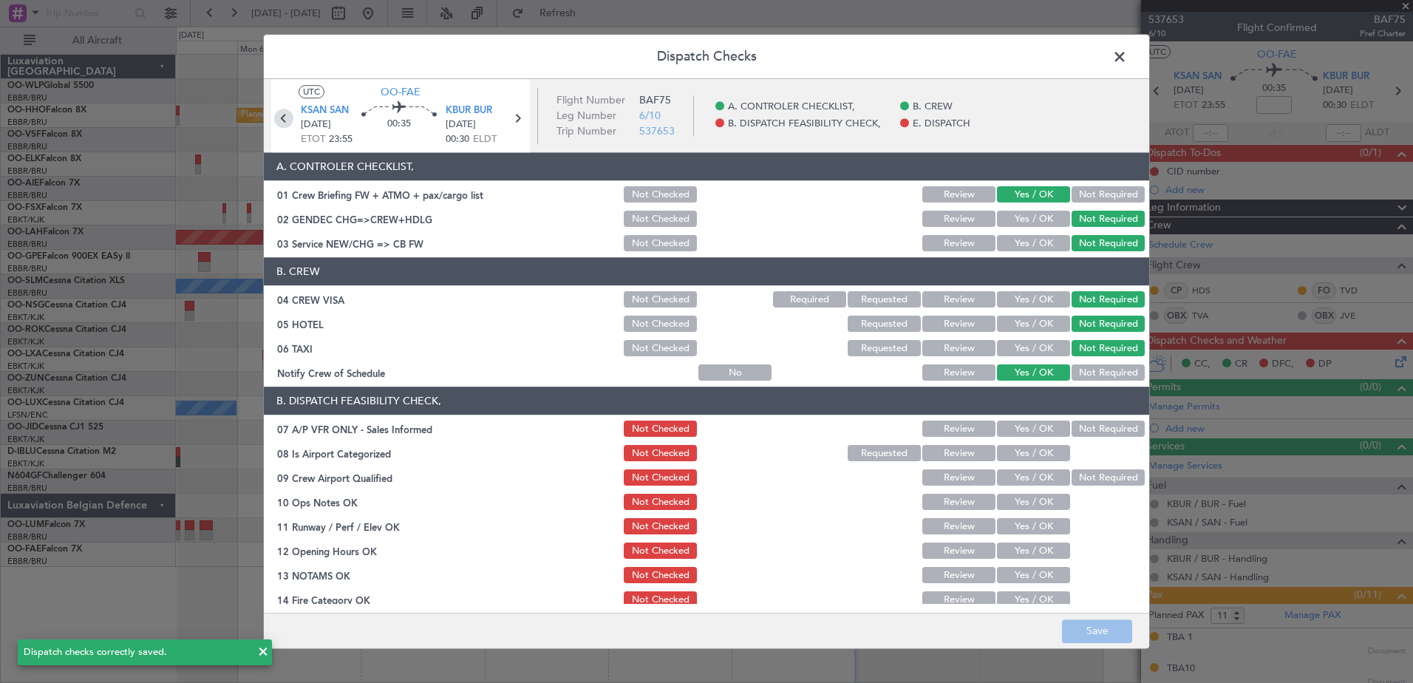
click at [286, 116] on icon at bounding box center [283, 118] width 19 height 19
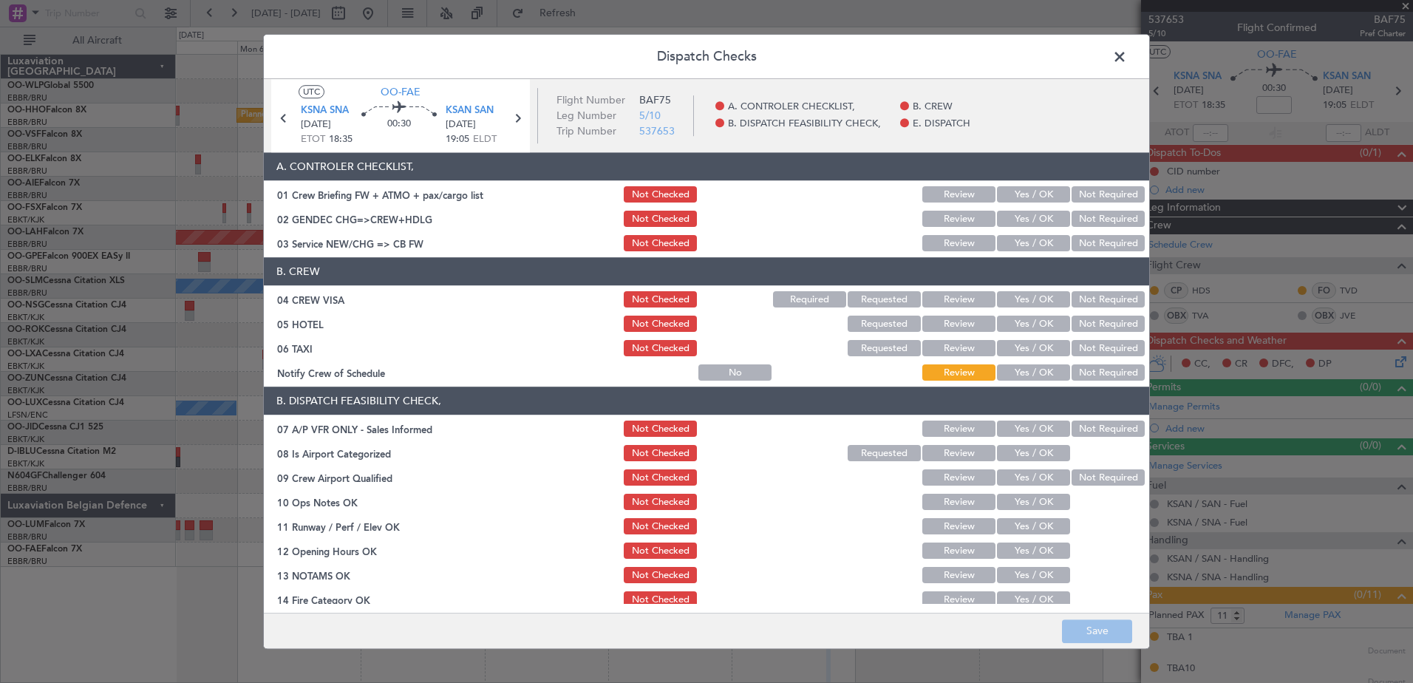
drag, startPoint x: 1037, startPoint y: 378, endPoint x: 1057, endPoint y: 367, distance: 22.5
click at [1039, 378] on button "Yes / OK" at bounding box center [1033, 373] width 73 height 16
drag, startPoint x: 1096, startPoint y: 352, endPoint x: 1102, endPoint y: 333, distance: 19.4
click at [1096, 351] on button "Not Required" at bounding box center [1108, 349] width 73 height 16
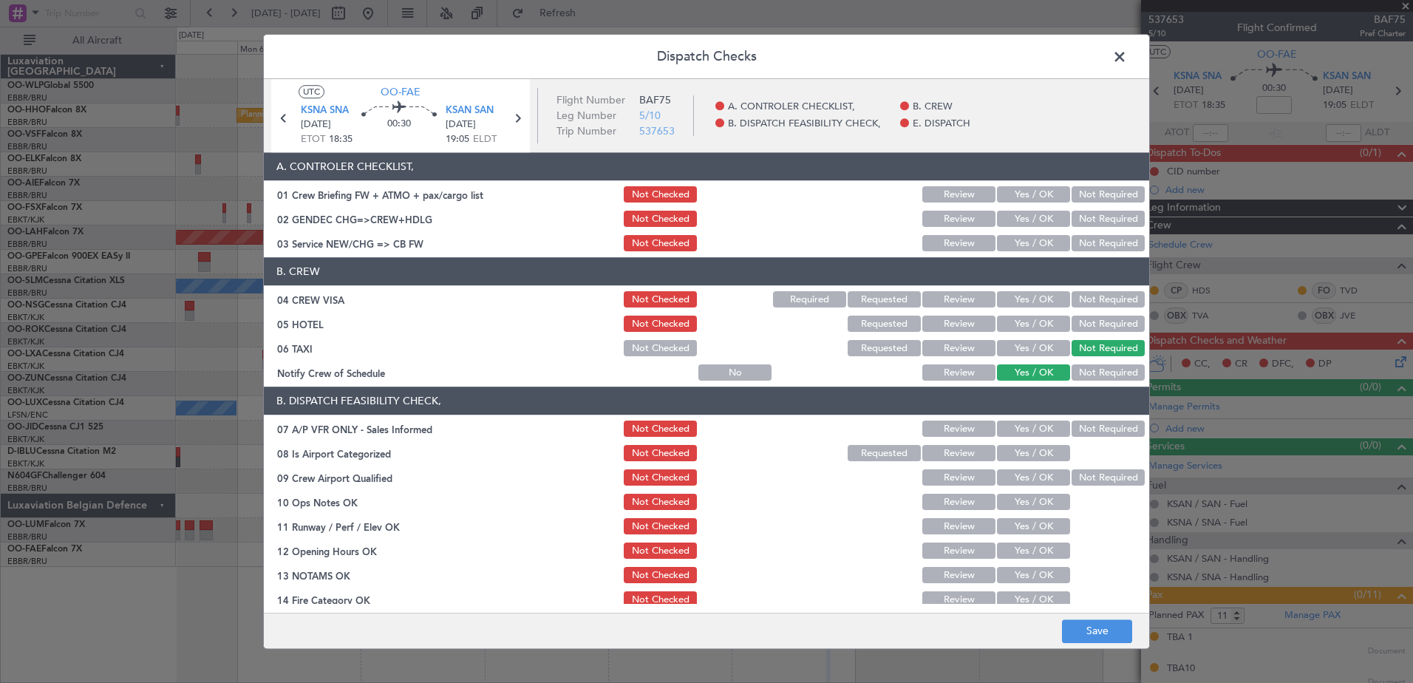
click at [1103, 325] on button "Not Required" at bounding box center [1108, 324] width 73 height 16
click at [1102, 297] on button "Not Required" at bounding box center [1108, 300] width 73 height 16
click at [1081, 241] on button "Not Required" at bounding box center [1108, 244] width 73 height 16
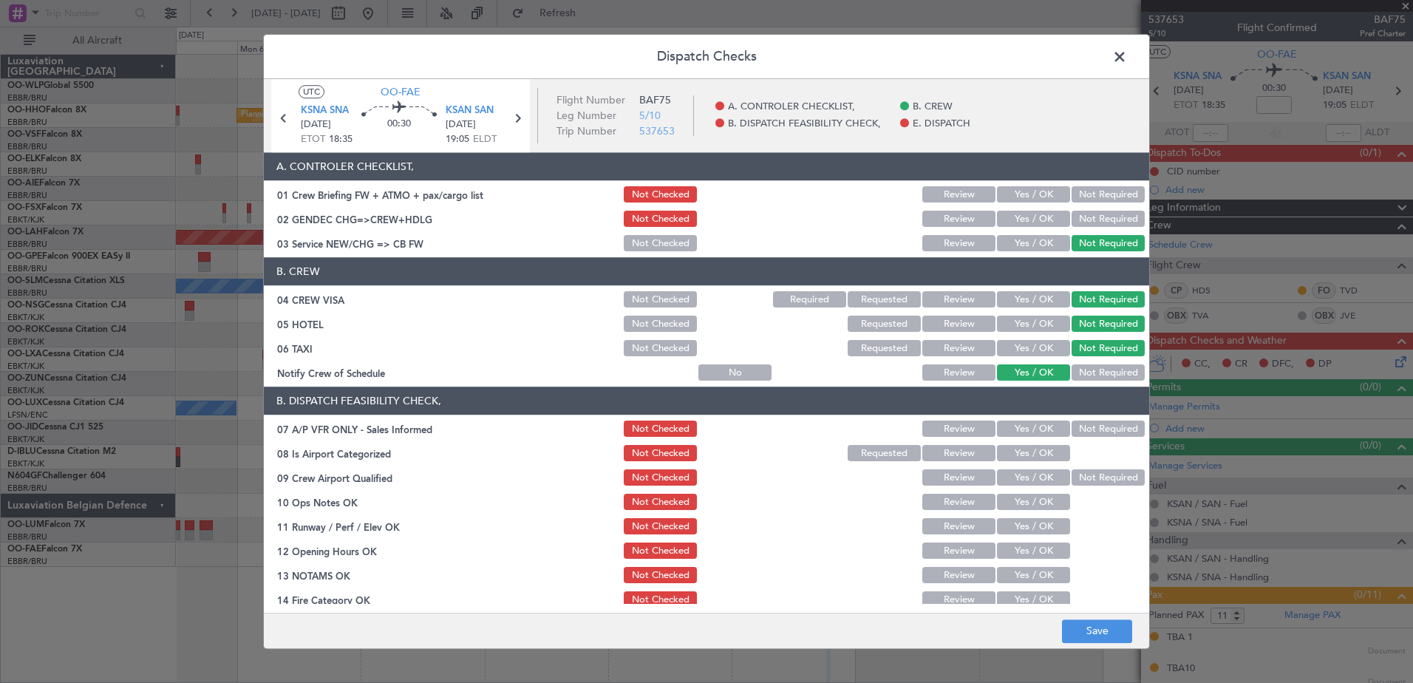
drag, startPoint x: 1093, startPoint y: 220, endPoint x: 1076, endPoint y: 200, distance: 26.8
click at [1093, 218] on button "Not Required" at bounding box center [1108, 219] width 73 height 16
click at [1045, 189] on button "Yes / OK" at bounding box center [1033, 195] width 73 height 16
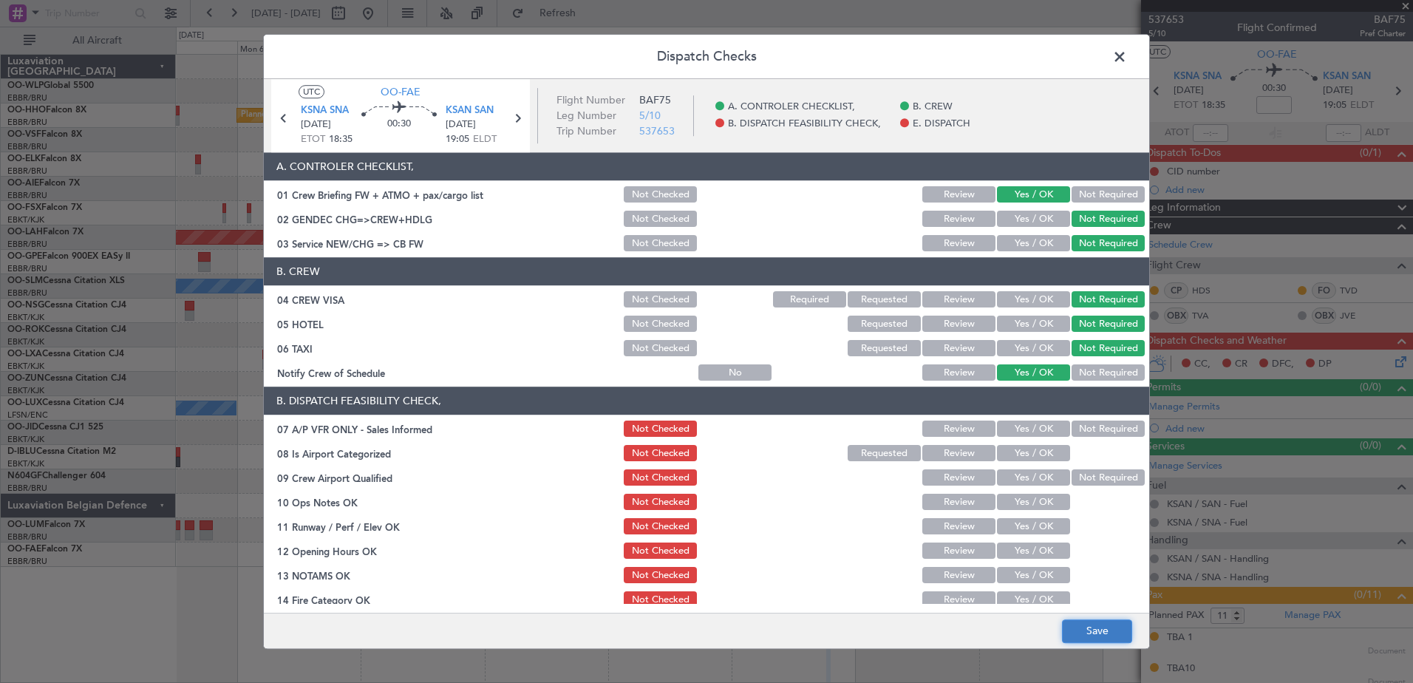
click at [1079, 623] on button "Save" at bounding box center [1097, 632] width 70 height 24
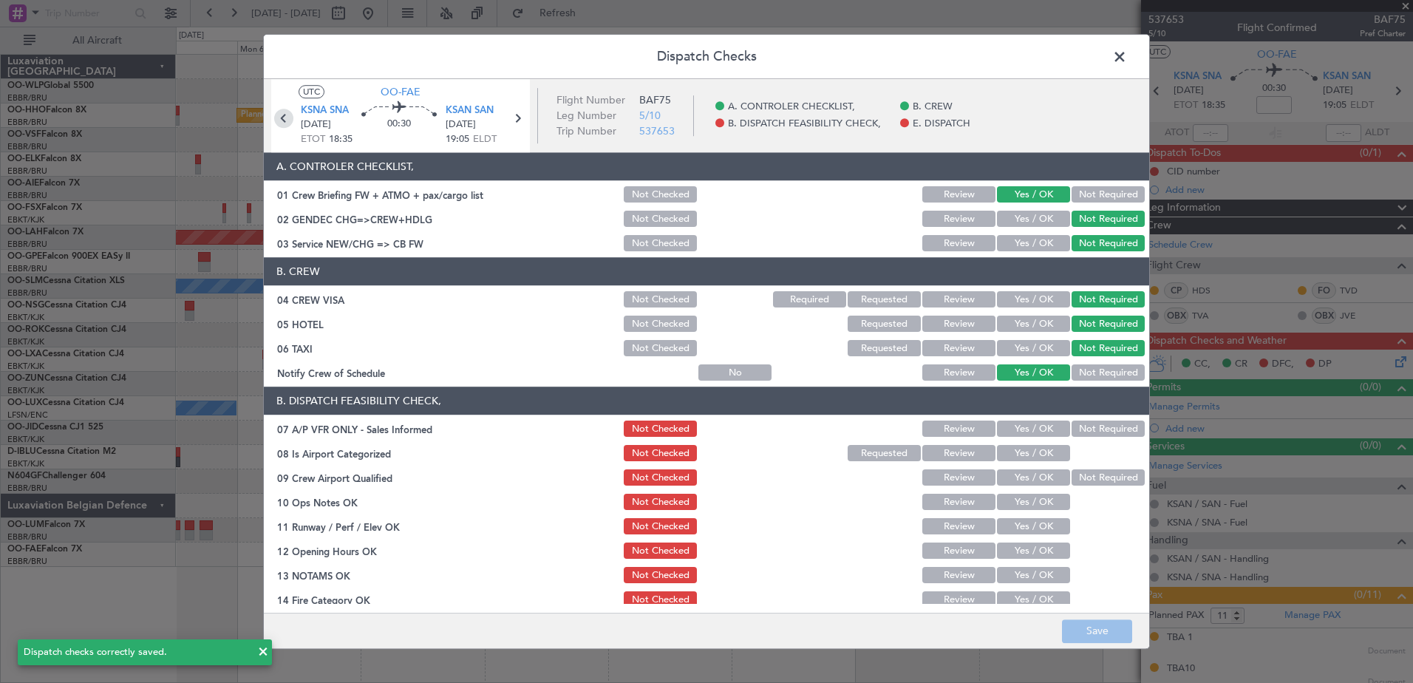
click at [281, 118] on icon at bounding box center [283, 118] width 19 height 19
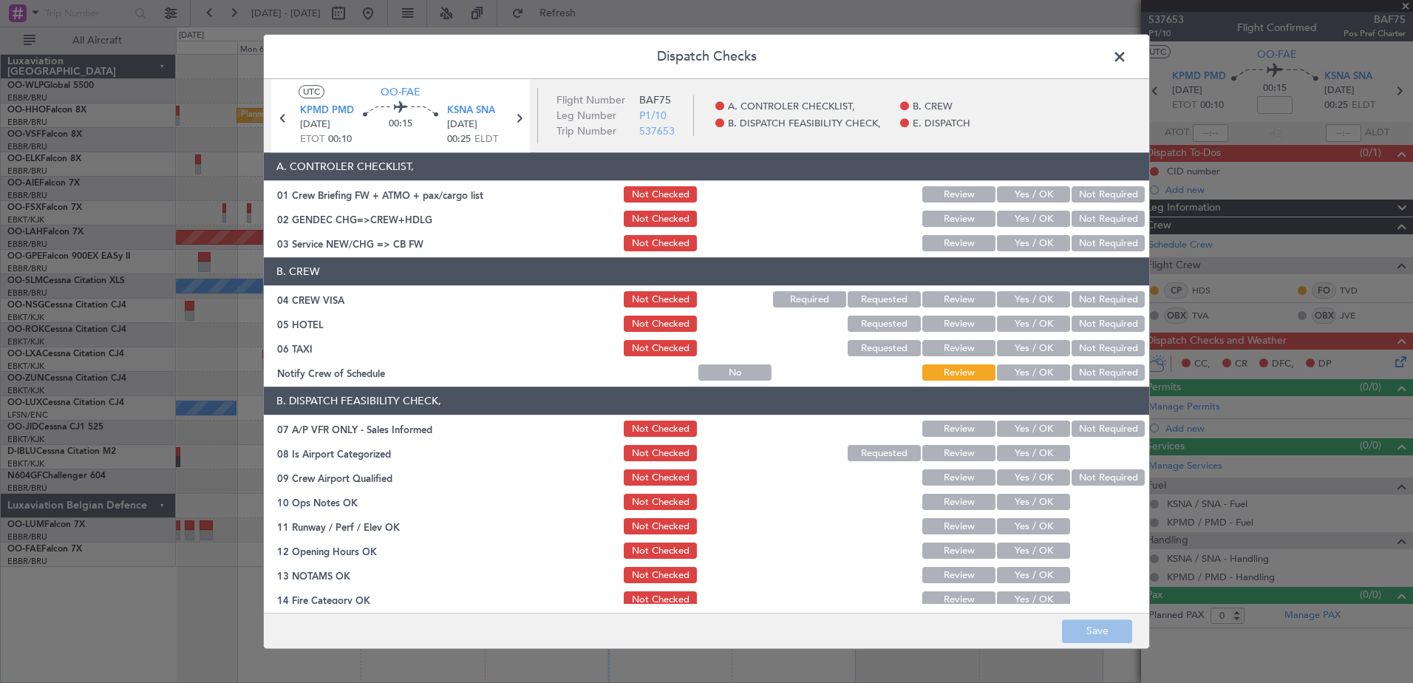
click at [1036, 373] on button "Yes / OK" at bounding box center [1033, 373] width 73 height 16
click at [1097, 343] on button "Not Required" at bounding box center [1108, 349] width 73 height 16
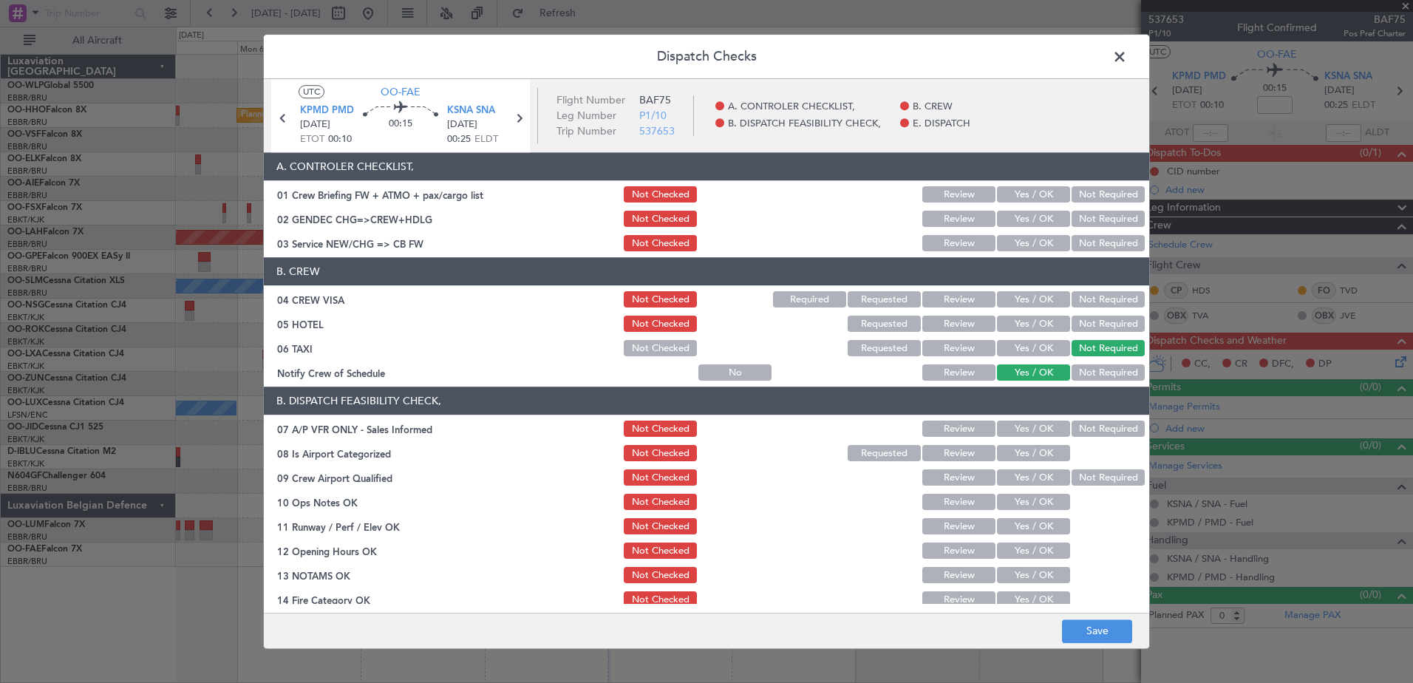
click at [1099, 327] on button "Not Required" at bounding box center [1108, 324] width 73 height 16
click at [1090, 294] on button "Not Required" at bounding box center [1108, 300] width 73 height 16
click at [1086, 244] on button "Not Required" at bounding box center [1108, 244] width 73 height 16
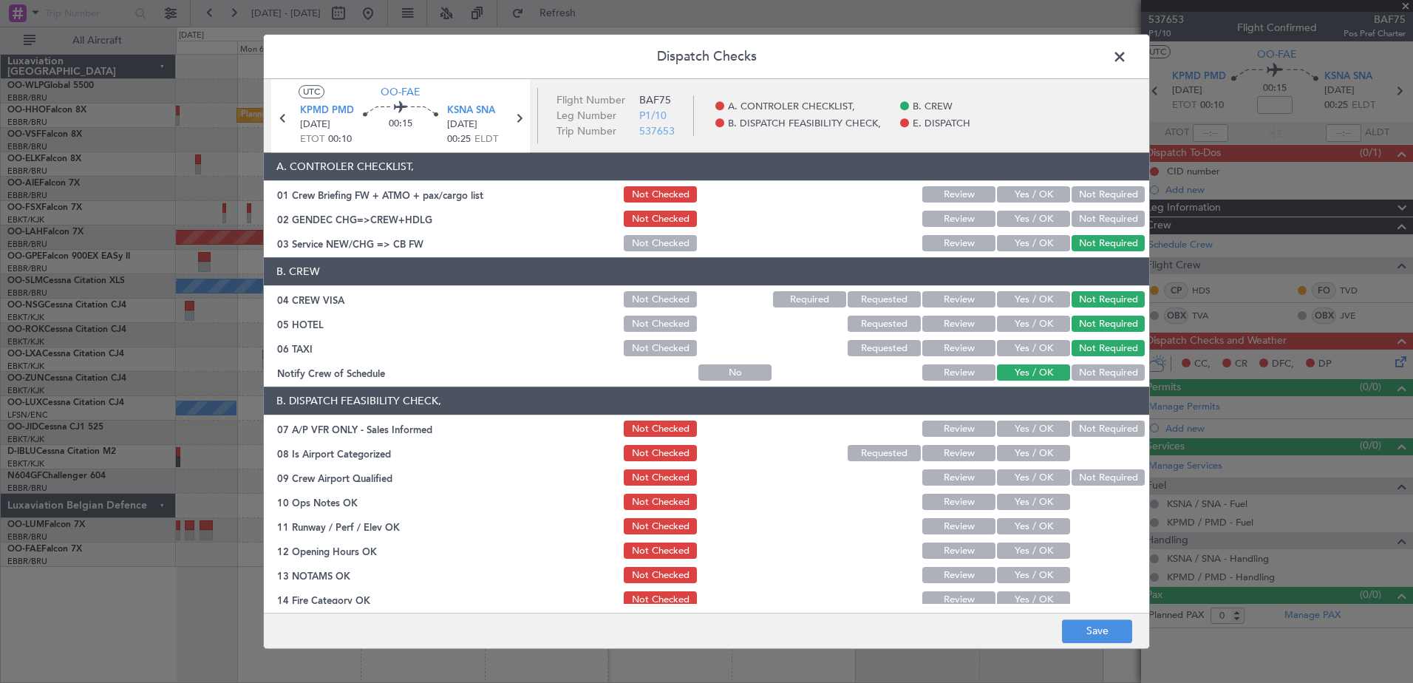
click at [1086, 224] on button "Not Required" at bounding box center [1108, 219] width 73 height 16
click at [1028, 199] on button "Yes / OK" at bounding box center [1033, 195] width 73 height 16
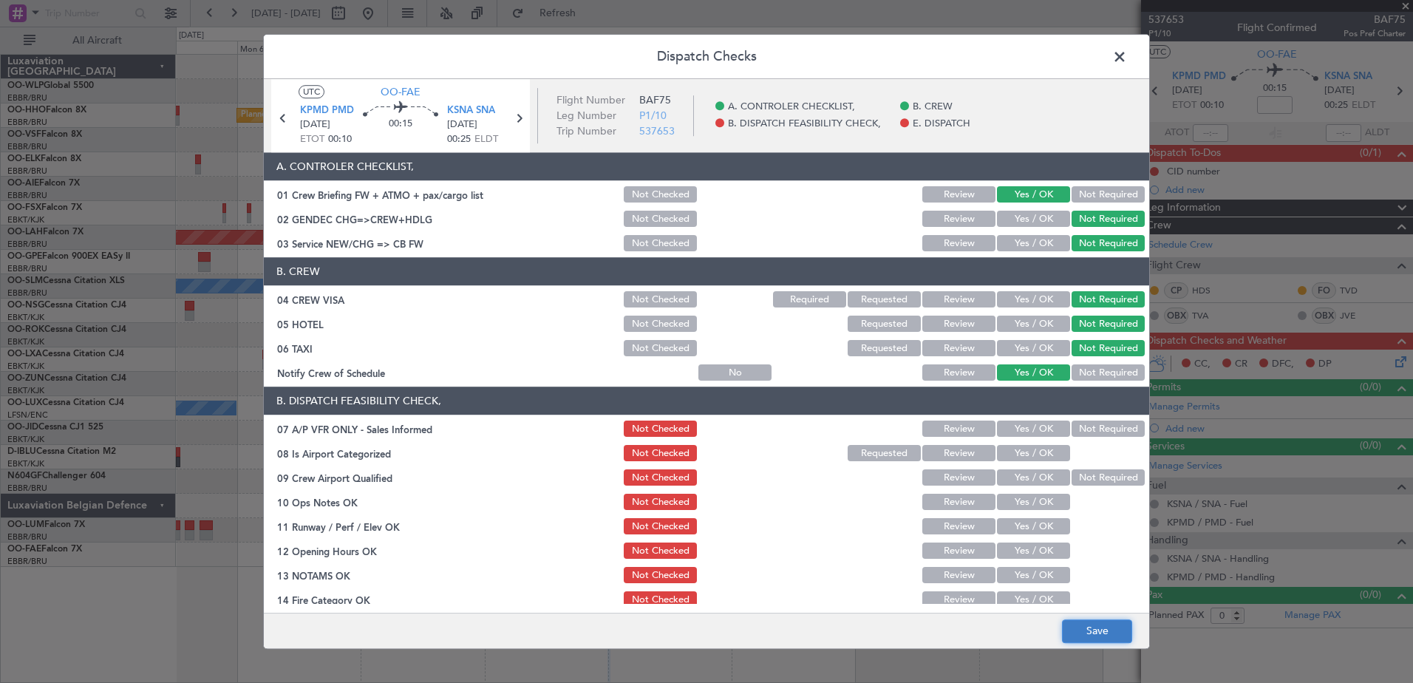
click at [1102, 625] on button "Save" at bounding box center [1097, 632] width 70 height 24
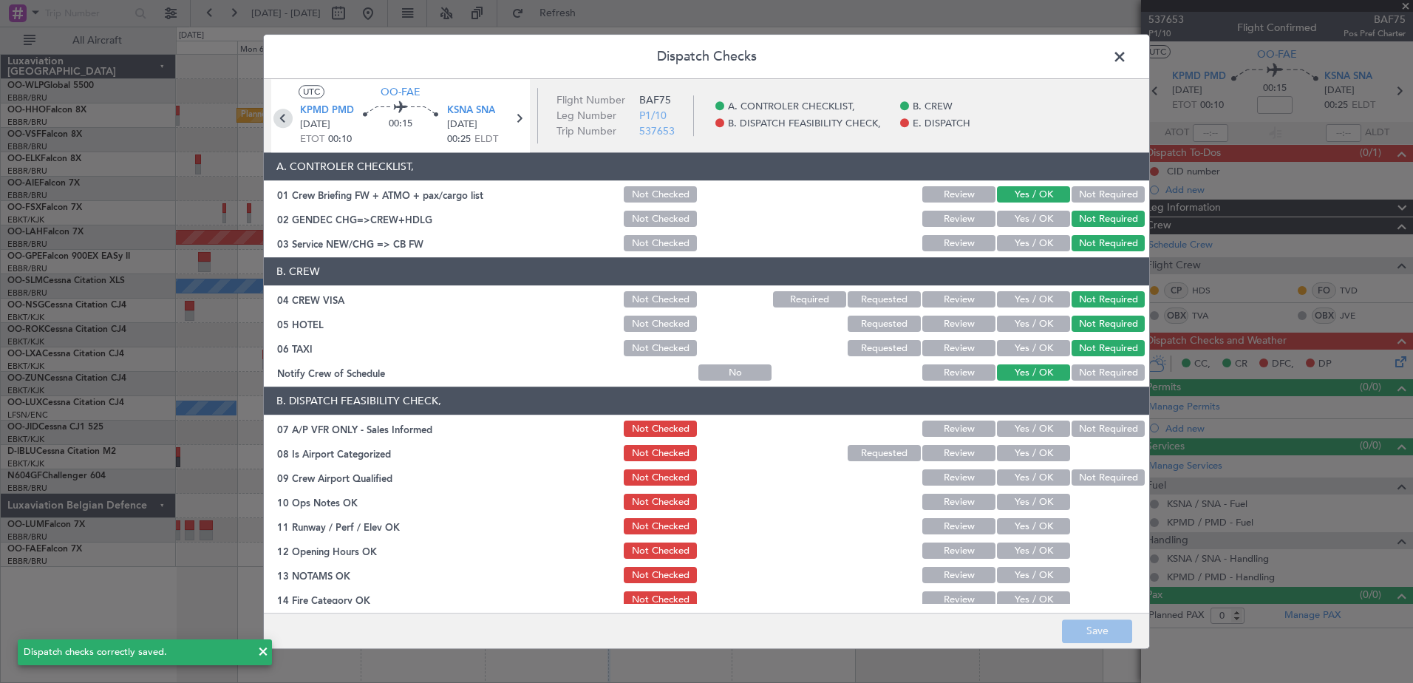
click at [282, 115] on icon at bounding box center [283, 118] width 19 height 19
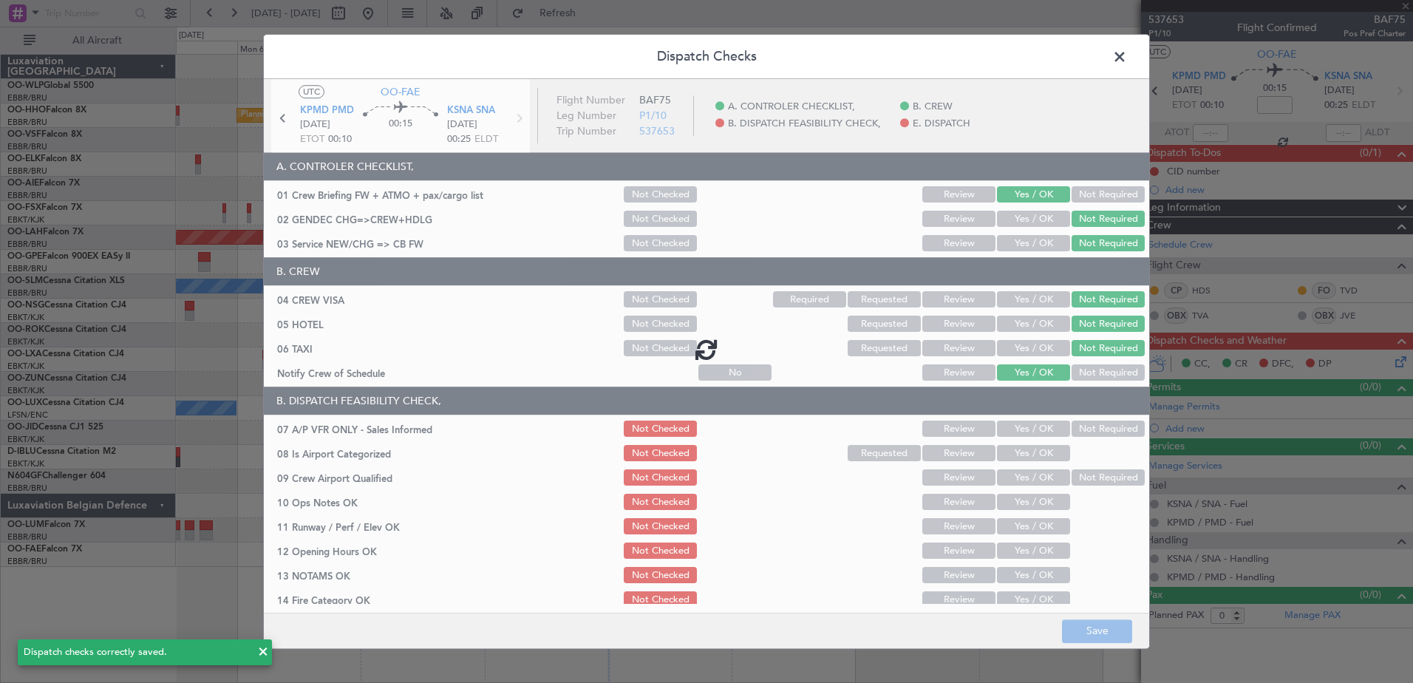
type input "13"
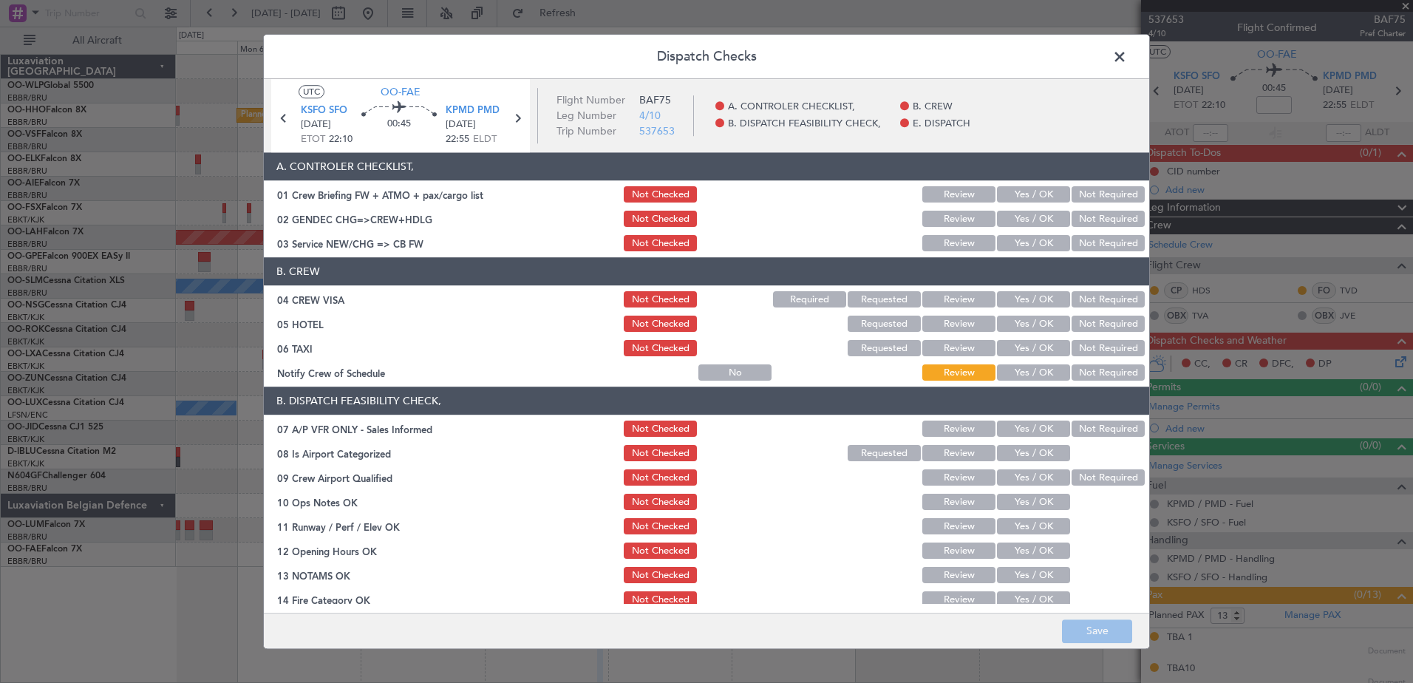
click at [1024, 375] on button "Yes / OK" at bounding box center [1033, 373] width 73 height 16
click at [1099, 336] on section "B. CREW 04 CREW VISA Not Checked Required Requested Review Yes / OK Not Require…" at bounding box center [707, 321] width 886 height 126
click at [1096, 347] on button "Not Required" at bounding box center [1108, 349] width 73 height 16
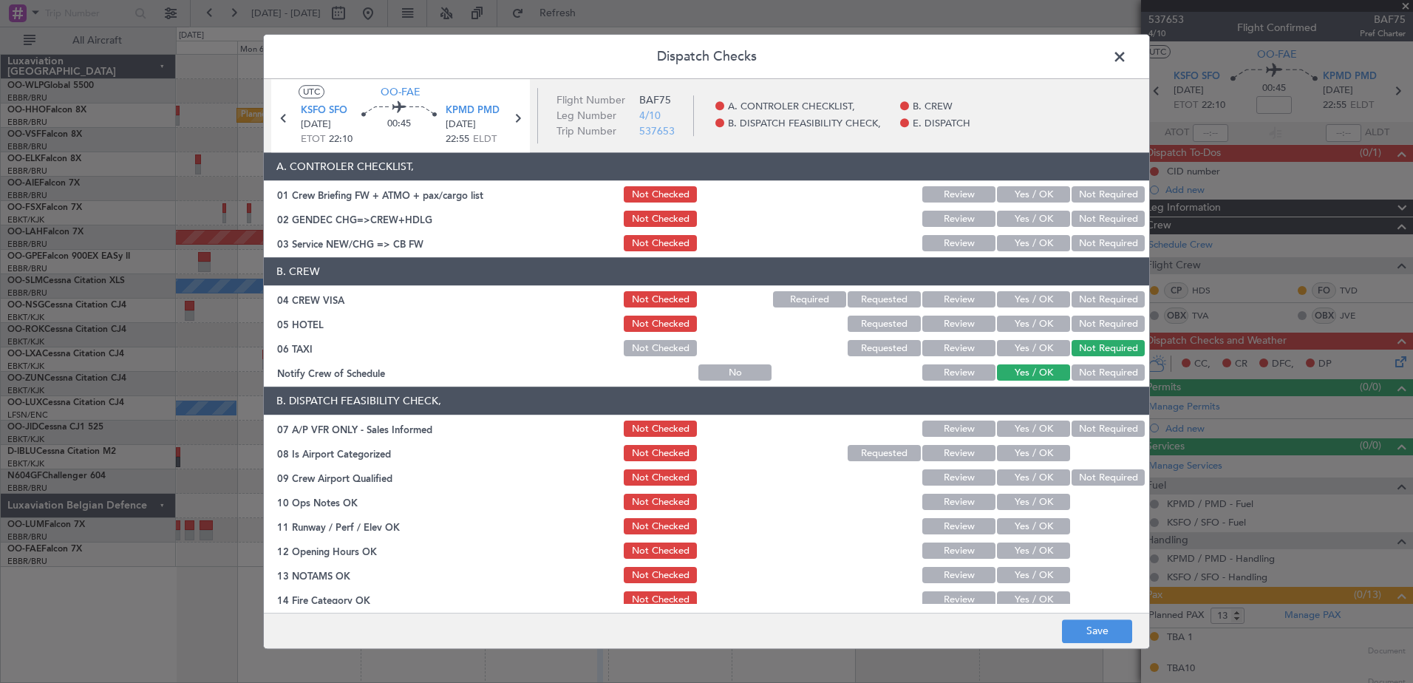
drag, startPoint x: 1099, startPoint y: 318, endPoint x: 1099, endPoint y: 308, distance: 10.4
click at [1099, 317] on button "Not Required" at bounding box center [1108, 324] width 73 height 16
click at [1103, 293] on button "Not Required" at bounding box center [1108, 300] width 73 height 16
click at [1077, 241] on button "Not Required" at bounding box center [1108, 244] width 73 height 16
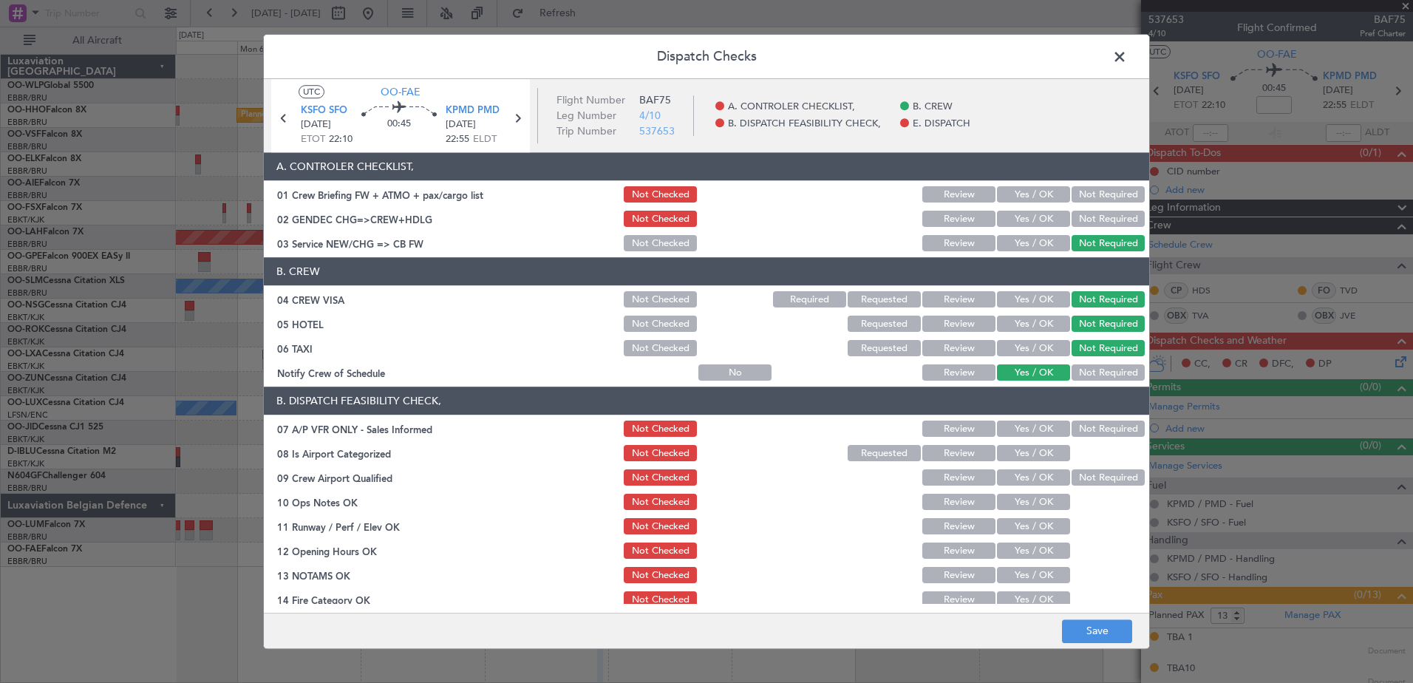
click at [1090, 215] on button "Not Required" at bounding box center [1108, 219] width 73 height 16
click at [1026, 189] on button "Yes / OK" at bounding box center [1033, 195] width 73 height 16
click at [1109, 614] on footer "Save" at bounding box center [707, 630] width 886 height 35
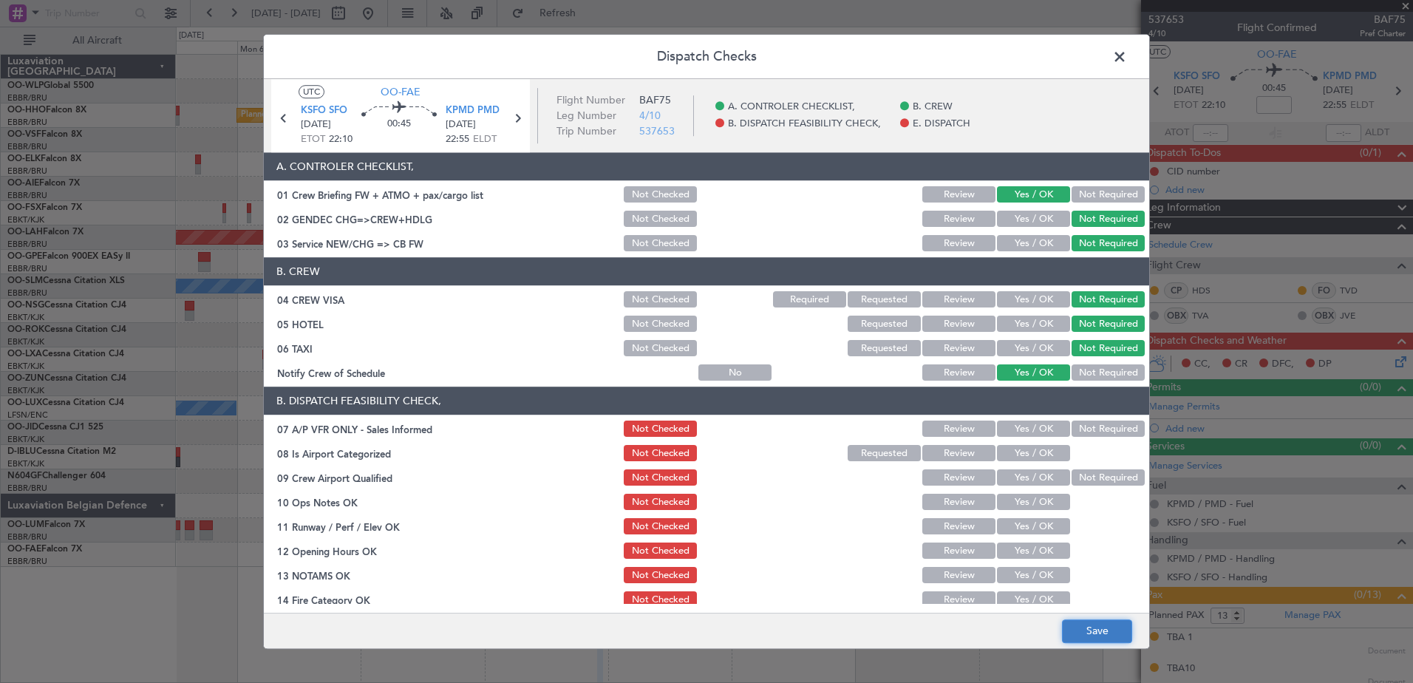
click at [1109, 624] on button "Save" at bounding box center [1097, 632] width 70 height 24
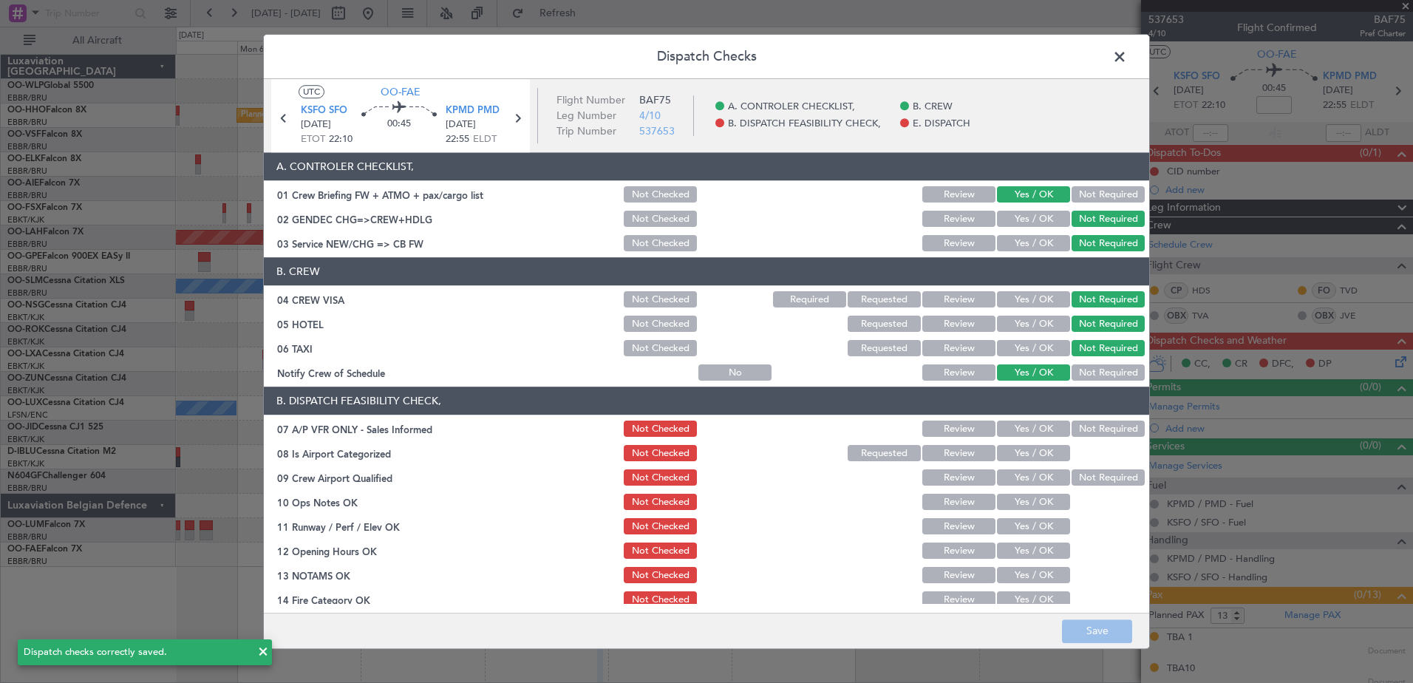
click at [286, 112] on icon at bounding box center [283, 118] width 19 height 19
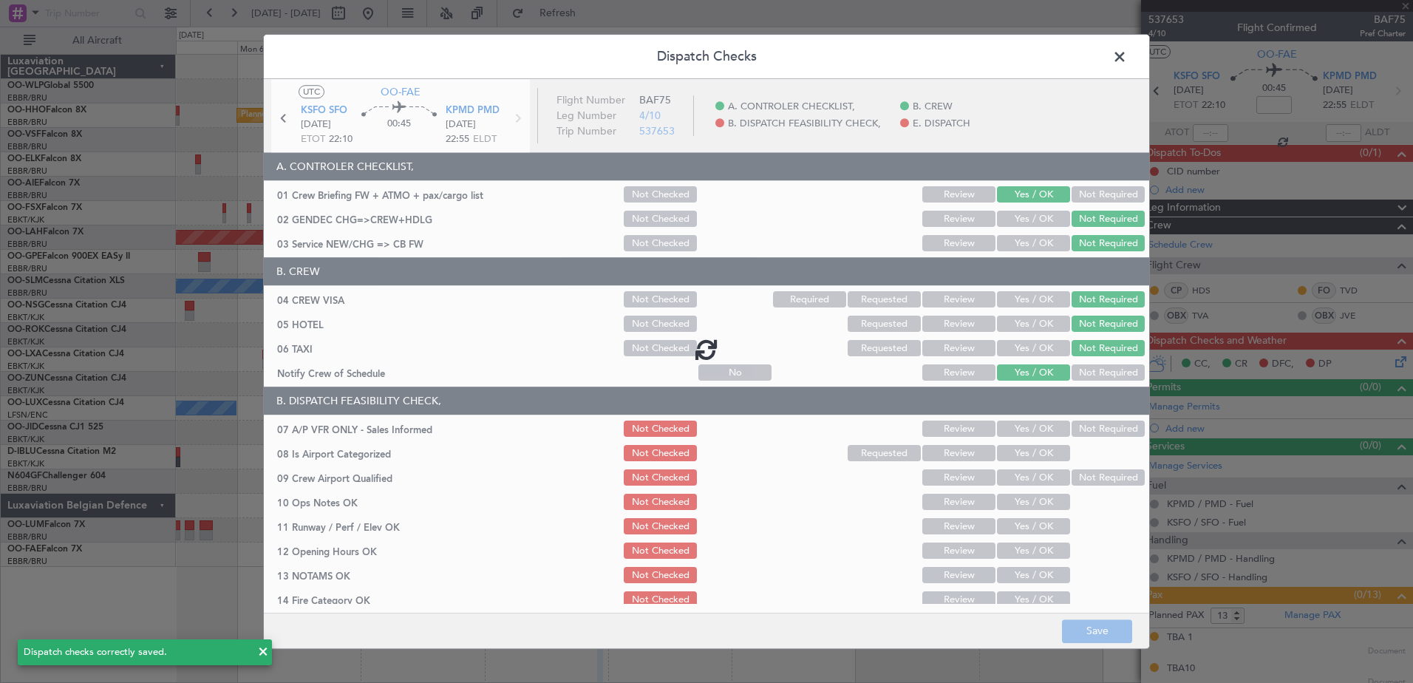
type input "+00:05"
type input "11"
type input "+00:05"
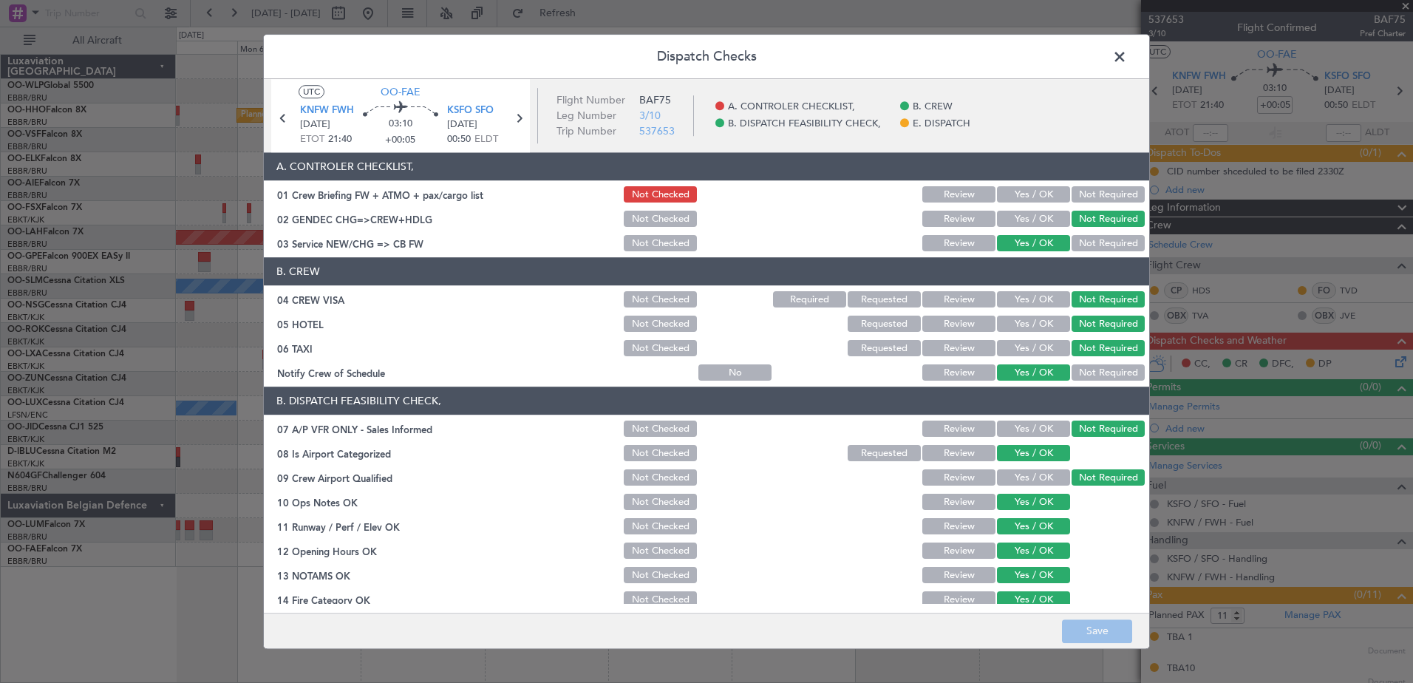
click at [1029, 193] on button "Yes / OK" at bounding box center [1033, 195] width 73 height 16
click at [1110, 631] on button "Save" at bounding box center [1097, 632] width 70 height 24
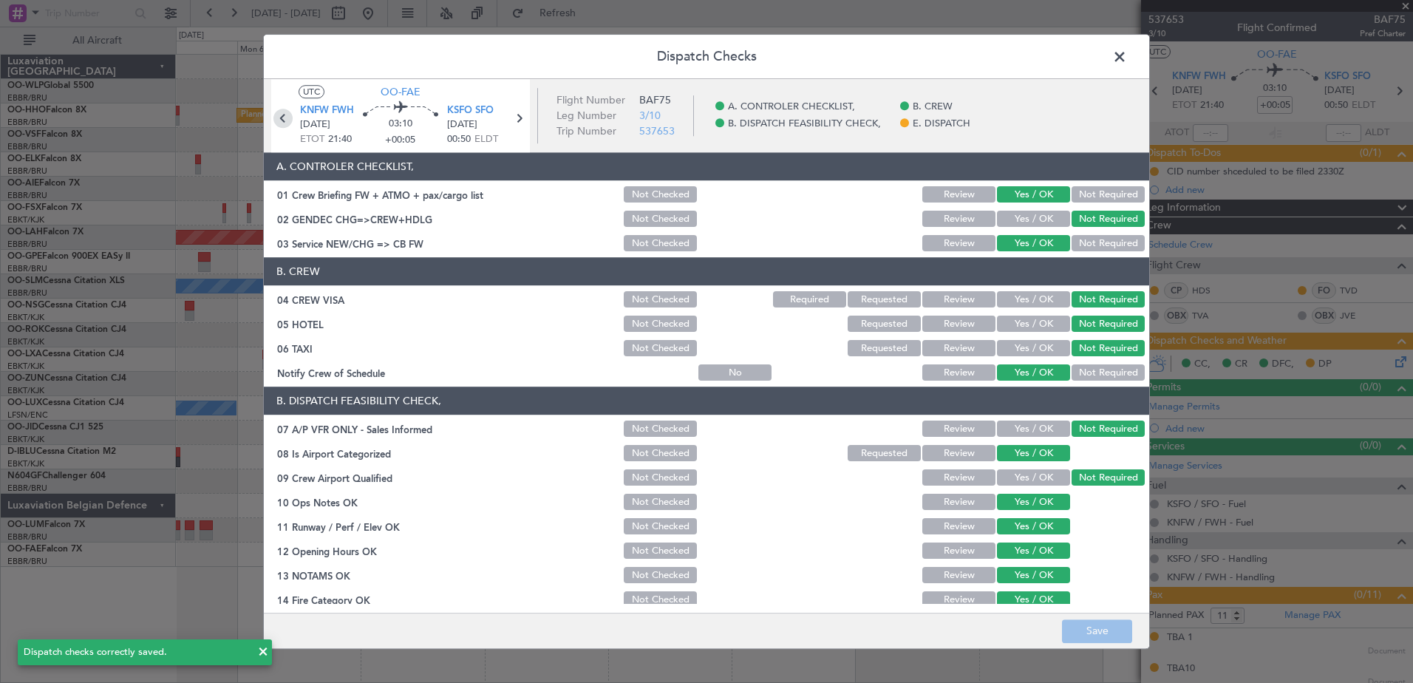
click at [287, 118] on icon at bounding box center [283, 118] width 19 height 19
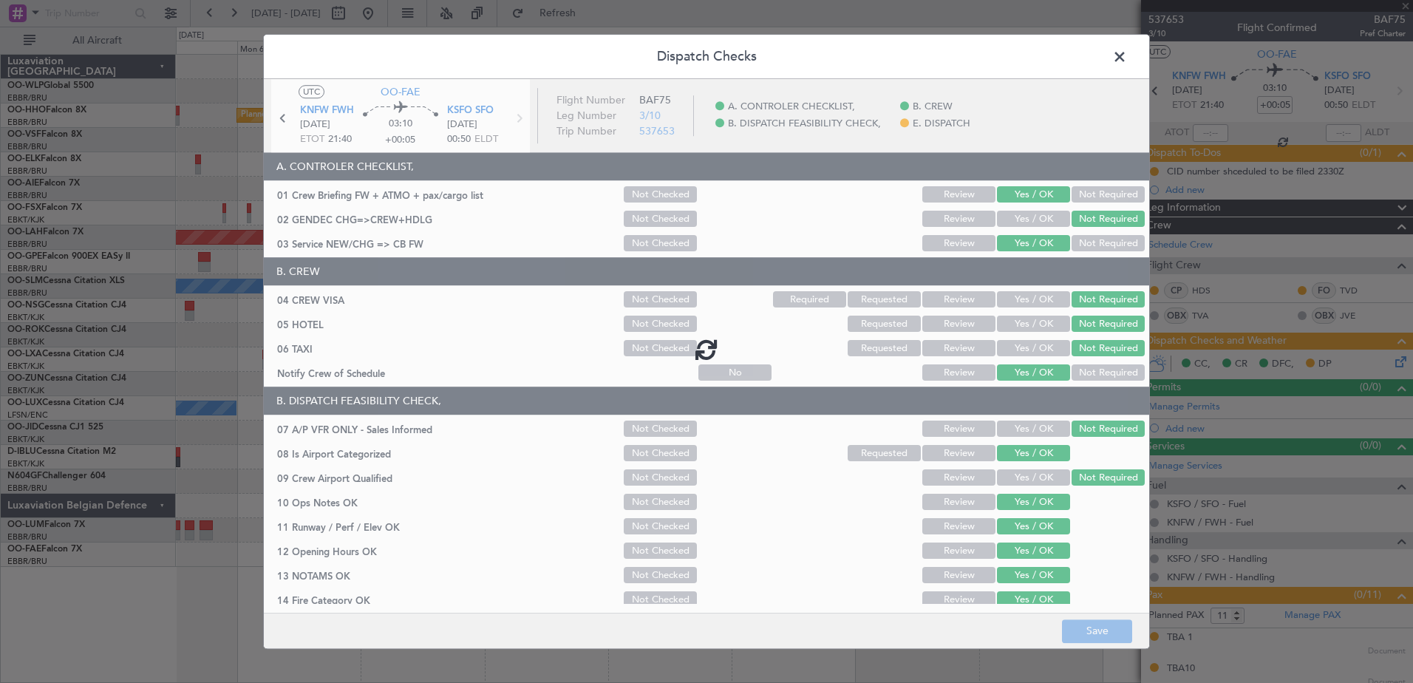
type input "-00:05"
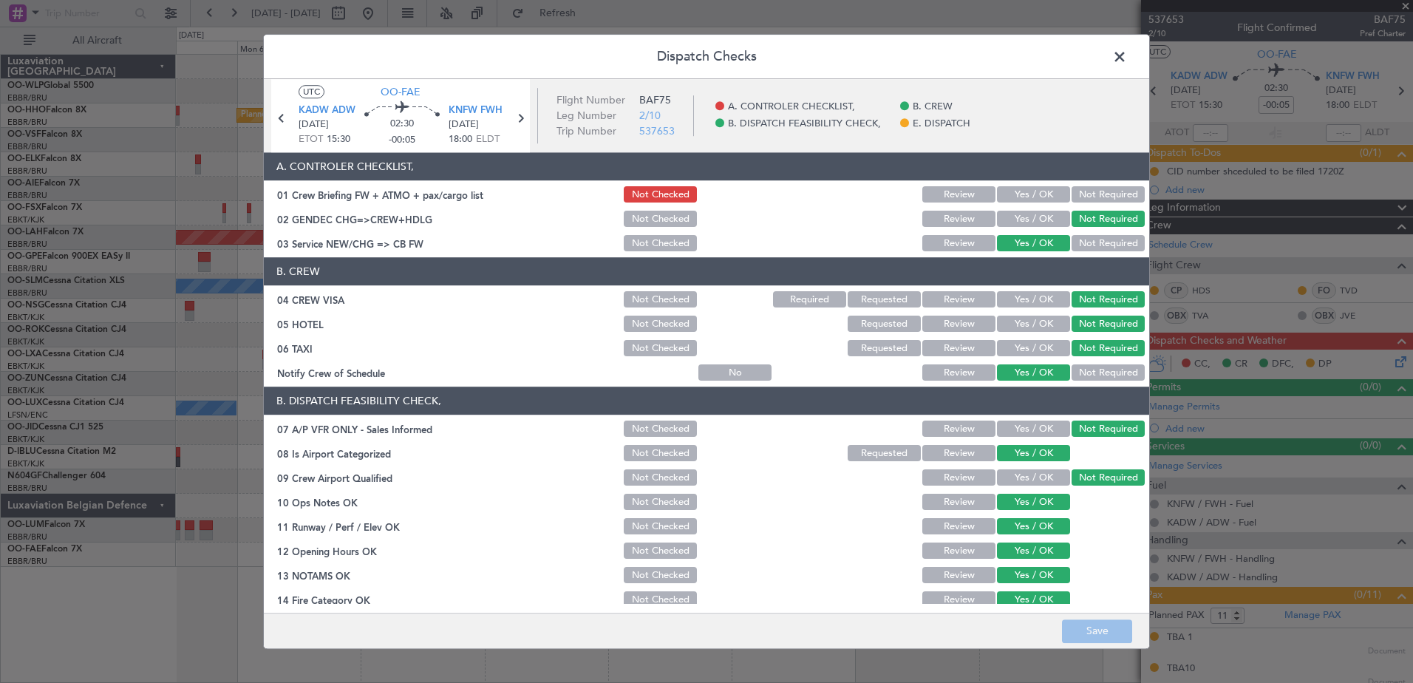
click at [1026, 192] on button "Yes / OK" at bounding box center [1033, 195] width 73 height 16
click at [1101, 631] on button "Save" at bounding box center [1097, 632] width 70 height 24
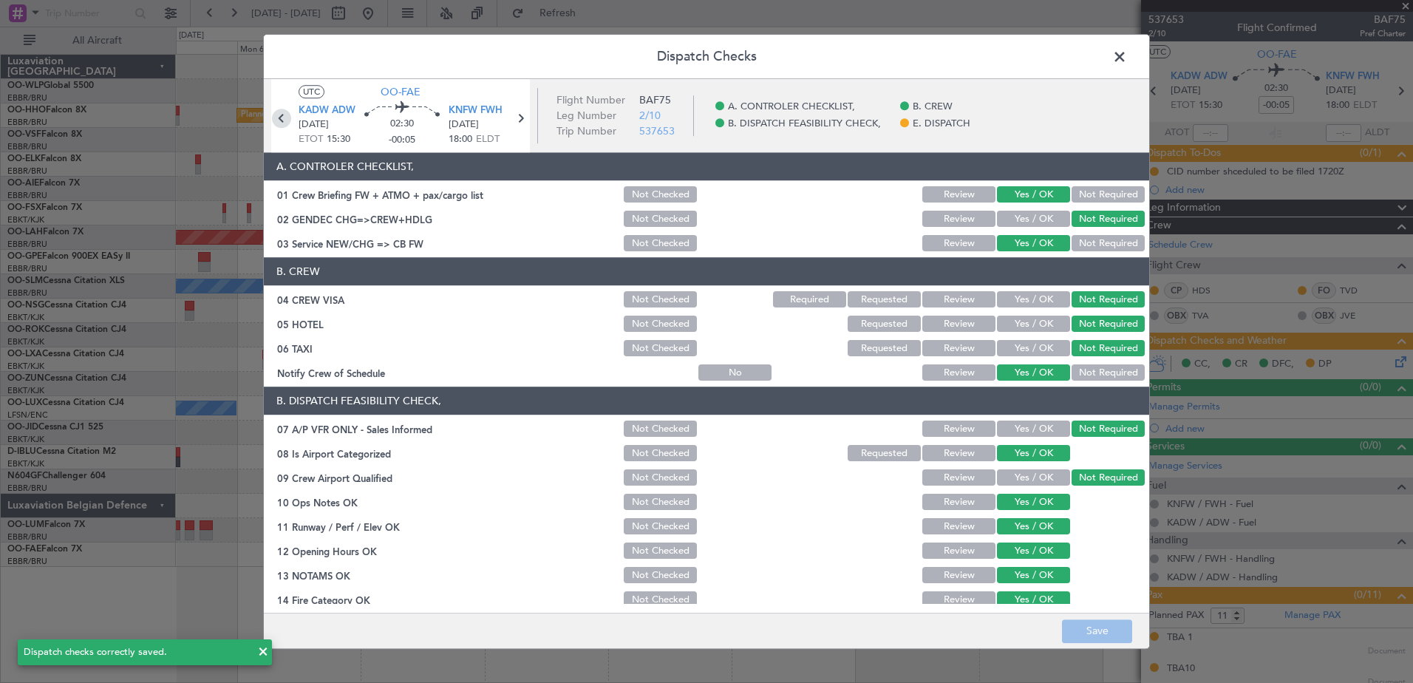
click at [287, 121] on icon at bounding box center [281, 118] width 19 height 19
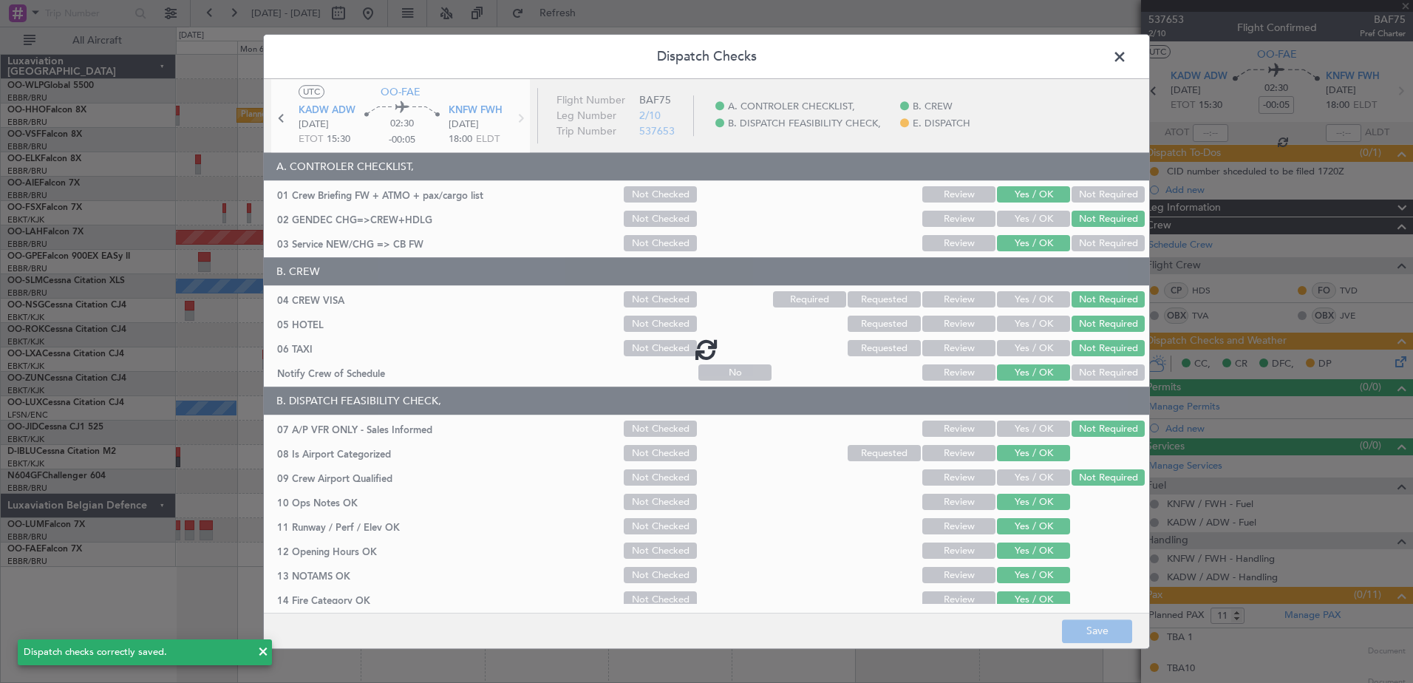
type input "9"
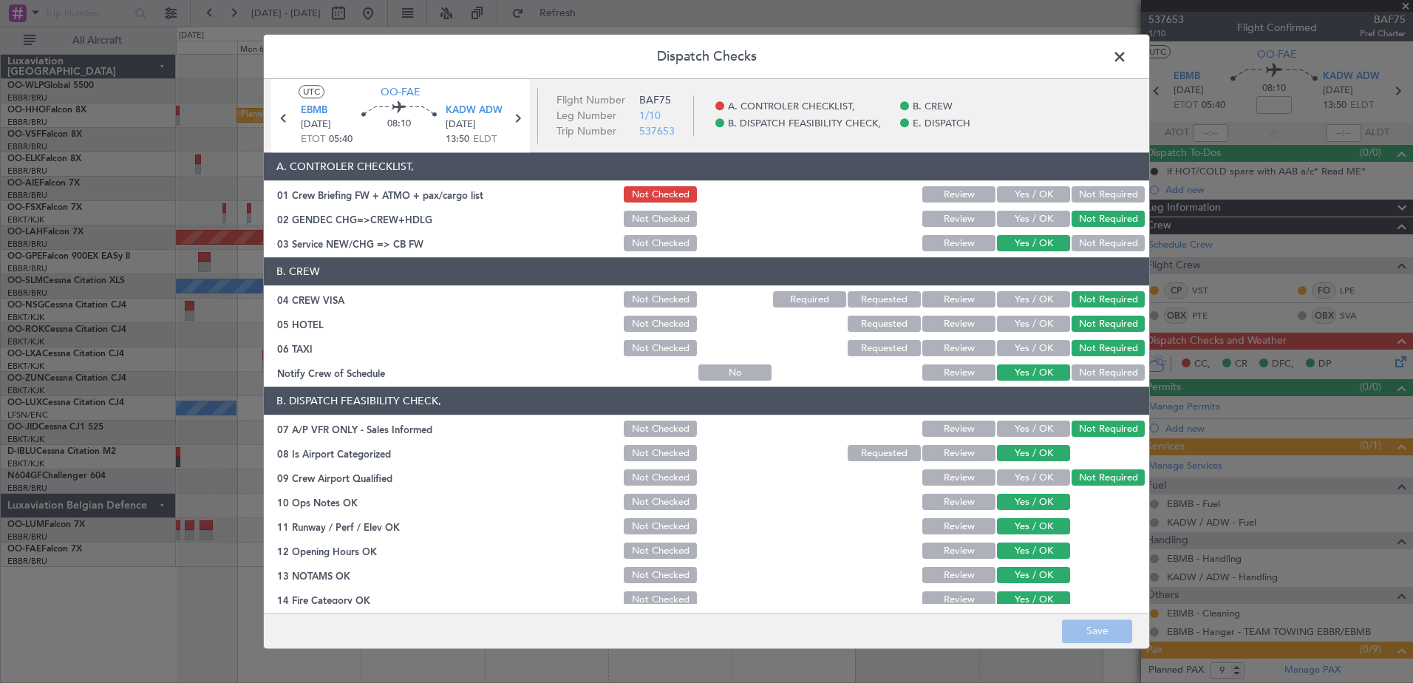
click at [1025, 192] on button "Yes / OK" at bounding box center [1033, 195] width 73 height 16
click at [1101, 637] on button "Save" at bounding box center [1097, 632] width 70 height 24
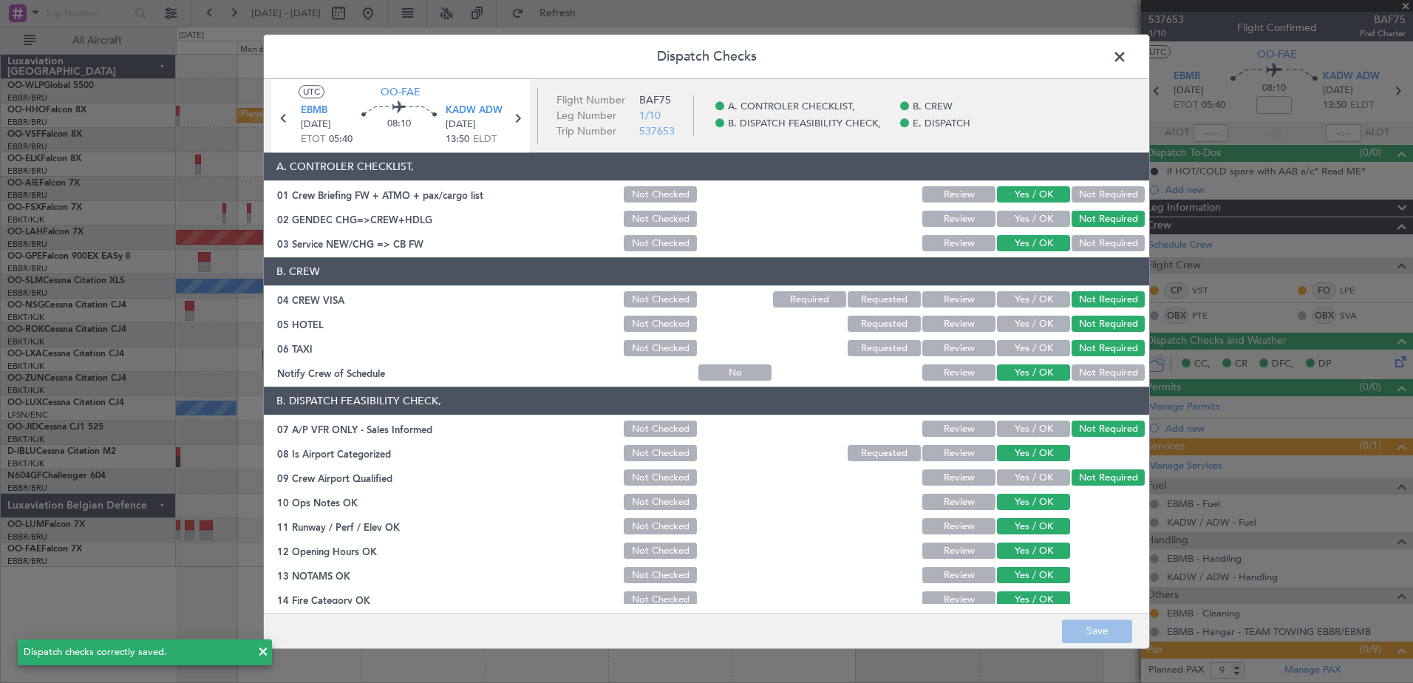
click at [1127, 55] on span at bounding box center [1127, 61] width 0 height 30
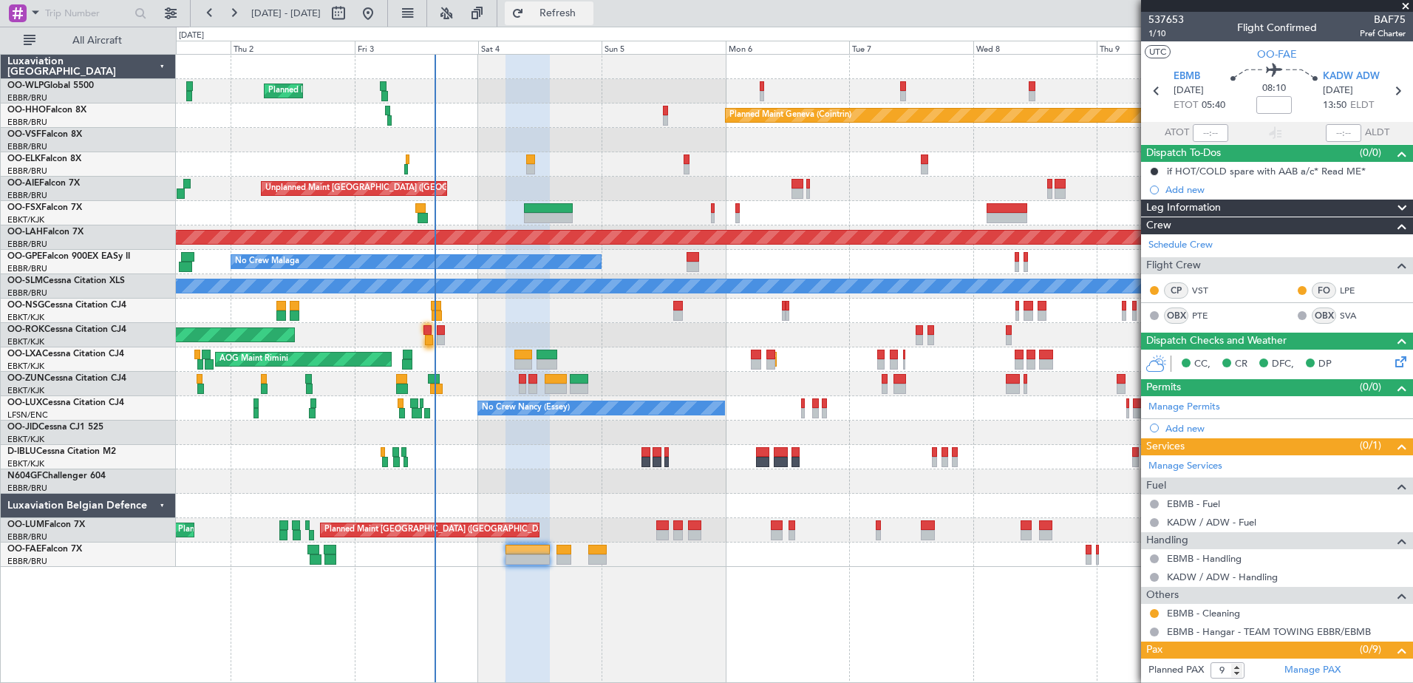
click at [589, 15] on span "Refresh" at bounding box center [558, 13] width 62 height 10
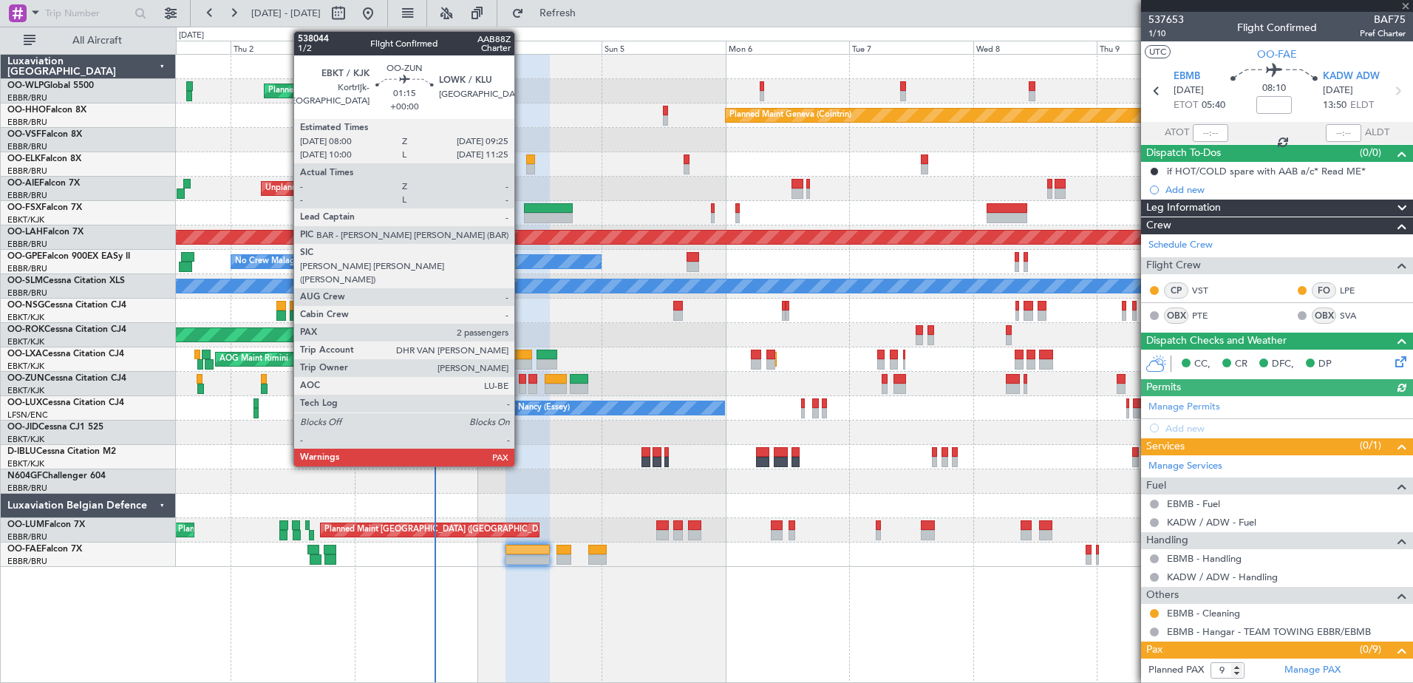
click at [521, 390] on div at bounding box center [522, 389] width 7 height 10
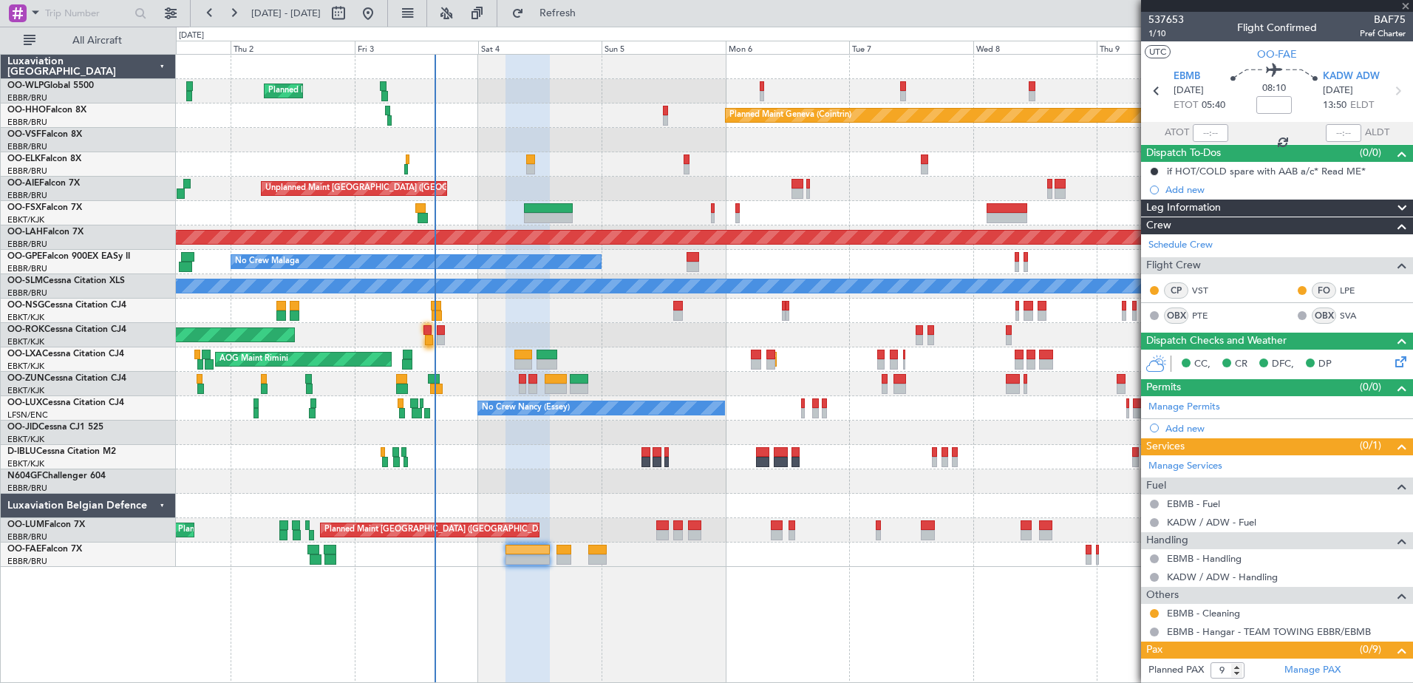
type input "2"
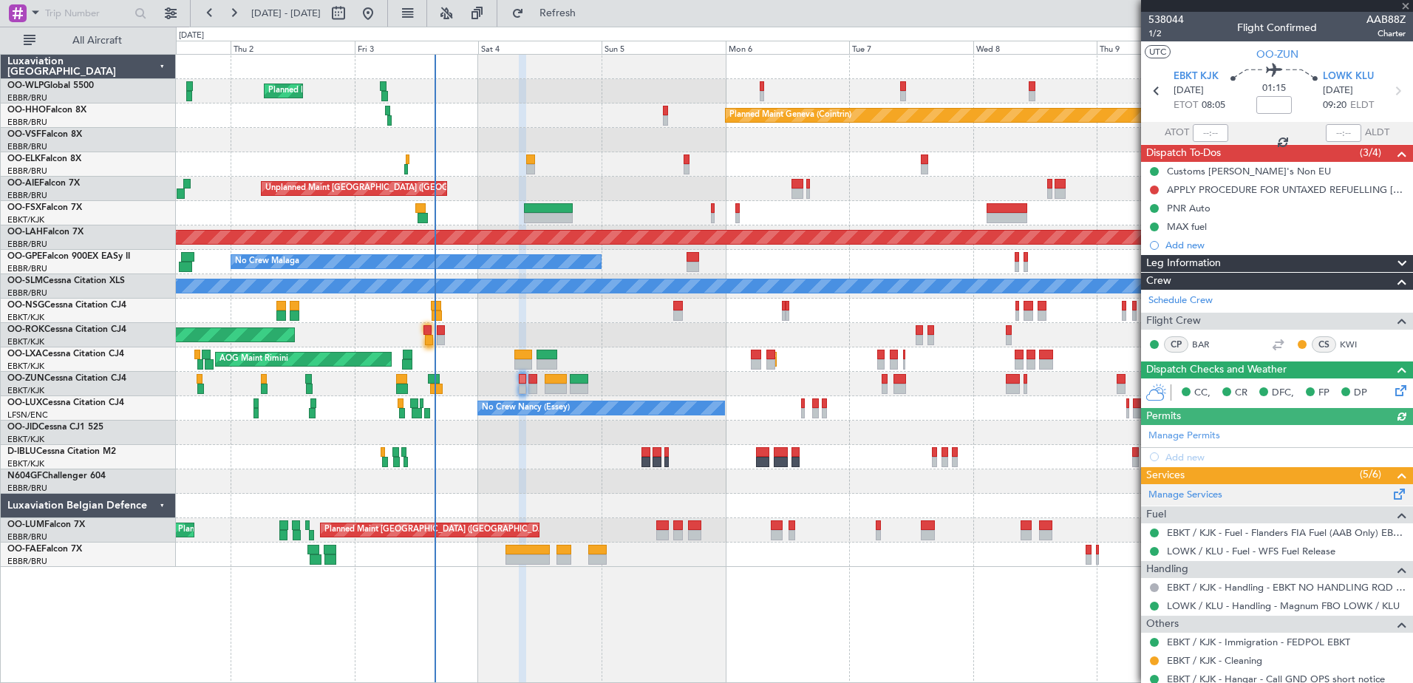
scroll to position [132, 0]
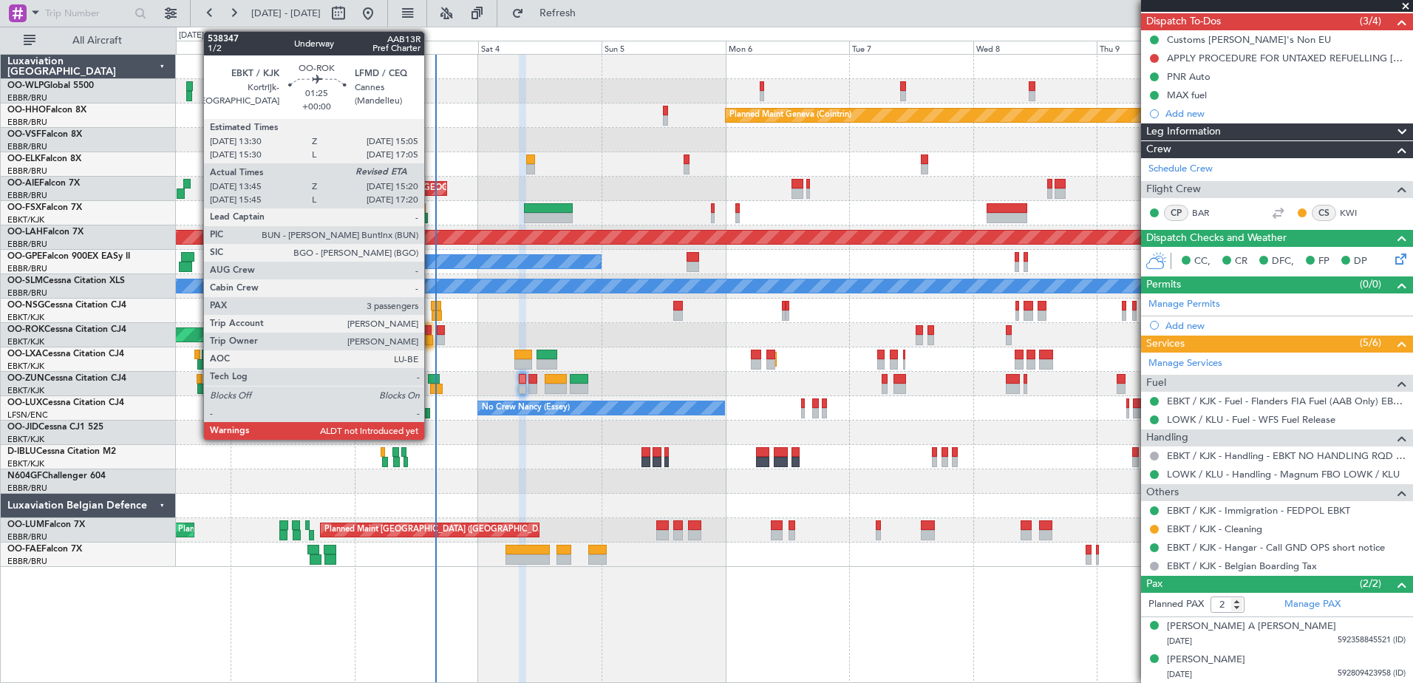
click at [431, 341] on div at bounding box center [429, 340] width 9 height 10
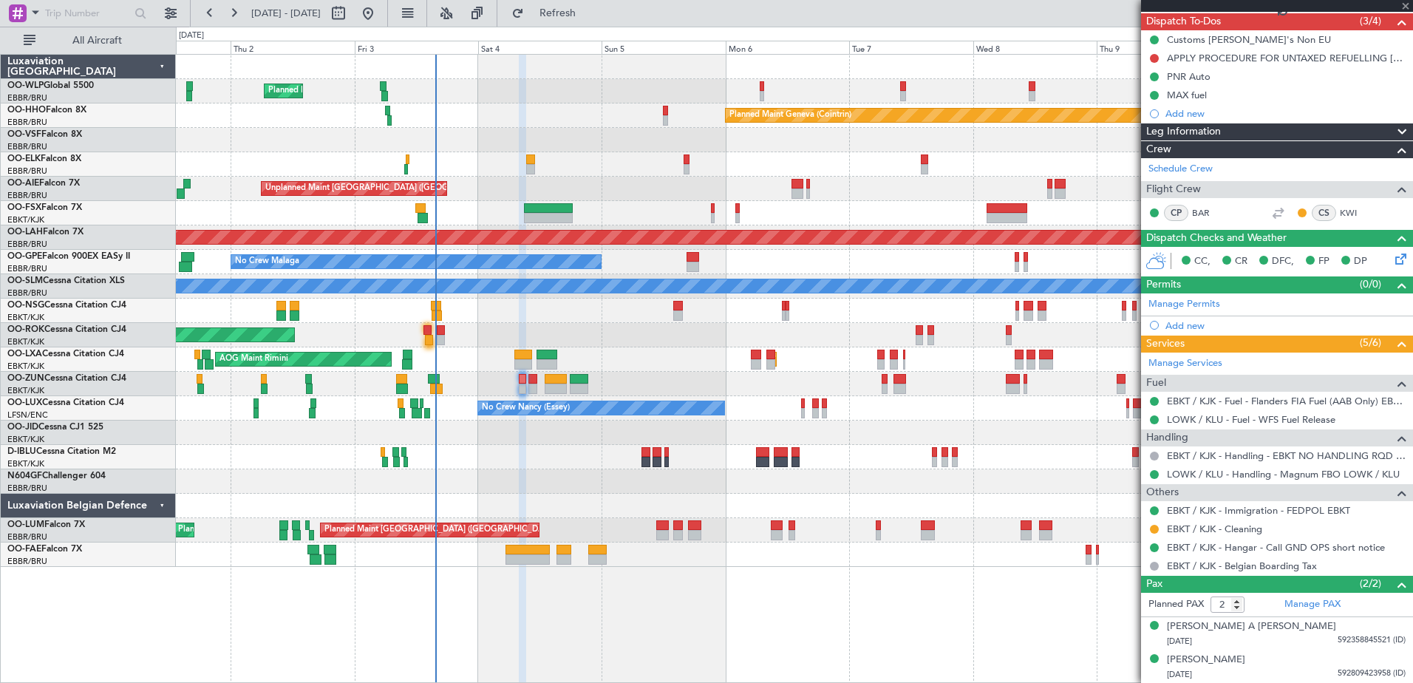
type input "13:50"
type input "3"
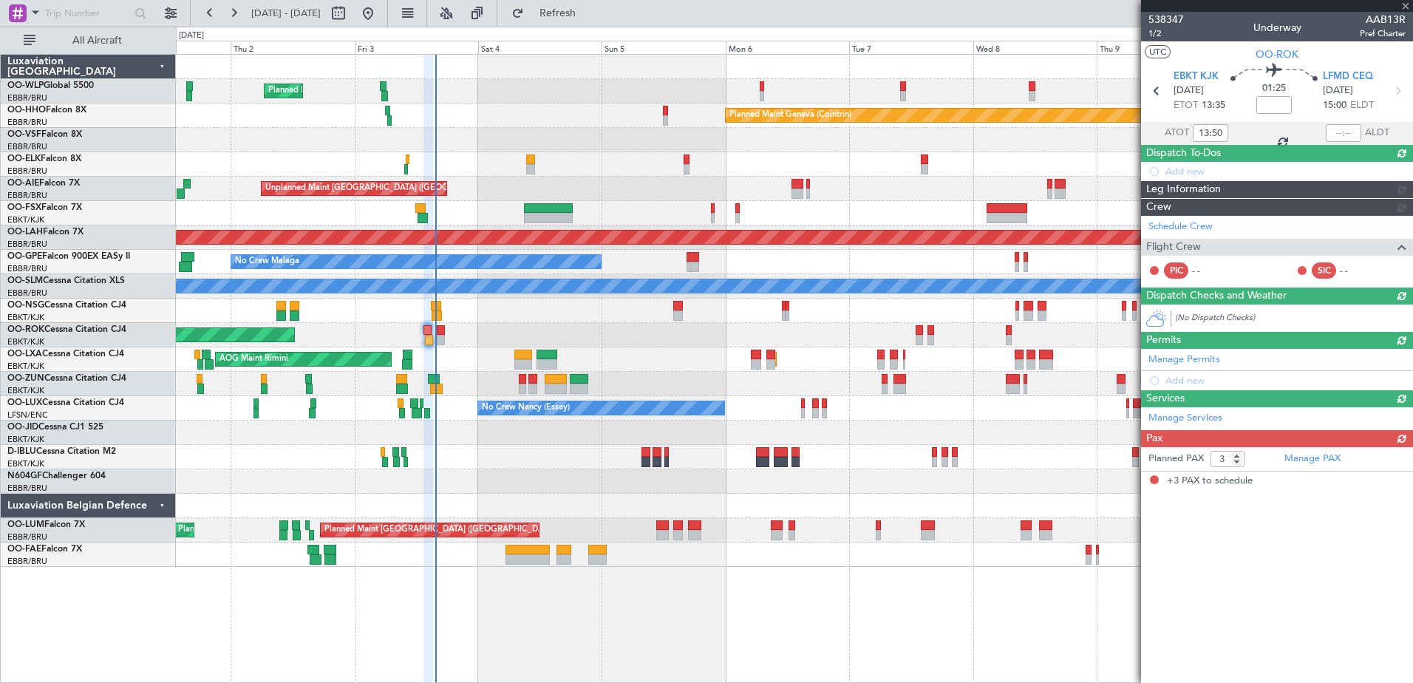
scroll to position [0, 0]
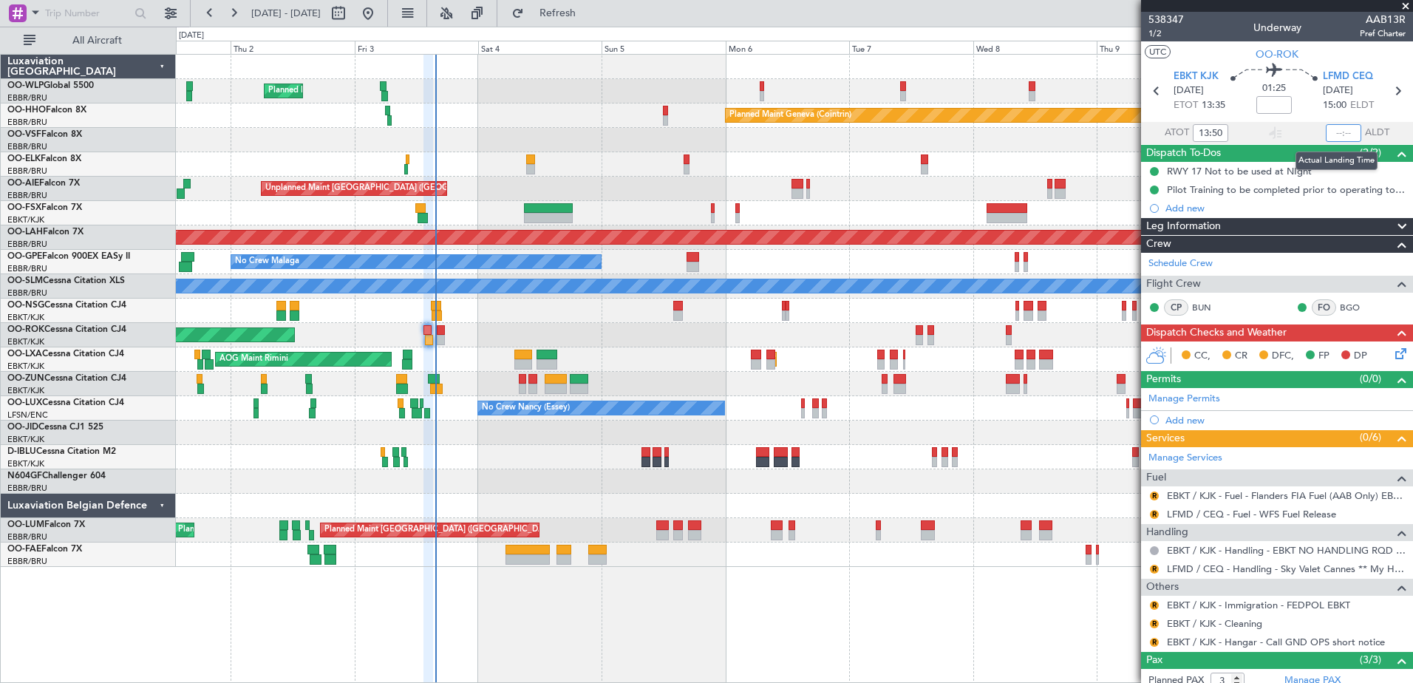
click at [1326, 131] on input "text" at bounding box center [1343, 133] width 35 height 18
type input "15:16"
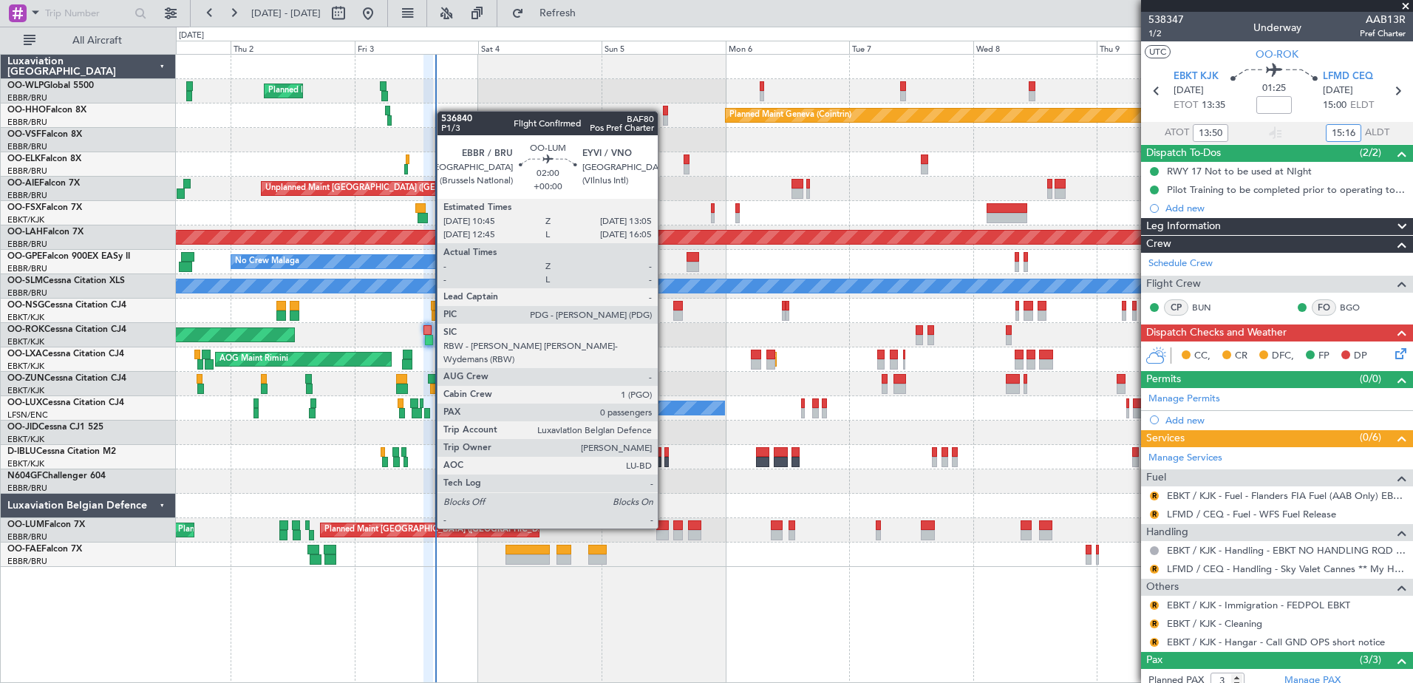
click at [665, 529] on div at bounding box center [662, 525] width 13 height 10
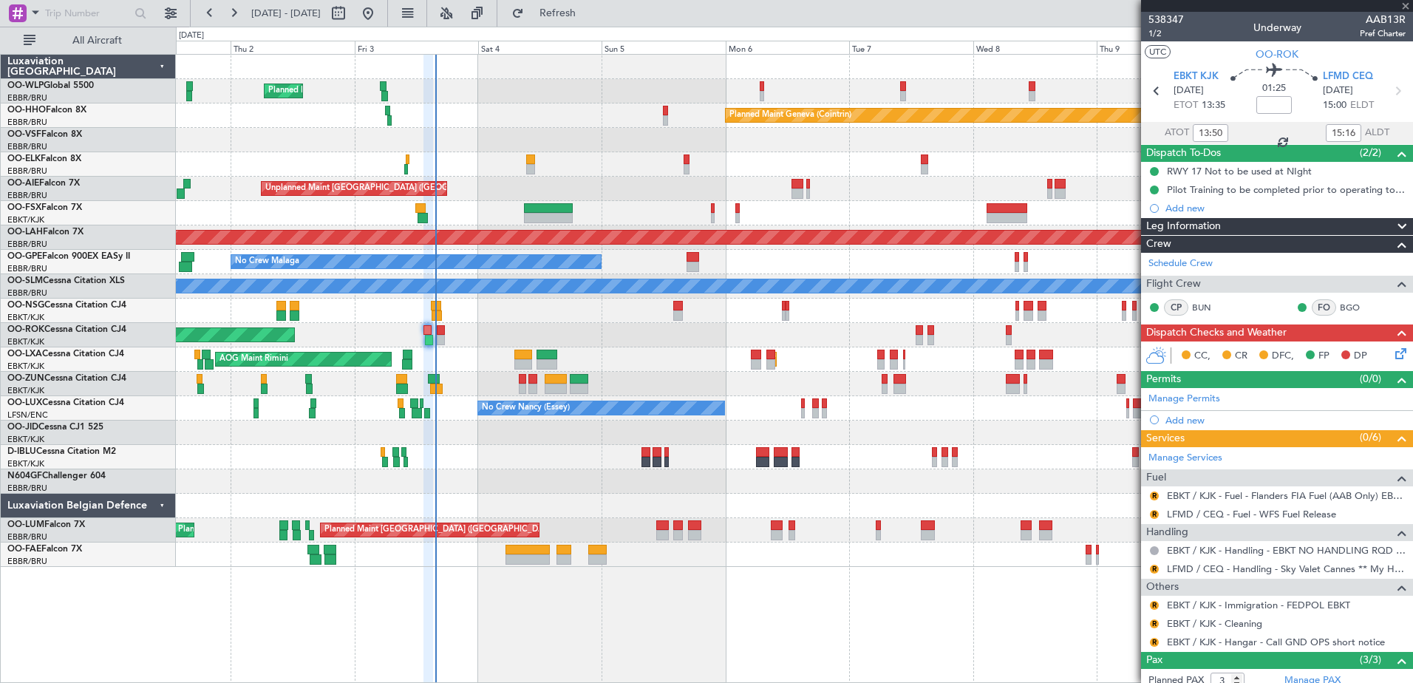
type input "0"
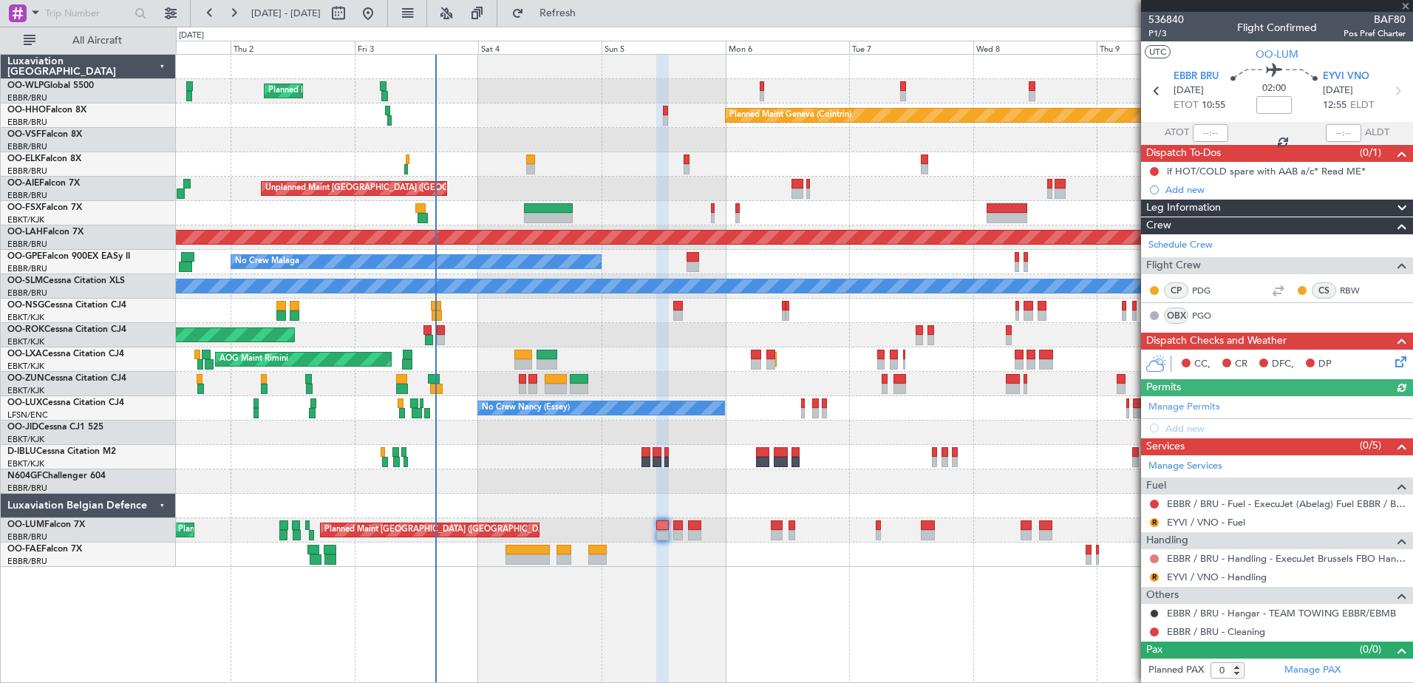
click at [1152, 560] on button at bounding box center [1154, 558] width 9 height 9
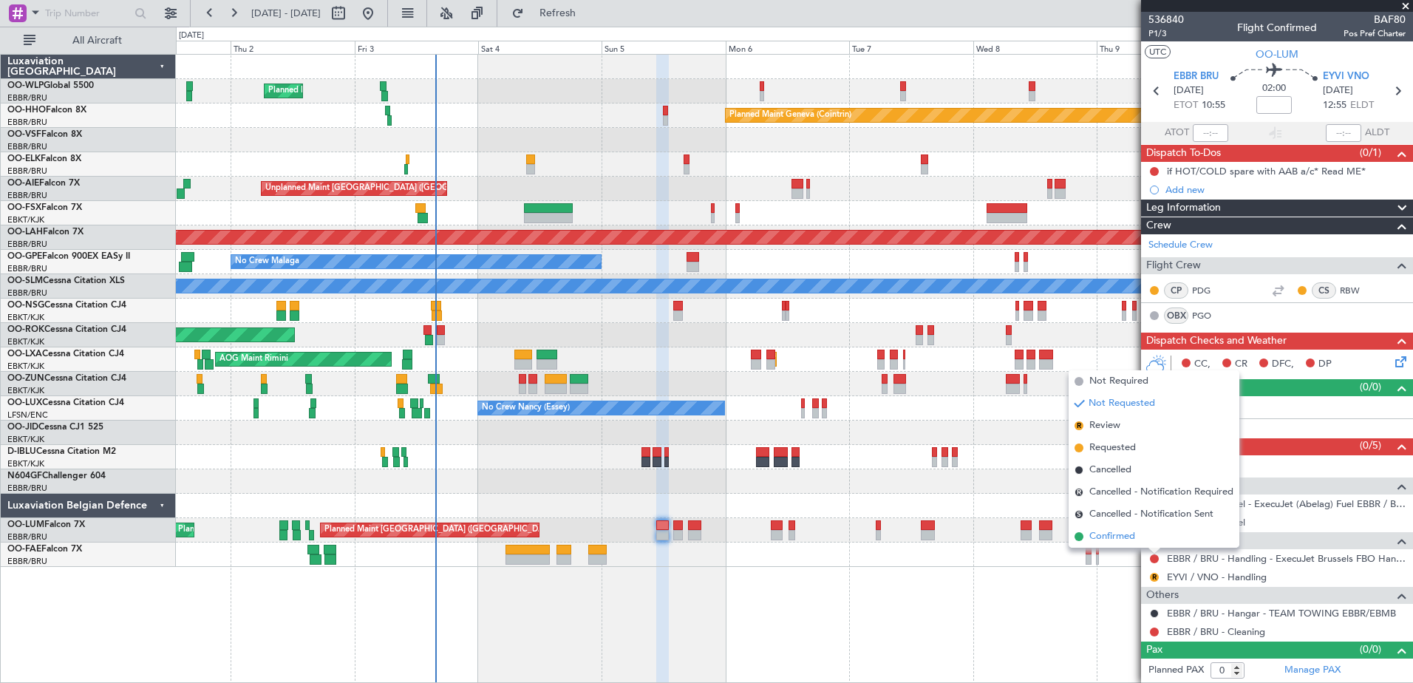
click at [1113, 537] on span "Confirmed" at bounding box center [1113, 536] width 46 height 15
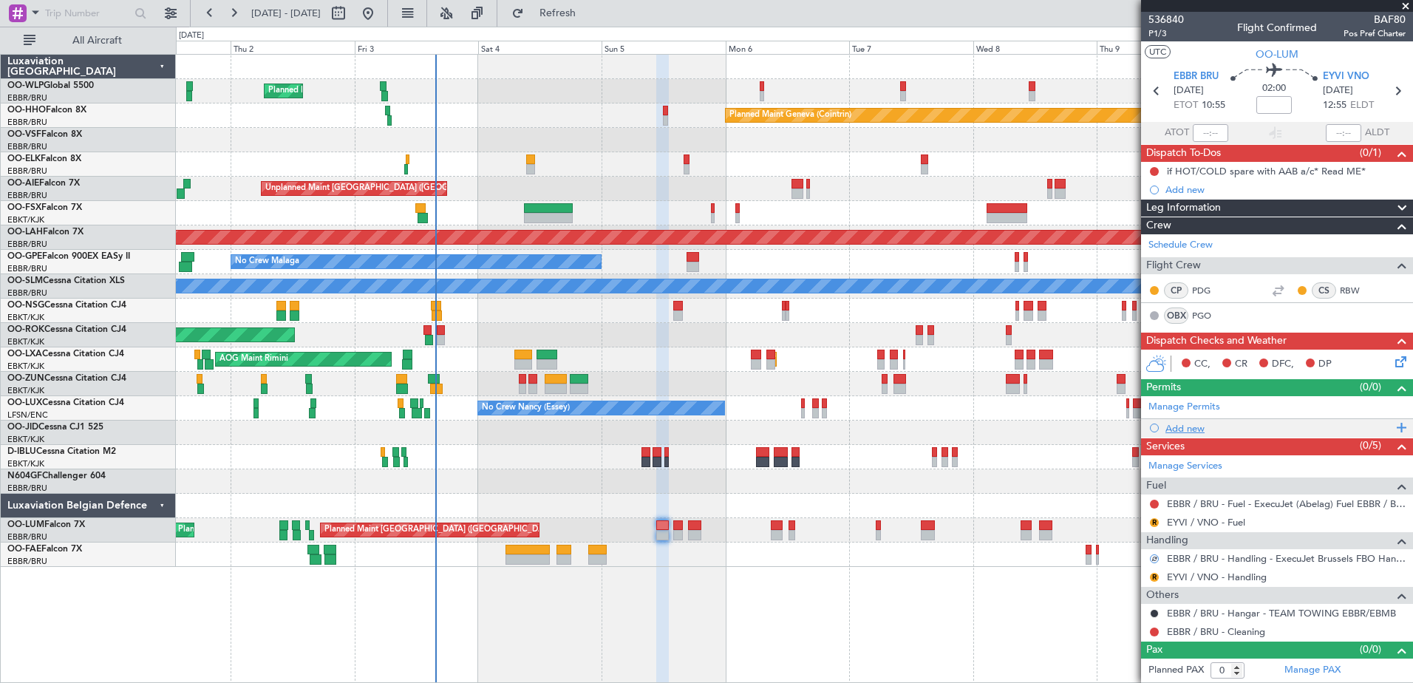
click at [1186, 429] on div "Add new" at bounding box center [1279, 428] width 227 height 13
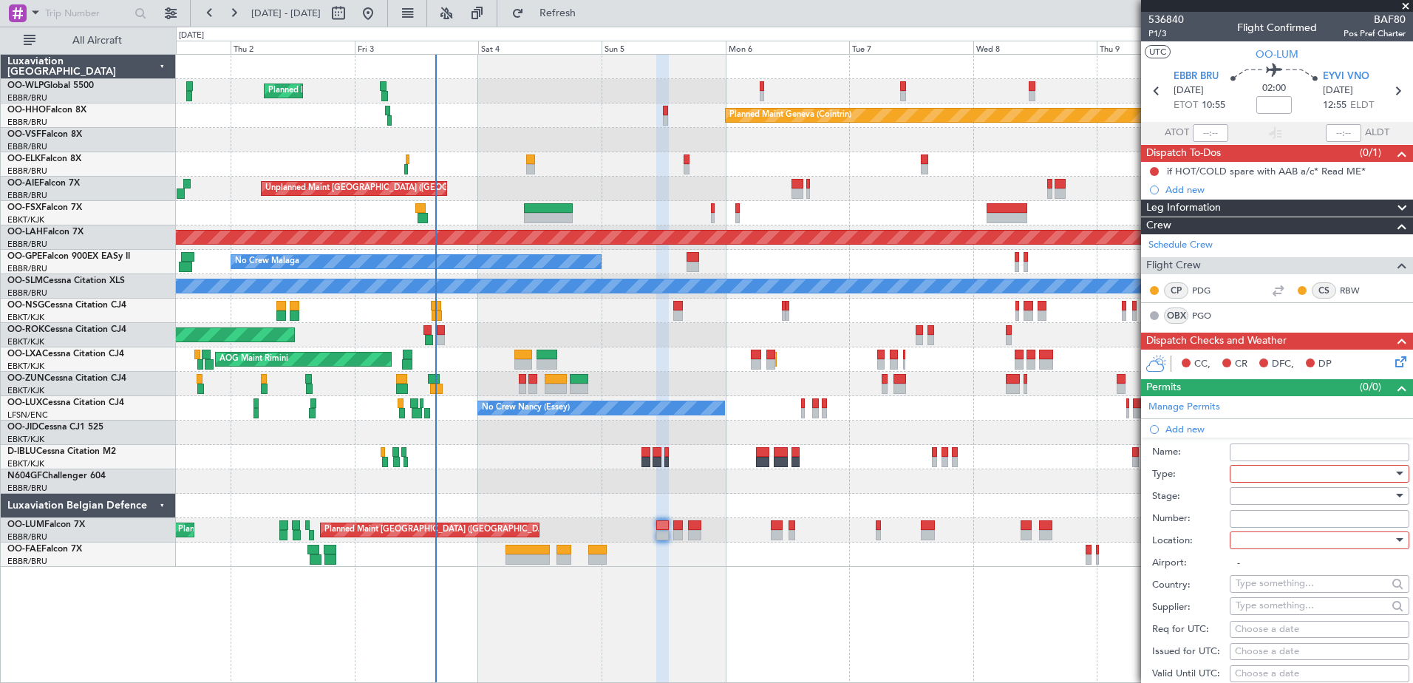
click at [1260, 477] on div at bounding box center [1314, 474] width 157 height 22
click at [1297, 623] on span "Slot" at bounding box center [1314, 613] width 155 height 22
click at [1258, 490] on div at bounding box center [1314, 496] width 157 height 22
click at [1279, 613] on span "Received OK" at bounding box center [1314, 614] width 155 height 22
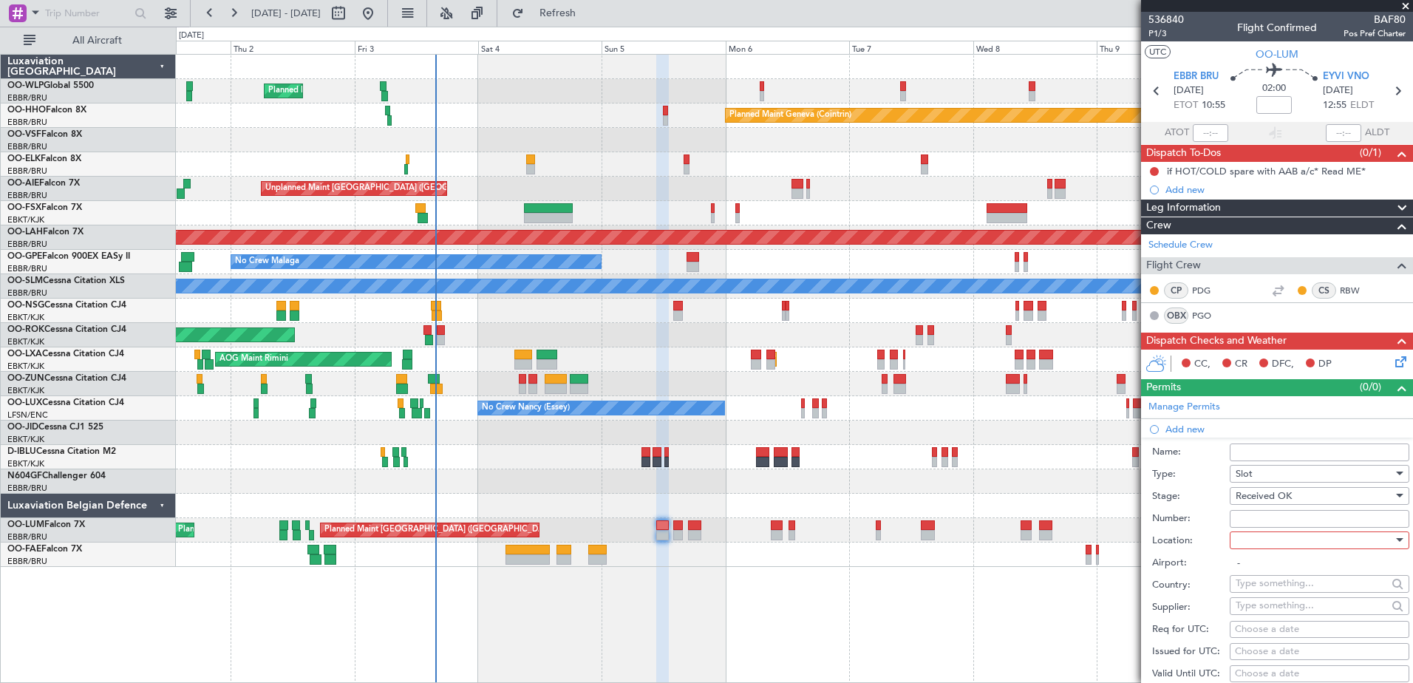
paste input "EBBRAAB5515D"
type input "EBBRAAB5515D00"
click at [1320, 543] on div at bounding box center [1314, 540] width 157 height 22
click at [1292, 574] on span "Departure" at bounding box center [1314, 570] width 155 height 22
type input "EBBR / BRU"
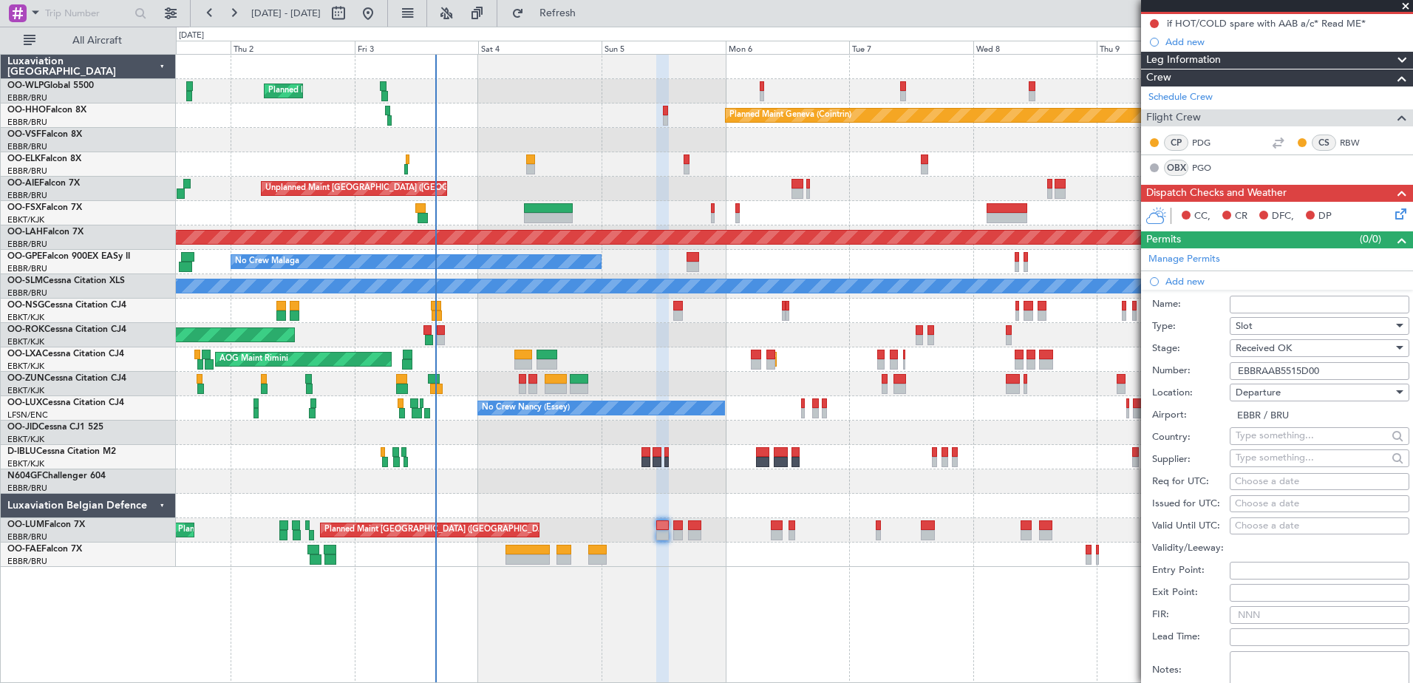
scroll to position [222, 0]
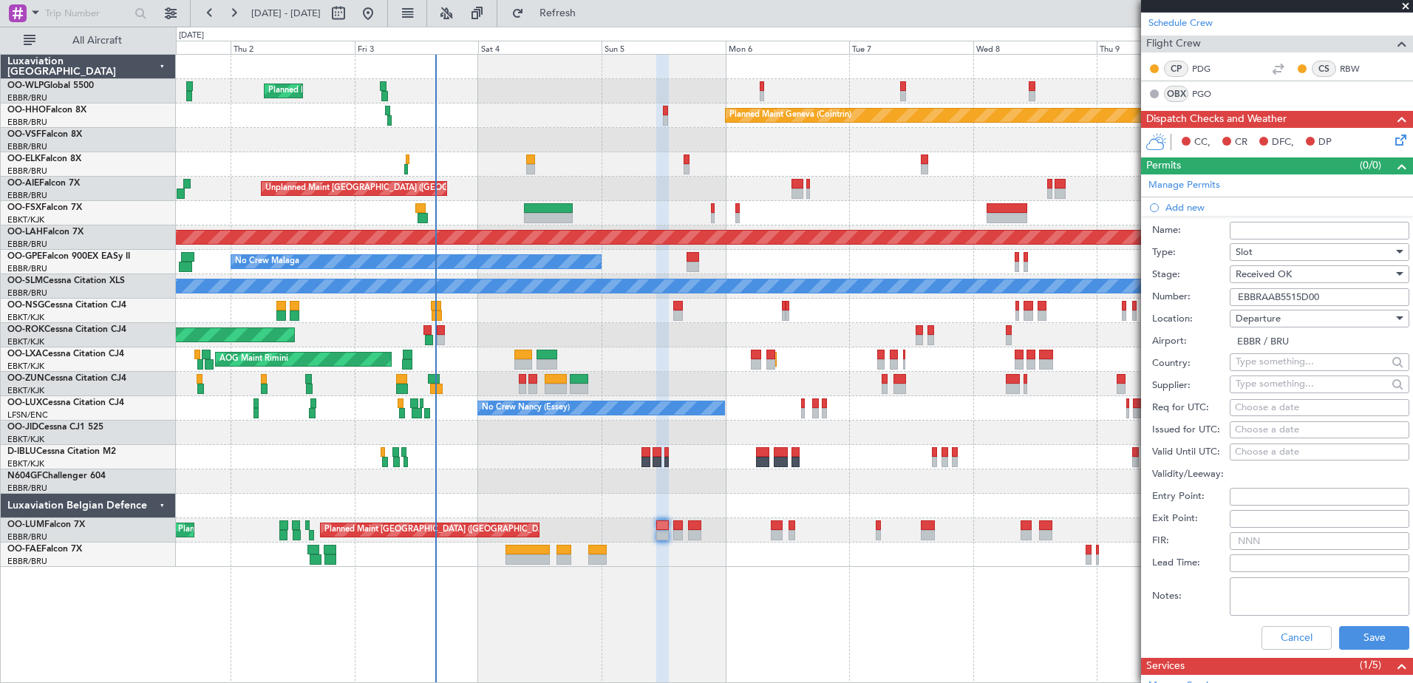
click at [1247, 405] on div "Choose a date" at bounding box center [1319, 408] width 169 height 15
select select "10"
select select "2025"
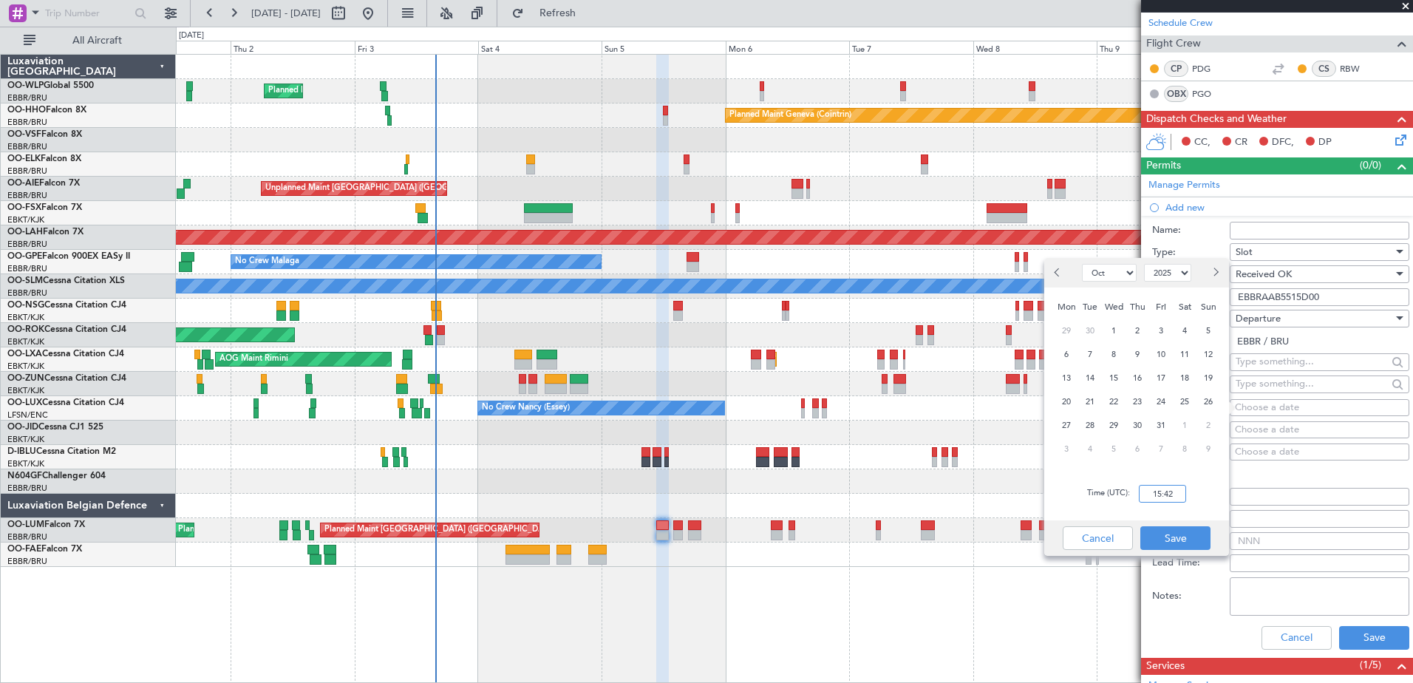
click at [1152, 494] on input "15:42" at bounding box center [1162, 494] width 47 height 18
click at [1213, 333] on span "5" at bounding box center [1209, 331] width 18 height 18
click at [1162, 485] on input "00:00" at bounding box center [1162, 494] width 47 height 18
type input "10:45"
click at [1174, 532] on button "Save" at bounding box center [1176, 538] width 70 height 24
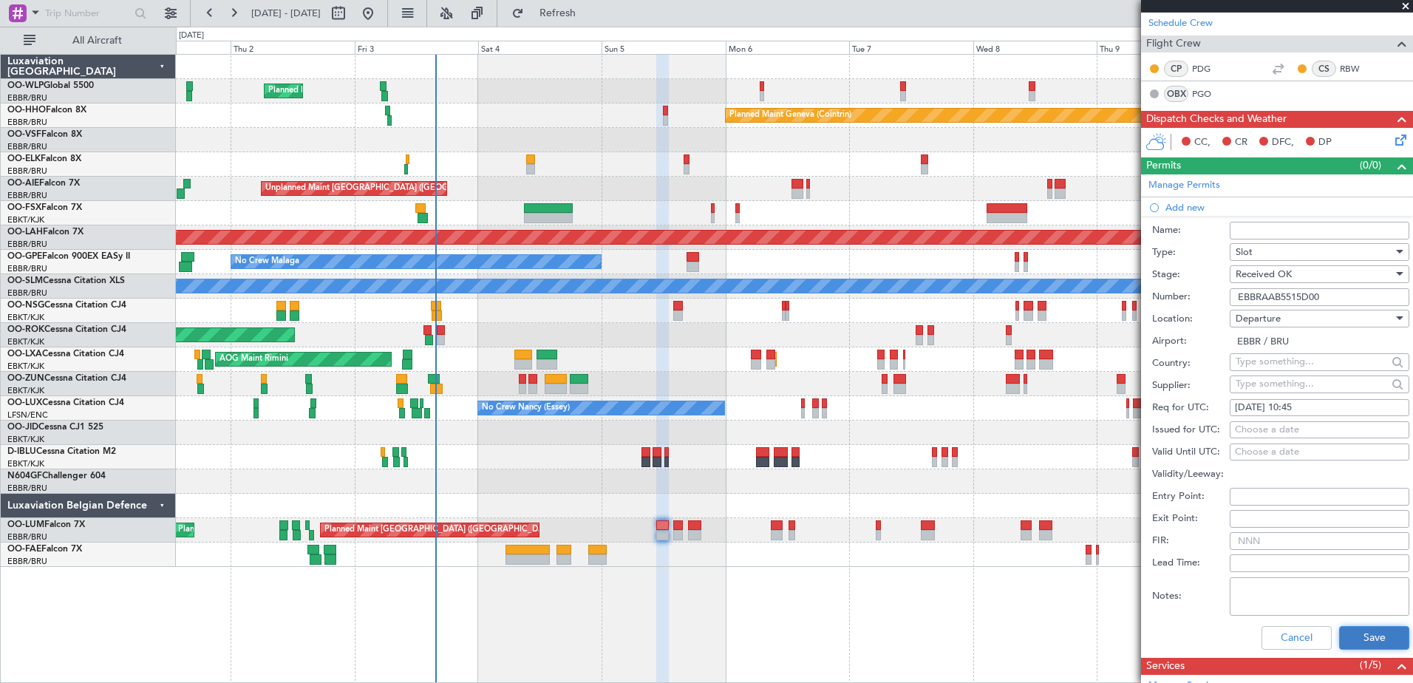
click at [1368, 632] on button "Save" at bounding box center [1375, 638] width 70 height 24
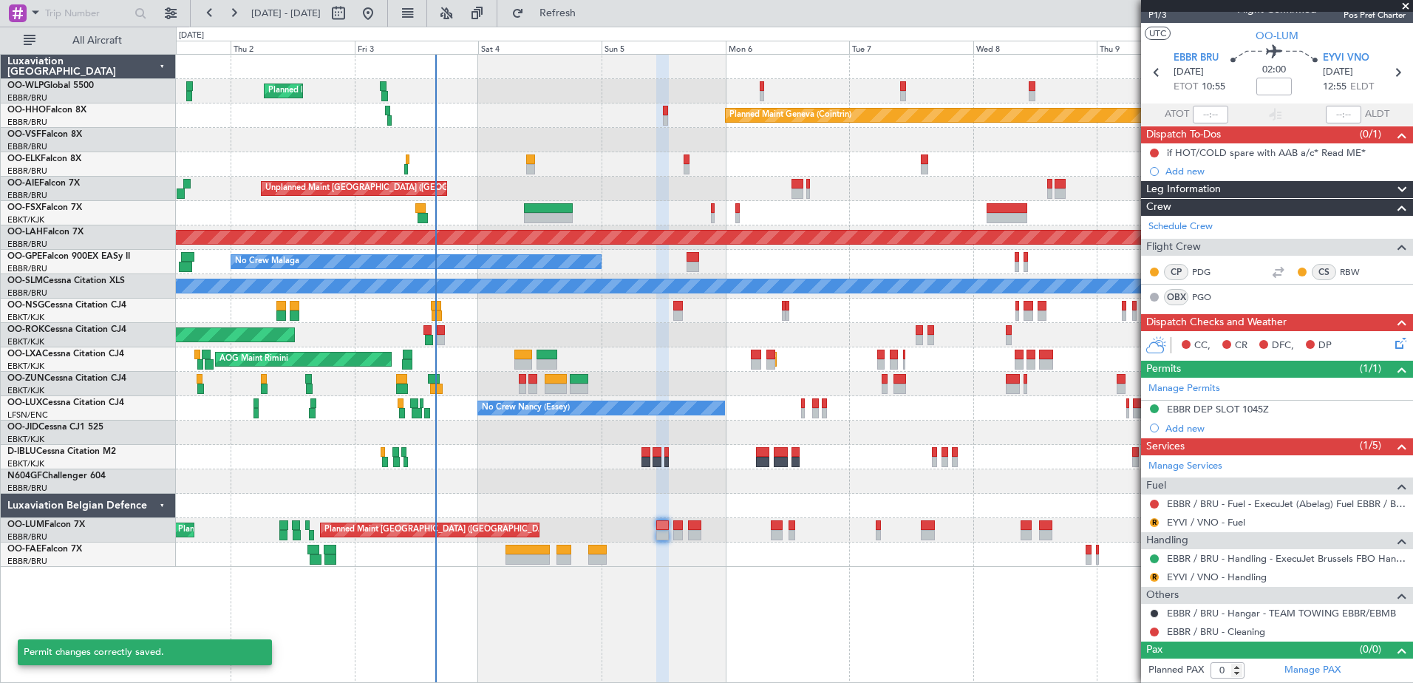
scroll to position [18, 0]
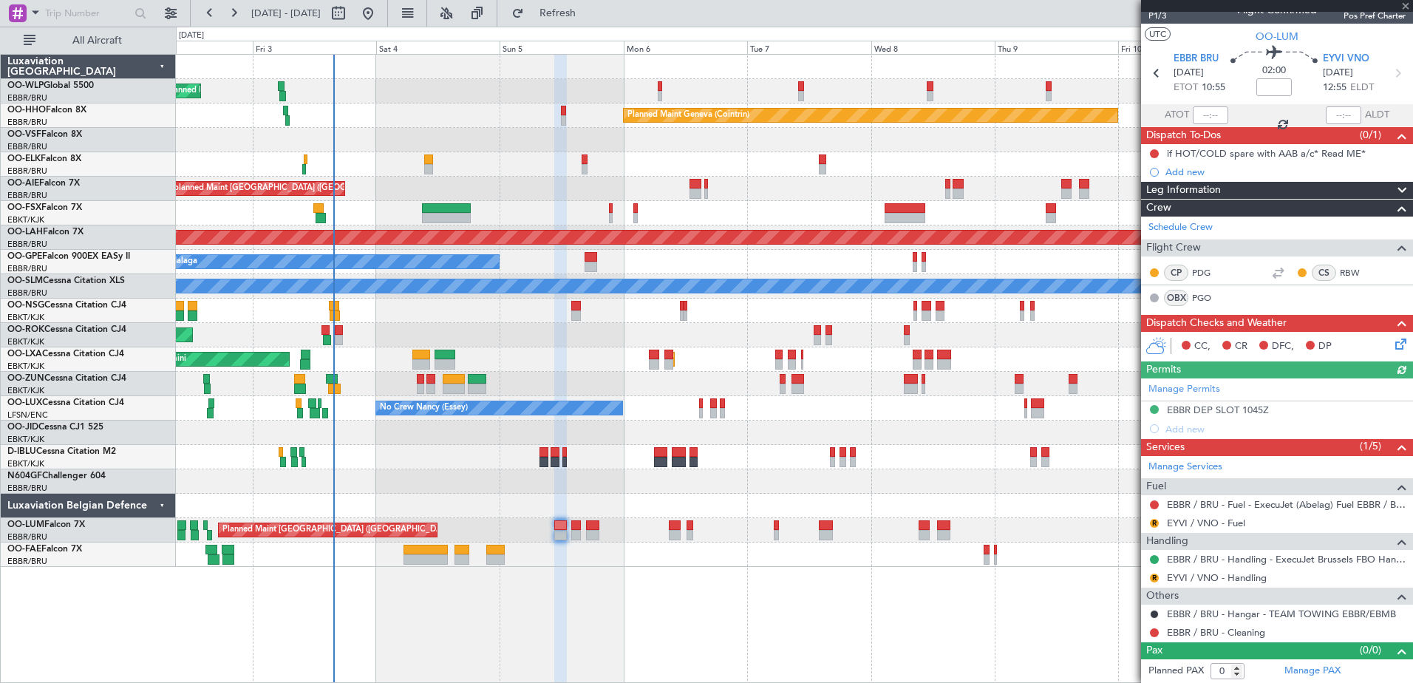
click at [566, 352] on div "Planned Maint Kortrijk-Wevelgem AOG Maint Rimini" at bounding box center [794, 359] width 1237 height 24
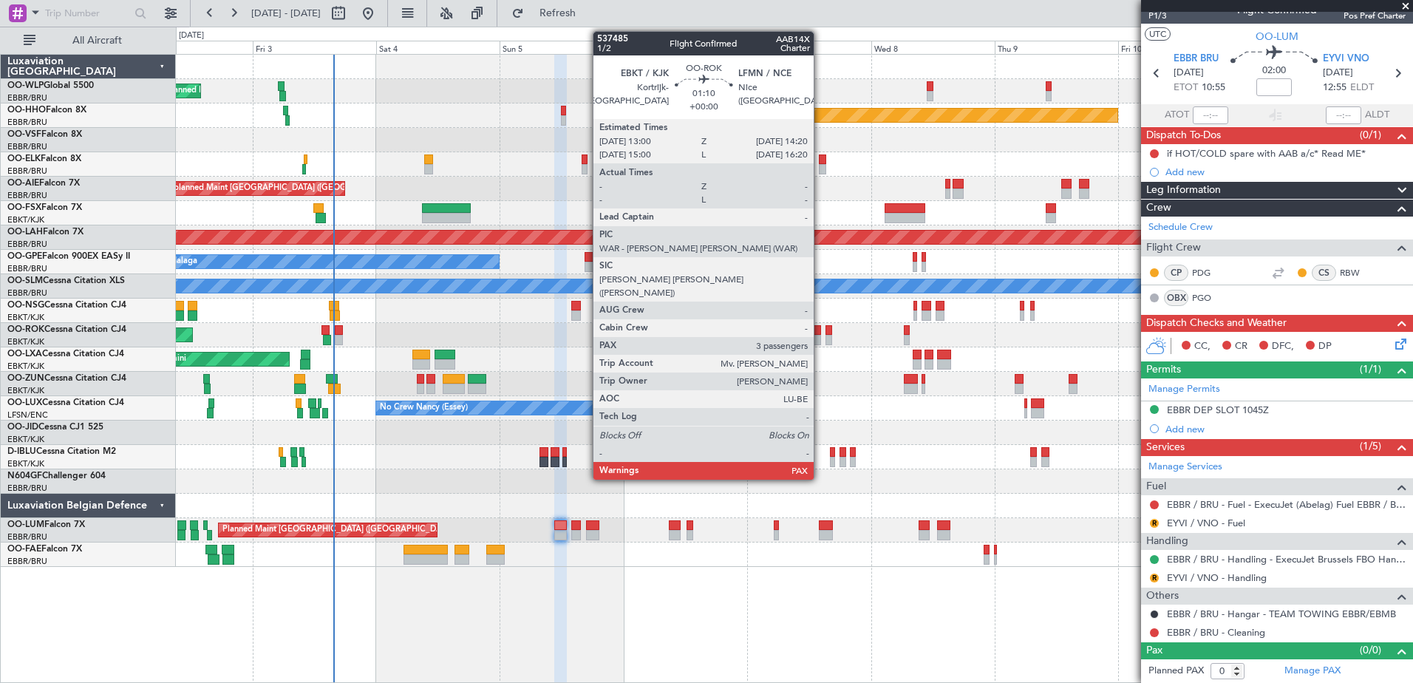
click at [821, 342] on div at bounding box center [817, 340] width 7 height 10
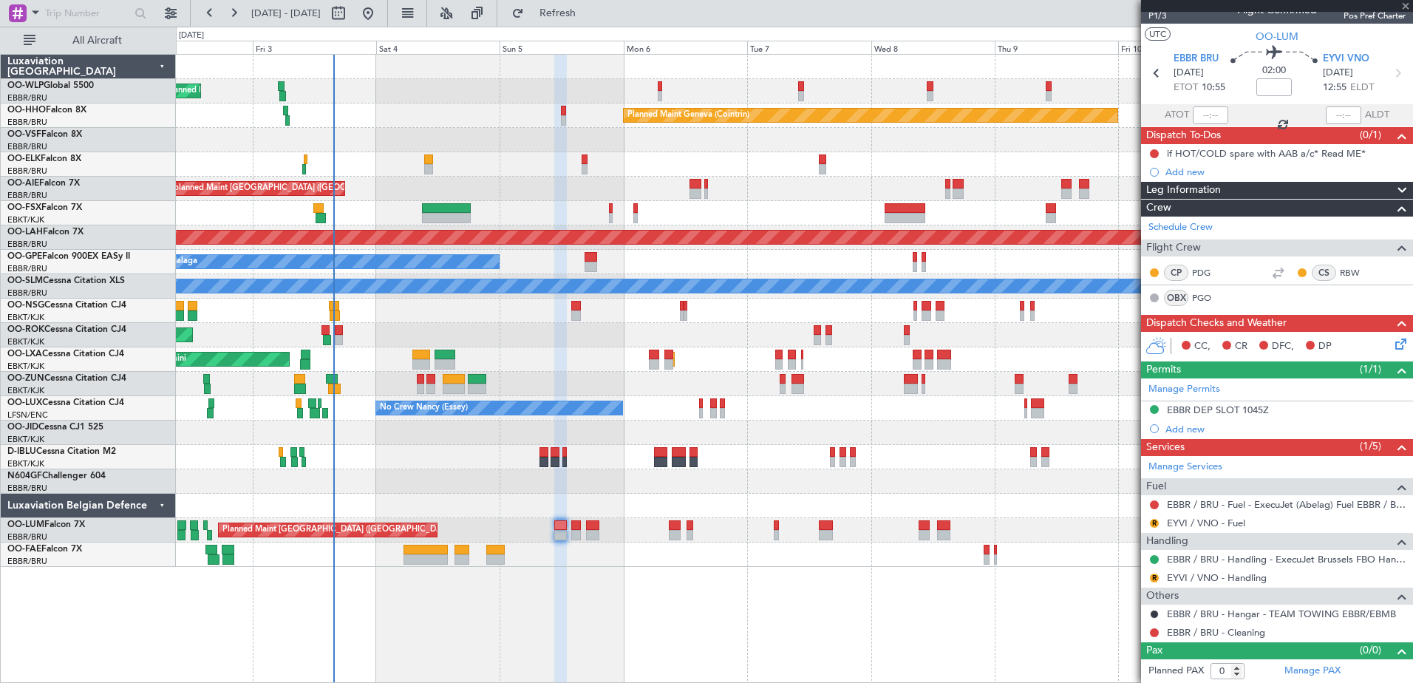
type input "4"
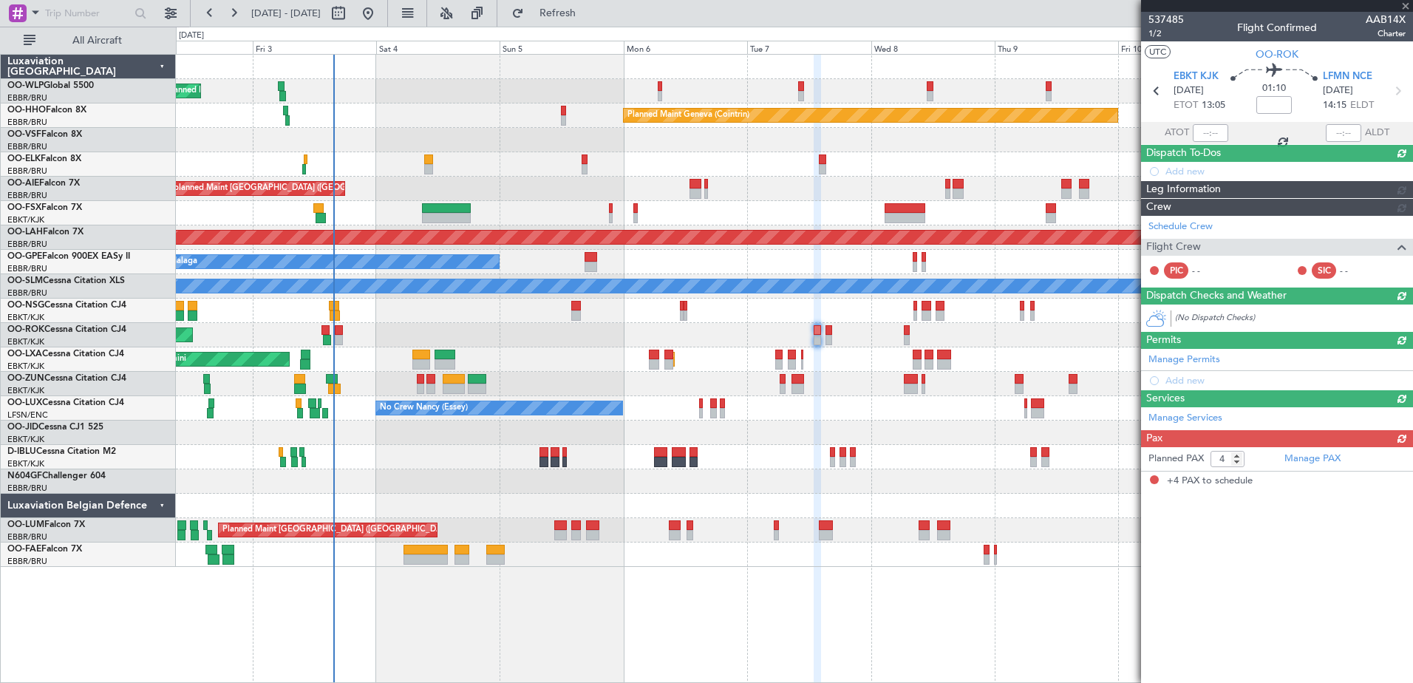
scroll to position [0, 0]
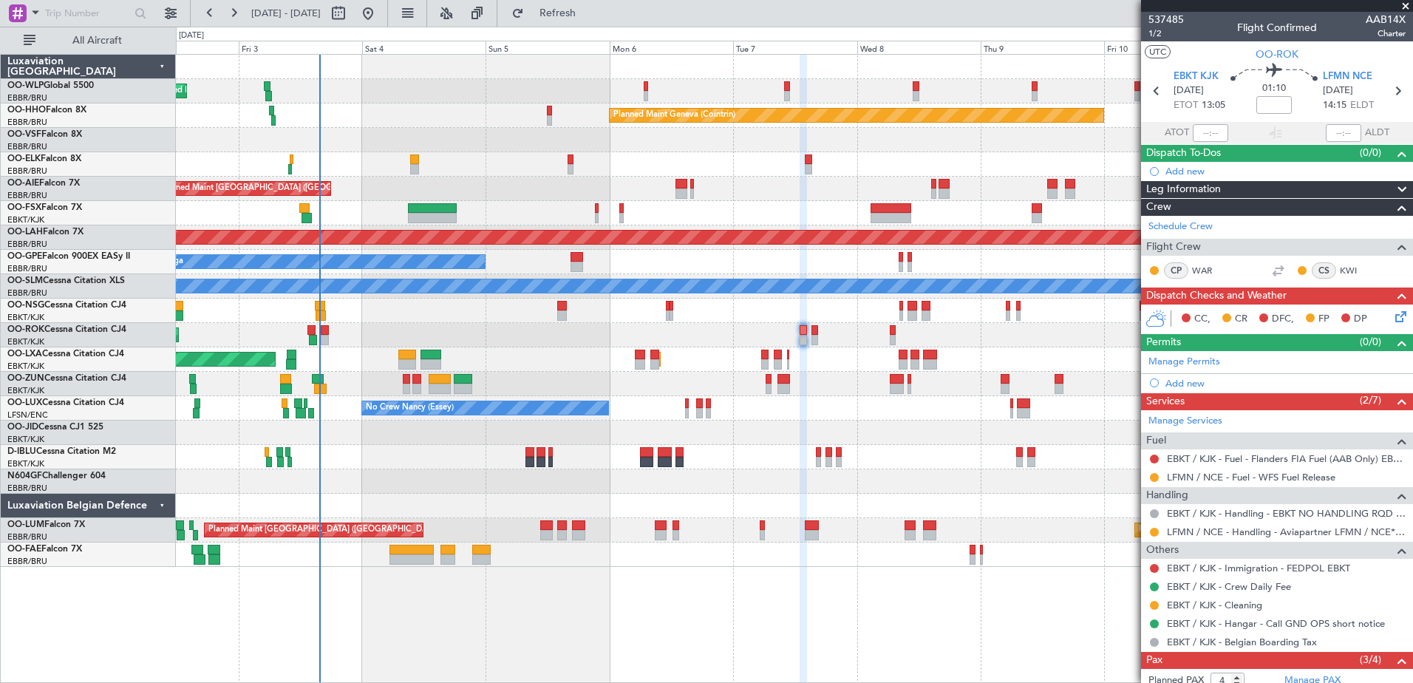
click at [812, 384] on div at bounding box center [794, 384] width 1237 height 24
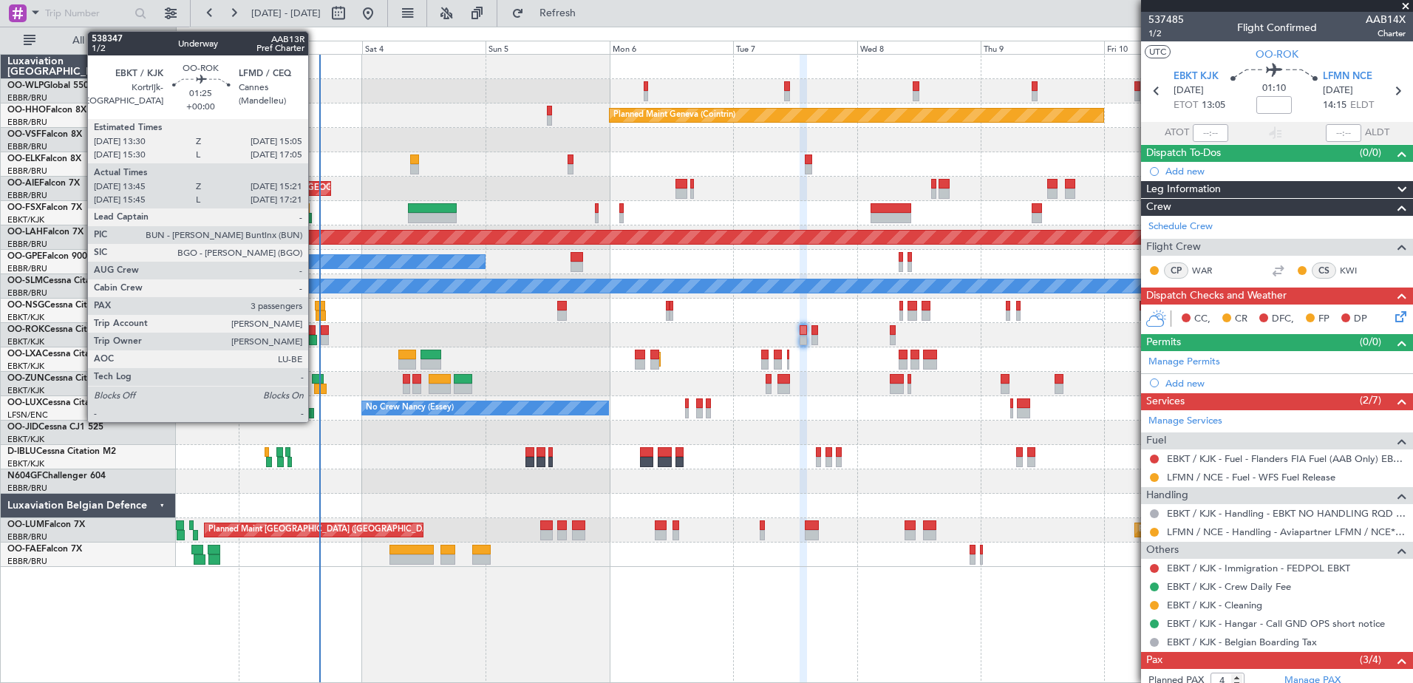
click at [315, 339] on div at bounding box center [313, 340] width 9 height 10
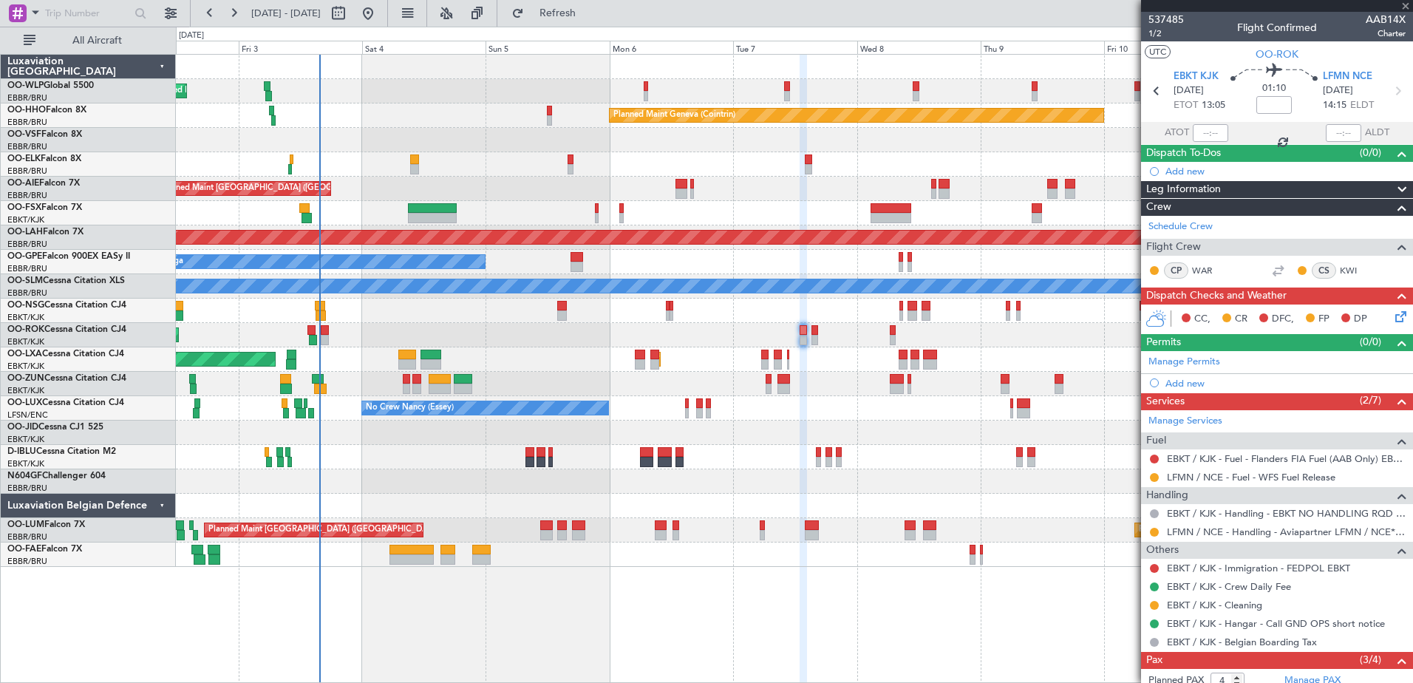
type input "13:50"
type input "15:16"
type input "3"
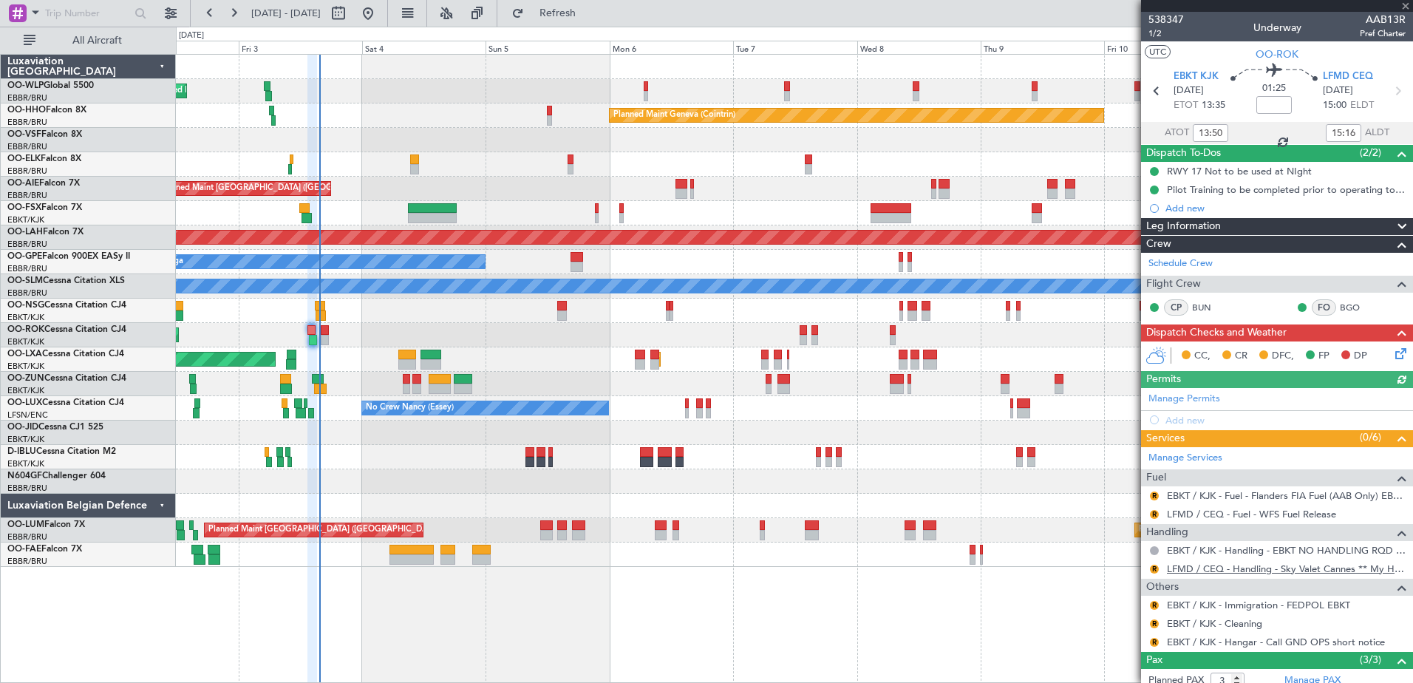
click at [1300, 565] on link "LFMD / CEQ - Handling - Sky Valet Cannes ** My Handling**LFMD / CEQ" at bounding box center [1286, 569] width 239 height 13
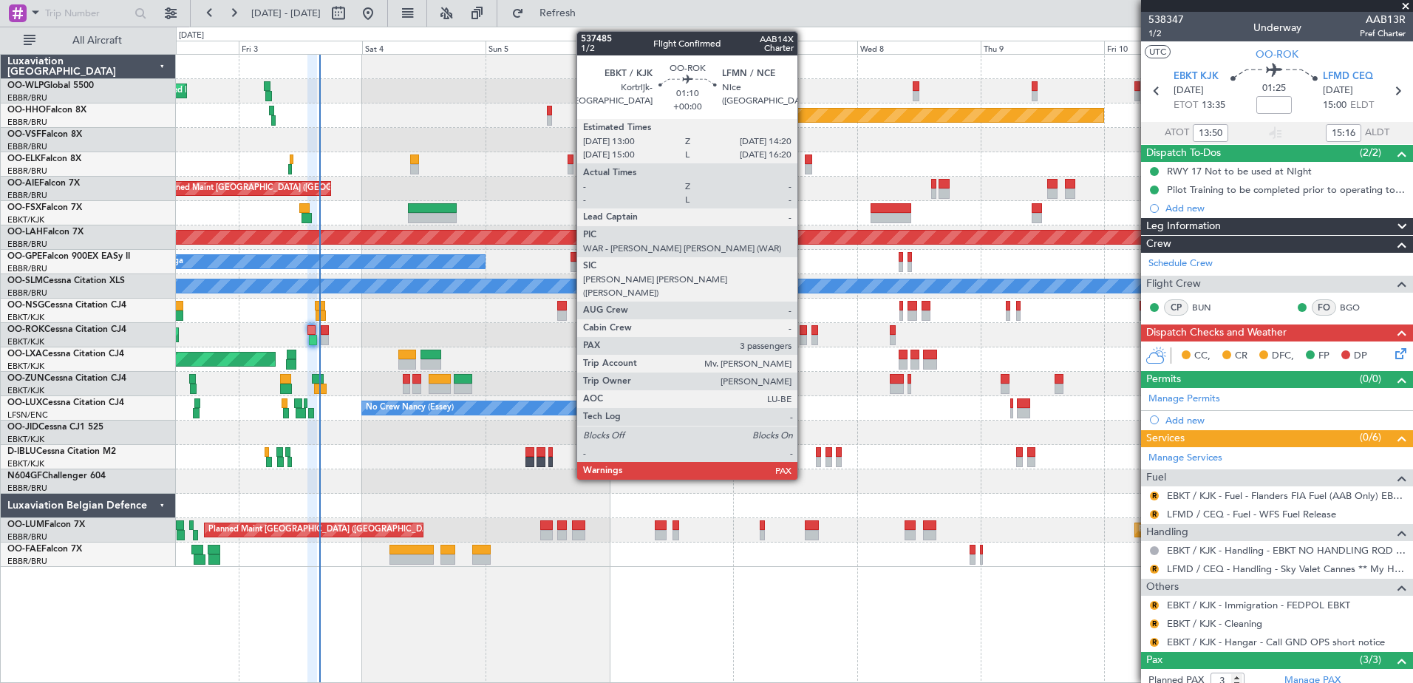
click at [804, 339] on div at bounding box center [803, 340] width 7 height 10
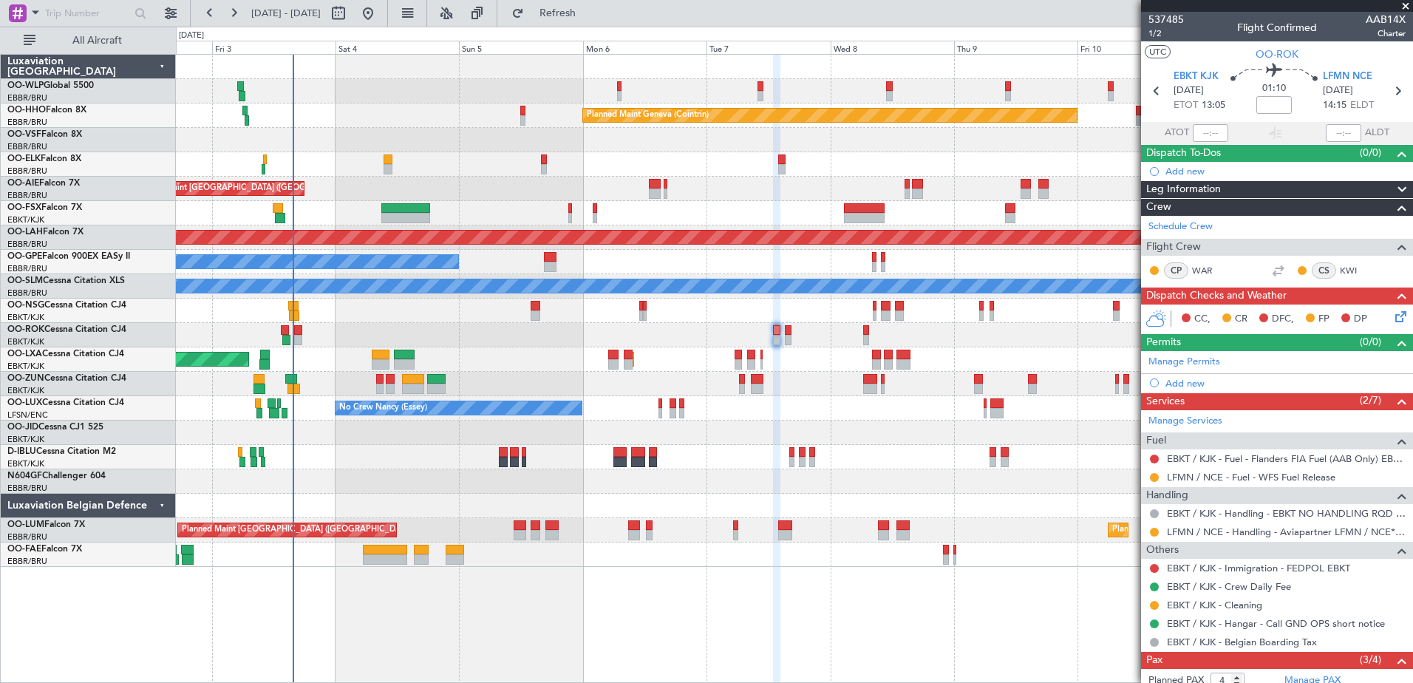
click at [926, 458] on div at bounding box center [794, 457] width 1237 height 24
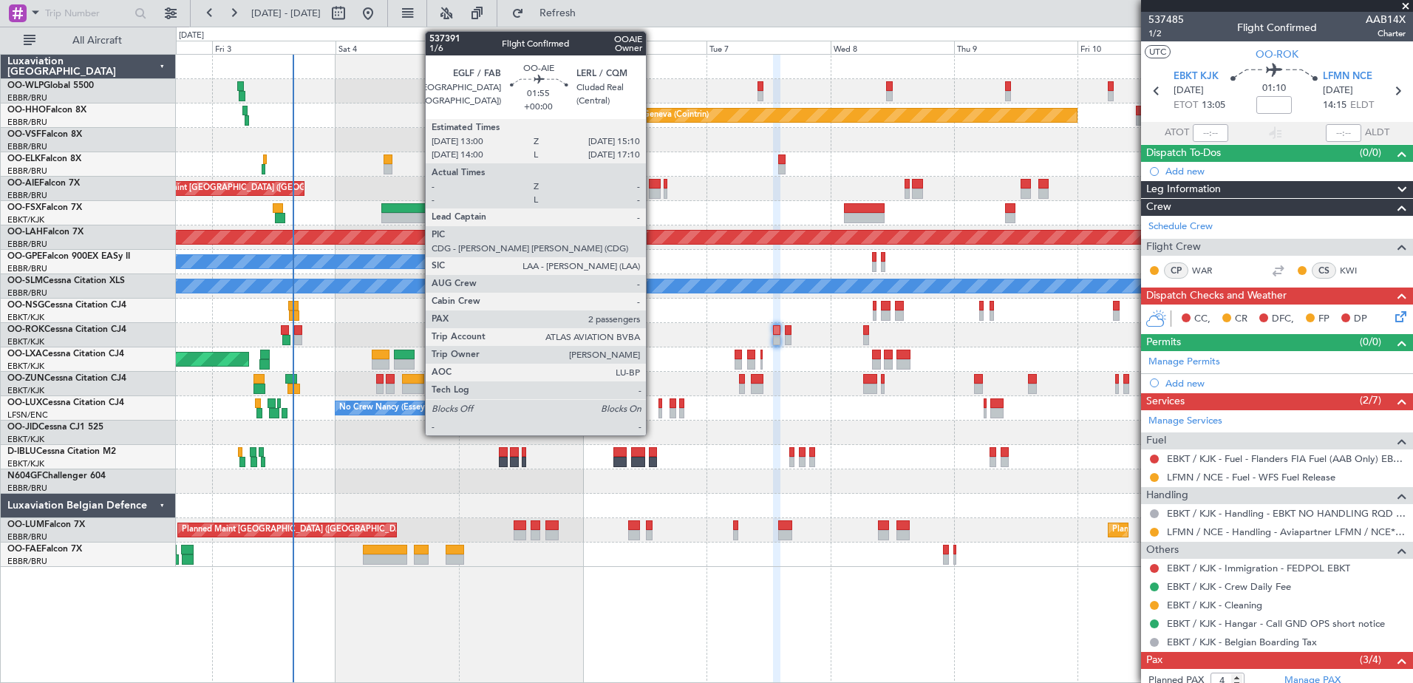
click at [653, 189] on div at bounding box center [655, 194] width 12 height 10
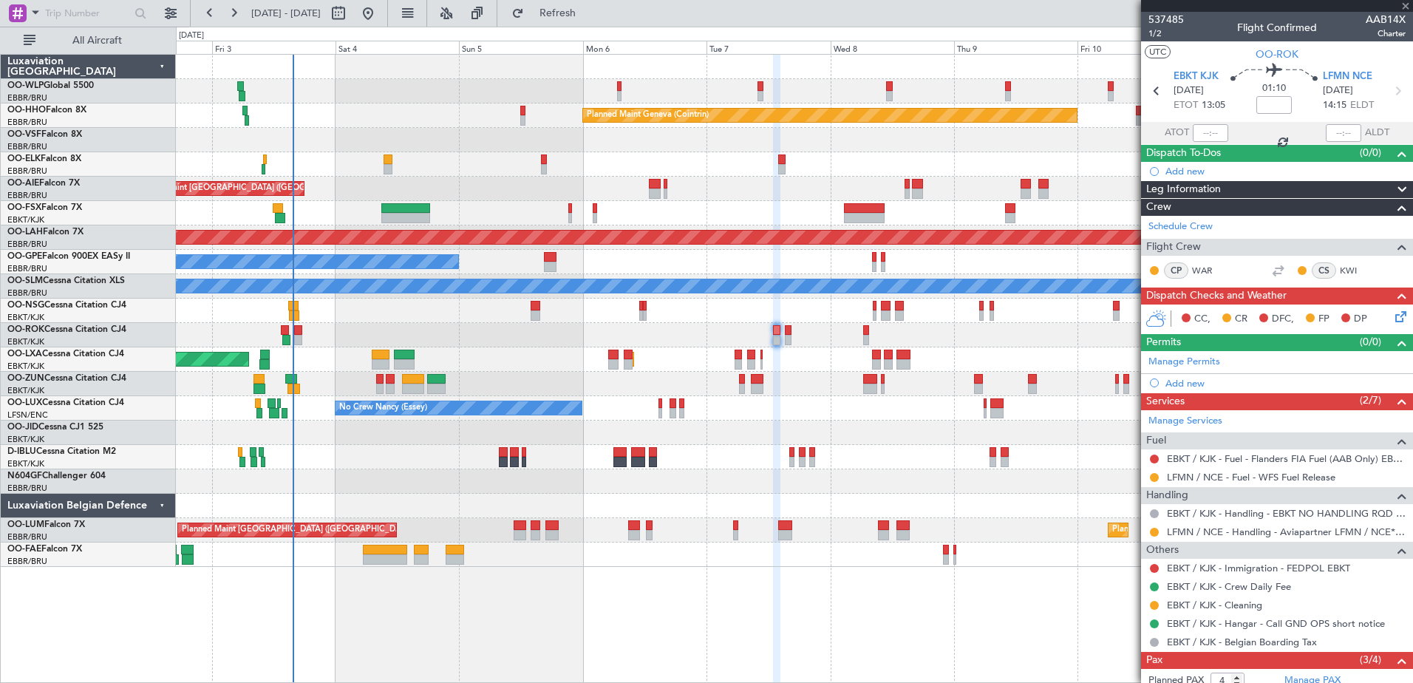
type input "2"
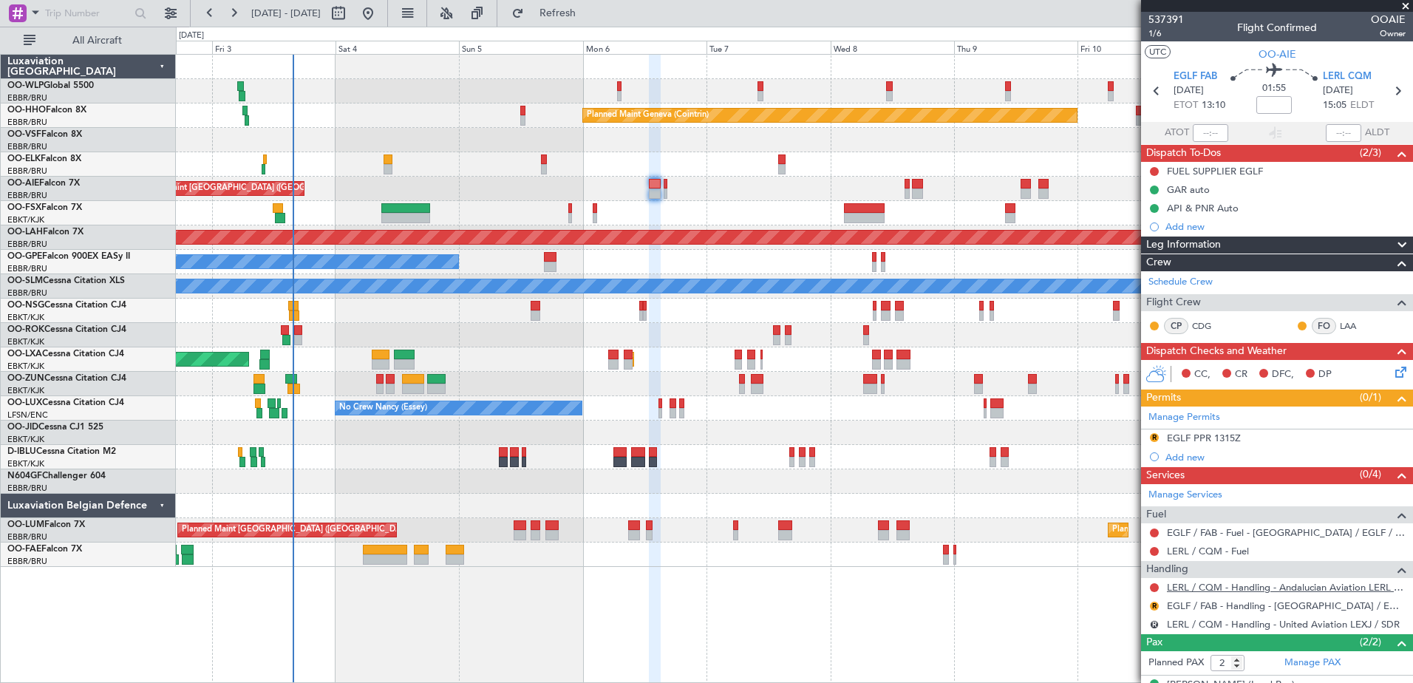
click at [1216, 589] on link "LERL / CQM - Handling - Andalucian Aviation LERL / CQM" at bounding box center [1286, 587] width 239 height 13
click at [1345, 75] on span "LERL CQM" at bounding box center [1347, 76] width 49 height 15
click at [1323, 588] on link "LERL / CQM - Handling - Andalucian Aviation LERL / CQM" at bounding box center [1286, 587] width 239 height 13
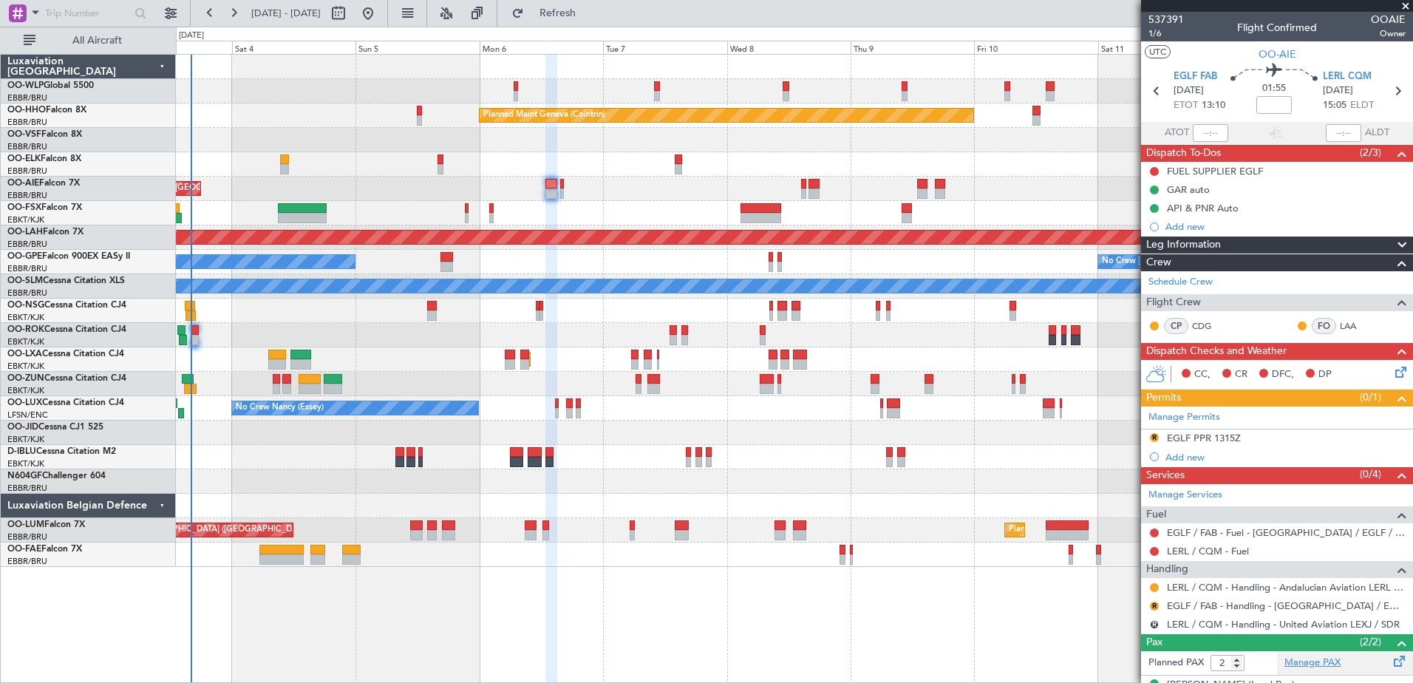
click at [1311, 657] on link "Manage PAX" at bounding box center [1313, 663] width 56 height 15
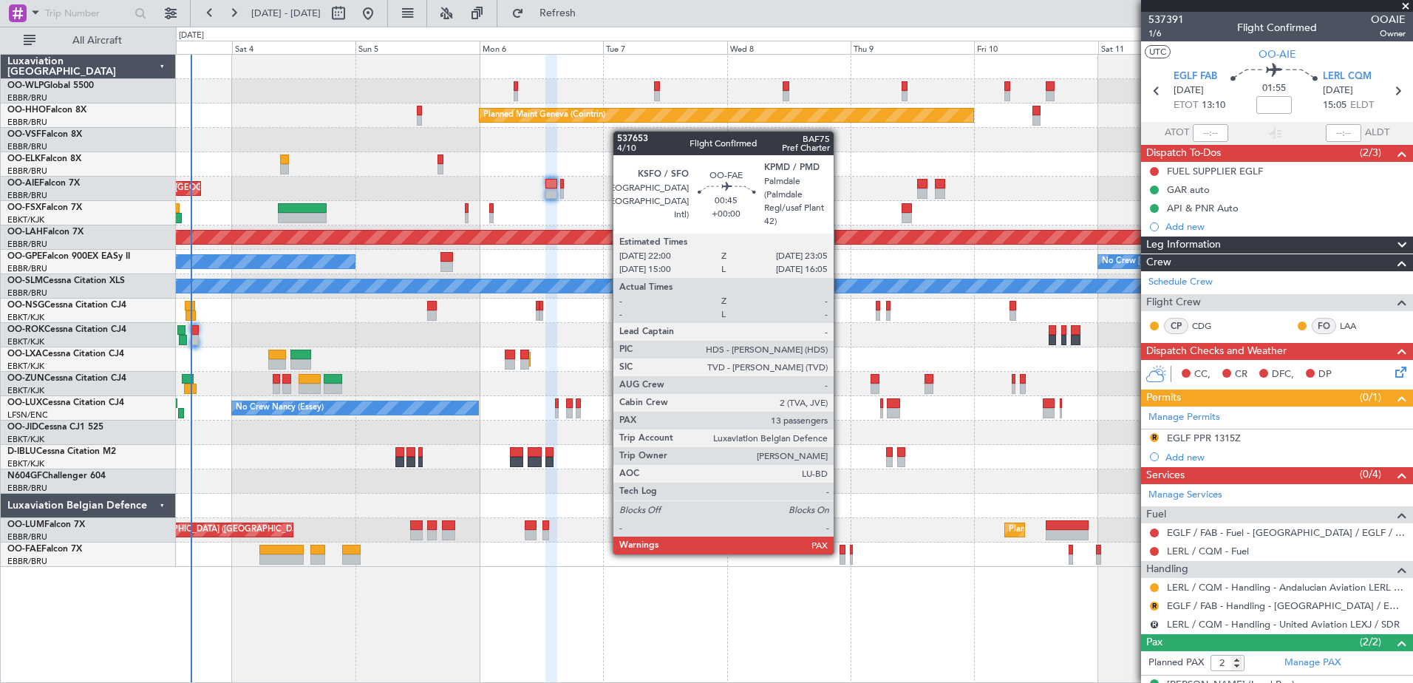
click at [841, 553] on div at bounding box center [843, 550] width 6 height 10
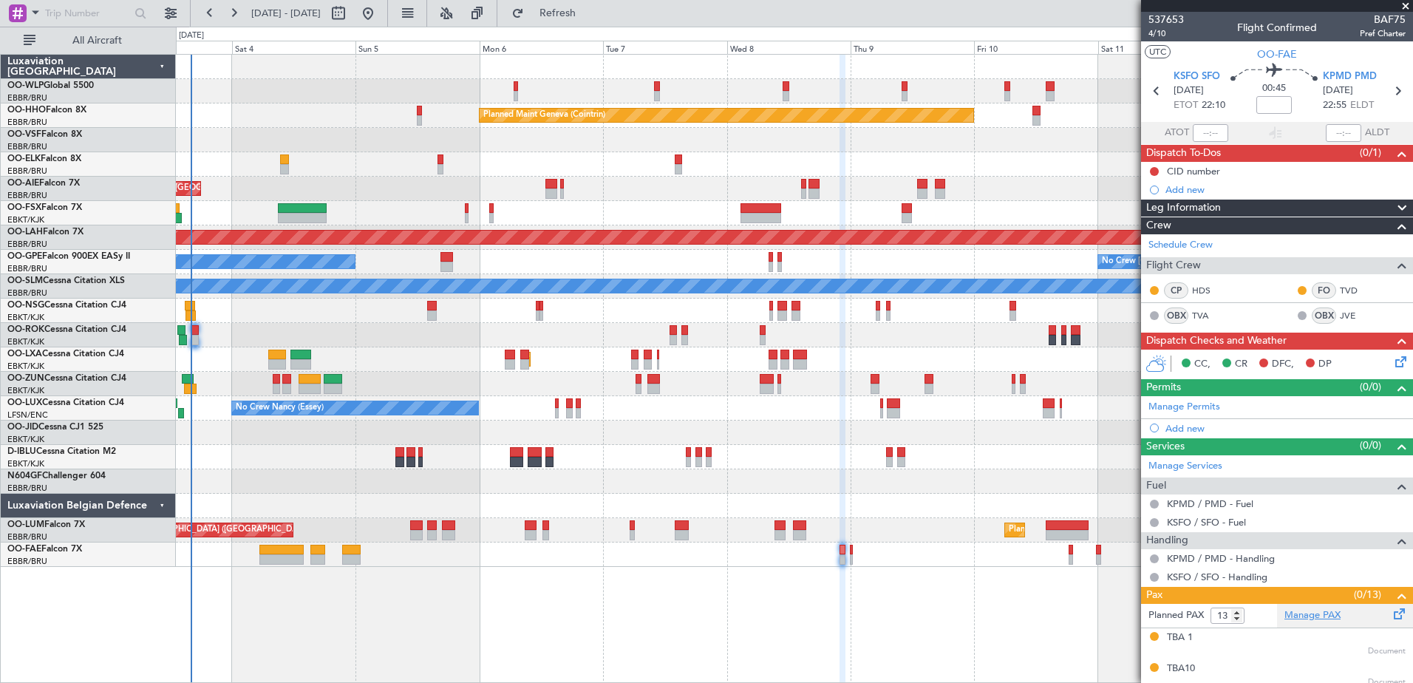
click at [1307, 613] on link "Manage PAX" at bounding box center [1313, 615] width 56 height 15
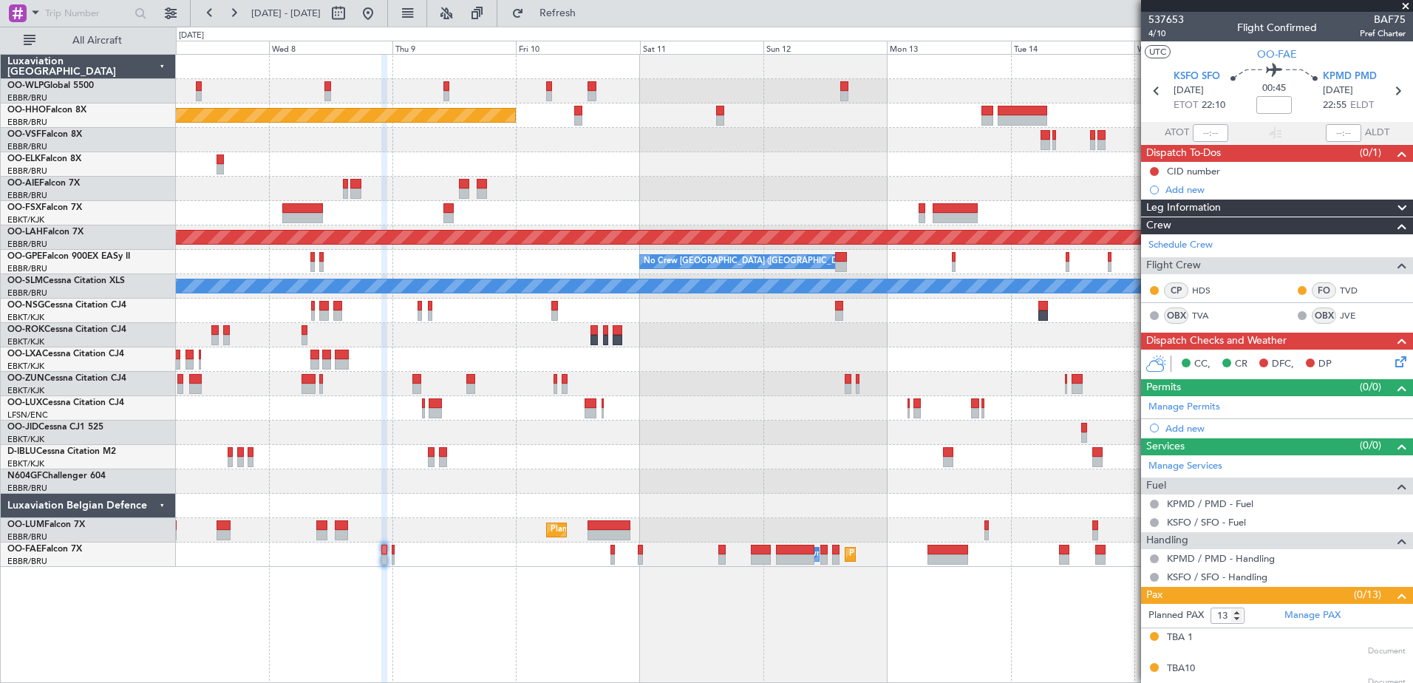
click at [637, 441] on div "Planned Maint Geneva (Cointrin) Planned [GEOGRAPHIC_DATA][PERSON_NAME]-[GEOGRAP…" at bounding box center [794, 311] width 1237 height 512
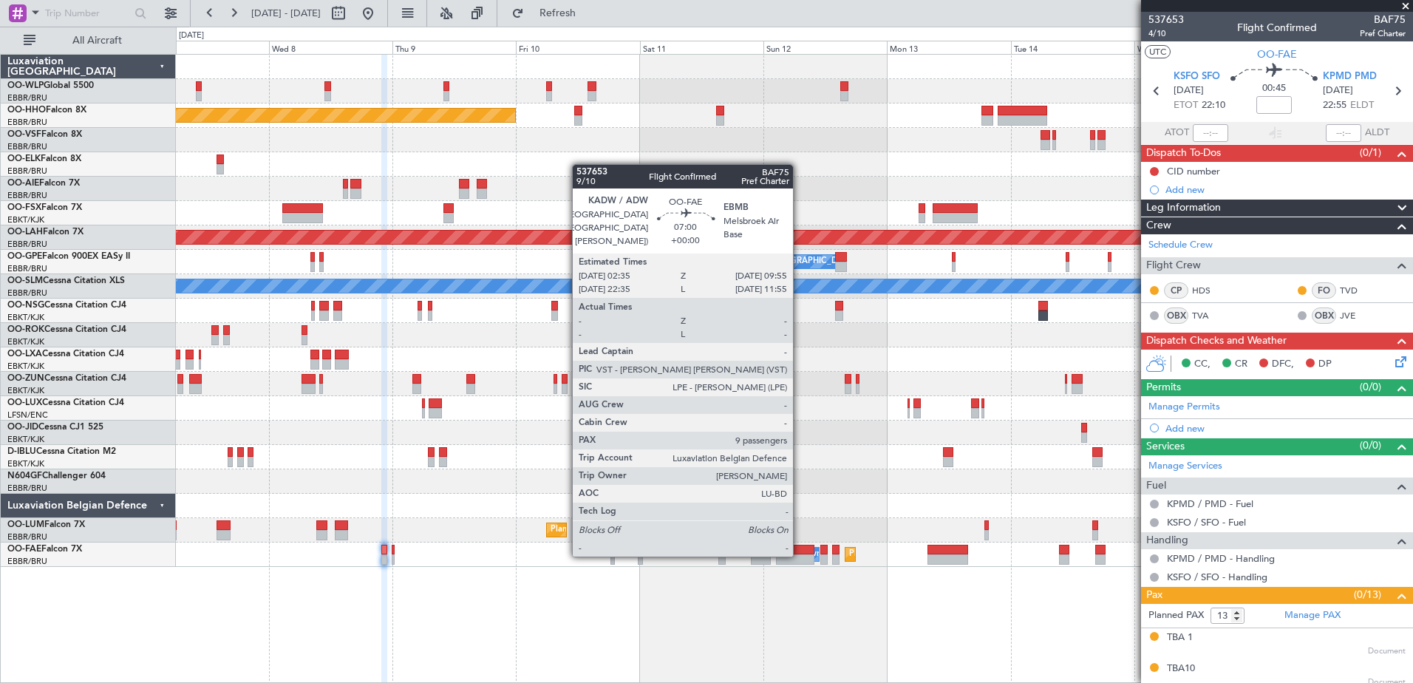
click at [800, 555] on div at bounding box center [795, 559] width 38 height 10
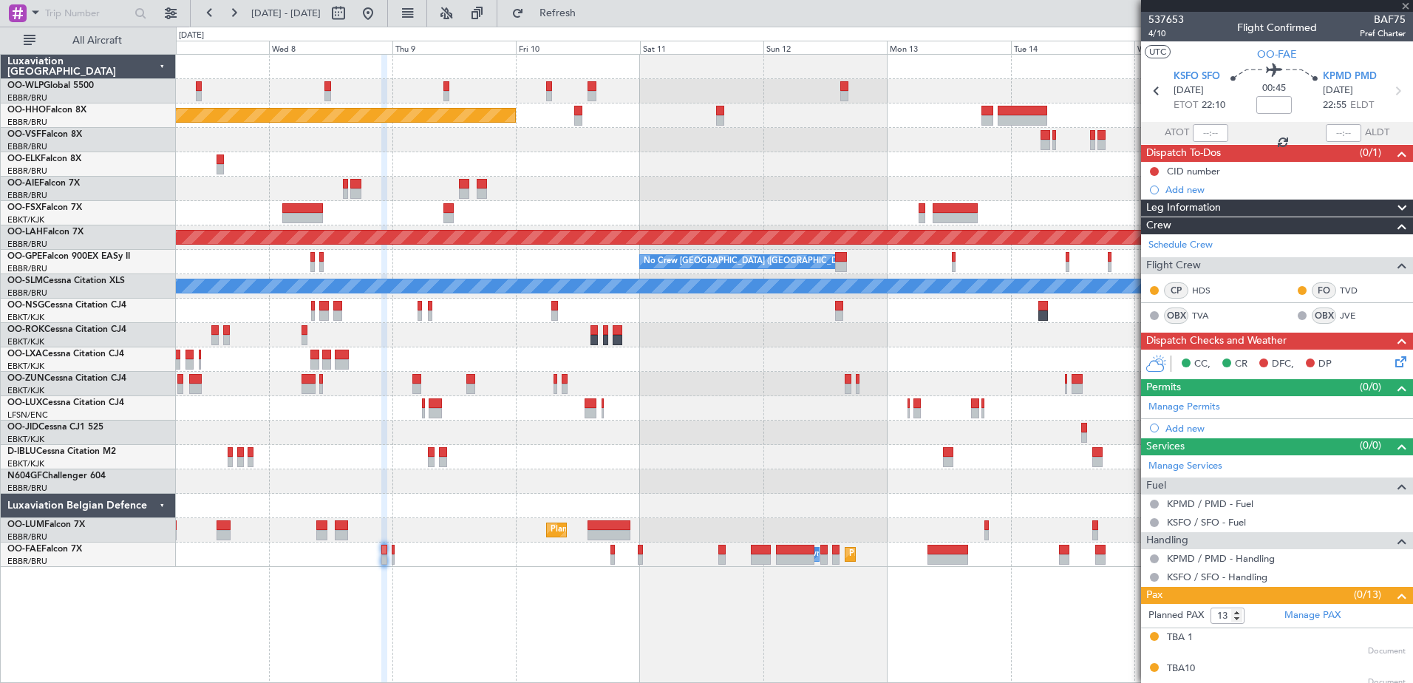
type input "9"
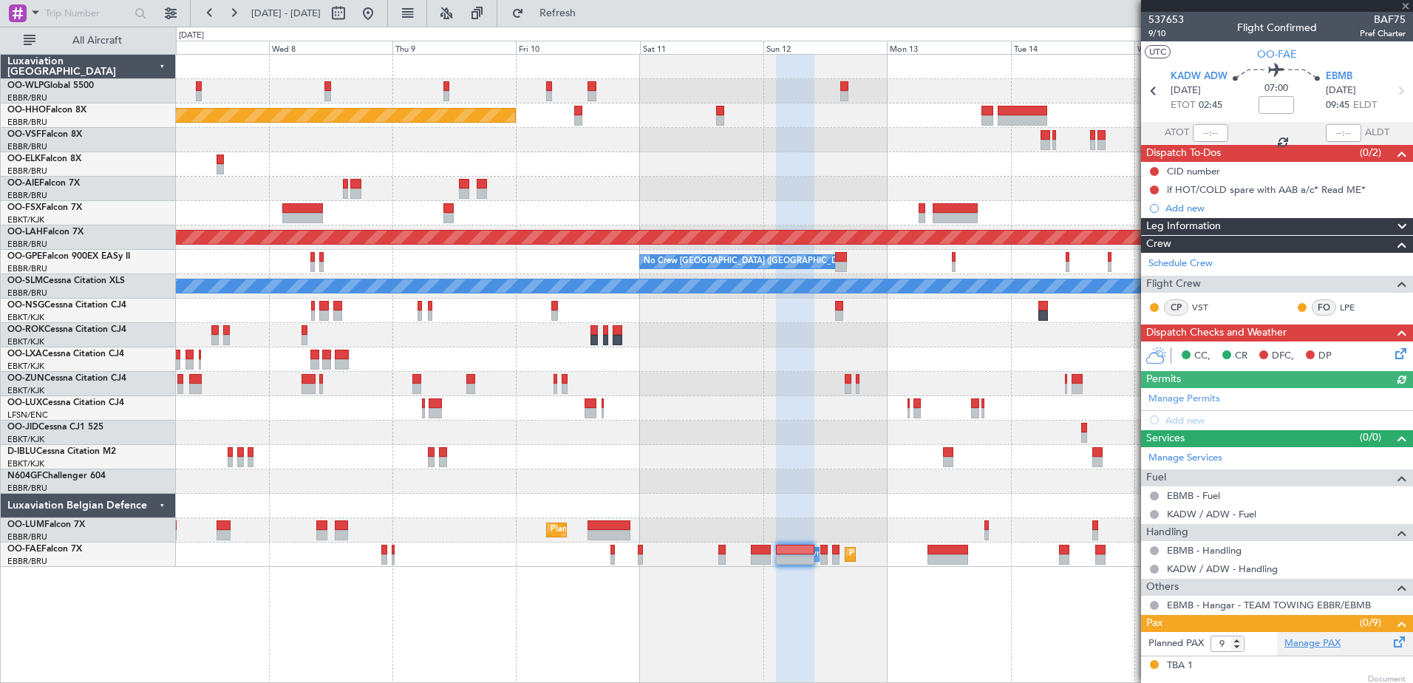
click at [1297, 643] on link "Manage PAX" at bounding box center [1313, 644] width 56 height 15
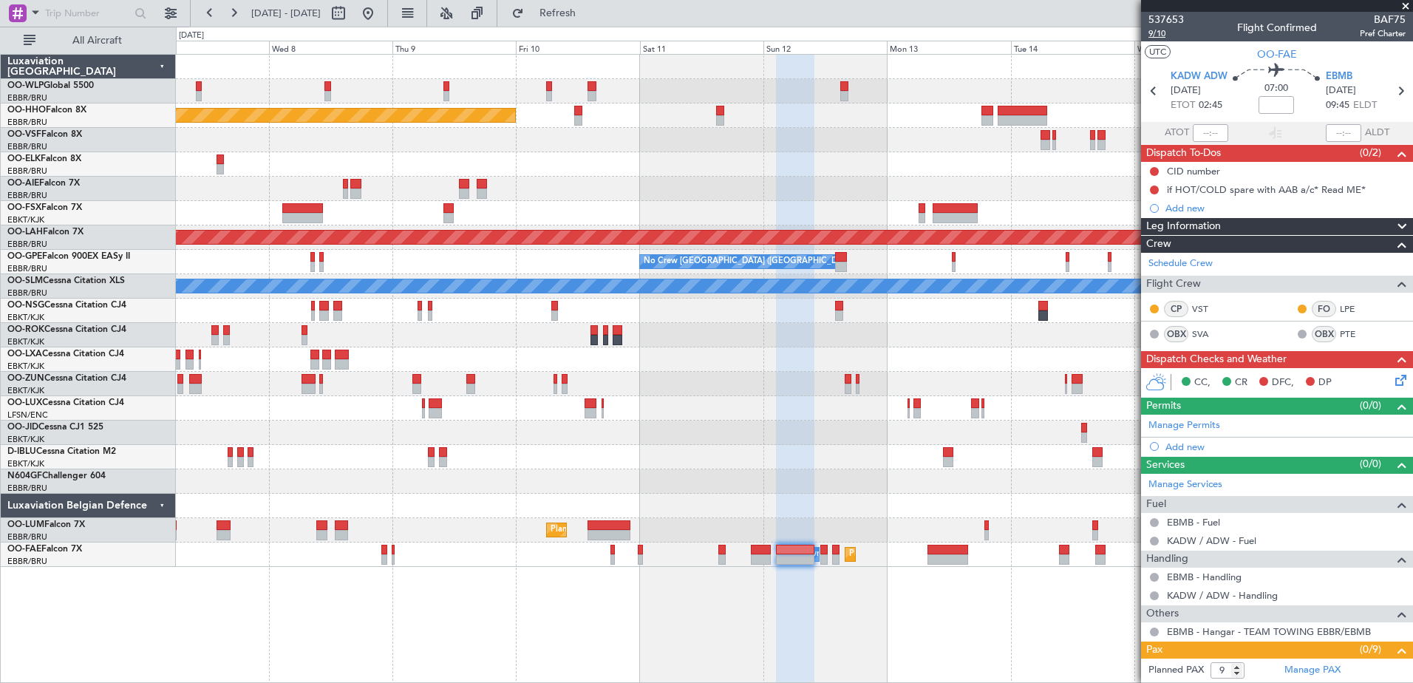
click at [1158, 33] on span "9/10" at bounding box center [1166, 33] width 35 height 13
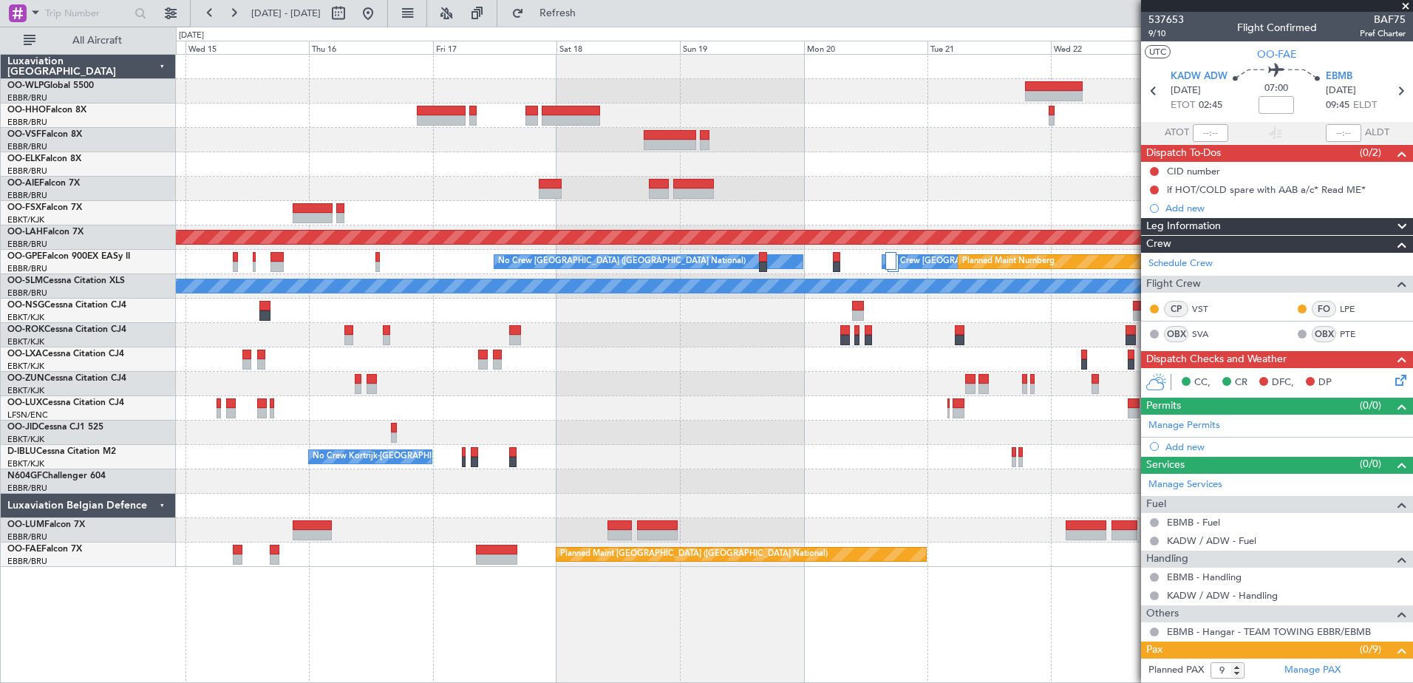
click at [489, 180] on div at bounding box center [794, 189] width 1237 height 24
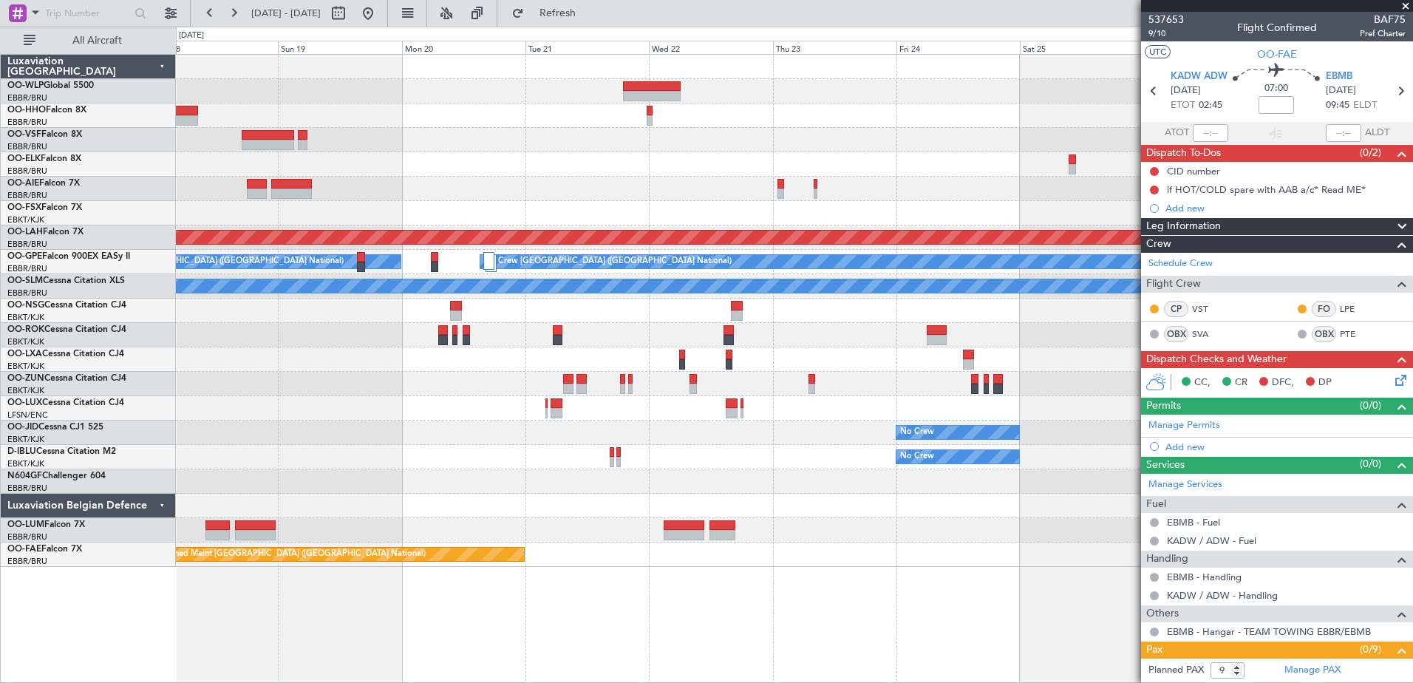
click at [469, 191] on div at bounding box center [794, 189] width 1237 height 24
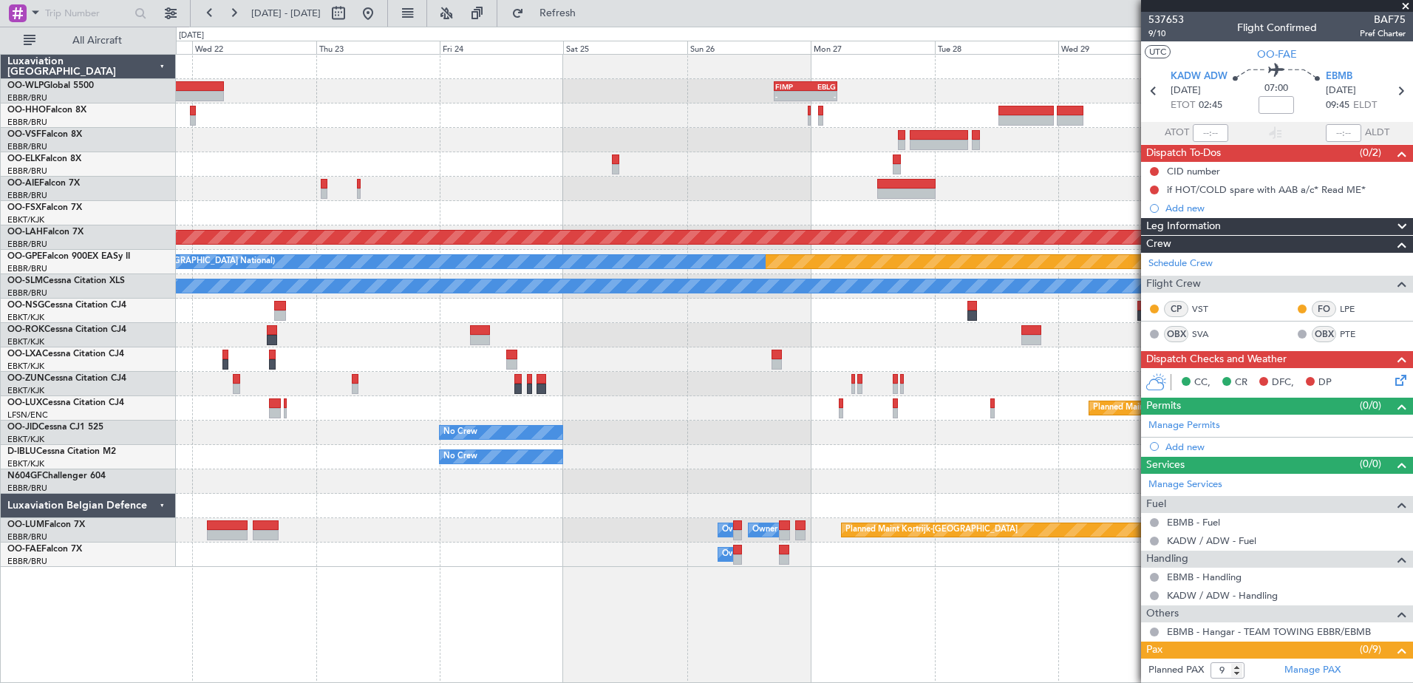
click at [544, 206] on div "- - FIMP 17:00 Z EBLG 05:10 Z Planned [GEOGRAPHIC_DATA][PERSON_NAME]-[GEOGRAPHI…" at bounding box center [794, 311] width 1237 height 512
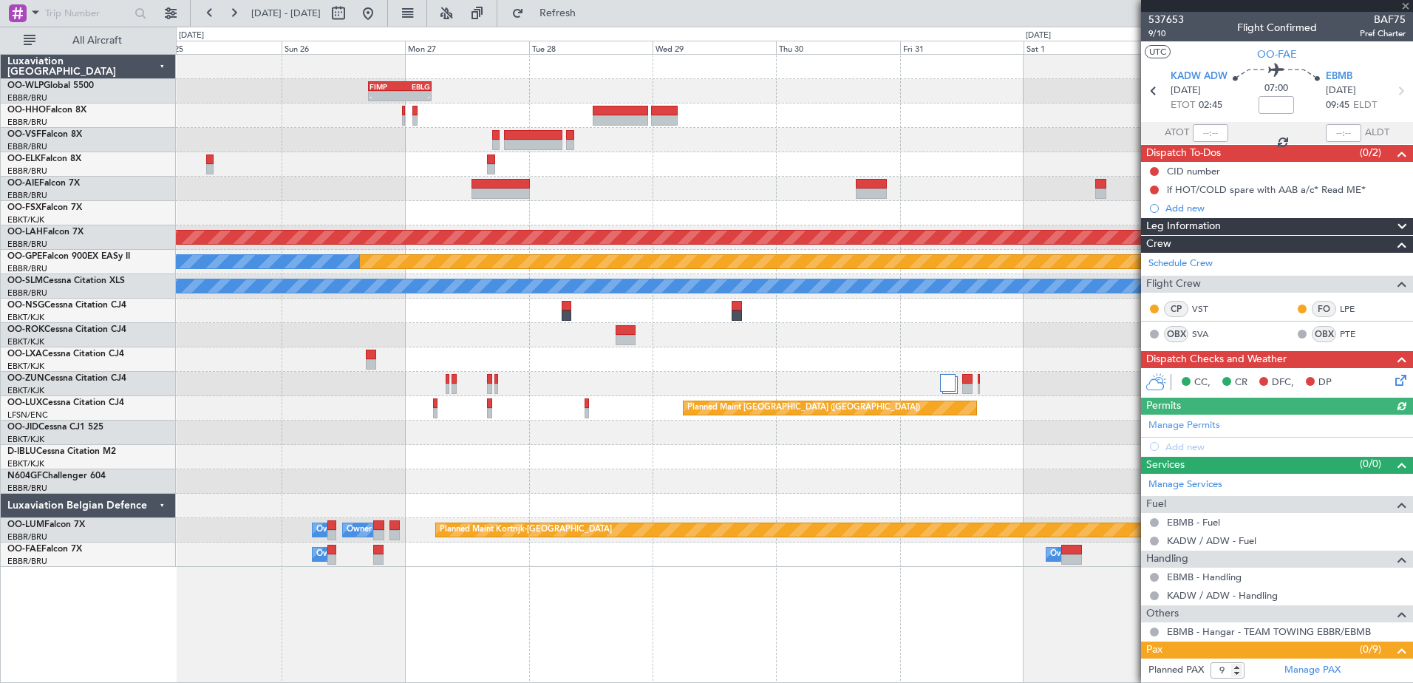
click at [304, 156] on div at bounding box center [794, 164] width 1237 height 24
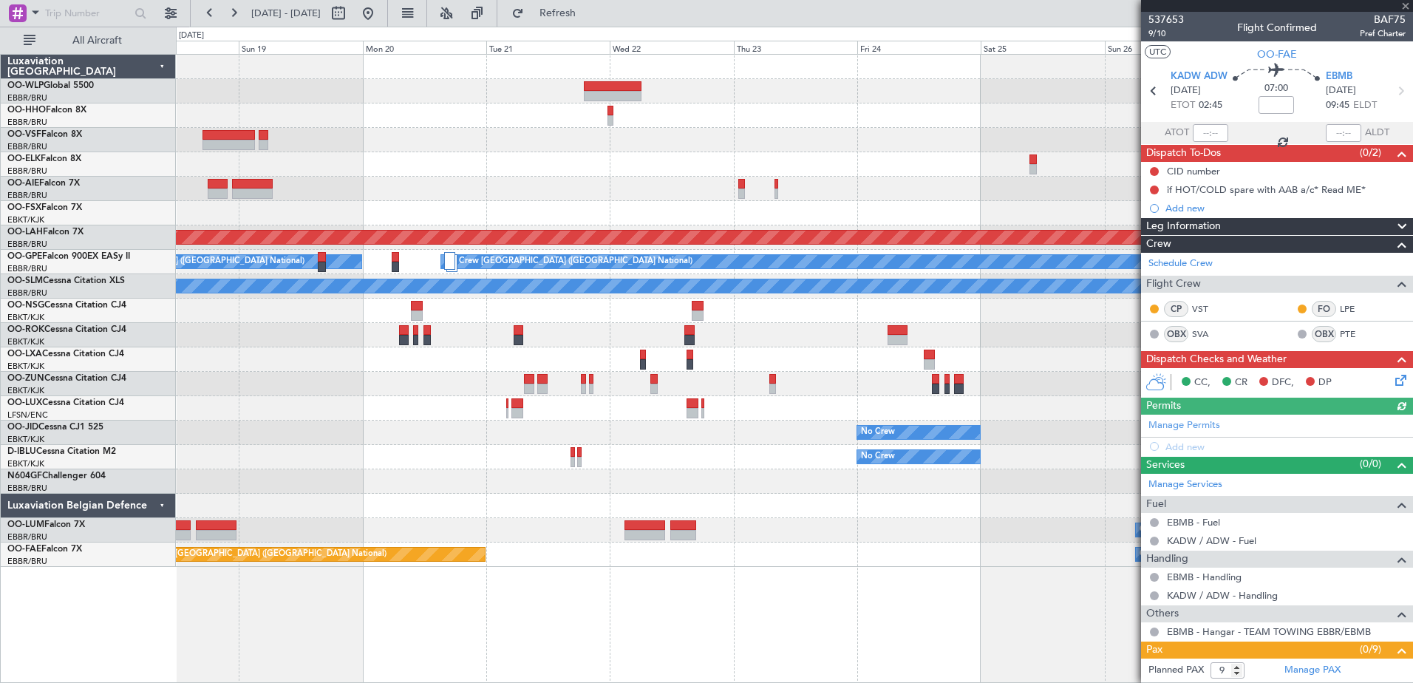
click at [1344, 512] on fb-app "[DATE] - [DATE] Refresh Quick Links All Aircraft - - FIMP 17:00 Z EBLG 05:10 Z …" at bounding box center [706, 347] width 1413 height 672
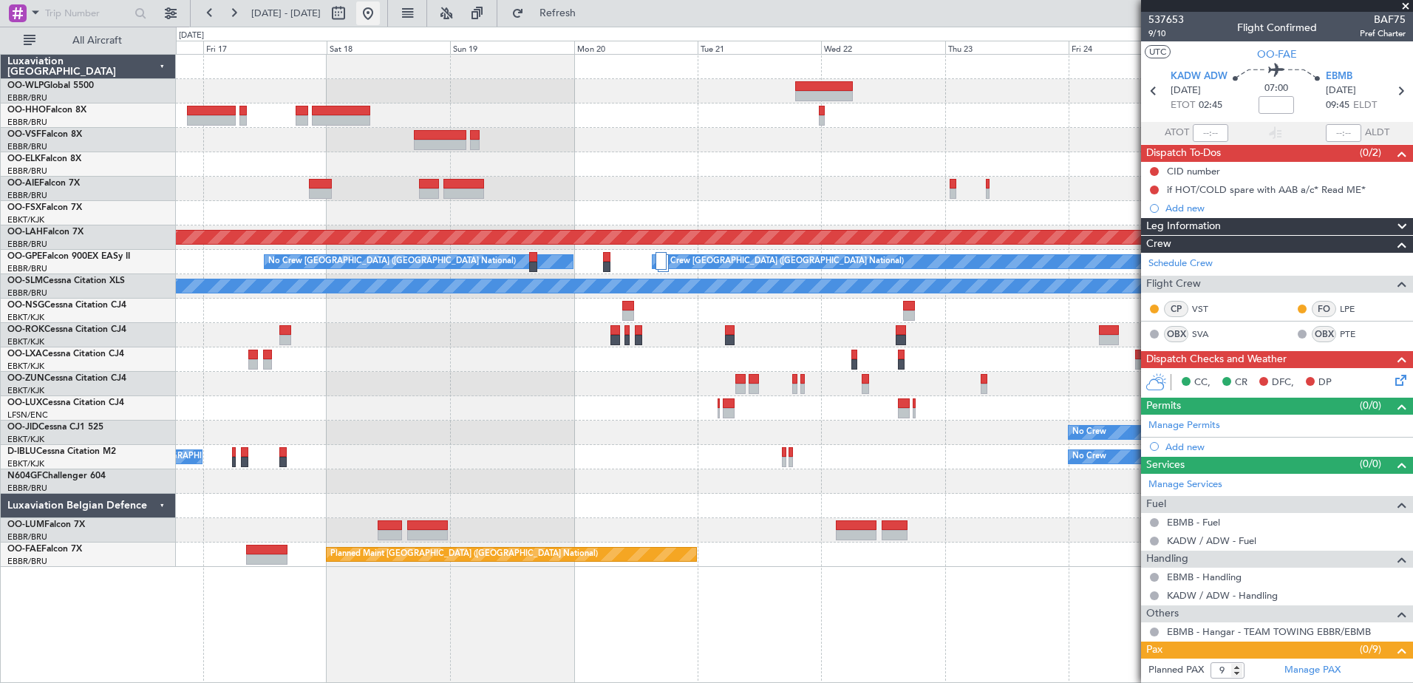
click at [380, 11] on button at bounding box center [368, 13] width 24 height 24
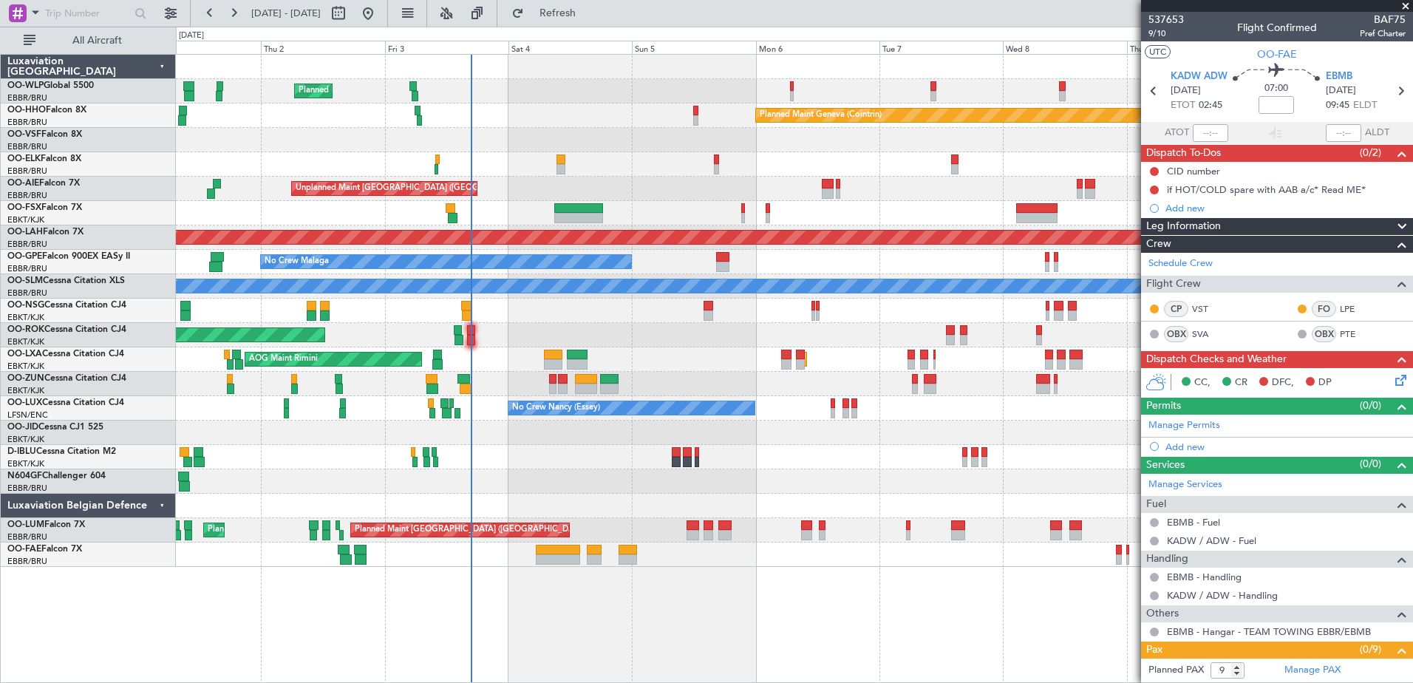
click at [721, 489] on div at bounding box center [794, 481] width 1237 height 24
